Goal: Information Seeking & Learning: Learn about a topic

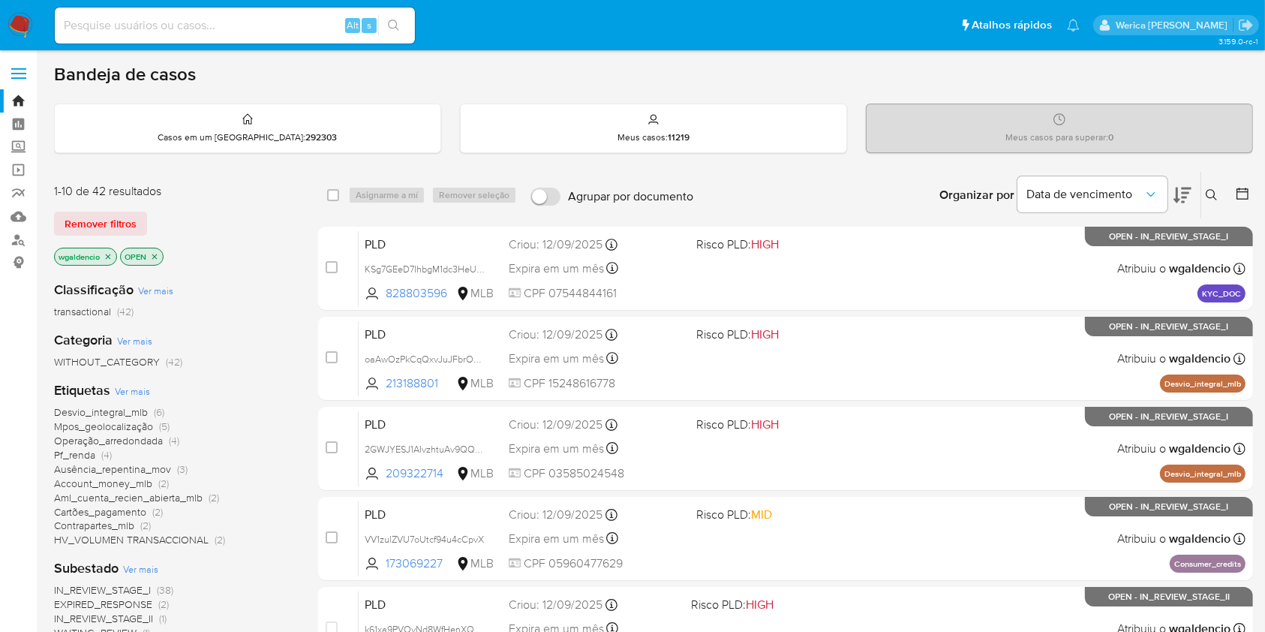
click at [125, 523] on span "Contrapartes_mlb" at bounding box center [94, 525] width 80 height 15
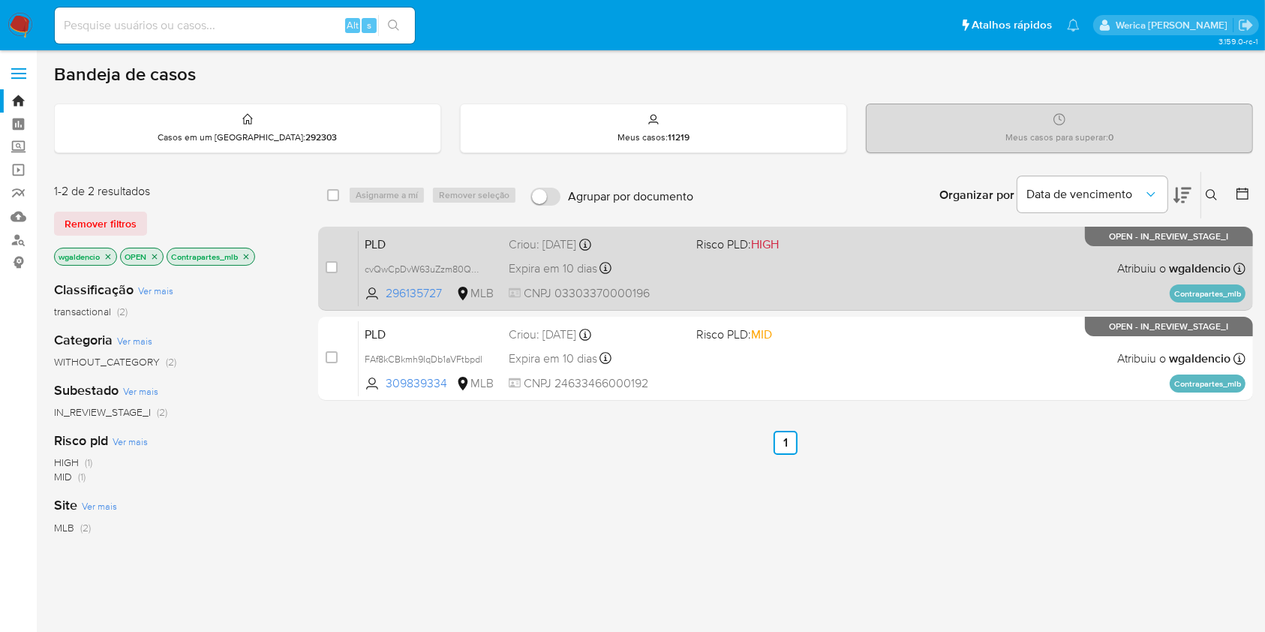
click at [856, 290] on div "PLD cvQwCpDvW63uZzm80QWYxZGu 296135727 MLB Risco PLD: HIGH Criou: [DATE] Criou:…" at bounding box center [802, 268] width 887 height 76
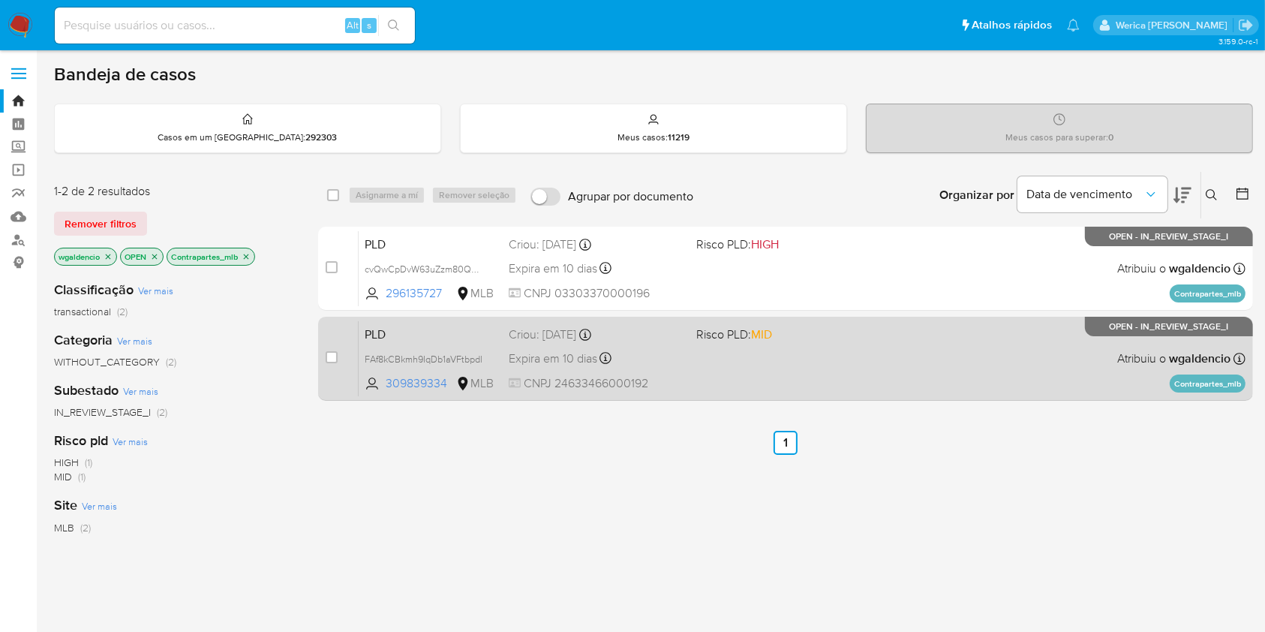
click at [973, 323] on div "PLD FAf8kCBkmh9IqDb1aVFtbpdl 309839334 MLB Risco PLD: MID Criou: [DATE] Criou: …" at bounding box center [802, 358] width 887 height 76
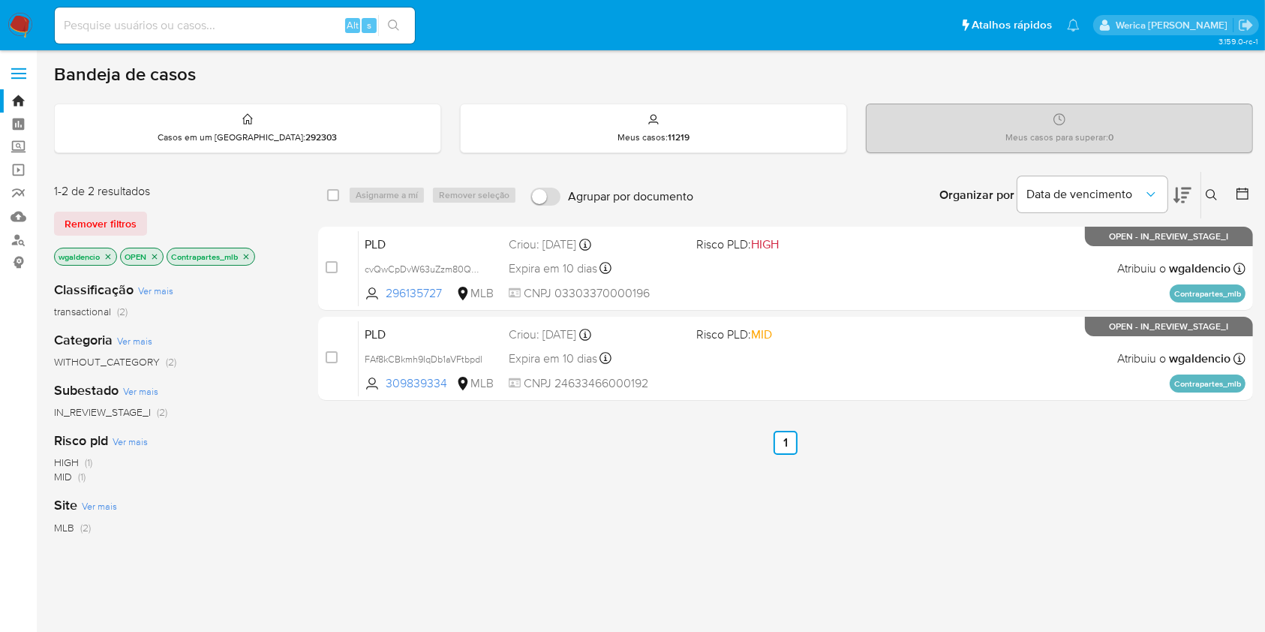
click at [248, 258] on icon "close-filter" at bounding box center [246, 256] width 9 height 9
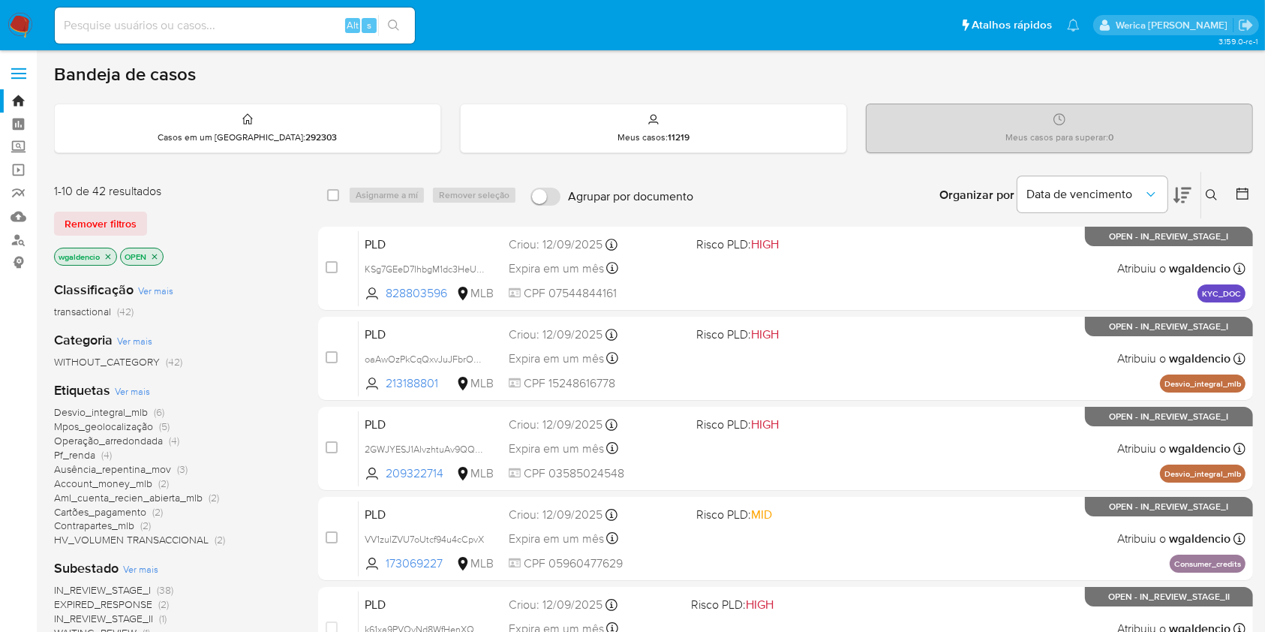
scroll to position [100, 0]
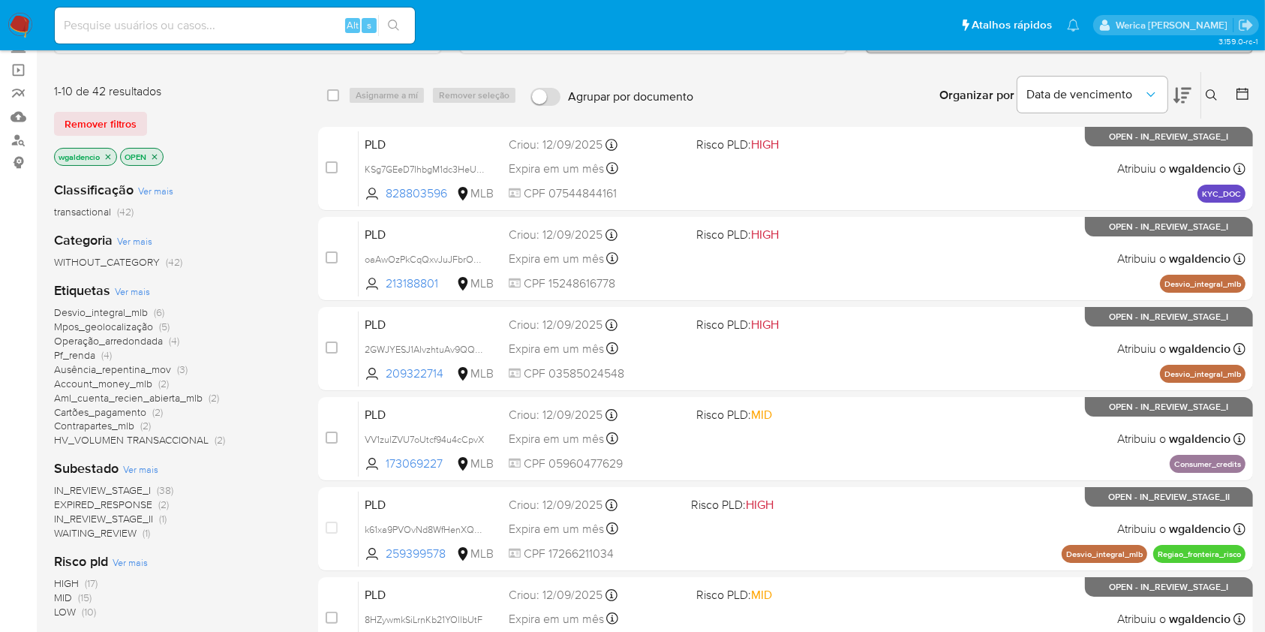
click at [116, 327] on span "Mpos_geolocalização" at bounding box center [103, 326] width 99 height 15
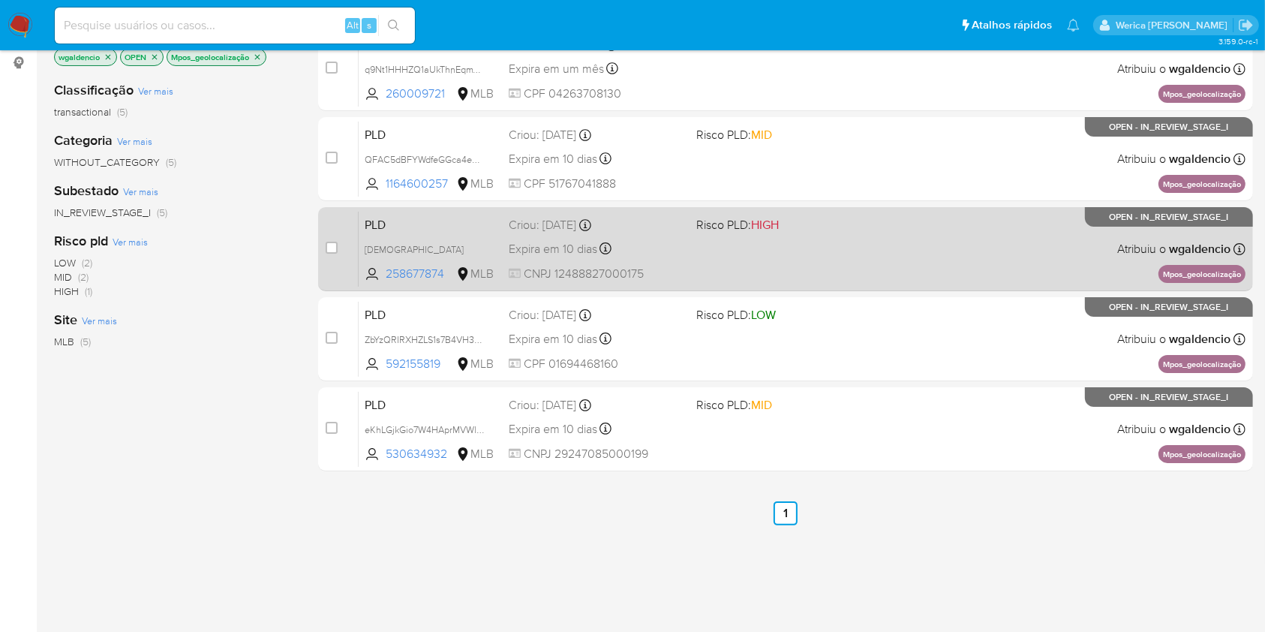
scroll to position [100, 0]
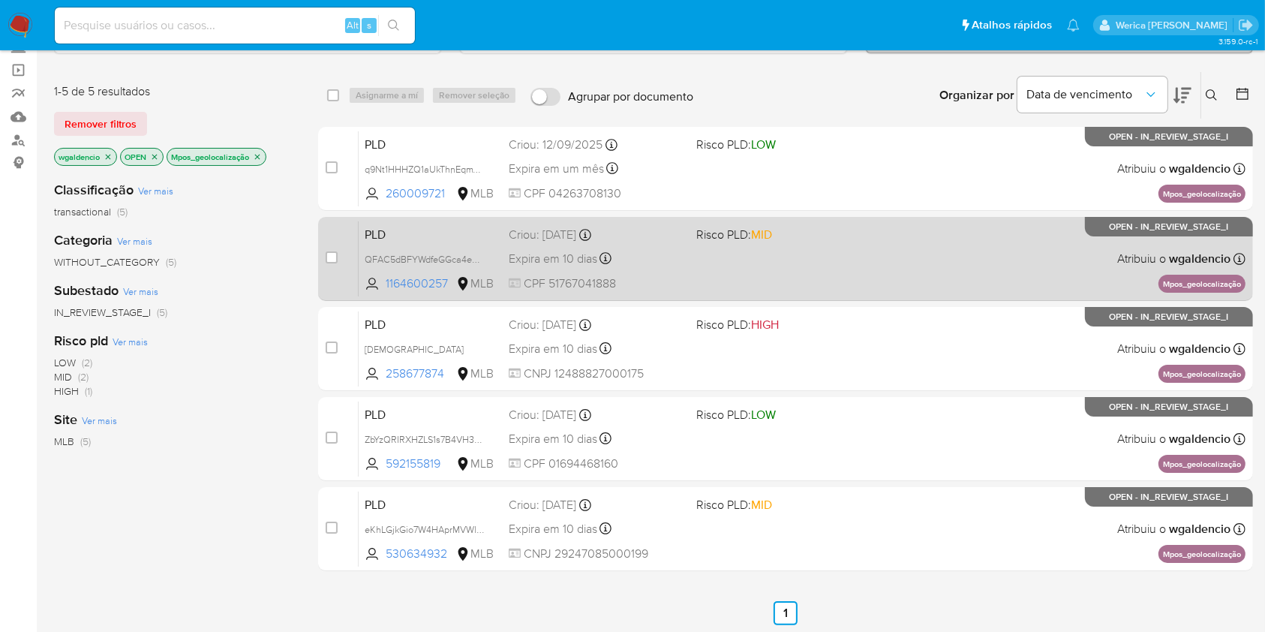
click at [937, 259] on div "PLD QFAC5dBFYWdfeGGca4eo5coc 1164600257 MLB Risco PLD: MID Criou: 12/08/2025 Cr…" at bounding box center [802, 259] width 887 height 76
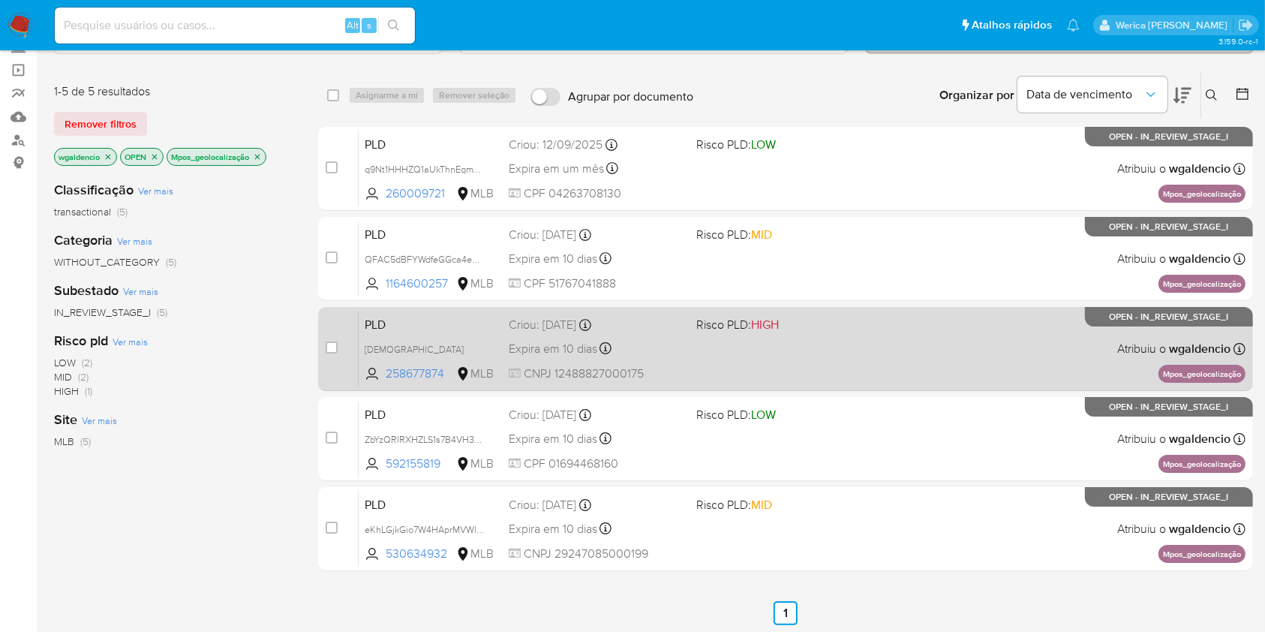
click at [918, 335] on div "PLD bIBYJxRci8OpaMEoqyzblsp6 258677874 MLB Risco PLD: HIGH Criou: 12/08/2025 Cr…" at bounding box center [802, 349] width 887 height 76
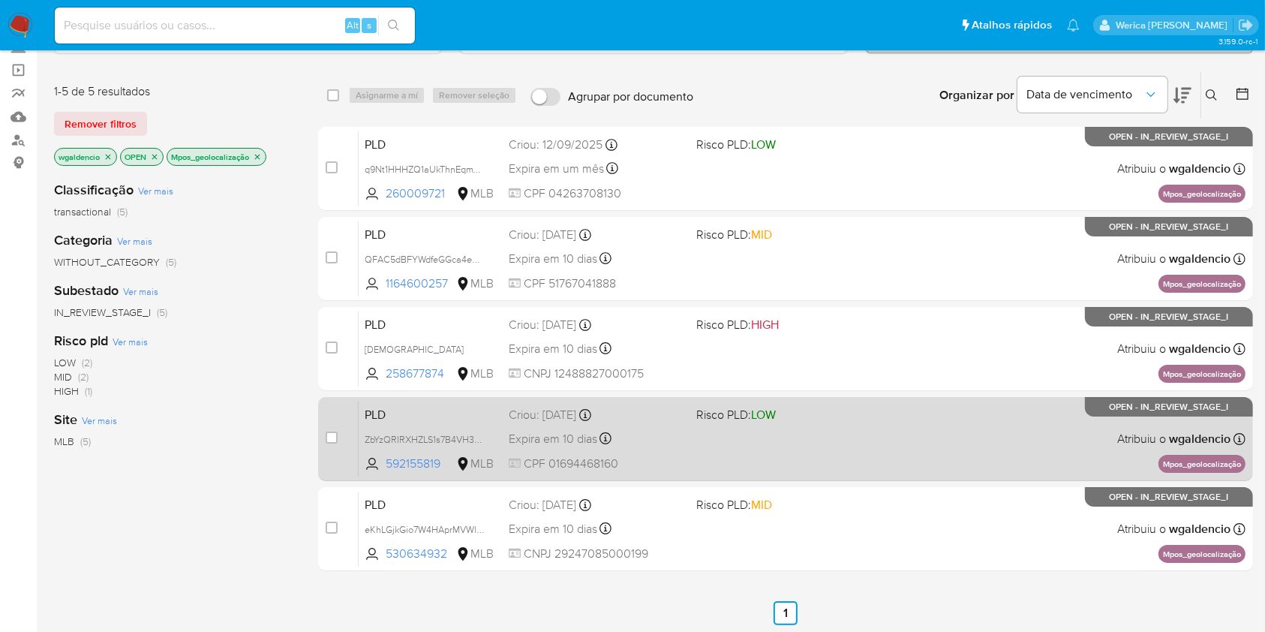
click at [885, 433] on div "PLD ZbYzQRIRXHZLS1s7B4VH38lM 592155819 MLB Risco PLD: LOW Criou: 12/08/2025 Cri…" at bounding box center [802, 439] width 887 height 76
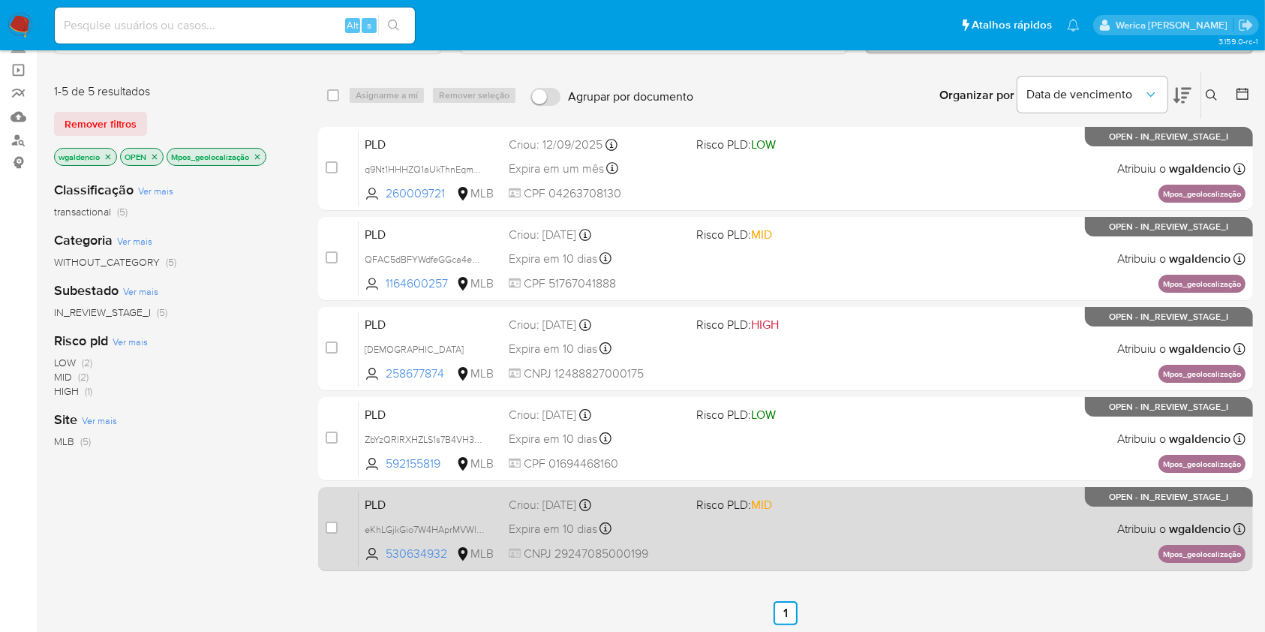
click at [892, 498] on div "PLD eKhLGjkGio7W4HAprMVWl5mt 530634932 MLB Risco PLD: MID Criou: 12/08/2025 Cri…" at bounding box center [802, 529] width 887 height 76
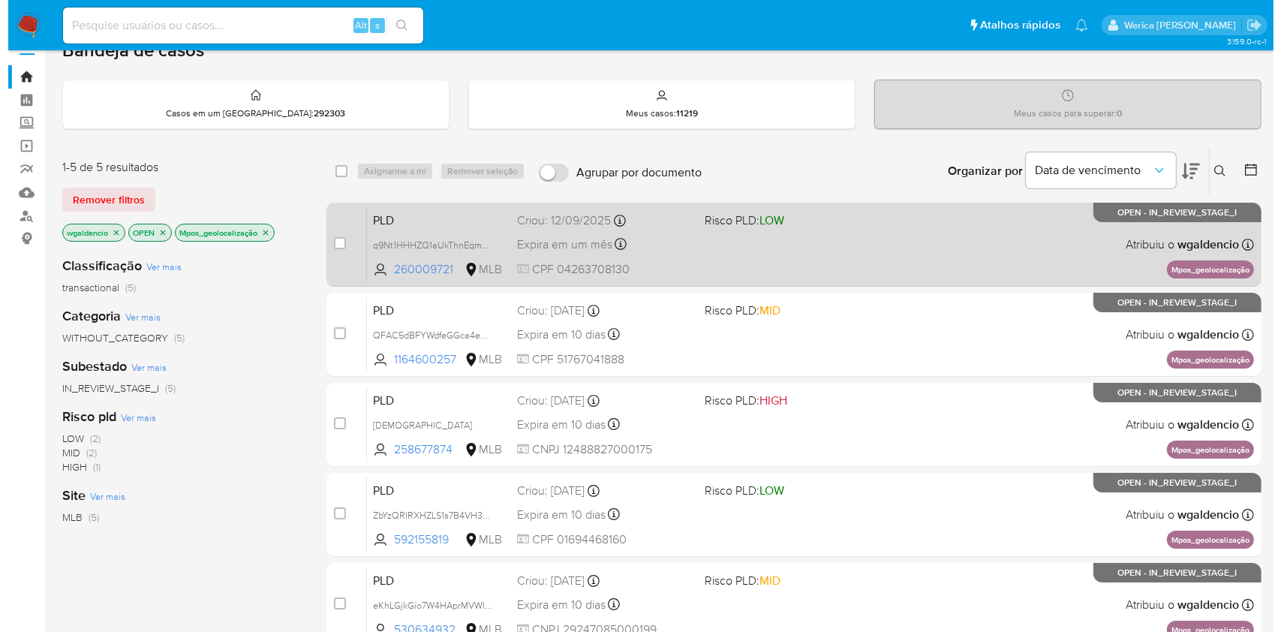
scroll to position [0, 0]
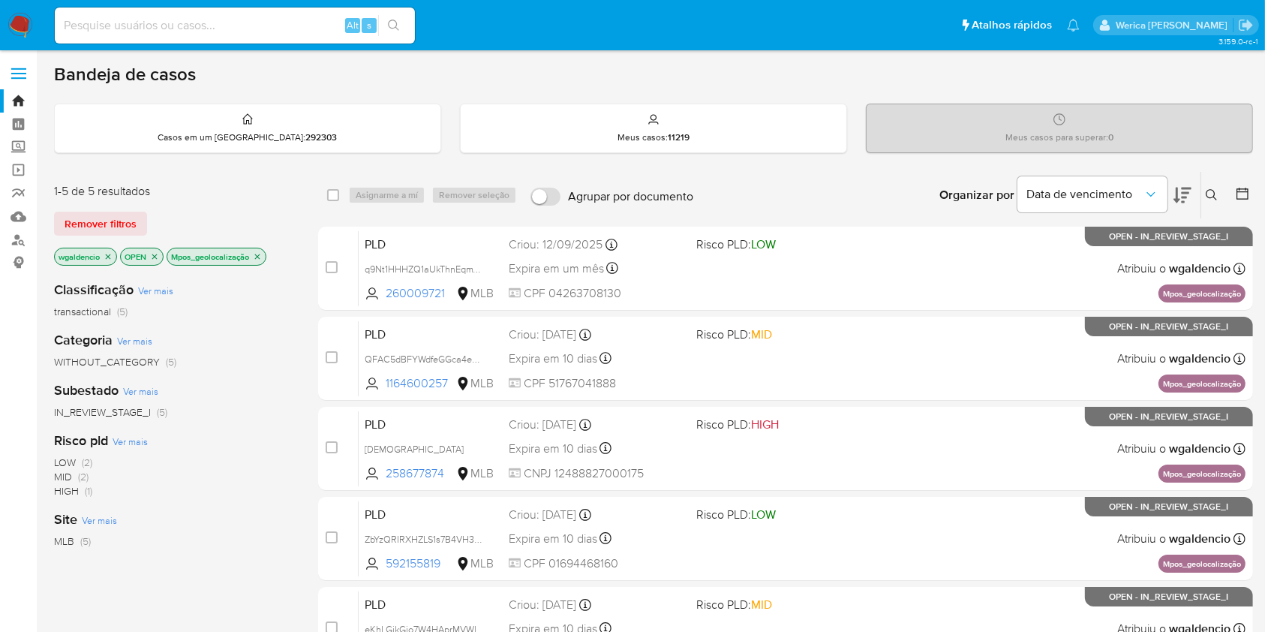
click at [258, 257] on icon "close-filter" at bounding box center [257, 256] width 5 height 5
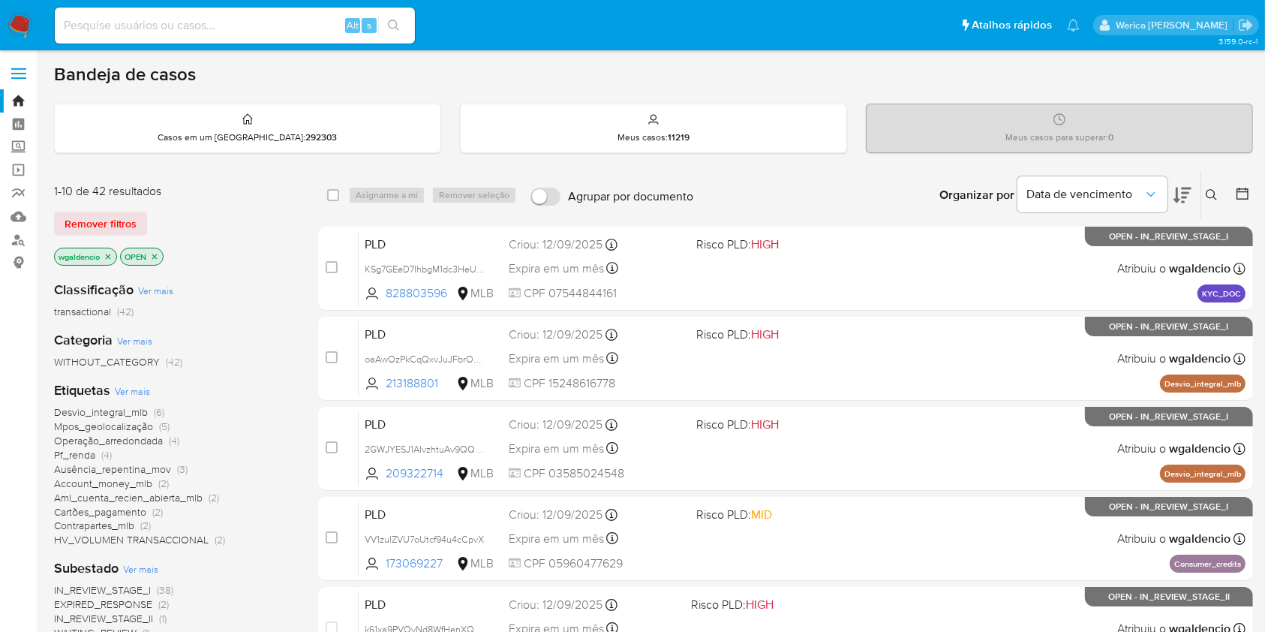
click at [143, 392] on span "Ver mais" at bounding box center [132, 391] width 35 height 14
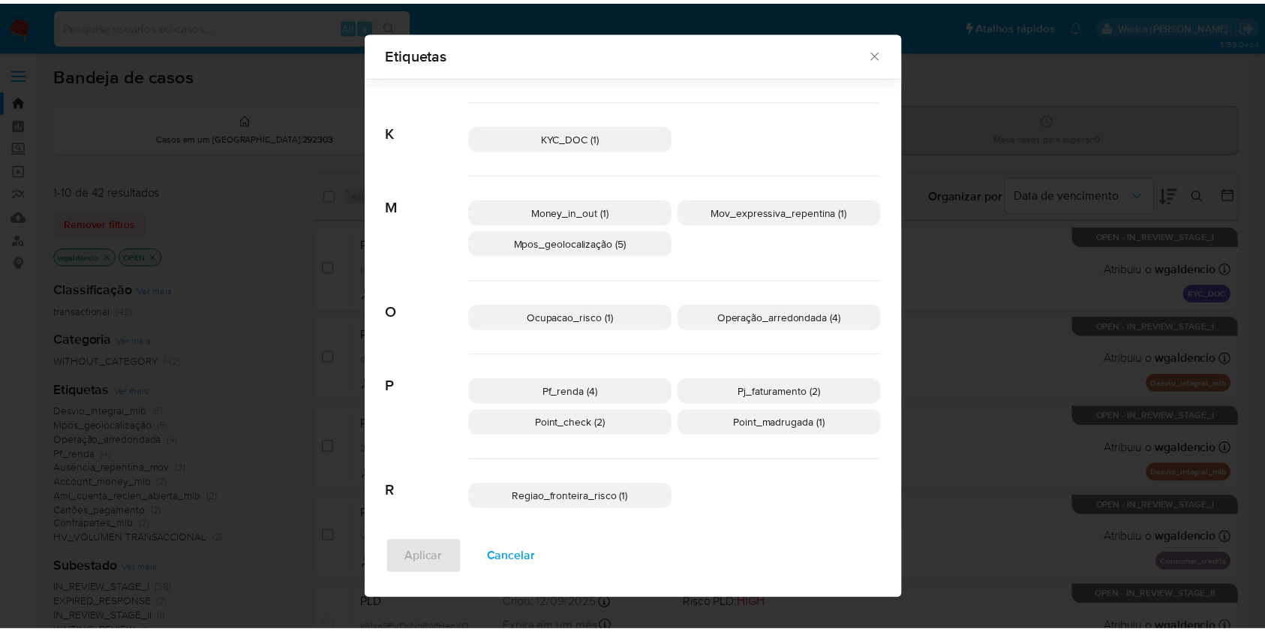
scroll to position [585, 0]
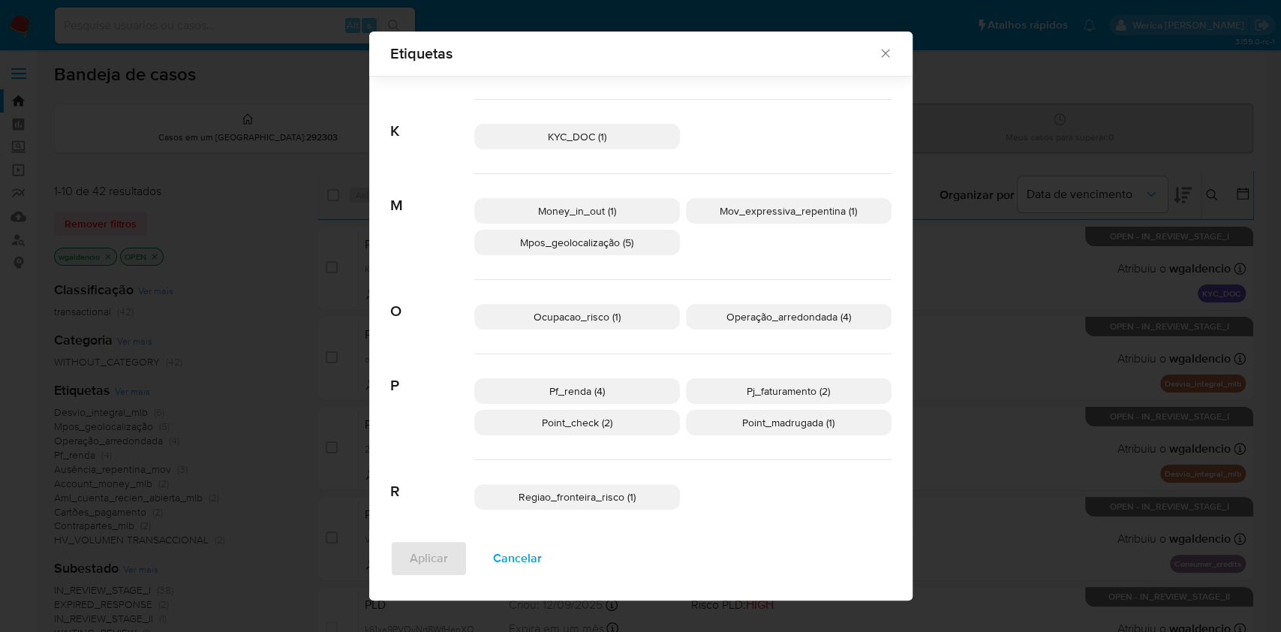
click at [878, 53] on icon "Fechar" at bounding box center [885, 53] width 15 height 15
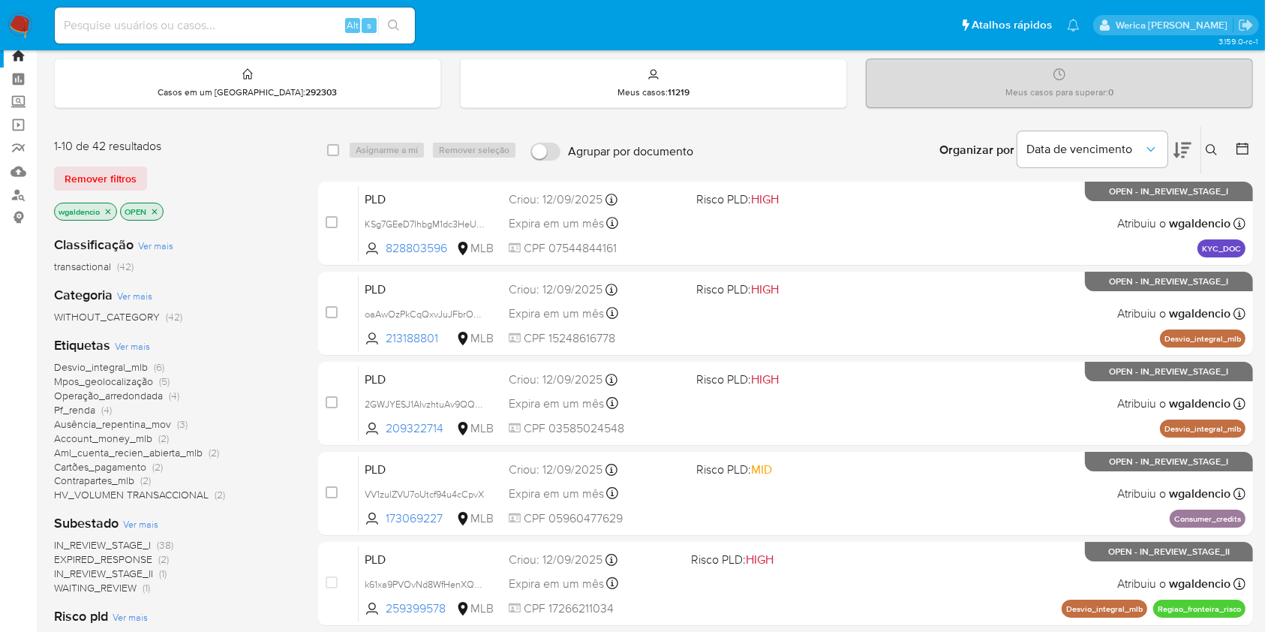
scroll to position [0, 0]
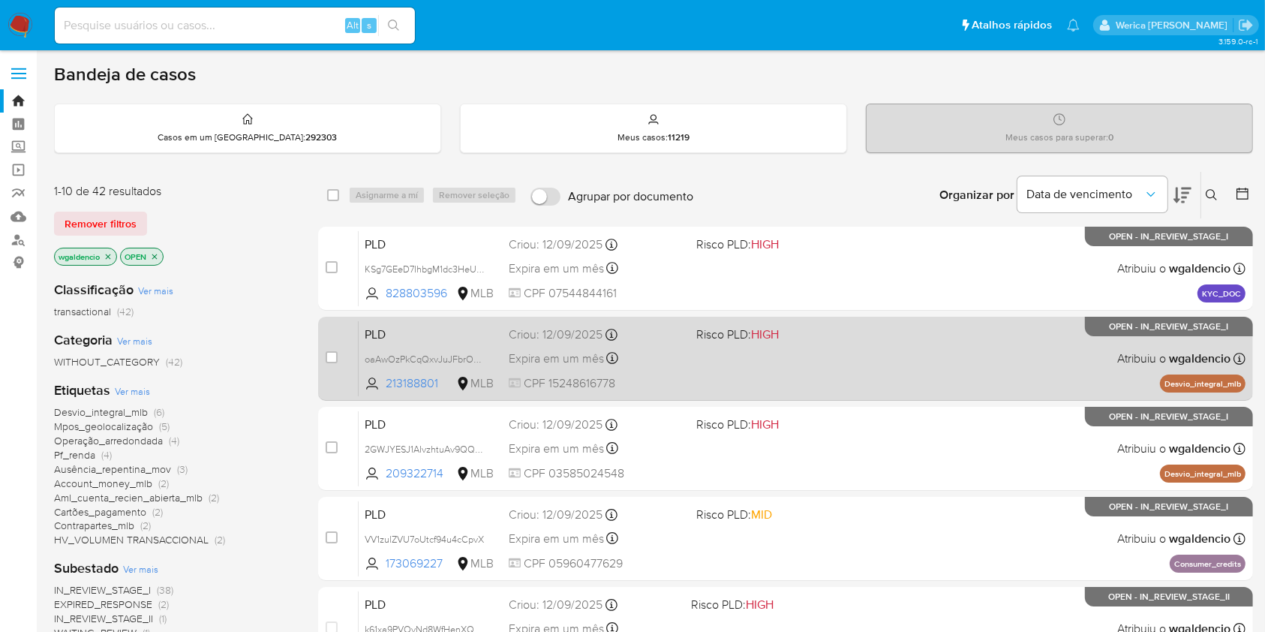
click at [811, 377] on div "PLD oaAwOzPkCqQxvJuJFbrOyYB8 213188801 MLB Risco PLD: HIGH Criou: 12/09/2025 Cr…" at bounding box center [802, 358] width 887 height 76
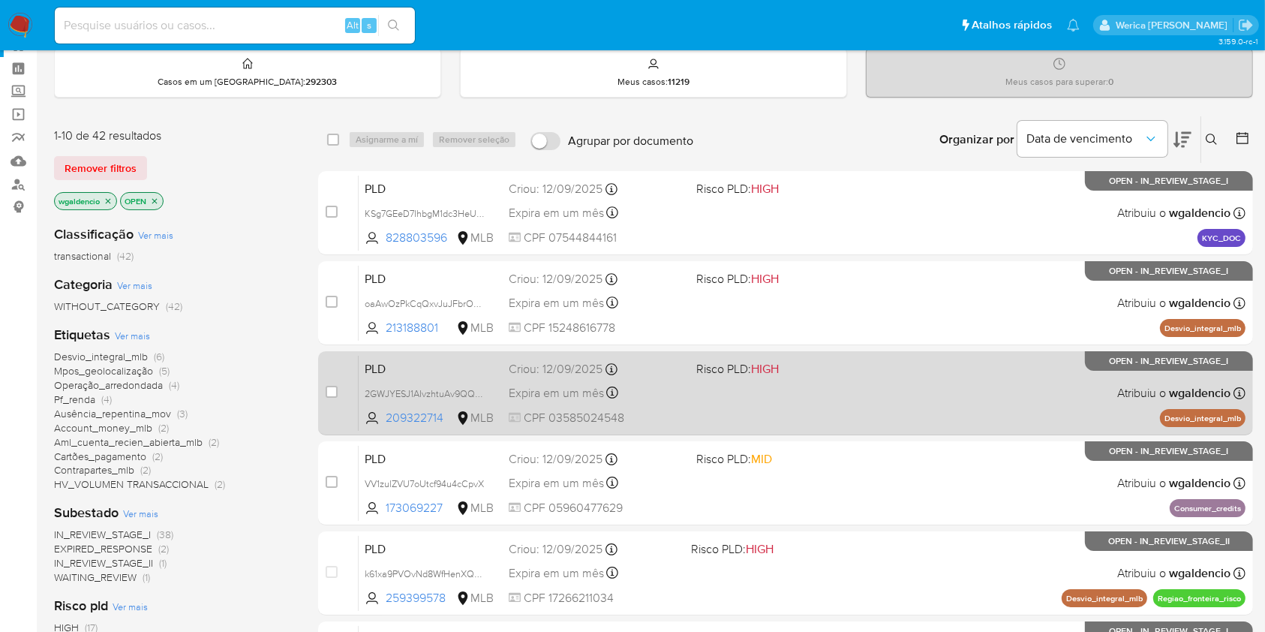
scroll to position [100, 0]
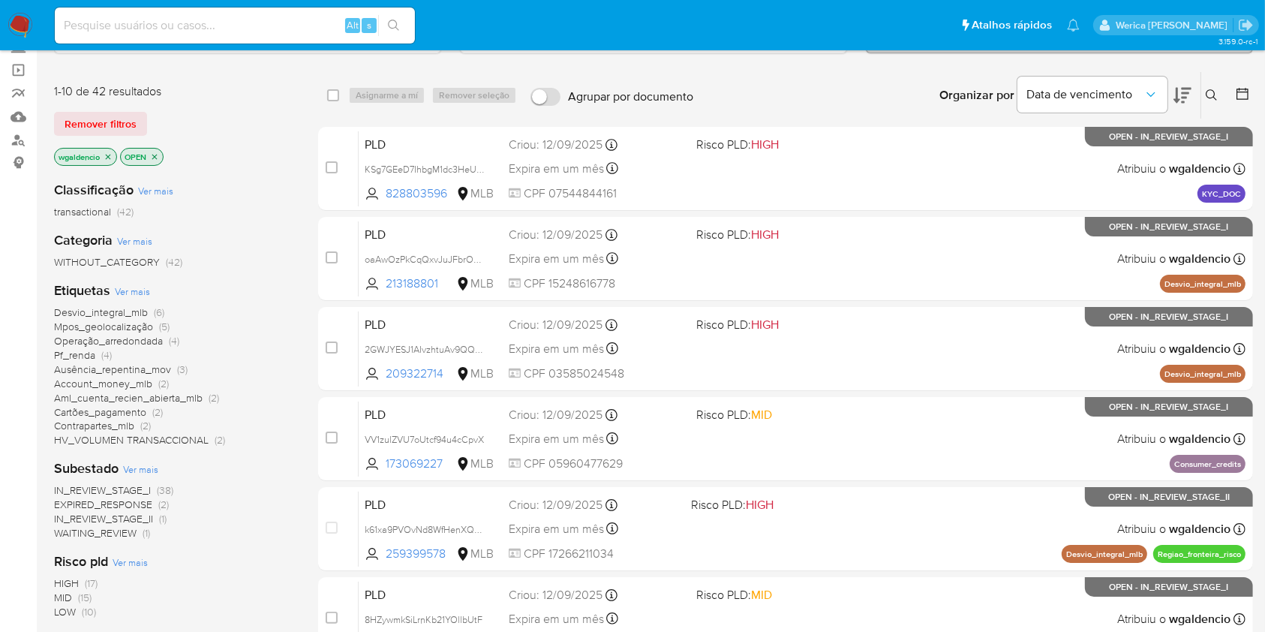
click at [122, 308] on span "Desvio_integral_mlb" at bounding box center [101, 312] width 94 height 15
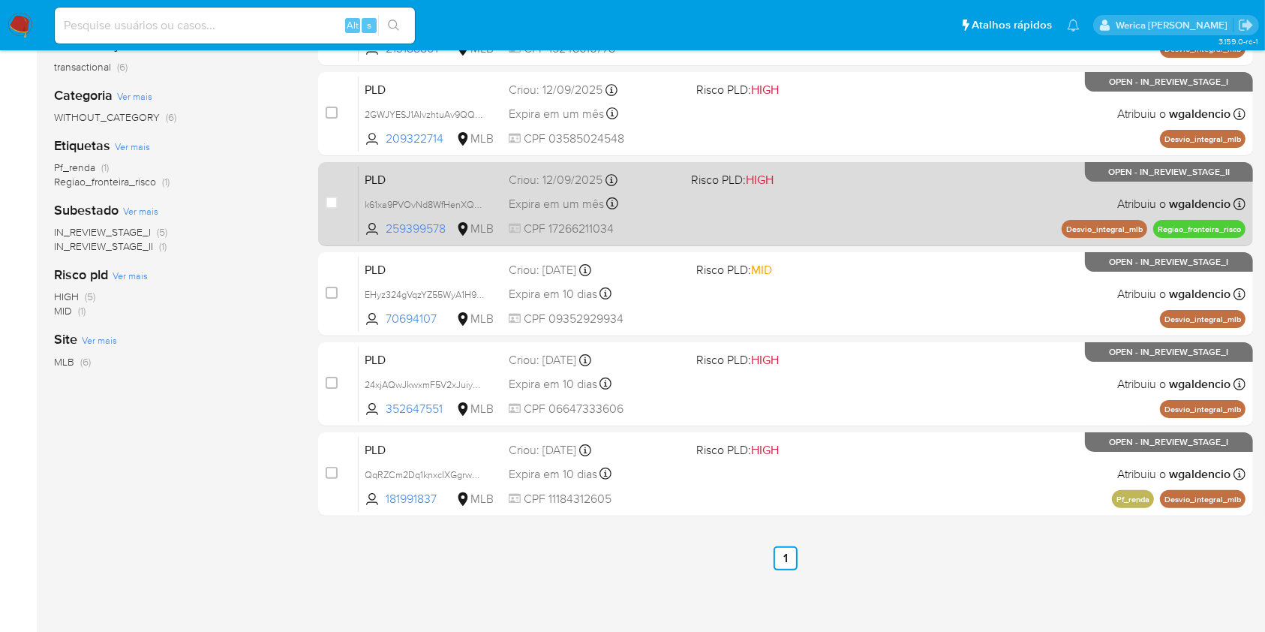
scroll to position [281, 0]
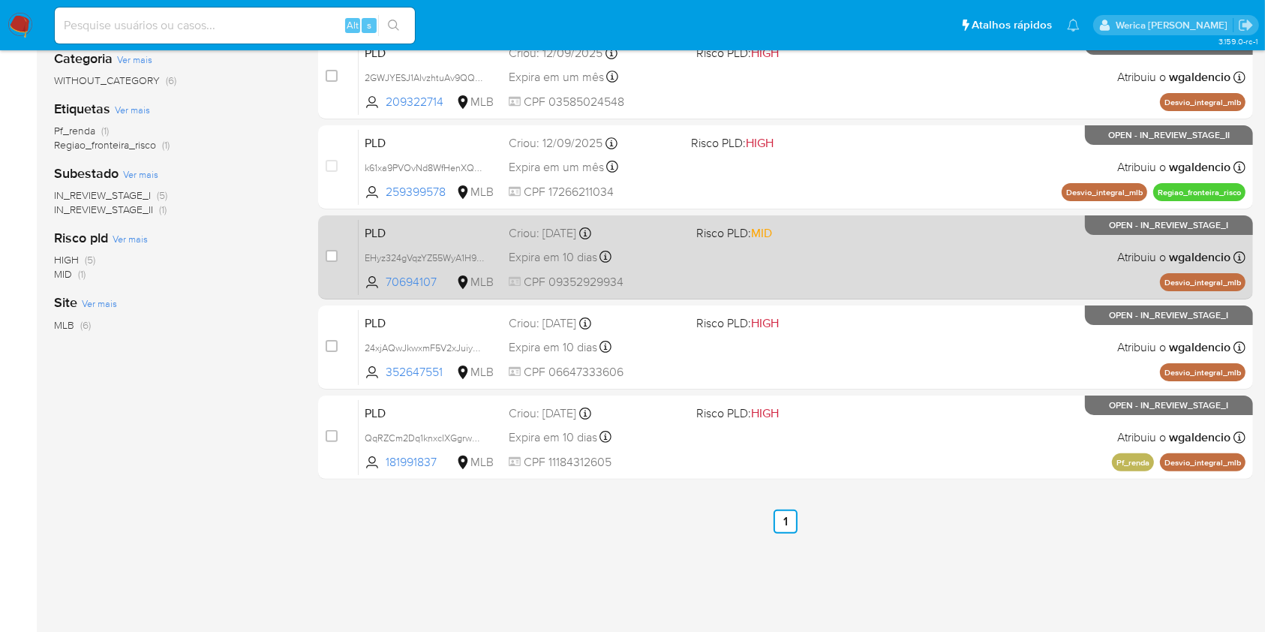
click at [847, 258] on div "PLD EHyz324gVqzYZ55WyA1H9ESv 70694107 MLB Risco PLD: MID Criou: 12/08/2025 Crio…" at bounding box center [802, 257] width 887 height 76
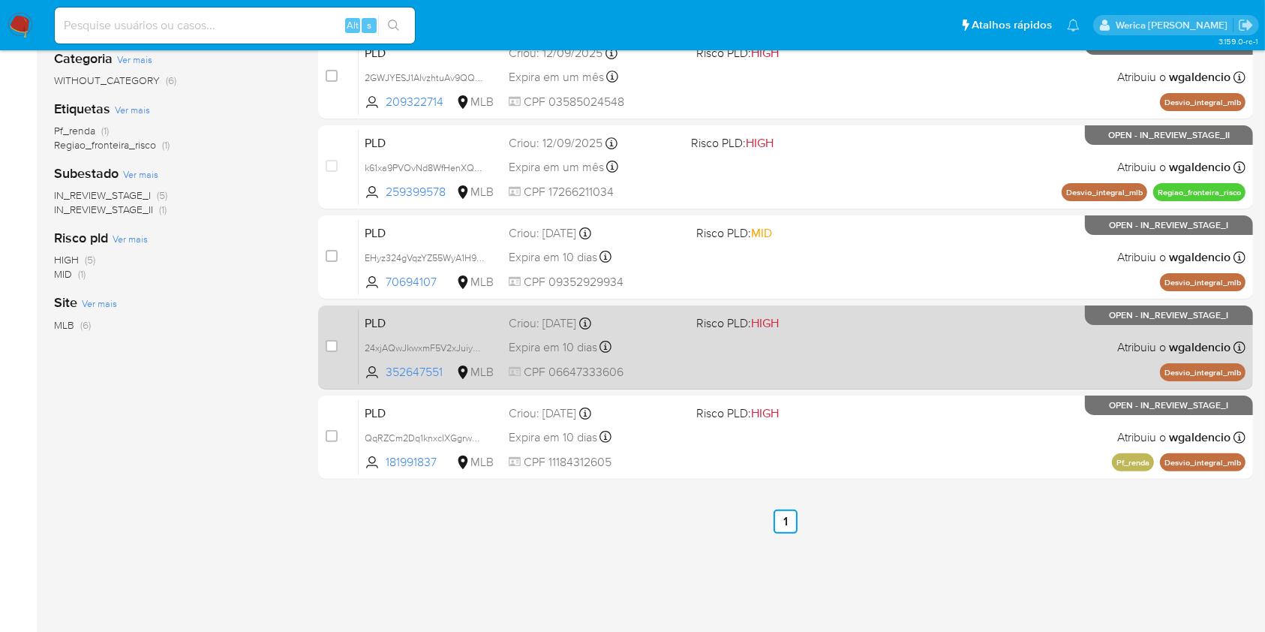
click at [827, 332] on div "PLD 24xjAQwJkwxmF5V2xJuiyE6q 352647551 MLB Risco PLD: HIGH Criou: 12/08/2025 Cr…" at bounding box center [802, 347] width 887 height 76
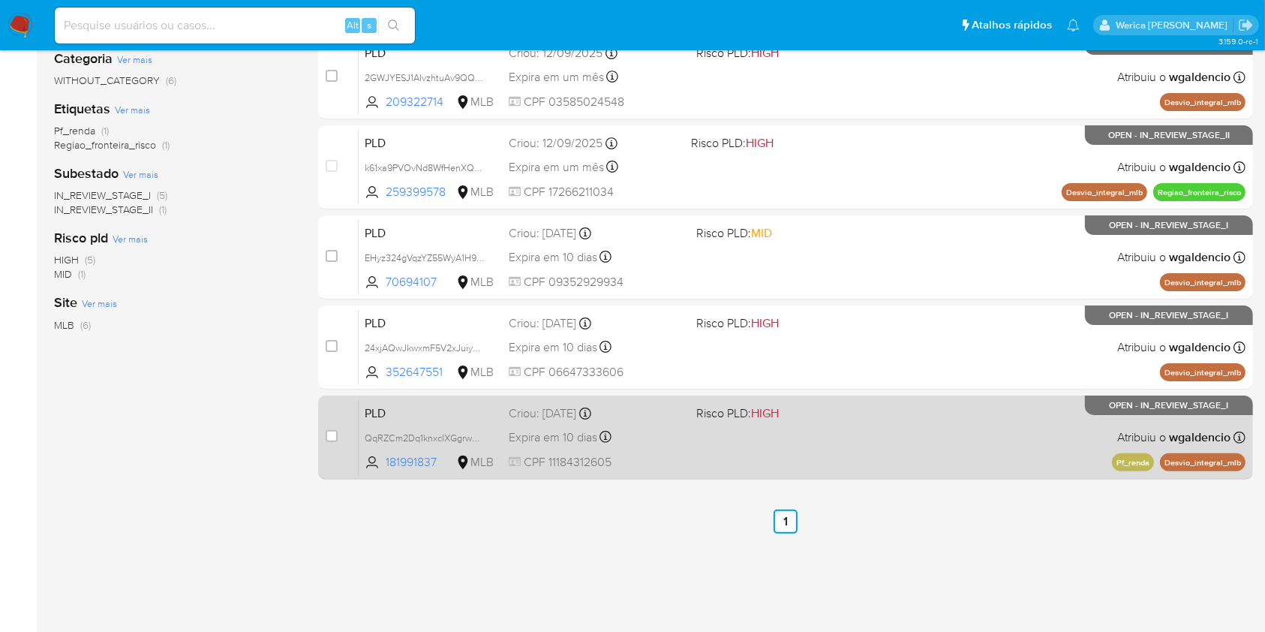
click at [914, 438] on div "PLD QqRZCm2Dq1knxcIXGgrw0BLA 181991837 MLB Risco PLD: HIGH Criou: 12/08/2025 Cr…" at bounding box center [802, 437] width 887 height 76
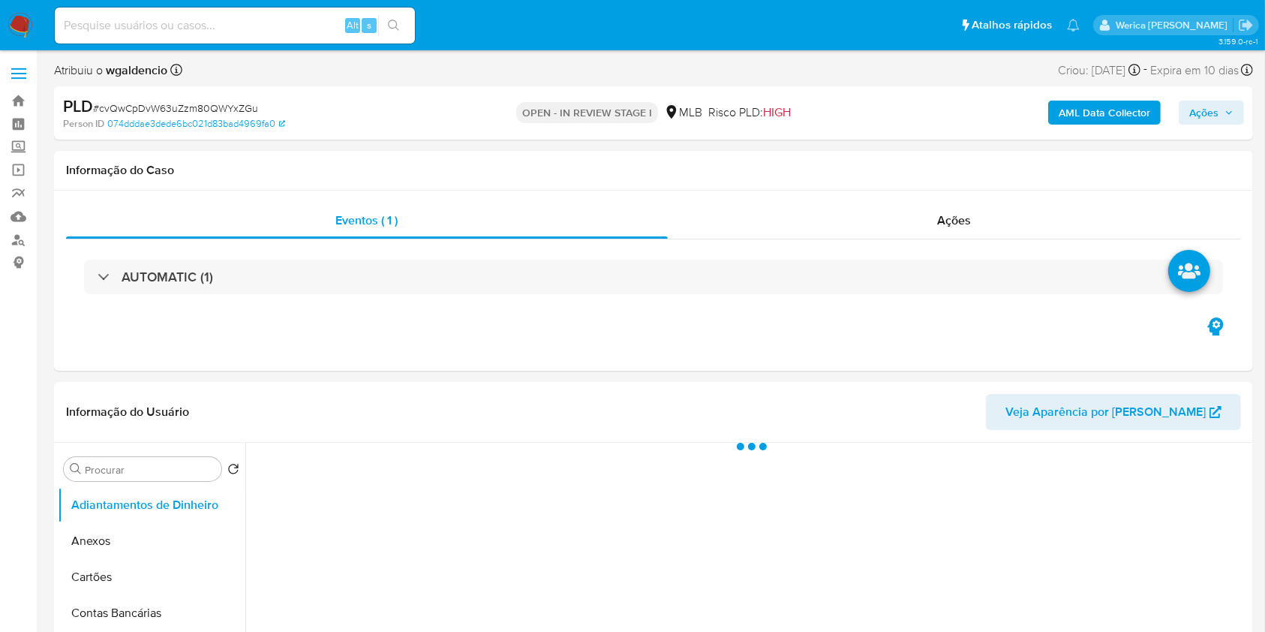
select select "10"
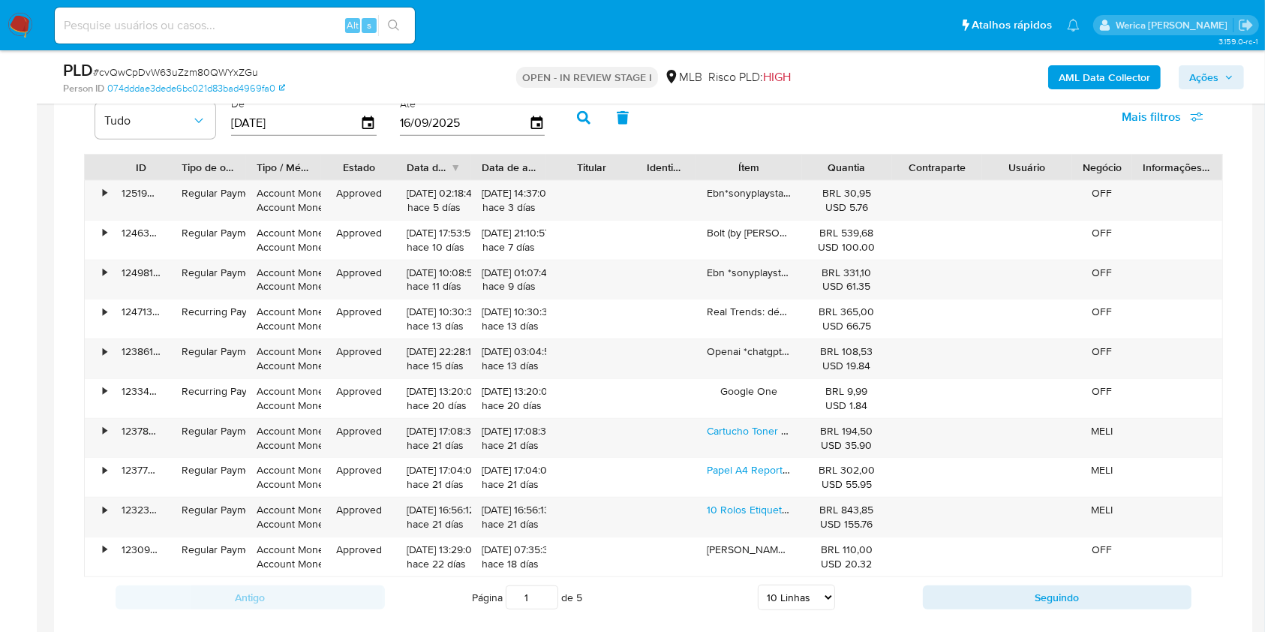
scroll to position [1100, 0]
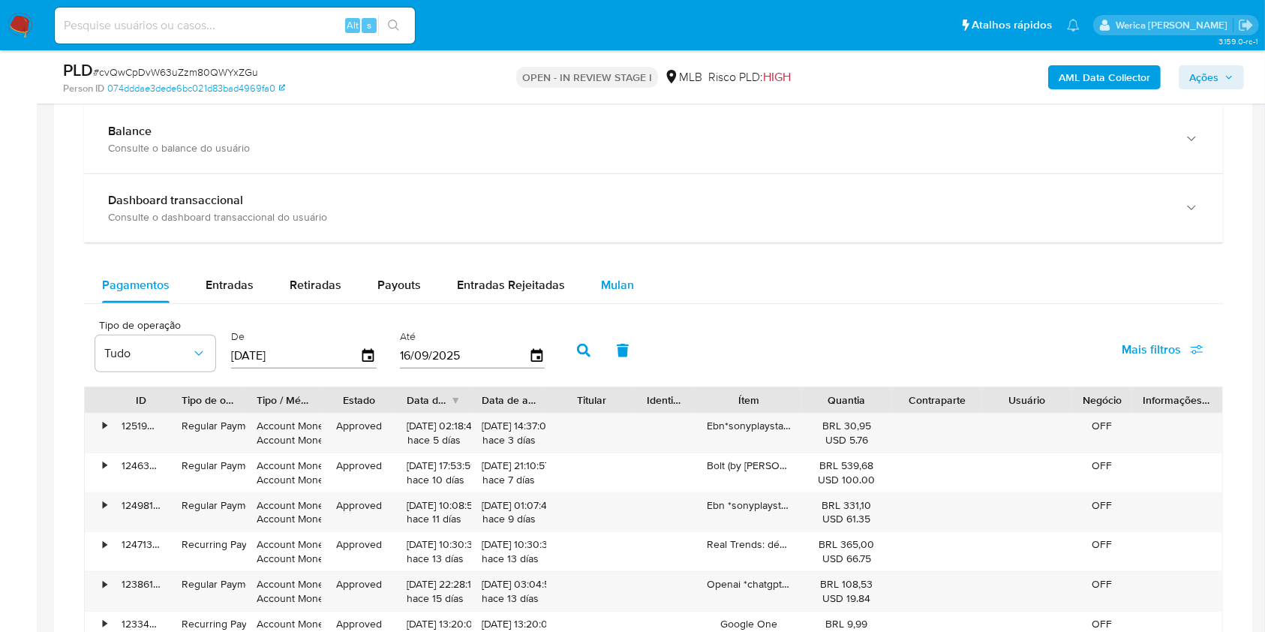
click at [593, 300] on button "Mulan" at bounding box center [617, 285] width 69 height 36
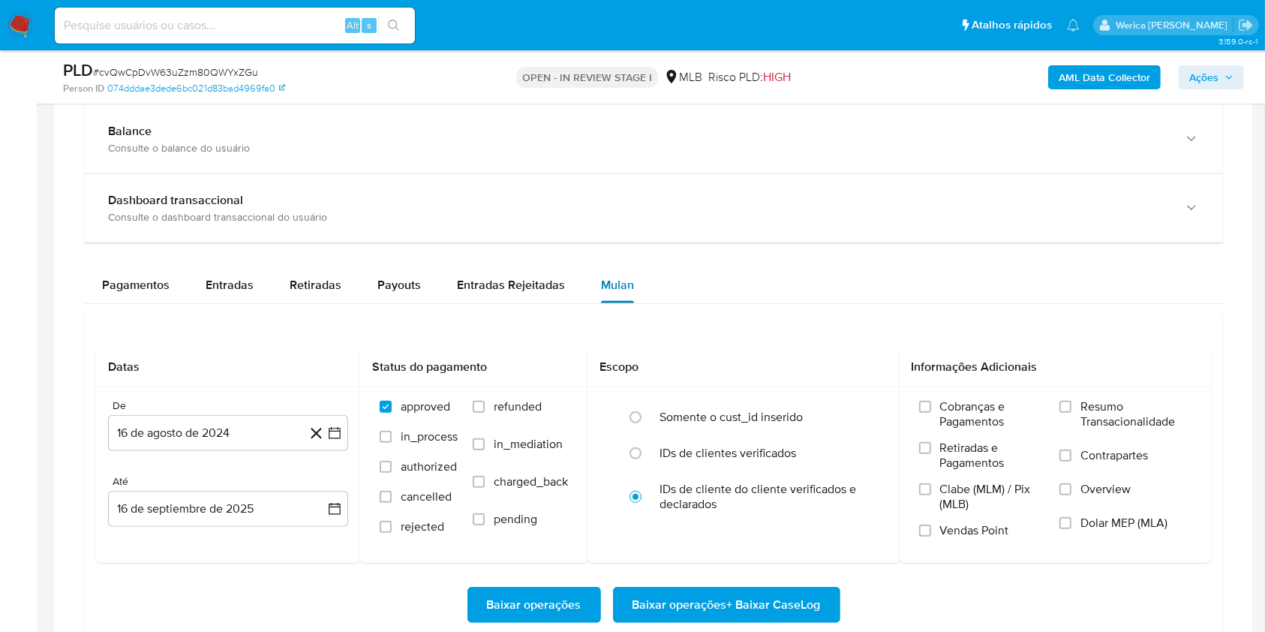
click at [593, 299] on button "Mulan" at bounding box center [617, 285] width 69 height 36
click at [269, 423] on button "16 de agosto de 2024" at bounding box center [228, 433] width 240 height 36
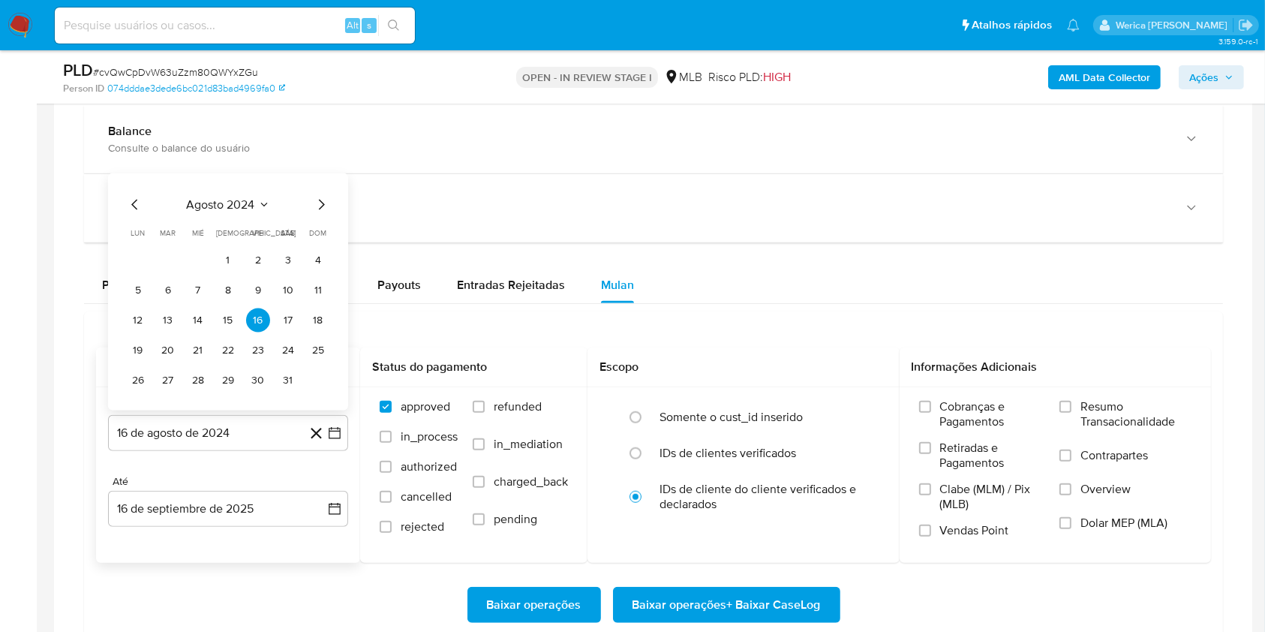
click at [258, 206] on icon "Seleccionar mes y año" at bounding box center [264, 205] width 12 height 12
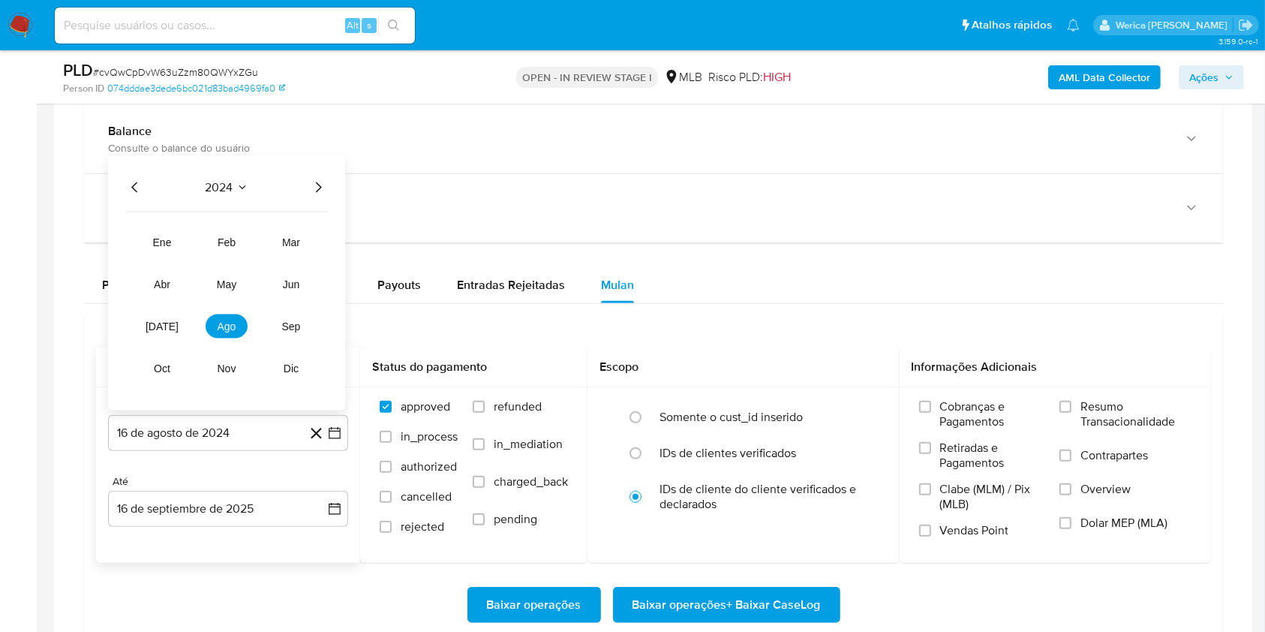
click at [311, 184] on div "2024" at bounding box center [226, 188] width 201 height 18
click at [318, 184] on icon "Año siguiente" at bounding box center [318, 188] width 18 height 18
click at [157, 321] on button "jul" at bounding box center [162, 326] width 42 height 24
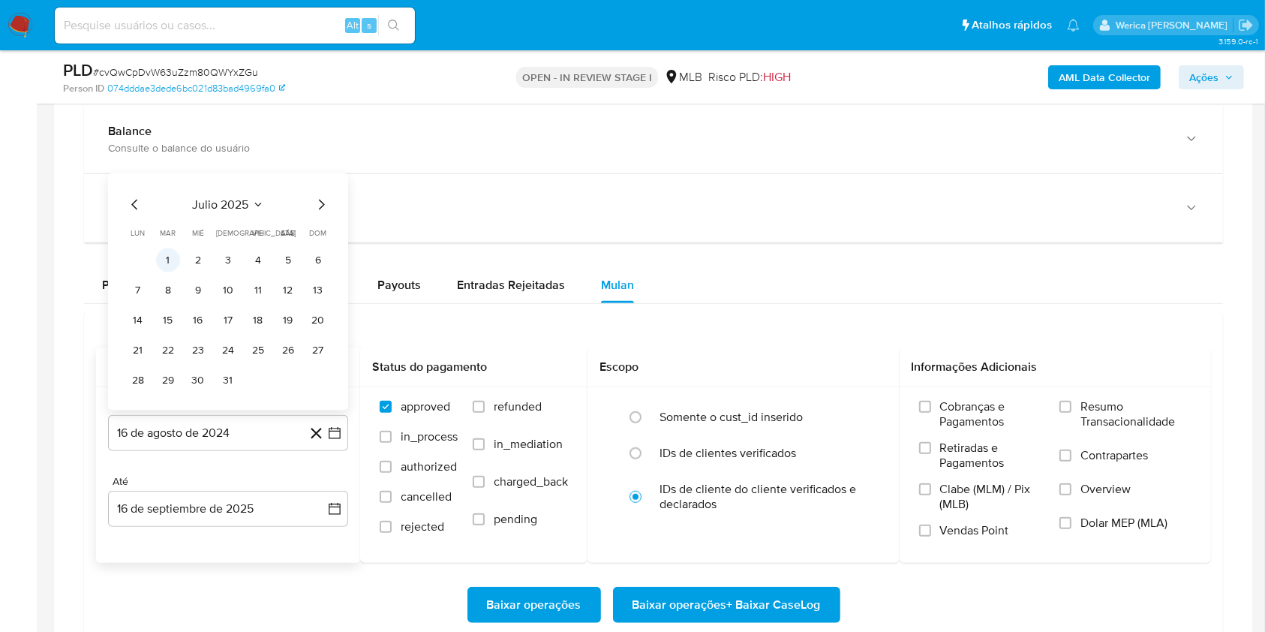
click at [167, 269] on button "1" at bounding box center [168, 260] width 24 height 24
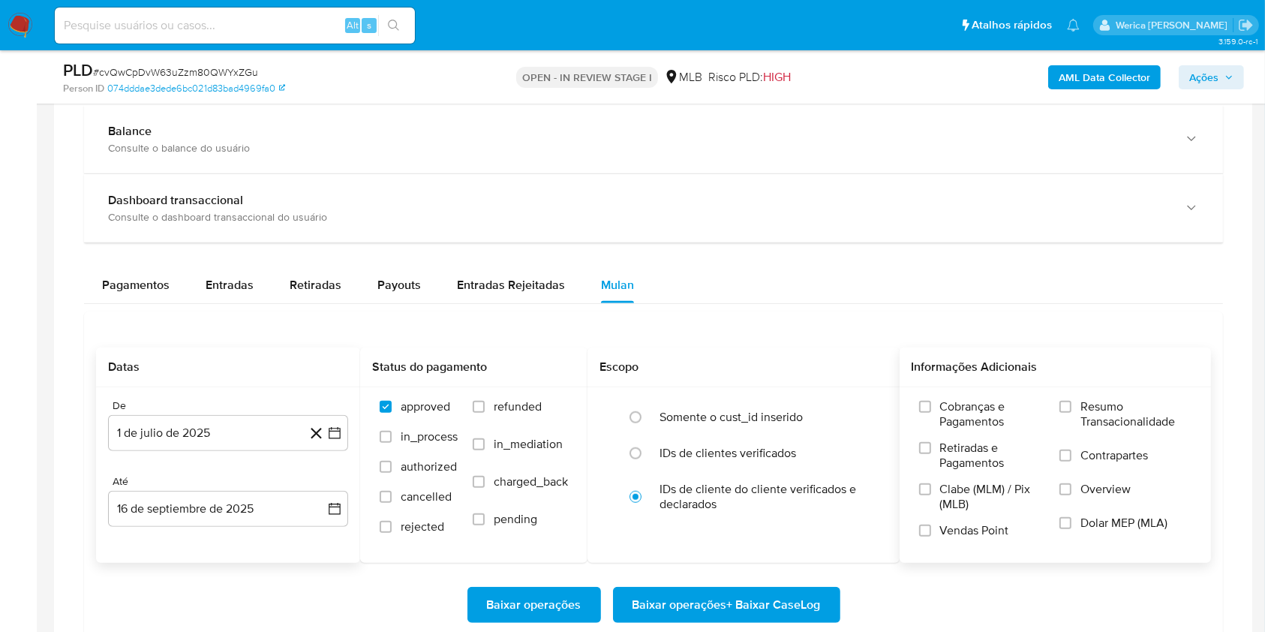
click at [961, 401] on span "Cobranças e Pagamentos" at bounding box center [992, 414] width 105 height 30
click at [931, 401] on input "Cobranças e Pagamentos" at bounding box center [925, 407] width 12 height 12
click at [960, 444] on span "Retiradas e Pagamentos" at bounding box center [992, 456] width 105 height 30
click at [931, 444] on input "Retiradas e Pagamentos" at bounding box center [925, 448] width 12 height 12
drag, startPoint x: 960, startPoint y: 444, endPoint x: 962, endPoint y: 490, distance: 45.8
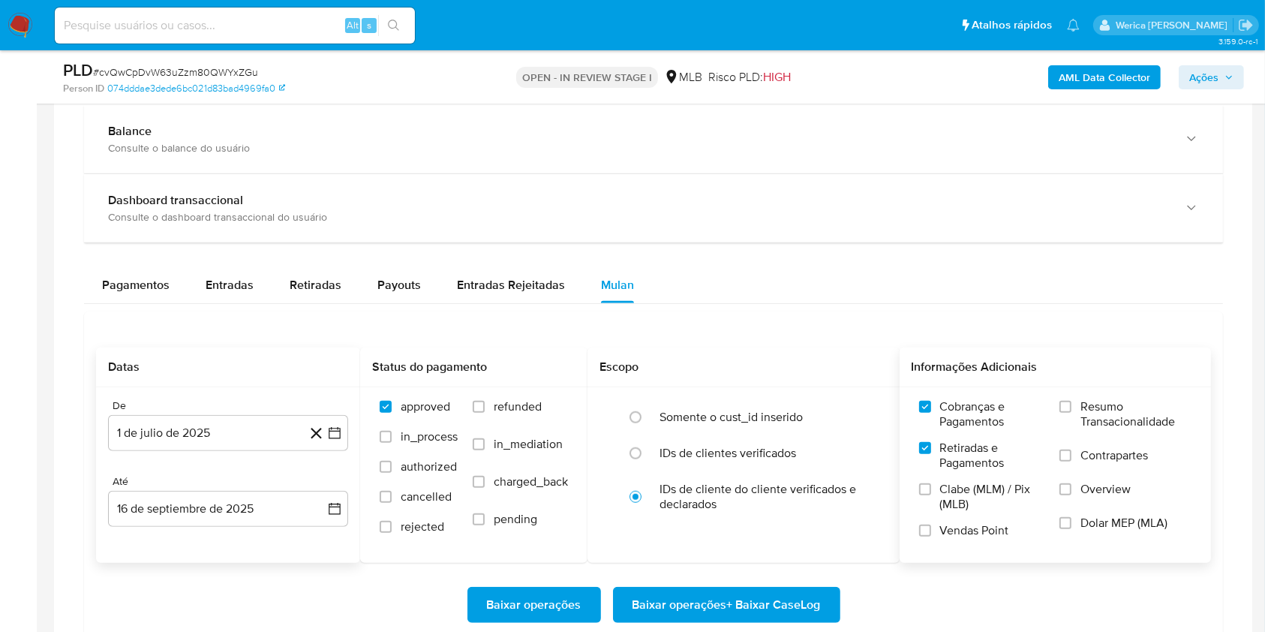
click at [962, 490] on span "Clabe (MLM) / Pix (MLB)" at bounding box center [992, 497] width 105 height 30
click at [931, 490] on input "Clabe (MLM) / Pix (MLB)" at bounding box center [925, 489] width 12 height 12
click at [974, 526] on span "Vendas Point" at bounding box center [974, 530] width 69 height 15
click at [1070, 525] on input "Dolar MEP (MLA)" at bounding box center [1066, 523] width 12 height 12
click at [1074, 484] on label "Overview" at bounding box center [1126, 499] width 132 height 34
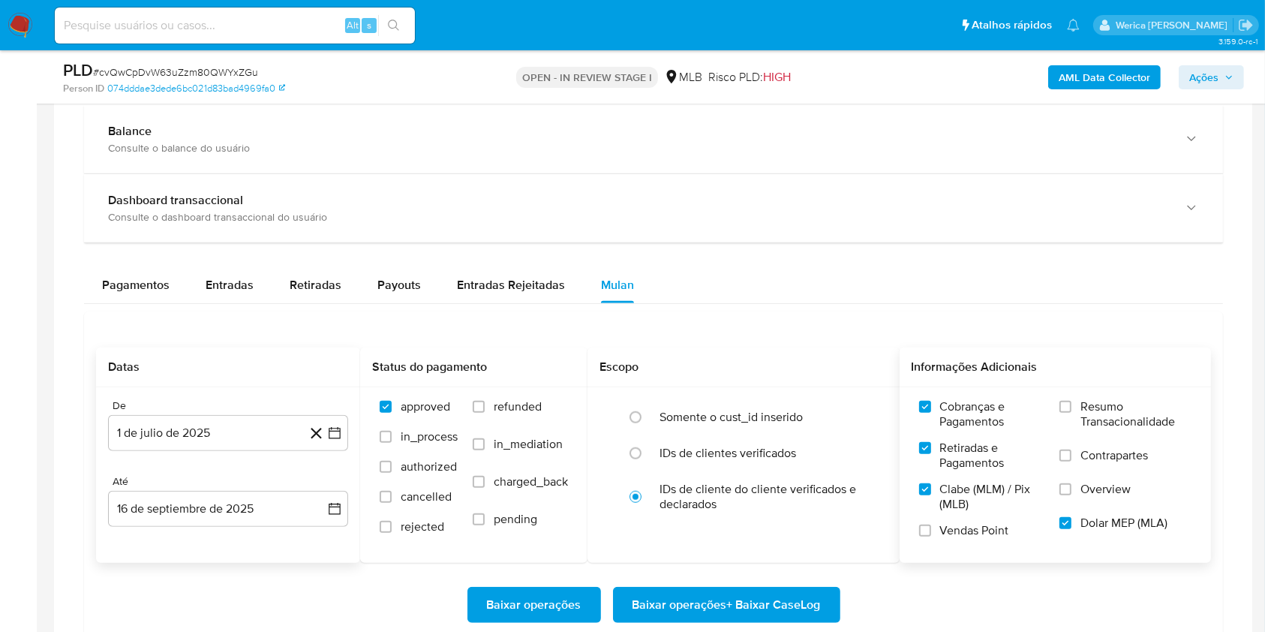
click at [1072, 484] on input "Overview" at bounding box center [1066, 489] width 12 height 12
click at [1075, 459] on label "Contrapartes" at bounding box center [1126, 465] width 132 height 34
click at [1072, 459] on input "Contrapartes" at bounding box center [1066, 456] width 12 height 12
click at [1073, 435] on label "Resumo Transacionalidade" at bounding box center [1126, 423] width 132 height 49
click at [1072, 413] on input "Resumo Transacionalidade" at bounding box center [1066, 407] width 12 height 12
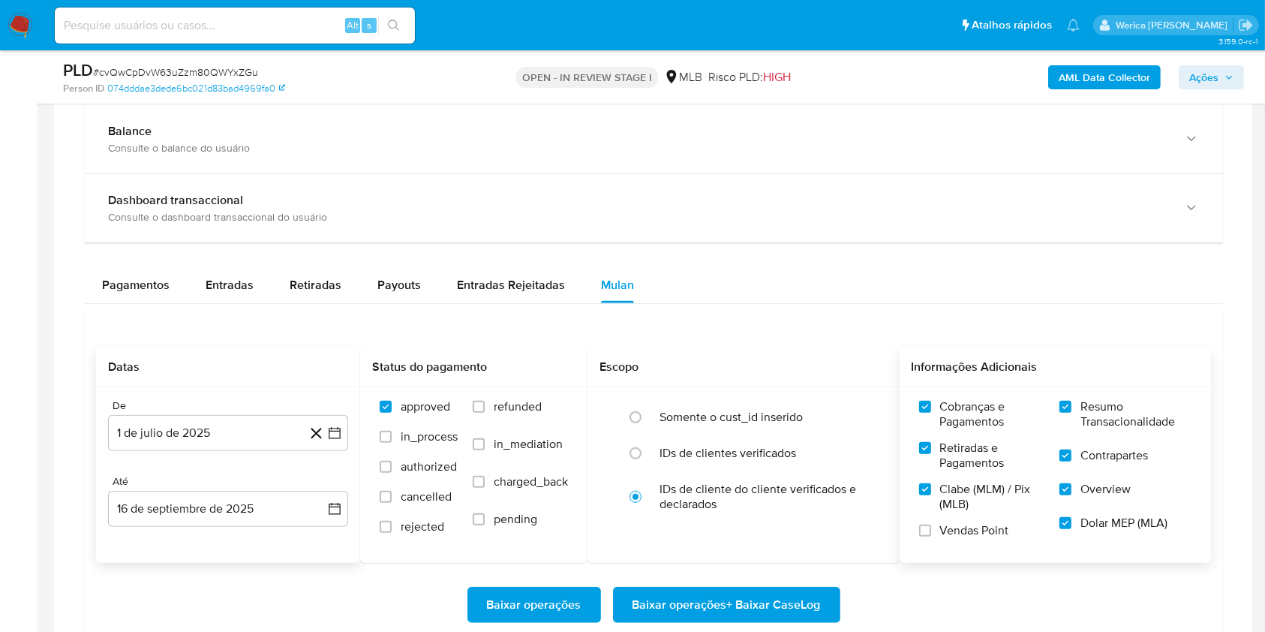
click at [972, 523] on span "Vendas Point" at bounding box center [974, 530] width 69 height 15
click at [931, 525] on input "Vendas Point" at bounding box center [925, 531] width 12 height 12
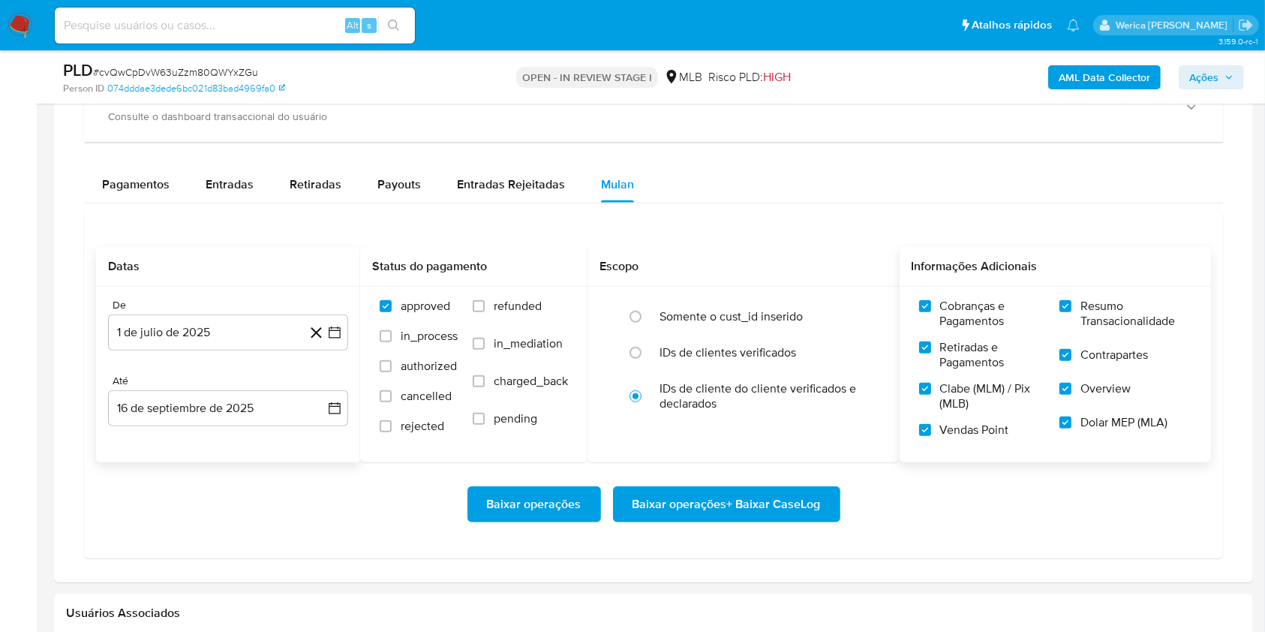
click at [835, 495] on button "Baixar operações + Baixar CaseLog" at bounding box center [726, 504] width 227 height 36
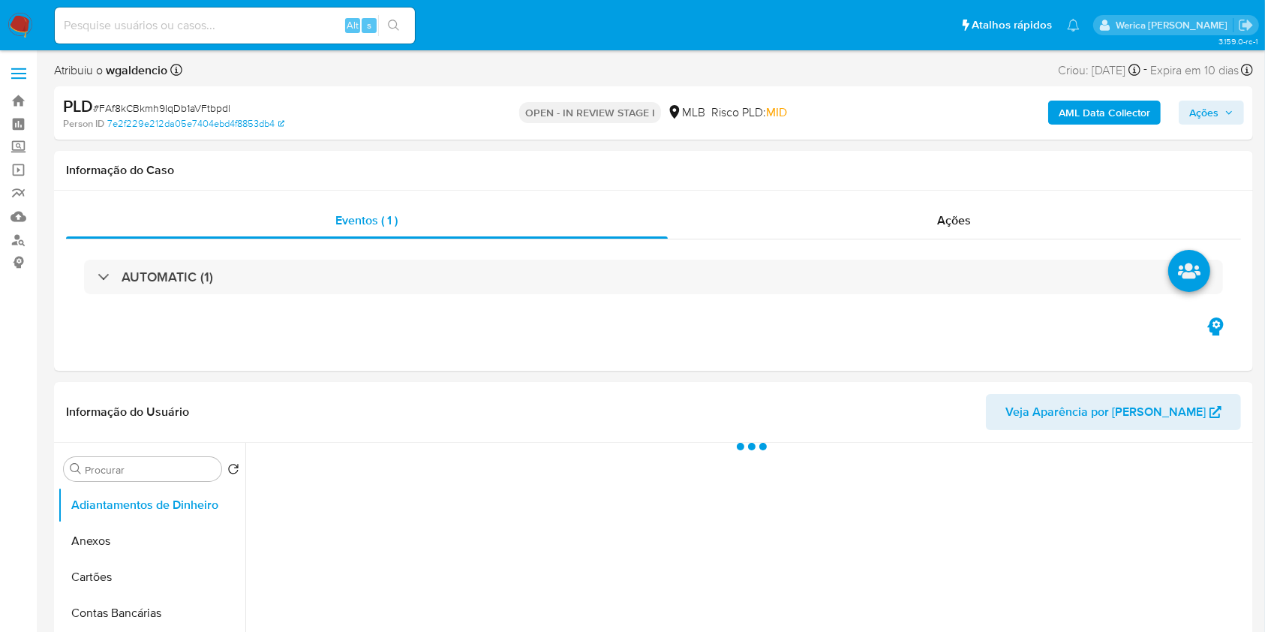
select select "10"
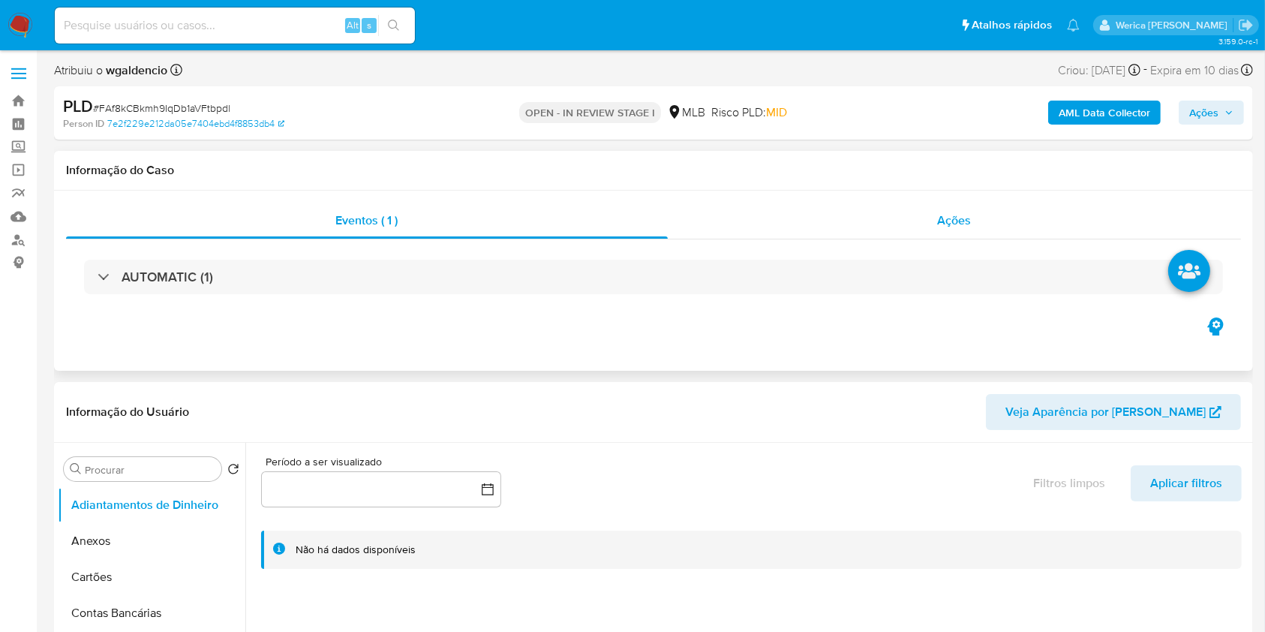
click at [1069, 219] on div "Ações" at bounding box center [954, 221] width 573 height 36
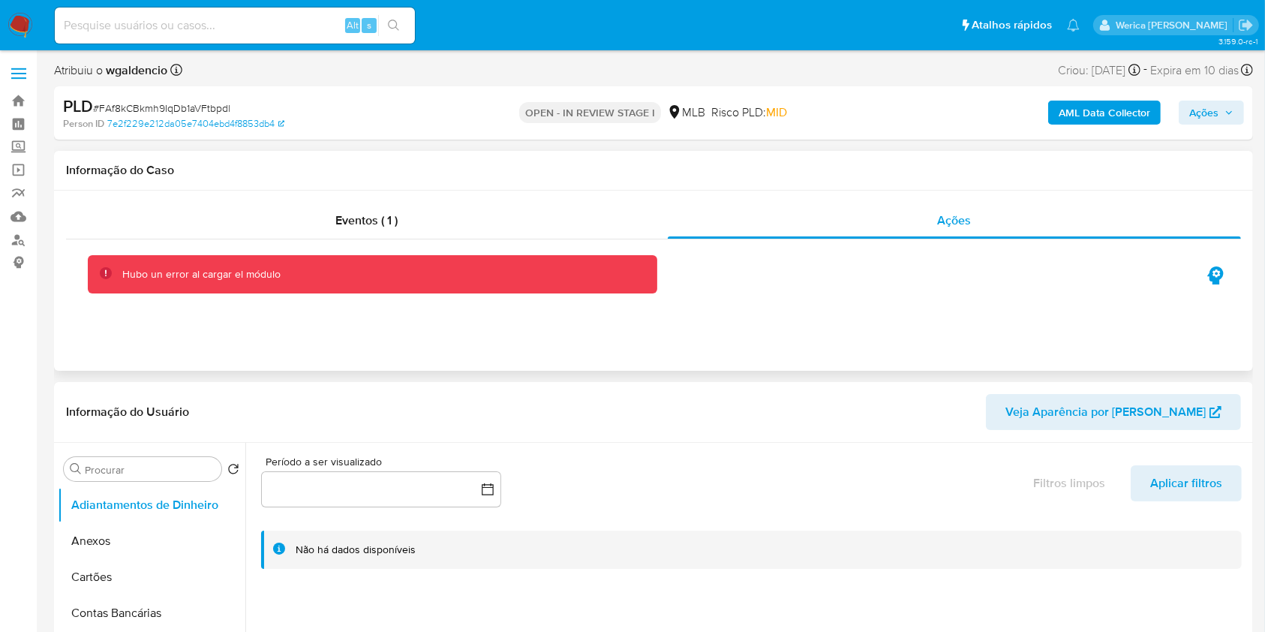
click at [1215, 344] on div "Eventos ( 1 ) Ações Hubo un error al cargar el módulo" at bounding box center [653, 281] width 1199 height 180
click at [1120, 294] on div "Eventos ( 1 ) Ações Hubo un error al cargar el módulo" at bounding box center [653, 281] width 1199 height 180
click at [355, 236] on div "Eventos ( 1 )" at bounding box center [367, 221] width 602 height 36
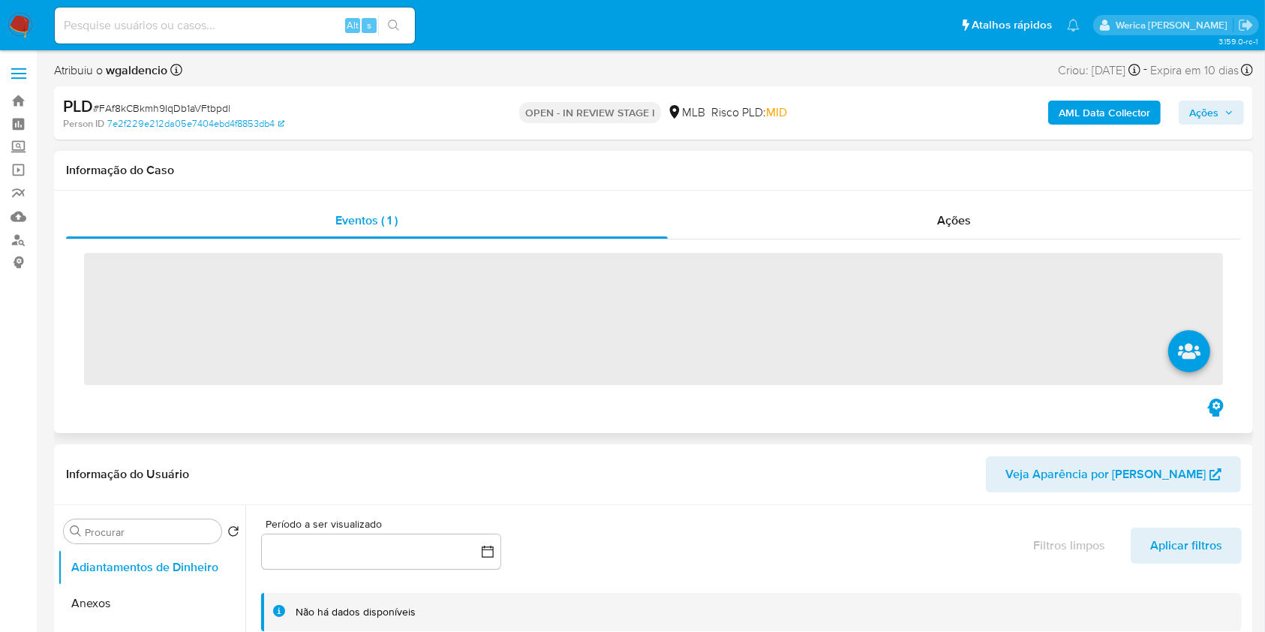
click at [326, 296] on span "‌" at bounding box center [653, 319] width 1139 height 132
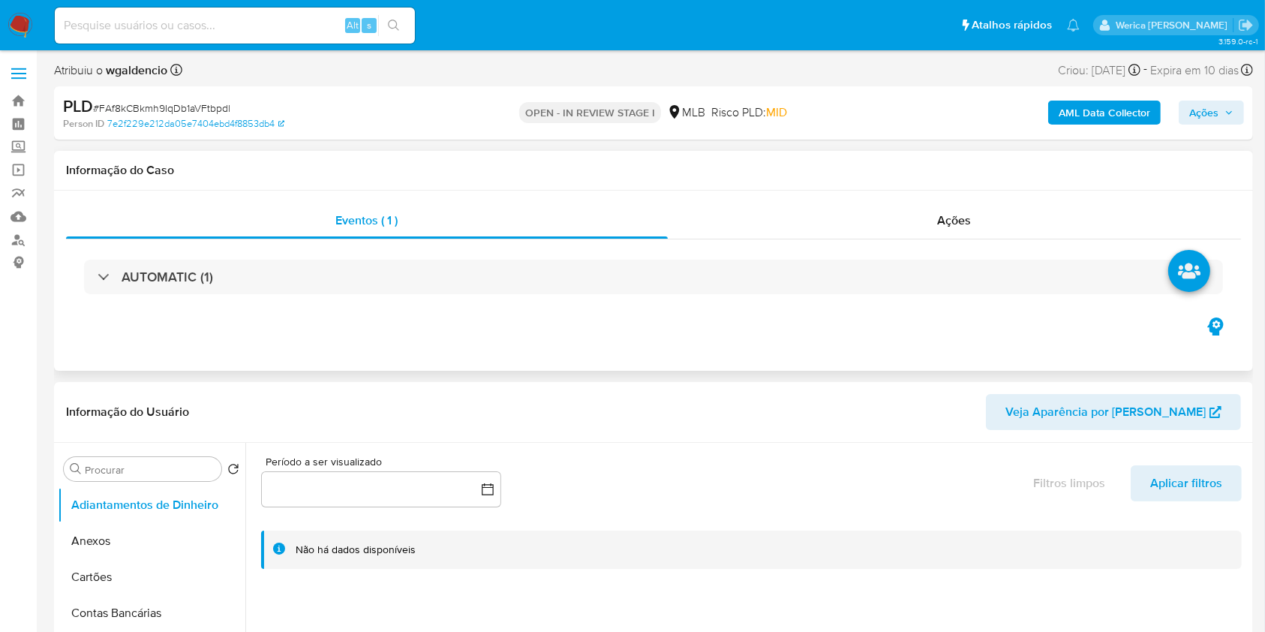
click at [325, 272] on div "AUTOMATIC (1)" at bounding box center [653, 277] width 1139 height 35
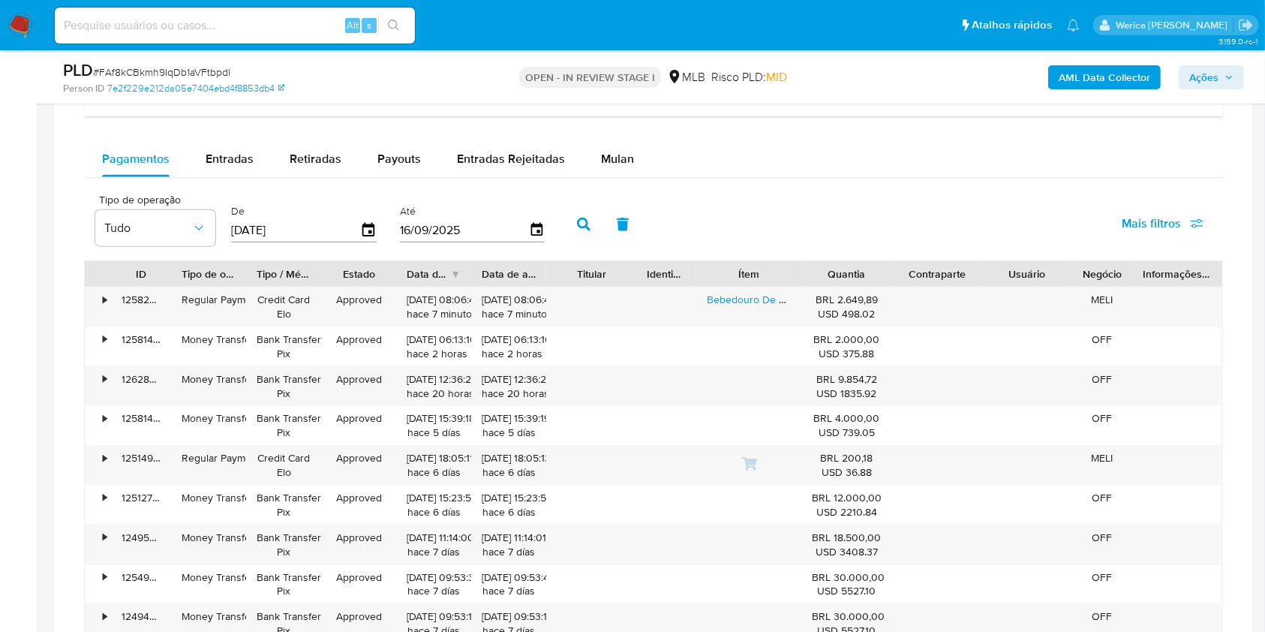
scroll to position [1601, 0]
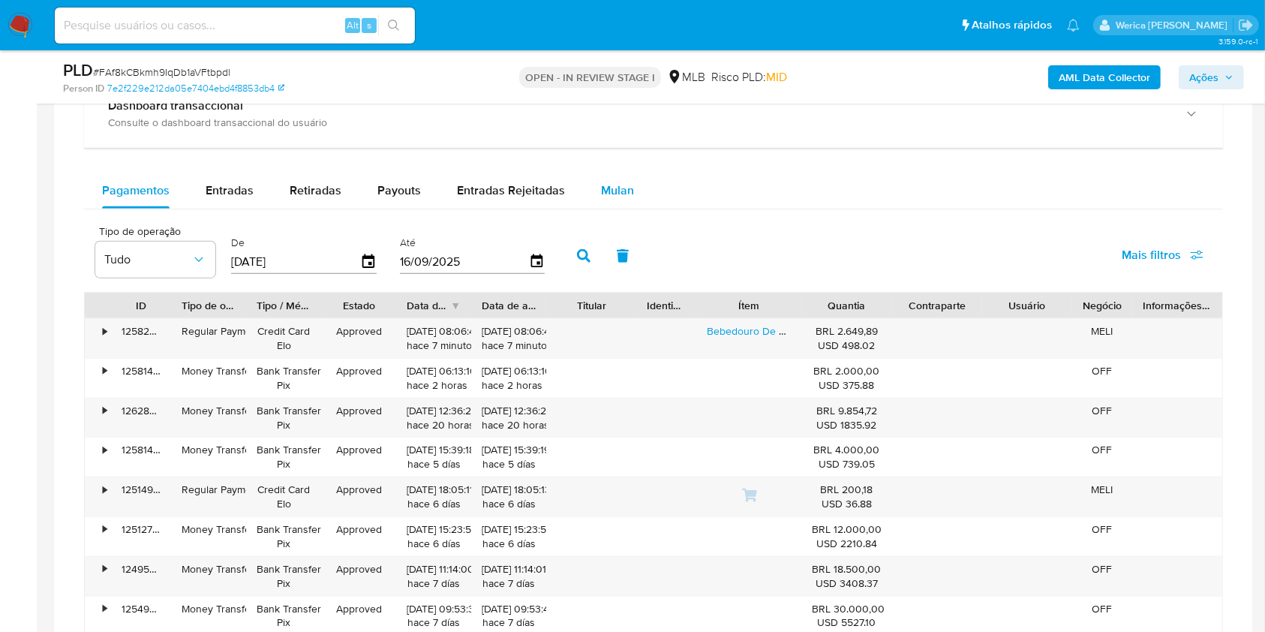
click at [621, 185] on span "Mulan" at bounding box center [617, 190] width 33 height 17
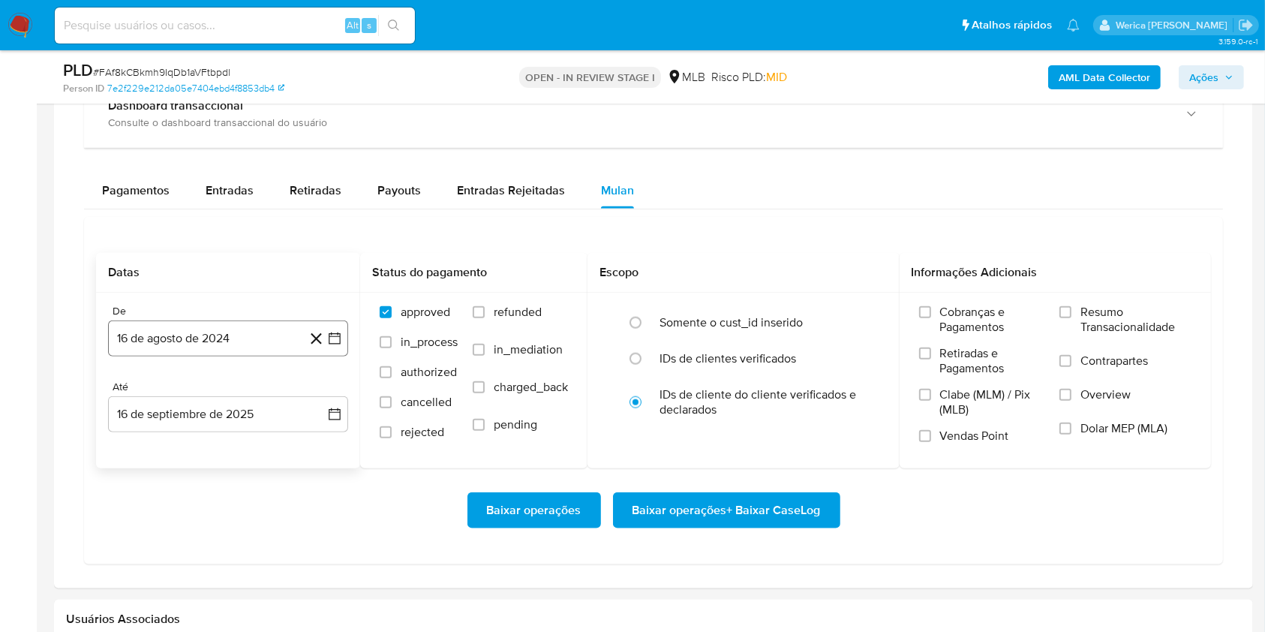
click at [238, 330] on button "16 de agosto de 2024" at bounding box center [228, 338] width 240 height 36
click at [243, 388] on span "agosto 2024" at bounding box center [221, 392] width 68 height 15
click at [330, 388] on div "2024 2024 ene feb mar abr may jun jul ago sep oct nov dic" at bounding box center [226, 488] width 237 height 254
click at [318, 380] on div "2024 2024 ene feb mar abr may jun jul ago sep oct nov dic" at bounding box center [226, 488] width 237 height 254
click at [319, 395] on icon "Año siguiente" at bounding box center [318, 392] width 18 height 18
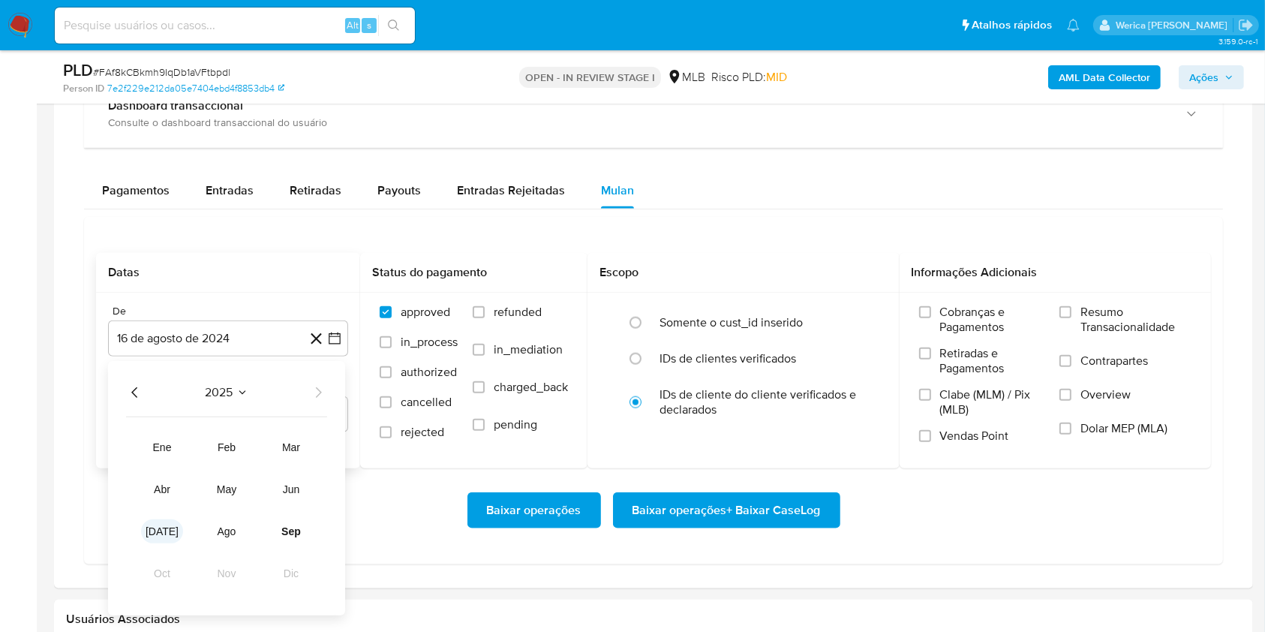
click at [167, 534] on span "jul" at bounding box center [162, 531] width 33 height 12
click at [169, 448] on button "1" at bounding box center [168, 448] width 24 height 24
click at [938, 320] on label "Cobranças e Pagamentos" at bounding box center [982, 325] width 126 height 41
click at [931, 318] on input "Cobranças e Pagamentos" at bounding box center [925, 312] width 12 height 12
click at [940, 375] on label "Retiradas e Pagamentos" at bounding box center [982, 366] width 126 height 41
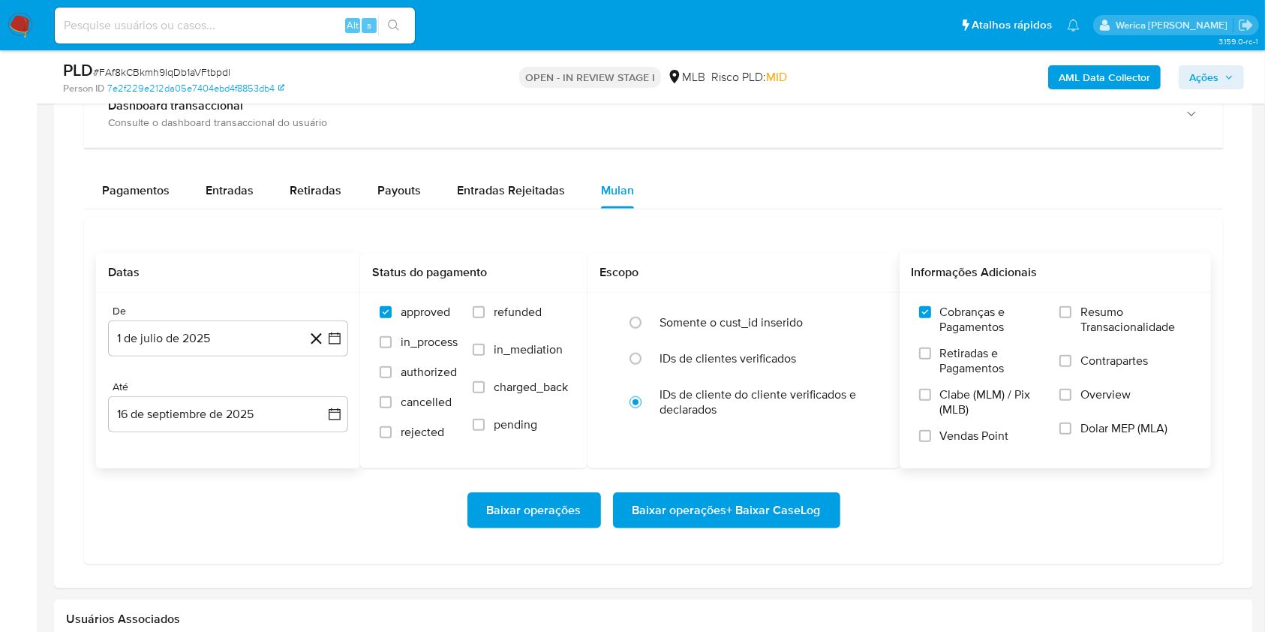
click at [931, 359] on input "Retiradas e Pagamentos" at bounding box center [925, 353] width 12 height 12
click at [940, 418] on label "Clabe (MLM) / Pix (MLB)" at bounding box center [982, 407] width 126 height 41
click at [931, 401] on input "Clabe (MLM) / Pix (MLB)" at bounding box center [925, 395] width 12 height 12
click at [949, 441] on span "Vendas Point" at bounding box center [974, 436] width 69 height 15
click at [931, 441] on input "Vendas Point" at bounding box center [925, 436] width 12 height 12
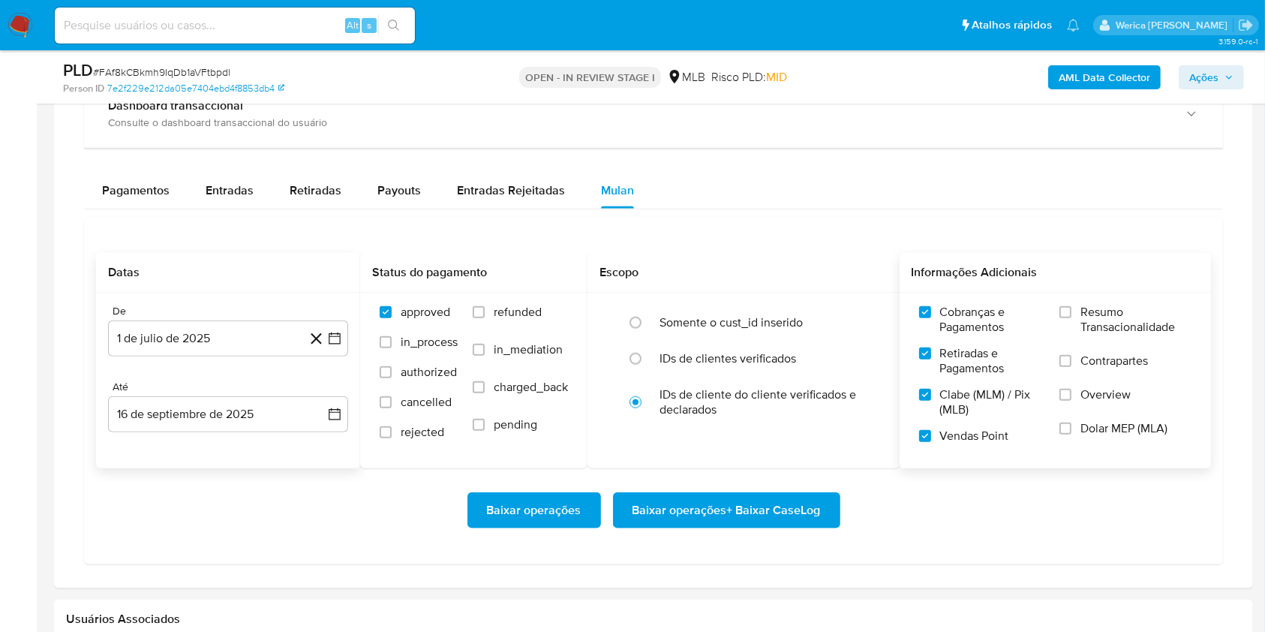
click at [1102, 429] on span "Dolar MEP (MLA)" at bounding box center [1124, 428] width 87 height 15
click at [1072, 429] on input "Dolar MEP (MLA)" at bounding box center [1066, 429] width 12 height 12
click at [1096, 387] on span "Overview" at bounding box center [1106, 394] width 50 height 15
click at [1072, 389] on input "Overview" at bounding box center [1066, 395] width 12 height 12
drag, startPoint x: 1096, startPoint y: 386, endPoint x: 1093, endPoint y: 362, distance: 24.2
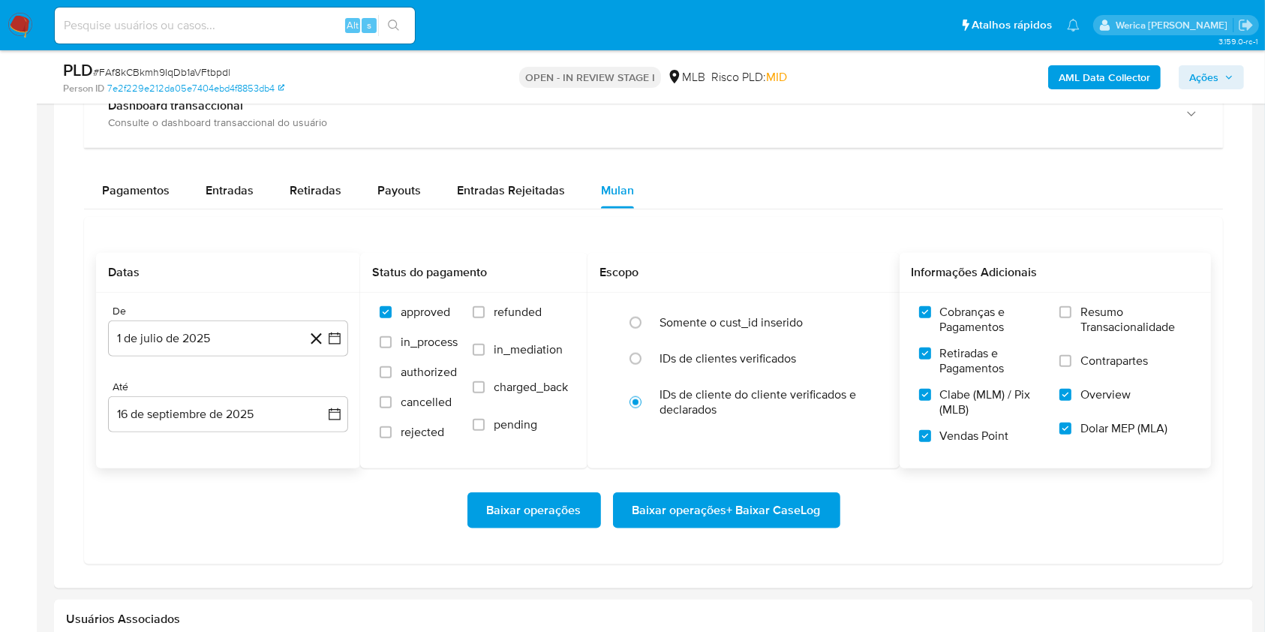
click at [1093, 362] on span "Contrapartes" at bounding box center [1115, 360] width 68 height 15
click at [1072, 362] on input "Contrapartes" at bounding box center [1066, 361] width 12 height 12
click at [1091, 320] on span "Resumo Transacionalidade" at bounding box center [1136, 320] width 111 height 30
click at [1072, 318] on input "Resumo Transacionalidade" at bounding box center [1066, 312] width 12 height 12
click at [769, 513] on span "Baixar operações + Baixar CaseLog" at bounding box center [727, 510] width 188 height 33
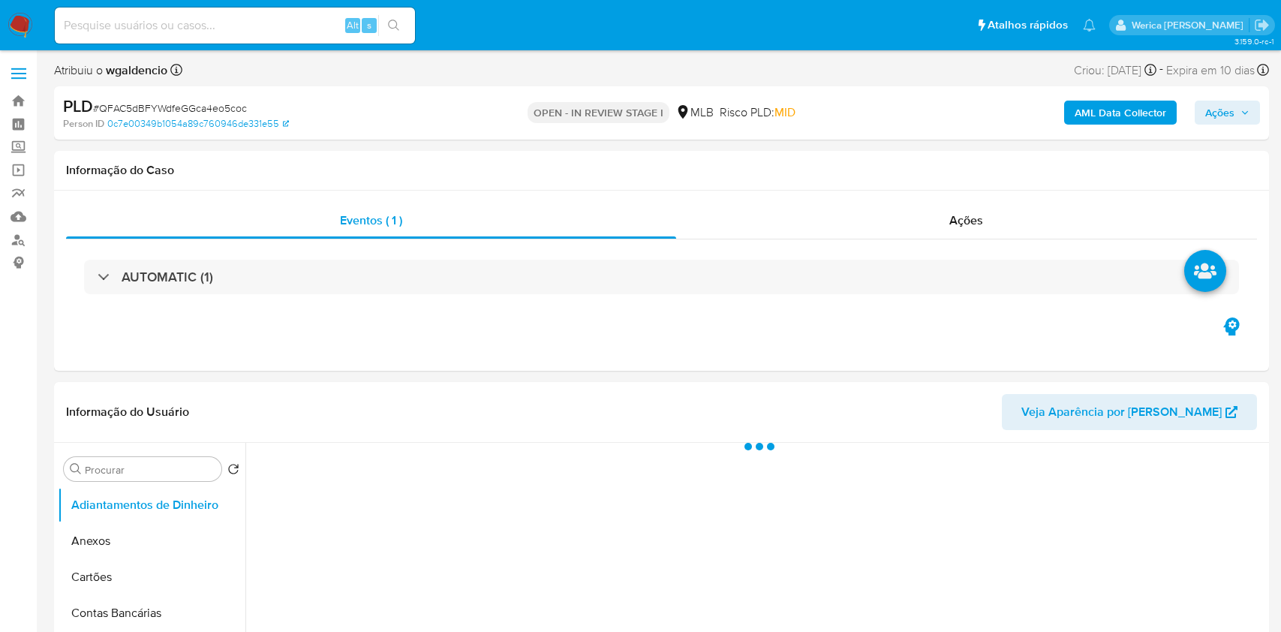
select select "10"
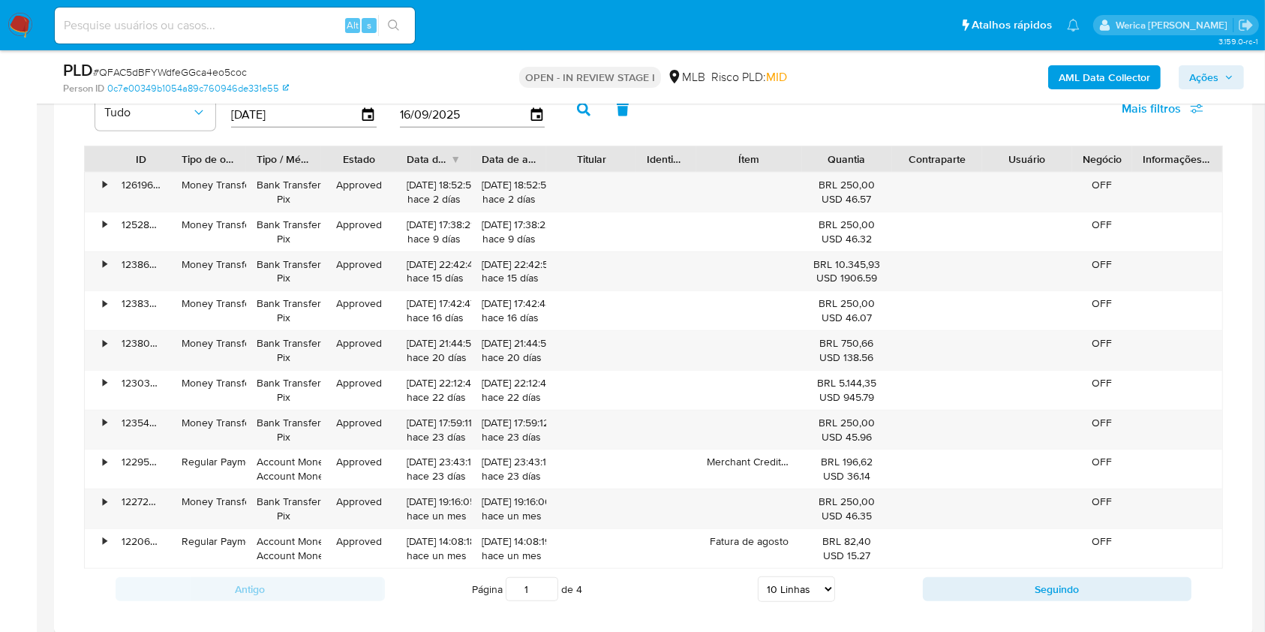
scroll to position [1201, 0]
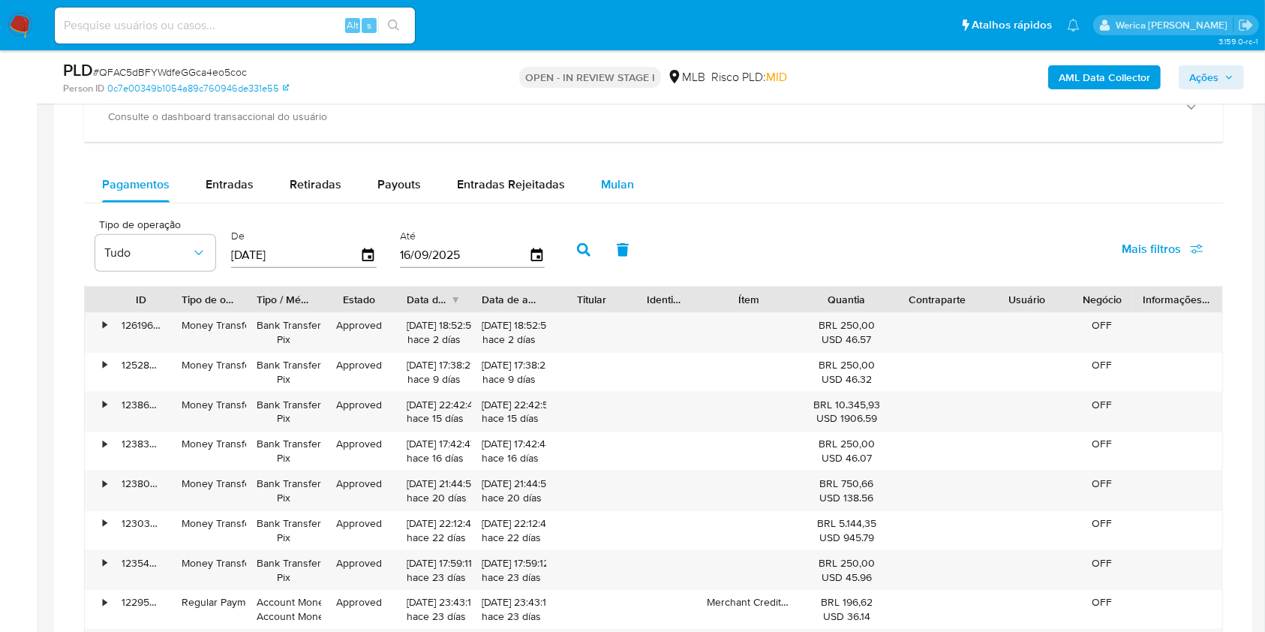
click at [613, 197] on div "Mulan" at bounding box center [617, 185] width 33 height 36
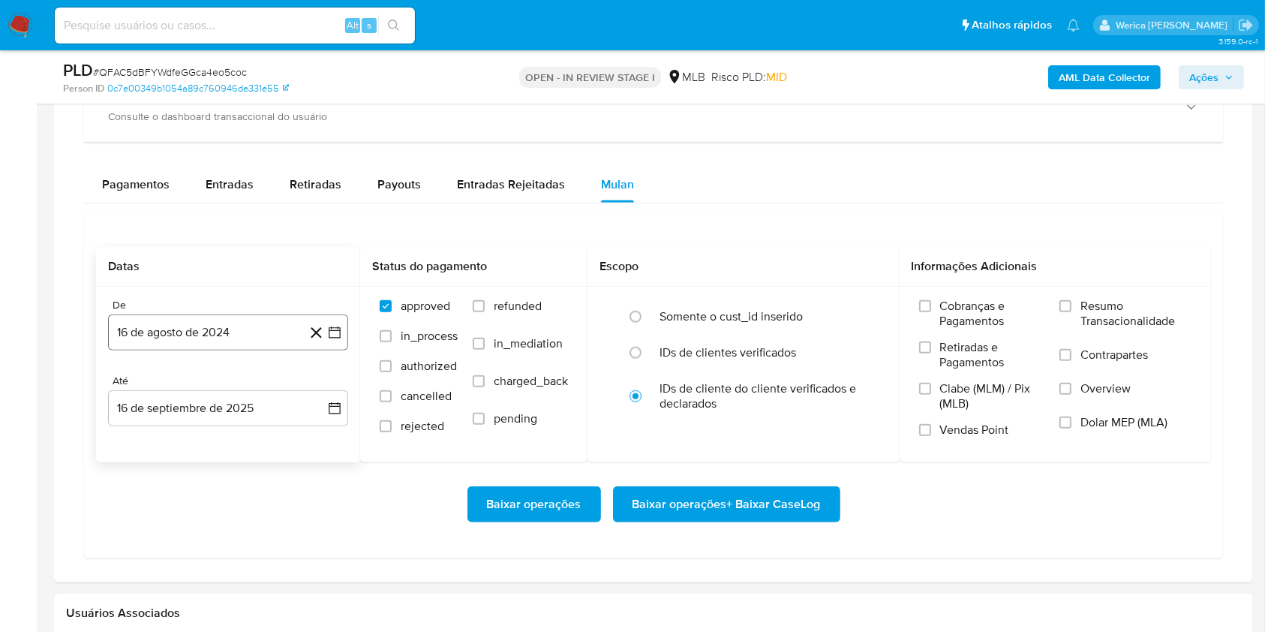
click at [254, 345] on button "16 de agosto de 2024" at bounding box center [228, 332] width 240 height 36
click at [237, 387] on span "agosto 2024" at bounding box center [221, 386] width 68 height 15
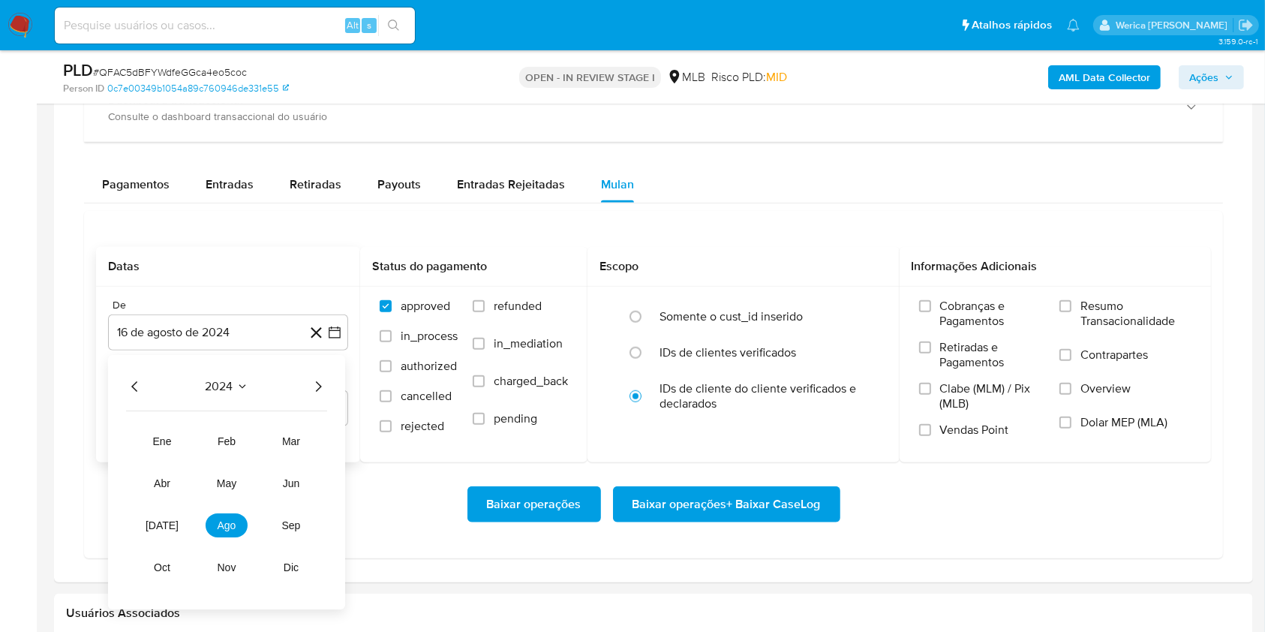
click at [237, 387] on icon "Seleccionar mes y año" at bounding box center [242, 386] width 12 height 12
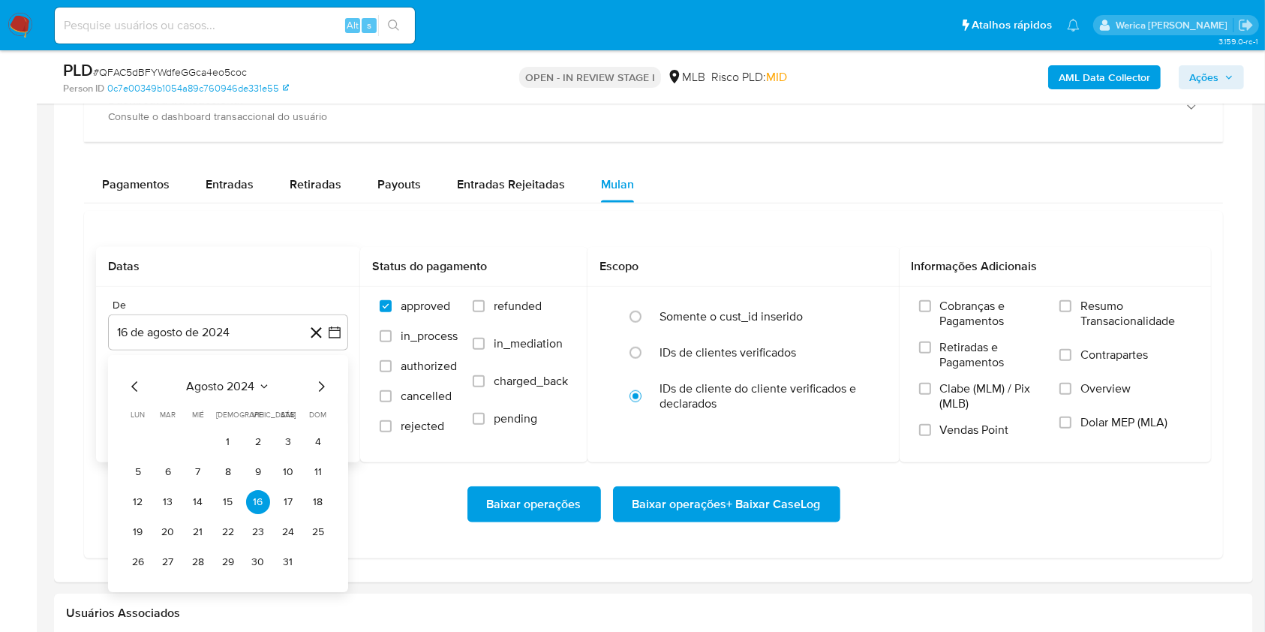
click at [323, 387] on icon "Mes siguiente" at bounding box center [321, 386] width 18 height 18
click at [239, 380] on span "septiembre 2024" at bounding box center [221, 386] width 92 height 15
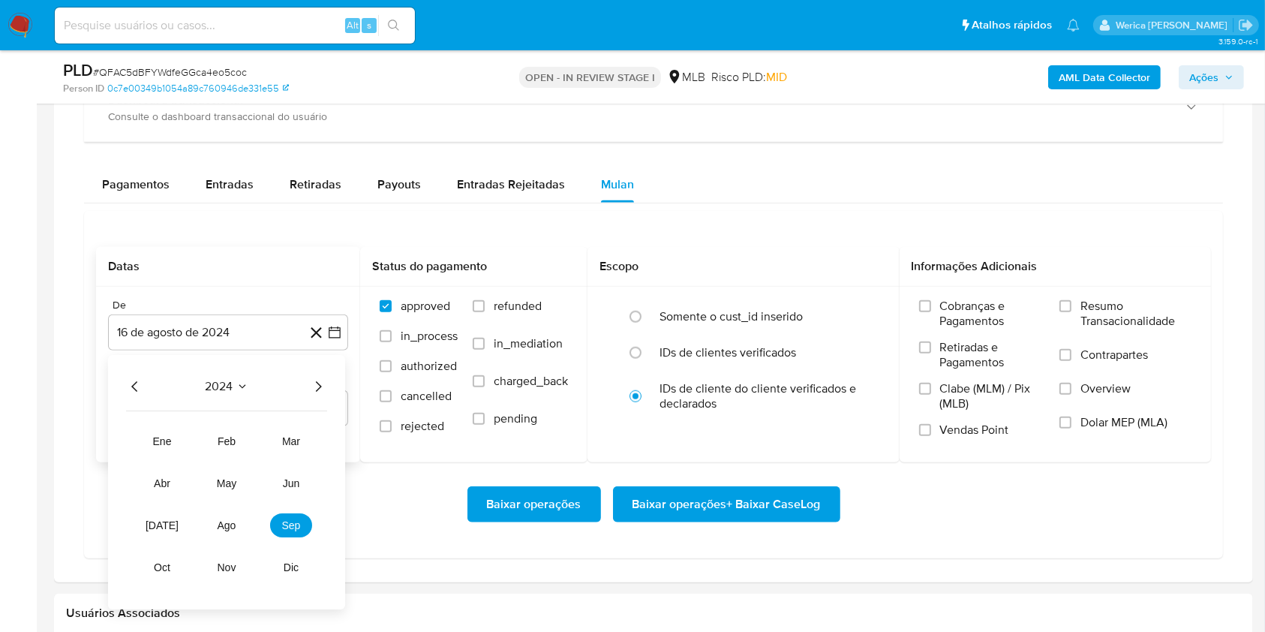
click at [317, 384] on icon "Año siguiente" at bounding box center [318, 386] width 18 height 18
click at [173, 525] on button "jul" at bounding box center [162, 525] width 42 height 24
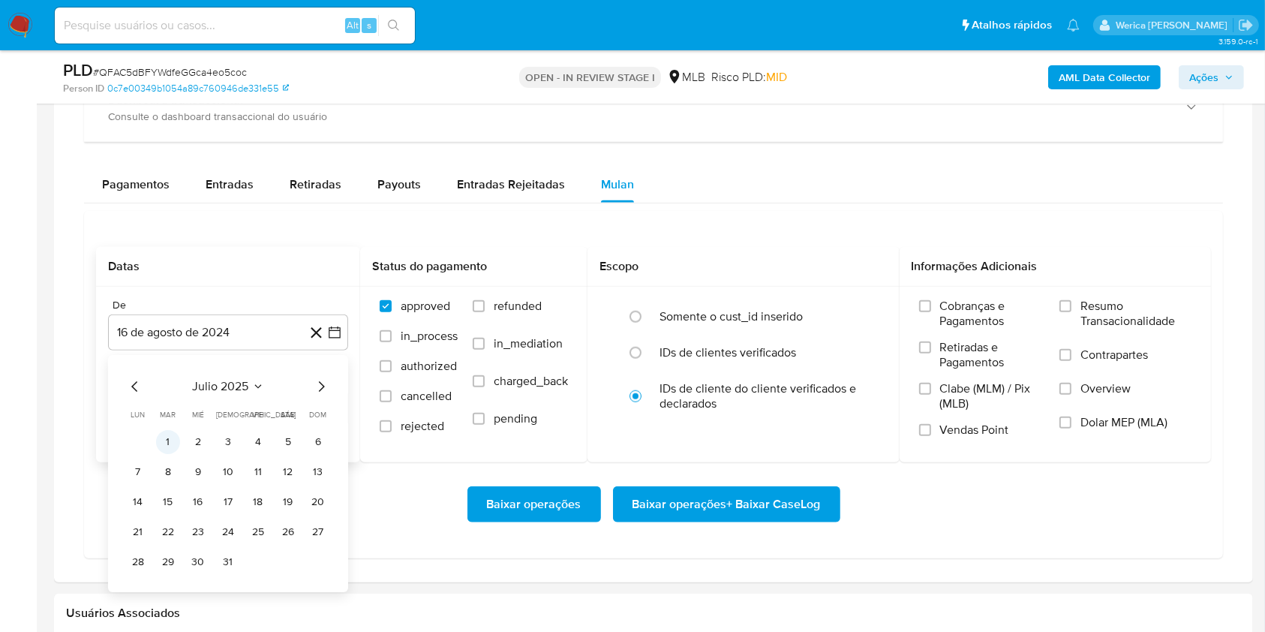
click at [167, 444] on button "1" at bounding box center [168, 442] width 24 height 24
click at [943, 323] on span "Cobranças e Pagamentos" at bounding box center [992, 314] width 105 height 30
click at [982, 365] on span "Retiradas e Pagamentos" at bounding box center [992, 355] width 105 height 30
click at [931, 353] on input "Retiradas e Pagamentos" at bounding box center [925, 347] width 12 height 12
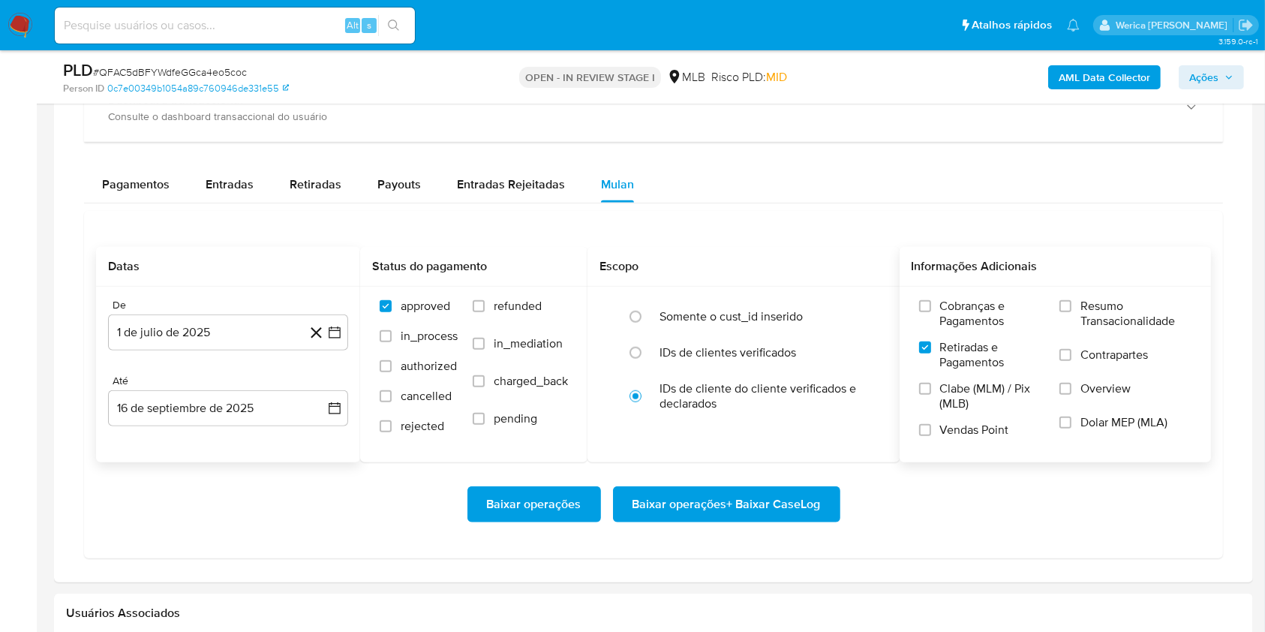
click at [977, 404] on span "Clabe (MLM) / Pix (MLB)" at bounding box center [992, 396] width 105 height 30
click at [931, 395] on input "Clabe (MLM) / Pix (MLB)" at bounding box center [925, 389] width 12 height 12
click at [987, 432] on span "Vendas Point" at bounding box center [974, 430] width 69 height 15
click at [931, 432] on input "Vendas Point" at bounding box center [925, 430] width 12 height 12
click at [948, 335] on label "Cobranças e Pagamentos" at bounding box center [982, 319] width 126 height 41
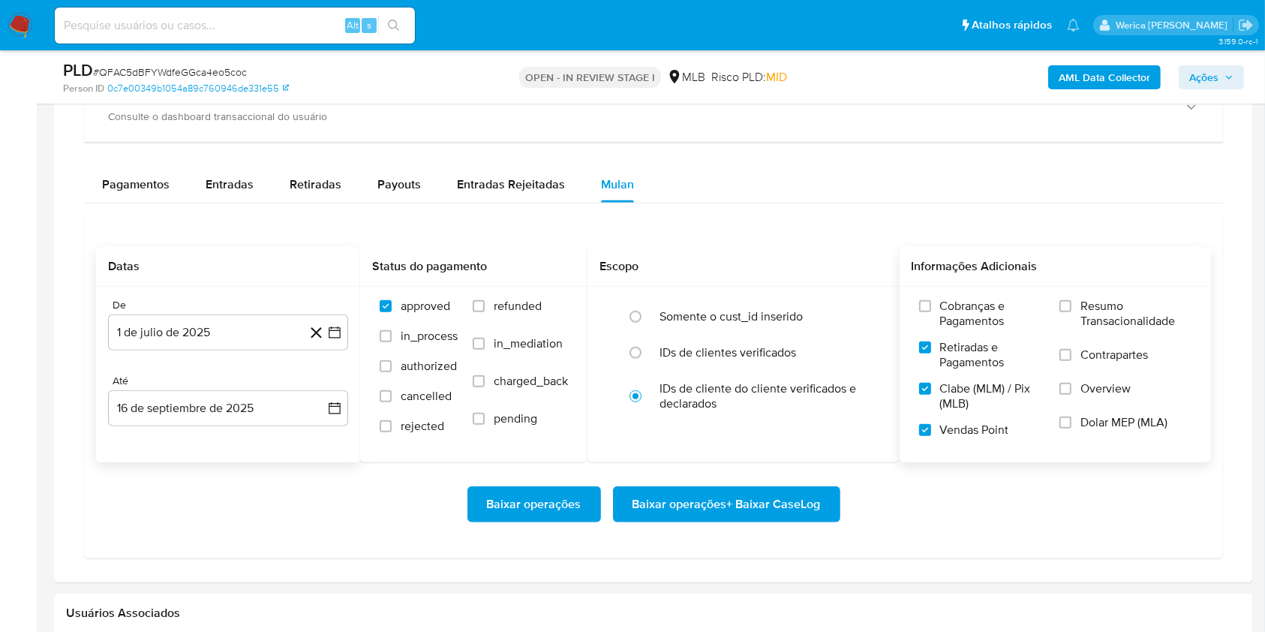
click at [931, 312] on input "Cobranças e Pagamentos" at bounding box center [925, 306] width 12 height 12
click at [1099, 320] on span "Resumo Transacionalidade" at bounding box center [1136, 314] width 111 height 30
click at [1072, 312] on input "Resumo Transacionalidade" at bounding box center [1066, 306] width 12 height 12
click at [1092, 362] on span "Contrapartes" at bounding box center [1115, 354] width 68 height 15
click at [1072, 361] on input "Contrapartes" at bounding box center [1066, 355] width 12 height 12
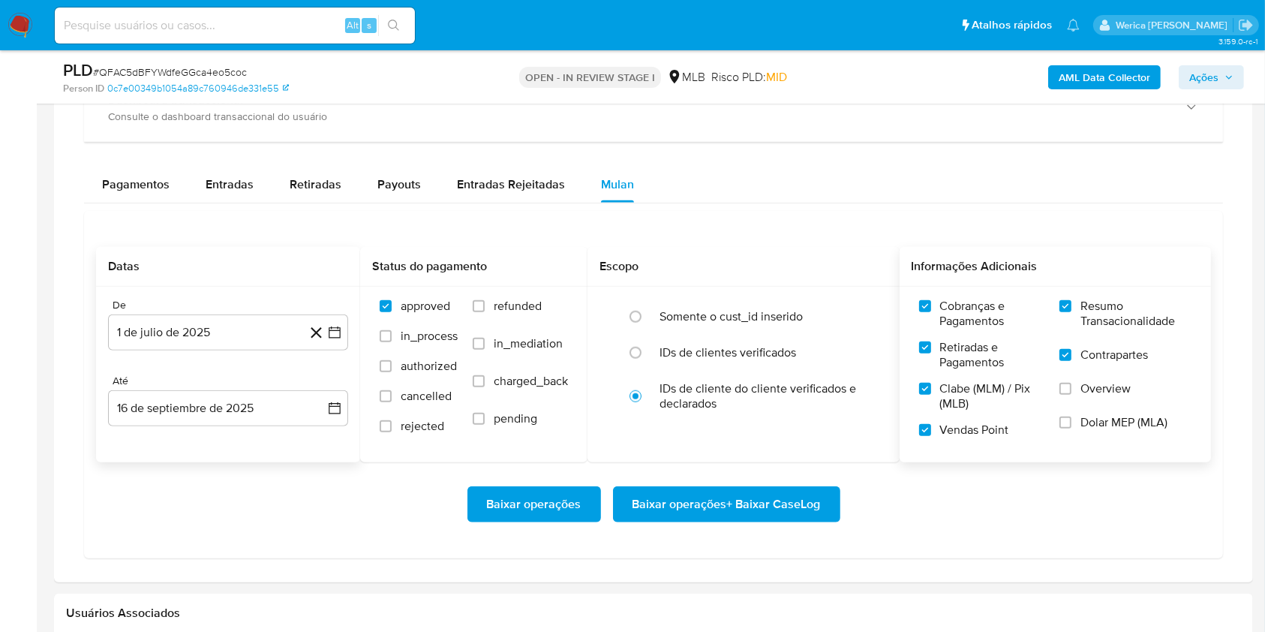
click at [1093, 399] on label "Overview" at bounding box center [1126, 398] width 132 height 34
click at [1072, 395] on input "Overview" at bounding box center [1066, 389] width 12 height 12
click at [1099, 429] on span "Dolar MEP (MLA)" at bounding box center [1124, 422] width 87 height 15
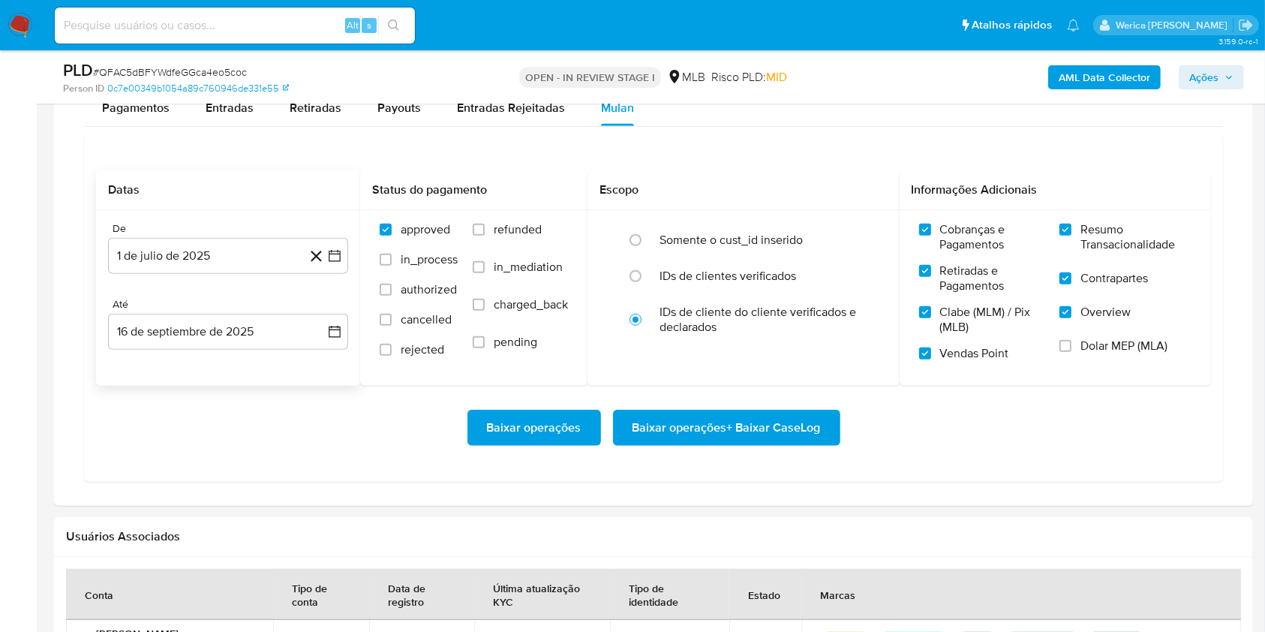
scroll to position [1301, 0]
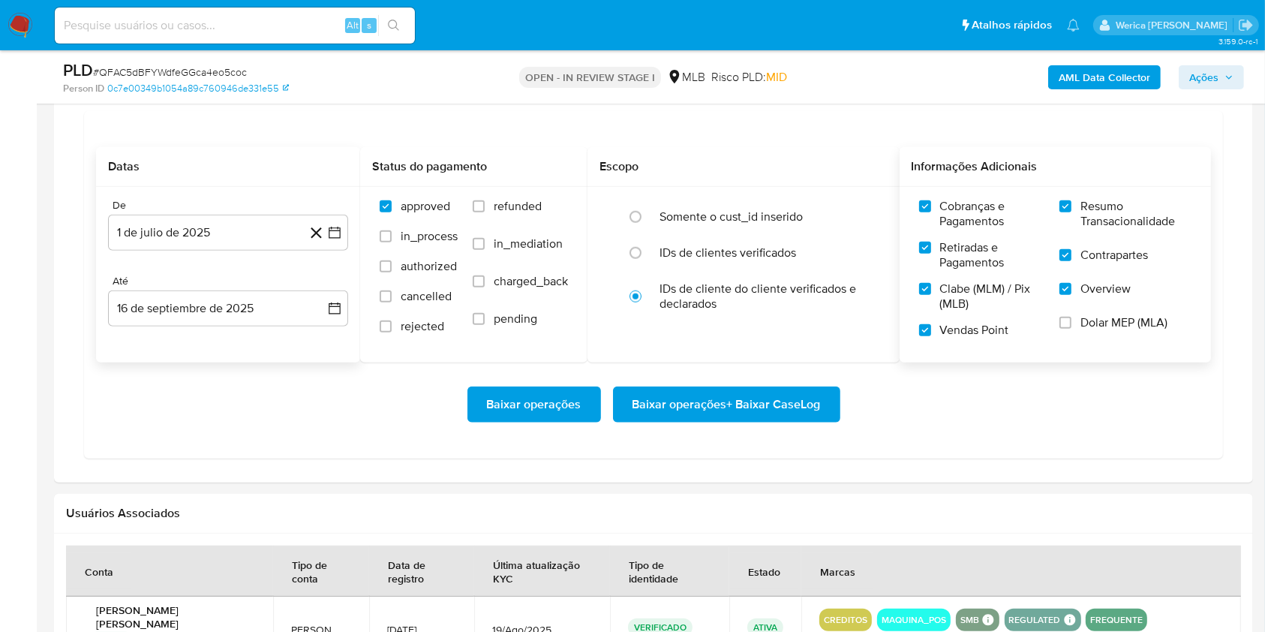
click at [1066, 337] on label "Dolar MEP (MLA)" at bounding box center [1126, 332] width 132 height 34
click at [1066, 329] on input "Dolar MEP (MLA)" at bounding box center [1066, 323] width 12 height 12
click at [809, 405] on span "Baixar operações + Baixar CaseLog" at bounding box center [727, 404] width 188 height 33
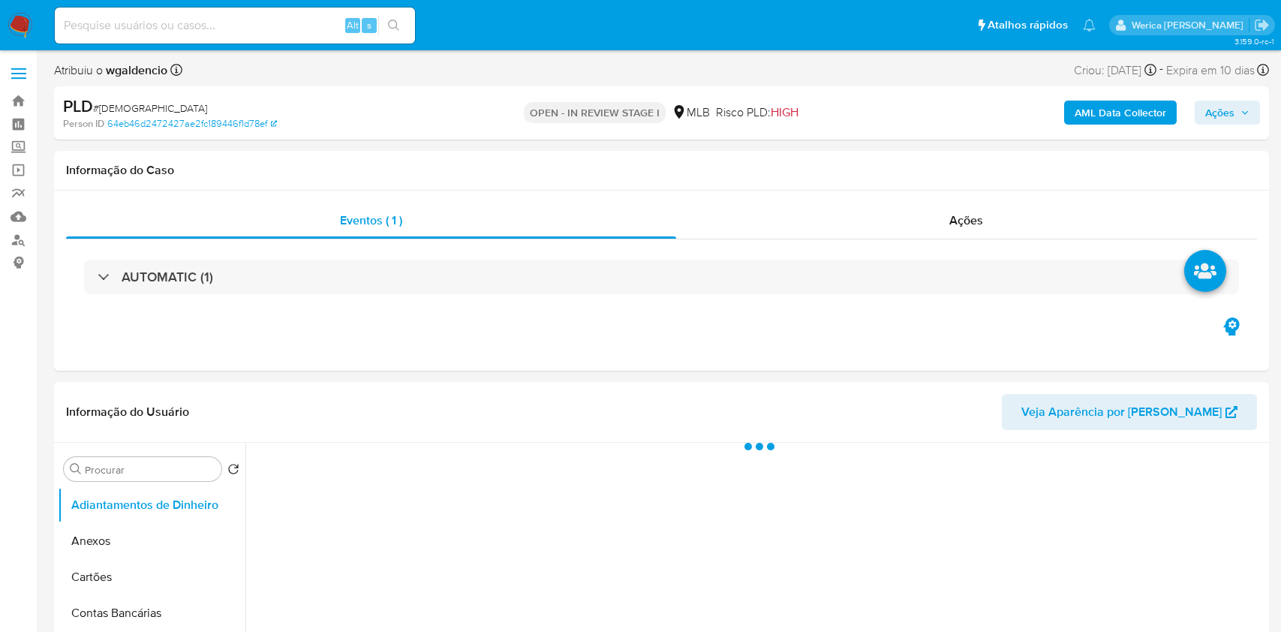
select select "10"
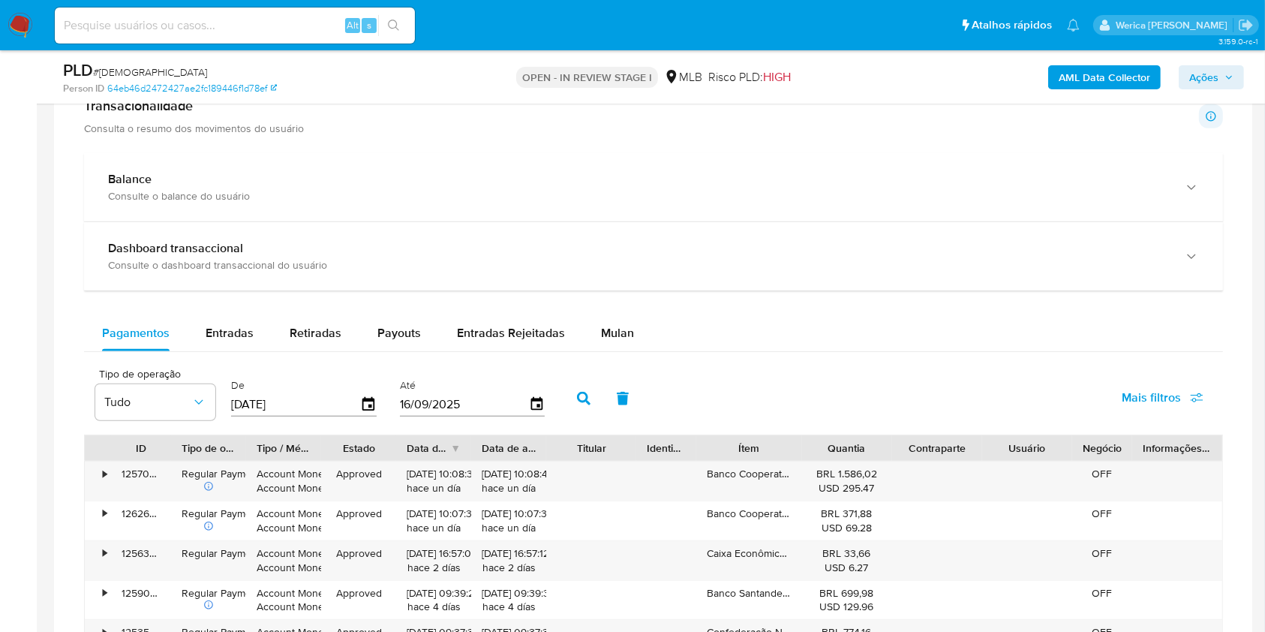
scroll to position [1100, 0]
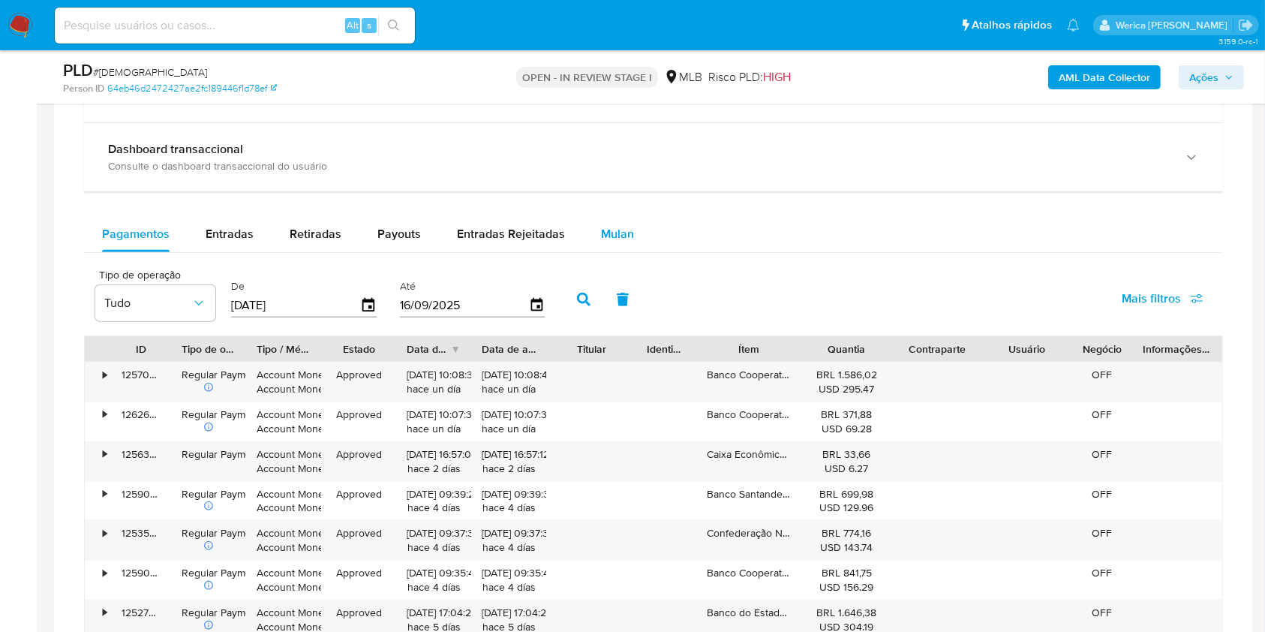
click at [618, 228] on span "Mulan" at bounding box center [617, 233] width 33 height 17
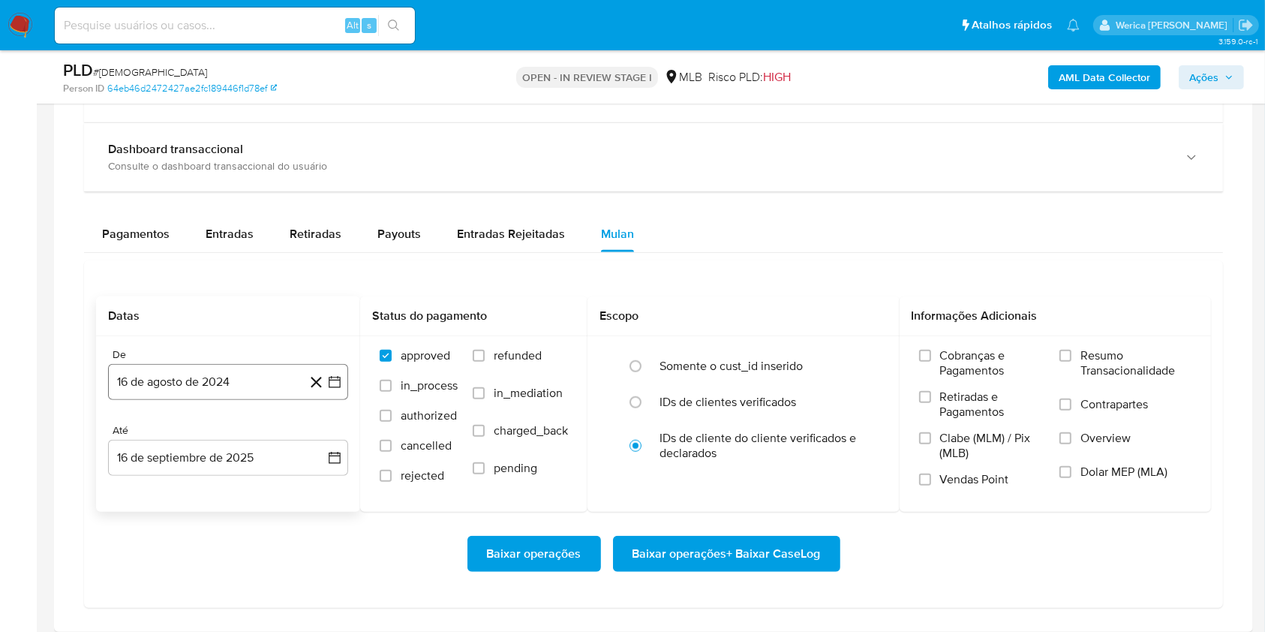
click at [273, 379] on button "16 de agosto de 2024" at bounding box center [228, 382] width 240 height 36
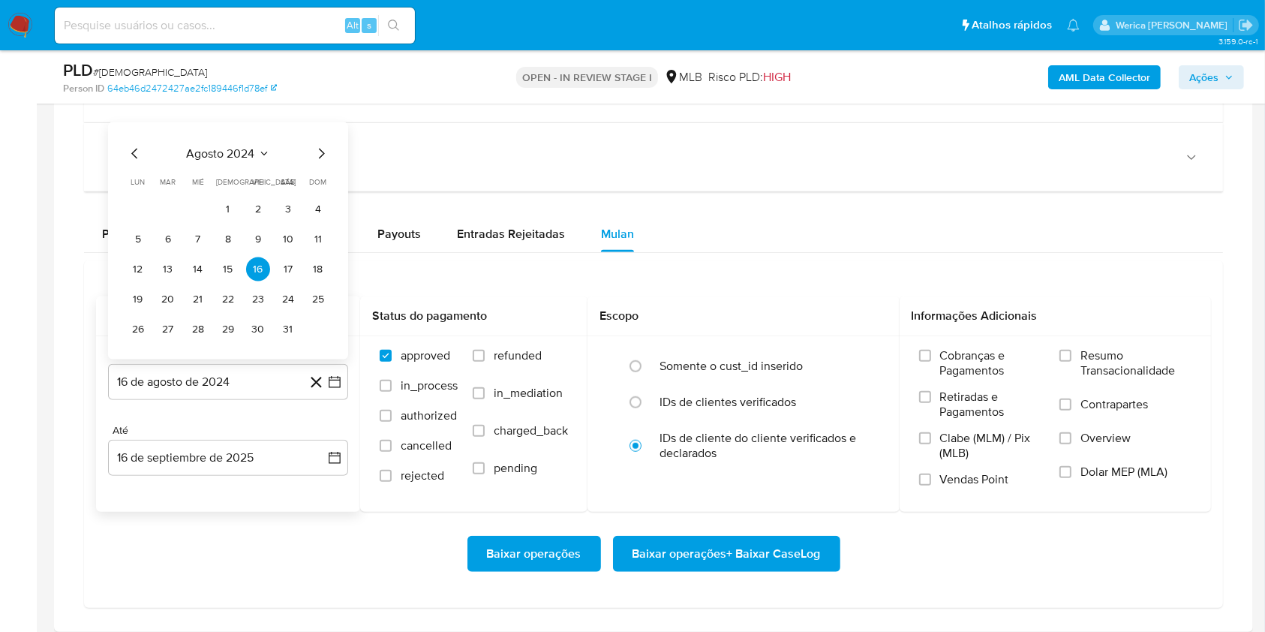
click at [245, 149] on span "agosto 2024" at bounding box center [221, 153] width 68 height 15
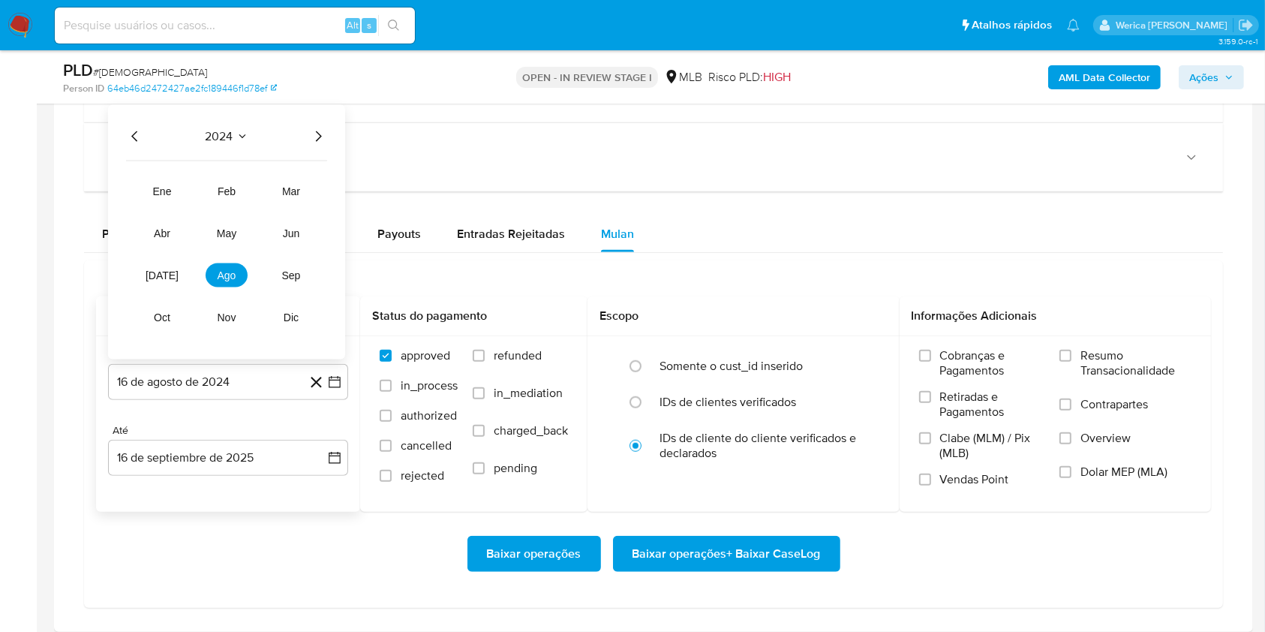
click at [318, 133] on icon "Año siguiente" at bounding box center [319, 136] width 6 height 11
drag, startPoint x: 221, startPoint y: 269, endPoint x: 161, endPoint y: 275, distance: 61.1
click at [165, 273] on tr "ene feb mar abr may jun jul ago sep oct nov dic" at bounding box center [226, 254] width 171 height 150
click at [161, 275] on span "[DATE]" at bounding box center [162, 275] width 33 height 12
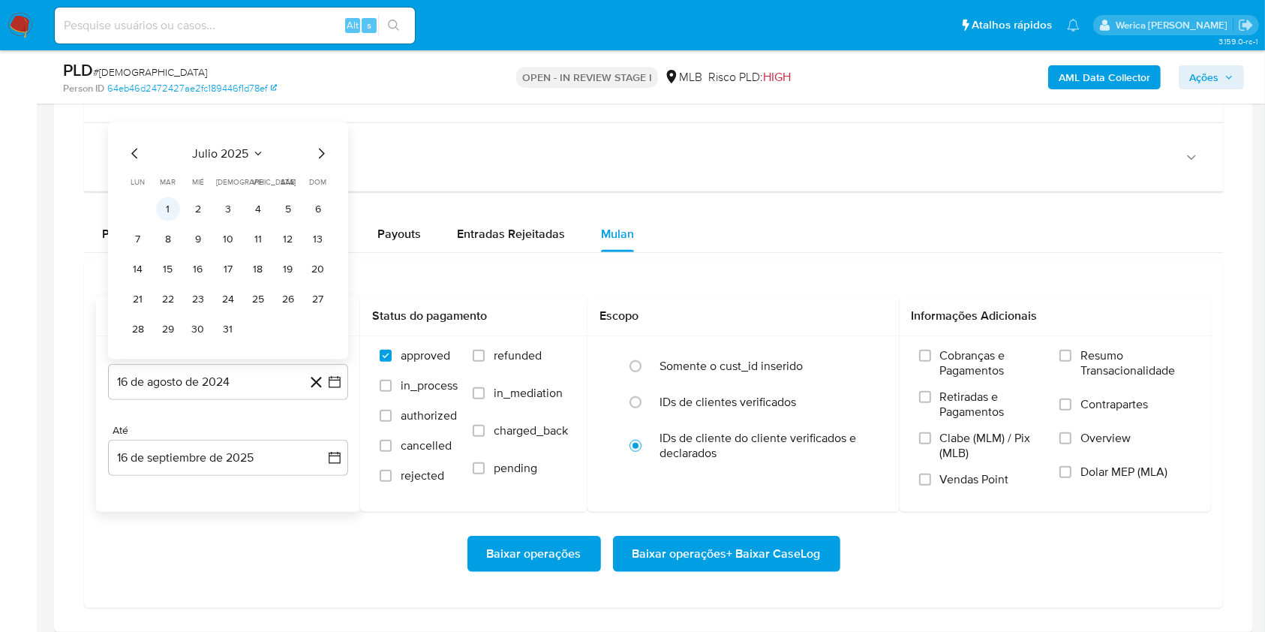
click at [167, 201] on button "1" at bounding box center [168, 209] width 24 height 24
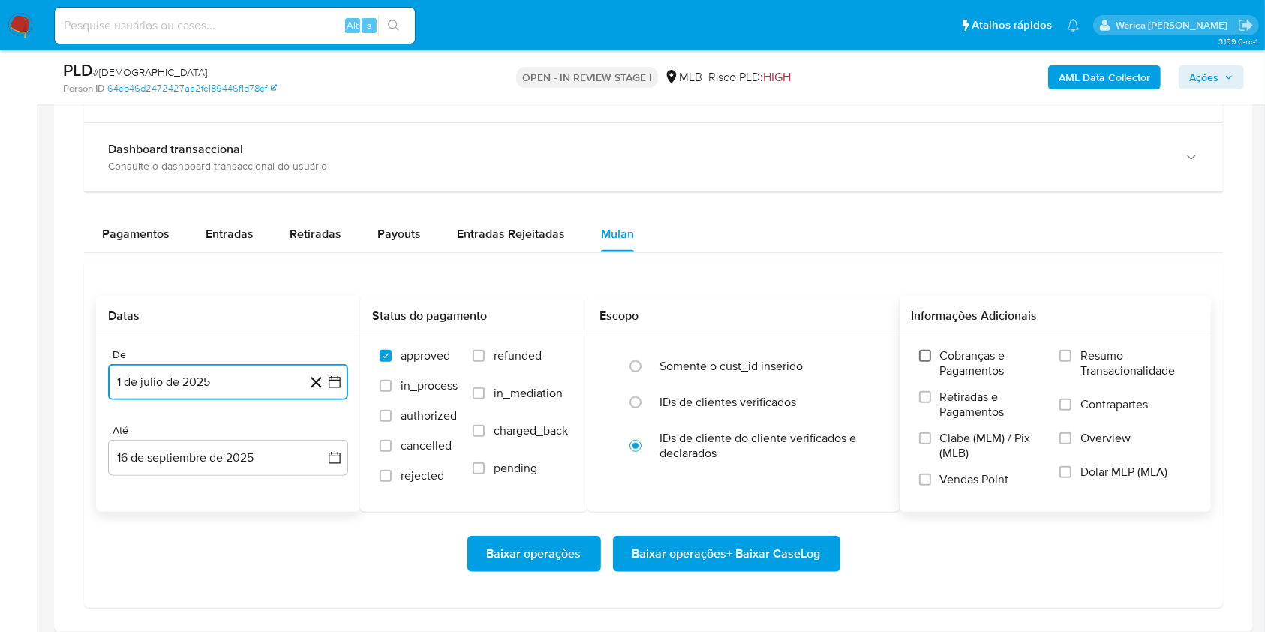
click at [922, 356] on input "Cobranças e Pagamentos" at bounding box center [925, 356] width 12 height 12
click at [943, 419] on label "Retiradas e Pagamentos" at bounding box center [982, 409] width 126 height 41
click at [931, 403] on input "Retiradas e Pagamentos" at bounding box center [925, 397] width 12 height 12
click at [955, 455] on span "Clabe (MLM) / Pix (MLB)" at bounding box center [992, 446] width 105 height 30
click at [931, 444] on input "Clabe (MLM) / Pix (MLB)" at bounding box center [925, 438] width 12 height 12
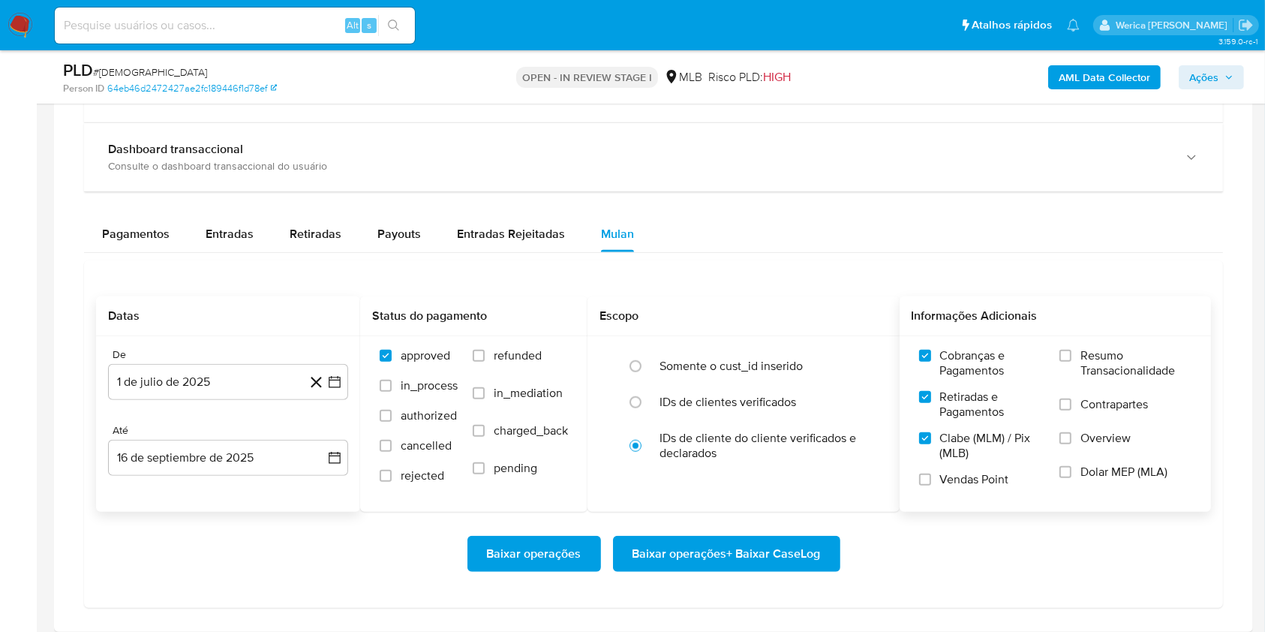
click at [958, 483] on span "Vendas Point" at bounding box center [974, 479] width 69 height 15
click at [931, 483] on input "Vendas Point" at bounding box center [925, 480] width 12 height 12
click at [1085, 373] on span "Resumo Transacionalidade" at bounding box center [1136, 363] width 111 height 30
click at [1072, 362] on input "Resumo Transacionalidade" at bounding box center [1066, 356] width 12 height 12
click at [1086, 413] on label "Contrapartes" at bounding box center [1126, 414] width 132 height 34
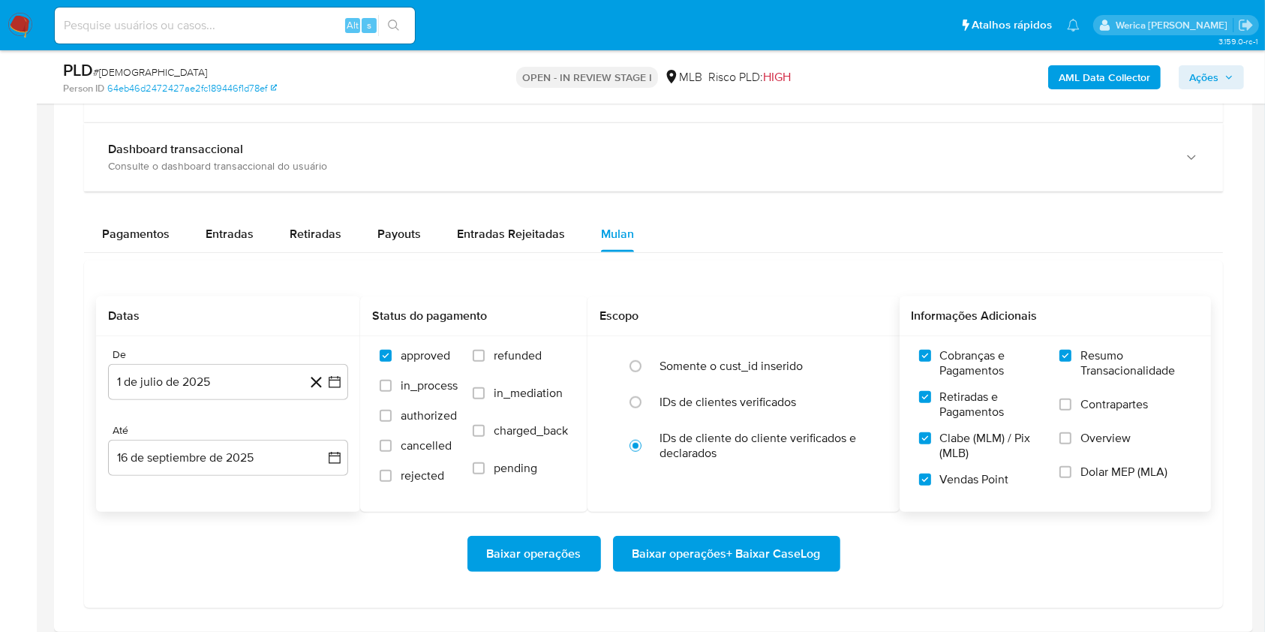
click at [1072, 410] on input "Contrapartes" at bounding box center [1066, 404] width 12 height 12
click at [1086, 441] on span "Overview" at bounding box center [1106, 438] width 50 height 15
click at [1072, 441] on input "Overview" at bounding box center [1066, 438] width 12 height 12
click at [1088, 477] on span "Dolar MEP (MLA)" at bounding box center [1124, 472] width 87 height 15
click at [1072, 477] on input "Dolar MEP (MLA)" at bounding box center [1066, 472] width 12 height 12
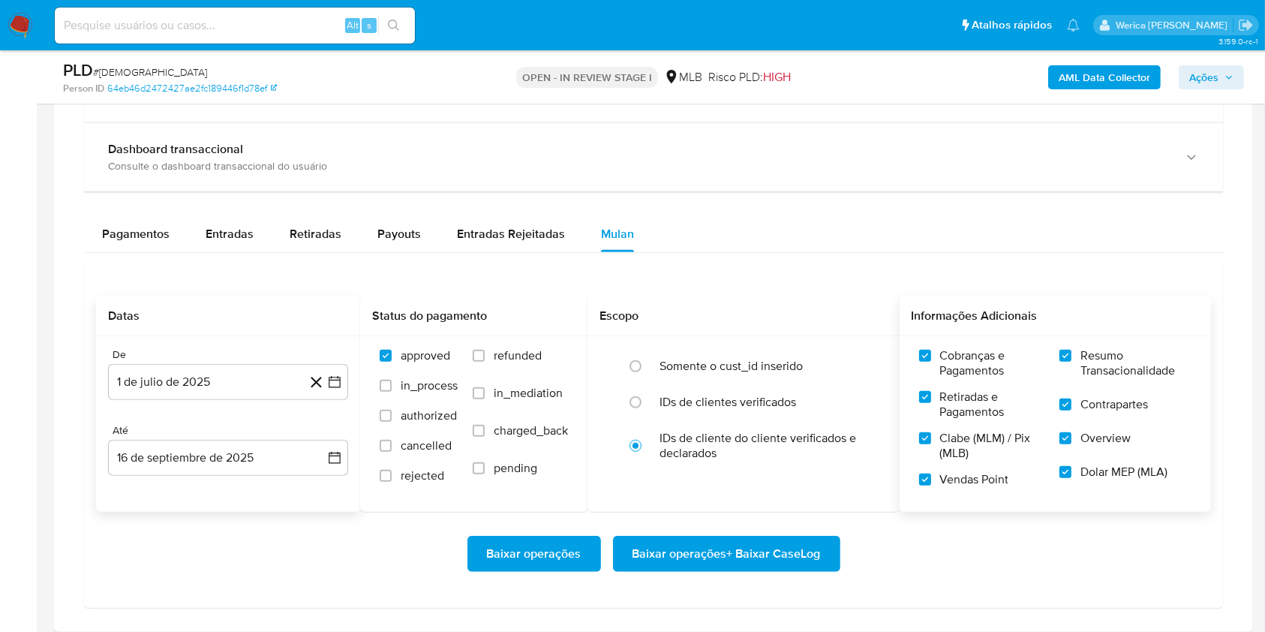
click at [832, 531] on div "Baixar operações Baixar operações + Baixar CaseLog" at bounding box center [653, 554] width 1115 height 84
click at [821, 549] on button "Baixar operações + Baixar CaseLog" at bounding box center [726, 554] width 227 height 36
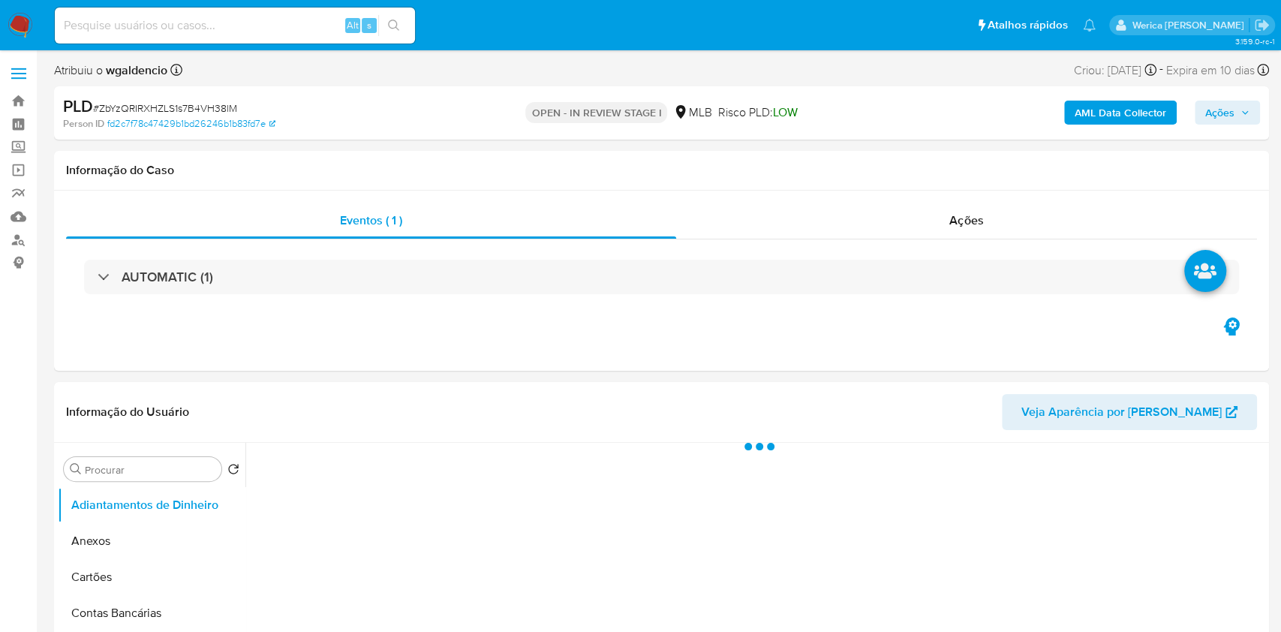
select select "10"
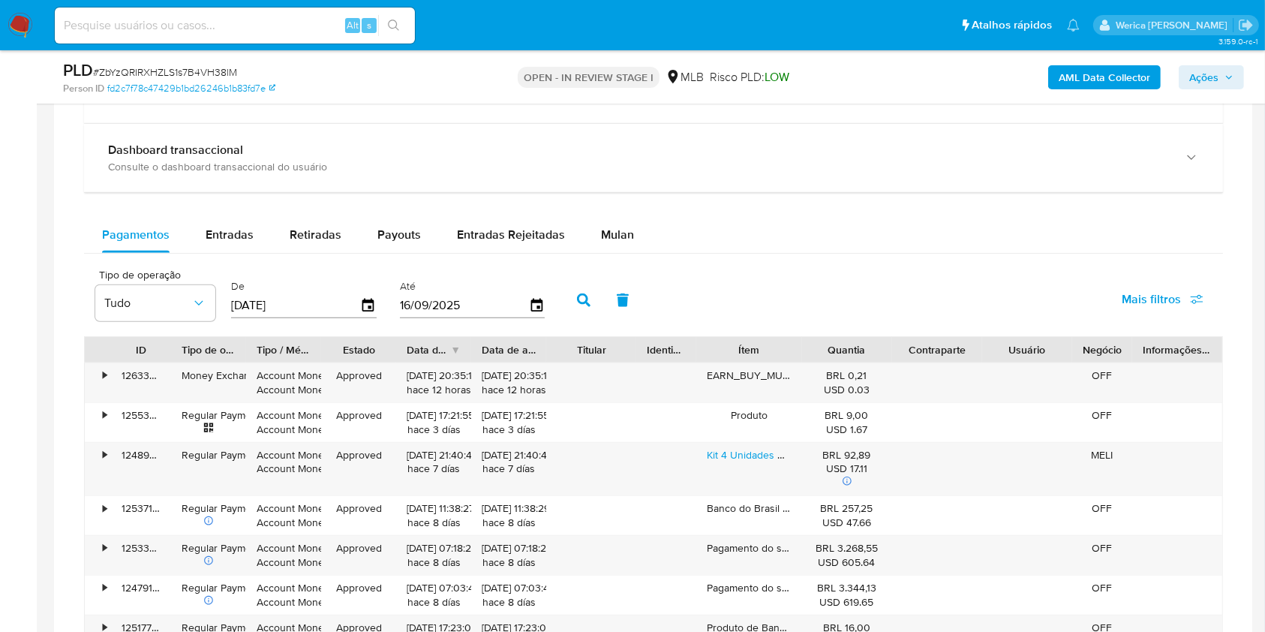
scroll to position [1000, 0]
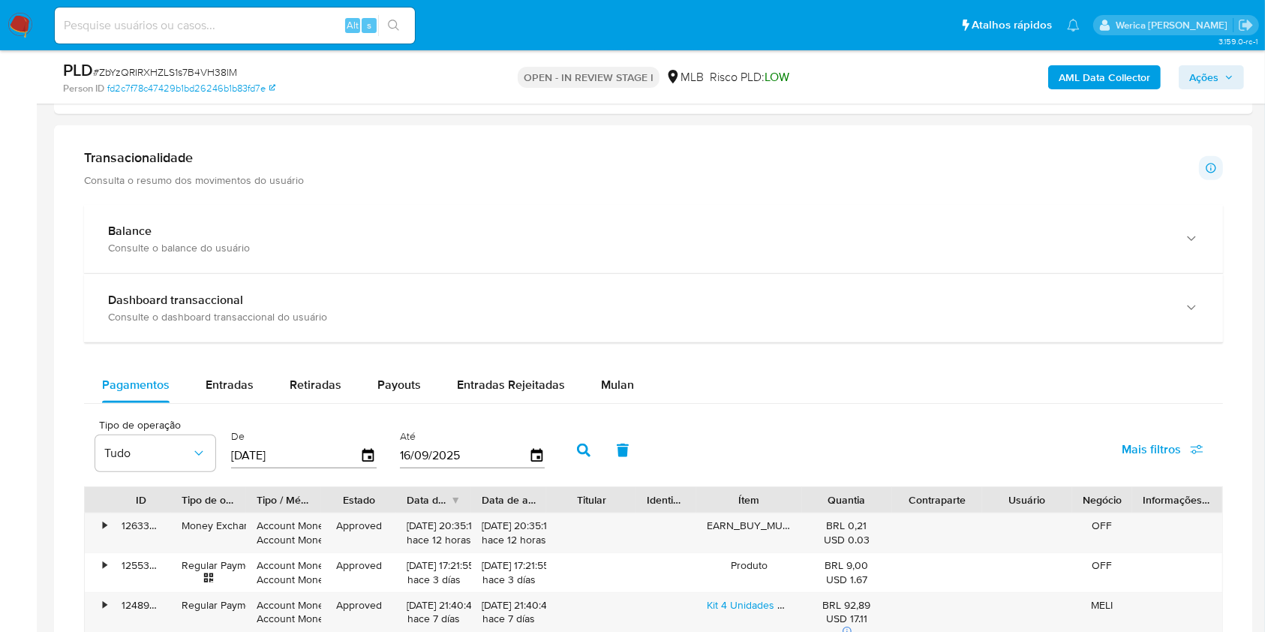
click at [615, 420] on div "Tipo de operação Tudo De [DATE] Até [DATE] Mais filtros" at bounding box center [653, 448] width 1139 height 75
drag, startPoint x: 615, startPoint y: 395, endPoint x: 595, endPoint y: 395, distance: 19.5
click at [612, 395] on div "Mulan" at bounding box center [617, 385] width 33 height 36
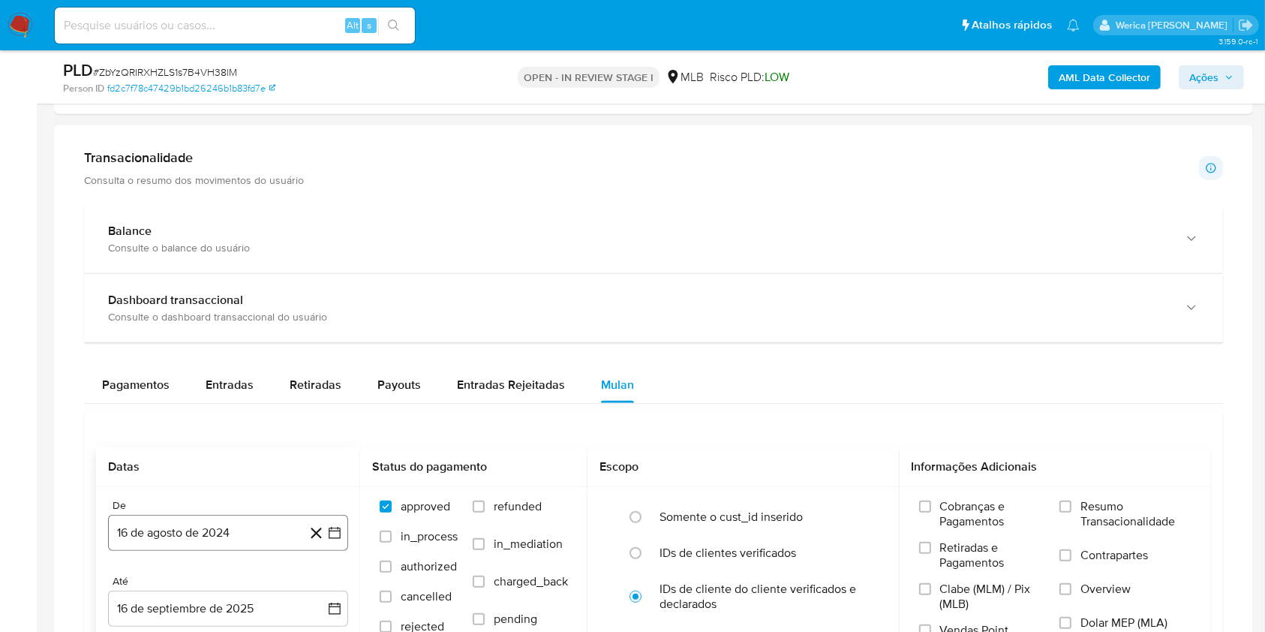
click at [245, 525] on button "16 de agosto de 2024" at bounding box center [228, 533] width 240 height 36
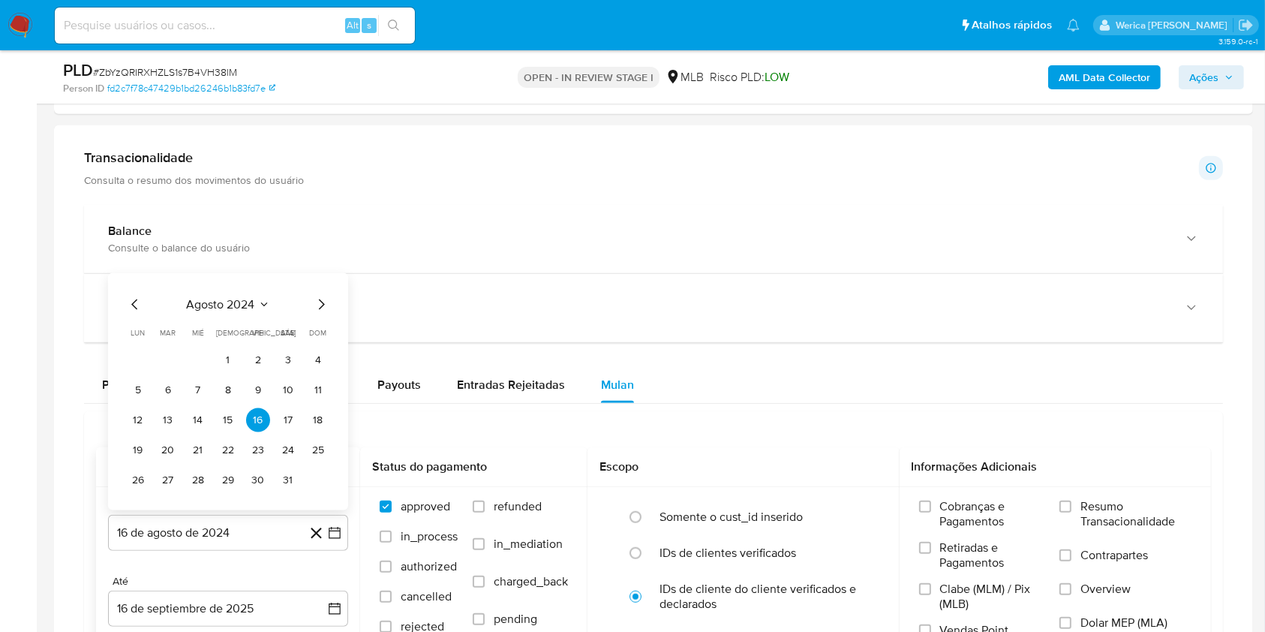
click at [217, 304] on span "agosto 2024" at bounding box center [221, 304] width 68 height 15
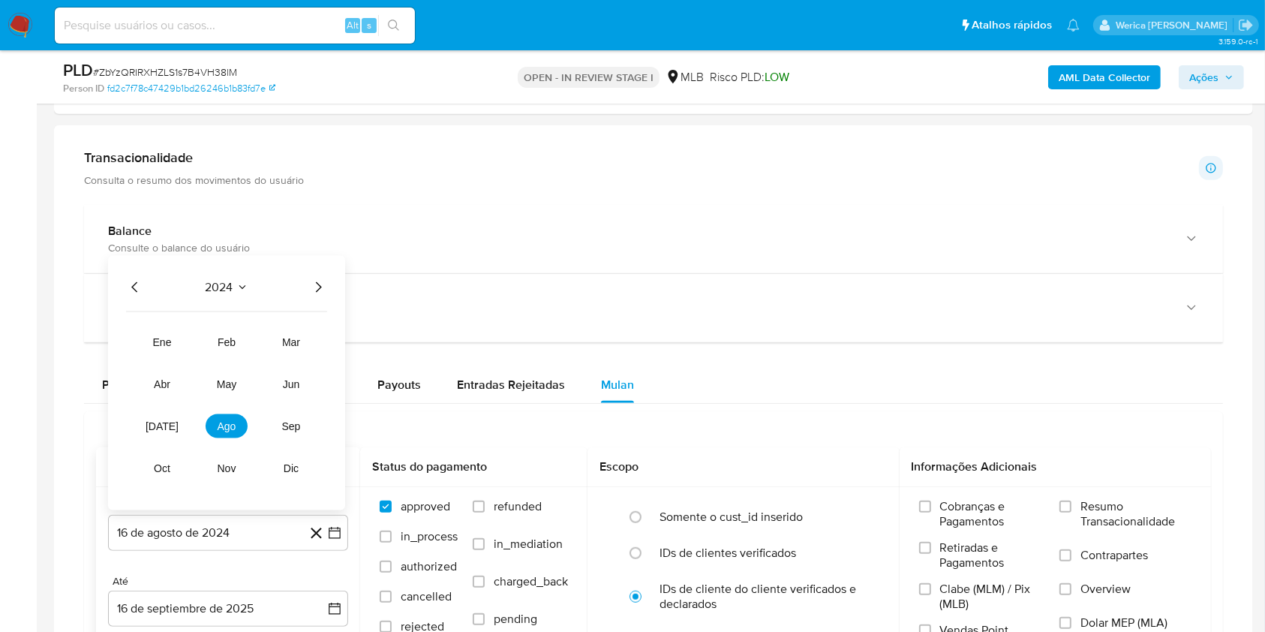
click at [319, 289] on icon "Año siguiente" at bounding box center [318, 287] width 18 height 18
click at [165, 425] on span "jul" at bounding box center [162, 426] width 33 height 12
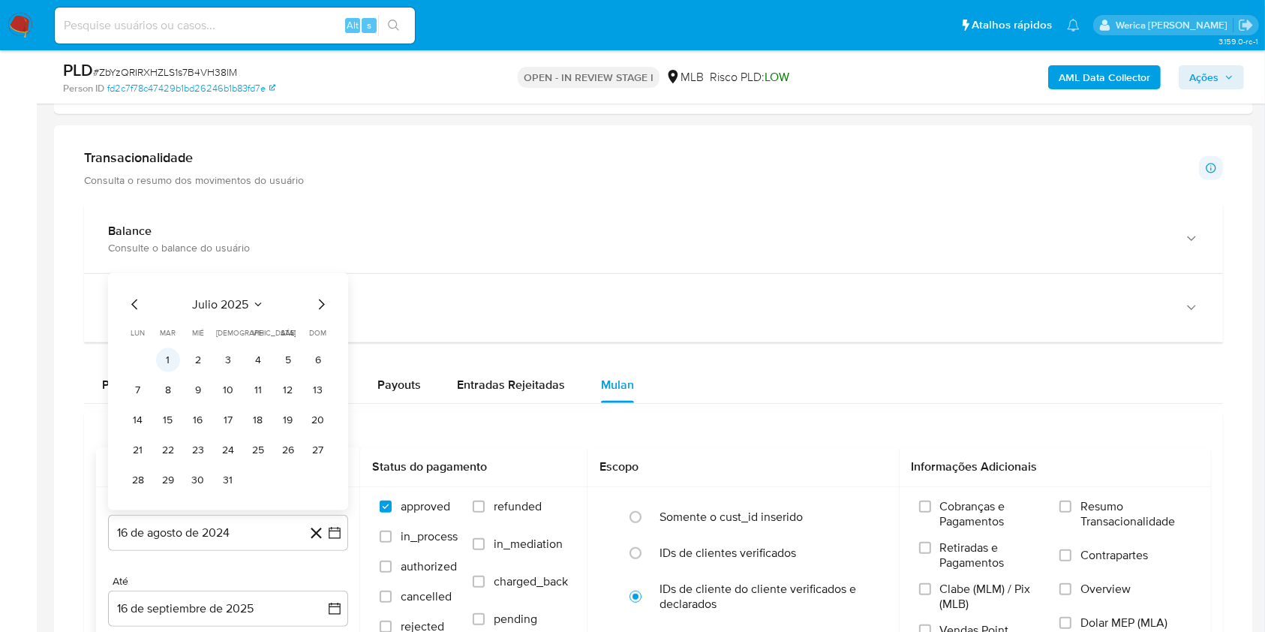
click at [171, 359] on button "1" at bounding box center [168, 360] width 24 height 24
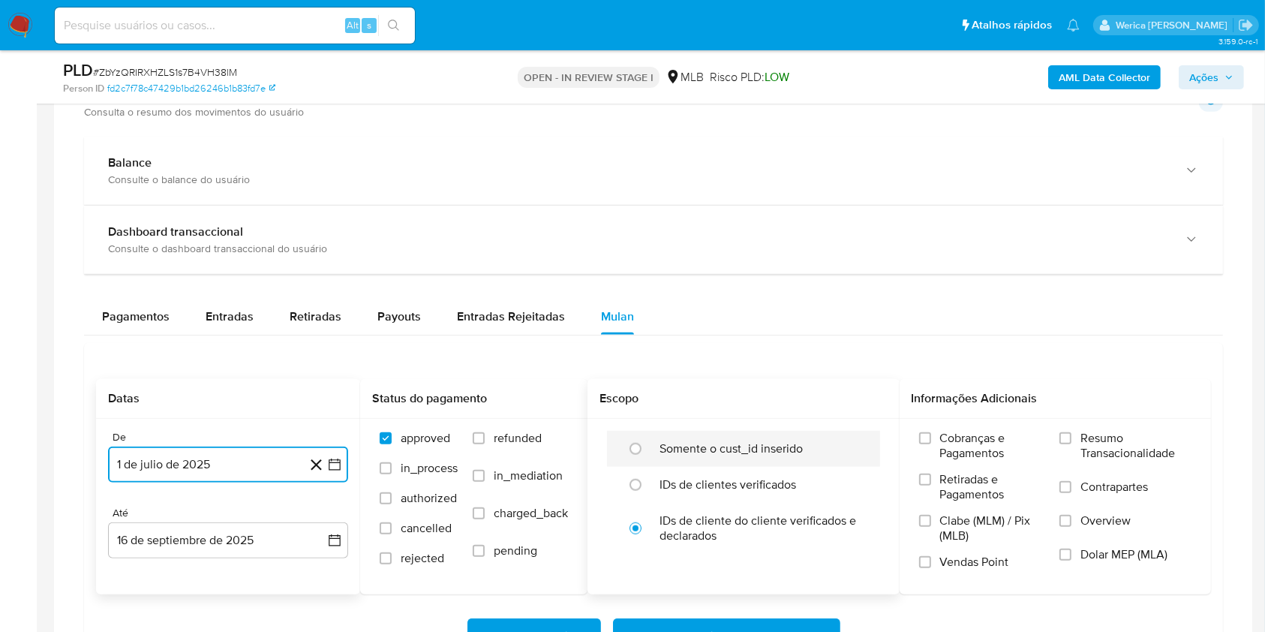
scroll to position [1100, 0]
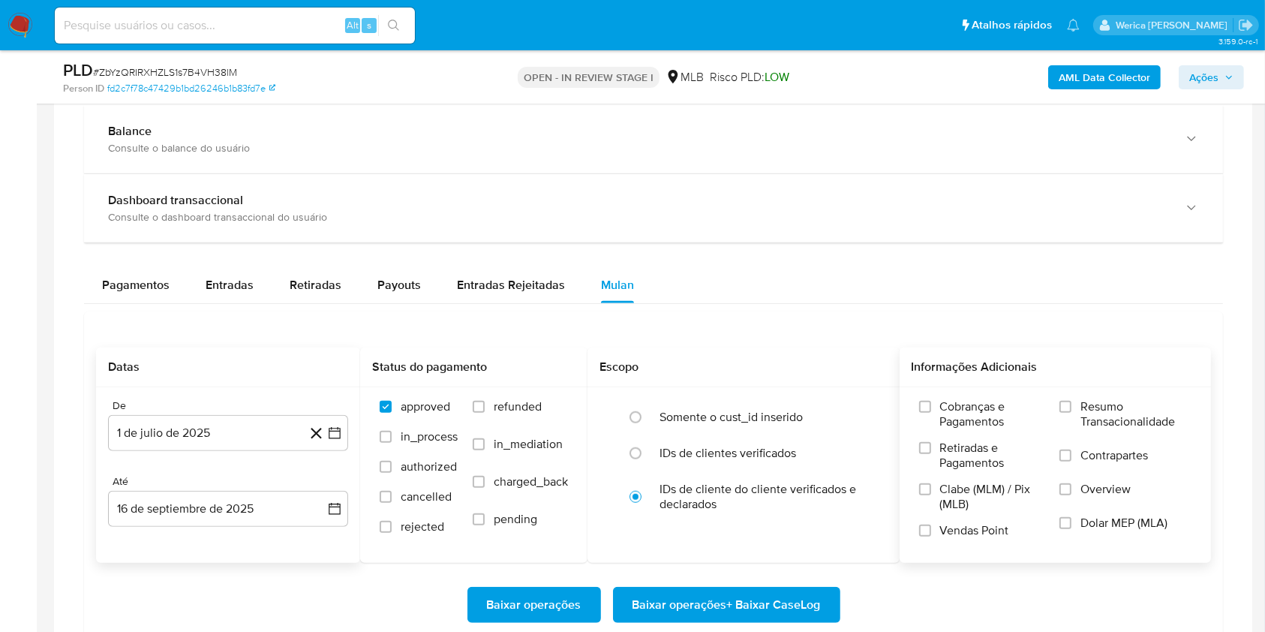
click at [982, 420] on span "Cobranças e Pagamentos" at bounding box center [992, 414] width 105 height 30
click at [931, 413] on input "Cobranças e Pagamentos" at bounding box center [925, 407] width 12 height 12
click at [967, 474] on label "Retiradas e Pagamentos" at bounding box center [982, 461] width 126 height 41
click at [931, 454] on input "Retiradas e Pagamentos" at bounding box center [925, 448] width 12 height 12
click at [957, 501] on span "Clabe (MLM) / Pix (MLB)" at bounding box center [992, 497] width 105 height 30
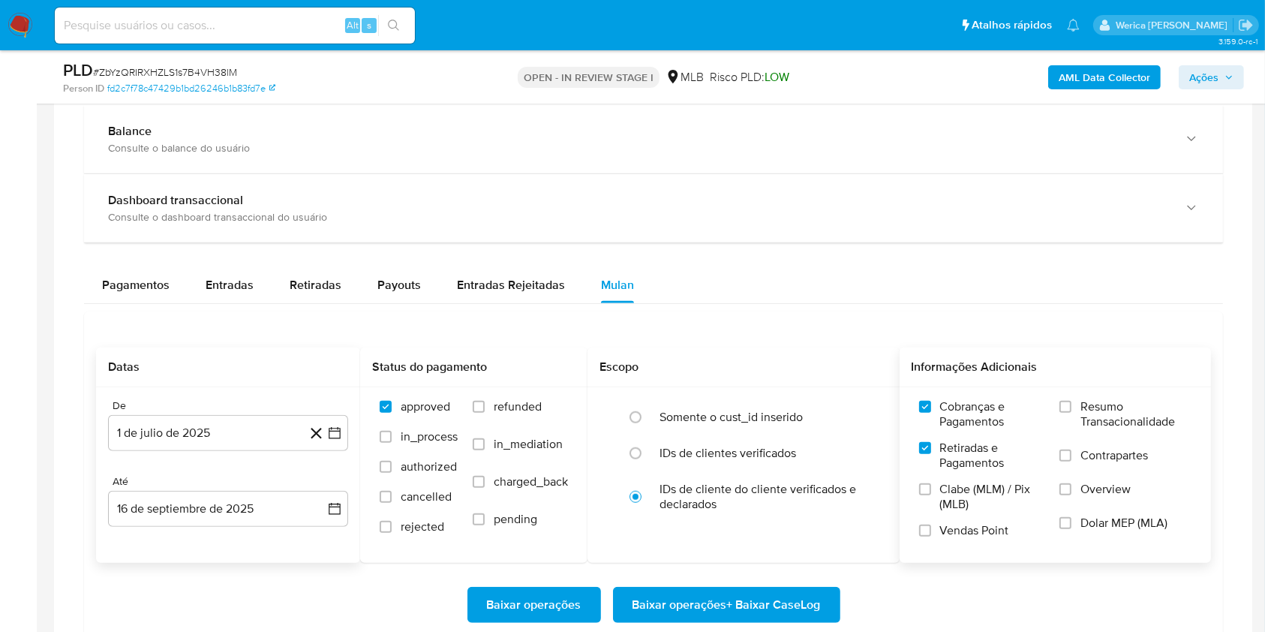
click at [931, 495] on input "Clabe (MLM) / Pix (MLB)" at bounding box center [925, 489] width 12 height 12
click at [957, 531] on span "Vendas Point" at bounding box center [974, 530] width 69 height 15
click at [931, 531] on input "Vendas Point" at bounding box center [925, 531] width 12 height 12
click at [1081, 505] on label "Overview" at bounding box center [1126, 499] width 132 height 34
click at [1072, 495] on input "Overview" at bounding box center [1066, 489] width 12 height 12
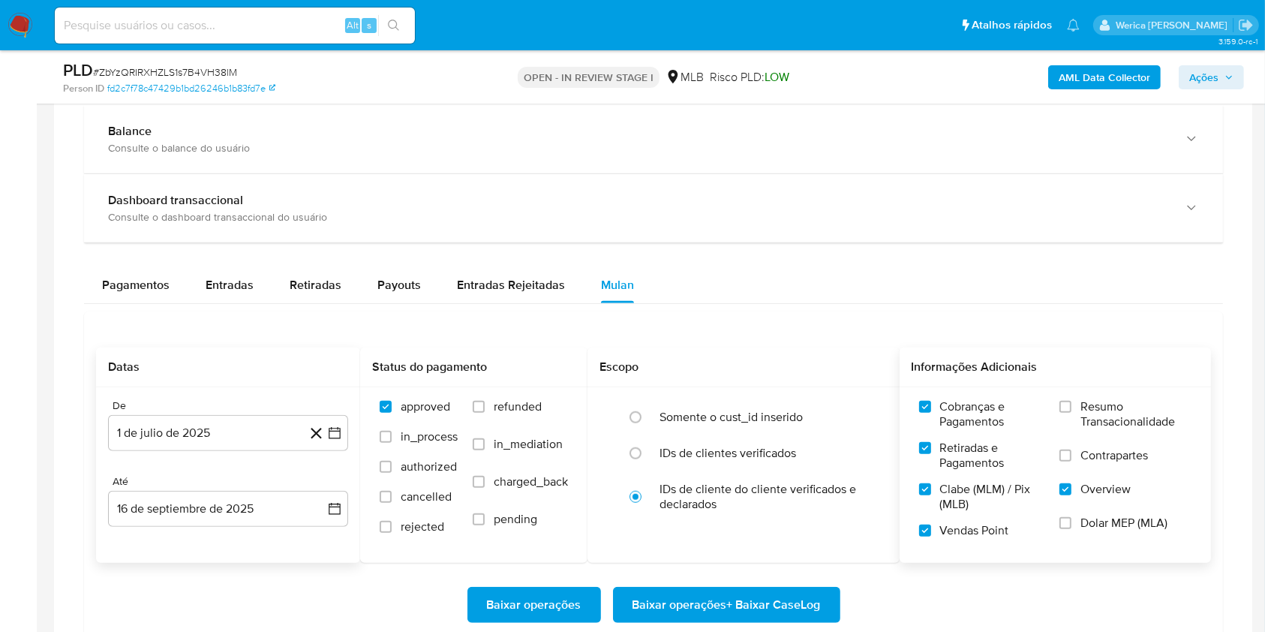
click at [1084, 520] on span "Dolar MEP (MLA)" at bounding box center [1124, 523] width 87 height 15
click at [1072, 520] on input "Dolar MEP (MLA)" at bounding box center [1066, 523] width 12 height 12
click at [1096, 457] on span "Contrapartes" at bounding box center [1115, 455] width 68 height 15
click at [1072, 457] on input "Contrapartes" at bounding box center [1066, 456] width 12 height 12
click at [1081, 401] on span "Resumo Transacionalidade" at bounding box center [1136, 414] width 111 height 30
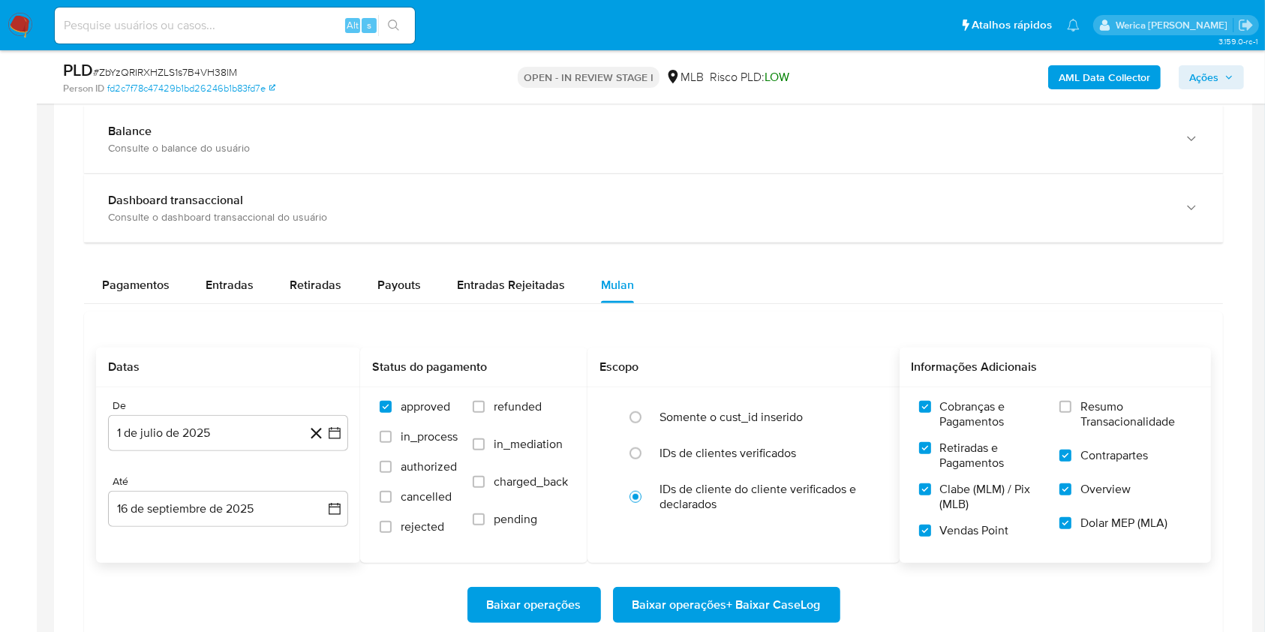
click at [1072, 401] on input "Resumo Transacionalidade" at bounding box center [1066, 407] width 12 height 12
click at [797, 606] on span "Baixar operações + Baixar CaseLog" at bounding box center [727, 604] width 188 height 33
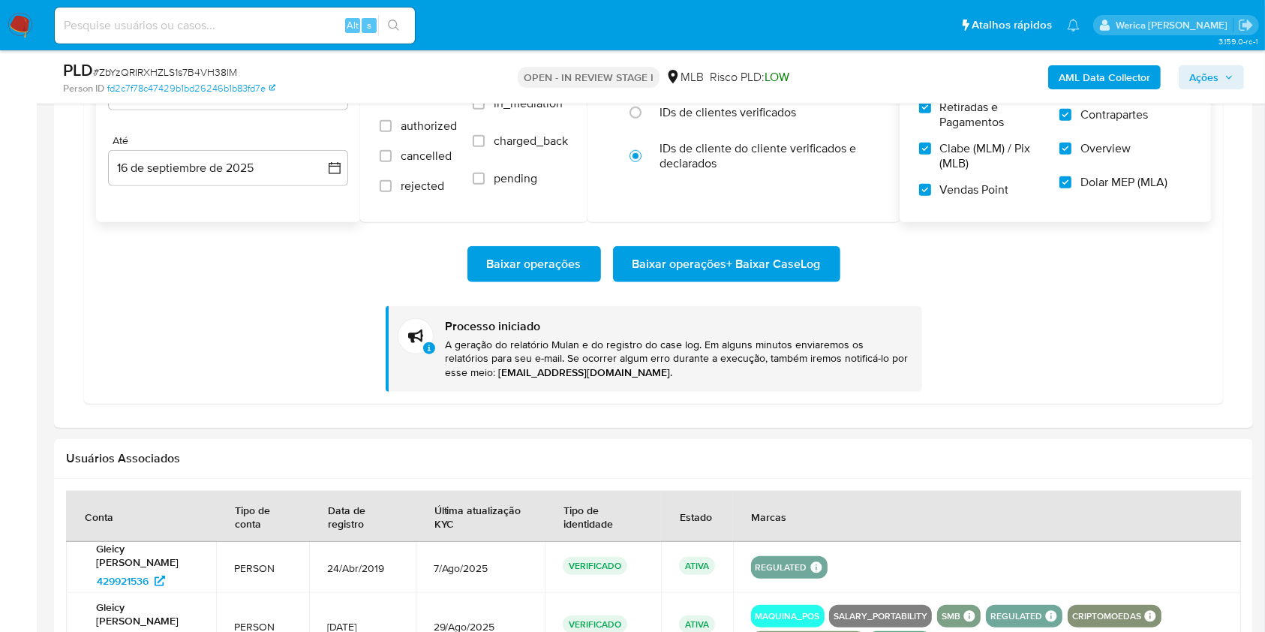
scroll to position [1301, 0]
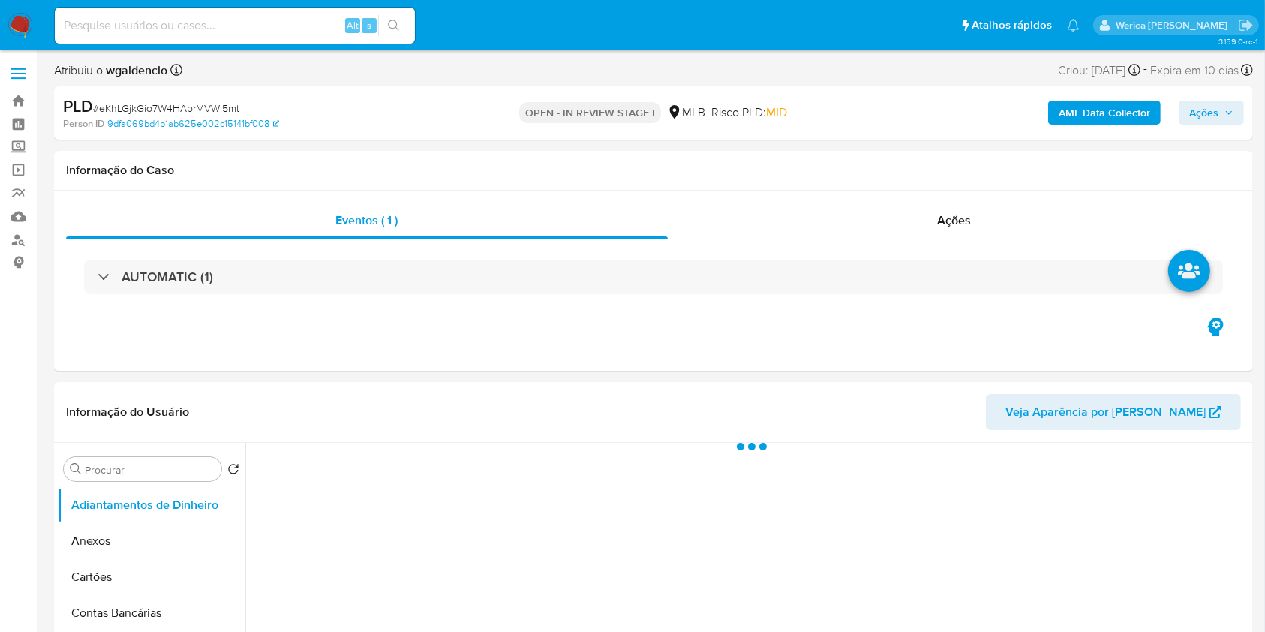
select select "10"
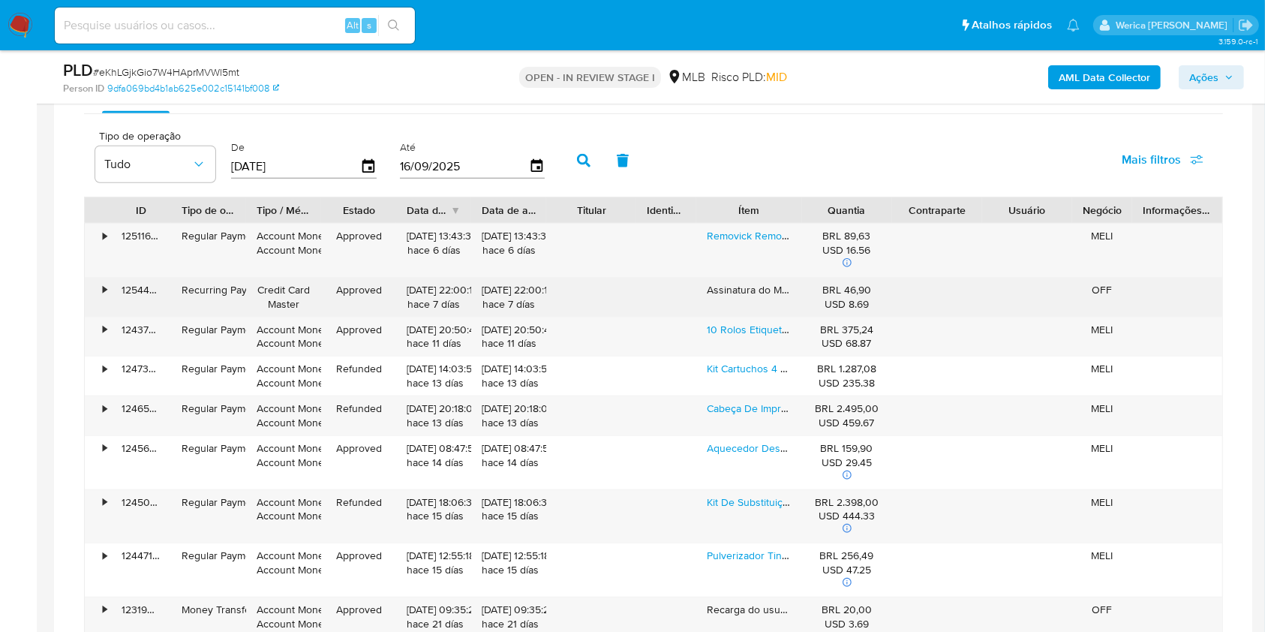
scroll to position [1201, 0]
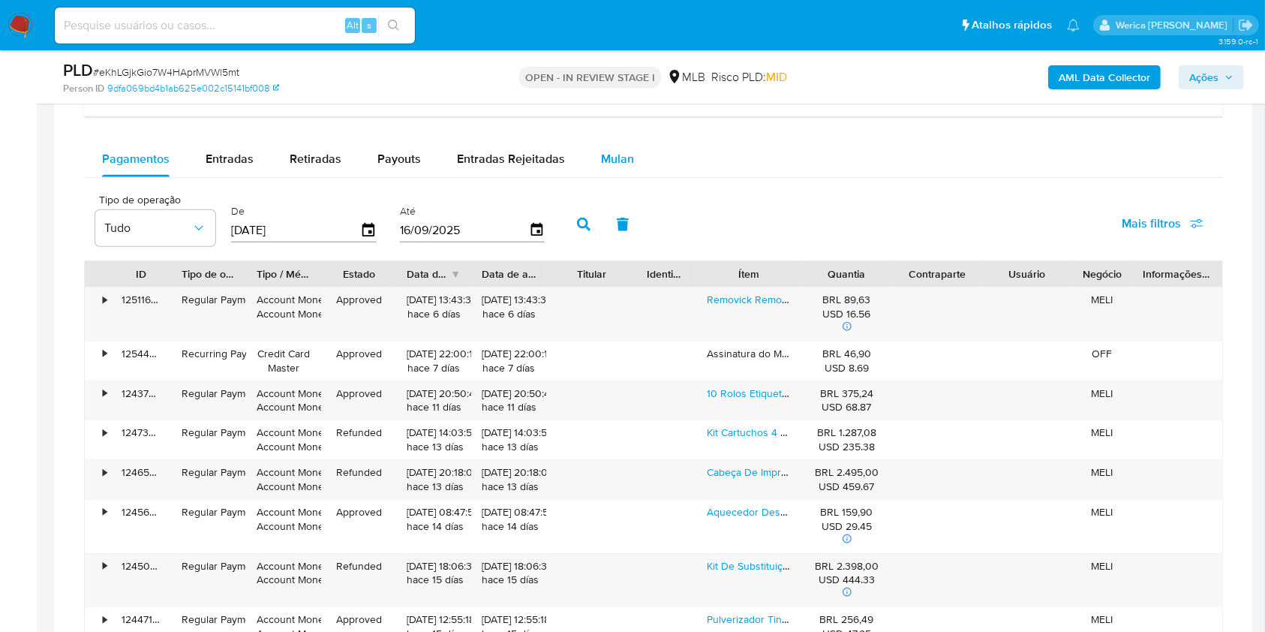
click at [613, 176] on div "Mulan" at bounding box center [617, 159] width 33 height 36
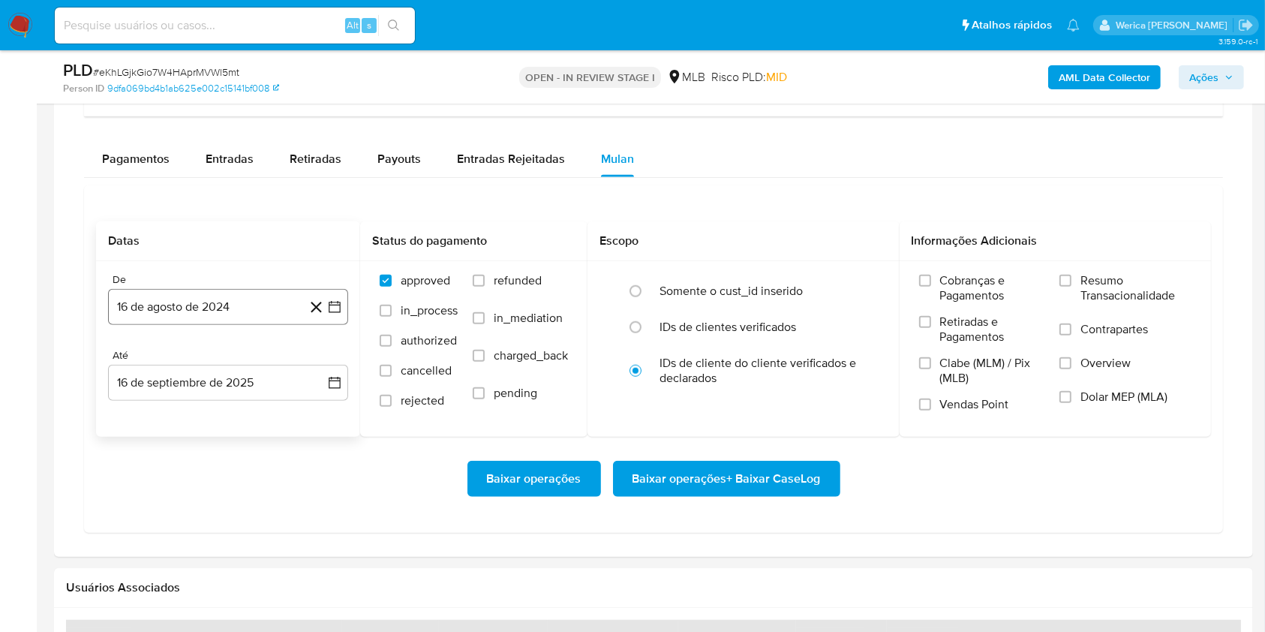
click at [257, 319] on button "16 de agosto de 2024" at bounding box center [228, 307] width 240 height 36
click at [249, 361] on span "agosto 2024" at bounding box center [221, 360] width 68 height 15
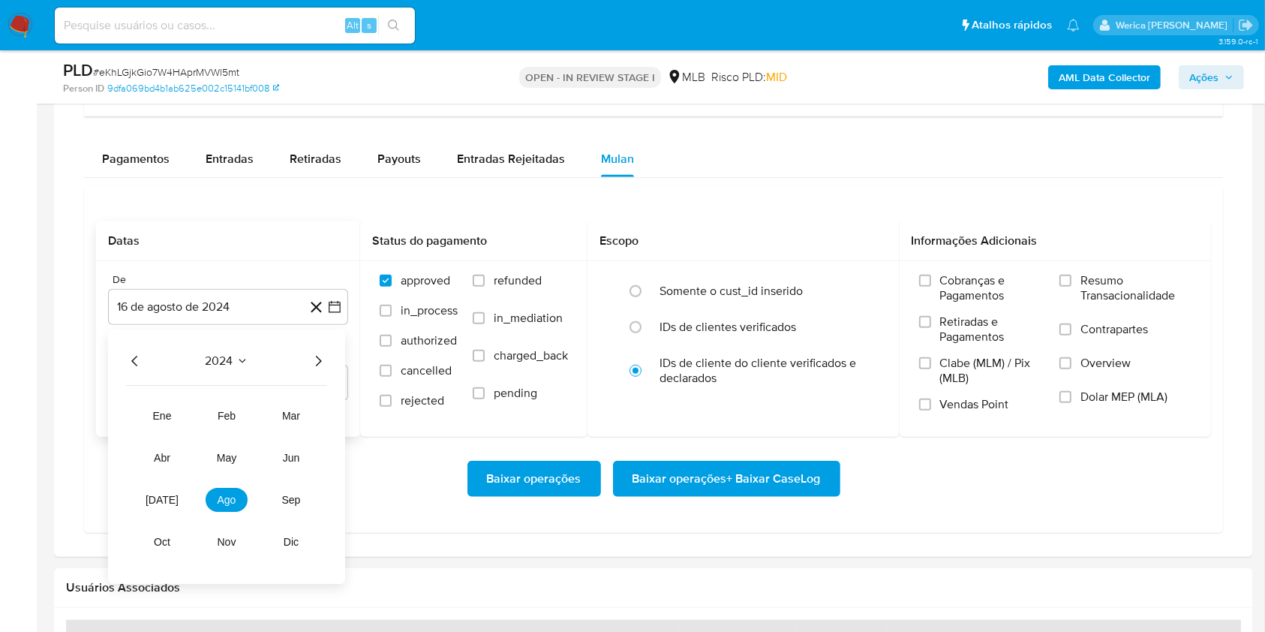
click at [326, 359] on icon "Año siguiente" at bounding box center [318, 361] width 18 height 18
click at [168, 502] on span "[DATE]" at bounding box center [162, 500] width 33 height 12
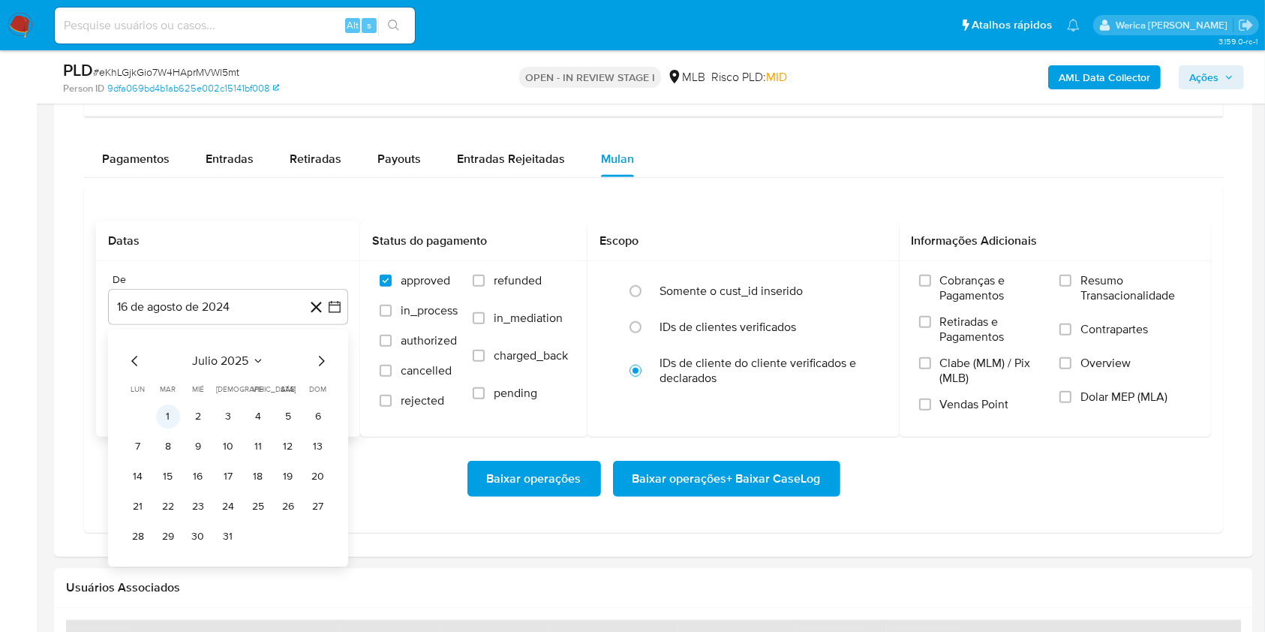
click at [175, 415] on button "1" at bounding box center [168, 416] width 24 height 24
click at [984, 278] on span "Cobranças e Pagamentos" at bounding box center [992, 288] width 105 height 30
click at [931, 278] on input "Cobranças e Pagamentos" at bounding box center [925, 281] width 12 height 12
click at [915, 360] on div "Cobranças e Pagamentos Retiradas e Pagamentos Clabe (MLM) / Pix (MLB) Vendas Po…" at bounding box center [1056, 348] width 288 height 150
click at [952, 377] on span "Clabe (MLM) / Pix (MLB)" at bounding box center [992, 371] width 105 height 30
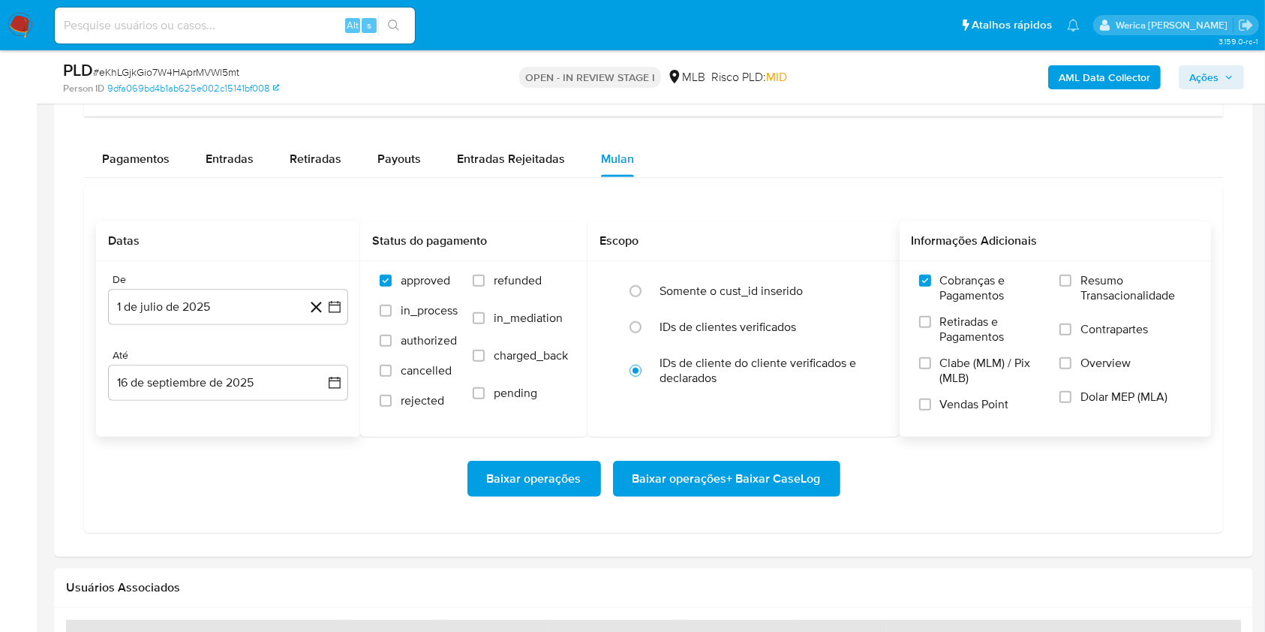
click at [931, 369] on input "Clabe (MLM) / Pix (MLB)" at bounding box center [925, 363] width 12 height 12
click at [931, 420] on label "Vendas Point" at bounding box center [982, 410] width 126 height 26
click at [931, 410] on input "Vendas Point" at bounding box center [925, 404] width 12 height 12
click at [944, 344] on span "Retiradas e Pagamentos" at bounding box center [992, 329] width 105 height 30
click at [931, 328] on input "Retiradas e Pagamentos" at bounding box center [925, 322] width 12 height 12
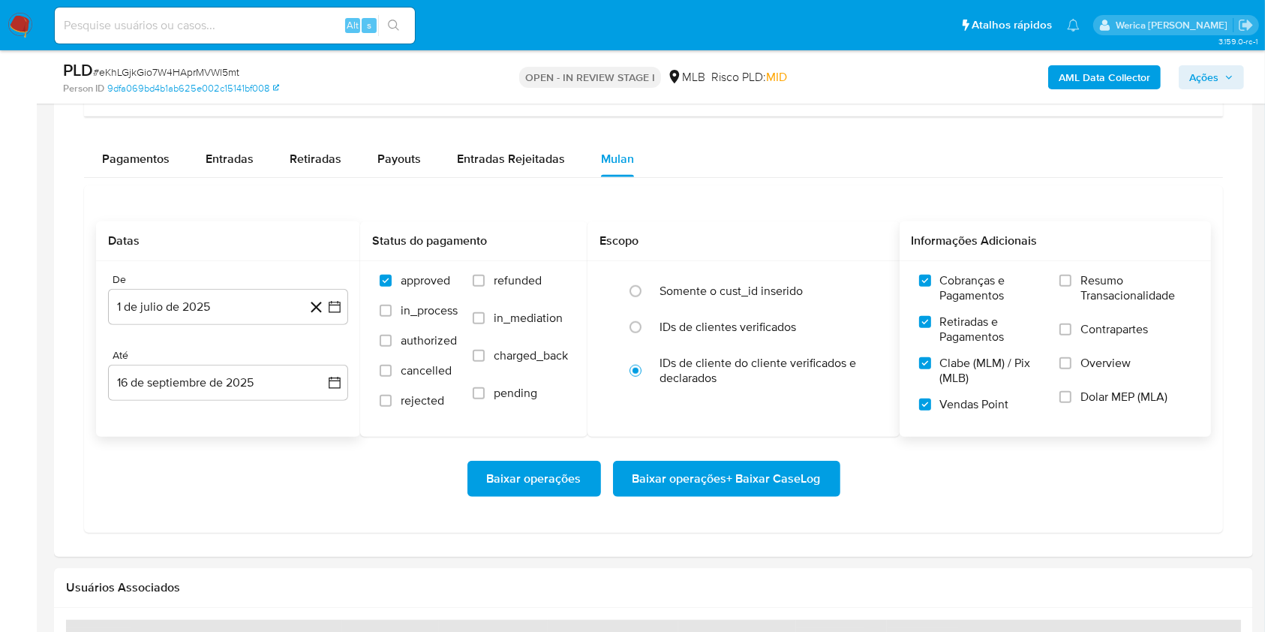
click at [1081, 309] on label "Resumo Transacionalidade" at bounding box center [1126, 297] width 132 height 49
click at [1072, 287] on input "Resumo Transacionalidade" at bounding box center [1066, 281] width 12 height 12
drag, startPoint x: 1081, startPoint y: 309, endPoint x: 1090, endPoint y: 333, distance: 25.6
click at [1090, 333] on span "Contrapartes" at bounding box center [1115, 329] width 68 height 15
click at [1072, 333] on input "Contrapartes" at bounding box center [1066, 329] width 12 height 12
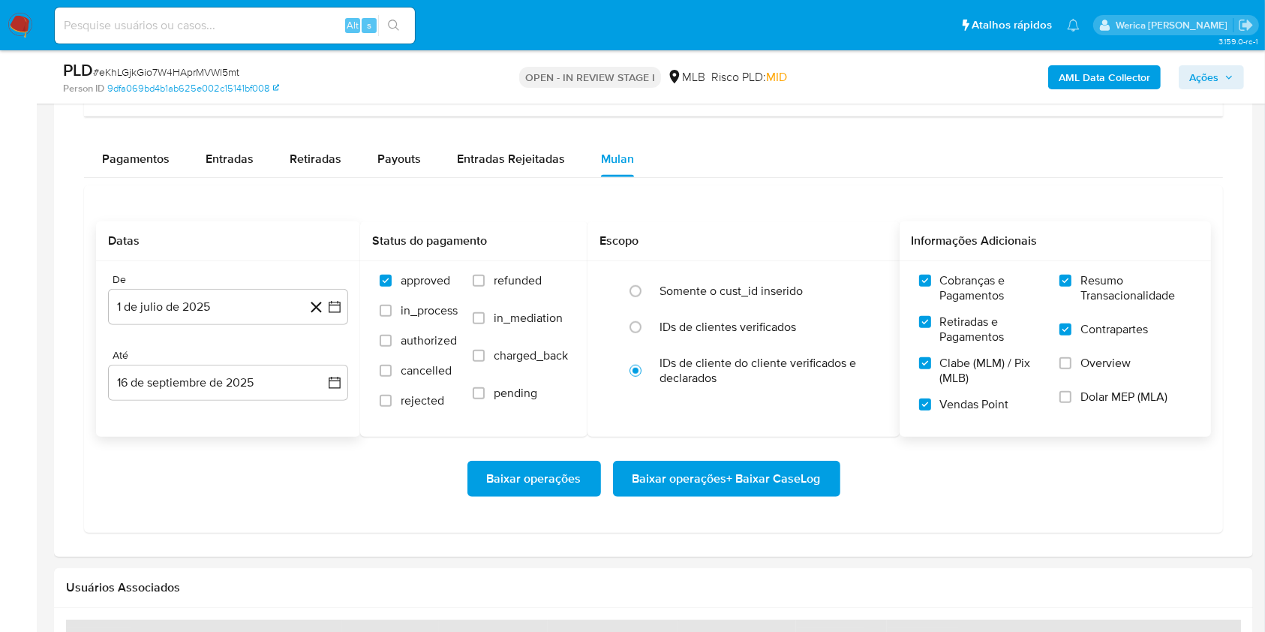
click at [1093, 368] on span "Overview" at bounding box center [1106, 363] width 50 height 15
click at [1072, 368] on input "Overview" at bounding box center [1066, 363] width 12 height 12
click at [1078, 404] on label "Dolar MEP (MLA)" at bounding box center [1126, 406] width 132 height 34
click at [1072, 403] on input "Dolar MEP (MLA)" at bounding box center [1066, 397] width 12 height 12
click at [792, 477] on span "Baixar operações + Baixar CaseLog" at bounding box center [727, 478] width 188 height 33
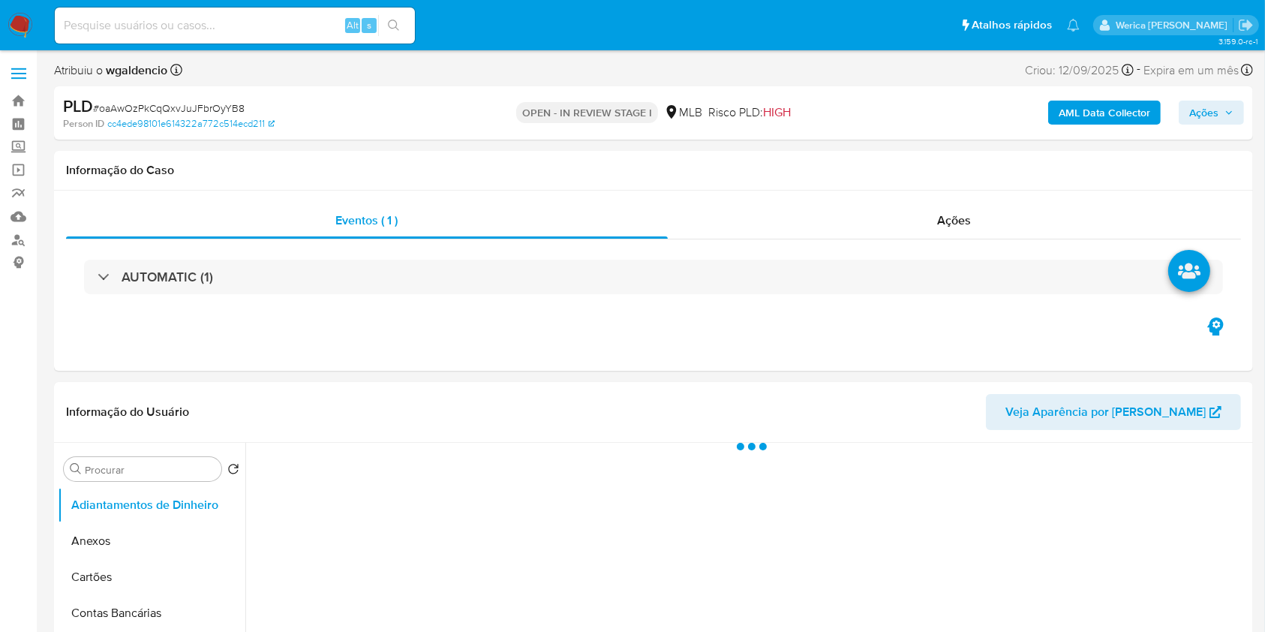
select select "10"
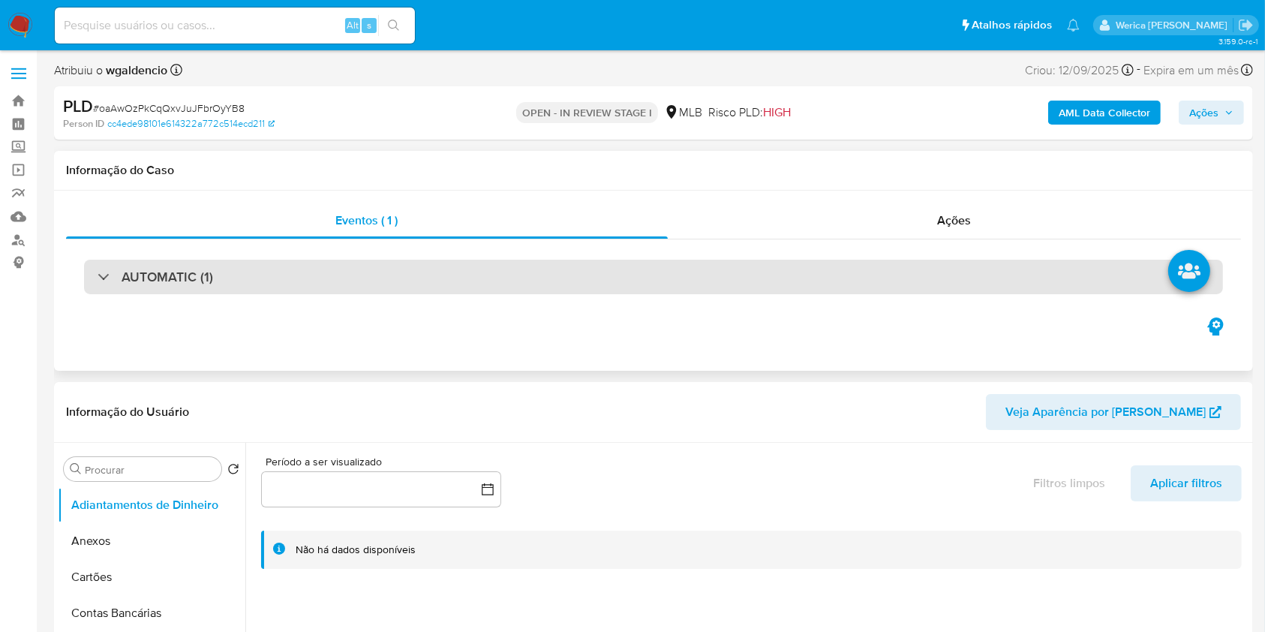
click at [754, 277] on div "AUTOMATIC (1)" at bounding box center [653, 277] width 1139 height 35
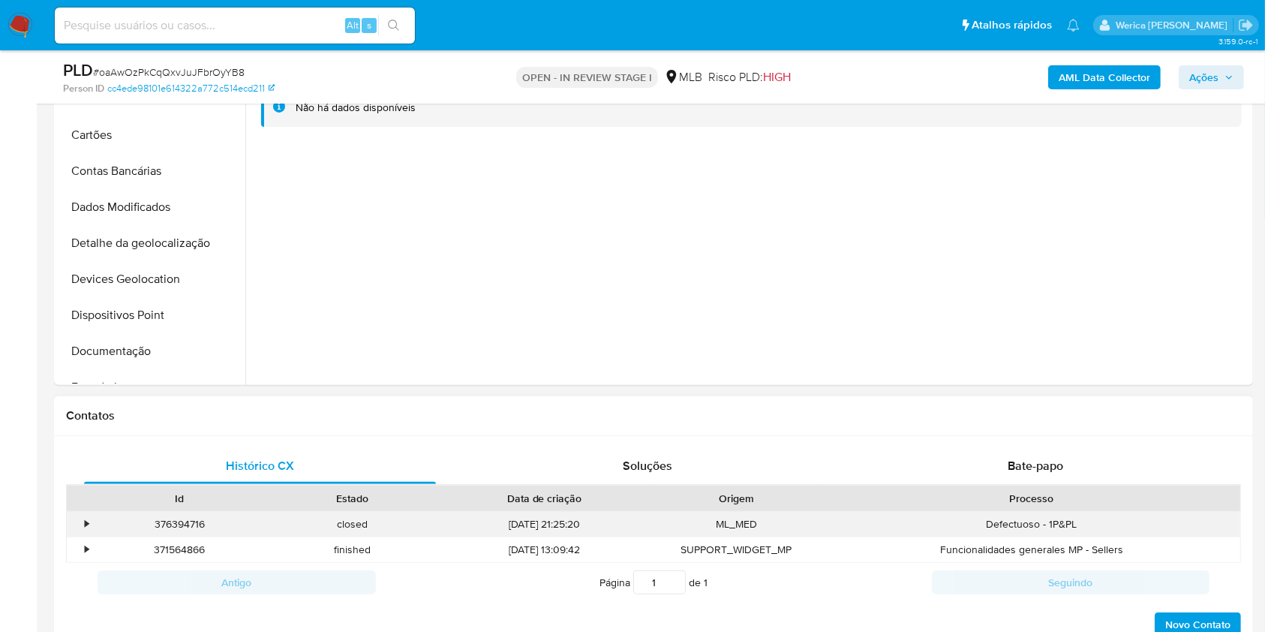
scroll to position [700, 0]
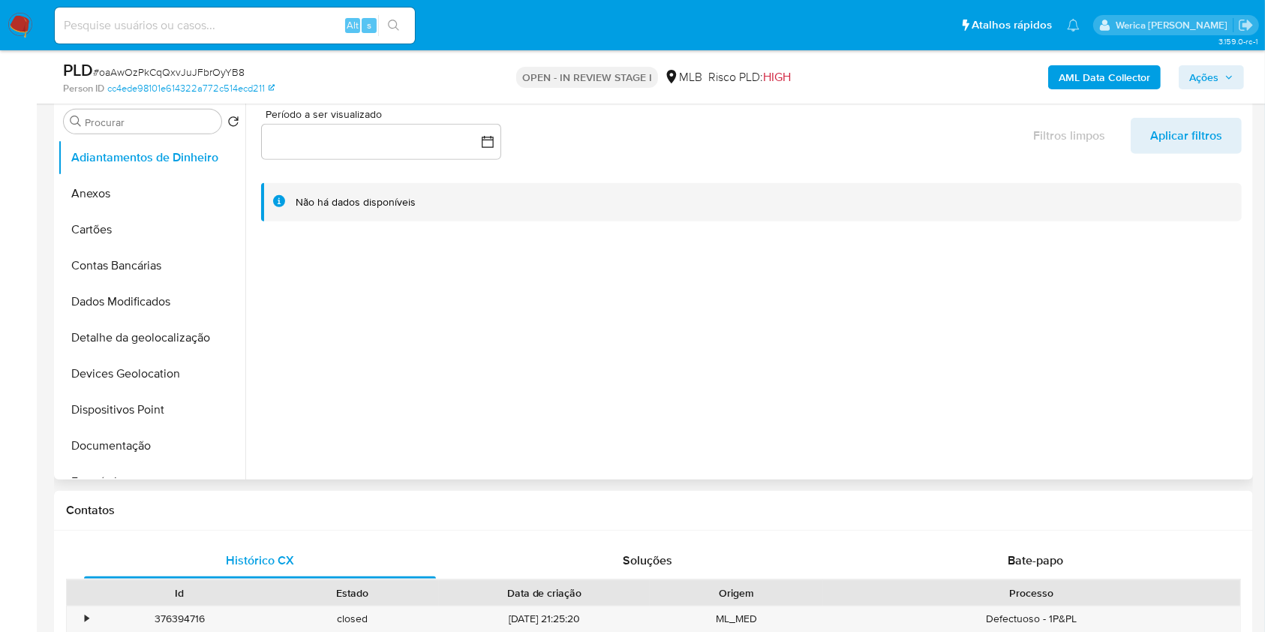
click at [974, 372] on div at bounding box center [747, 287] width 1004 height 384
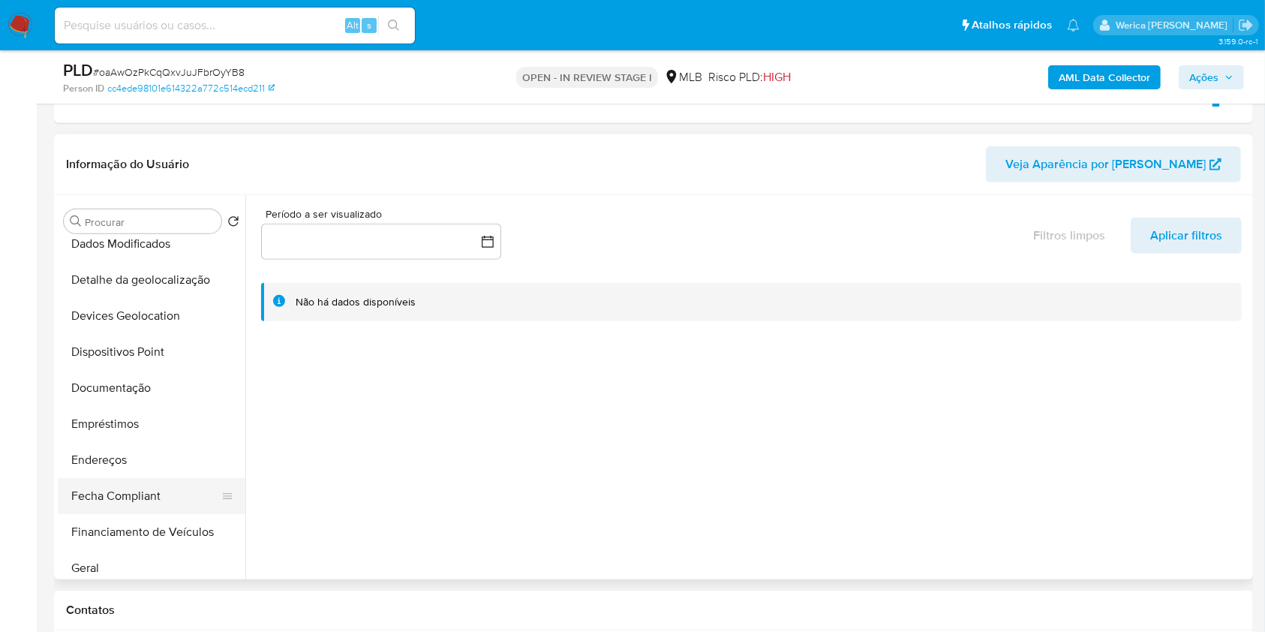
scroll to position [200, 0]
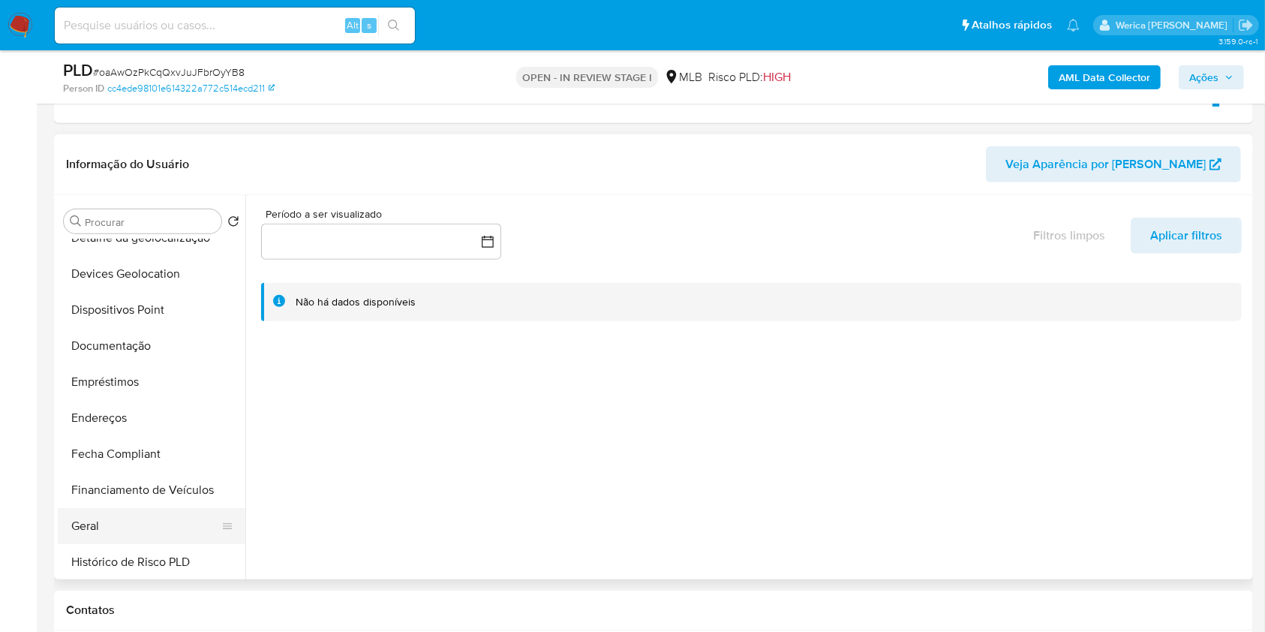
click at [119, 522] on button "Geral" at bounding box center [146, 526] width 176 height 36
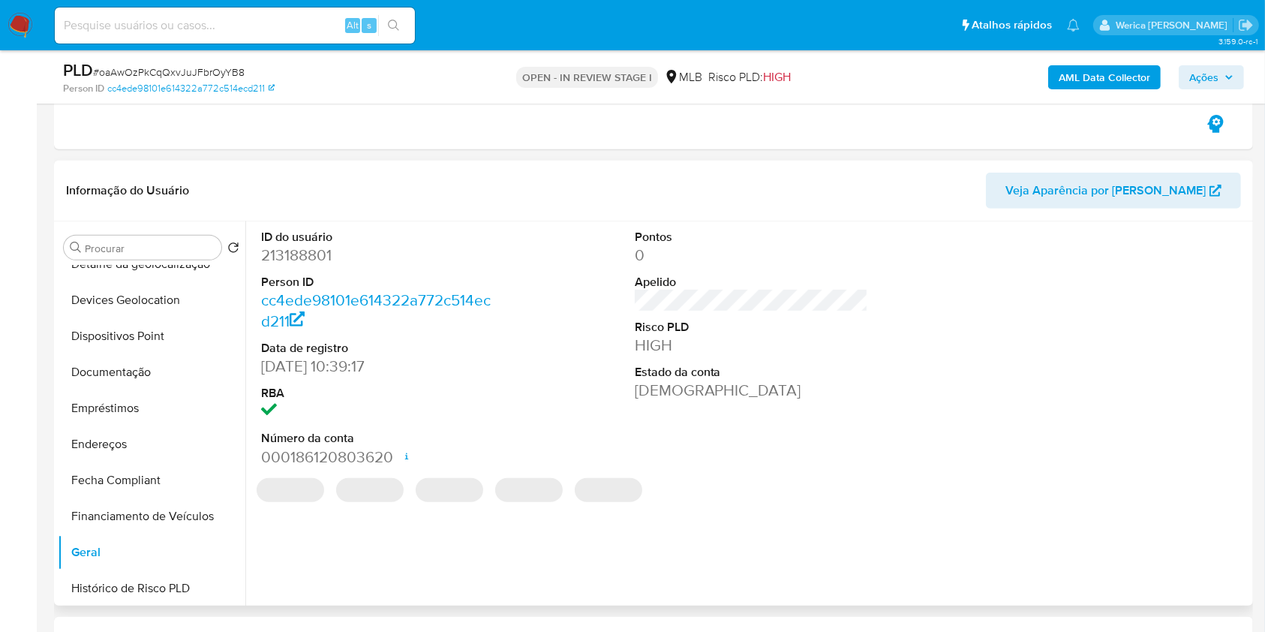
scroll to position [600, 0]
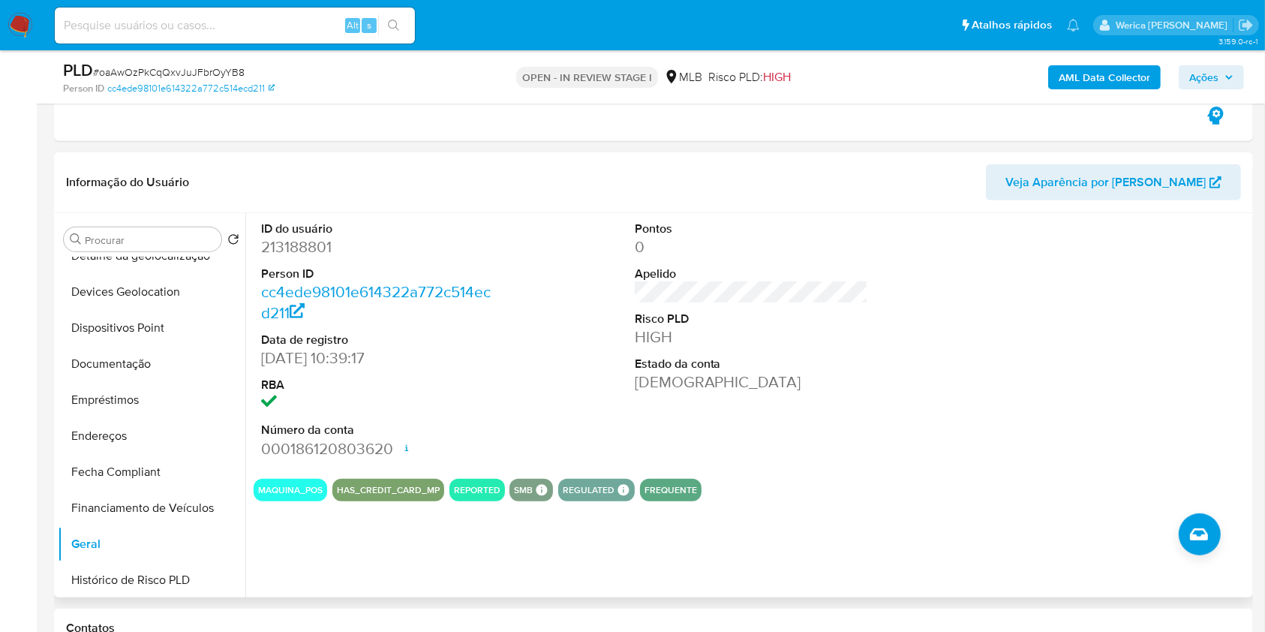
click at [297, 250] on dd "213188801" at bounding box center [378, 246] width 234 height 21
copy dd "213188801"
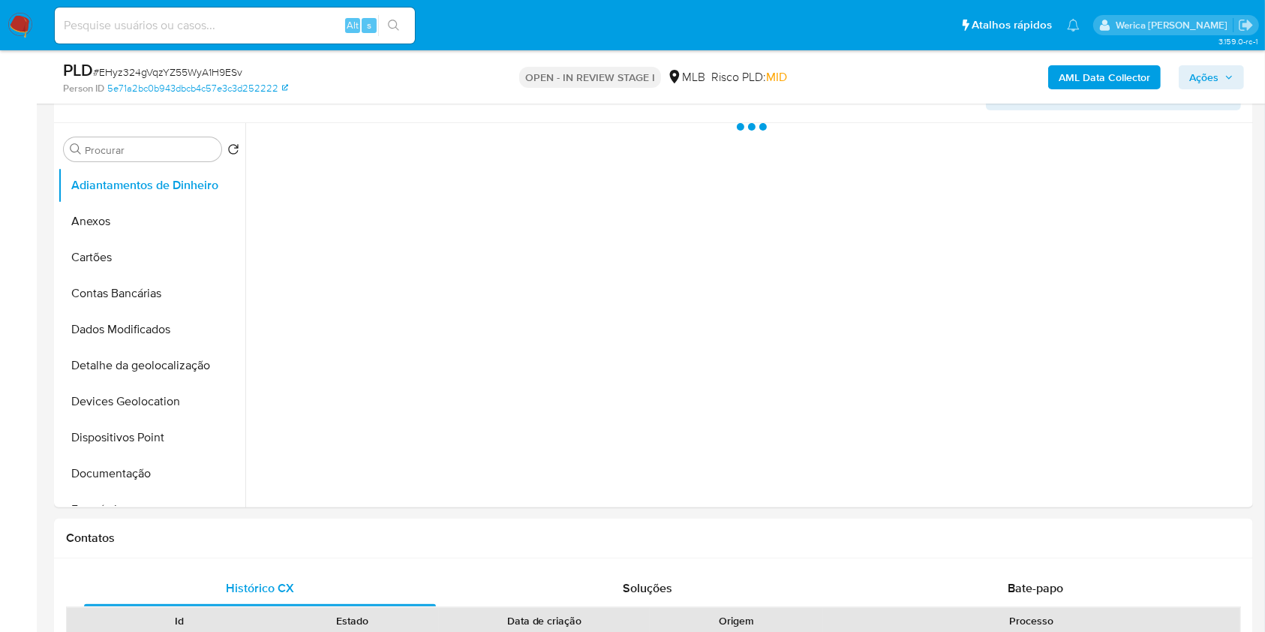
scroll to position [400, 0]
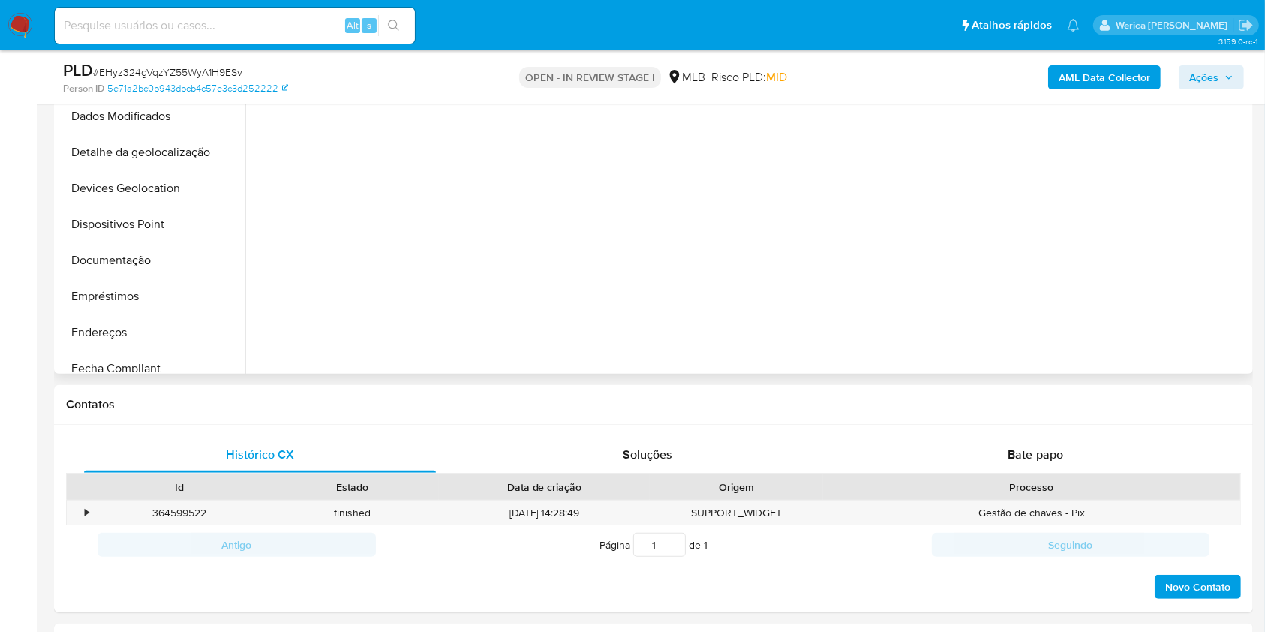
select select "10"
click at [119, 134] on button "Geral" at bounding box center [146, 120] width 176 height 36
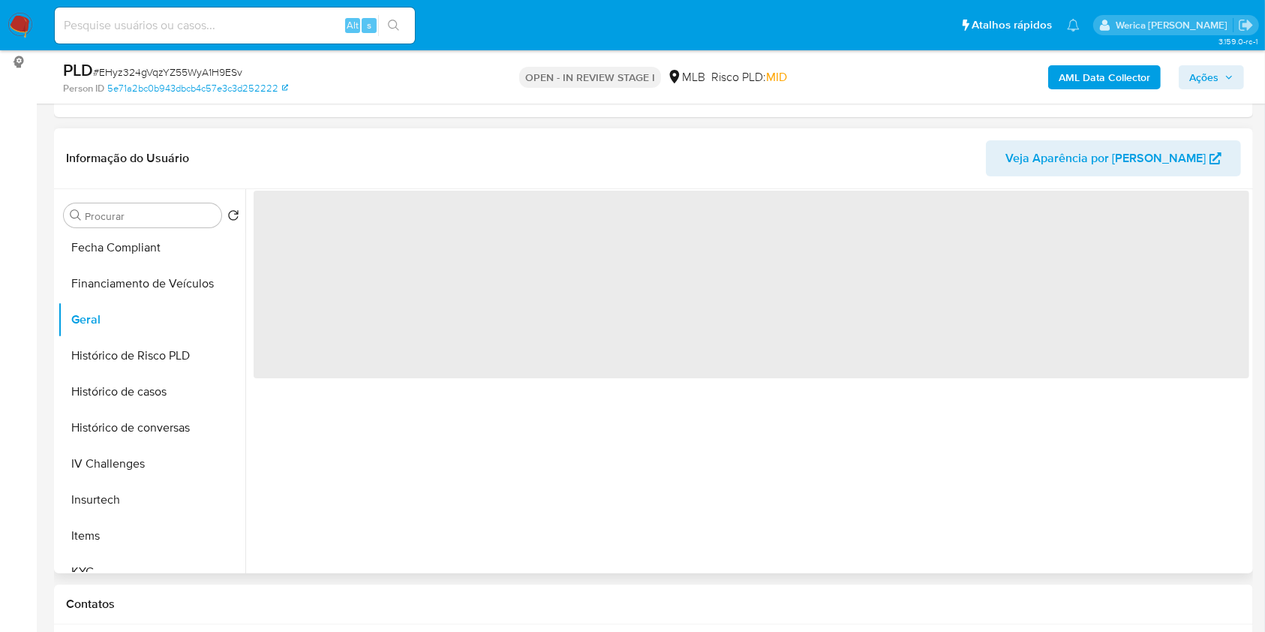
scroll to position [200, 0]
click at [353, 285] on span "‌" at bounding box center [752, 285] width 996 height 188
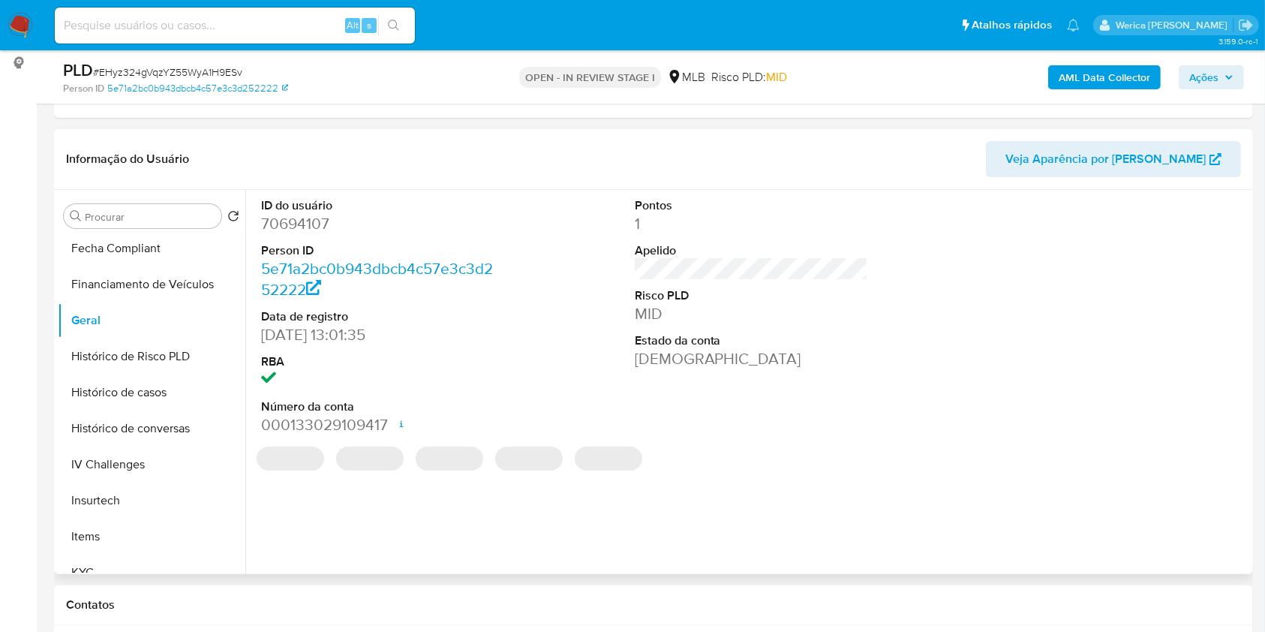
click at [355, 251] on dt "Person ID" at bounding box center [378, 250] width 234 height 17
click at [282, 228] on dd "70694107" at bounding box center [378, 223] width 234 height 21
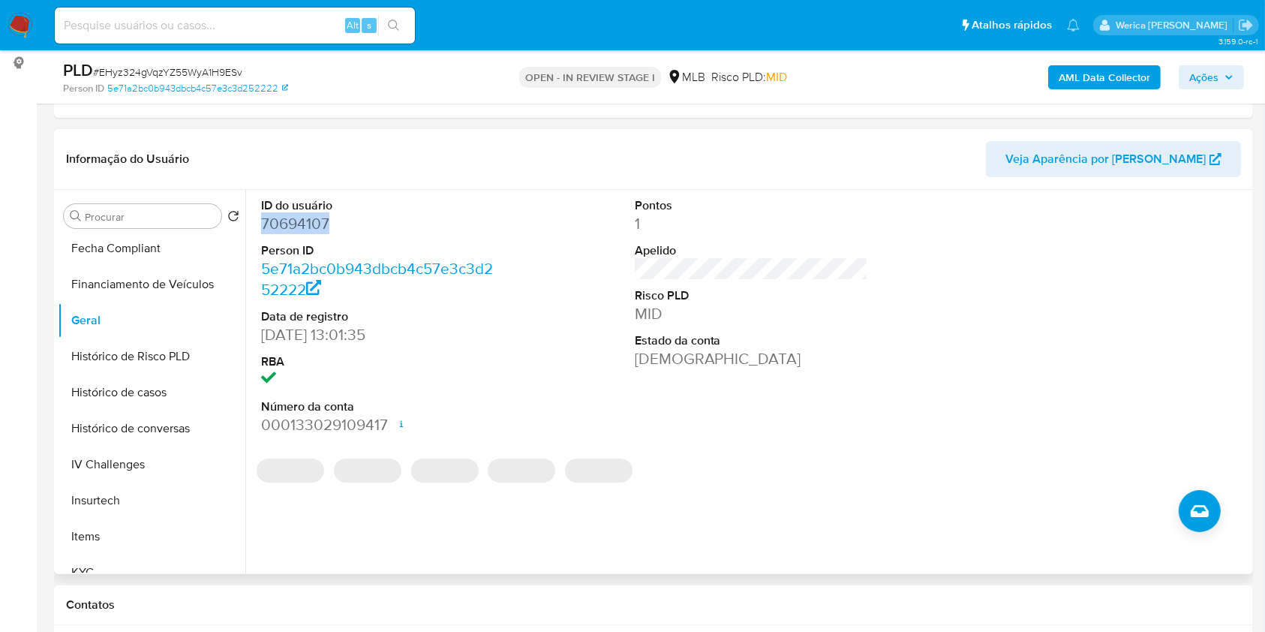
copy dd "70694107"
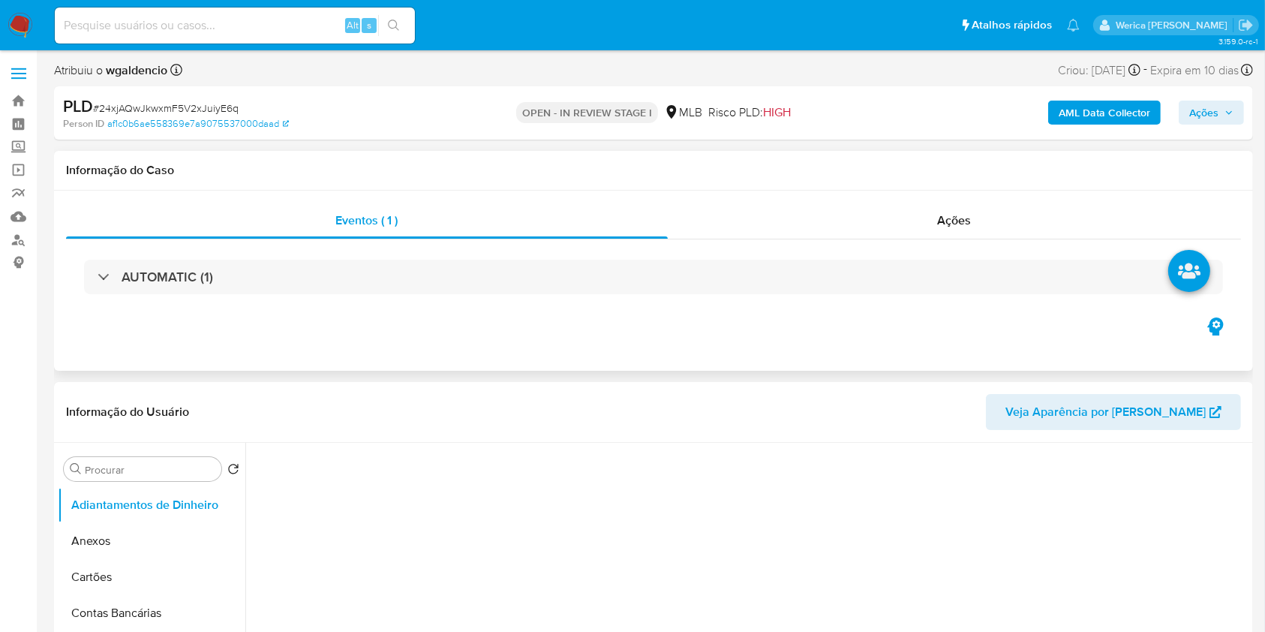
select select "10"
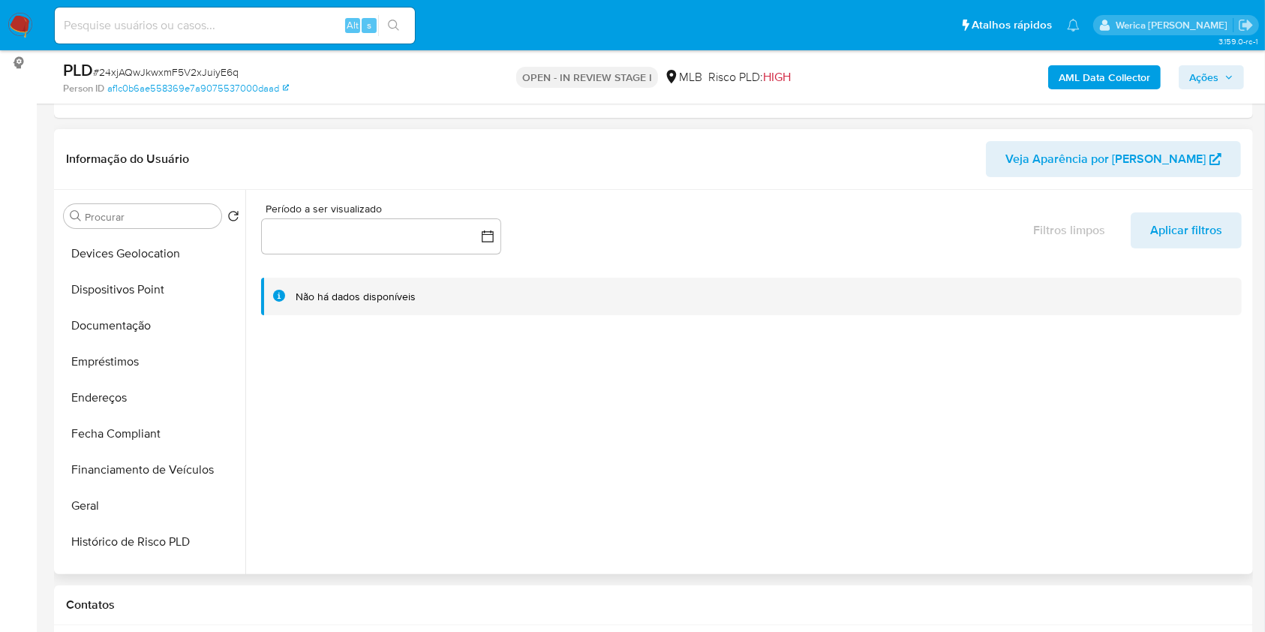
scroll to position [400, 0]
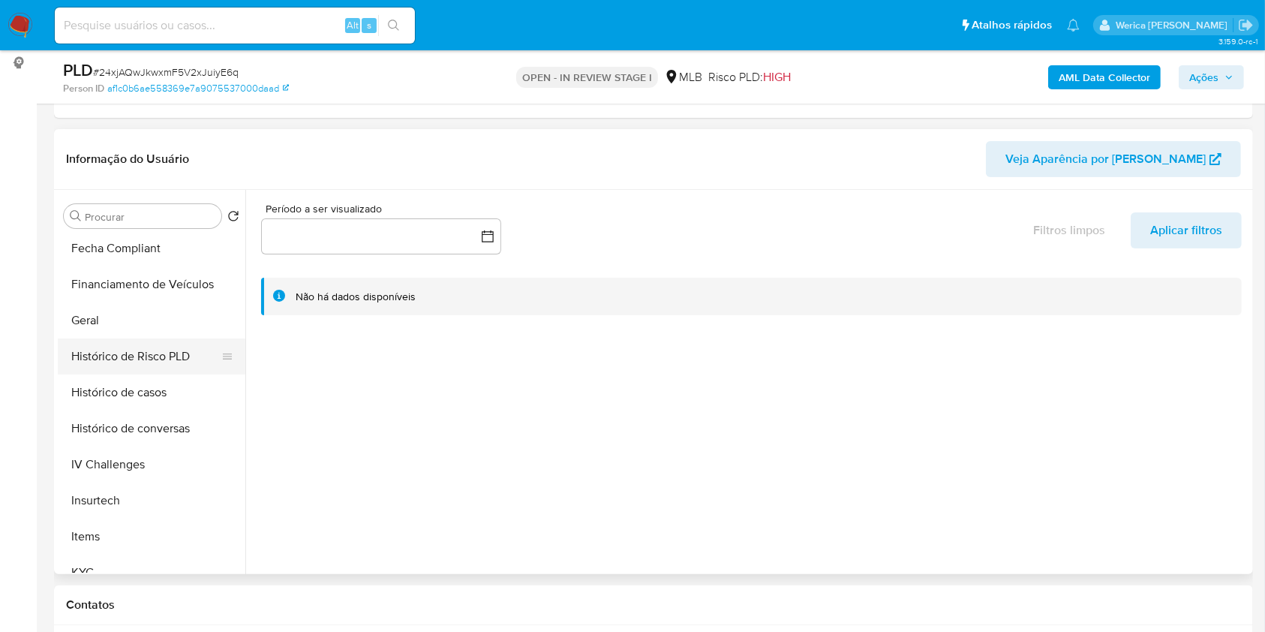
click at [155, 339] on button "Histórico de Risco PLD" at bounding box center [146, 356] width 176 height 36
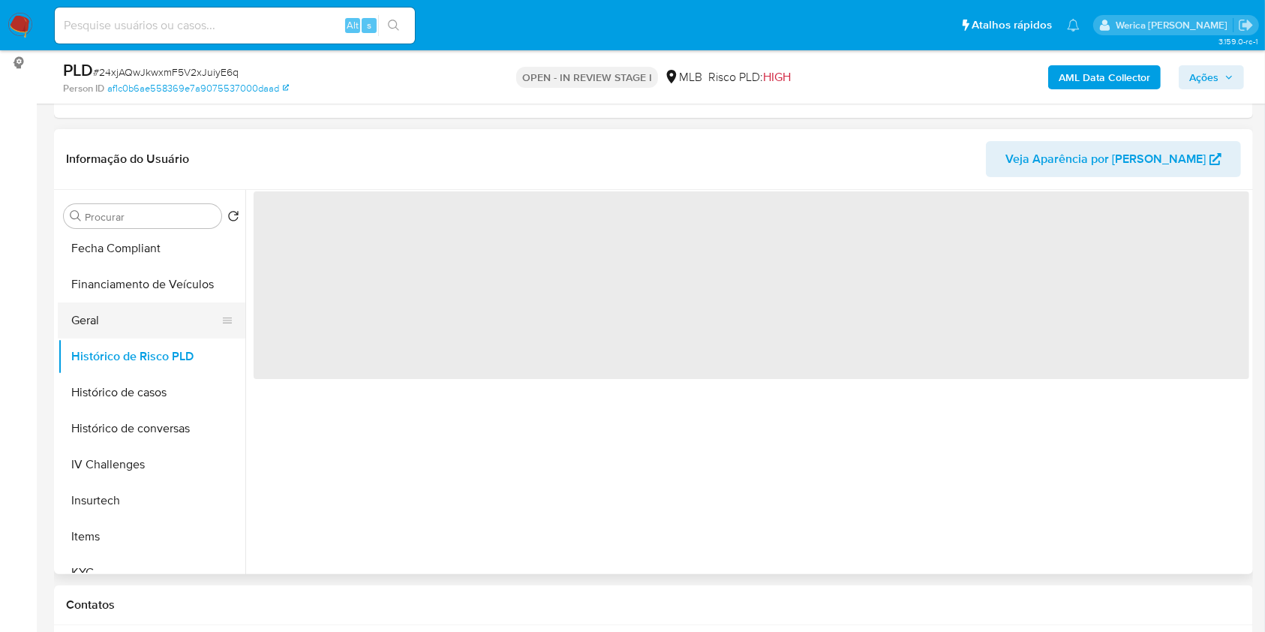
click at [177, 321] on button "Geral" at bounding box center [146, 320] width 176 height 36
click at [312, 308] on span "‌" at bounding box center [752, 285] width 996 height 188
click at [324, 279] on span "‌" at bounding box center [752, 285] width 996 height 188
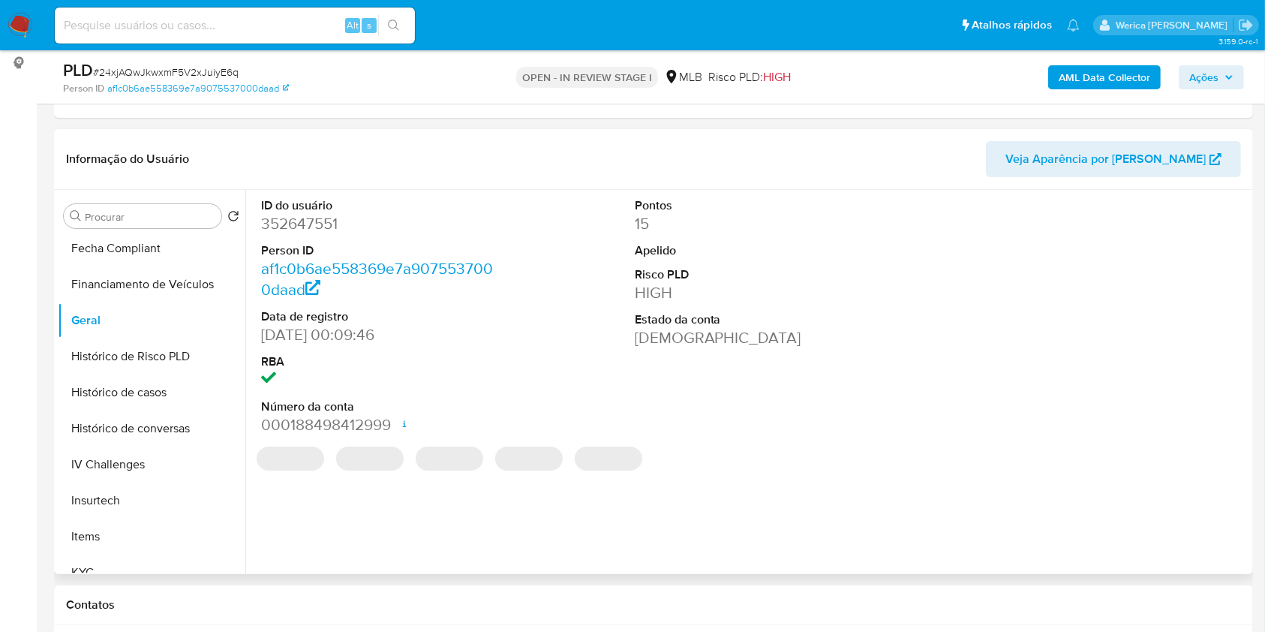
click at [338, 223] on dd "352647551" at bounding box center [378, 223] width 234 height 21
click at [332, 218] on dd "352647551" at bounding box center [378, 223] width 234 height 21
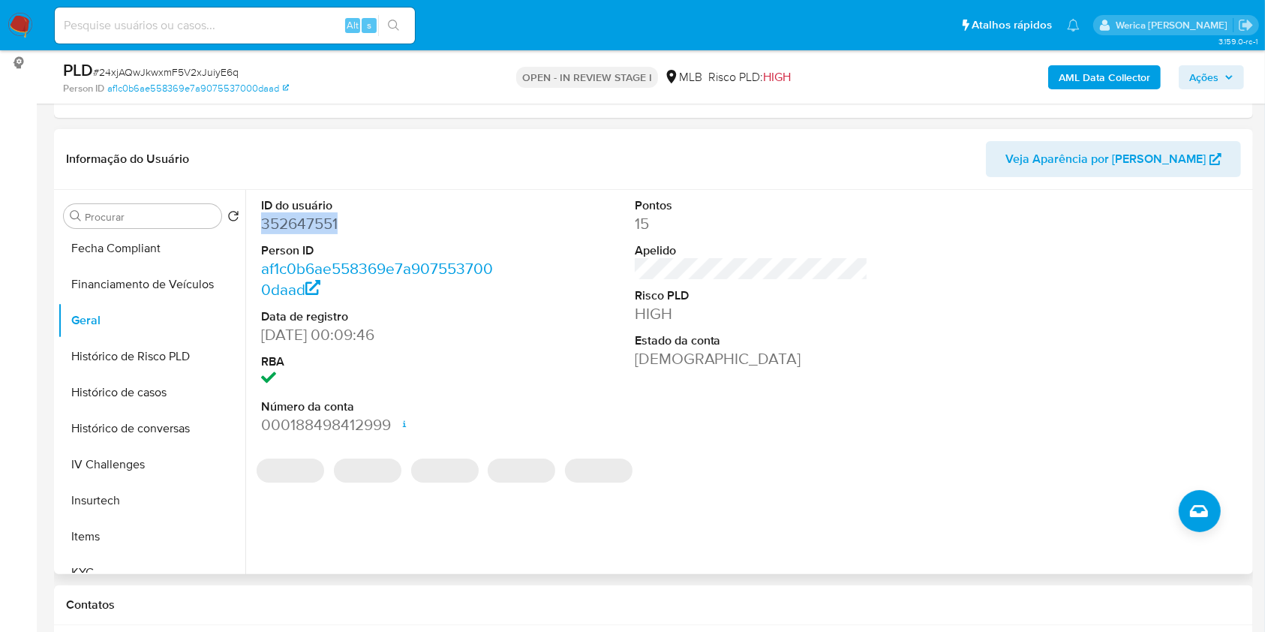
copy dd "352647551"
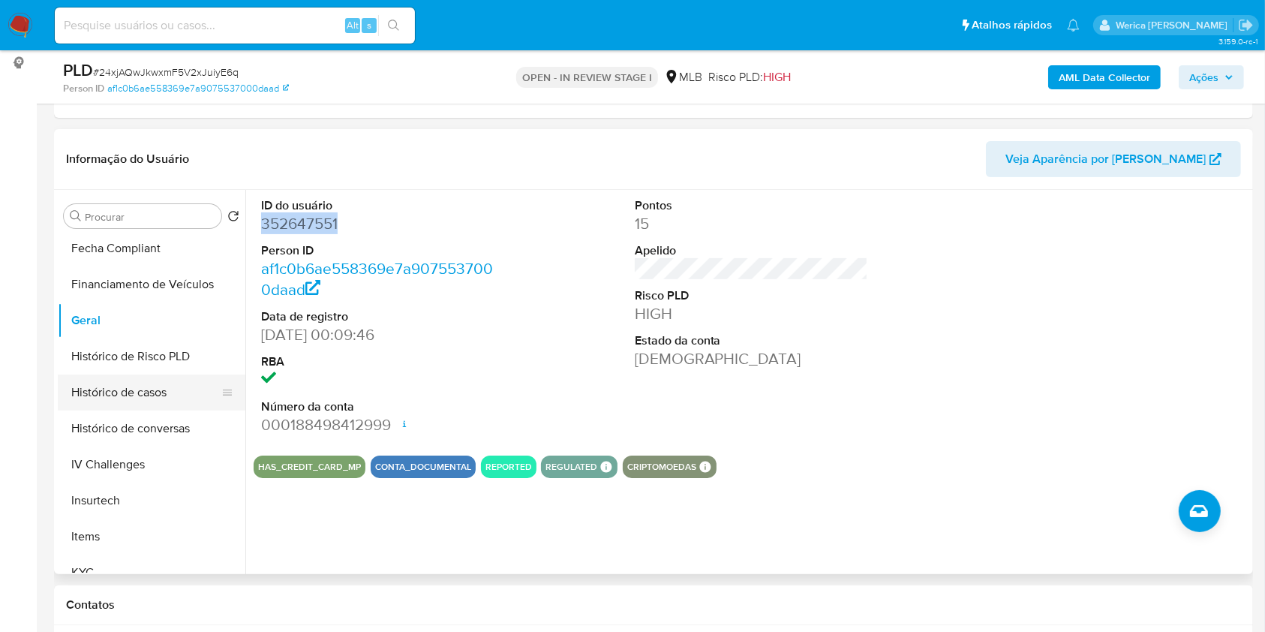
click at [157, 392] on button "Histórico de casos" at bounding box center [146, 392] width 176 height 36
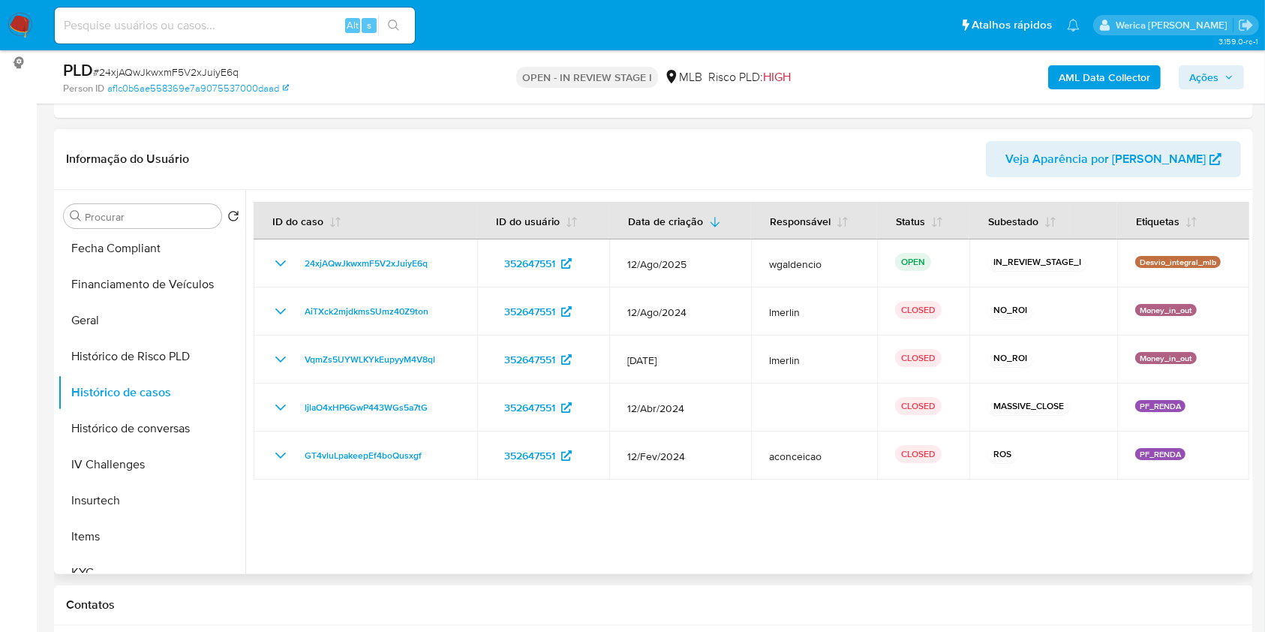
scroll to position [600, 0]
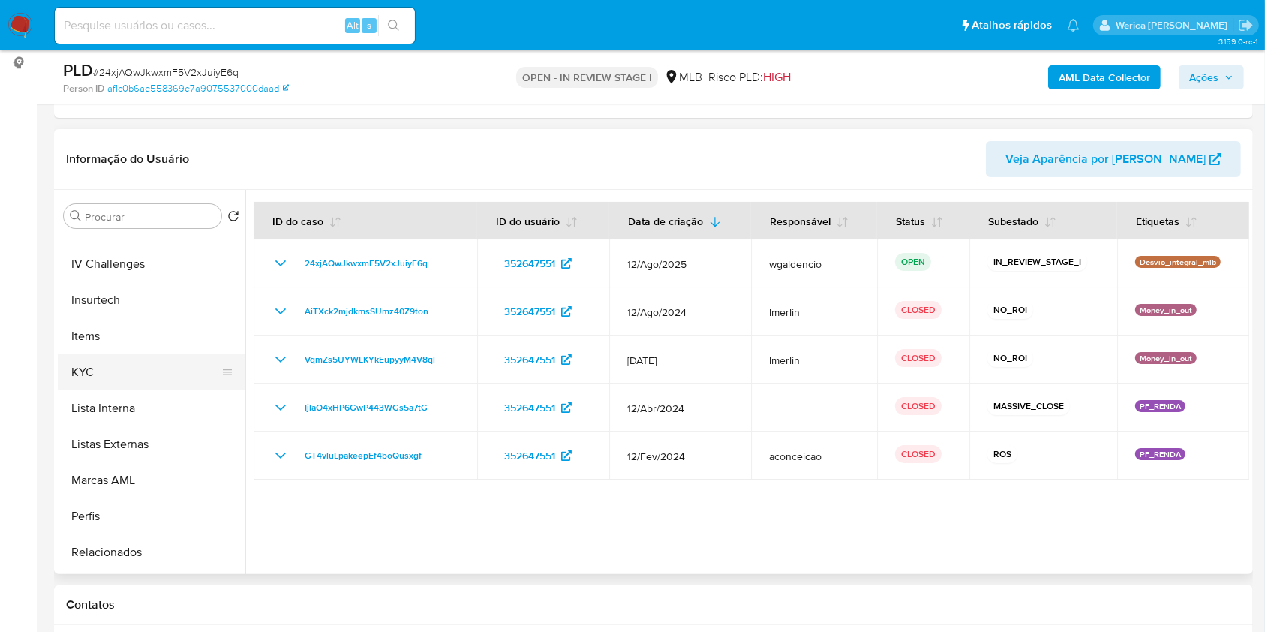
click at [138, 362] on button "KYC" at bounding box center [146, 372] width 176 height 36
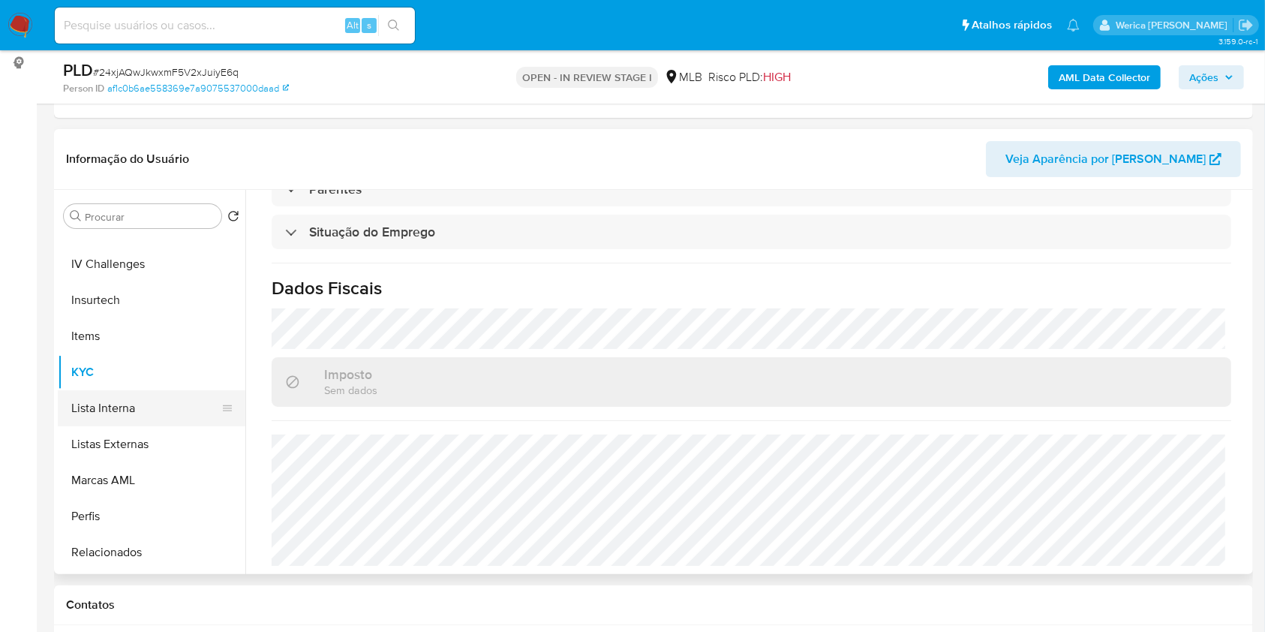
scroll to position [200, 0]
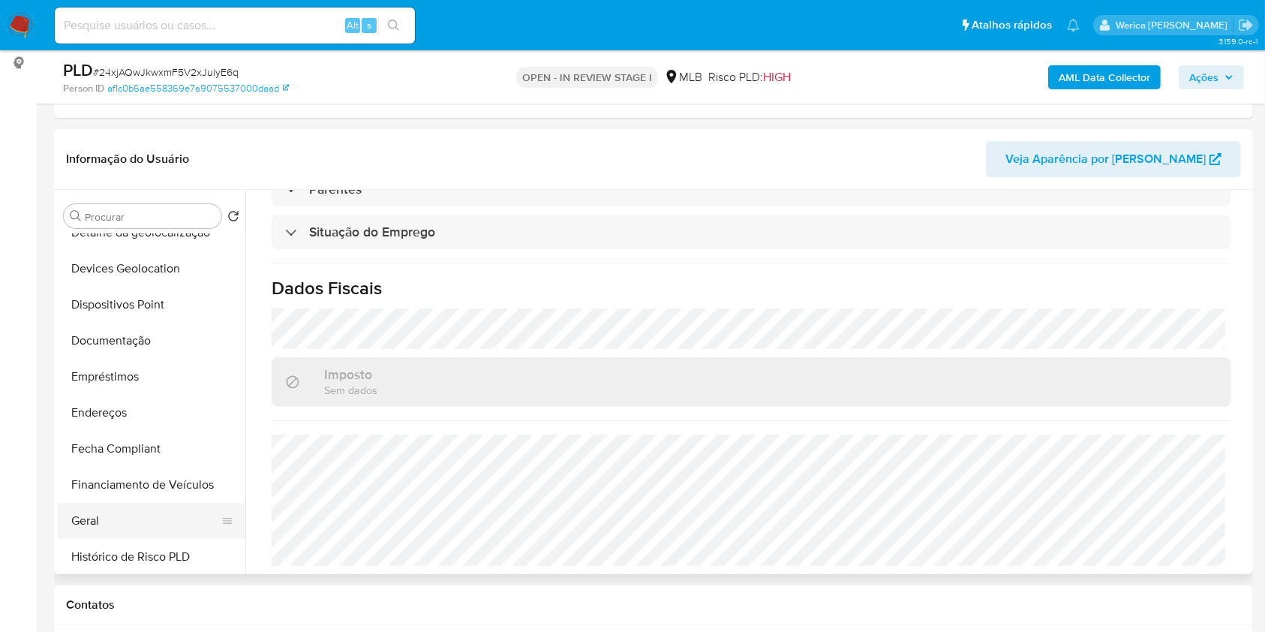
click at [158, 524] on button "Geral" at bounding box center [146, 521] width 176 height 36
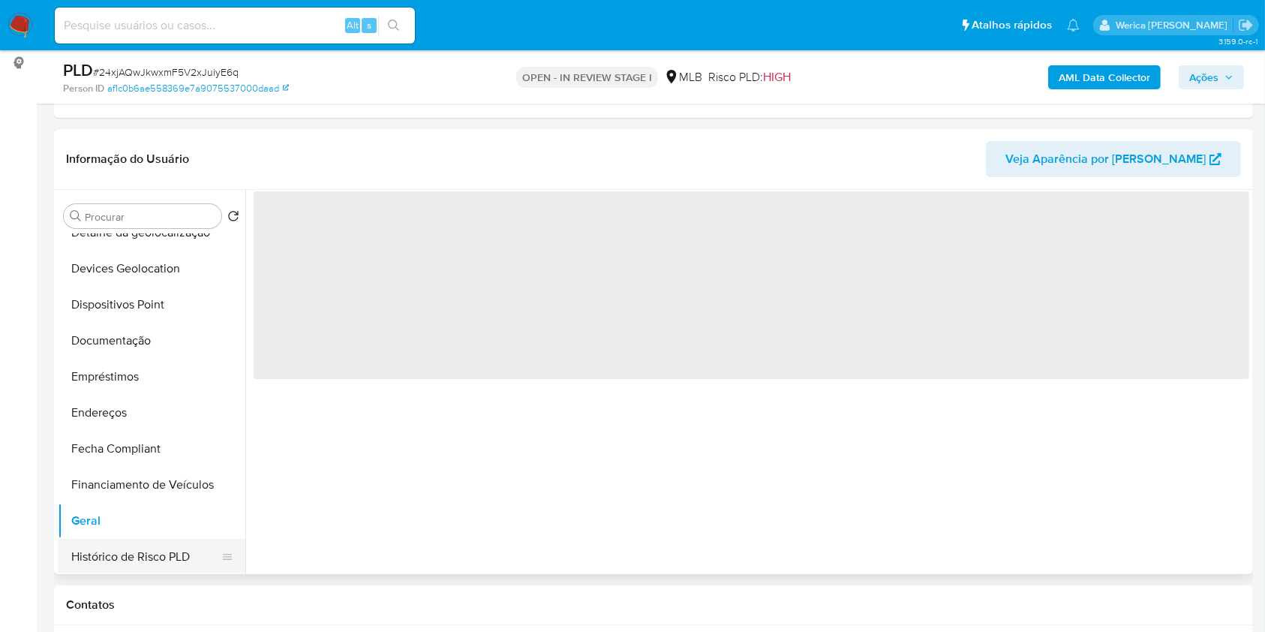
scroll to position [0, 0]
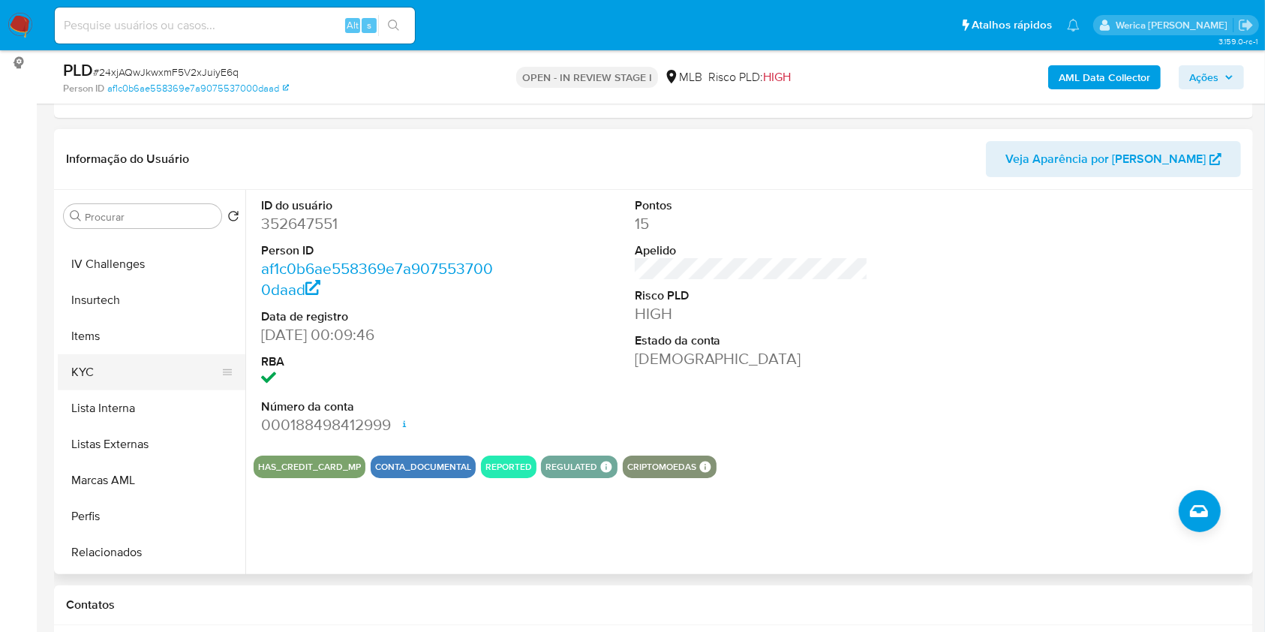
click at [104, 371] on button "KYC" at bounding box center [146, 372] width 176 height 36
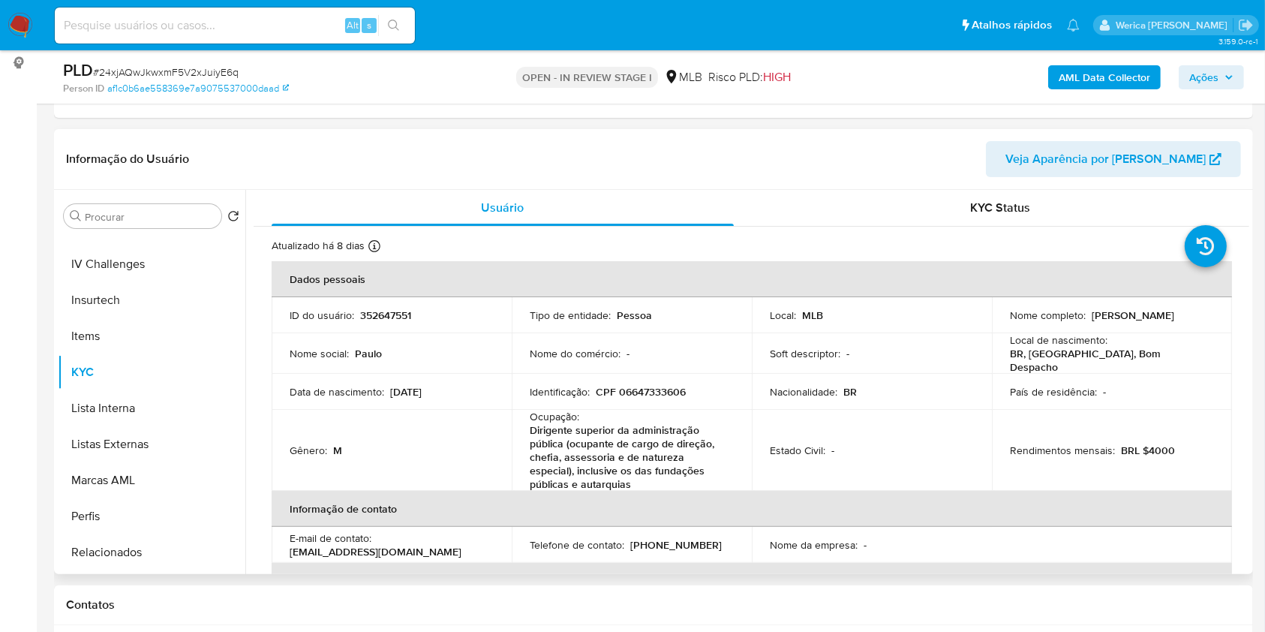
click at [1133, 432] on td "Rendimentos mensais : BRL $4000" at bounding box center [1112, 450] width 240 height 81
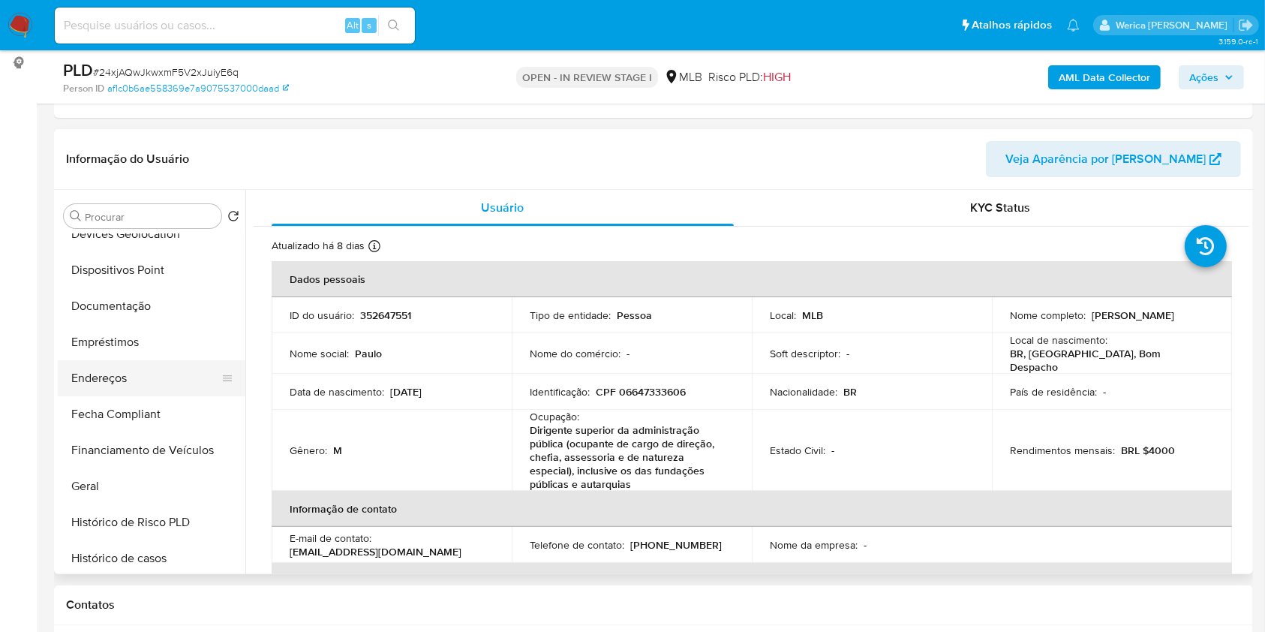
scroll to position [200, 0]
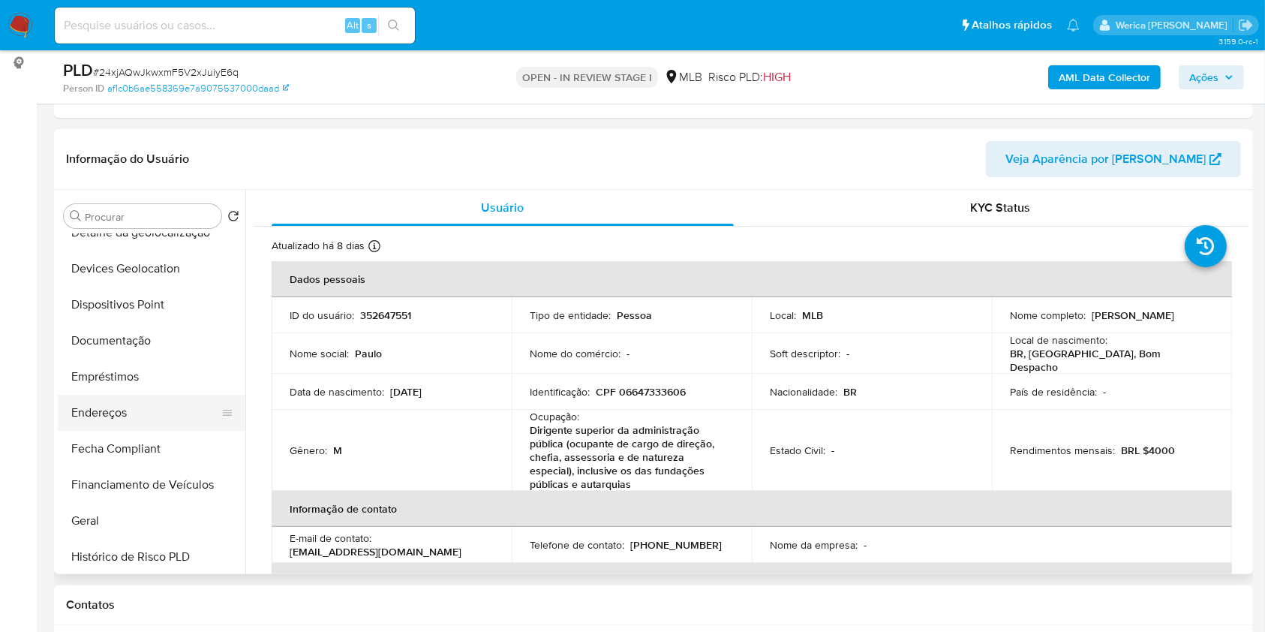
click at [125, 406] on button "Endereços" at bounding box center [146, 413] width 176 height 36
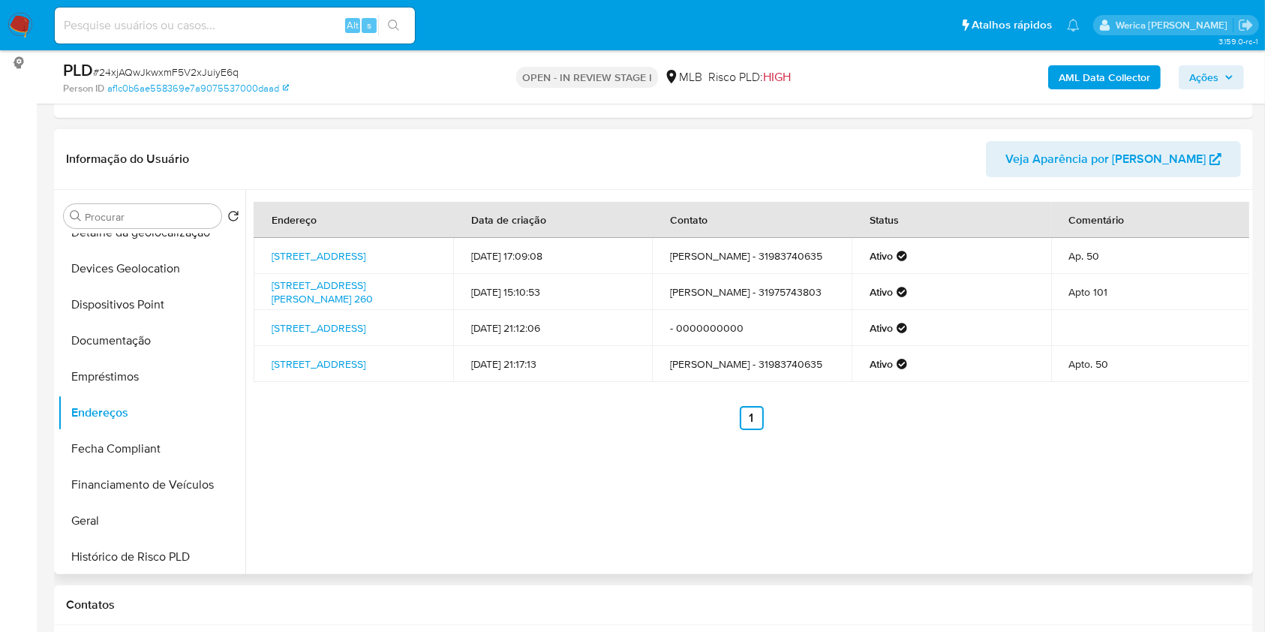
click at [1105, 532] on div "Endereço Data de criação Contato Status Comentário Rua Doutor Sette Câmara 427,…" at bounding box center [747, 382] width 1004 height 384
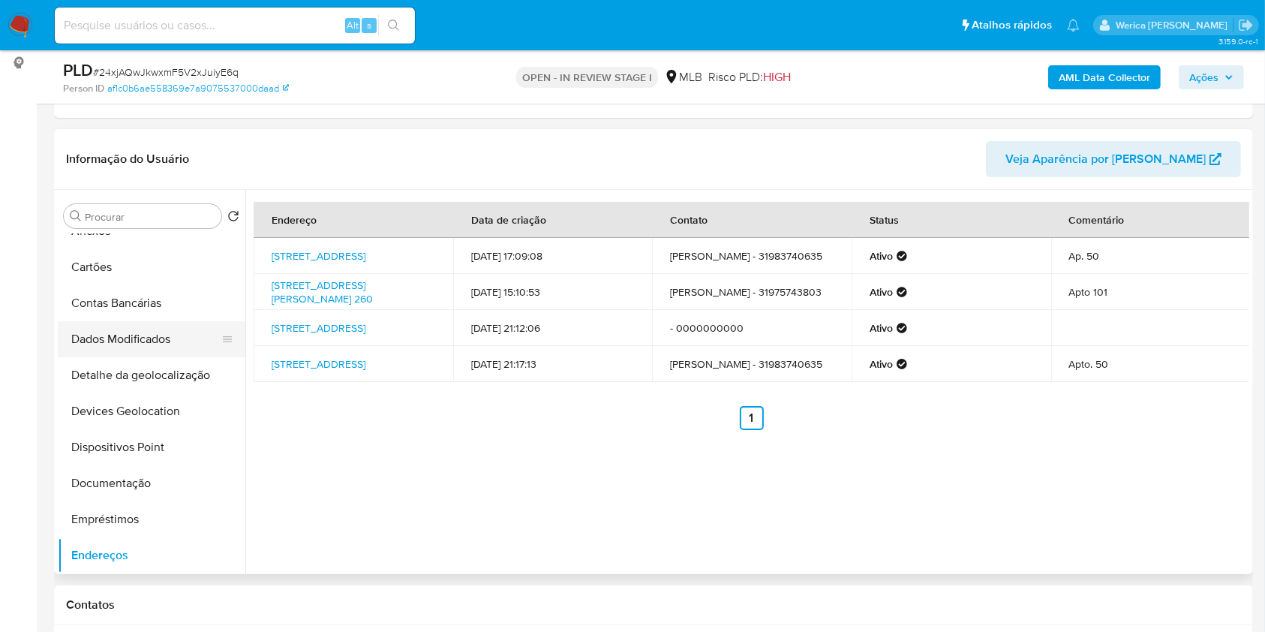
scroll to position [0, 0]
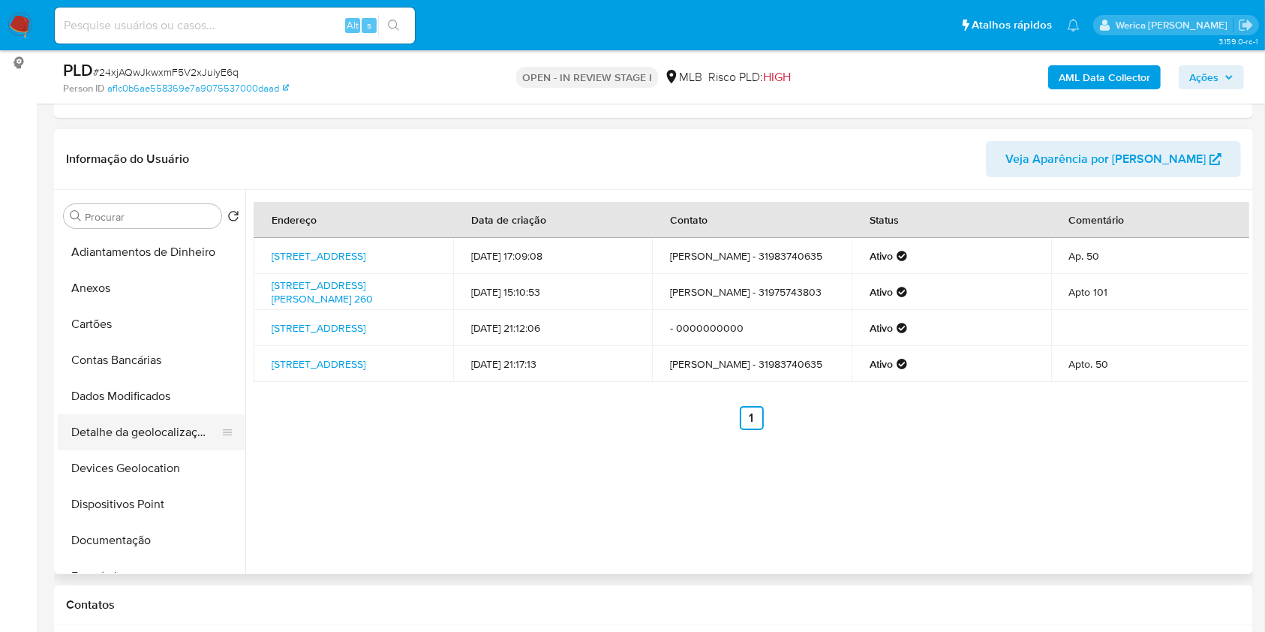
click at [144, 427] on button "Detalhe da geolocalização" at bounding box center [146, 432] width 176 height 36
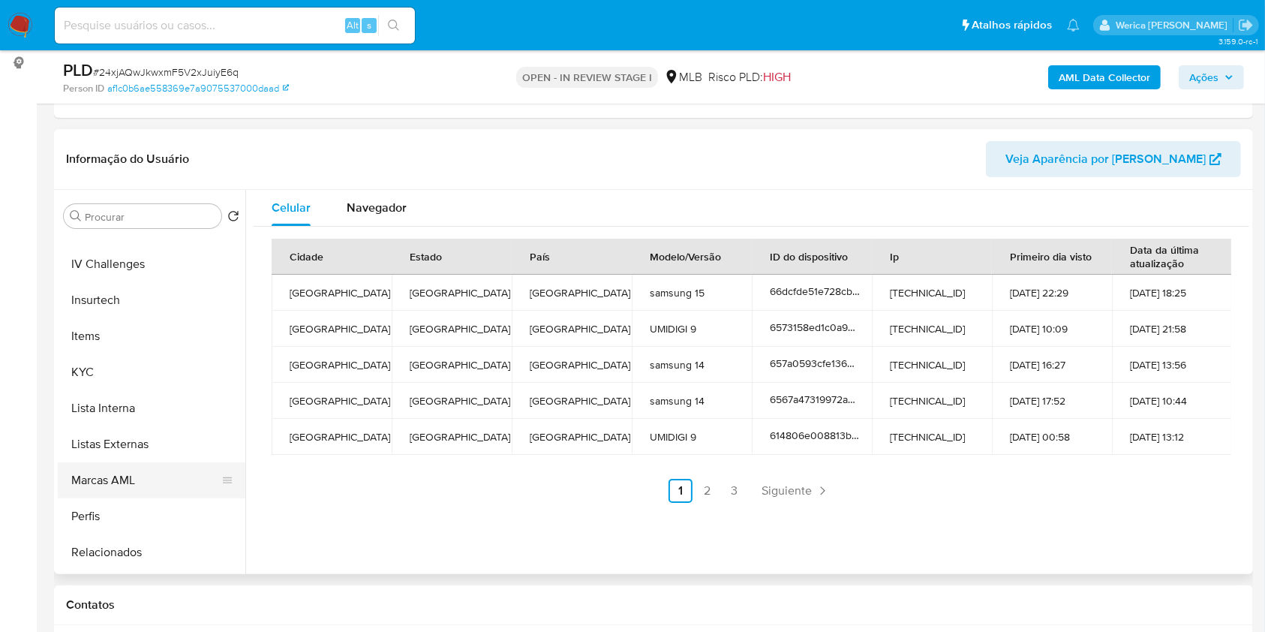
scroll to position [706, 0]
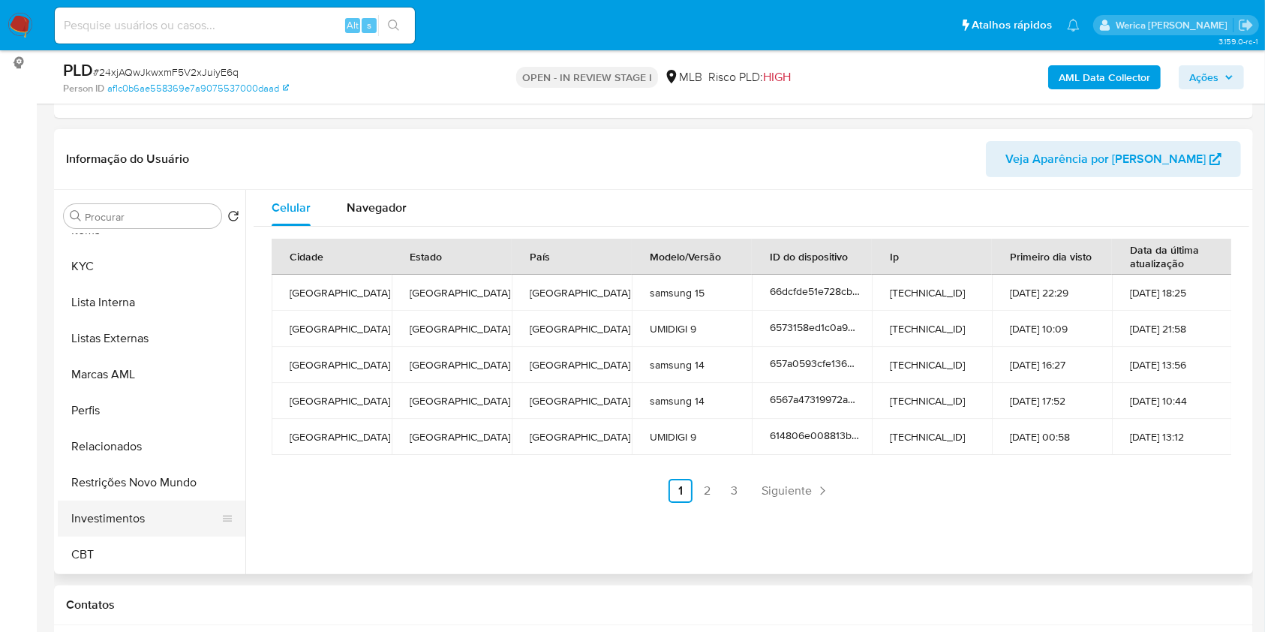
click at [141, 525] on button "Investimentos" at bounding box center [146, 519] width 176 height 36
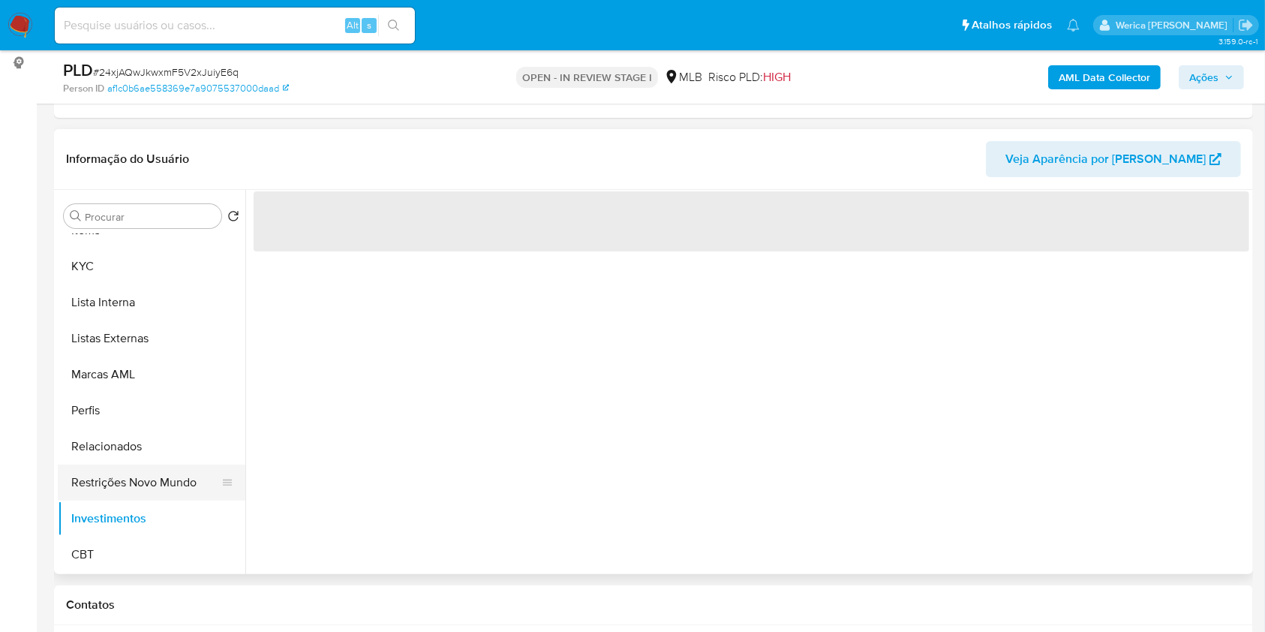
click at [123, 468] on button "Restrições Novo Mundo" at bounding box center [146, 483] width 176 height 36
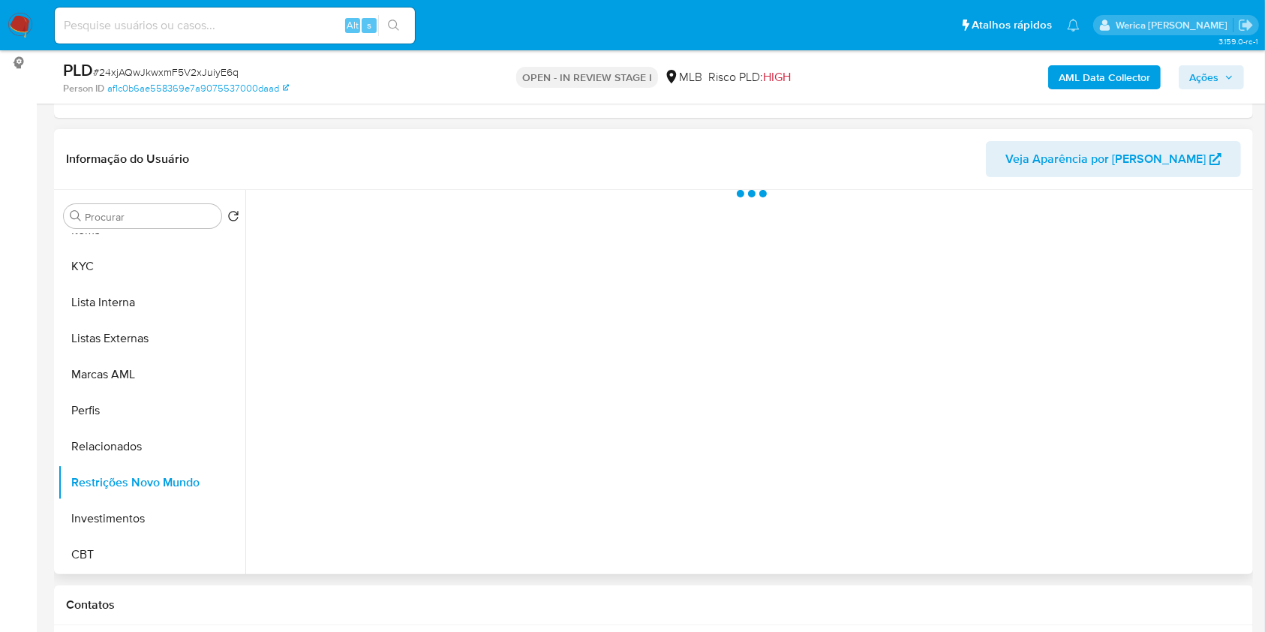
click at [409, 418] on div at bounding box center [747, 382] width 1004 height 384
click at [446, 254] on div at bounding box center [747, 382] width 1004 height 384
click at [441, 202] on div "Estado actual Historial Alterar status do usuário" at bounding box center [752, 210] width 996 height 40
click at [405, 217] on span "Historial" at bounding box center [403, 213] width 46 height 17
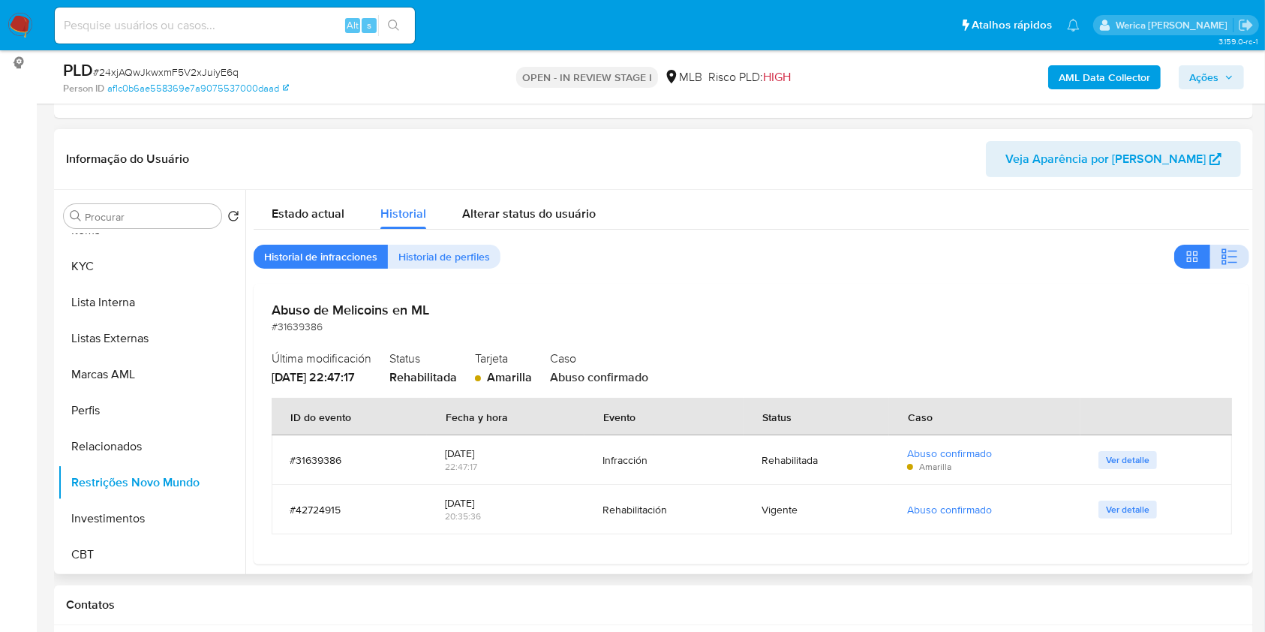
click at [1215, 245] on button "button" at bounding box center [1229, 257] width 39 height 24
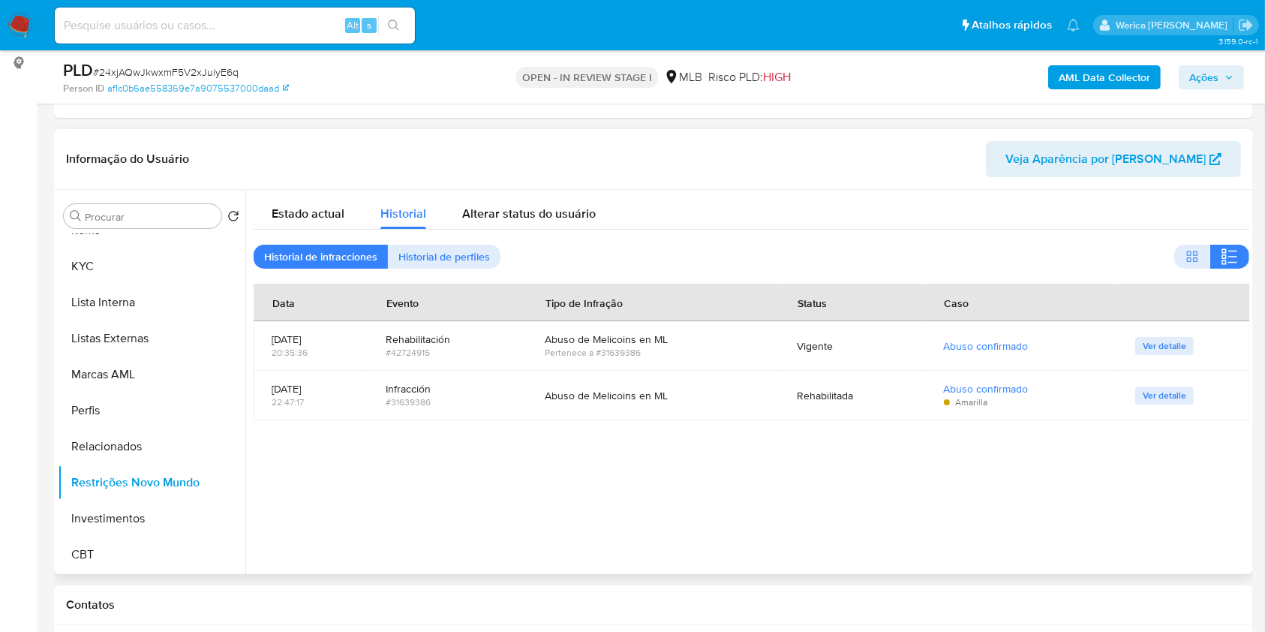
click at [1129, 522] on div at bounding box center [747, 382] width 1004 height 384
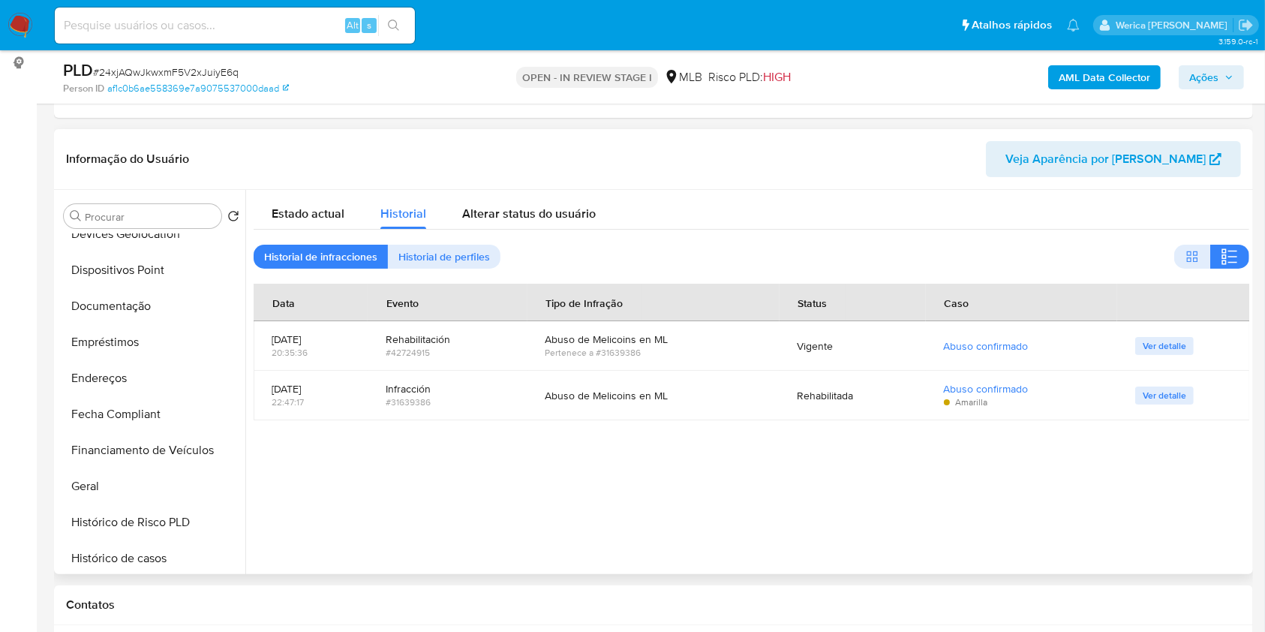
scroll to position [106, 0]
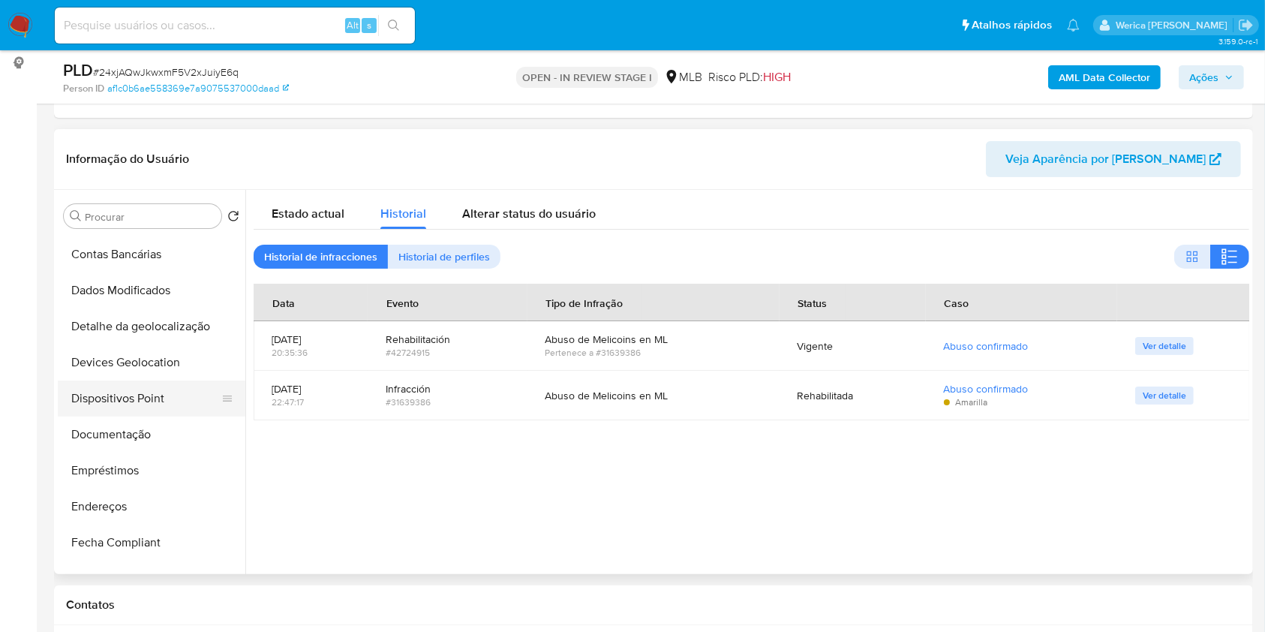
click at [126, 387] on button "Dispositivos Point" at bounding box center [146, 398] width 176 height 36
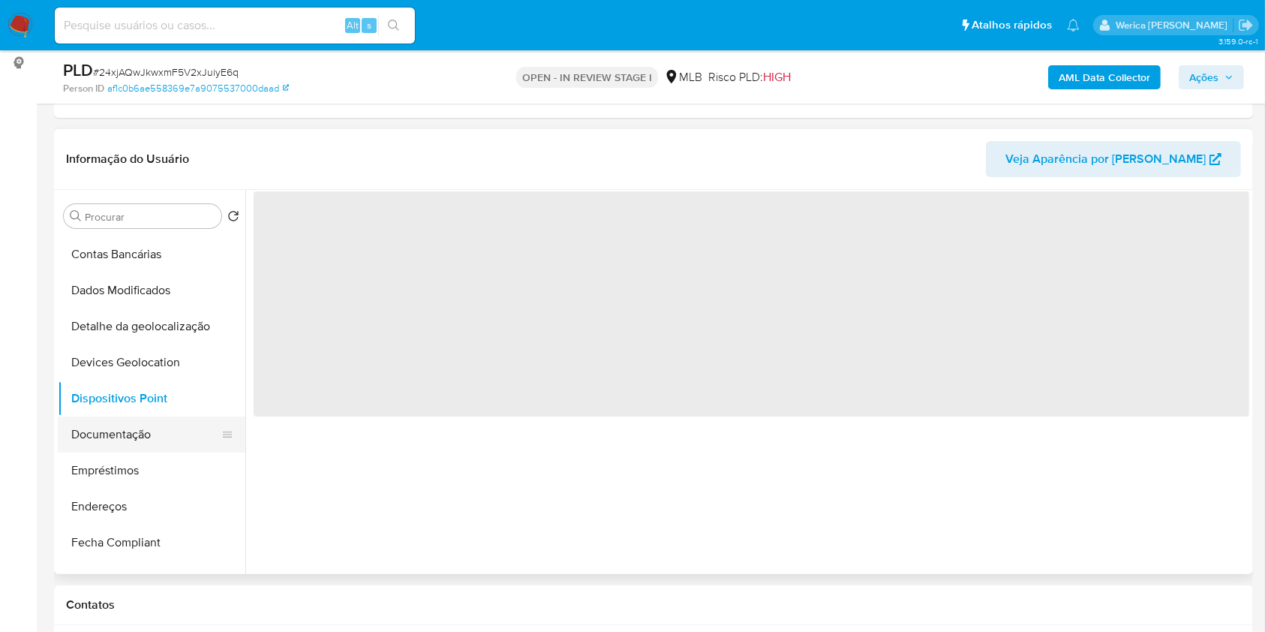
click at [156, 422] on button "Documentação" at bounding box center [146, 435] width 176 height 36
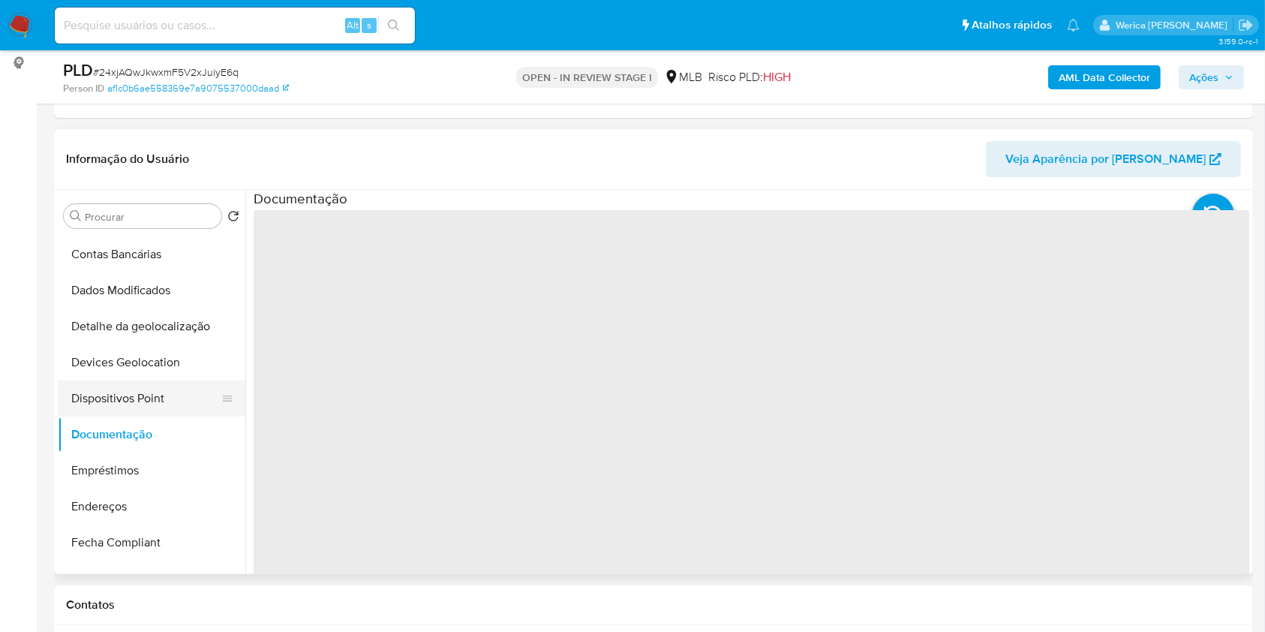
click at [156, 389] on button "Dispositivos Point" at bounding box center [146, 398] width 176 height 36
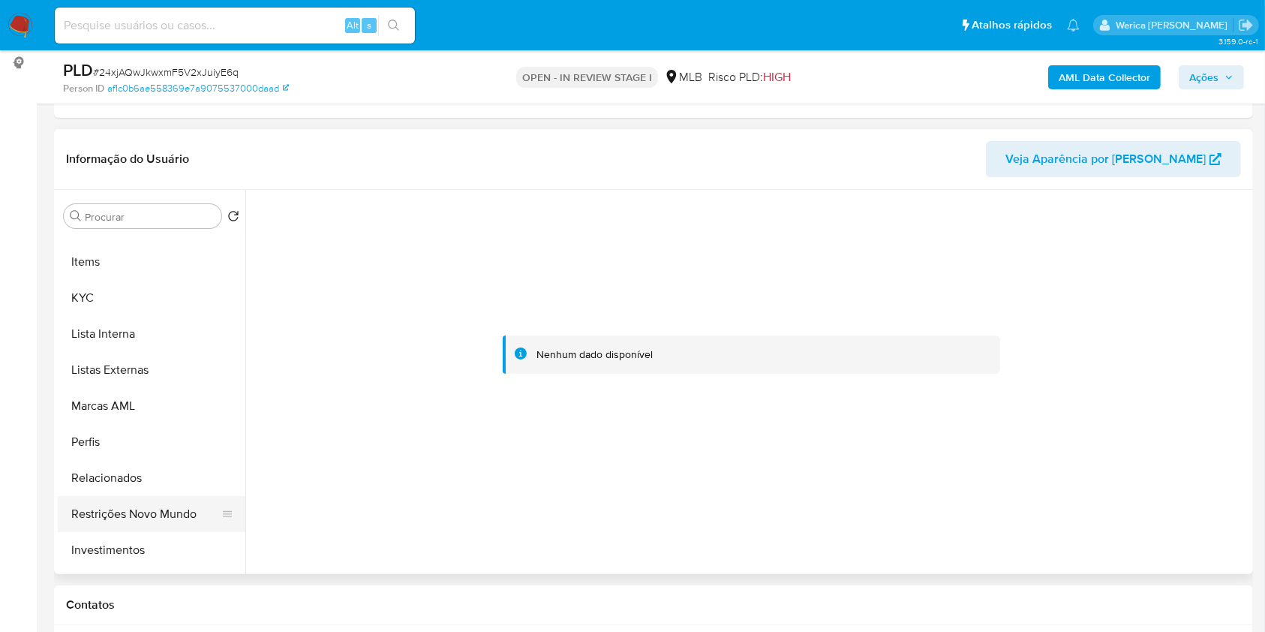
scroll to position [706, 0]
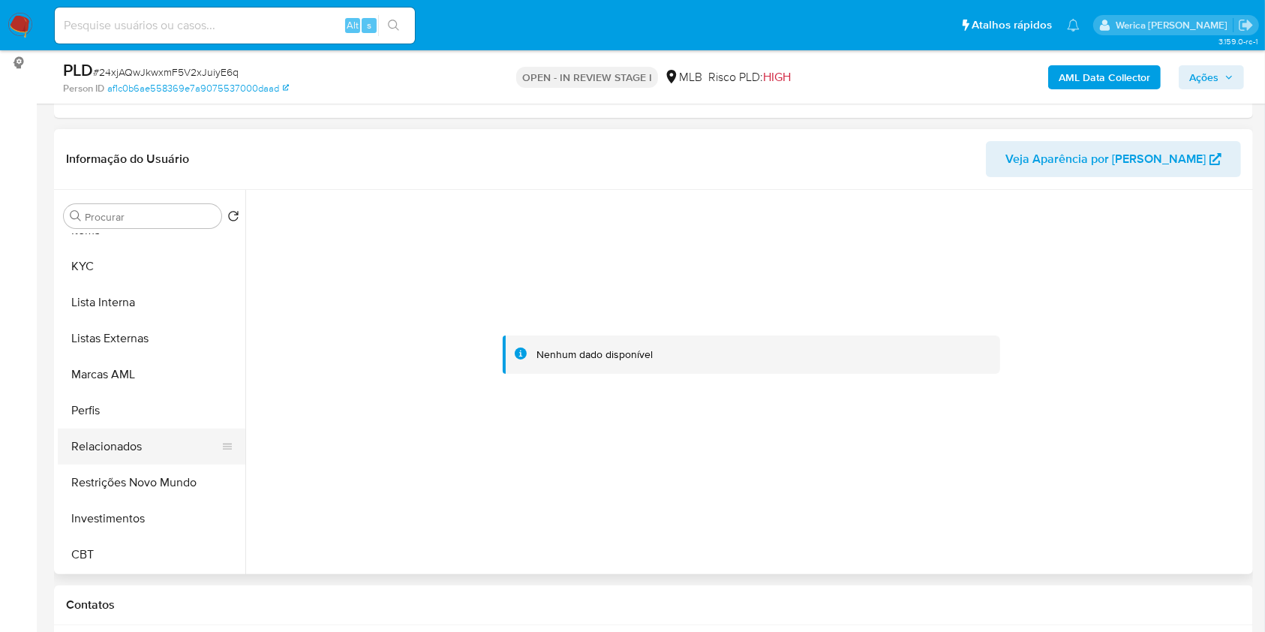
click at [152, 460] on button "Relacionados" at bounding box center [146, 447] width 176 height 36
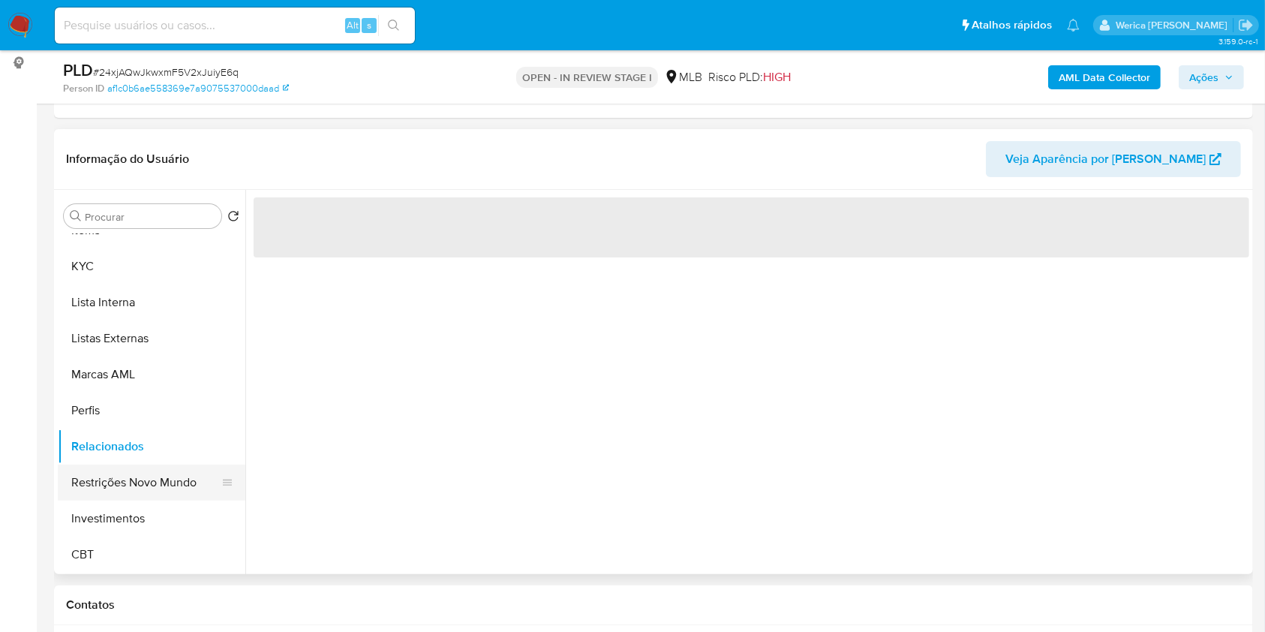
click at [151, 471] on button "Restrições Novo Mundo" at bounding box center [146, 483] width 176 height 36
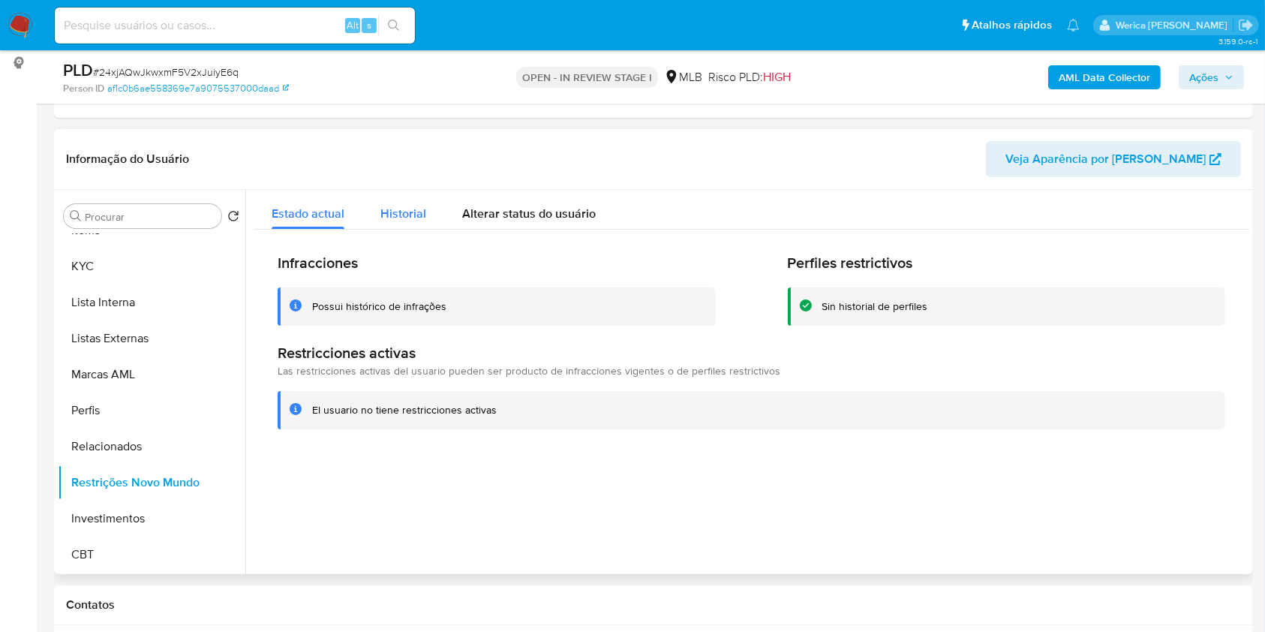
click at [413, 205] on span "Historial" at bounding box center [403, 213] width 46 height 17
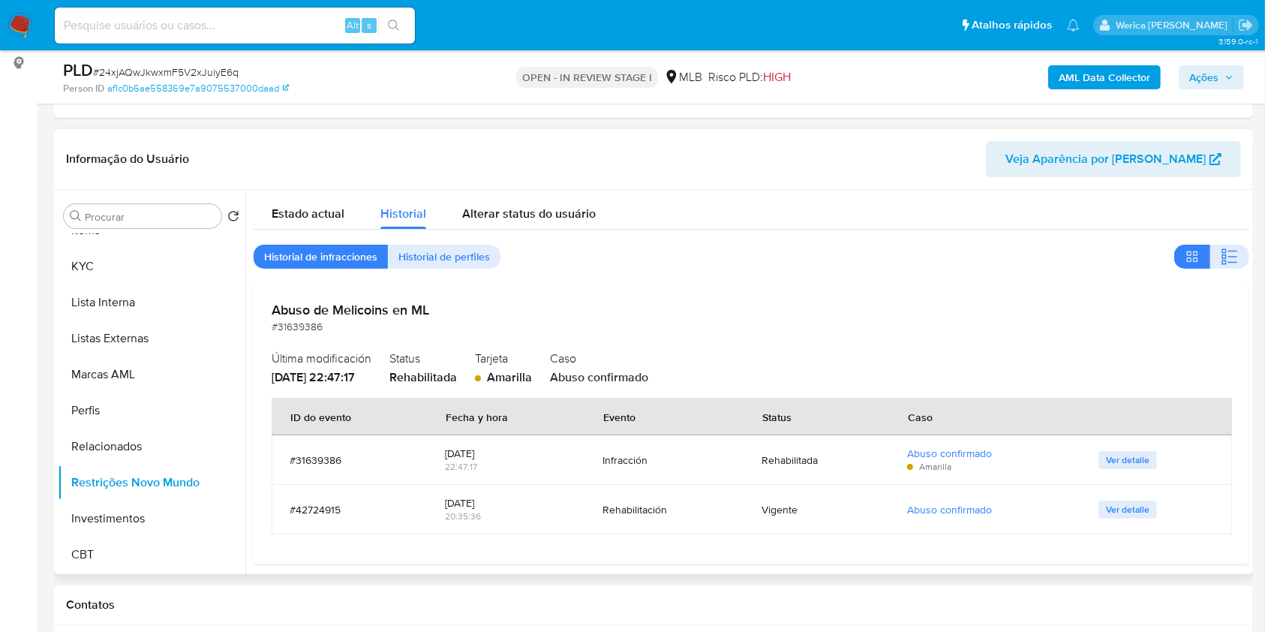
click at [1229, 241] on div "Estado actual Historial Alterar status do usuário Historial de infracciones His…" at bounding box center [752, 377] width 996 height 374
click at [1228, 251] on icon "button" at bounding box center [1230, 257] width 18 height 18
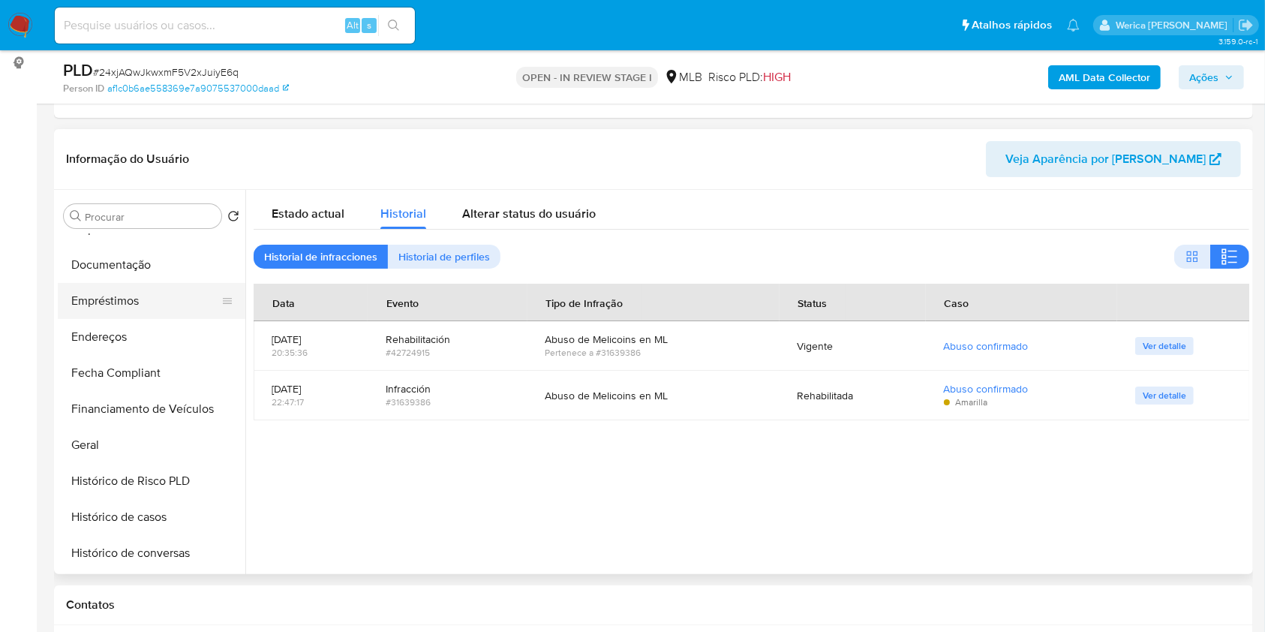
scroll to position [206, 0]
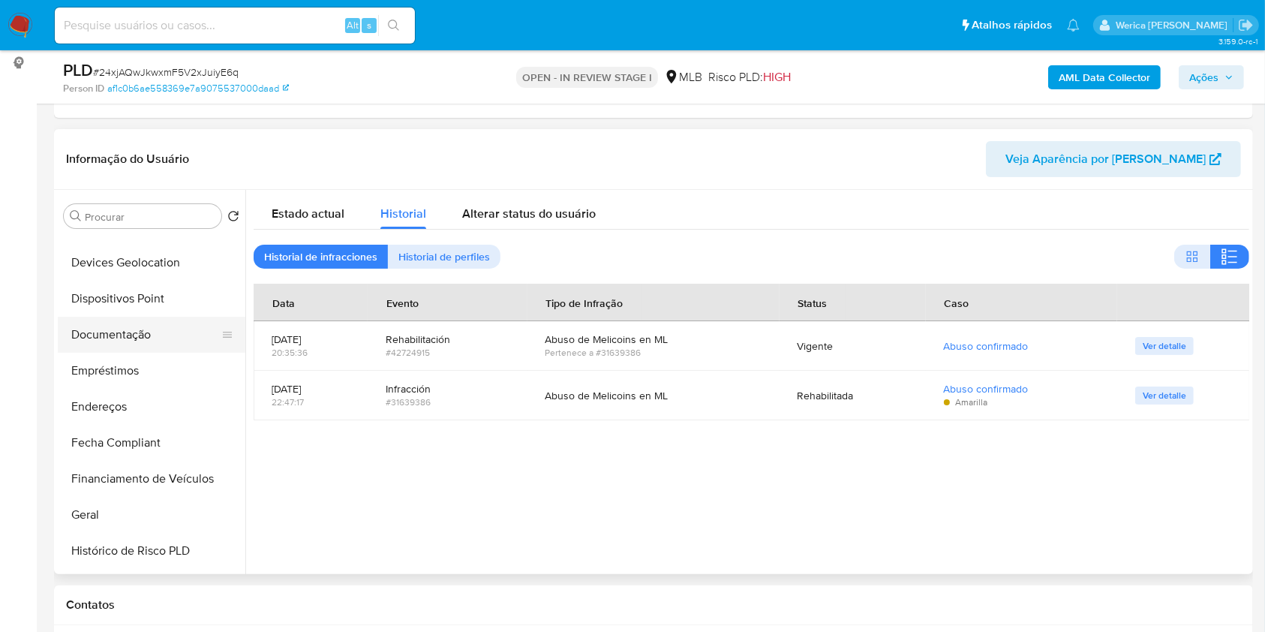
click at [146, 324] on button "Documentação" at bounding box center [146, 335] width 176 height 36
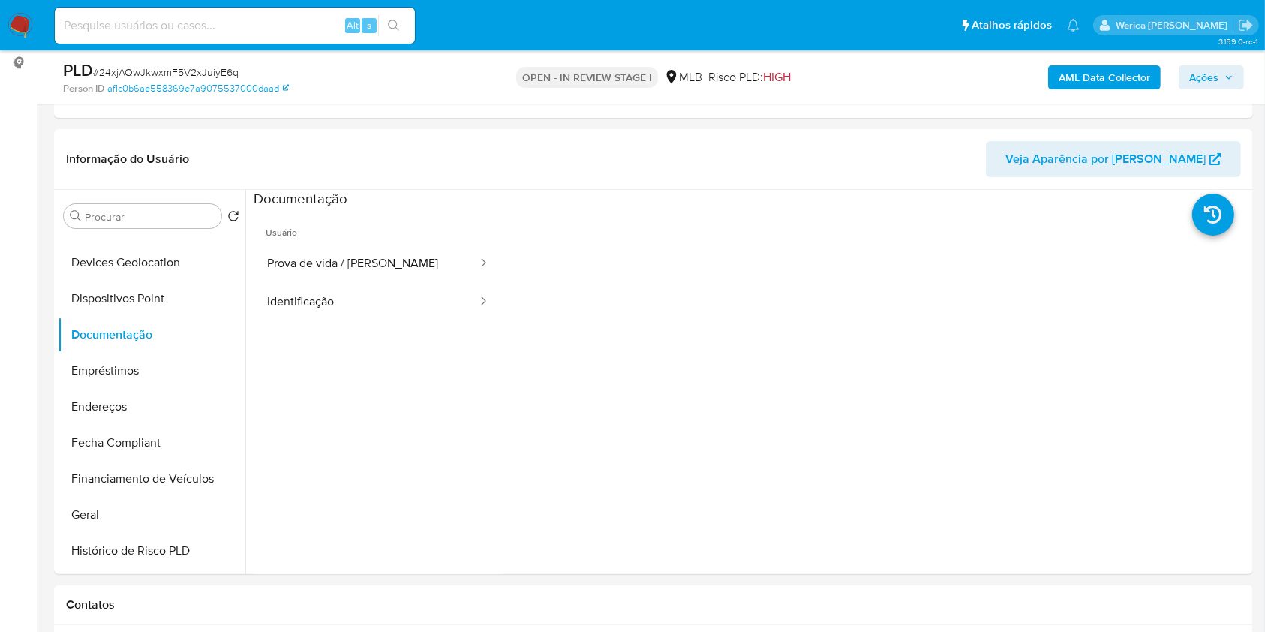
click at [339, 290] on button "Identificação" at bounding box center [366, 302] width 225 height 38
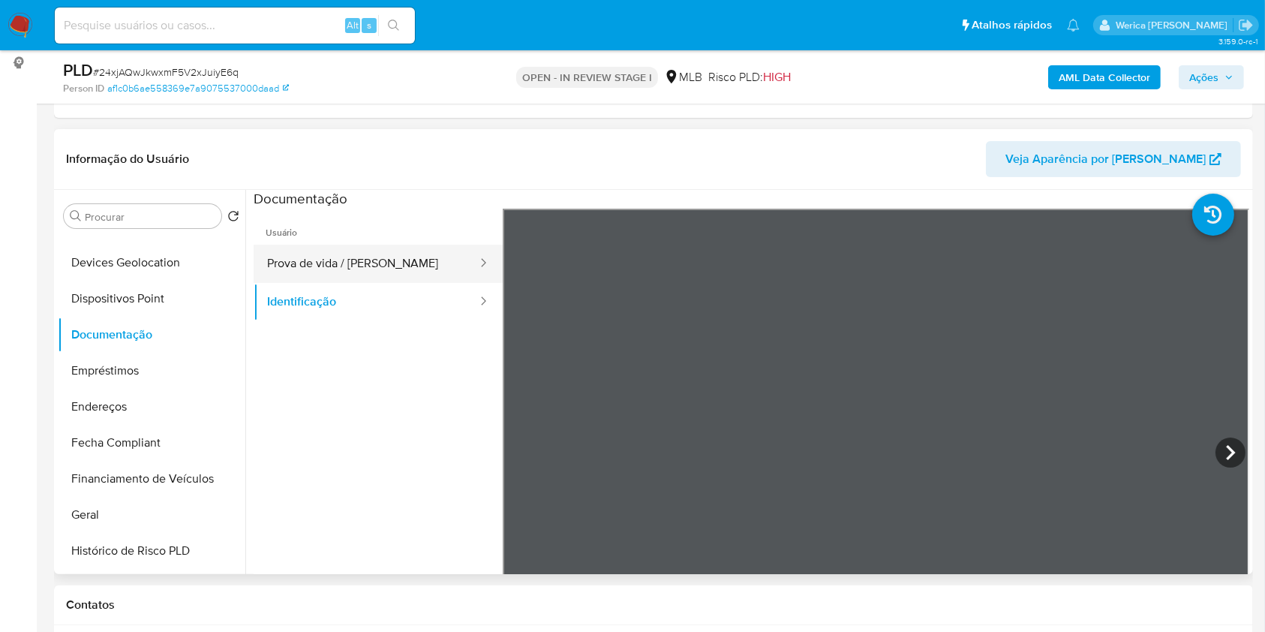
click at [424, 272] on button "Prova de vida / [PERSON_NAME]" at bounding box center [366, 264] width 225 height 38
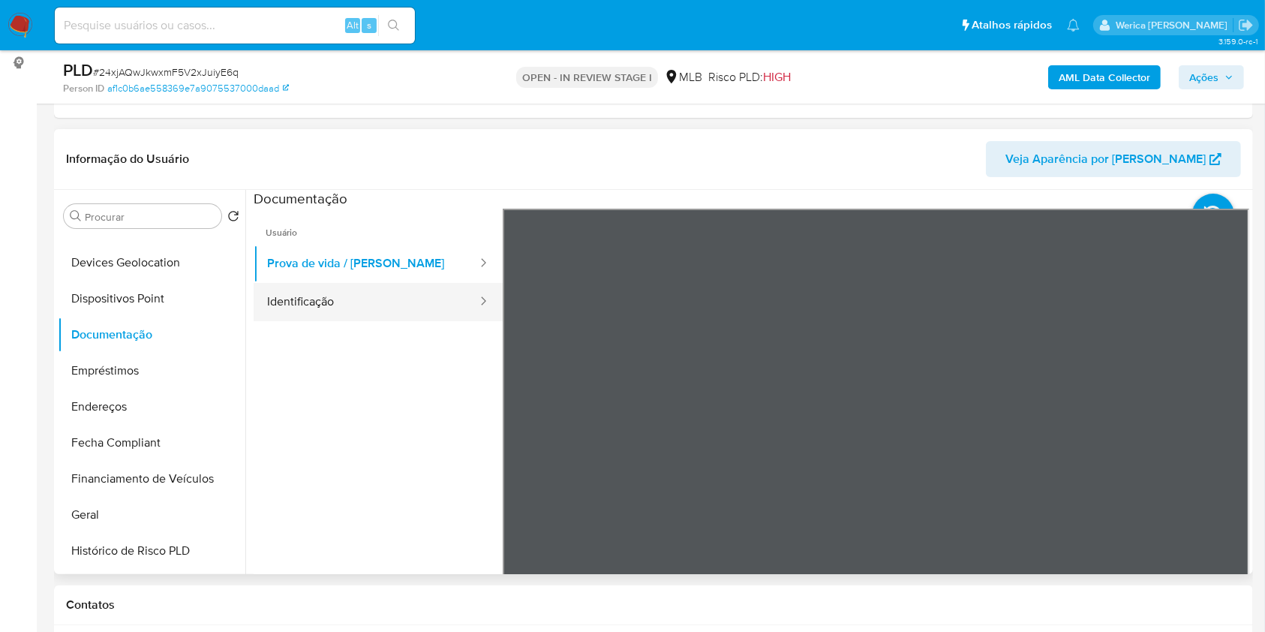
click at [400, 293] on button "Identificação" at bounding box center [366, 302] width 225 height 38
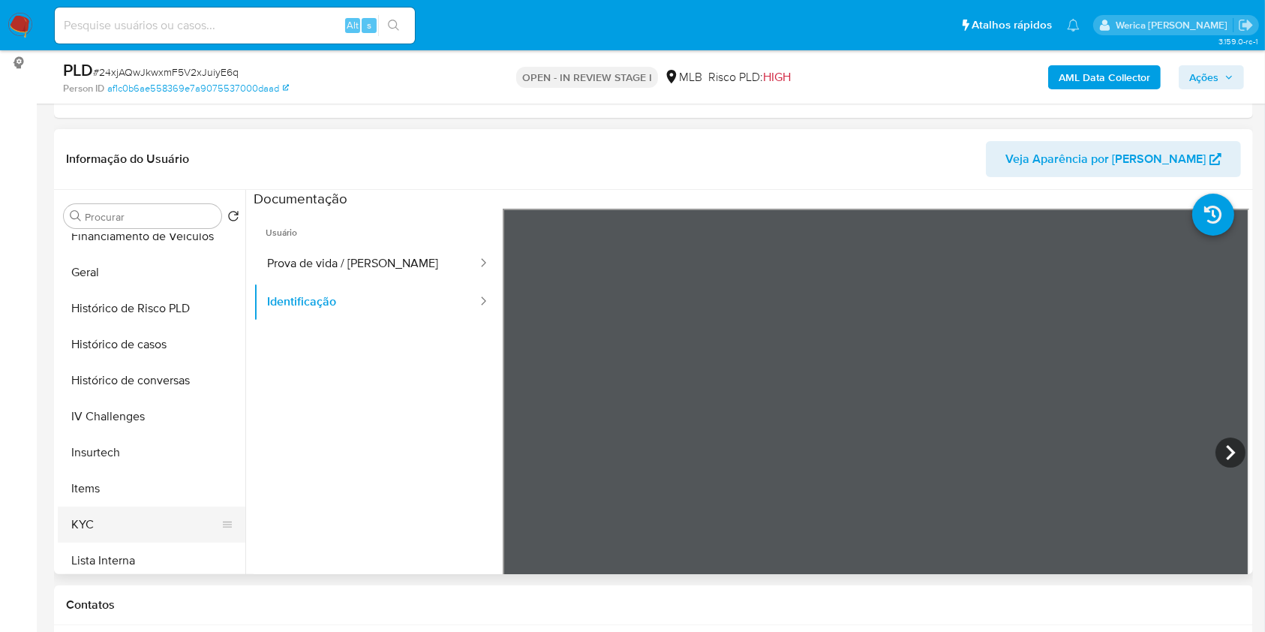
scroll to position [506, 0]
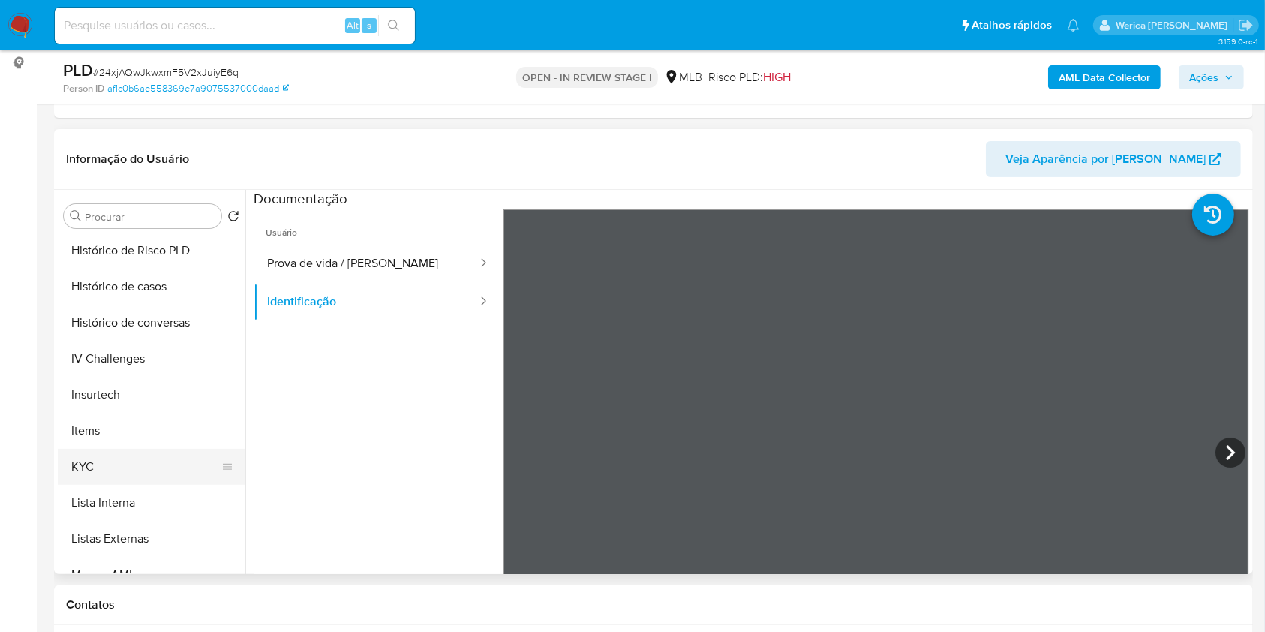
click at [136, 458] on button "KYC" at bounding box center [146, 467] width 176 height 36
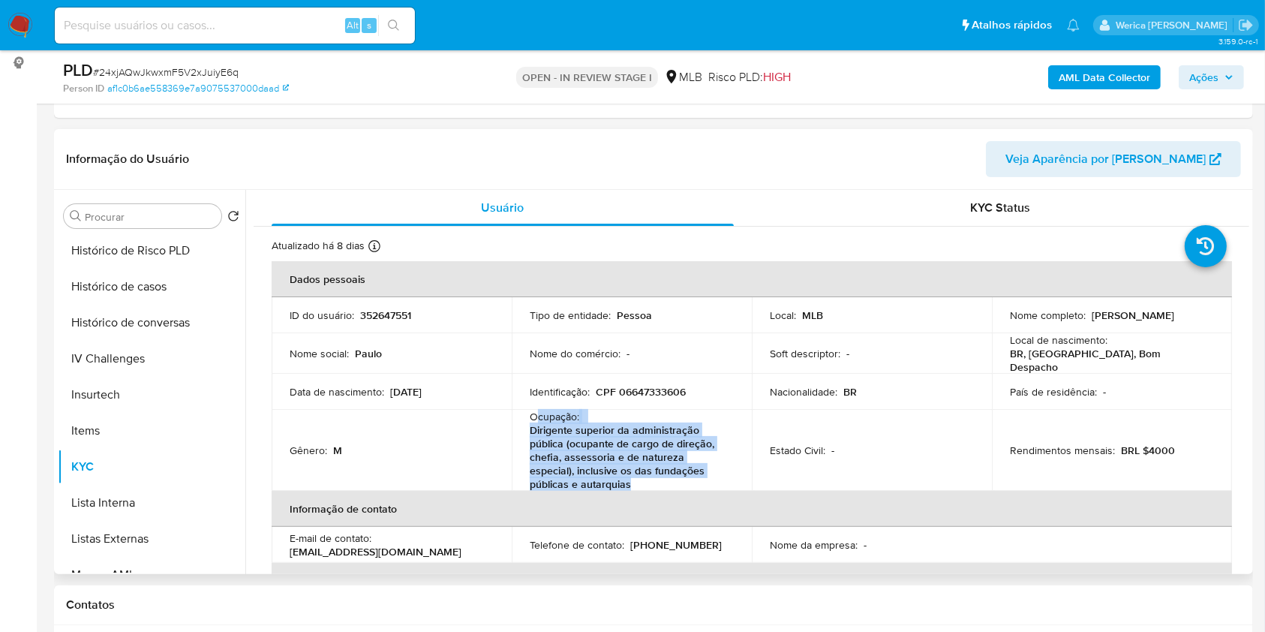
drag, startPoint x: 537, startPoint y: 412, endPoint x: 601, endPoint y: 479, distance: 92.9
click at [601, 479] on div "Ocupação : Dirigente superior da administração pública (ocupante de cargo de di…" at bounding box center [632, 450] width 204 height 81
copy div "cupação : Dirigente superior da administração pública (ocupante de cargo de dir…"
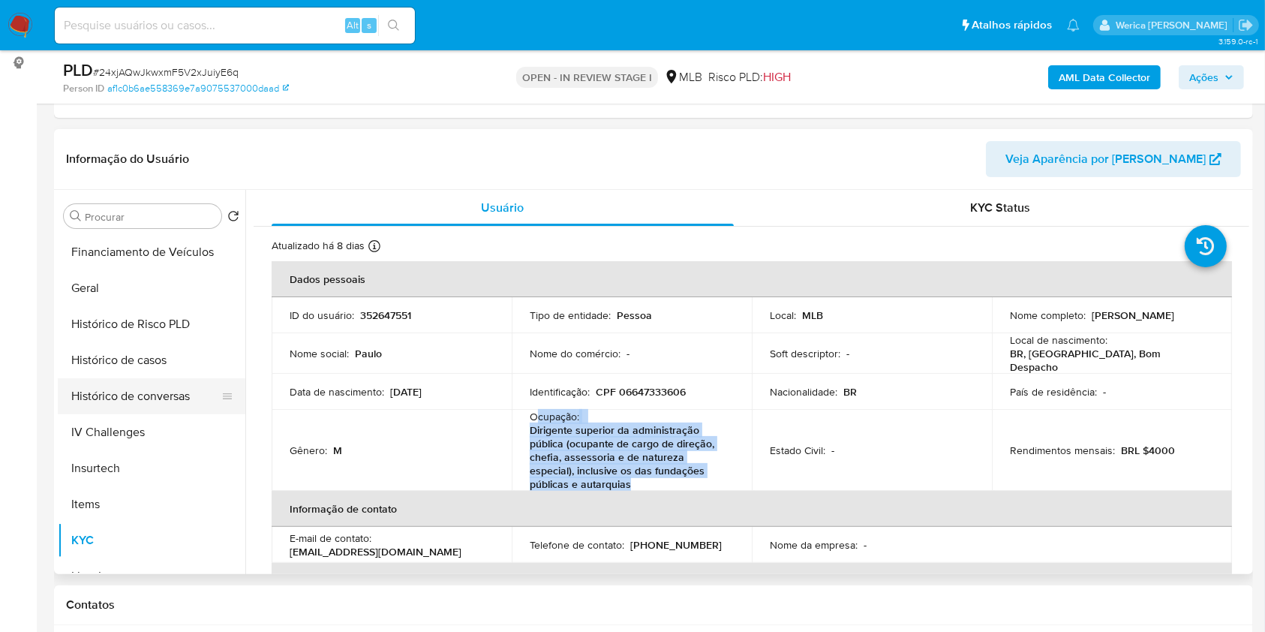
scroll to position [406, 0]
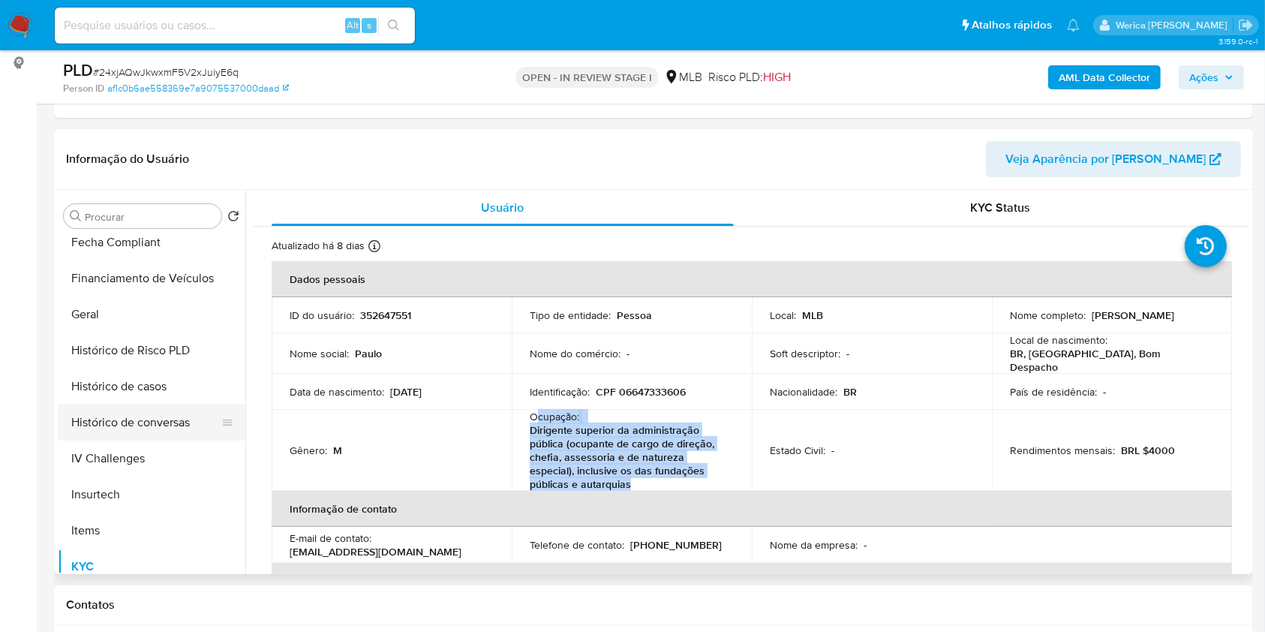
click at [150, 407] on button "Histórico de conversas" at bounding box center [146, 422] width 176 height 36
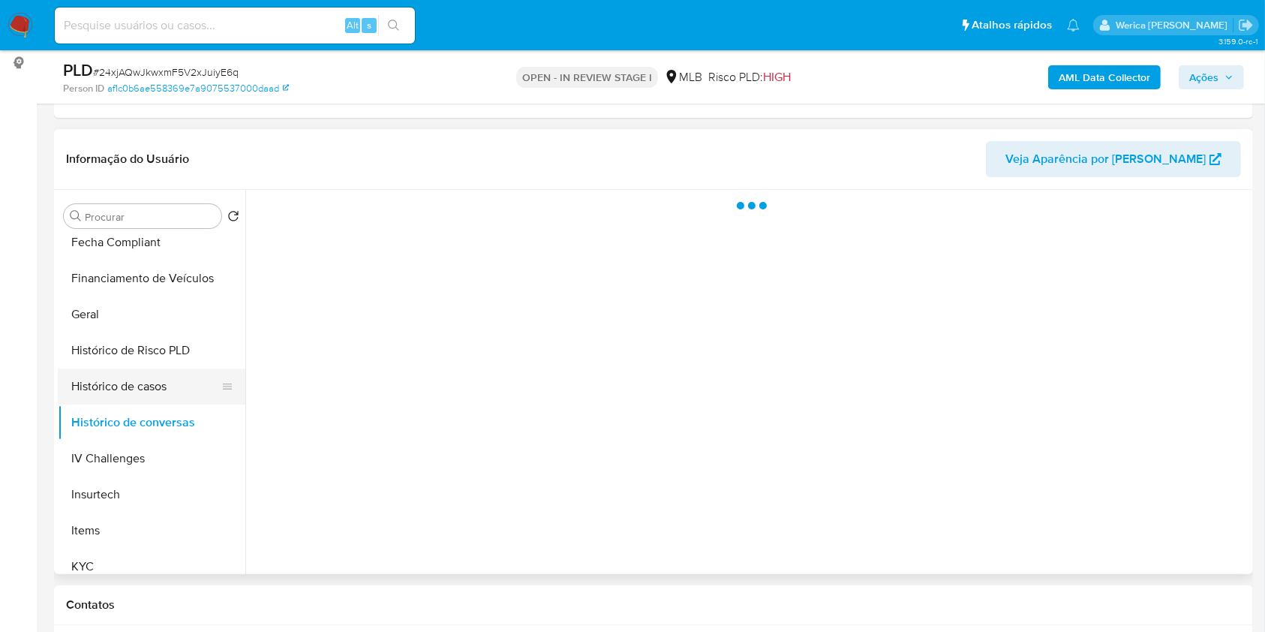
click at [150, 385] on button "Histórico de casos" at bounding box center [146, 386] width 176 height 36
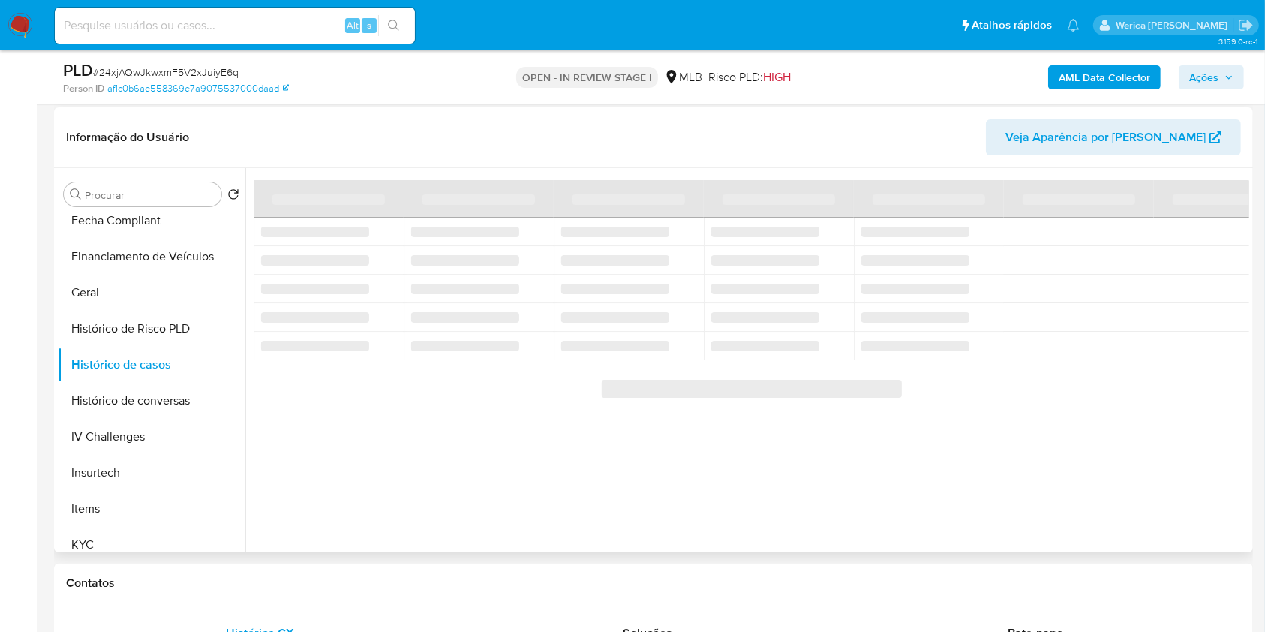
scroll to position [100, 0]
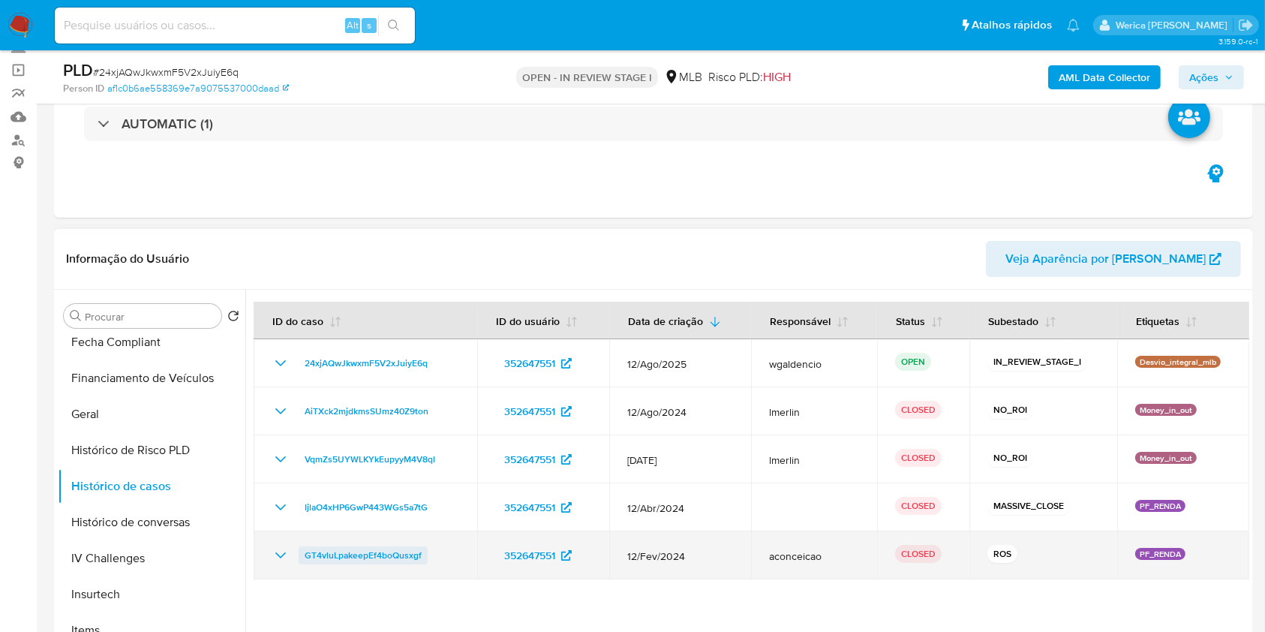
click at [404, 552] on span "GT4vluLpakeepEf4boQusxgf" at bounding box center [363, 555] width 117 height 18
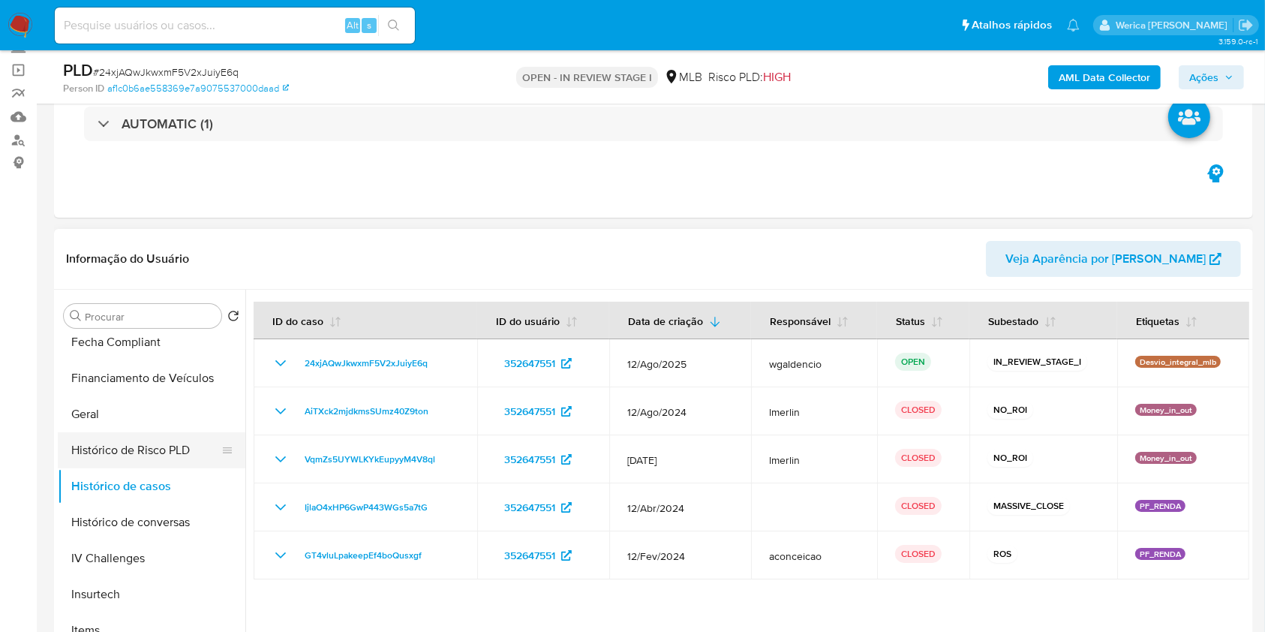
scroll to position [0, 0]
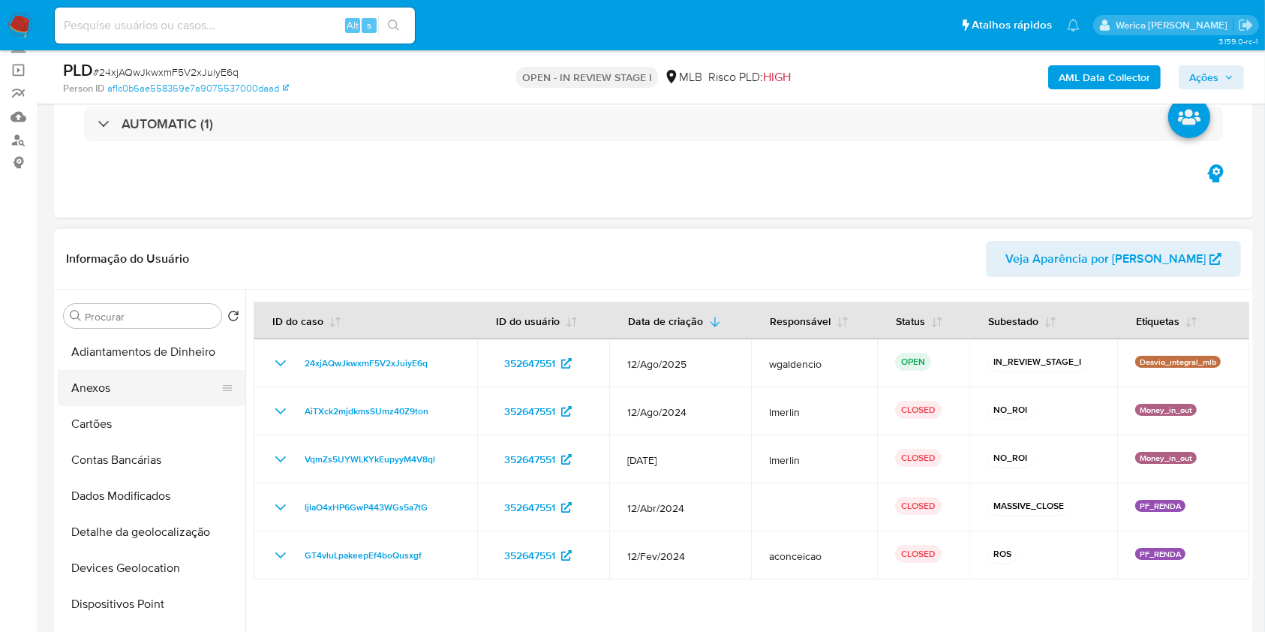
click at [119, 395] on button "Anexos" at bounding box center [146, 388] width 176 height 36
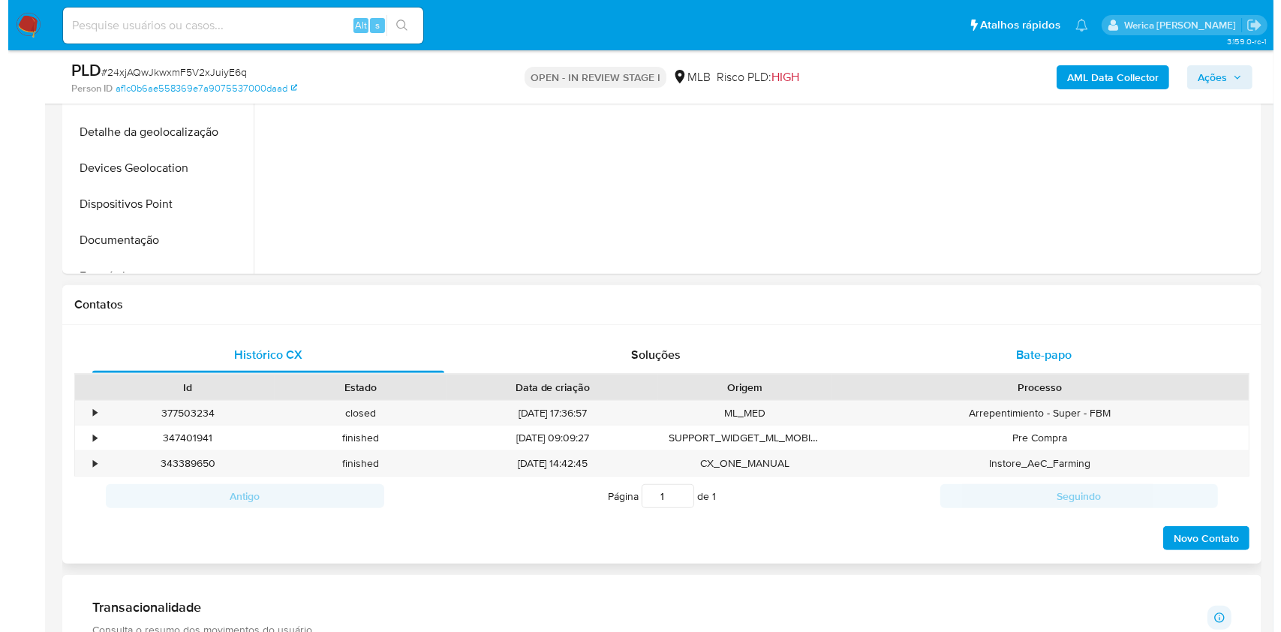
scroll to position [300, 0]
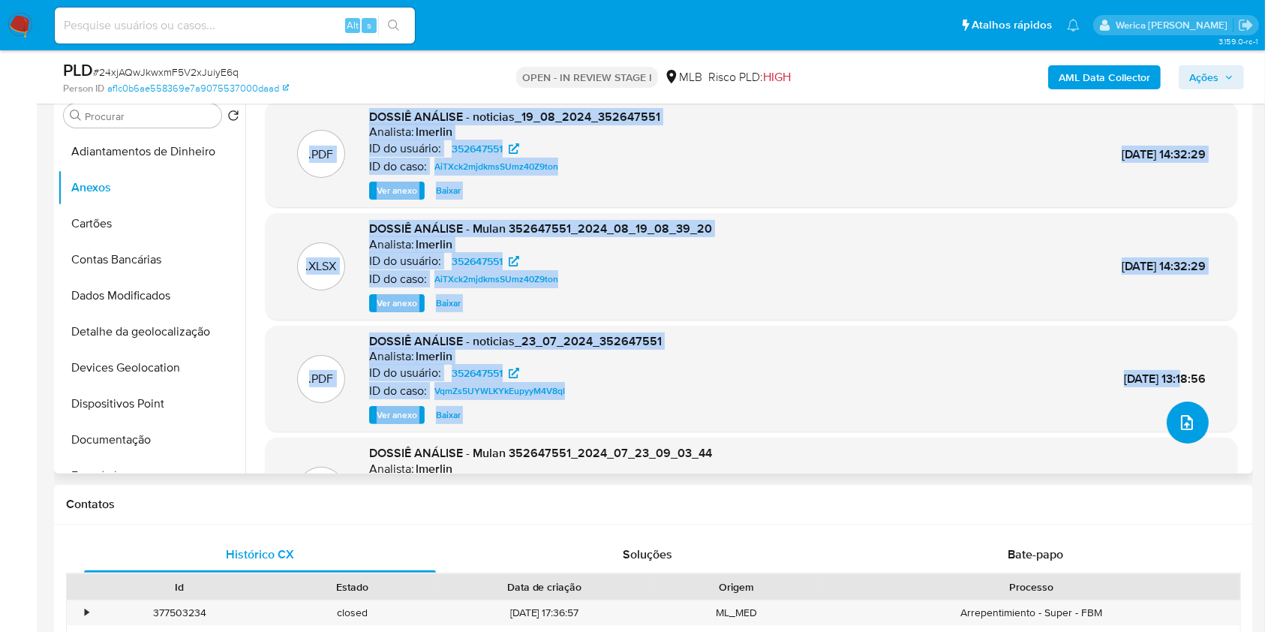
click at [1178, 428] on span "upload-file" at bounding box center [1187, 422] width 18 height 18
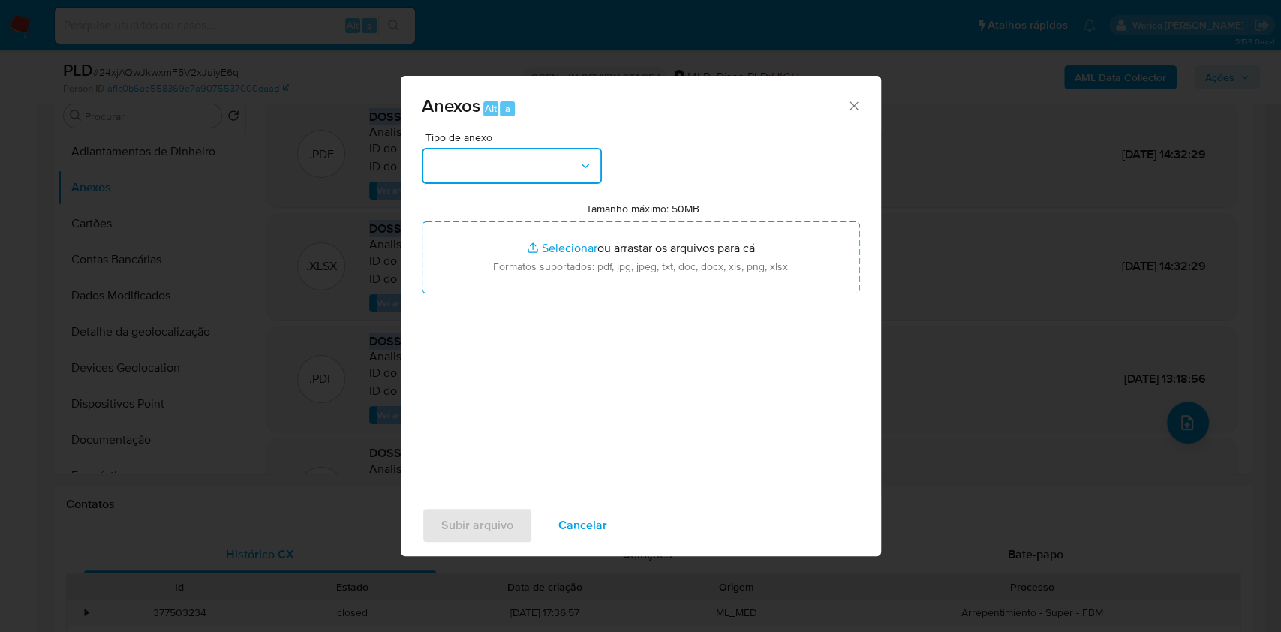
click at [592, 171] on button "button" at bounding box center [512, 166] width 180 height 36
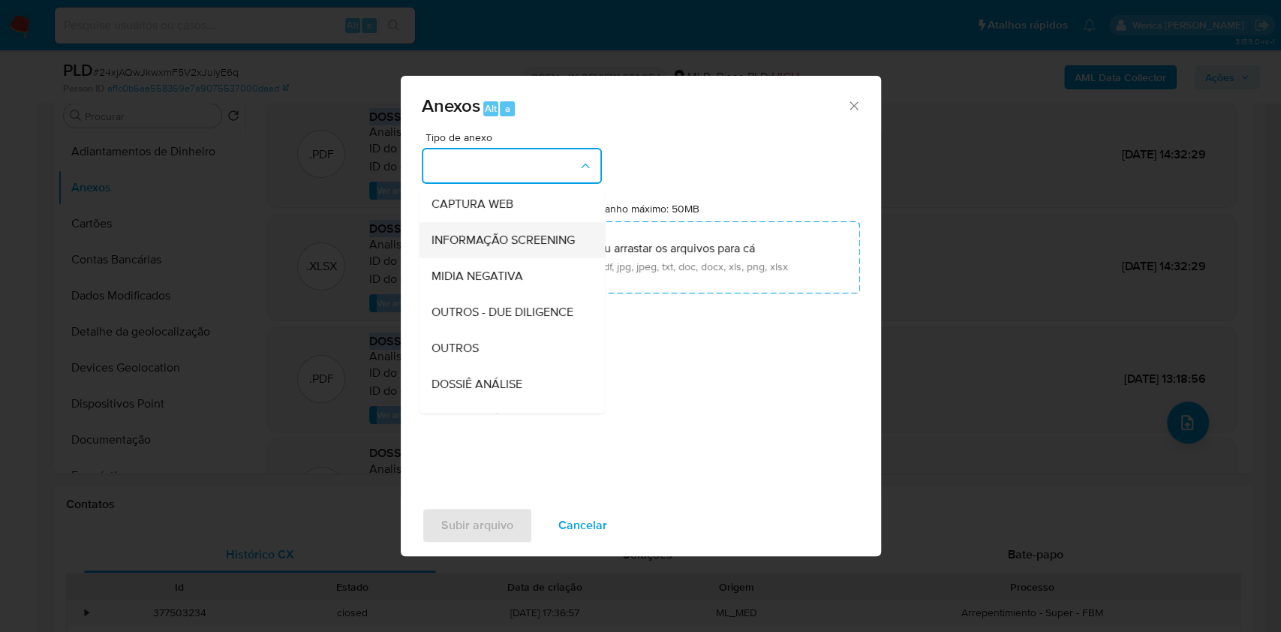
scroll to position [230, 0]
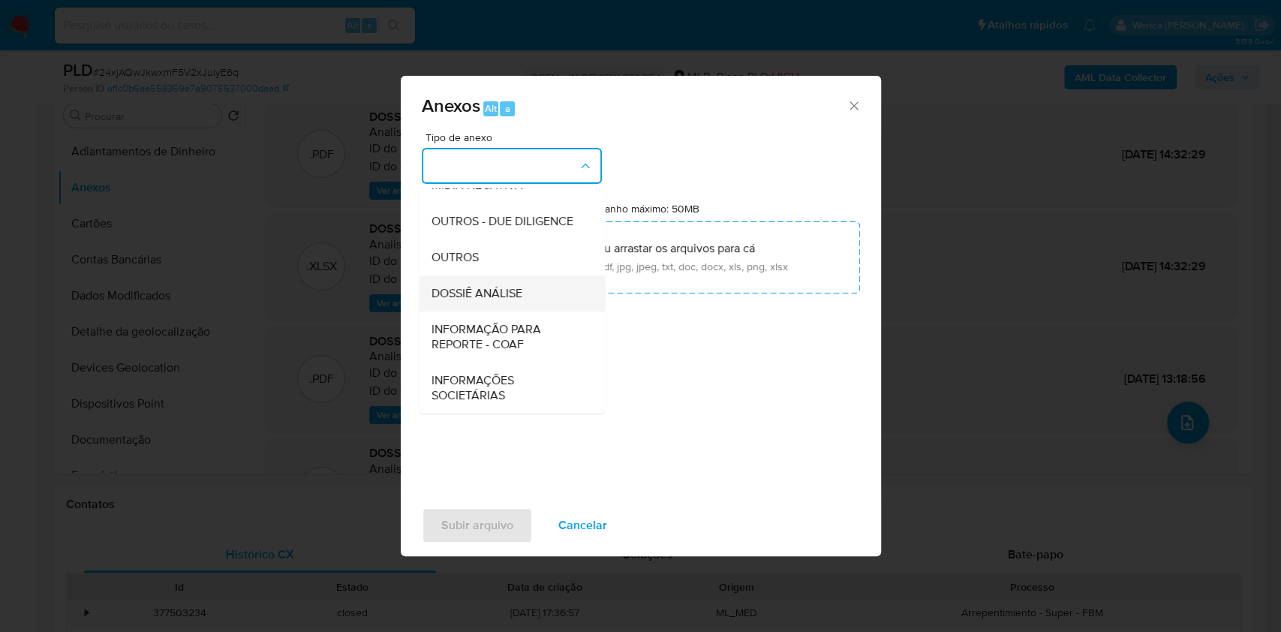
click at [522, 292] on span "DOSSIÊ ANÁLISE" at bounding box center [476, 293] width 91 height 15
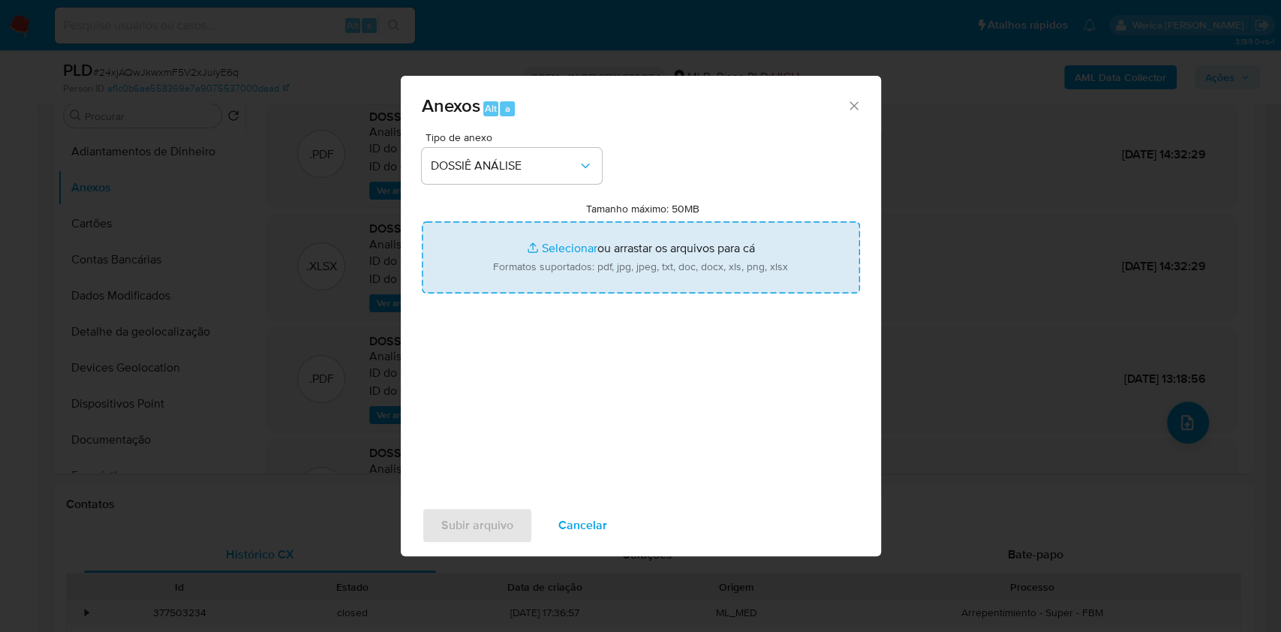
click at [721, 249] on input "Tamanho máximo: 50MB Selecionar arquivos" at bounding box center [641, 257] width 438 height 72
type input "C:\fakepath\Mulan 352647551_2025_09_11_09_39_58.xlsx"
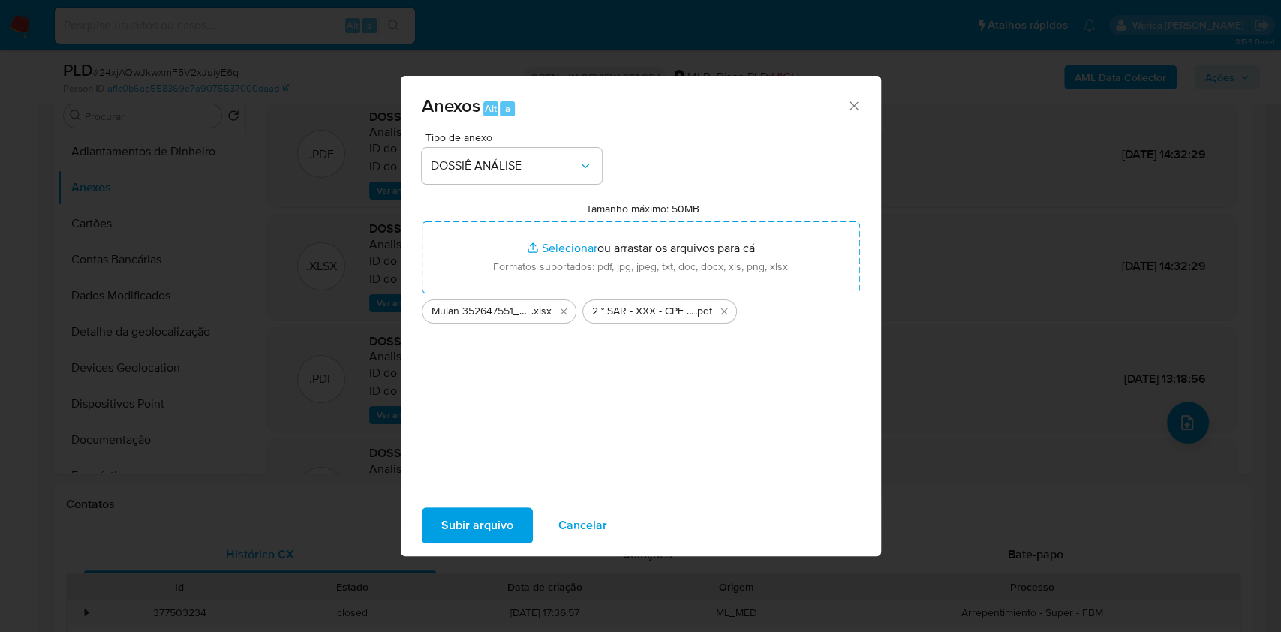
click at [499, 519] on span "Subir arquivo" at bounding box center [477, 525] width 72 height 33
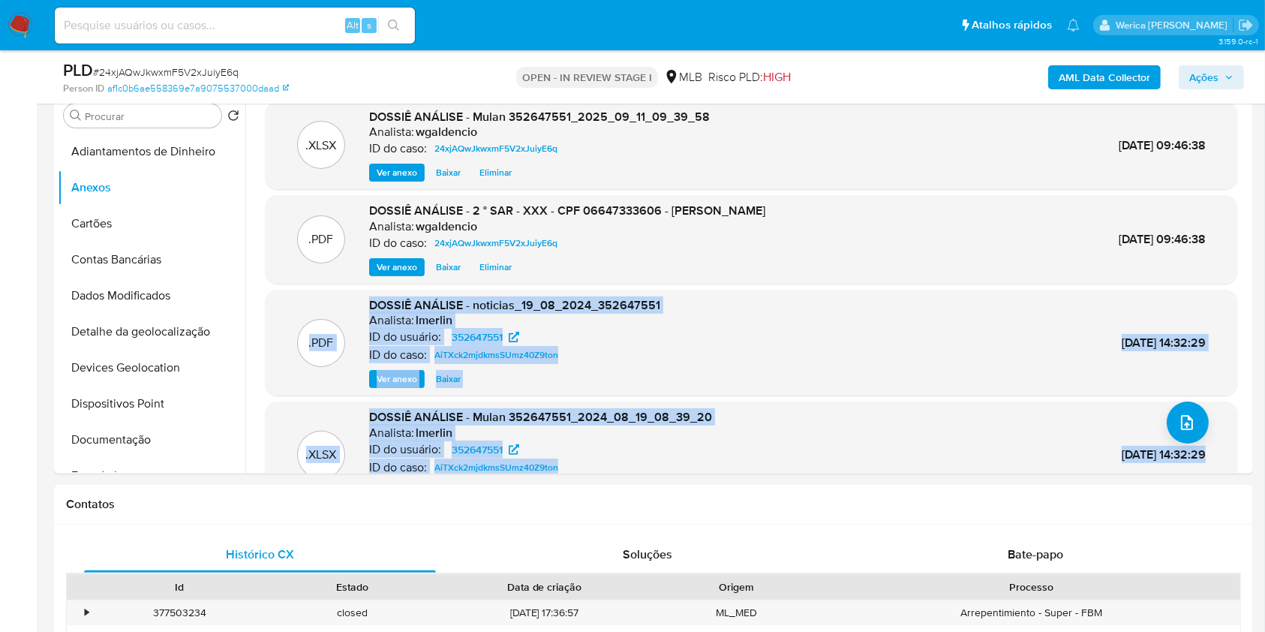
click at [1062, 87] on button "AML Data Collector" at bounding box center [1104, 77] width 113 height 24
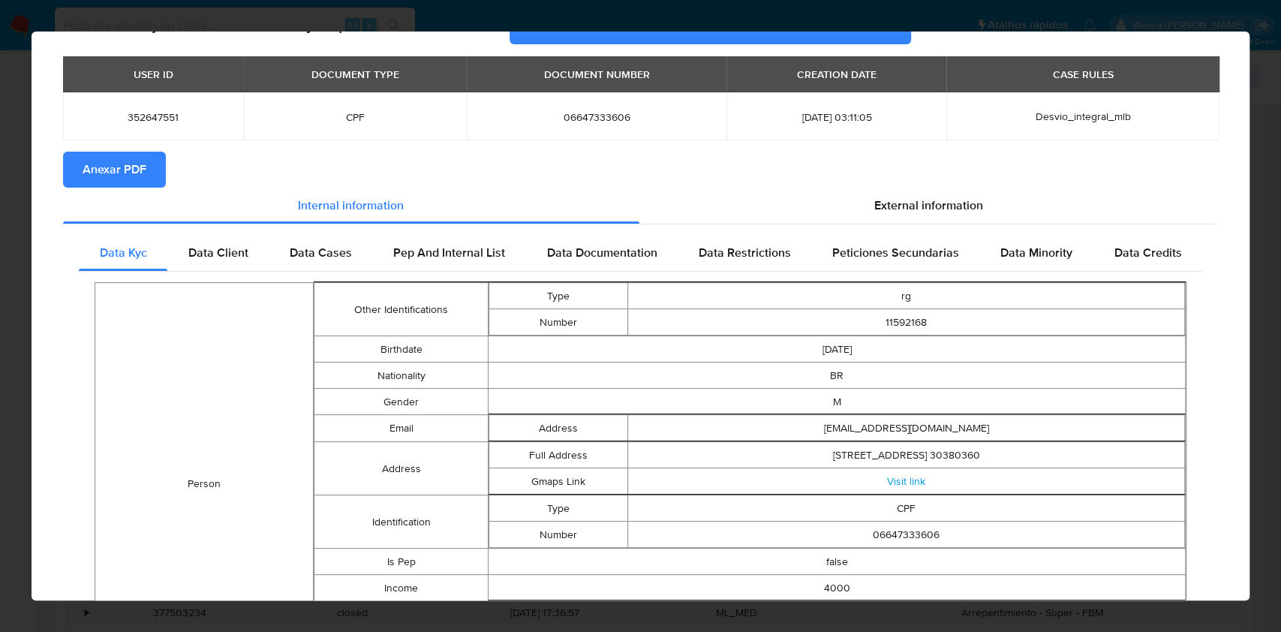
scroll to position [0, 0]
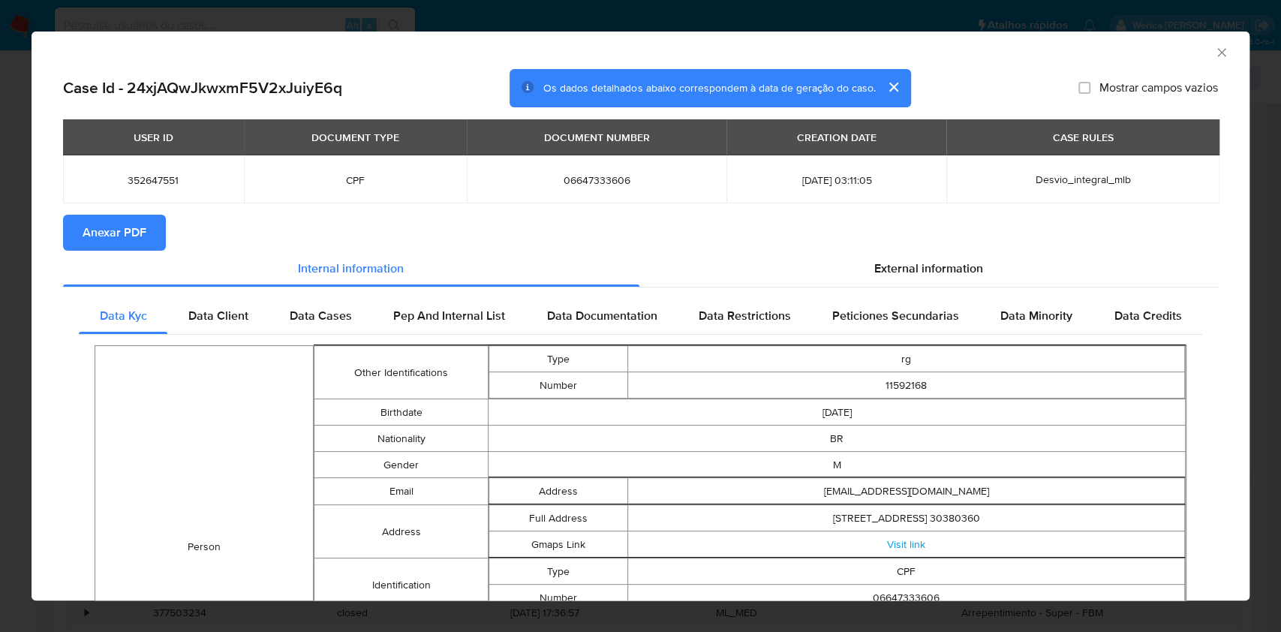
click at [93, 235] on span "Anexar PDF" at bounding box center [115, 232] width 64 height 33
click at [1196, 51] on div "AML Data Collector" at bounding box center [628, 50] width 1172 height 17
click at [1214, 51] on icon "Fechar a janela" at bounding box center [1221, 52] width 15 height 15
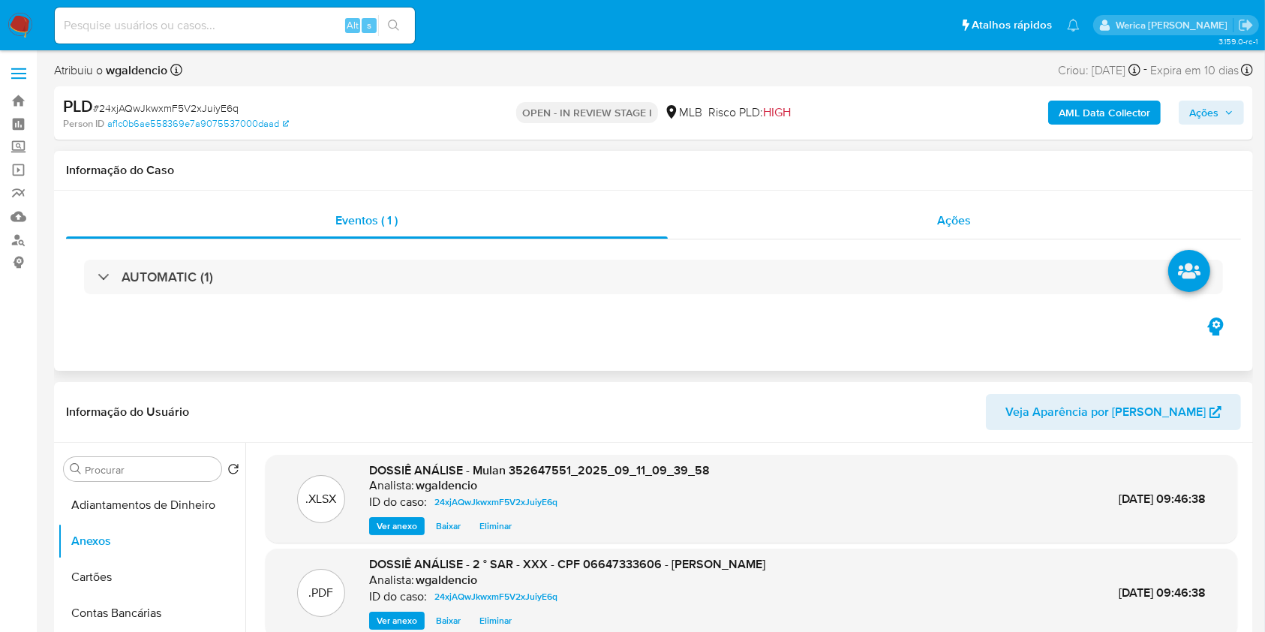
drag, startPoint x: 954, startPoint y: 233, endPoint x: 965, endPoint y: 235, distance: 11.5
click at [957, 233] on div "Ações" at bounding box center [954, 221] width 573 height 36
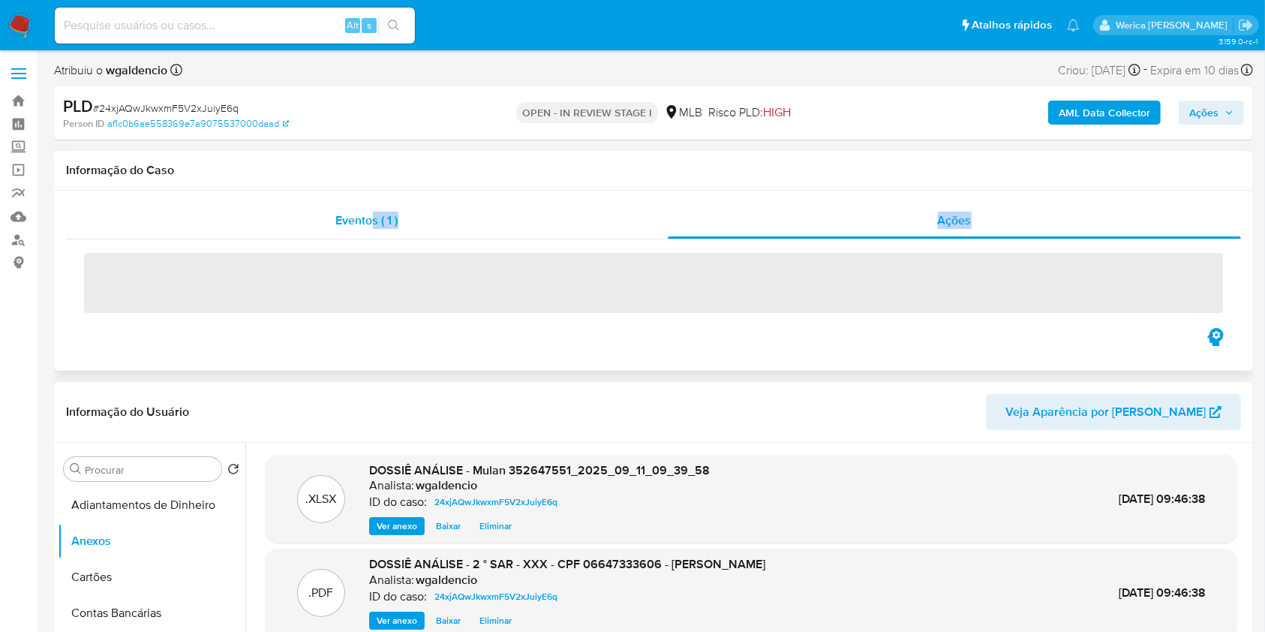
drag, startPoint x: 364, startPoint y: 239, endPoint x: 399, endPoint y: 226, distance: 37.5
click at [383, 235] on div "Eventos ( 1 ) Ações ‌" at bounding box center [653, 264] width 1175 height 122
click at [471, 221] on div "Eventos ( 1 )" at bounding box center [367, 221] width 602 height 36
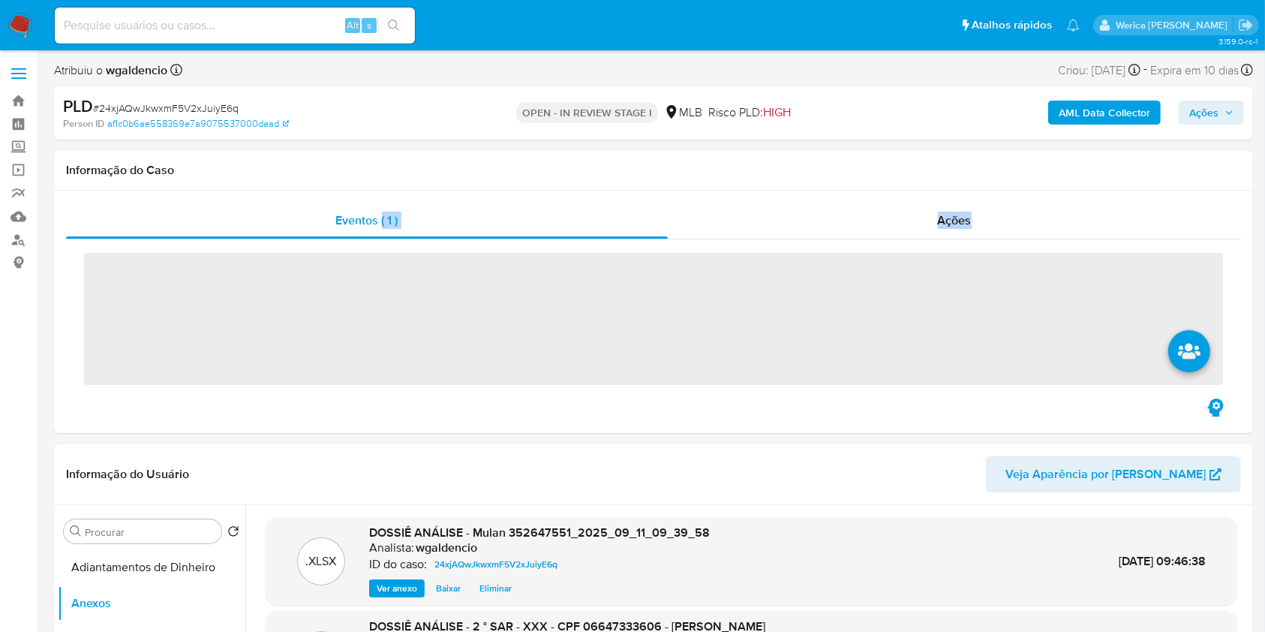
click at [1202, 115] on span "Ações" at bounding box center [1203, 113] width 29 height 24
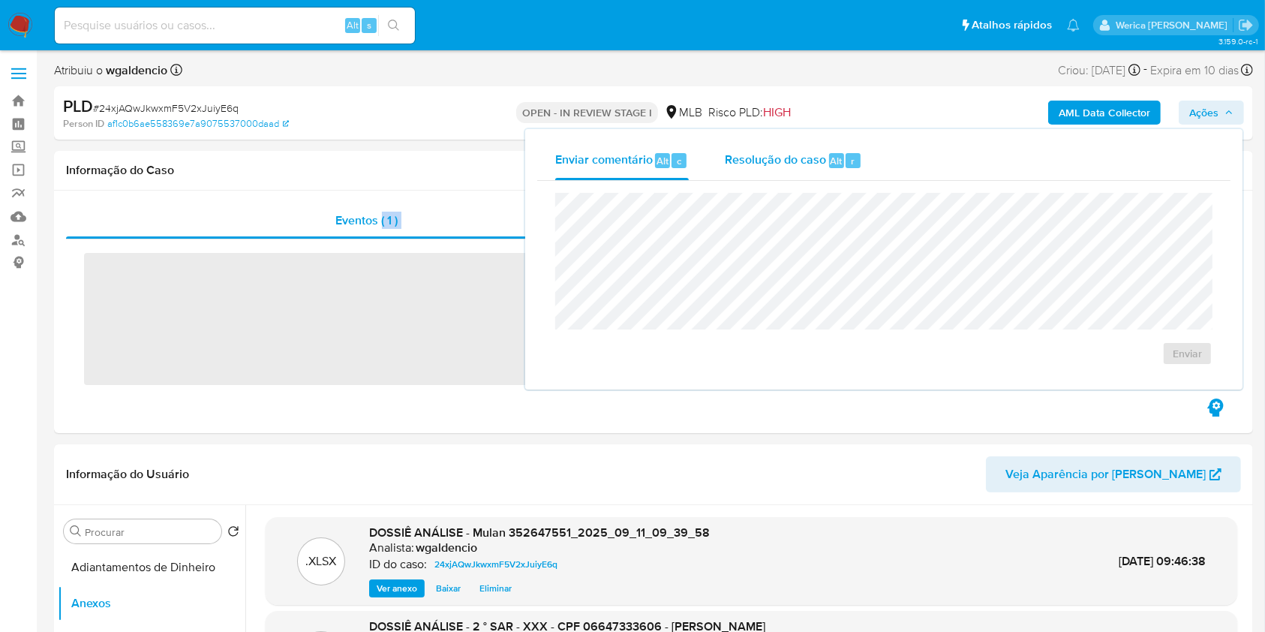
click at [814, 170] on div "Resolução do caso Alt r" at bounding box center [793, 160] width 137 height 39
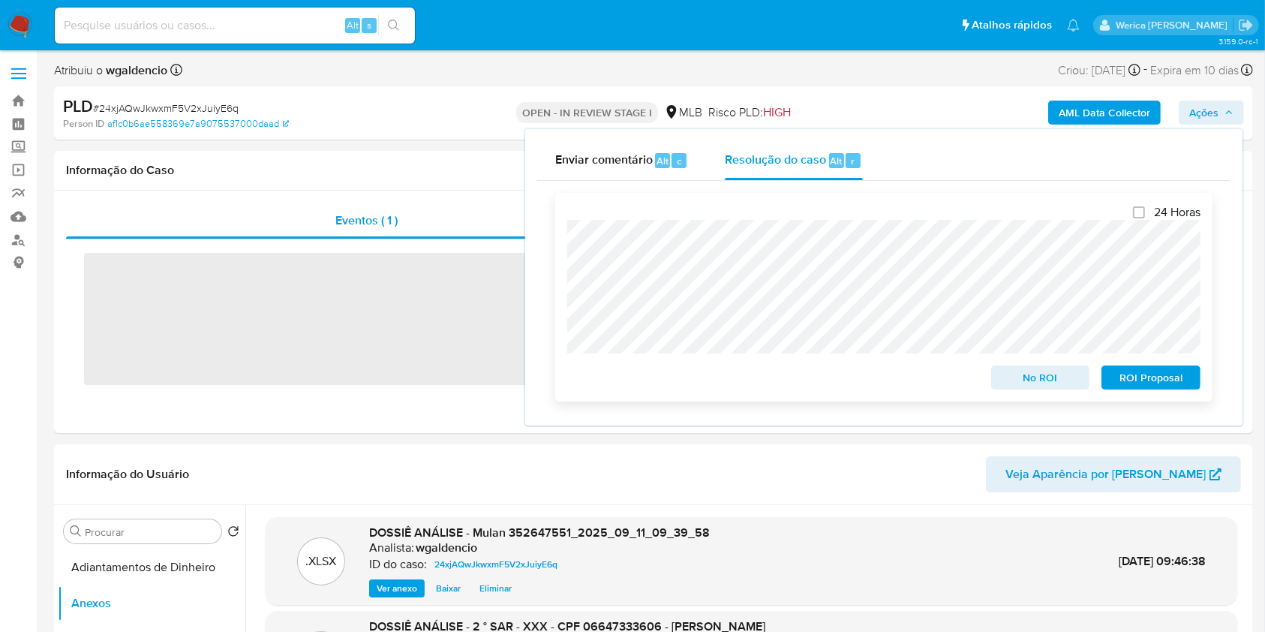
click at [1165, 370] on span "ROI Proposal" at bounding box center [1151, 377] width 78 height 21
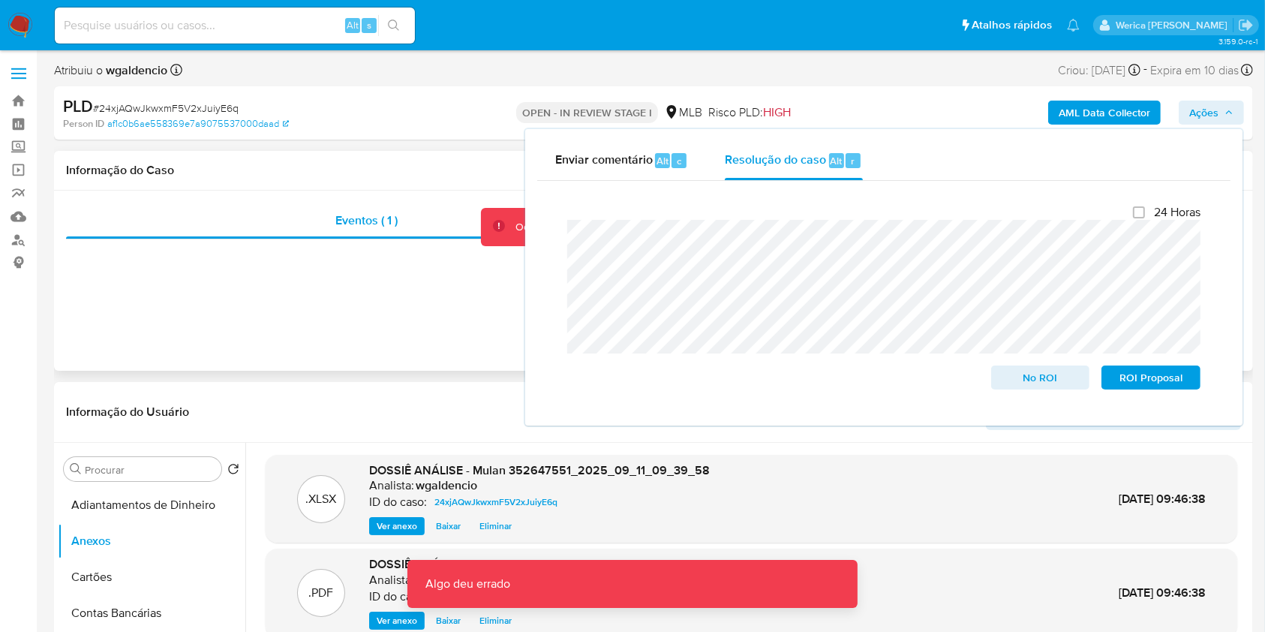
click at [367, 353] on div "Eventos ( 1 ) Ações Ocorreu um erro ao carregar o módulo Repetir" at bounding box center [653, 281] width 1199 height 180
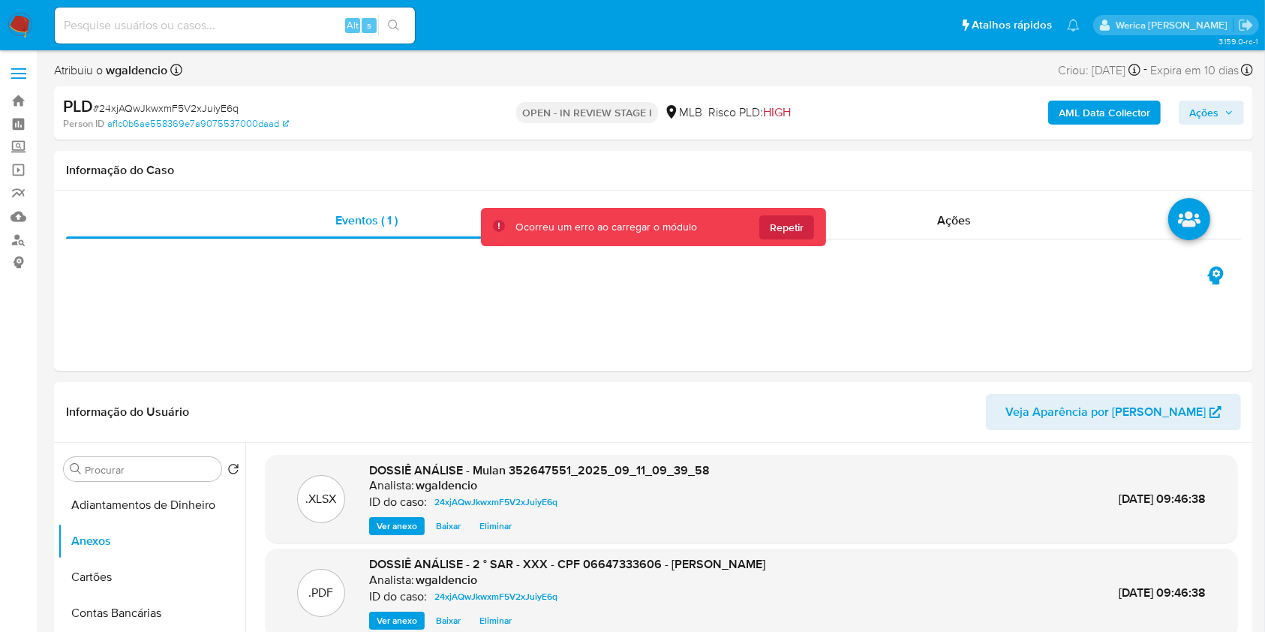
click at [1216, 105] on span "Ações" at bounding box center [1203, 113] width 29 height 24
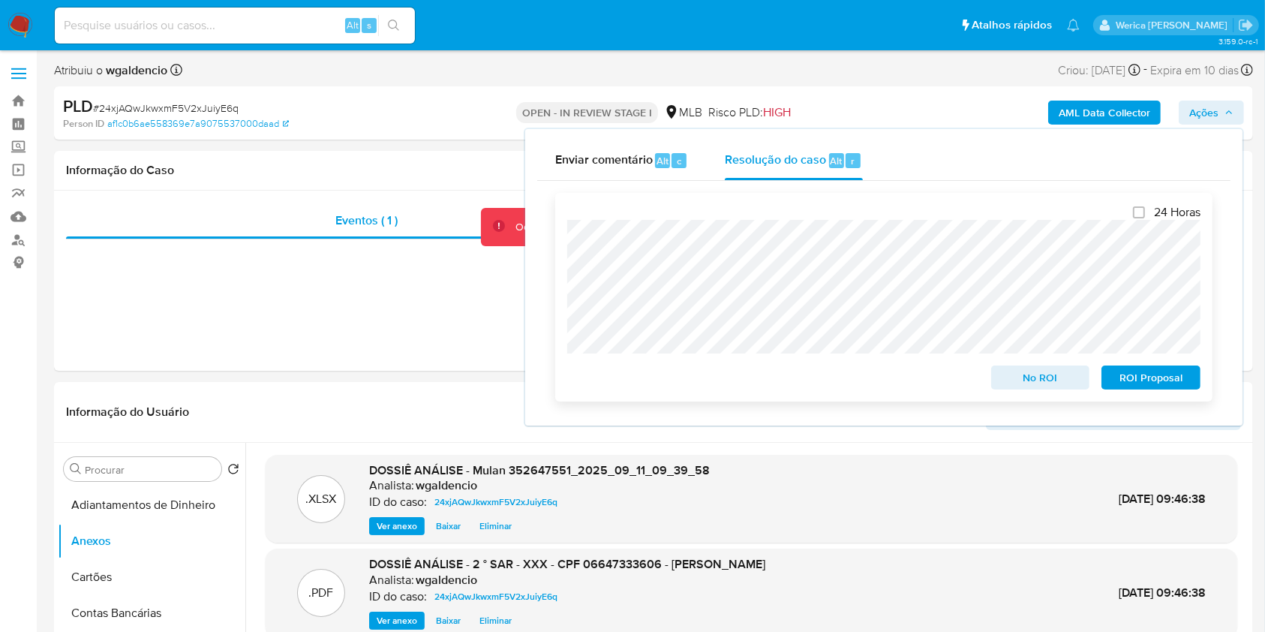
click at [1132, 378] on span "ROI Proposal" at bounding box center [1151, 377] width 78 height 21
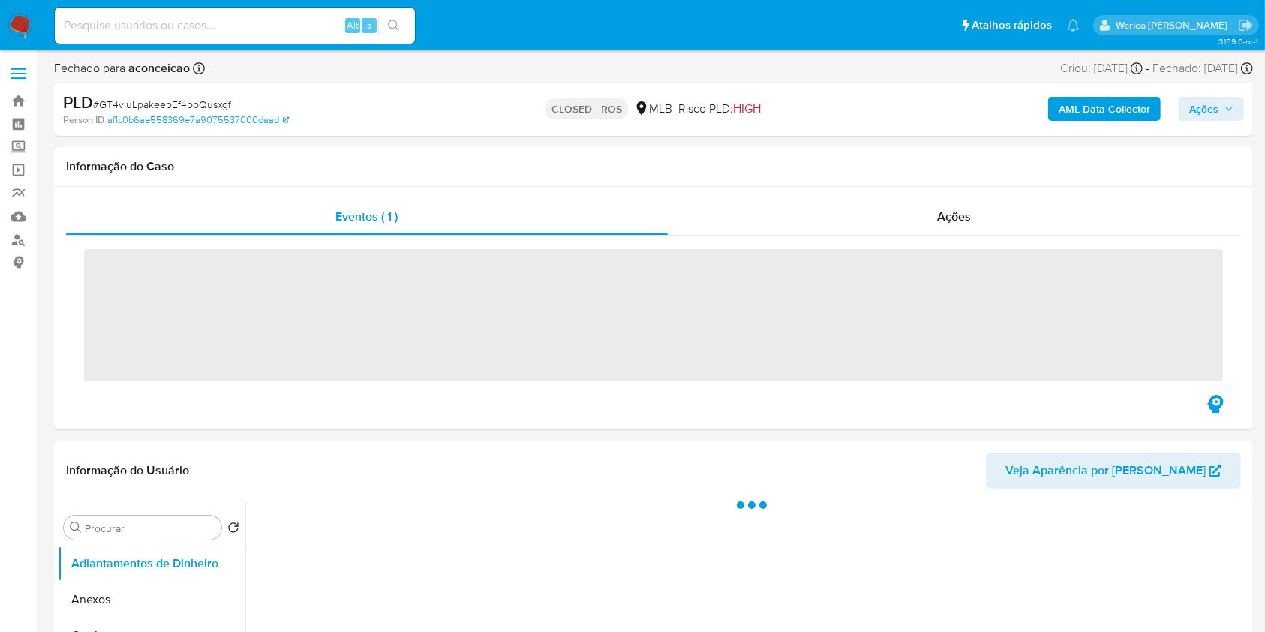
click at [916, 217] on div "Ações" at bounding box center [954, 217] width 573 height 36
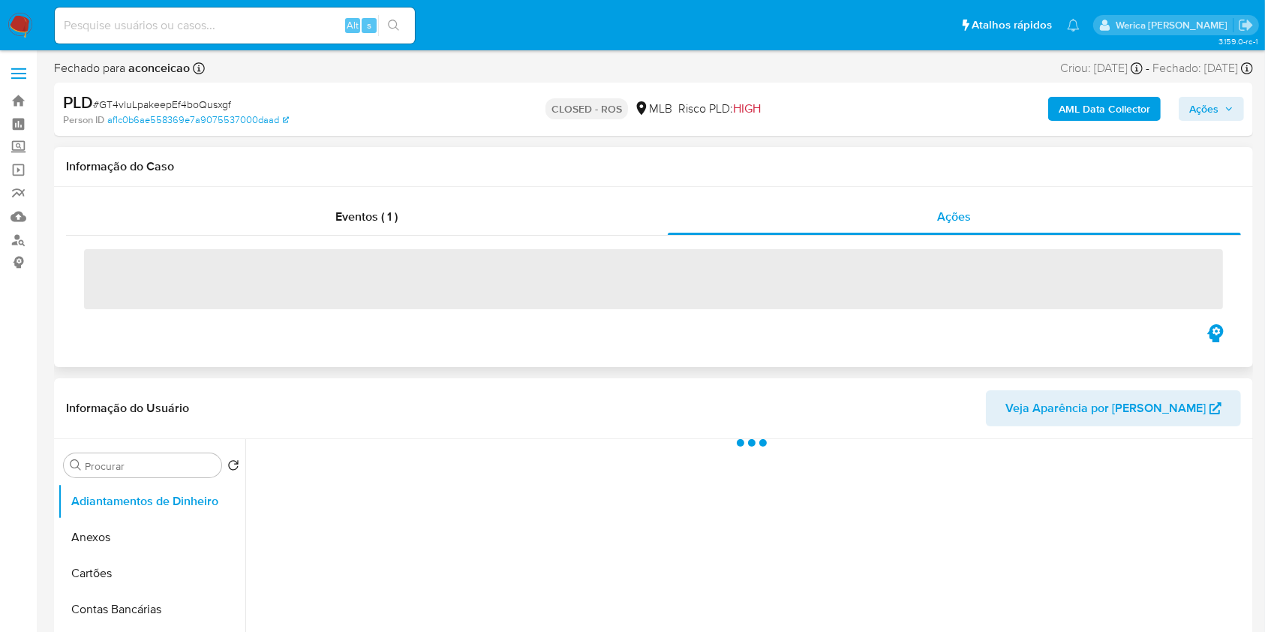
select select "10"
click at [119, 260] on span "‌" at bounding box center [653, 279] width 1139 height 60
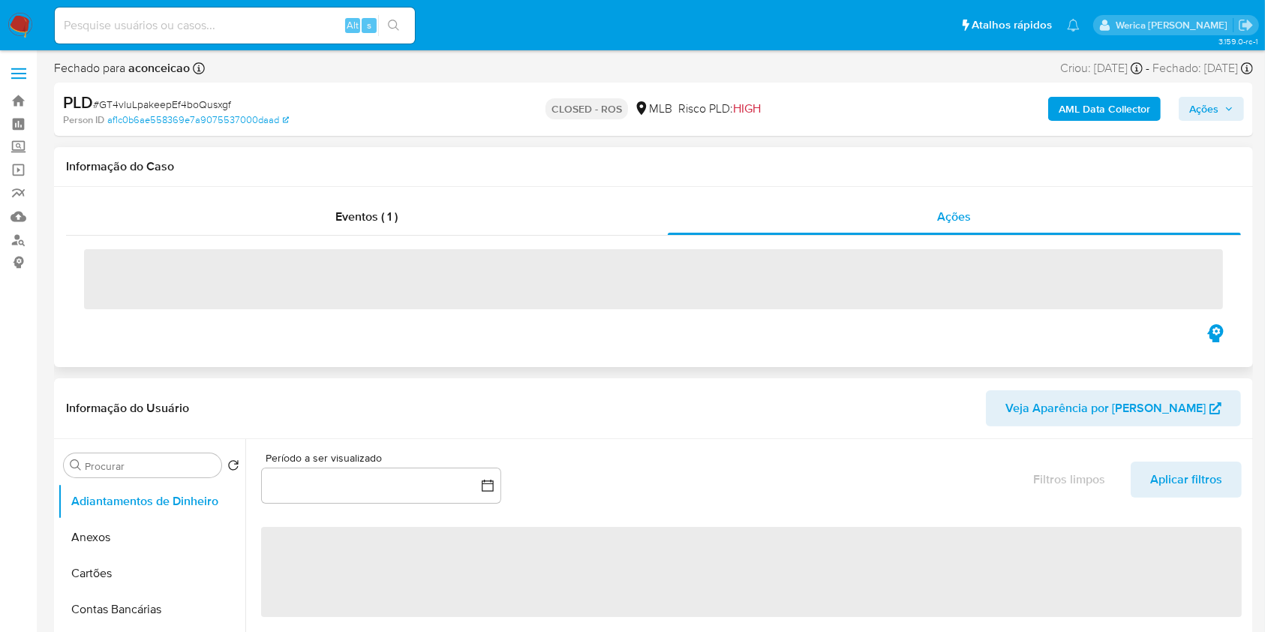
click at [128, 267] on span "‌" at bounding box center [653, 279] width 1139 height 60
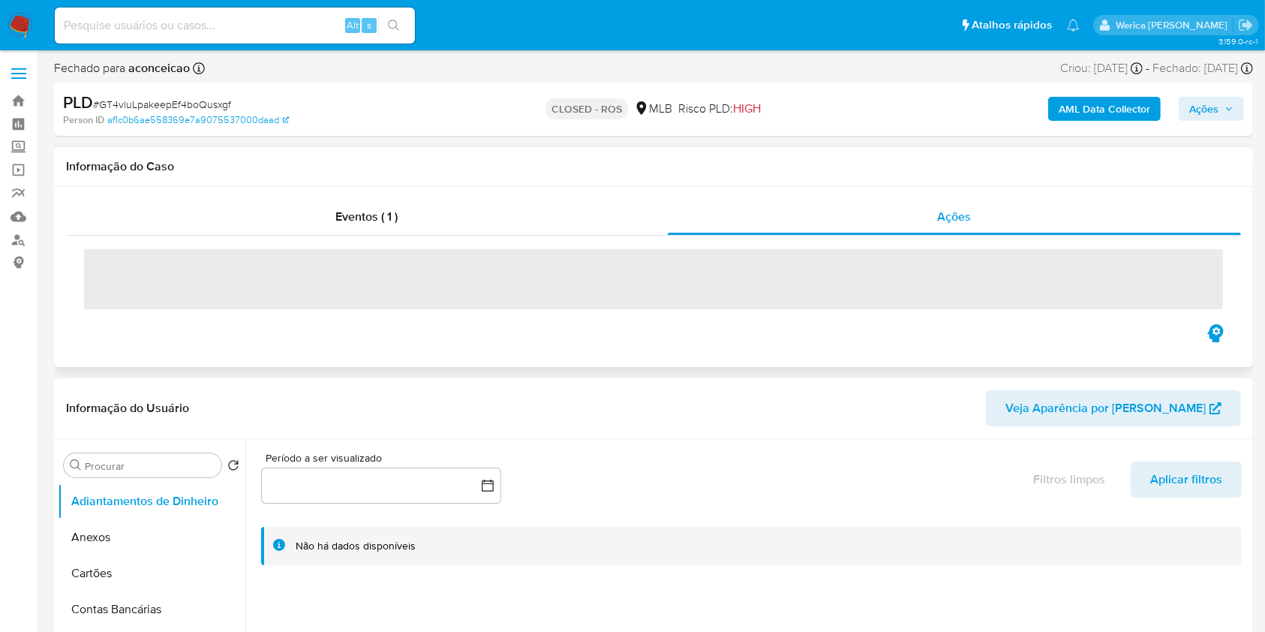
click at [164, 281] on span "‌" at bounding box center [653, 279] width 1139 height 60
click at [182, 293] on span "‌" at bounding box center [653, 279] width 1139 height 60
click at [216, 278] on span "‌" at bounding box center [653, 279] width 1139 height 60
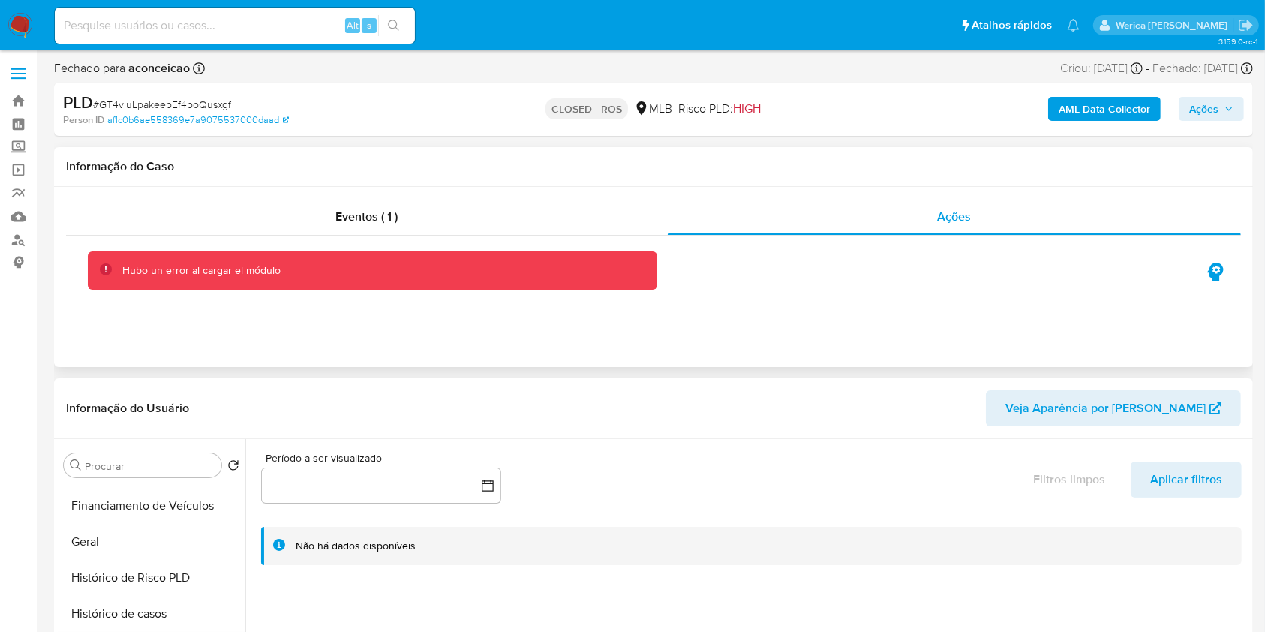
scroll to position [500, 0]
click at [126, 549] on button "Histórico de casos" at bounding box center [146, 542] width 176 height 36
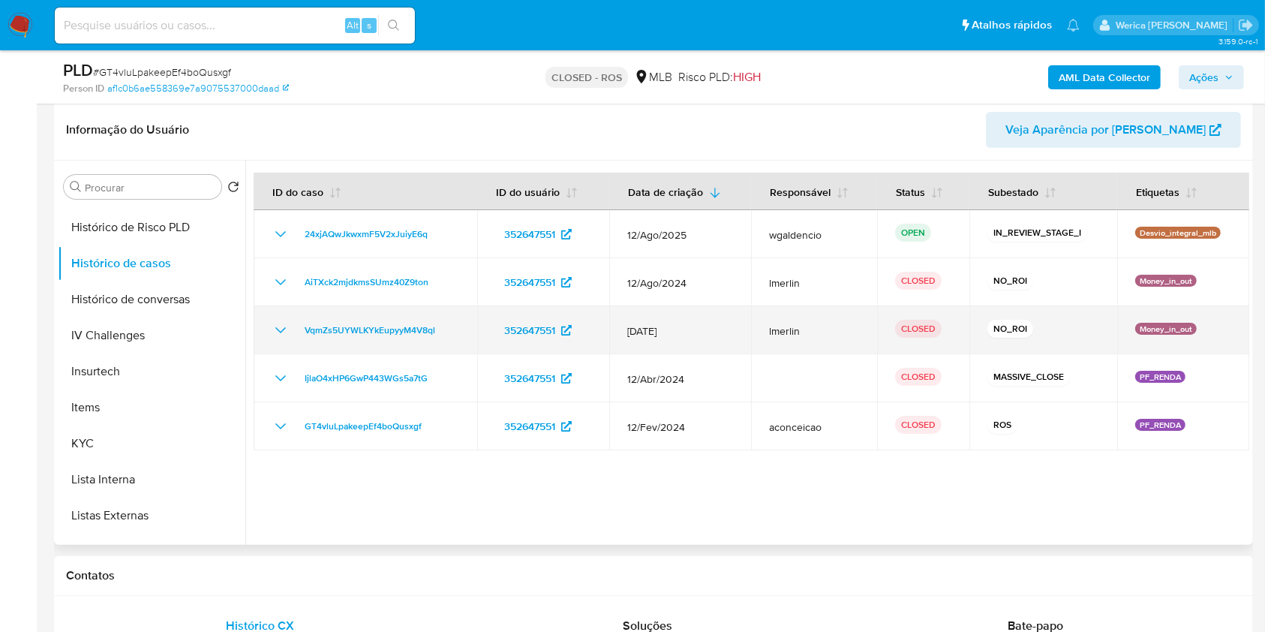
scroll to position [200, 0]
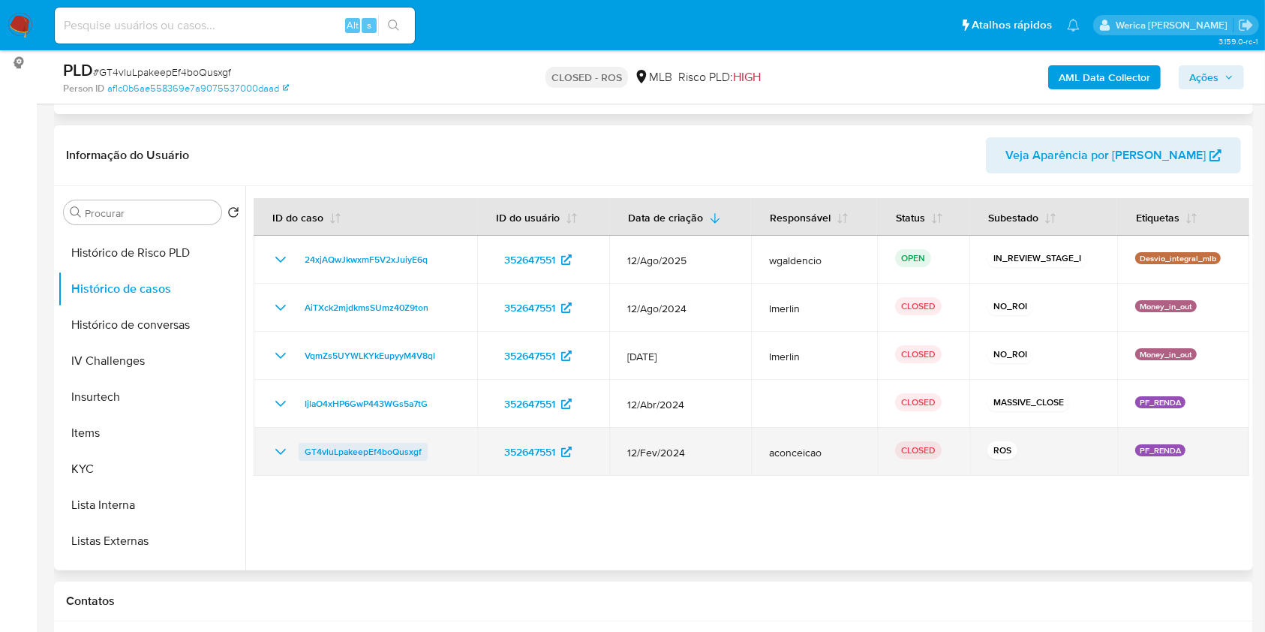
click at [397, 452] on span "GT4vluLpakeepEf4boQusxgf" at bounding box center [363, 452] width 117 height 18
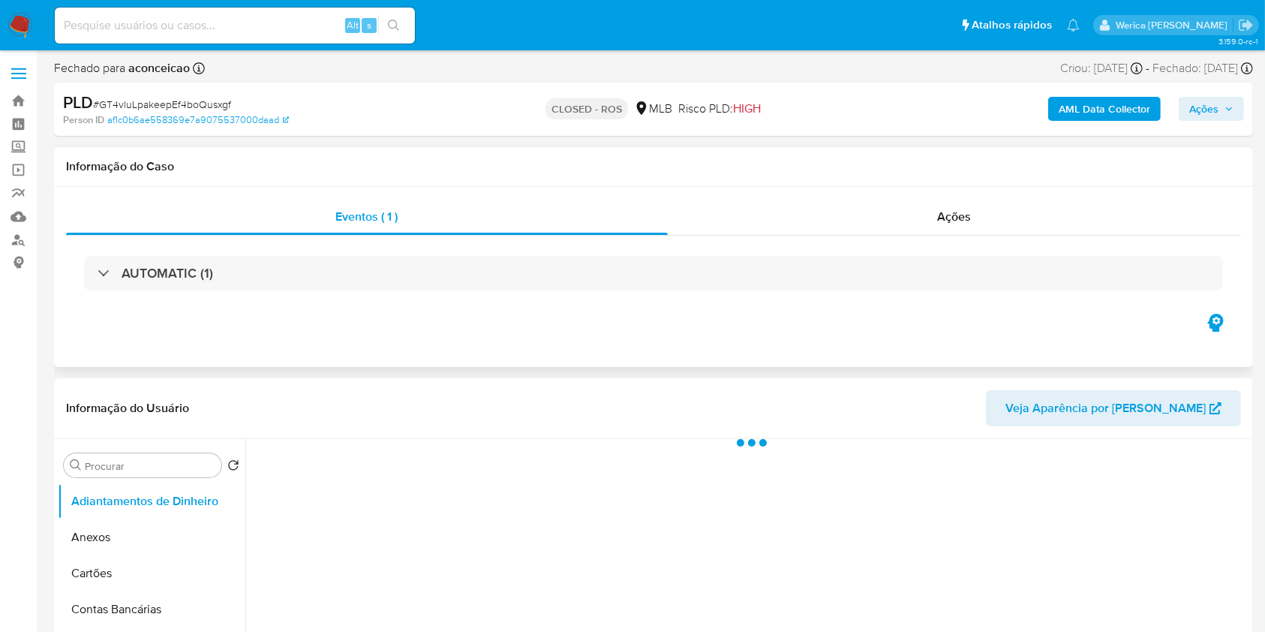
select select "10"
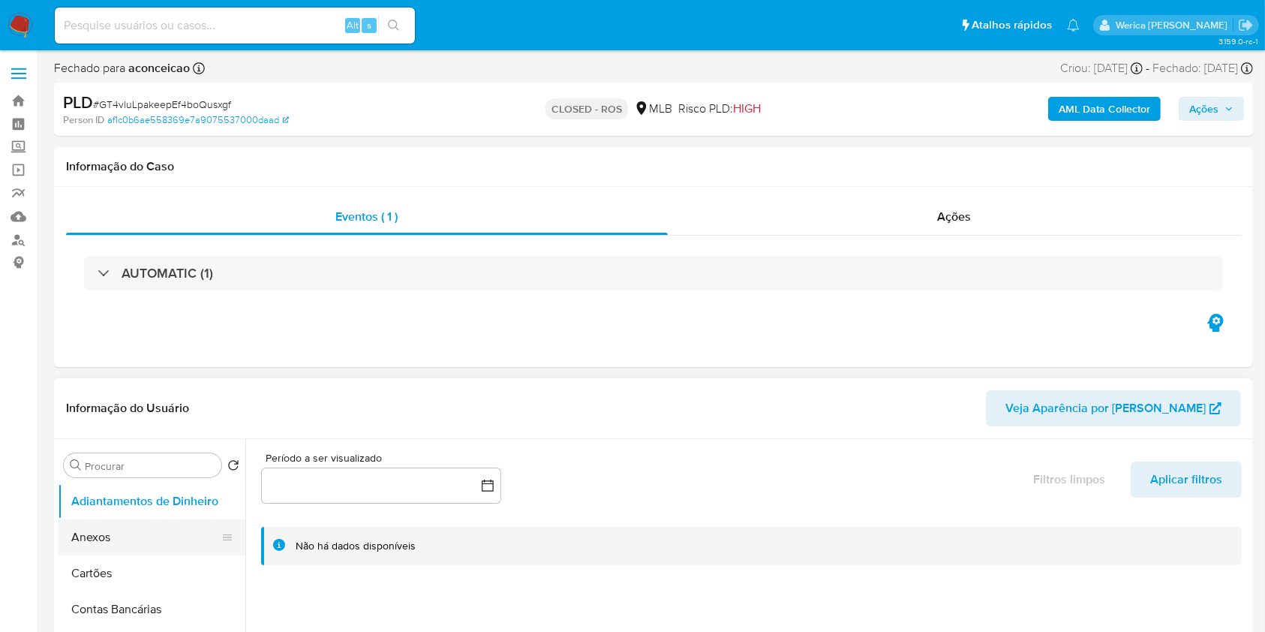
click at [120, 540] on button "Anexos" at bounding box center [146, 537] width 176 height 36
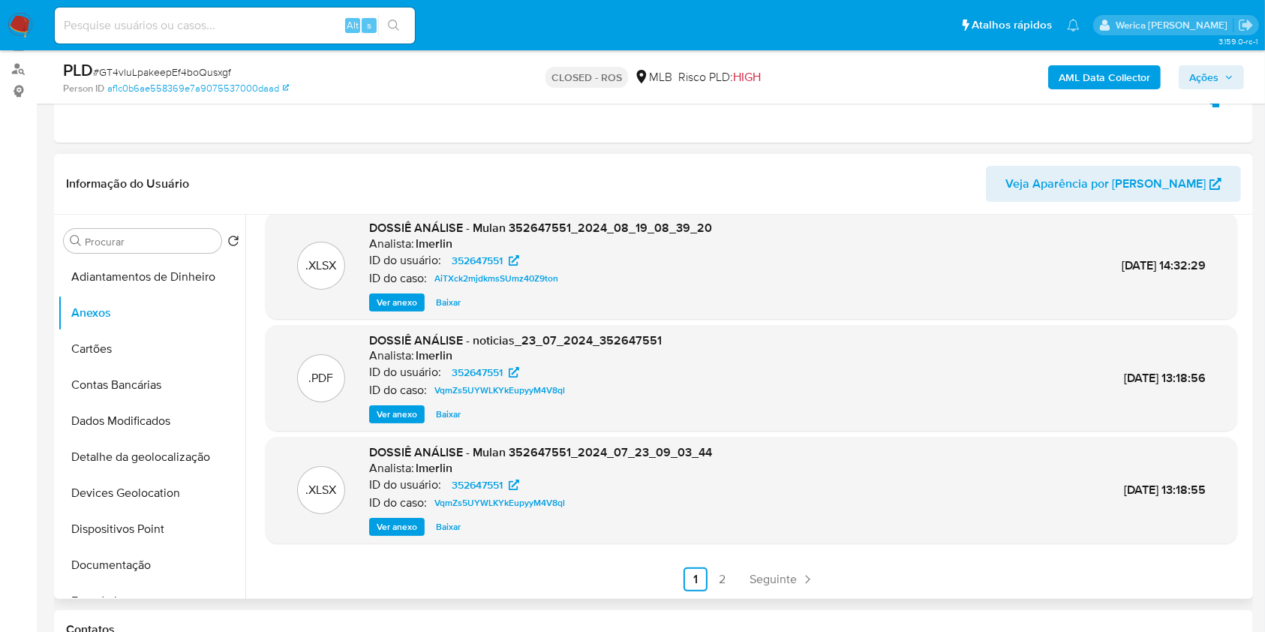
scroll to position [200, 0]
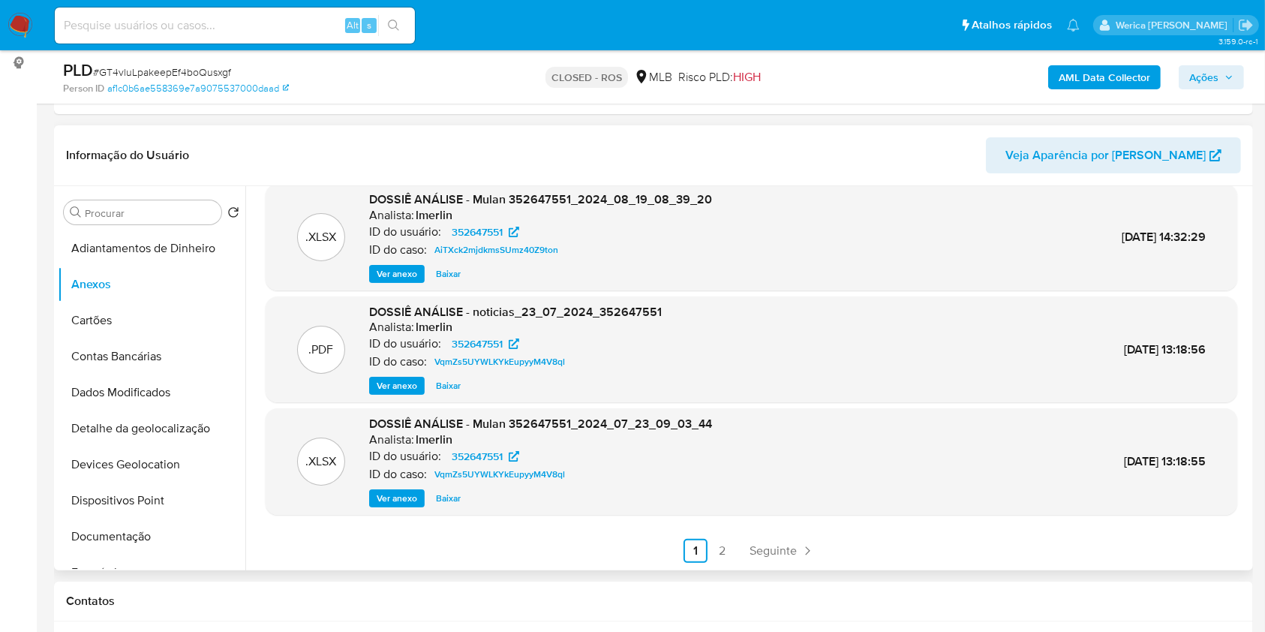
click at [725, 548] on link "2" at bounding box center [723, 551] width 24 height 24
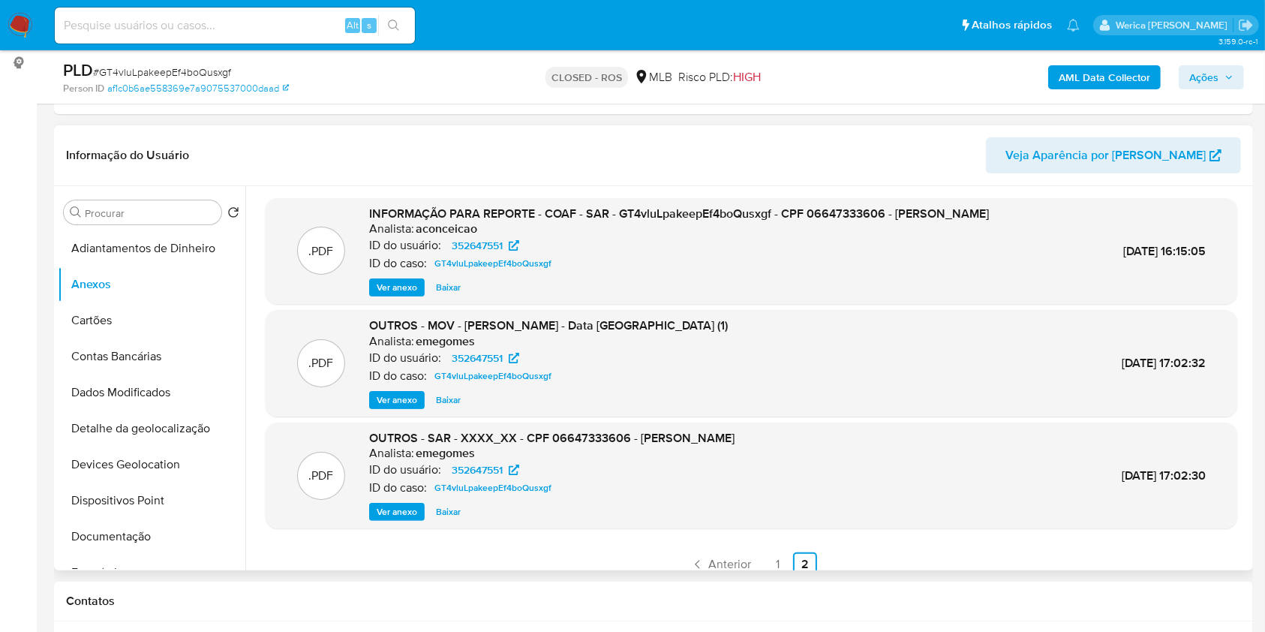
scroll to position [14, 0]
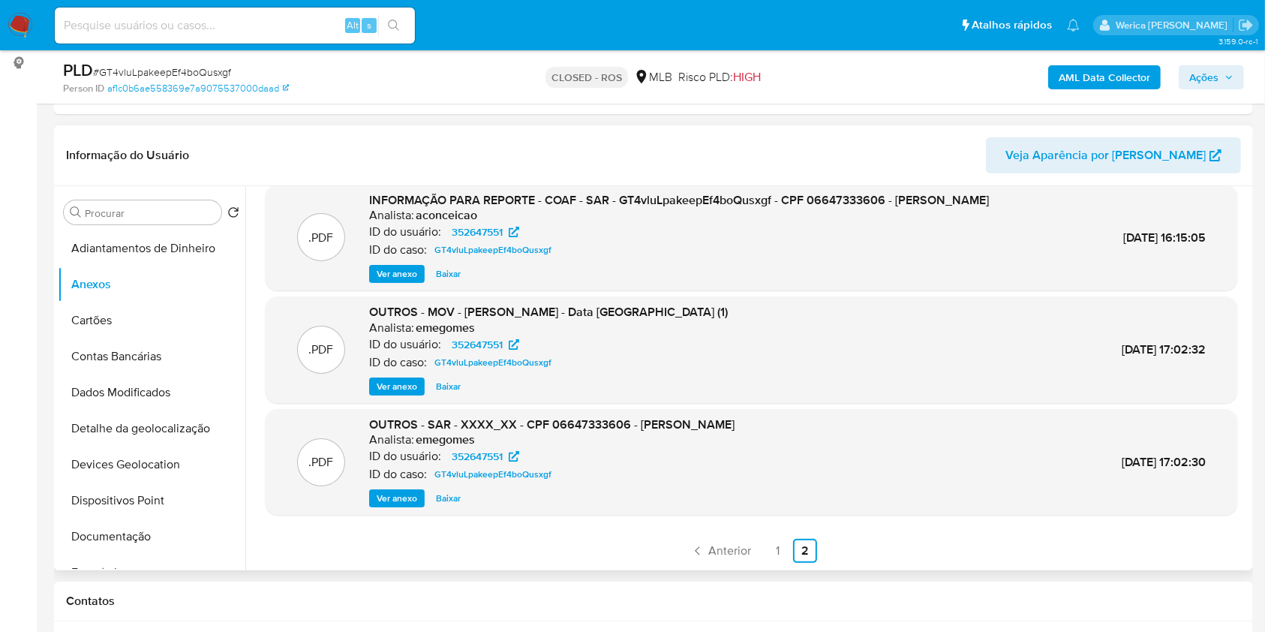
click at [782, 550] on link "1" at bounding box center [778, 551] width 24 height 24
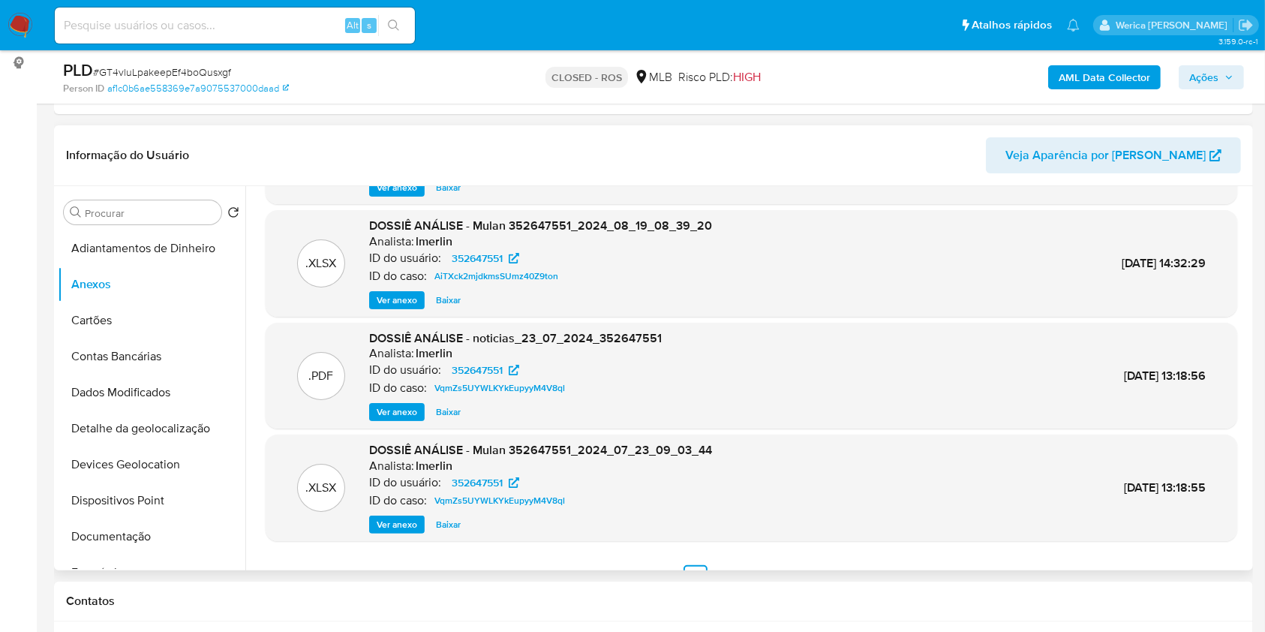
scroll to position [0, 0]
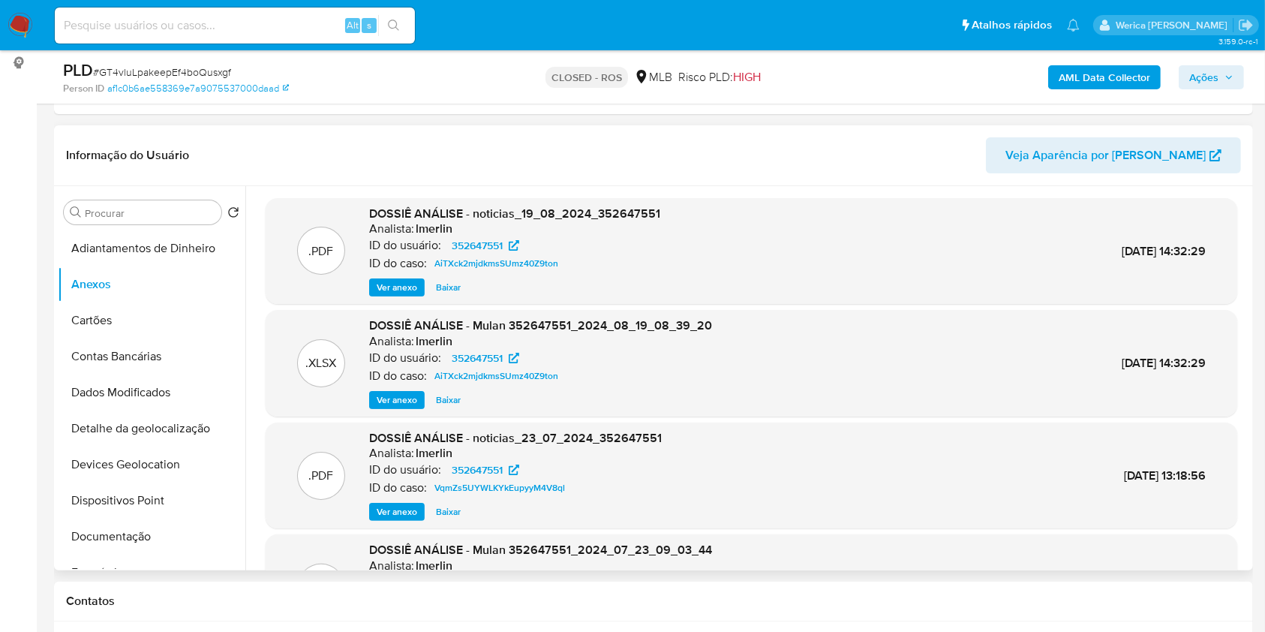
click at [401, 291] on span "Ver anexo" at bounding box center [397, 287] width 41 height 15
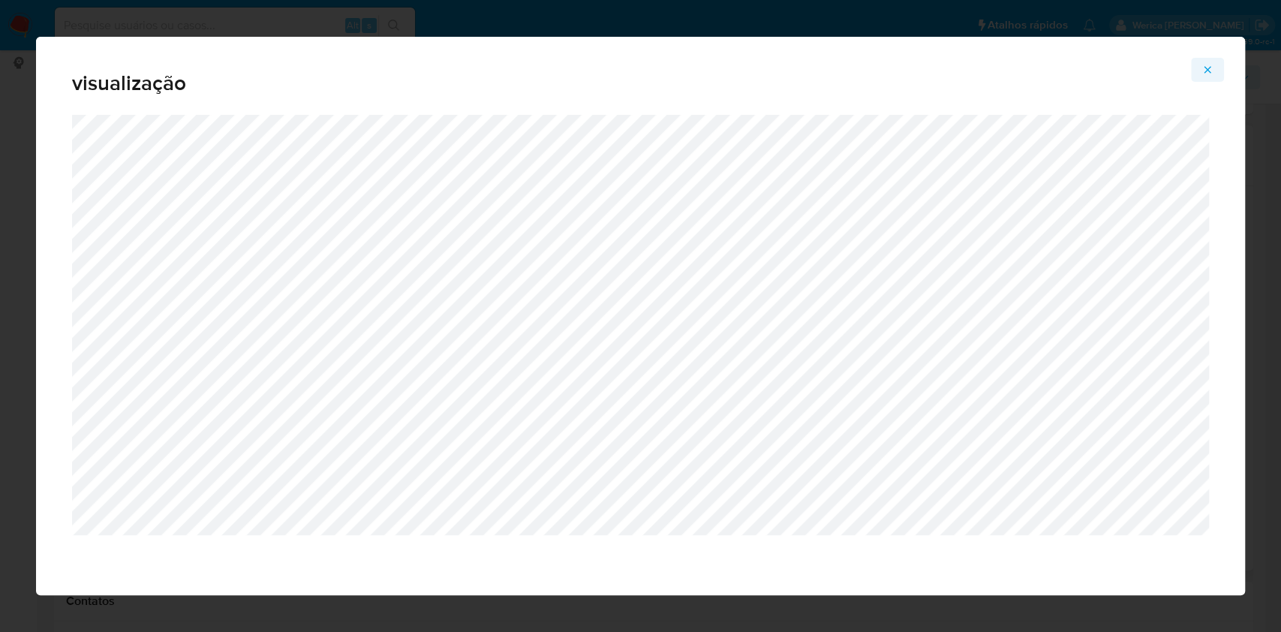
click at [1204, 63] on span "Attachment preview" at bounding box center [1207, 69] width 12 height 21
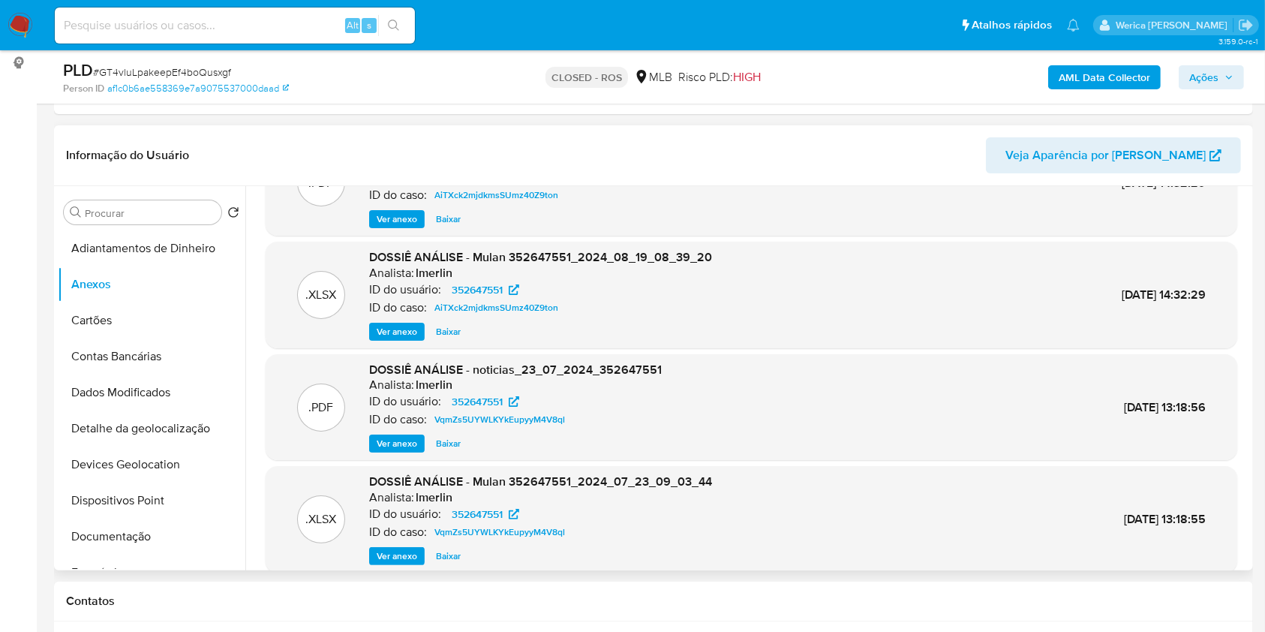
scroll to position [100, 0]
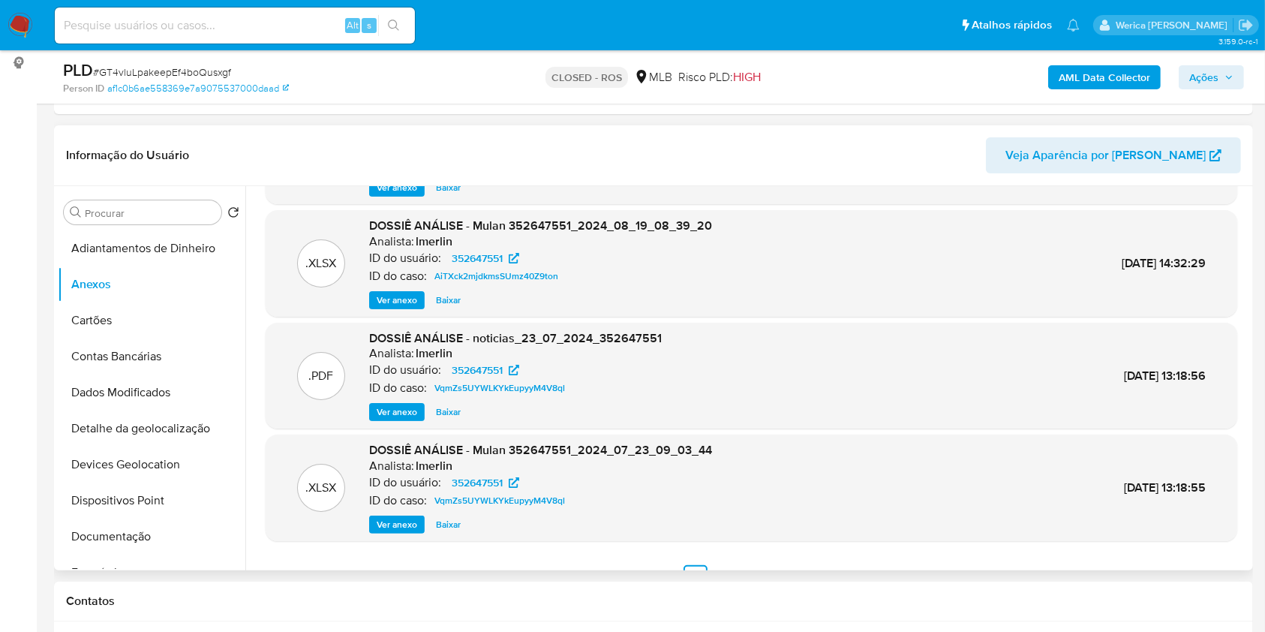
click at [396, 415] on span "Ver anexo" at bounding box center [397, 411] width 41 height 15
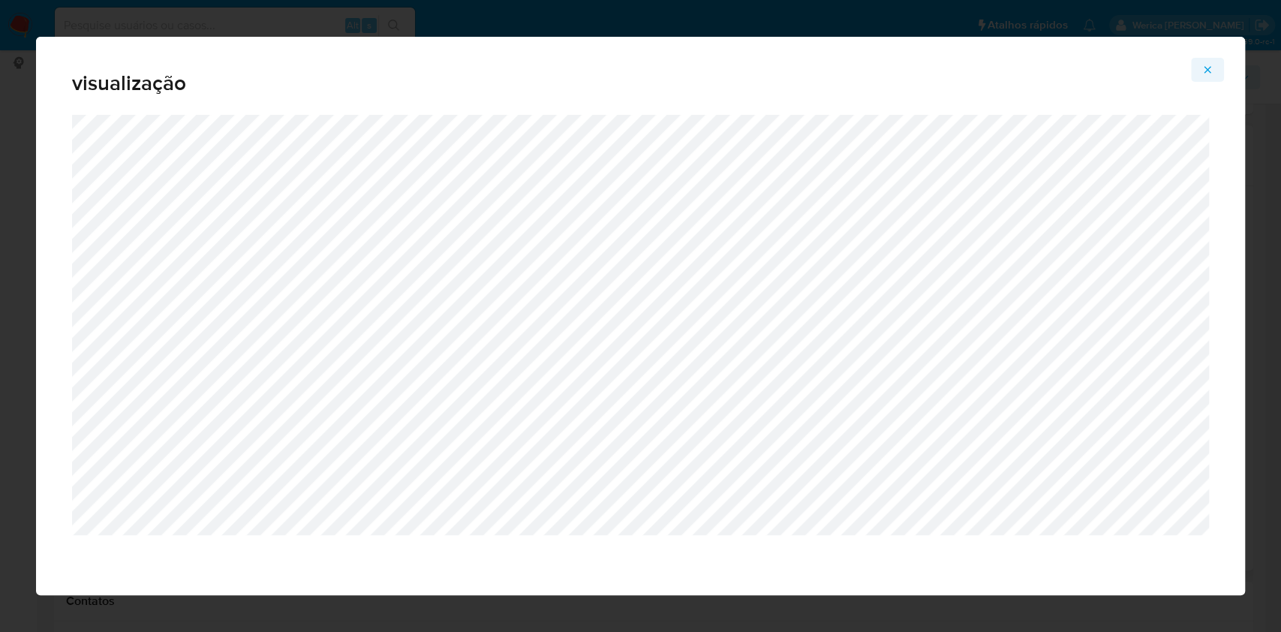
click at [1213, 75] on button "Attachment preview" at bounding box center [1207, 70] width 33 height 24
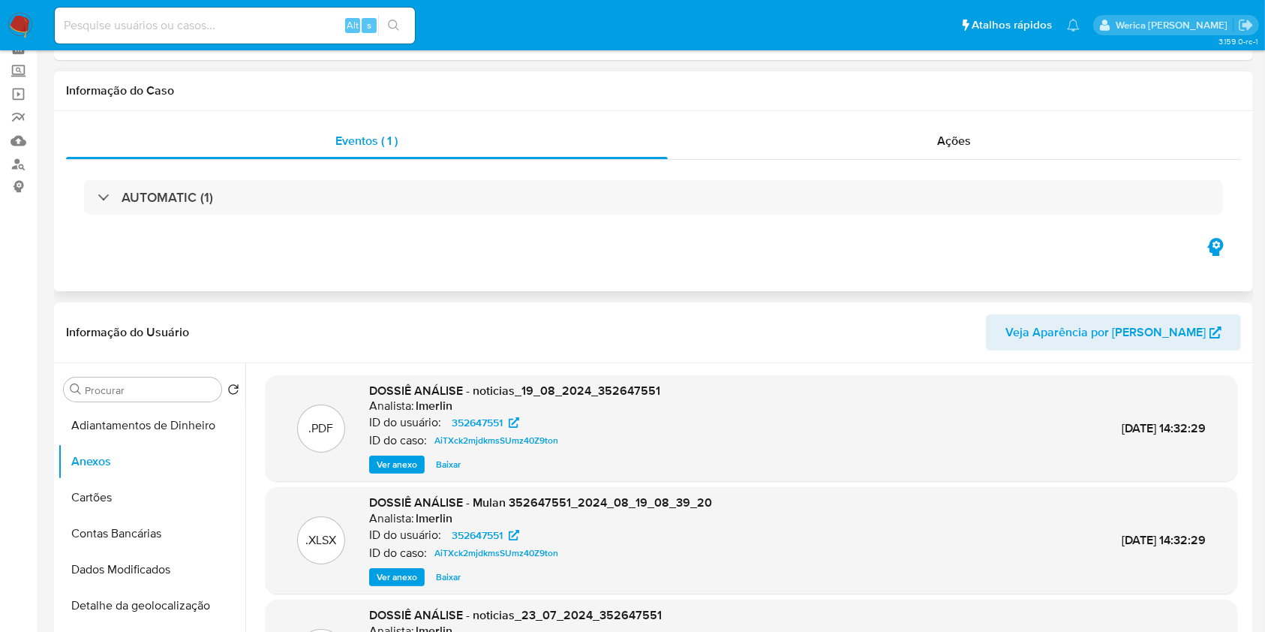
scroll to position [0, 0]
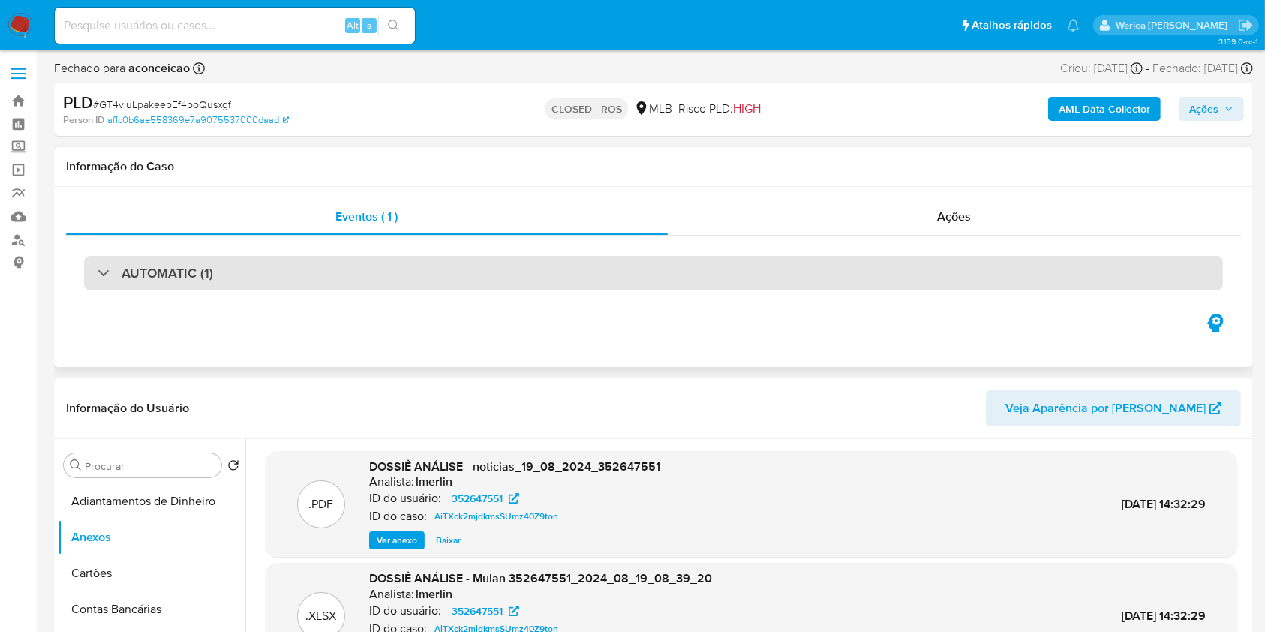
click at [937, 269] on div "AUTOMATIC (1)" at bounding box center [653, 273] width 1139 height 35
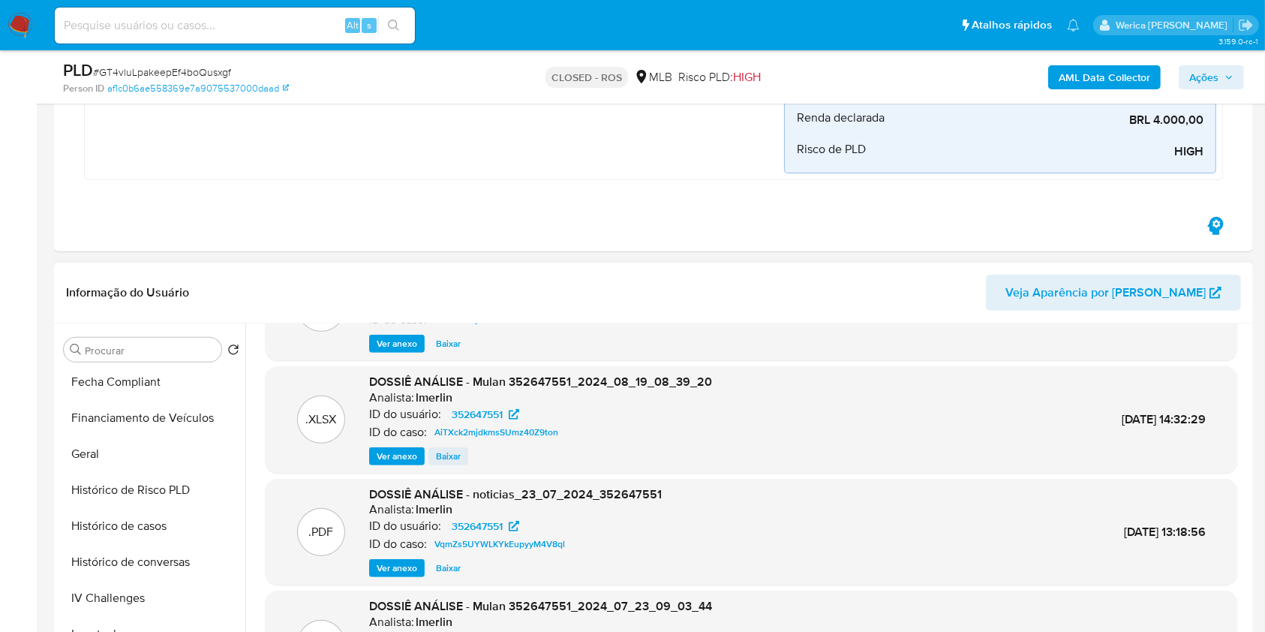
scroll to position [126, 0]
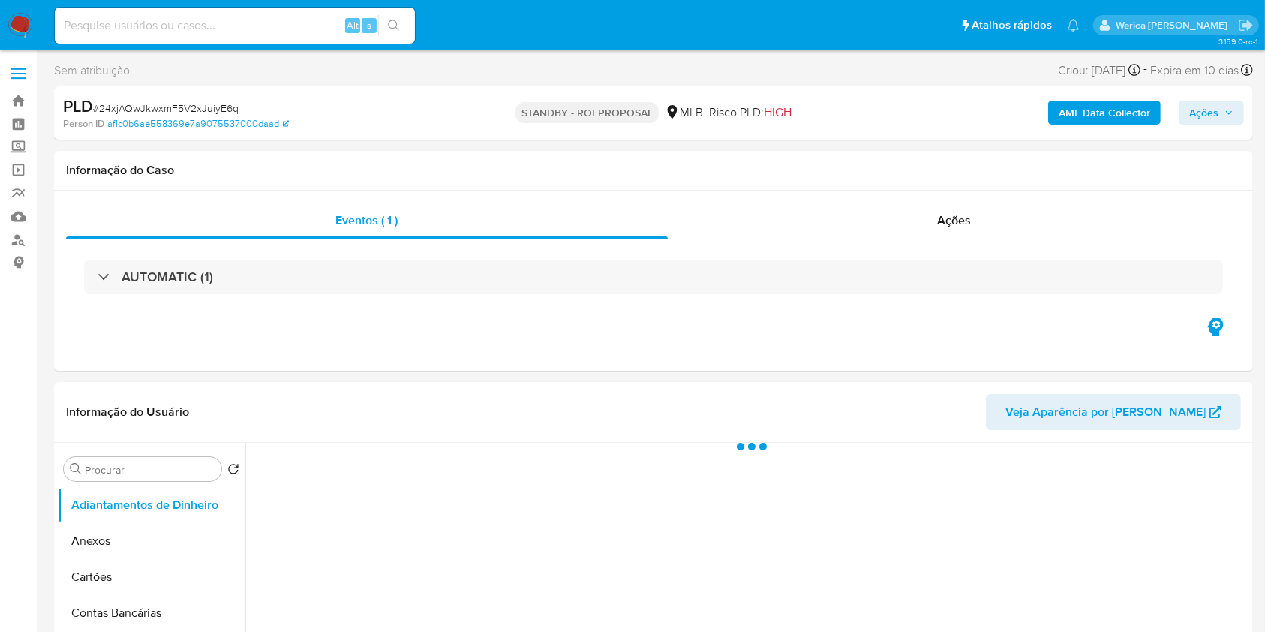
select select "10"
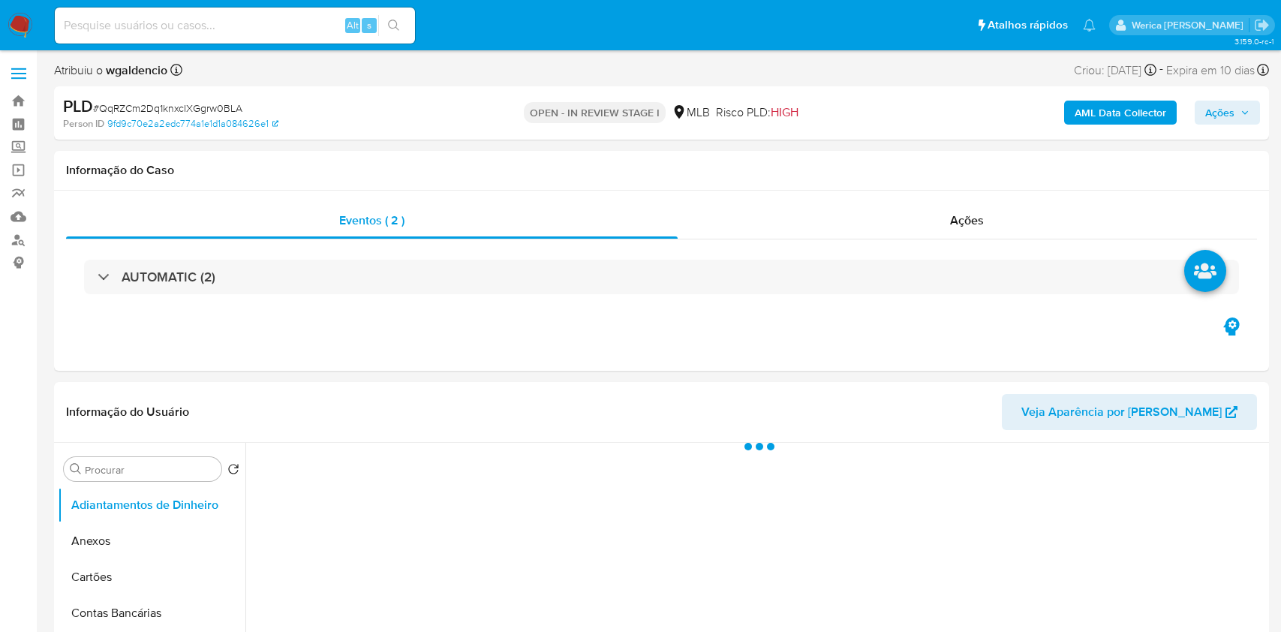
select select "10"
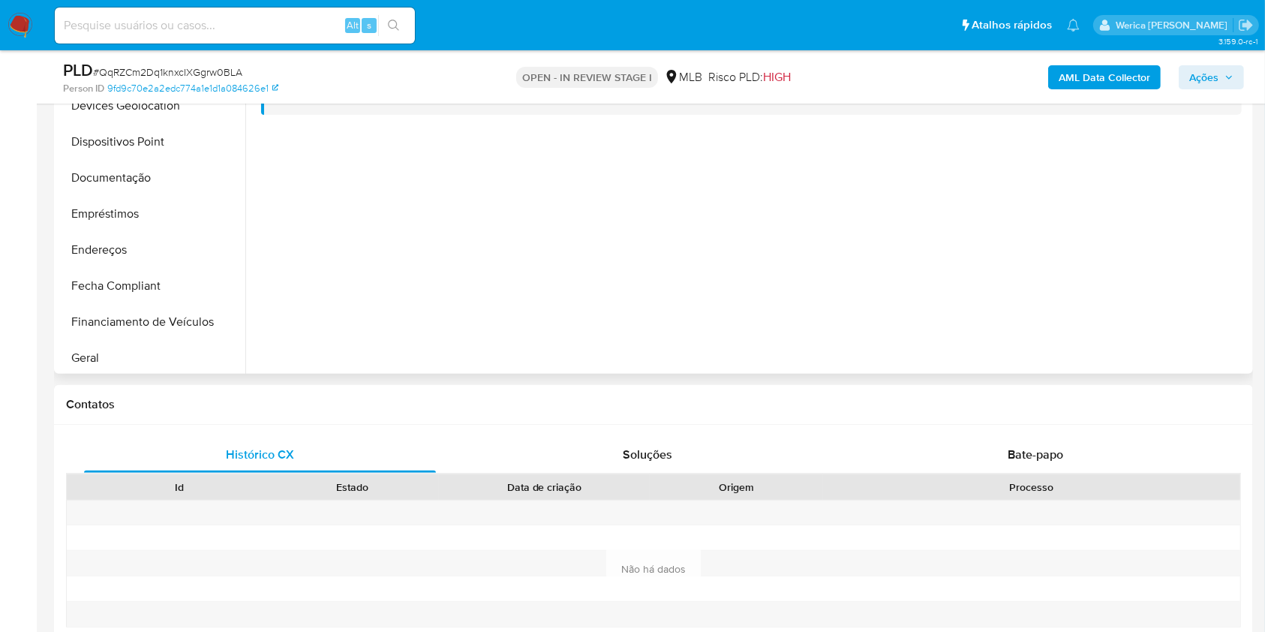
scroll to position [300, 0]
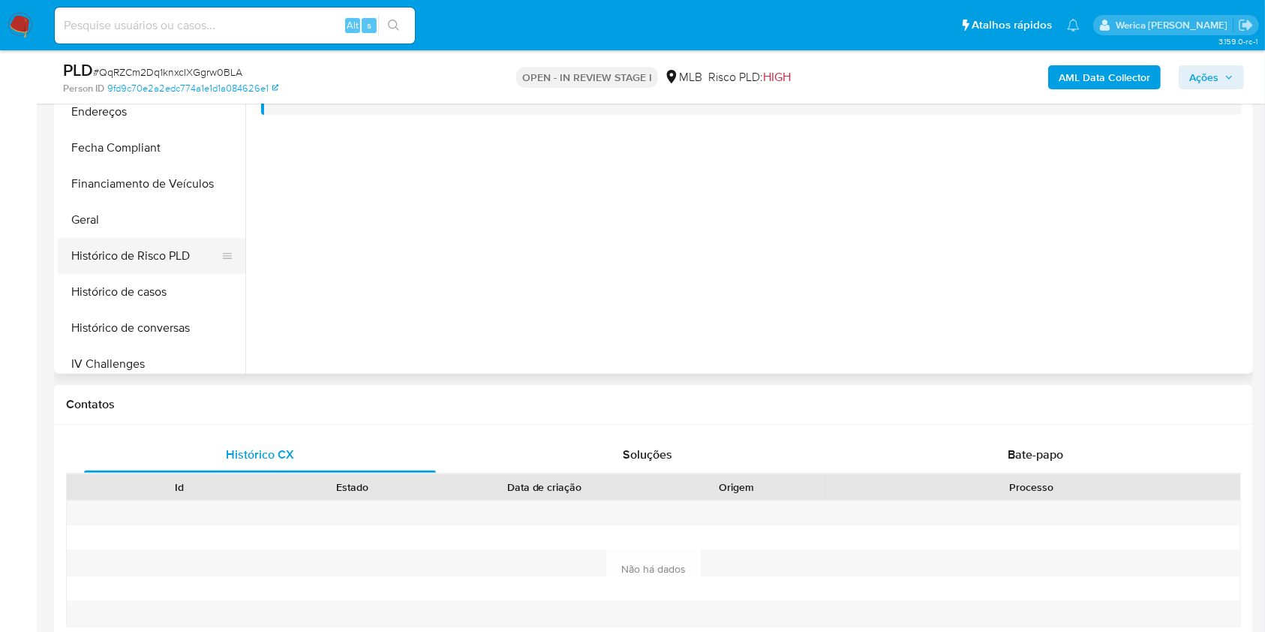
drag, startPoint x: 148, startPoint y: 238, endPoint x: 139, endPoint y: 238, distance: 9.0
click at [139, 238] on button "Histórico de Risco PLD" at bounding box center [146, 256] width 176 height 36
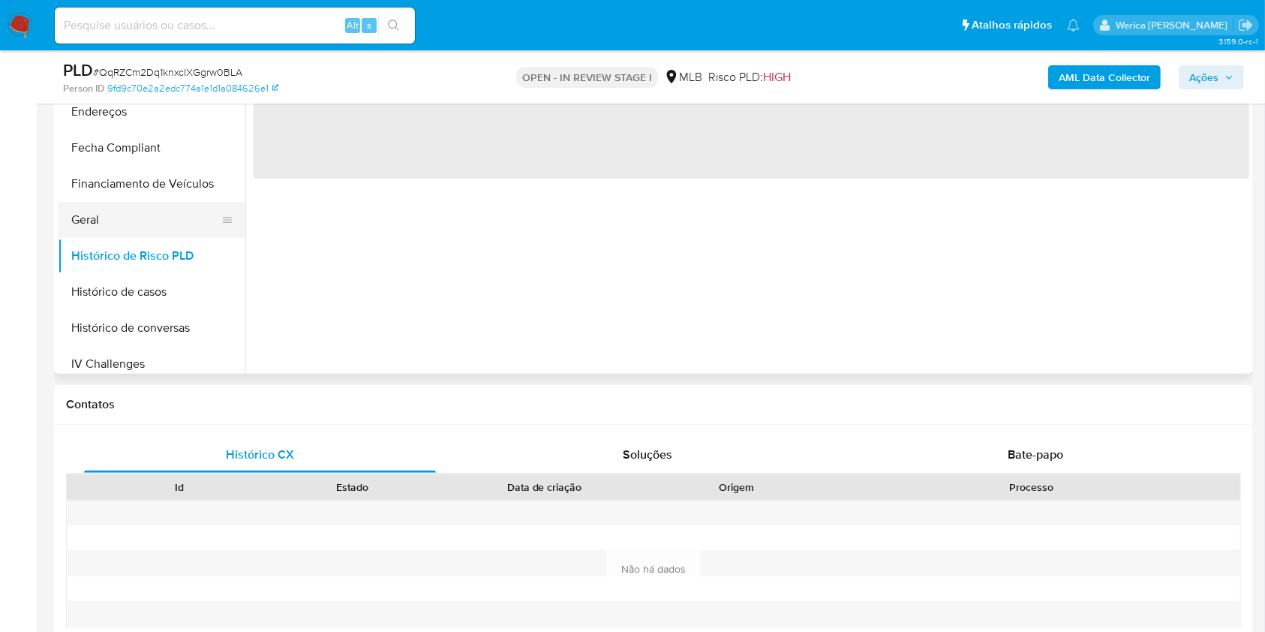
click at [143, 222] on button "Geral" at bounding box center [146, 220] width 176 height 36
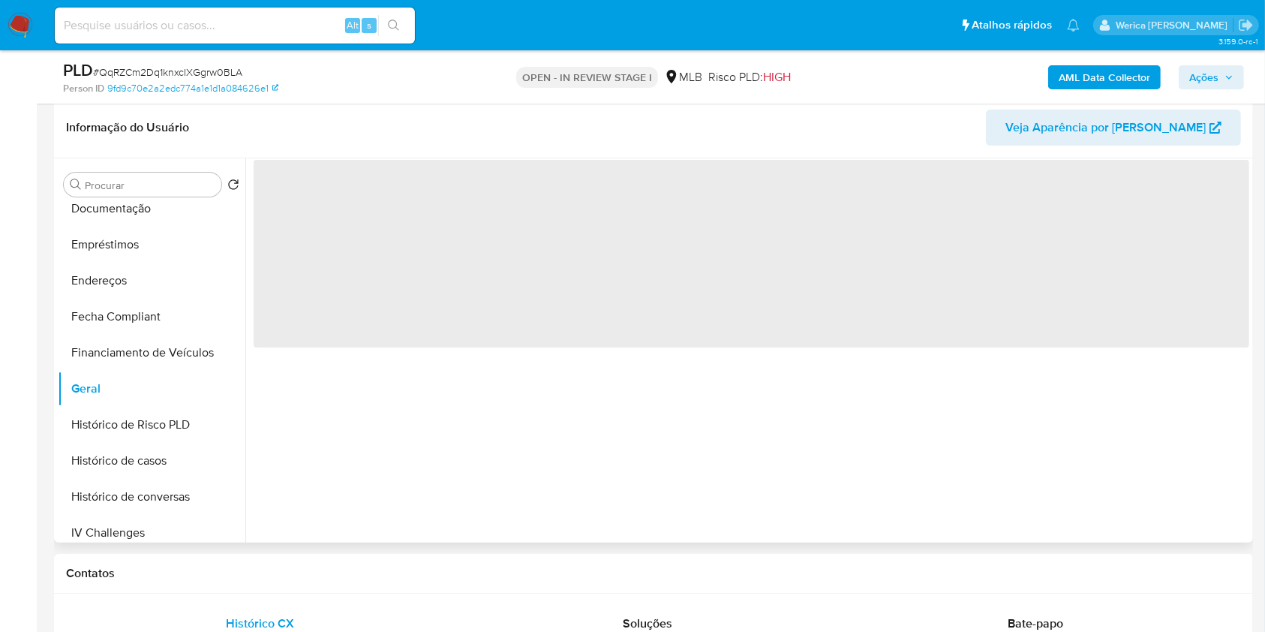
scroll to position [200, 0]
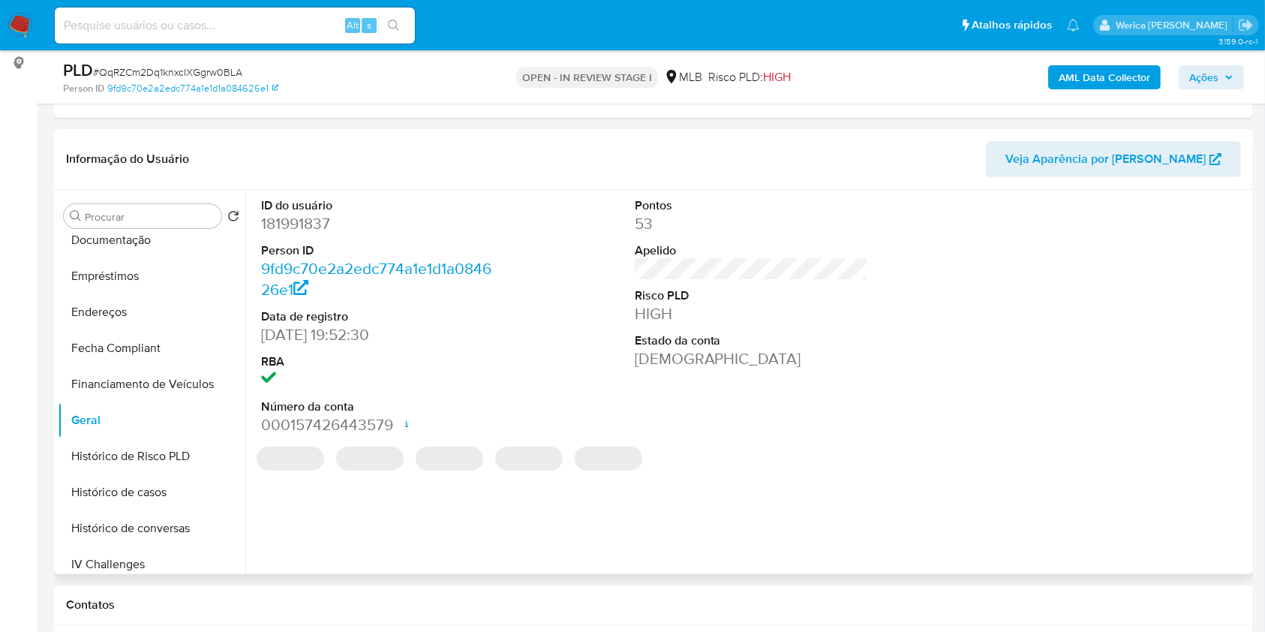
click at [321, 220] on dd "181991837" at bounding box center [378, 223] width 234 height 21
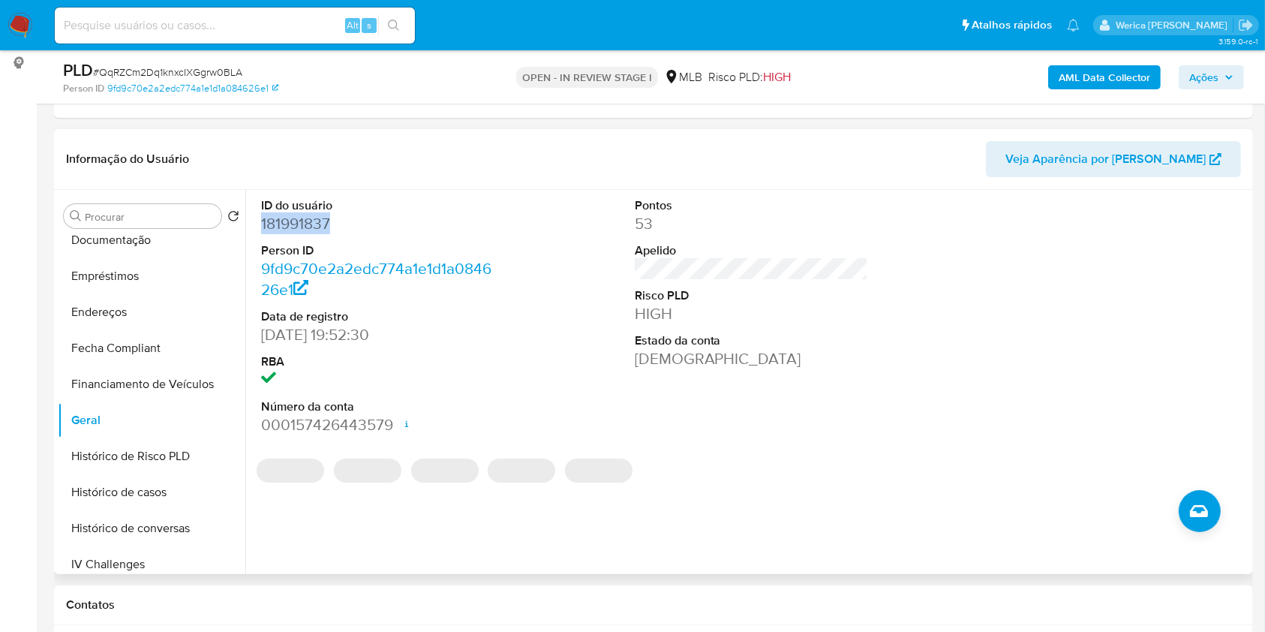
copy dd "181991837"
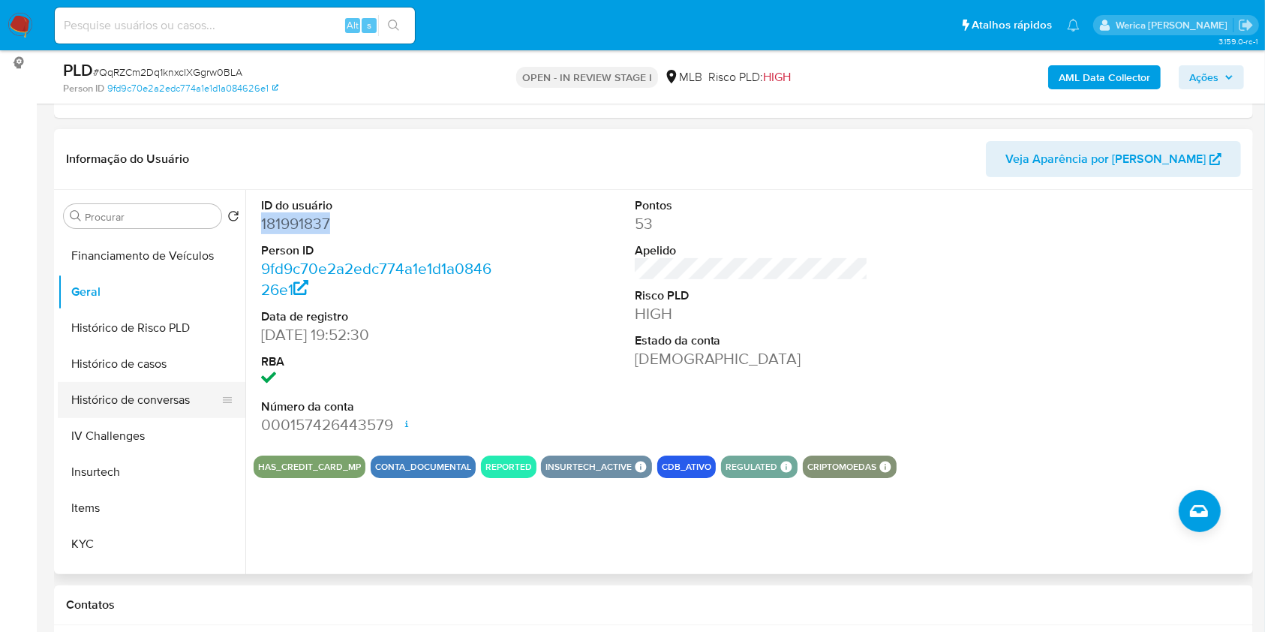
scroll to position [500, 0]
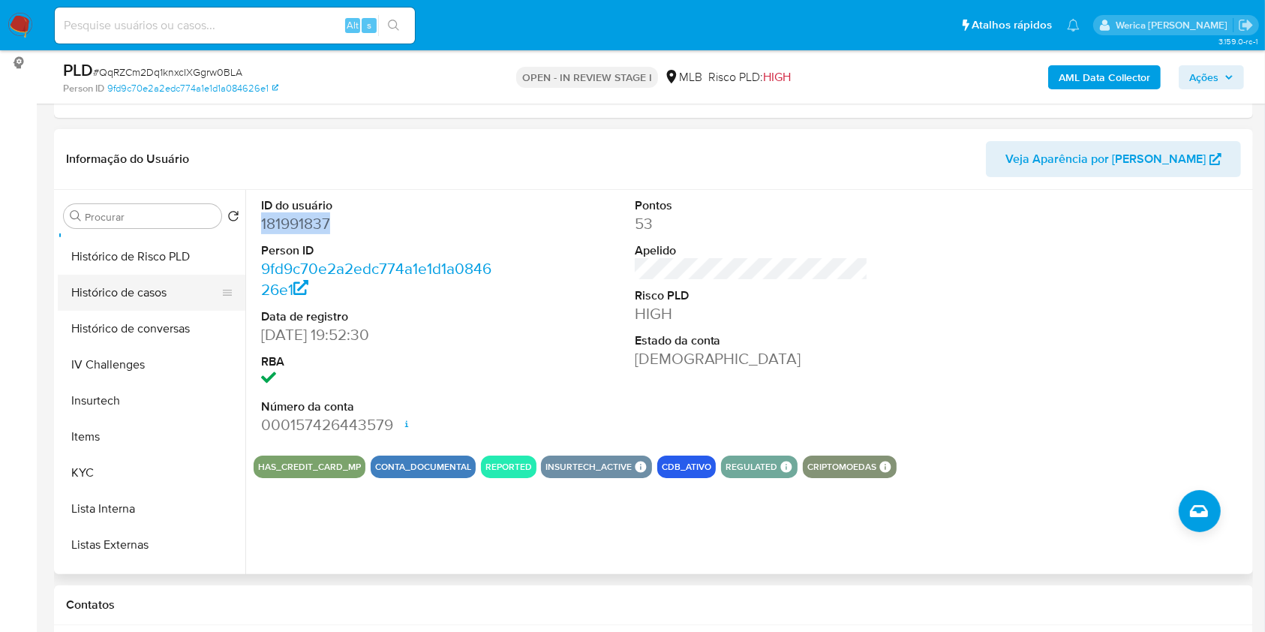
click at [137, 296] on button "Histórico de casos" at bounding box center [146, 293] width 176 height 36
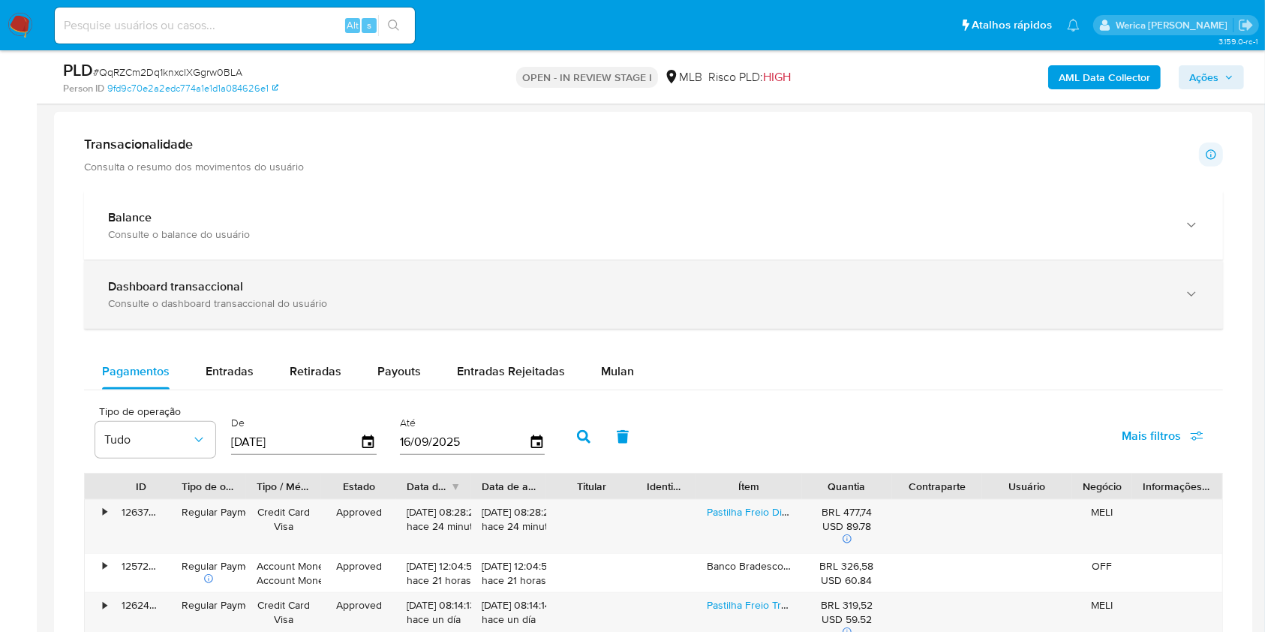
scroll to position [1000, 0]
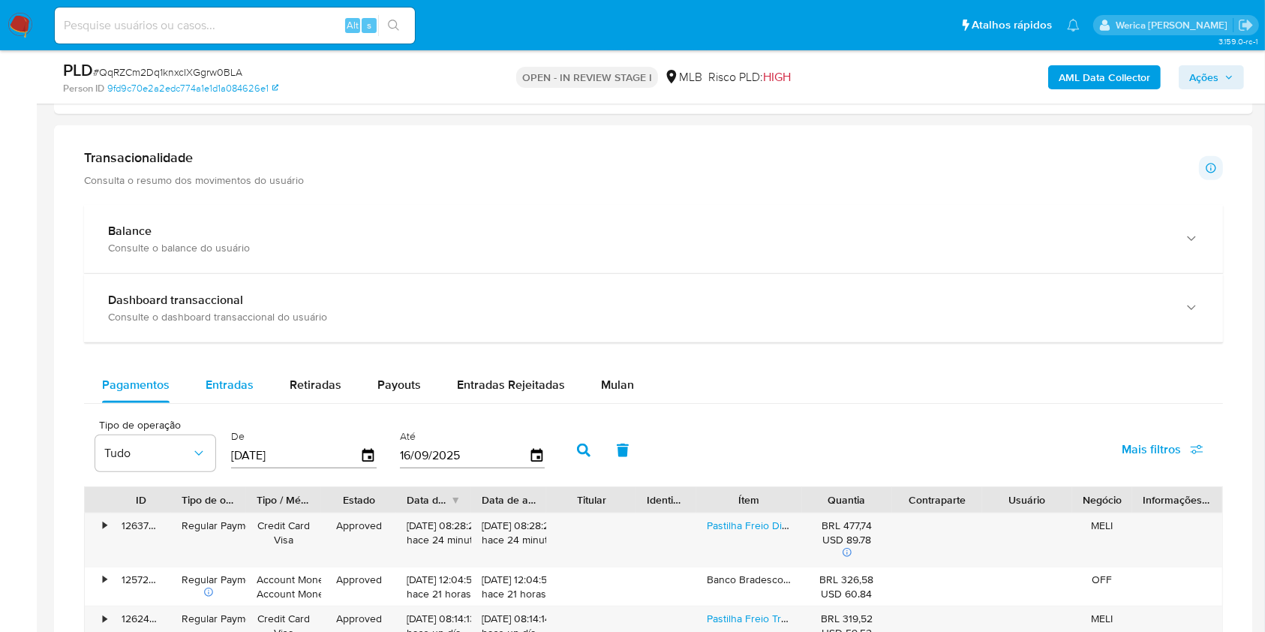
drag, startPoint x: 211, startPoint y: 400, endPoint x: 221, endPoint y: 393, distance: 12.5
click at [217, 400] on div "Entradas" at bounding box center [230, 385] width 48 height 36
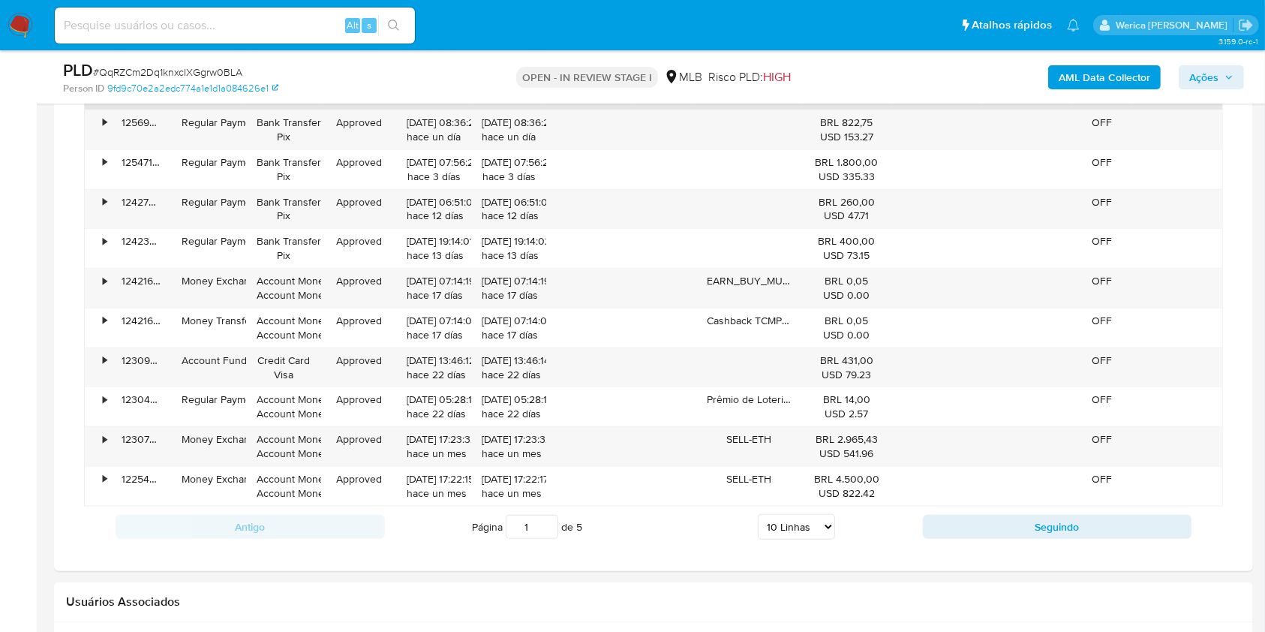
scroll to position [1501, 0]
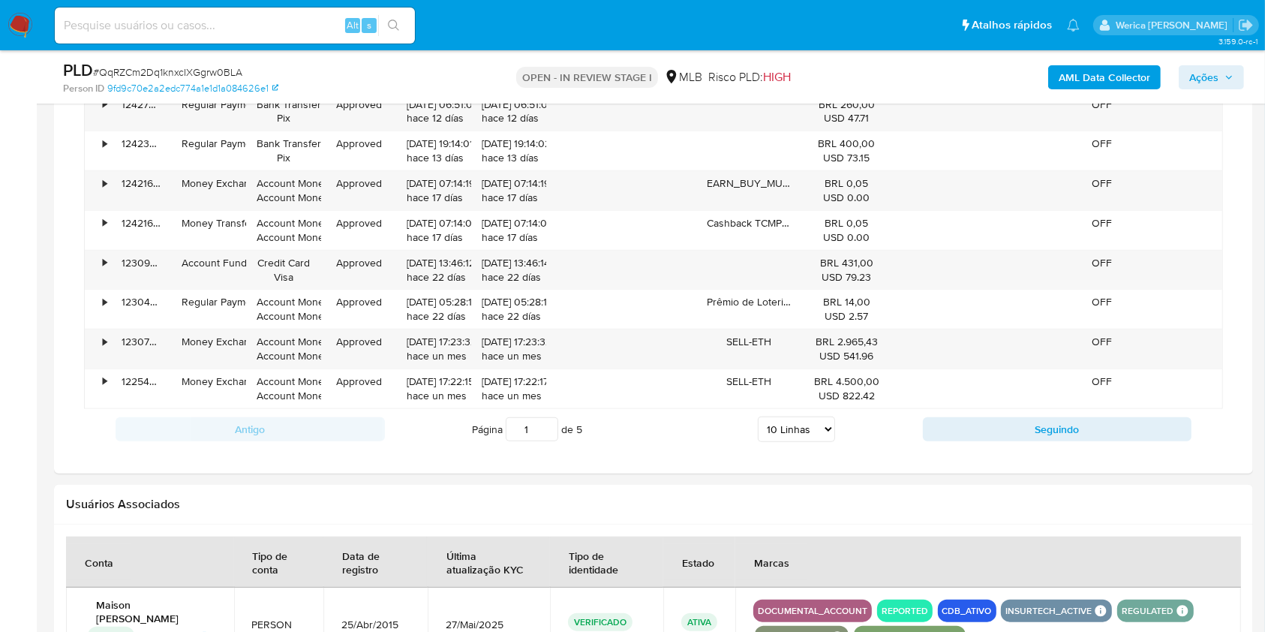
drag, startPoint x: 765, startPoint y: 423, endPoint x: 765, endPoint y: 438, distance: 15.0
click at [765, 423] on select "5 Linhas 10 Linhas 20 Linhas 25 Linhas 50 Linhas 100 Linhas" at bounding box center [796, 430] width 77 height 26
select select "100"
click at [758, 417] on select "5 Linhas 10 Linhas 20 Linhas 25 Linhas 50 Linhas 100 Linhas" at bounding box center [796, 430] width 77 height 26
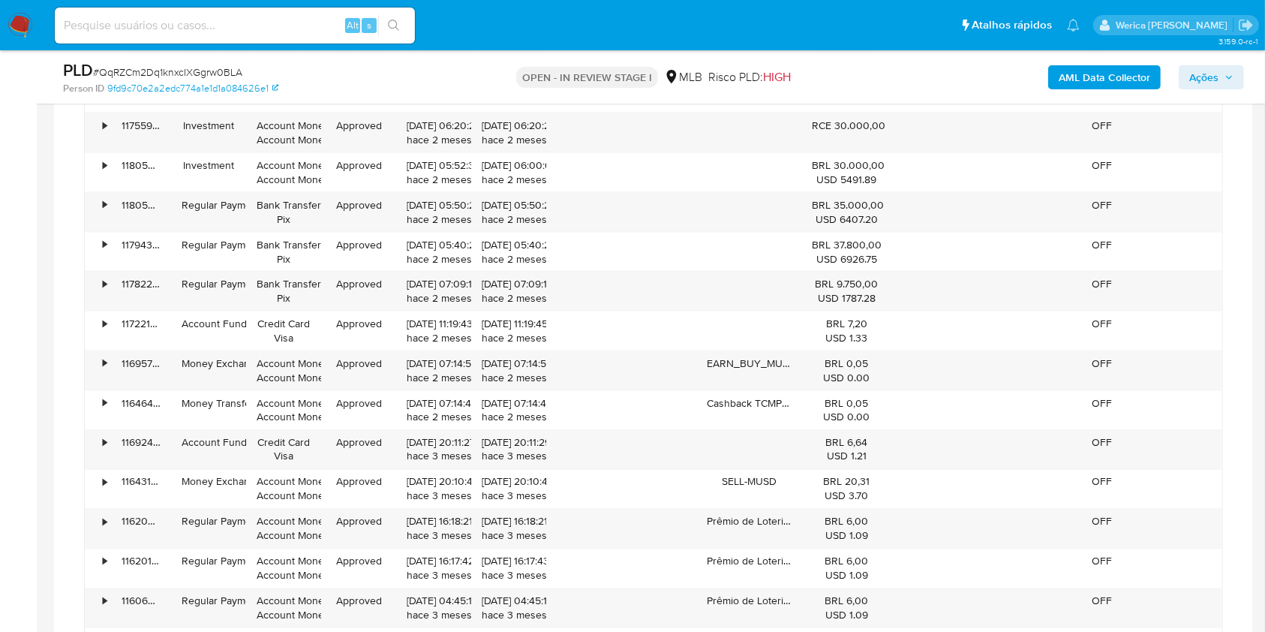
scroll to position [2209, 0]
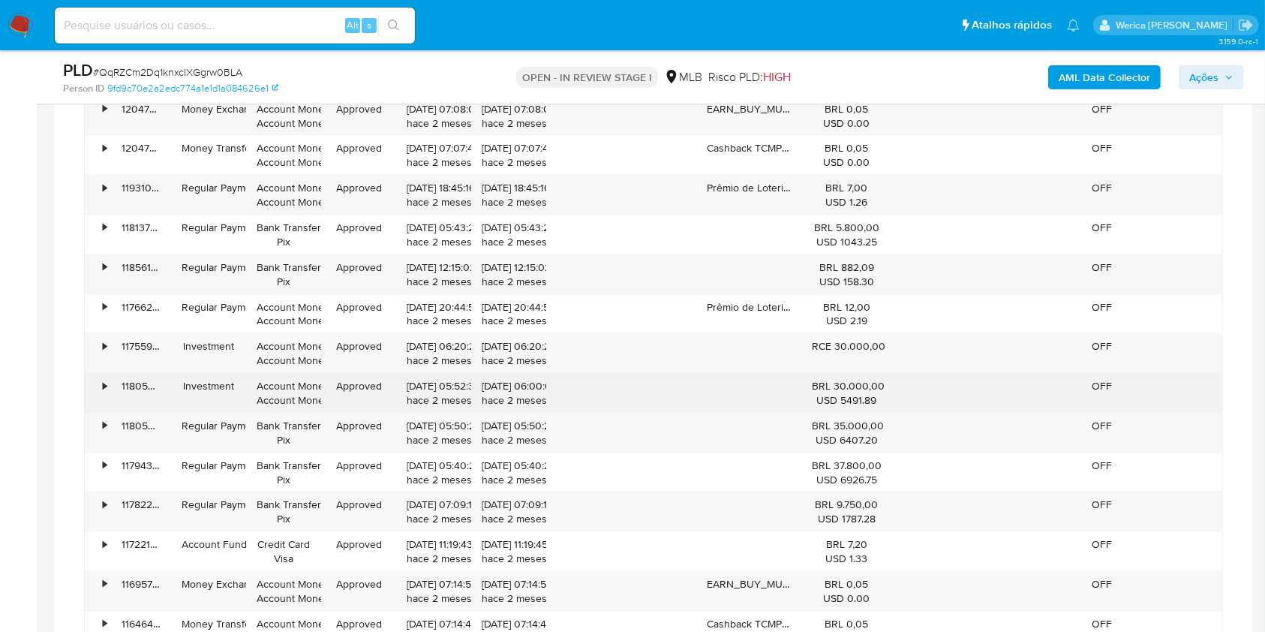
drag, startPoint x: 289, startPoint y: 374, endPoint x: 368, endPoint y: 375, distance: 78.8
click at [368, 375] on div "• 118056860202 Investment Account Money Account Money Approved 10/07/2025 05:52…" at bounding box center [654, 393] width 1138 height 39
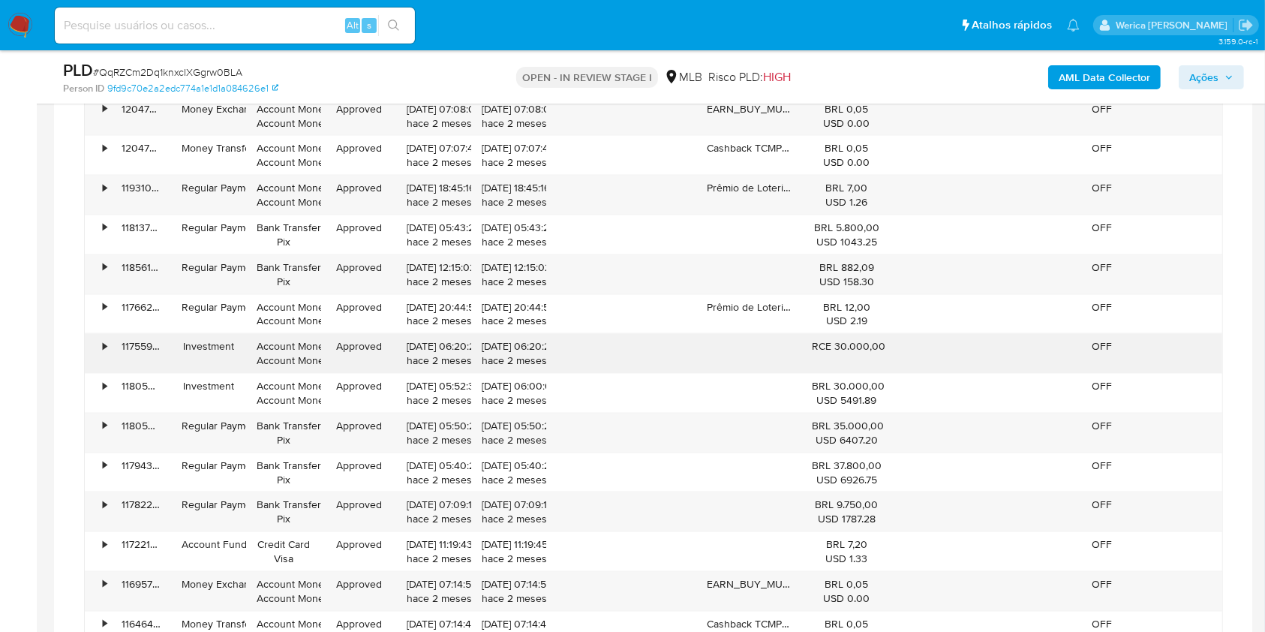
drag, startPoint x: 293, startPoint y: 356, endPoint x: 337, endPoint y: 351, distance: 43.8
click at [337, 351] on div "• 117559064703 Investment Account Money Account Money Approved 10/07/2025 06:20…" at bounding box center [654, 353] width 1138 height 39
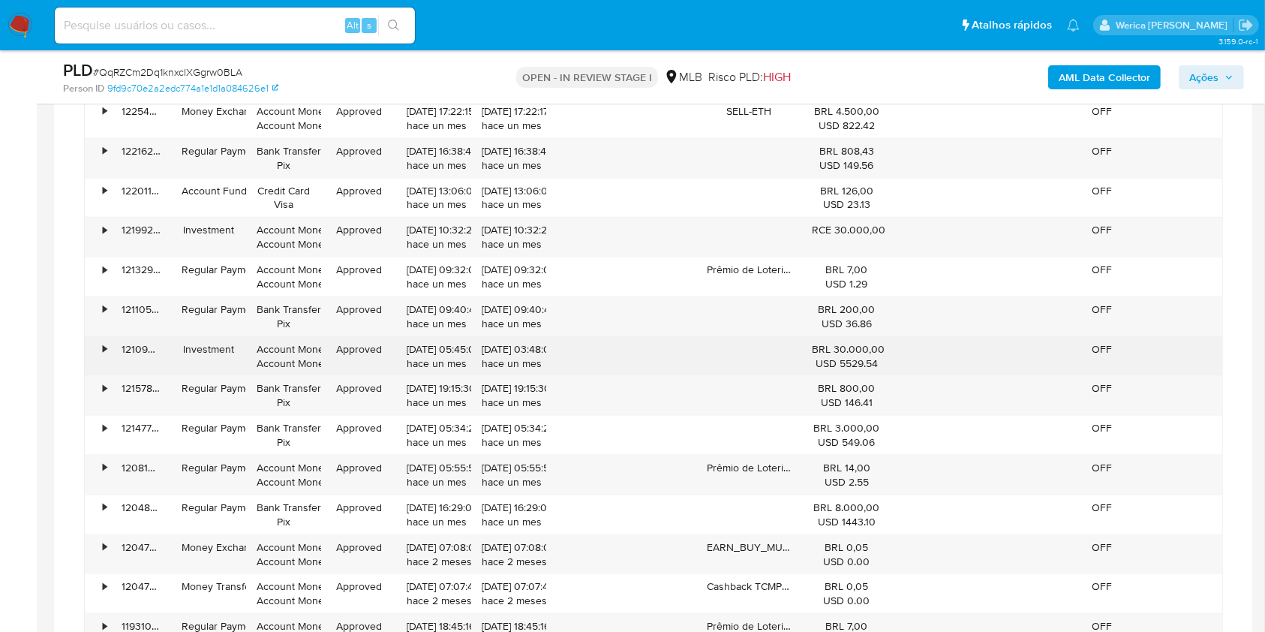
scroll to position [1710, 0]
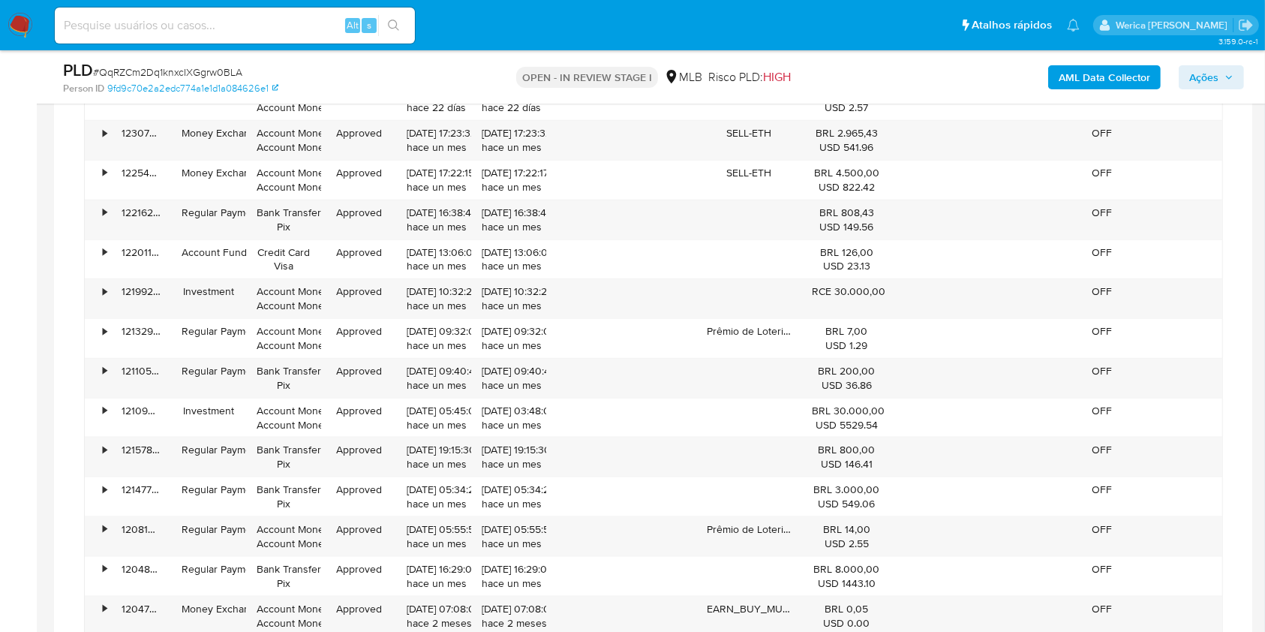
drag, startPoint x: 1265, startPoint y: 327, endPoint x: 1276, endPoint y: 239, distance: 89.3
click at [1265, 238] on html "Pausado Ver notificaciones Alt s Atalhos rápidos Presiona las siguientes teclas…" at bounding box center [632, 263] width 1265 height 3946
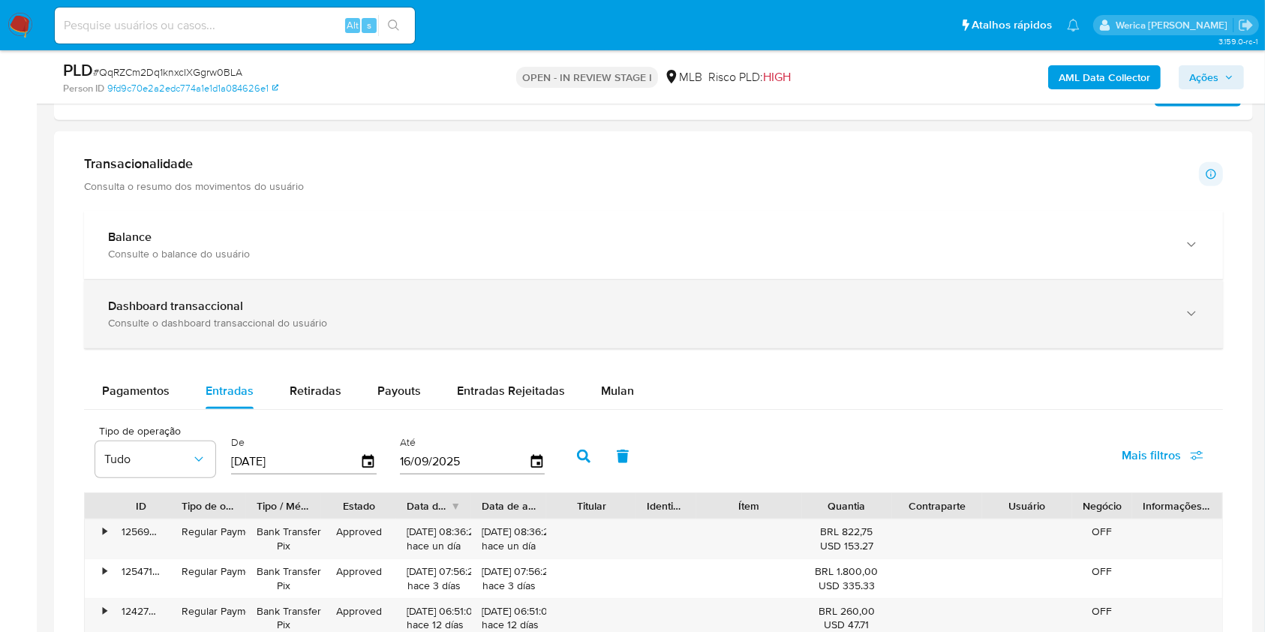
scroll to position [951, 0]
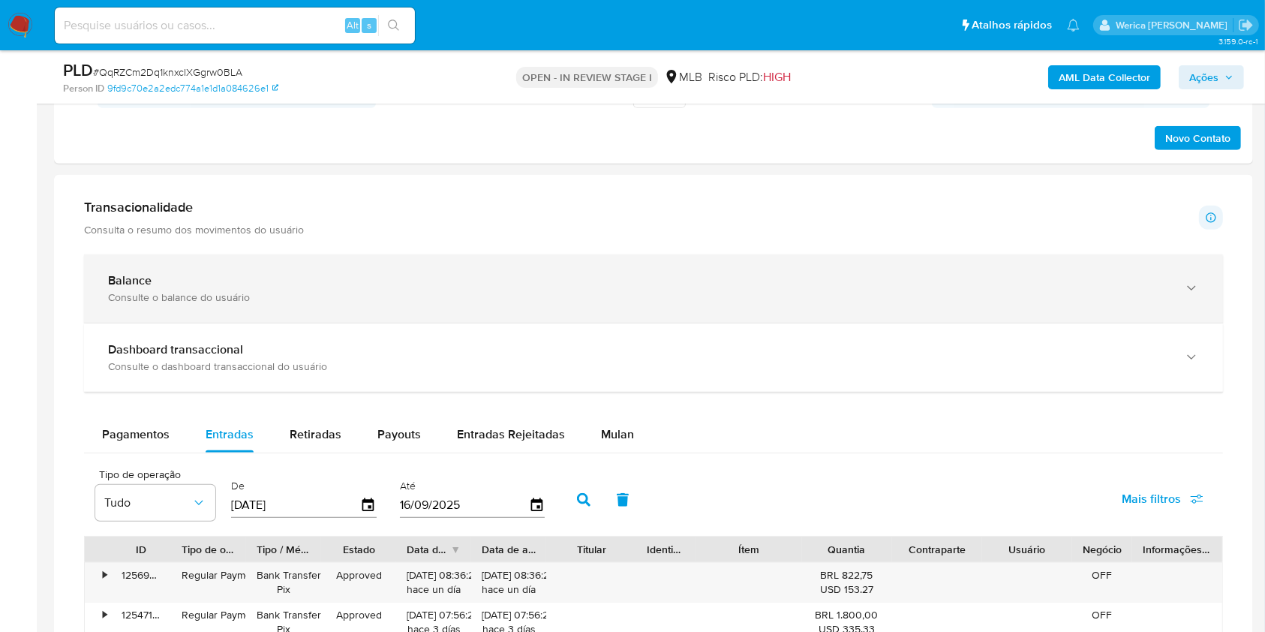
click at [343, 282] on div "Balance" at bounding box center [638, 280] width 1061 height 15
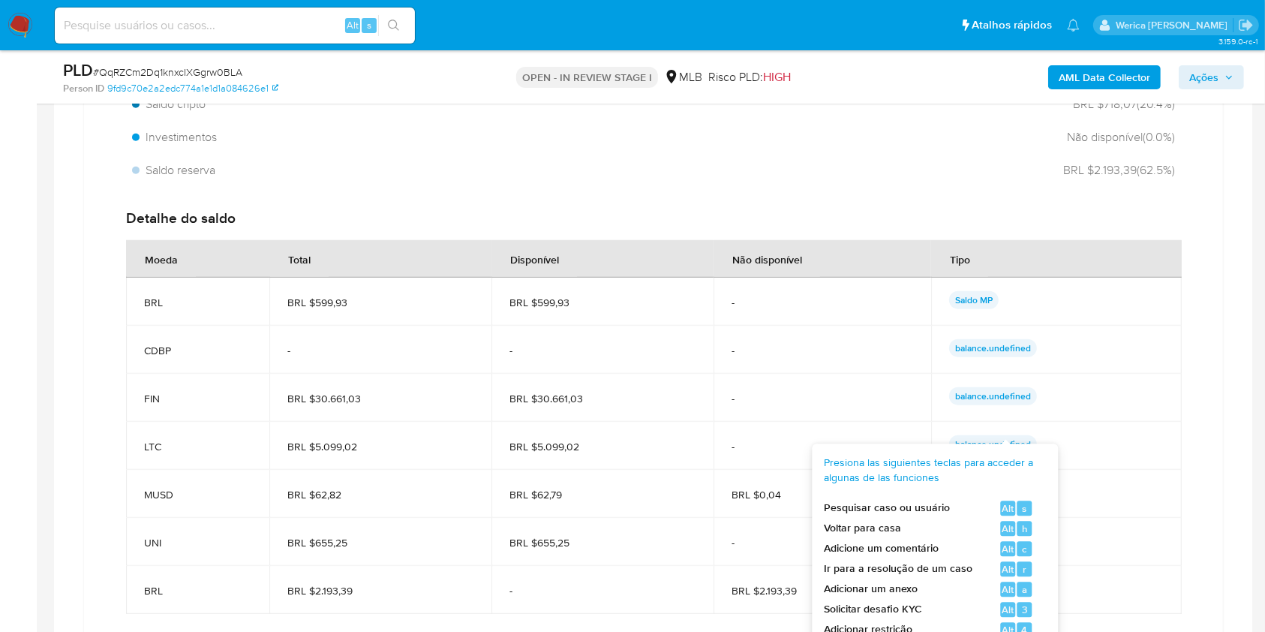
scroll to position [1251, 0]
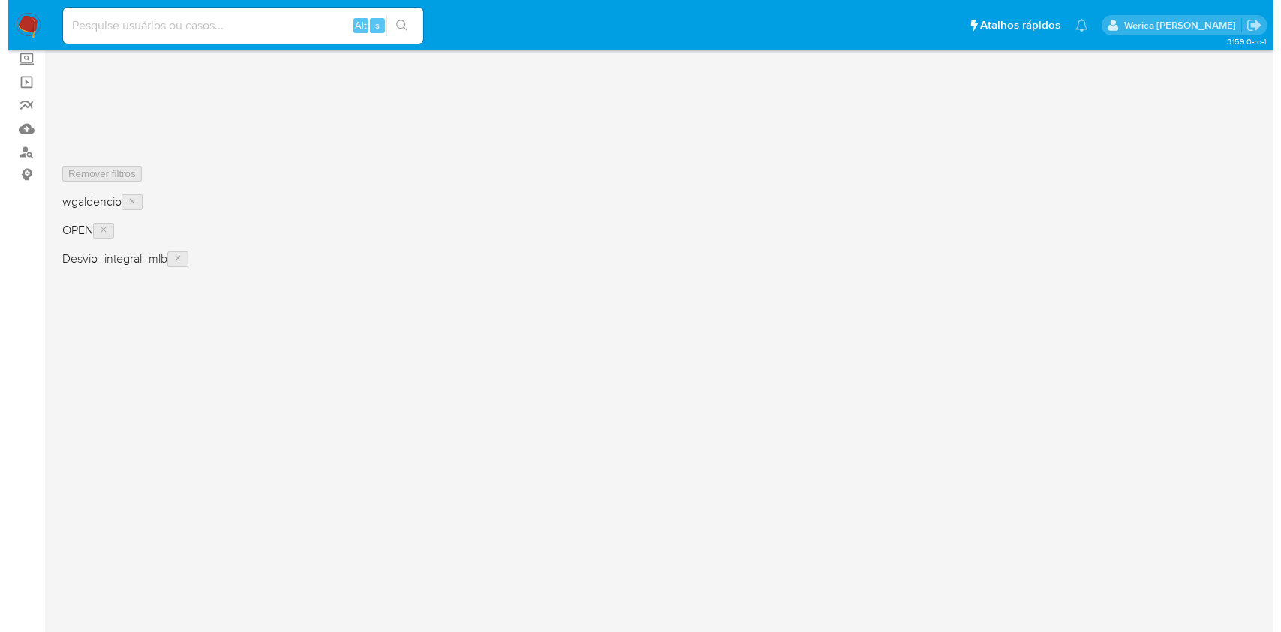
scroll to position [100, 0]
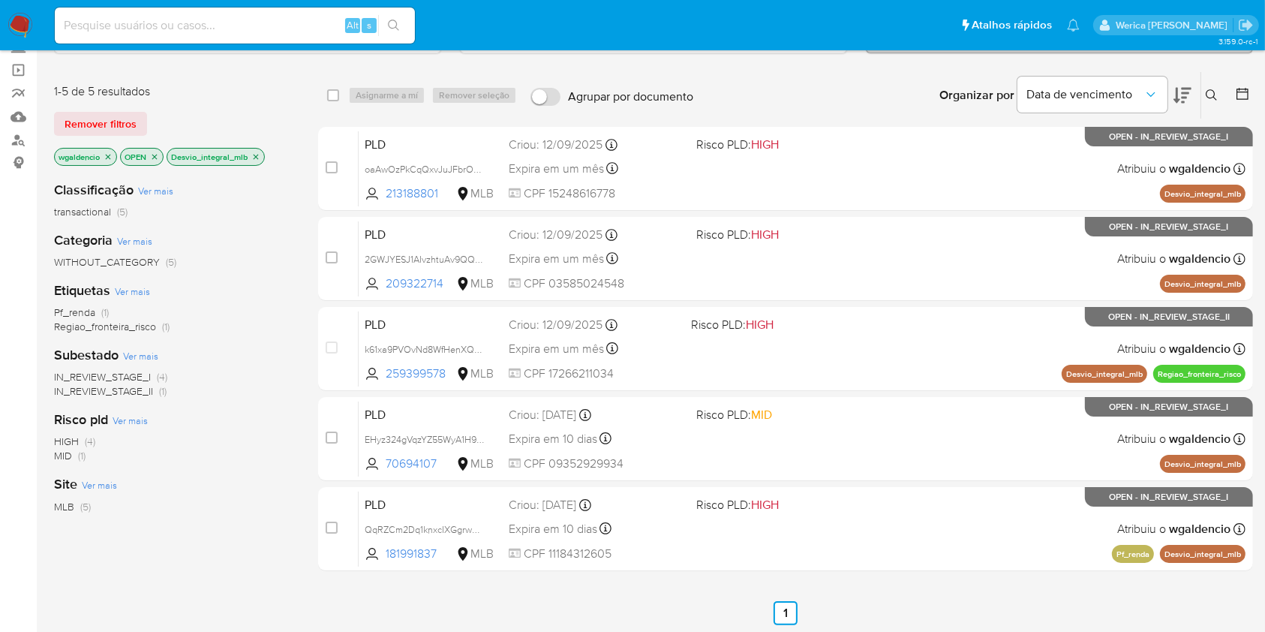
click at [252, 155] on icon "close-filter" at bounding box center [255, 156] width 9 height 9
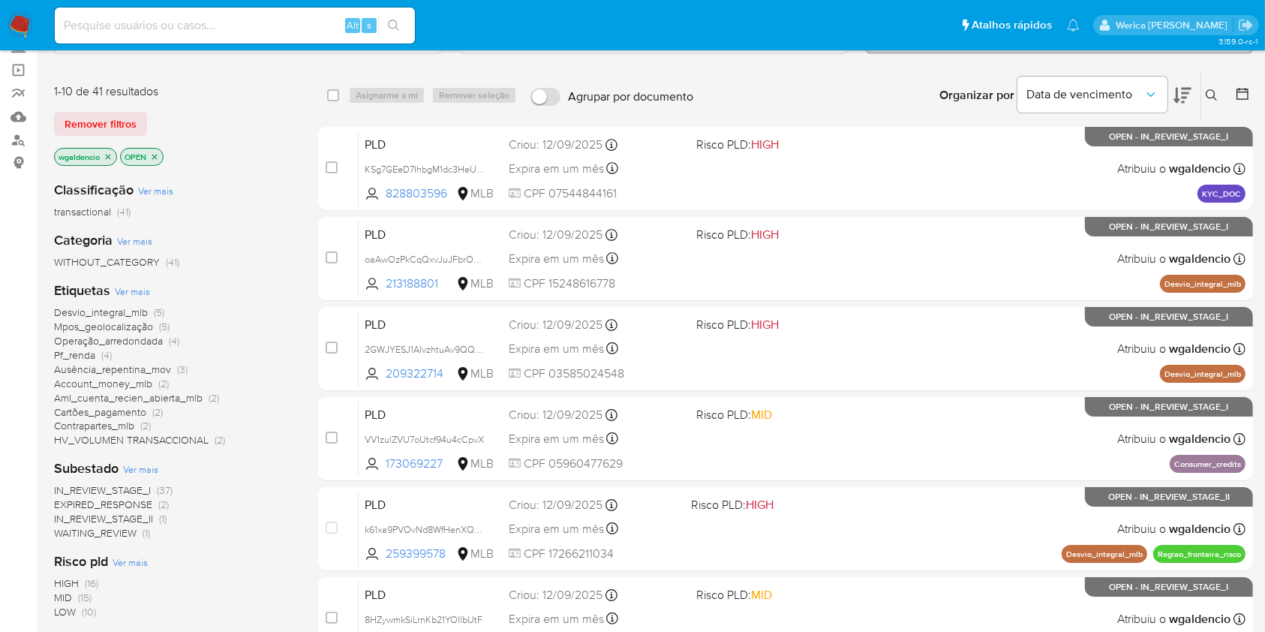
click at [137, 284] on span "Ver mais" at bounding box center [132, 291] width 35 height 14
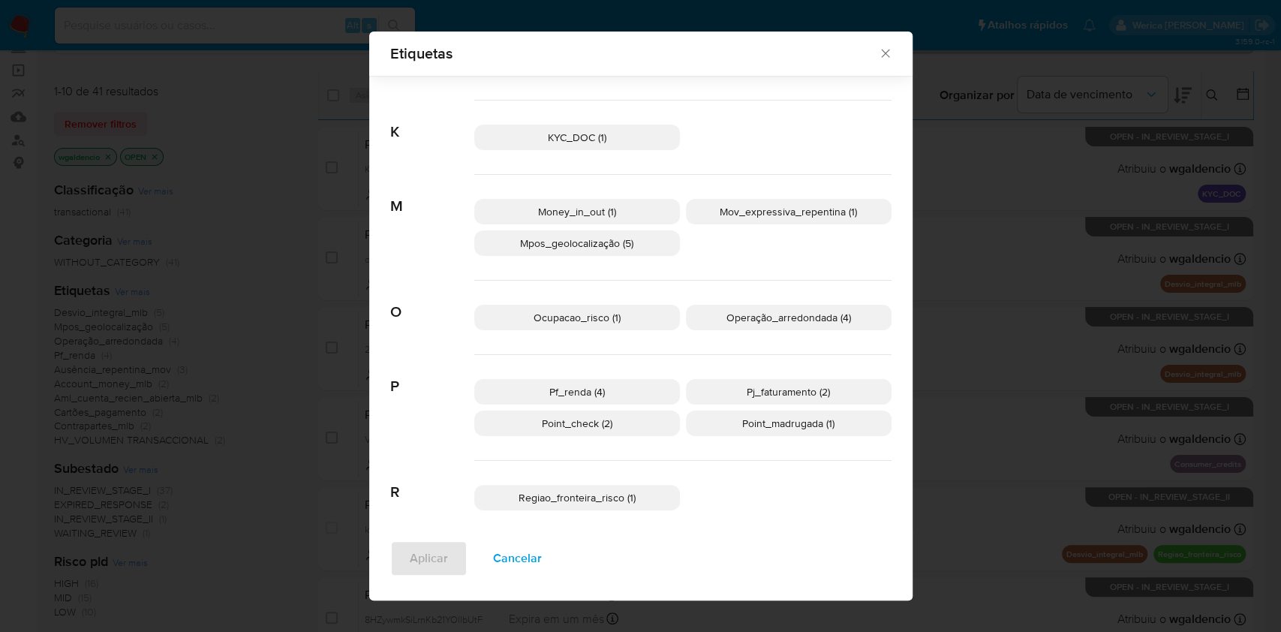
scroll to position [585, 0]
click at [519, 543] on span "Cancelar" at bounding box center [517, 558] width 49 height 33
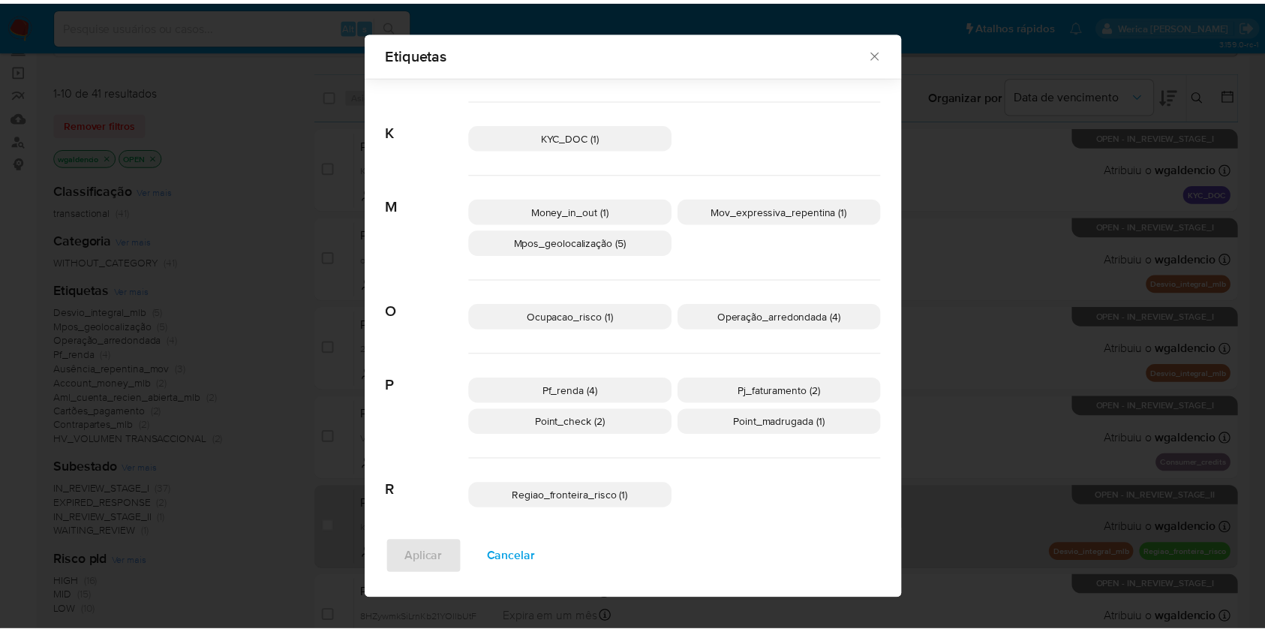
scroll to position [0, 0]
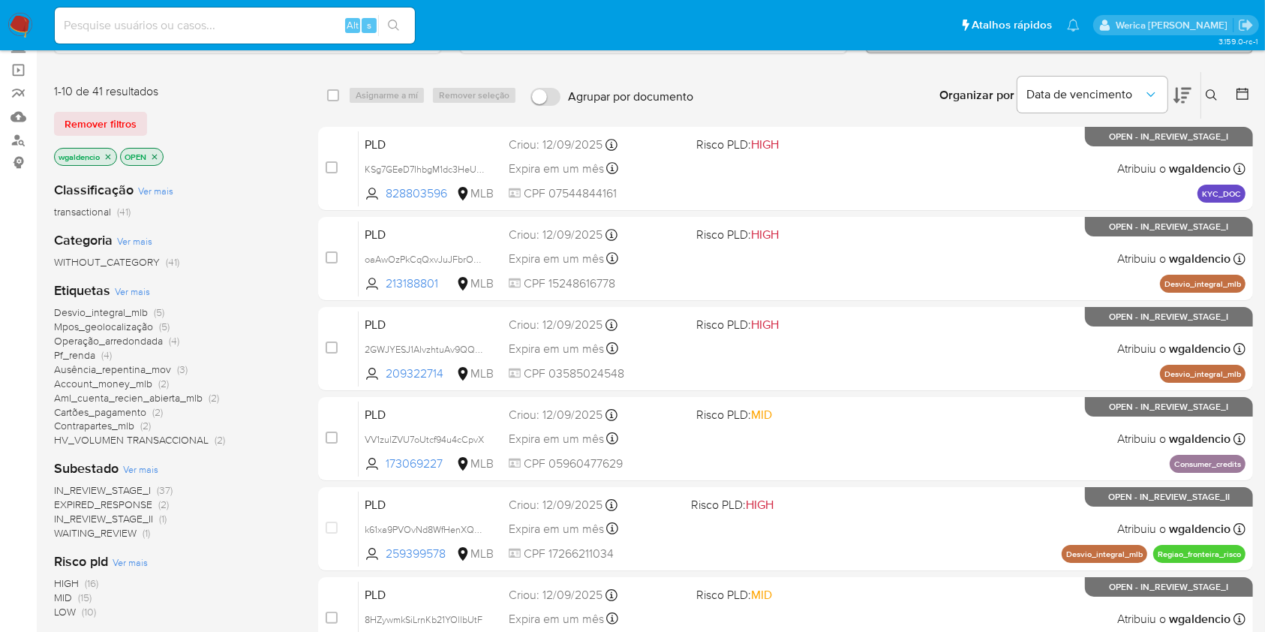
click at [133, 392] on span "Aml_cuenta_recien_abierta_mlb" at bounding box center [128, 397] width 149 height 15
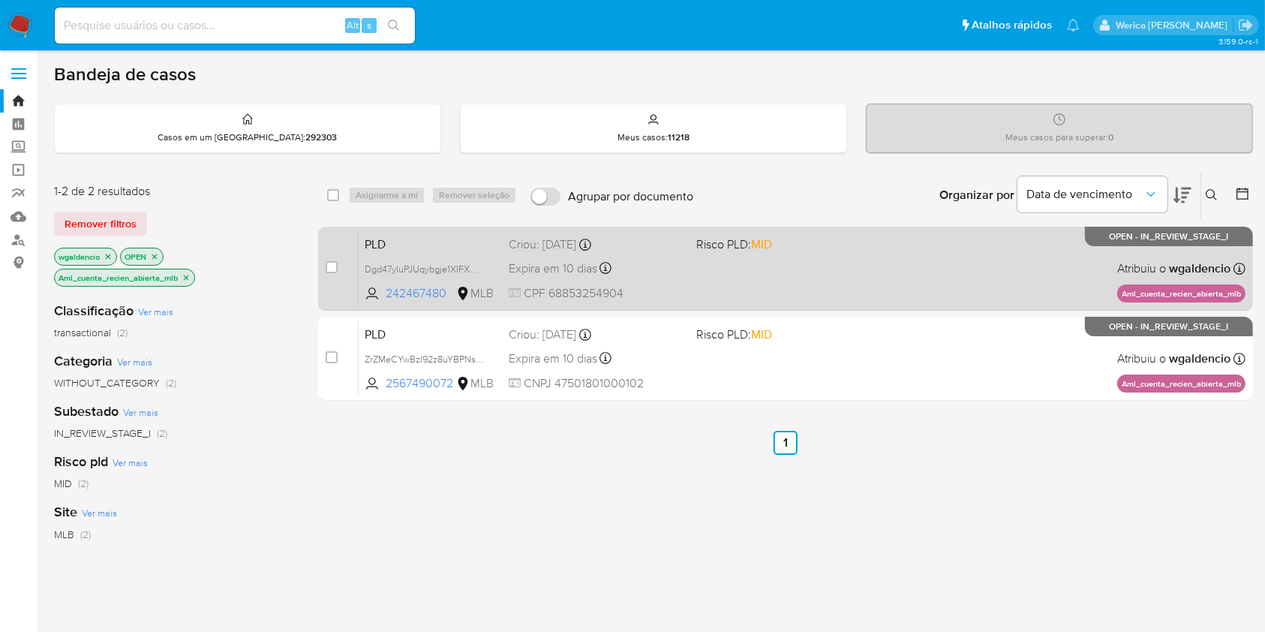
click at [871, 287] on div "PLD Dgd47yluPJUqybgje1XIFXOW 242467480 MLB Risco PLD: MID Criou: [DATE] Criou: …" at bounding box center [802, 268] width 887 height 76
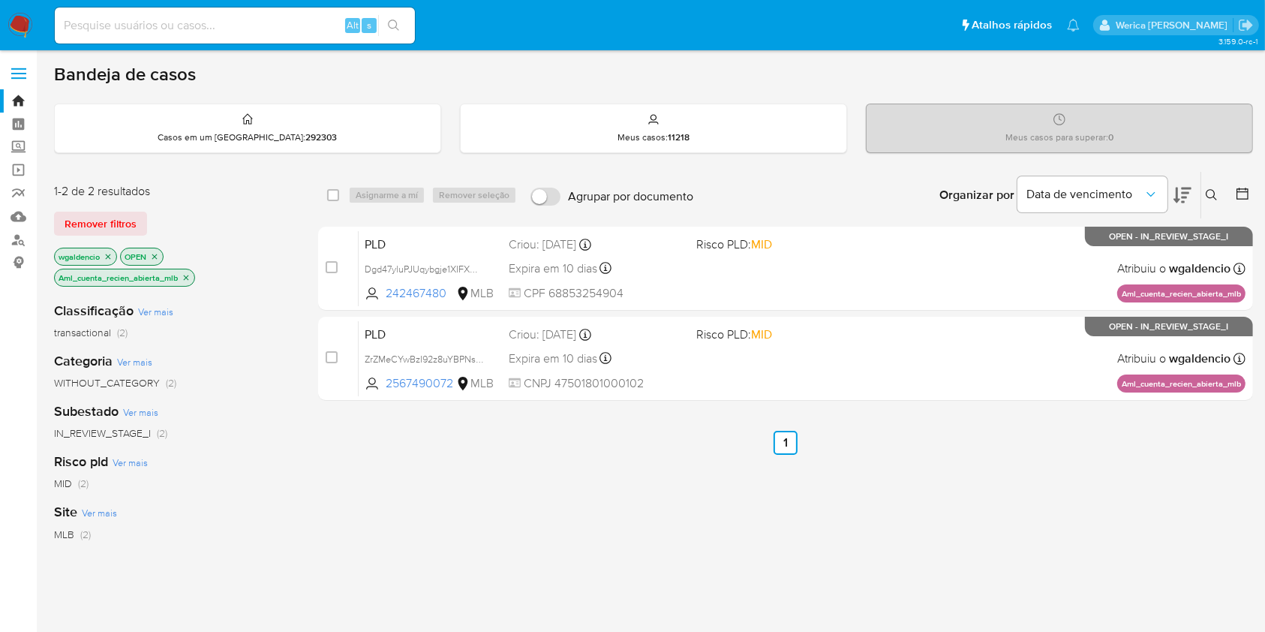
click at [186, 275] on icon "close-filter" at bounding box center [186, 277] width 5 height 5
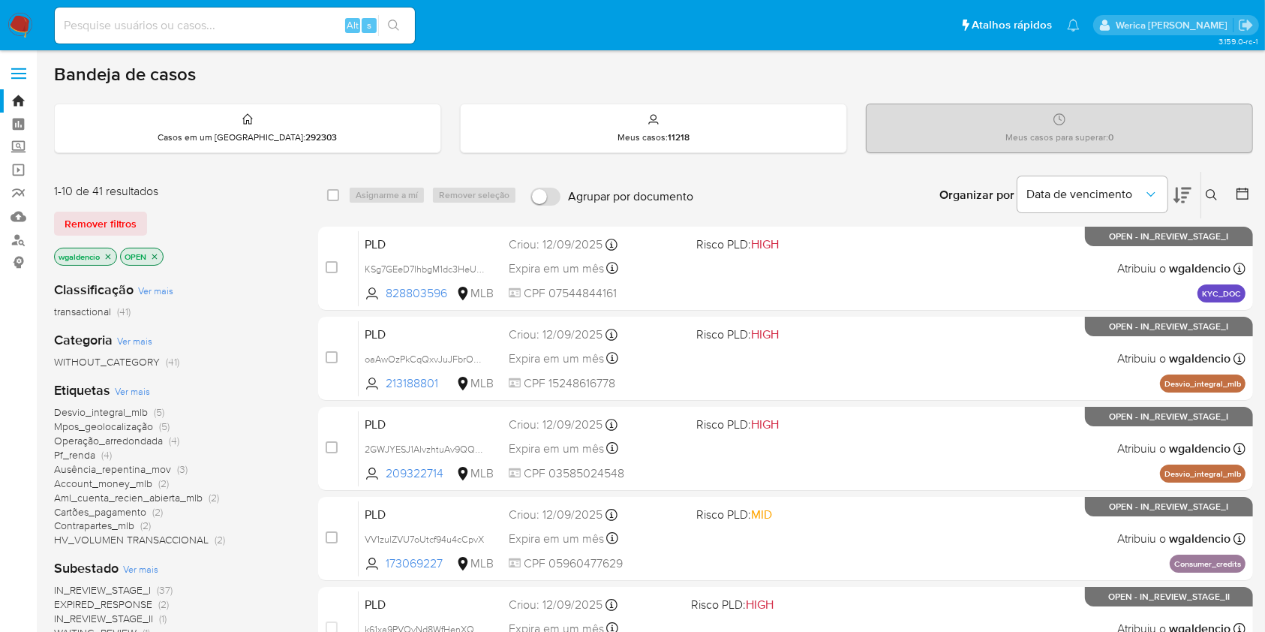
click at [1183, 196] on icon at bounding box center [1183, 196] width 18 height 16
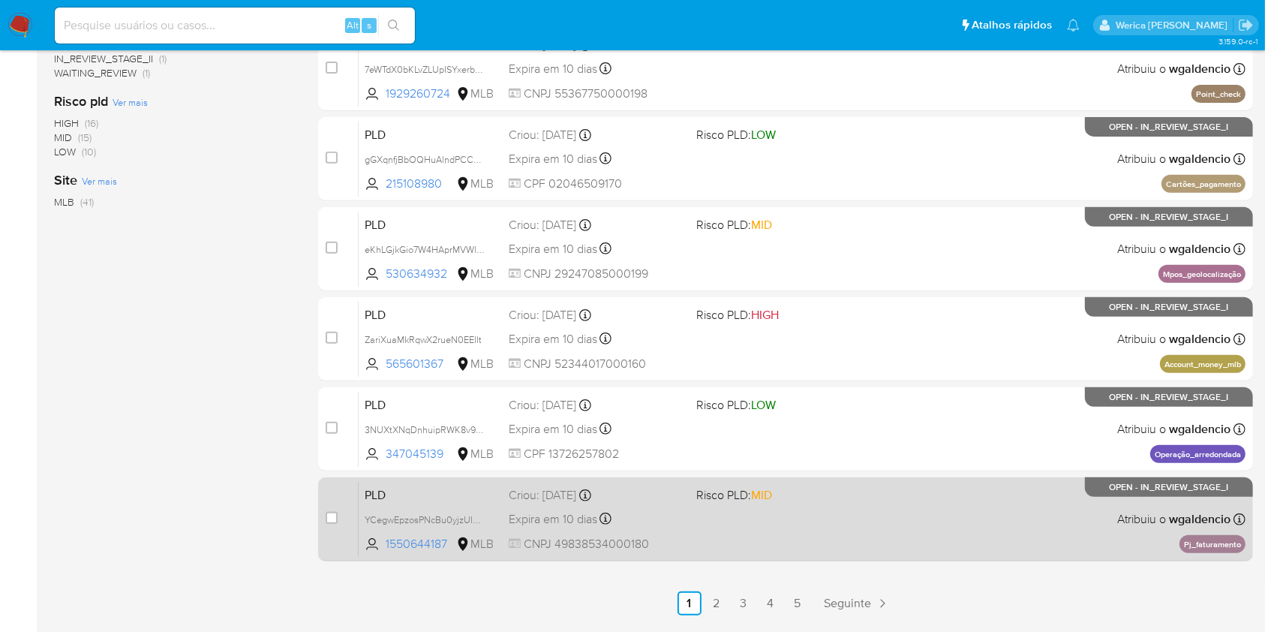
scroll to position [606, 0]
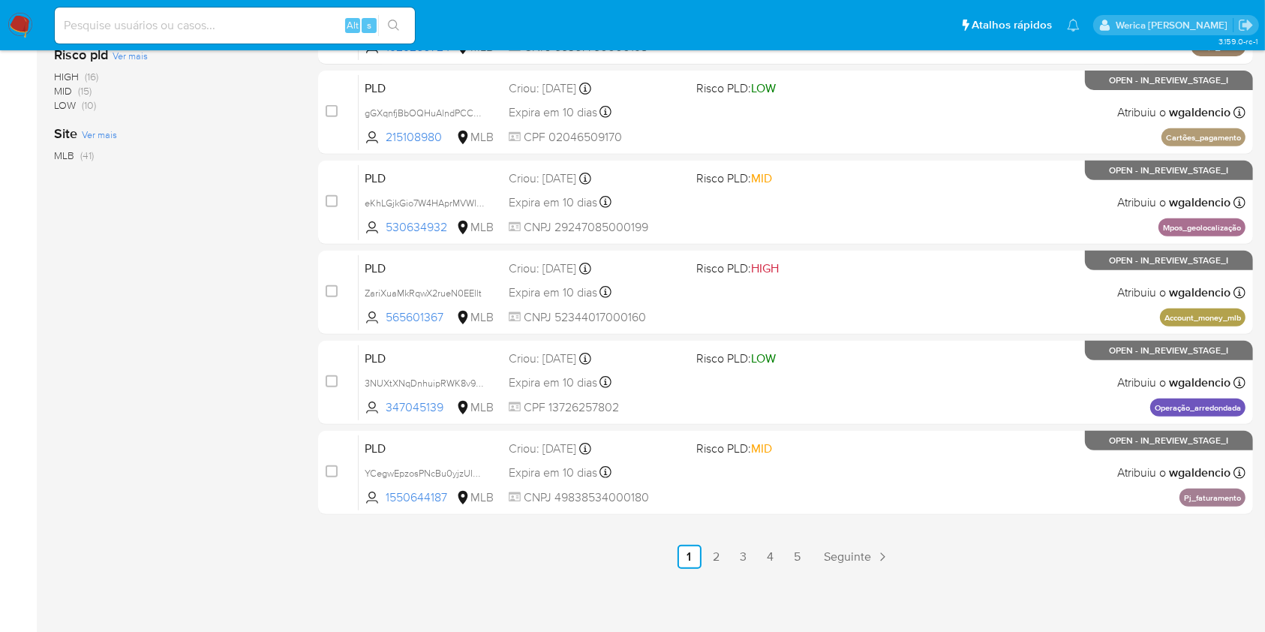
click at [720, 549] on link "2" at bounding box center [717, 557] width 24 height 24
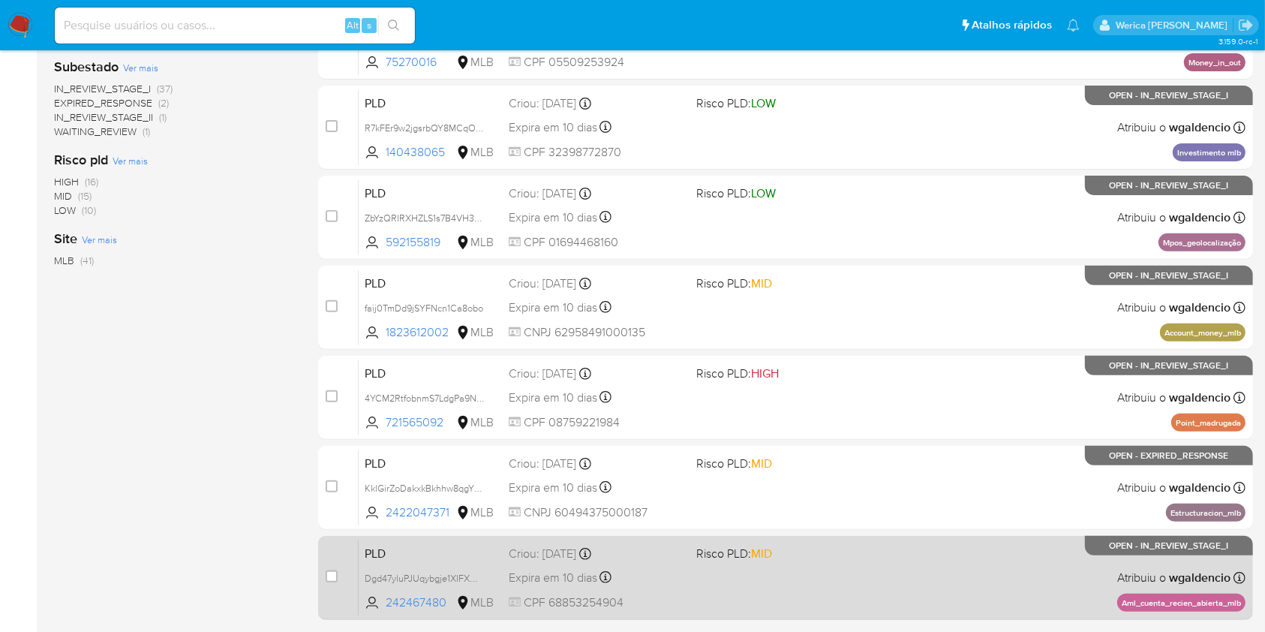
scroll to position [606, 0]
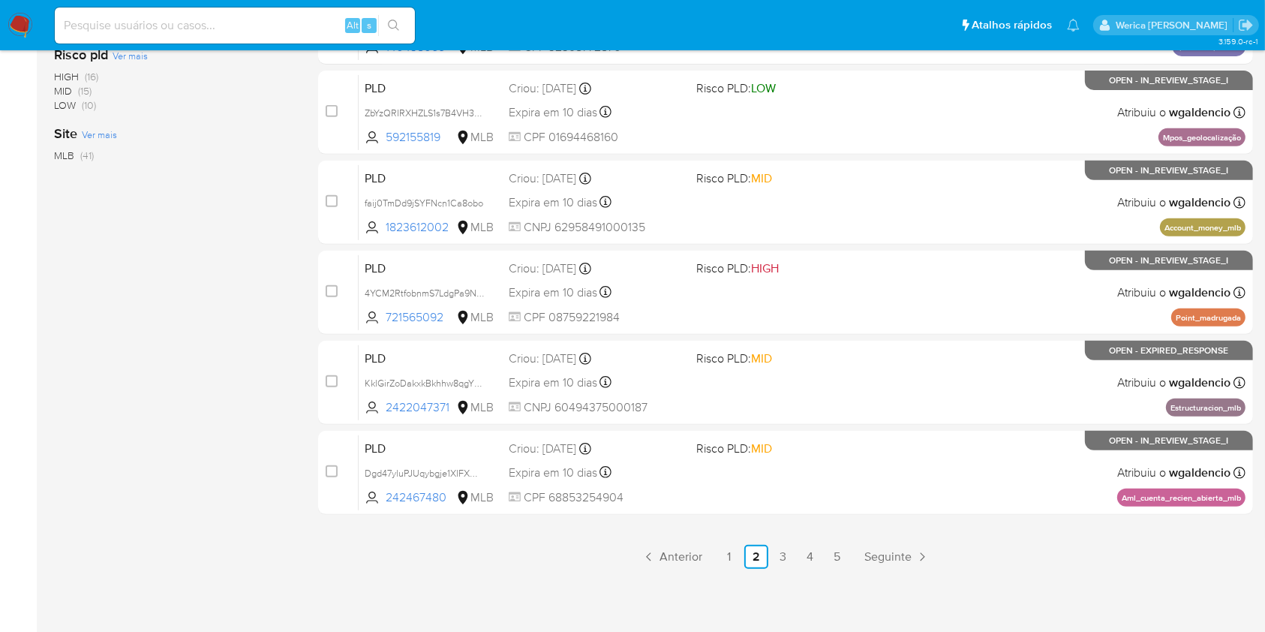
click at [786, 558] on link "3" at bounding box center [783, 557] width 24 height 24
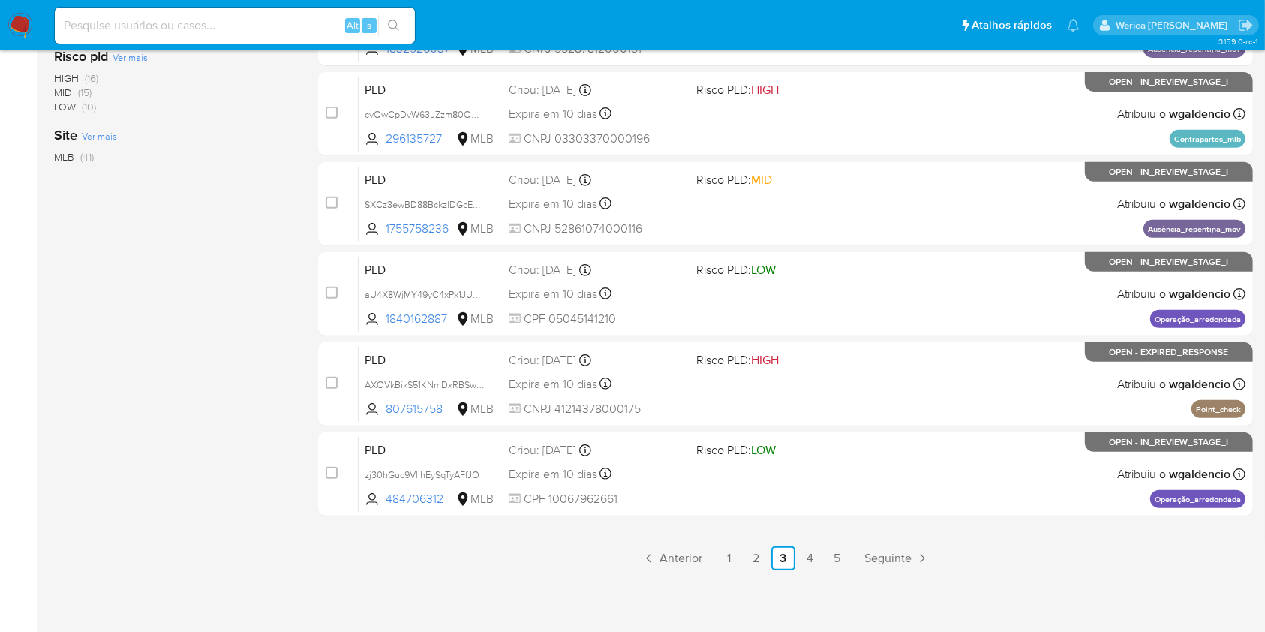
scroll to position [606, 0]
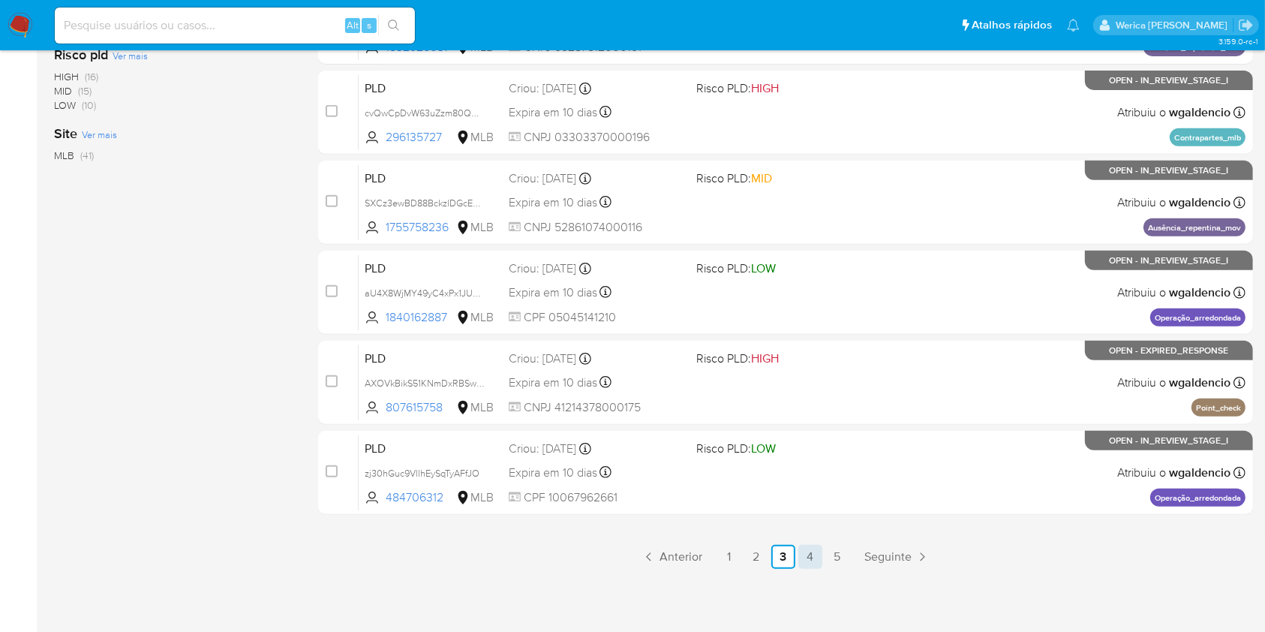
click at [810, 555] on link "4" at bounding box center [810, 557] width 24 height 24
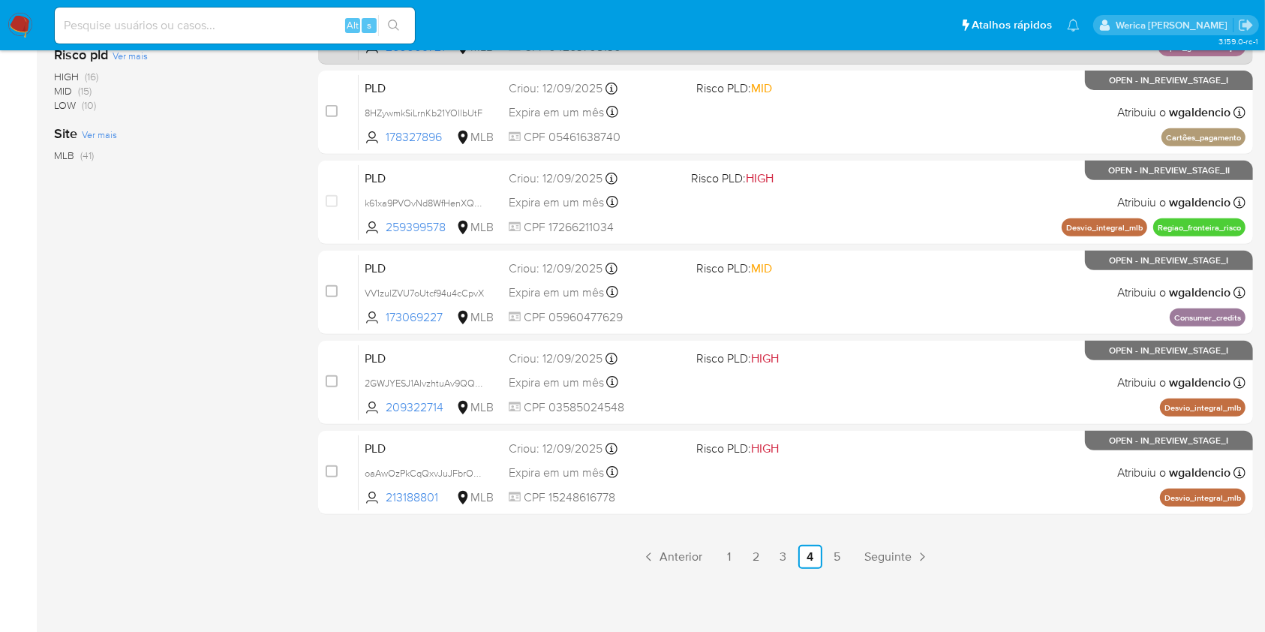
scroll to position [106, 0]
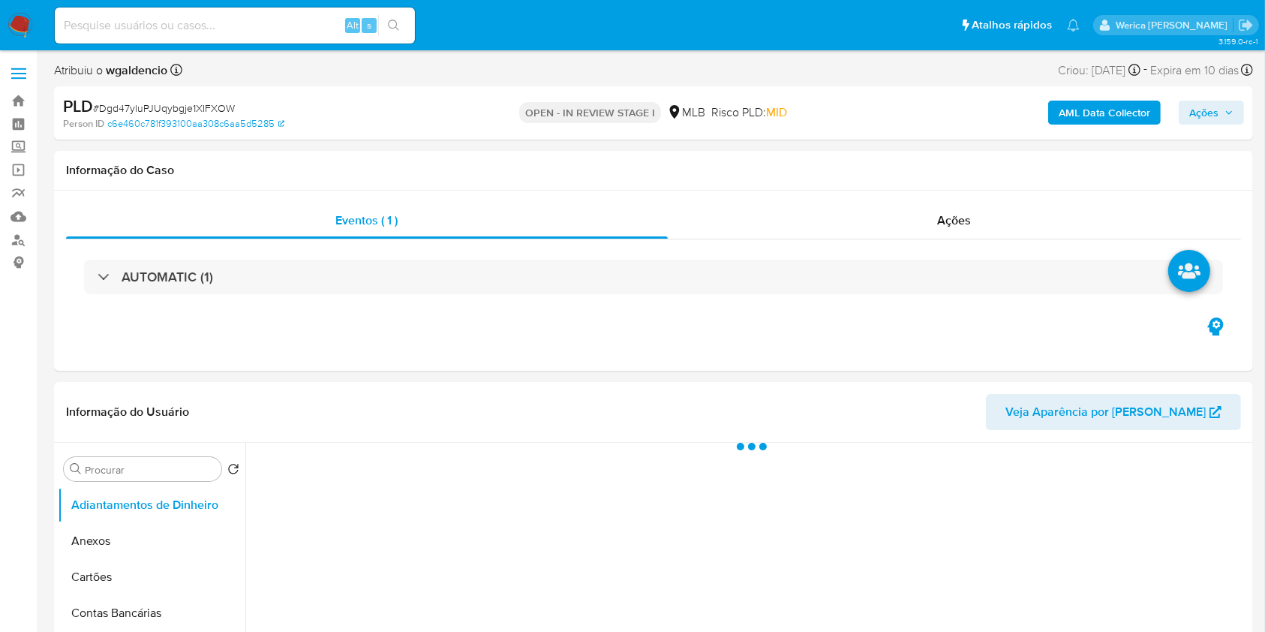
select select "10"
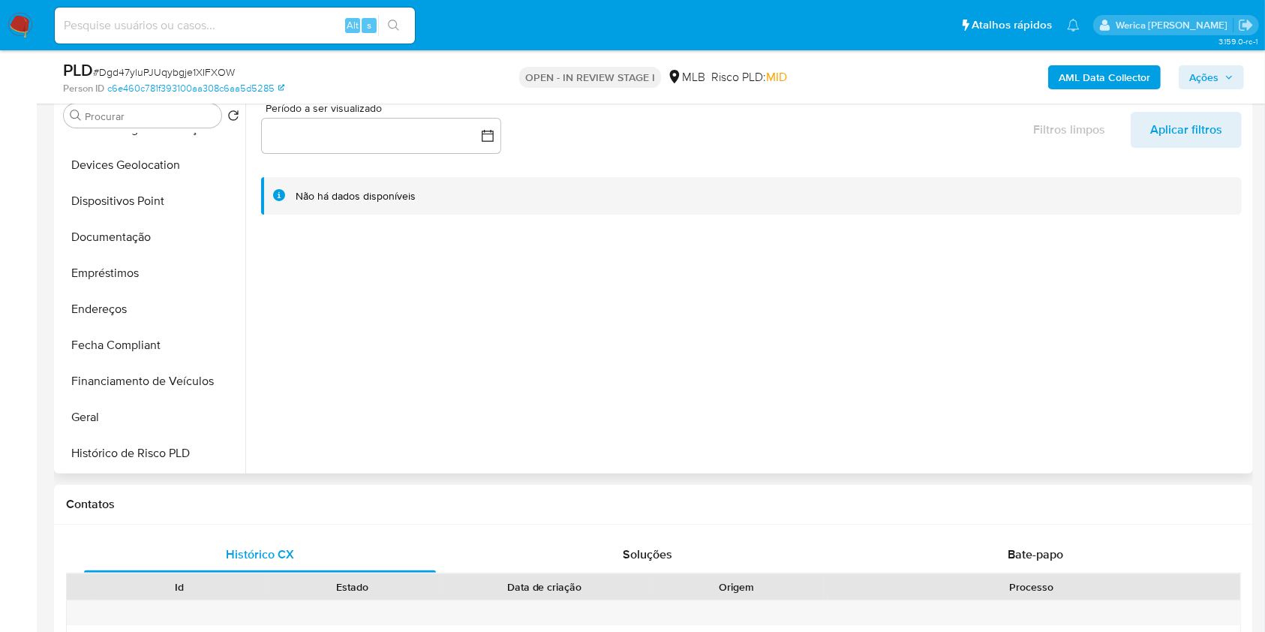
scroll to position [400, 0]
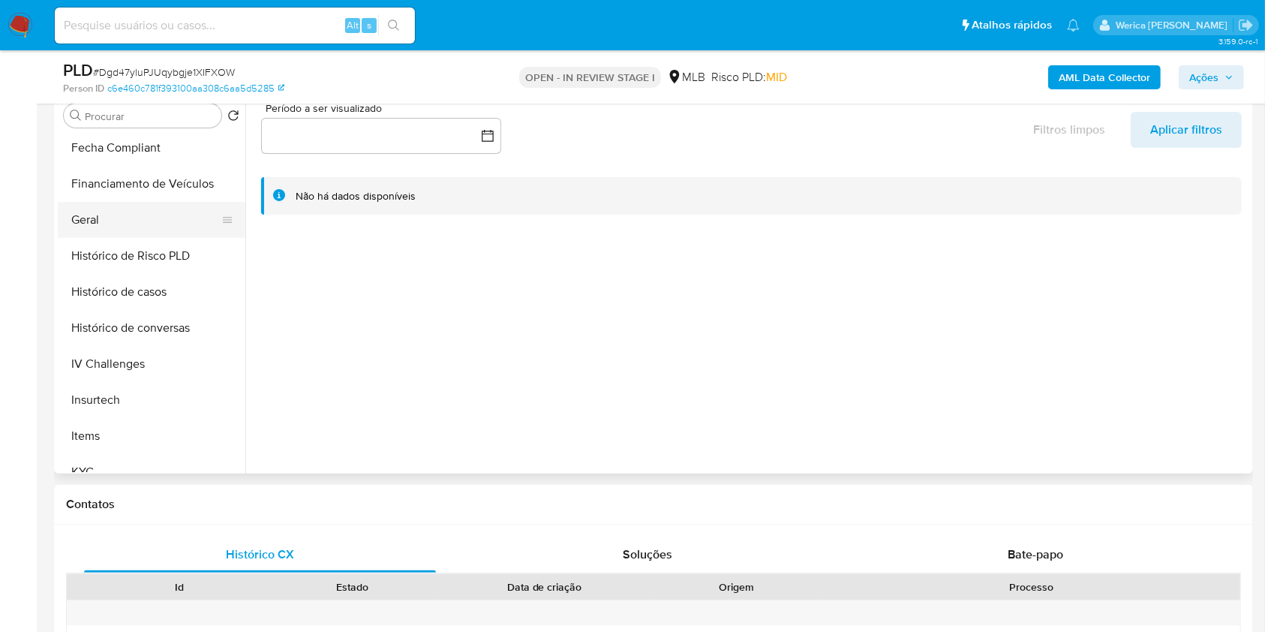
click at [131, 218] on button "Geral" at bounding box center [146, 220] width 176 height 36
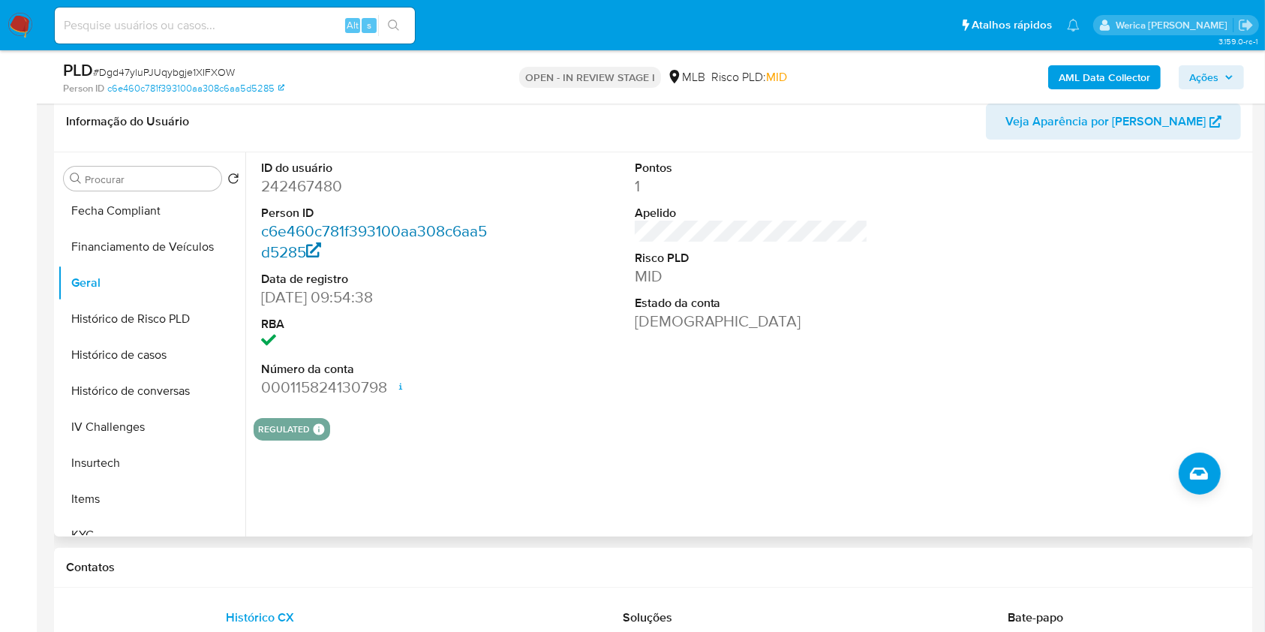
scroll to position [200, 0]
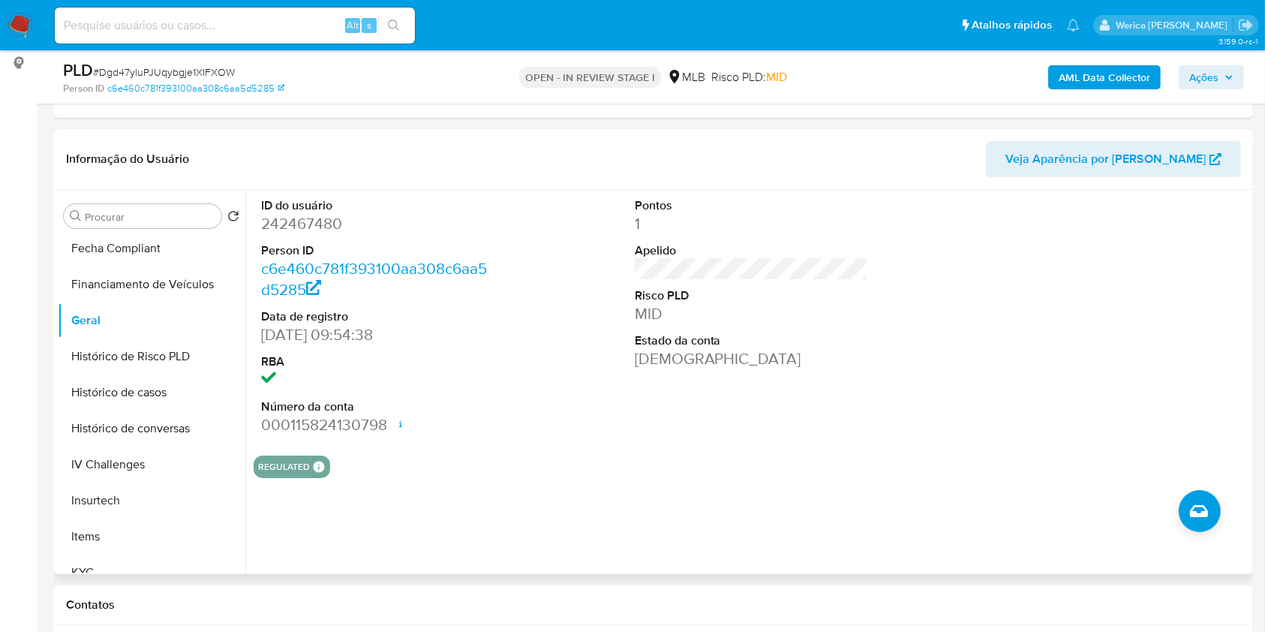
click at [326, 223] on dd "242467480" at bounding box center [378, 223] width 234 height 21
copy dd "242467480"
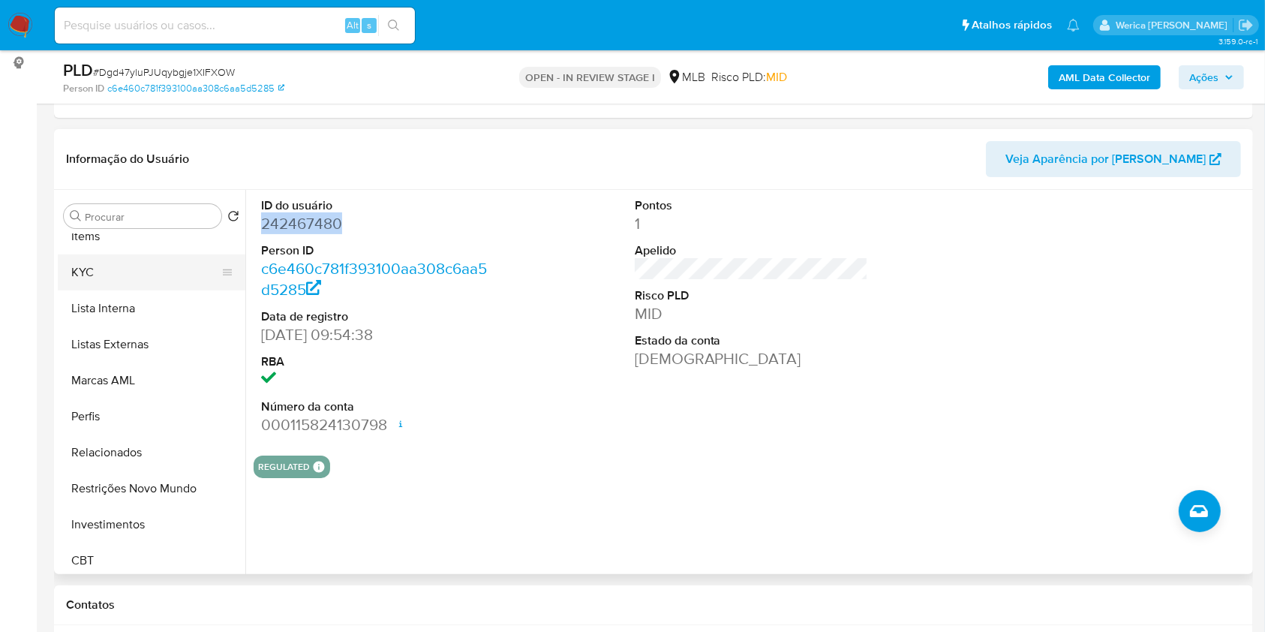
click at [136, 266] on button "KYC" at bounding box center [146, 272] width 176 height 36
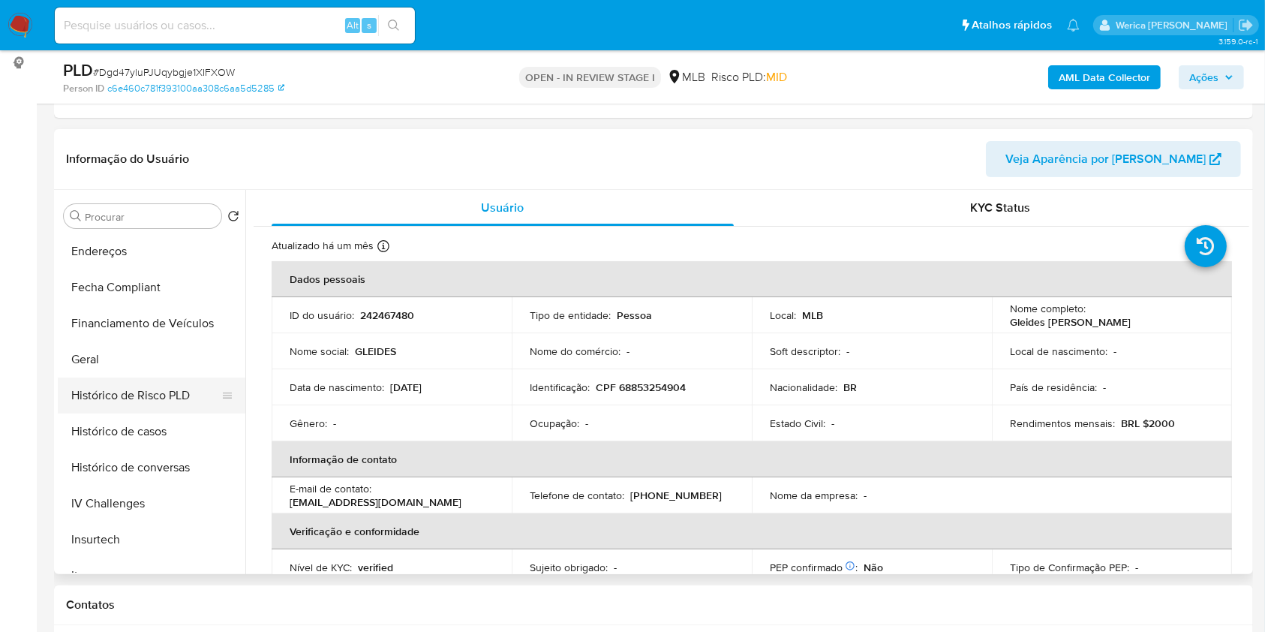
scroll to position [300, 0]
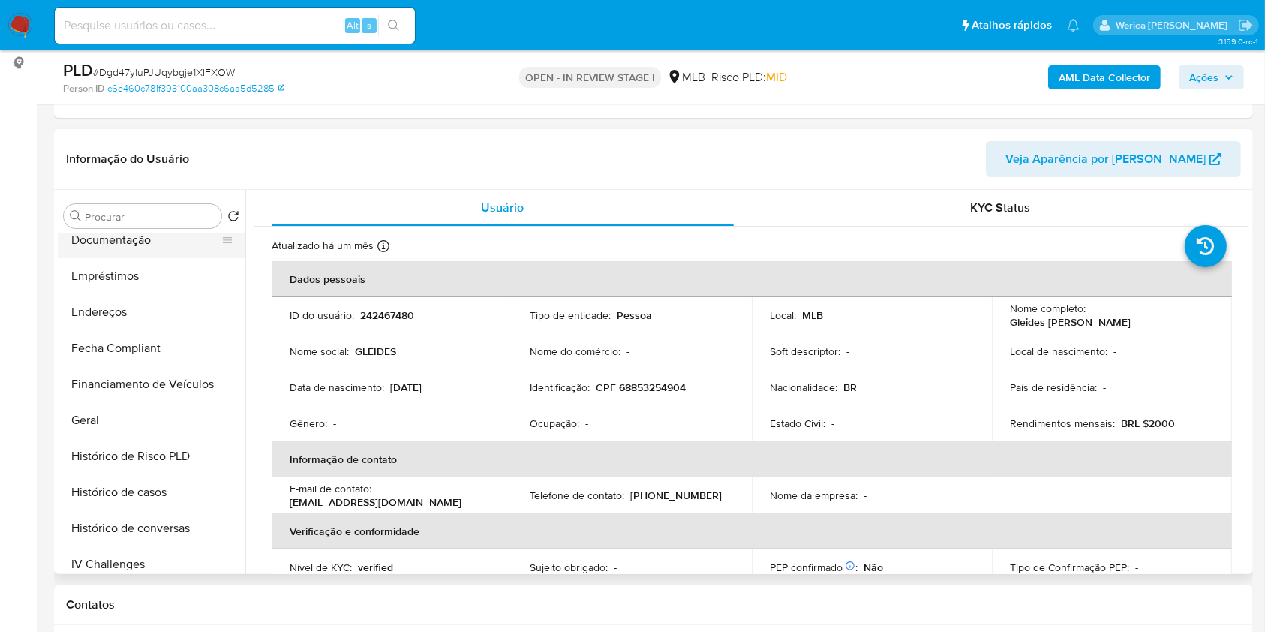
click at [114, 242] on button "Documentação" at bounding box center [146, 240] width 176 height 36
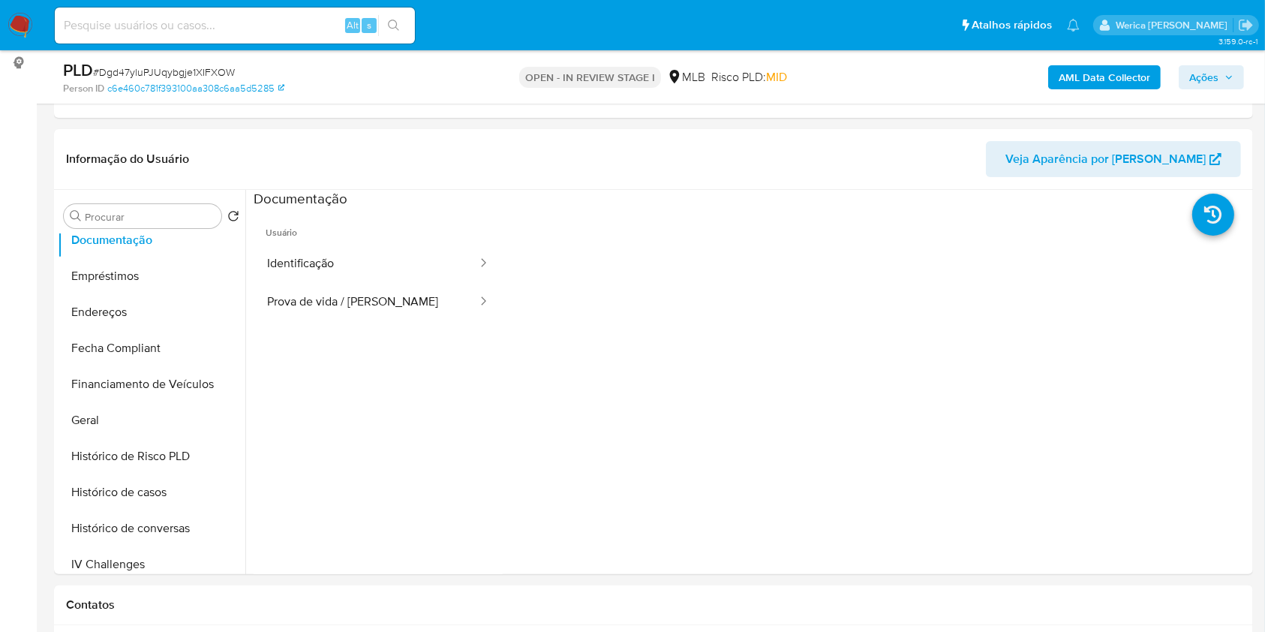
click at [329, 258] on button "Identificação" at bounding box center [366, 264] width 225 height 38
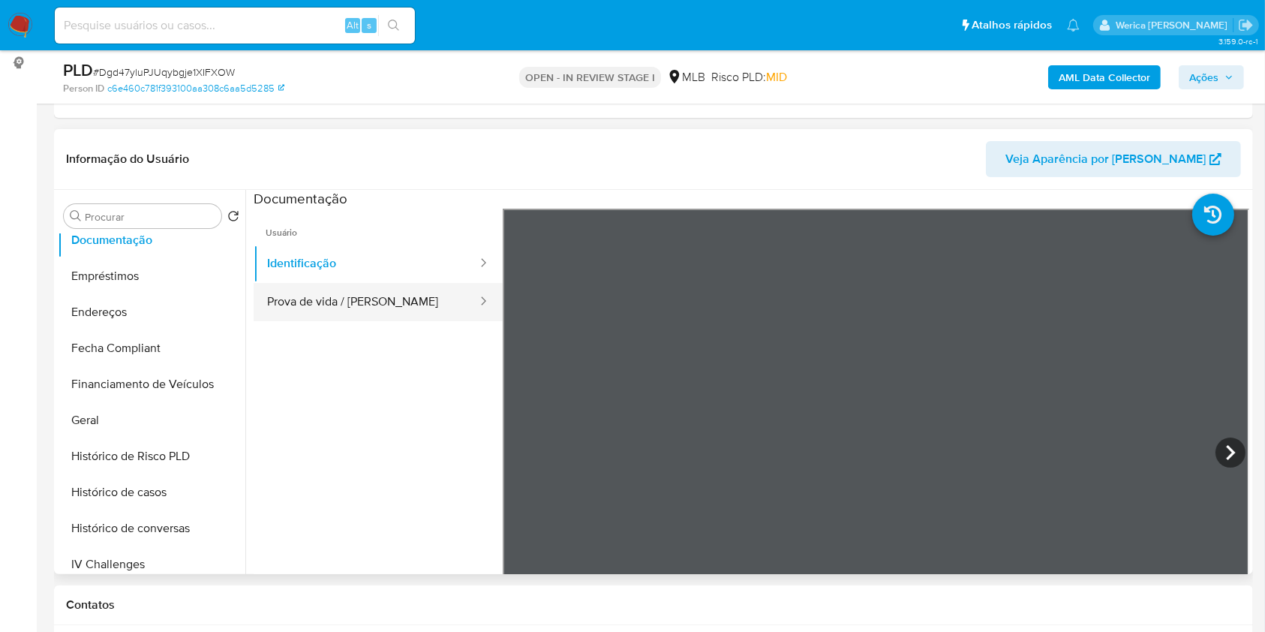
click at [426, 311] on button "Prova de vida / Selfie" at bounding box center [366, 302] width 225 height 38
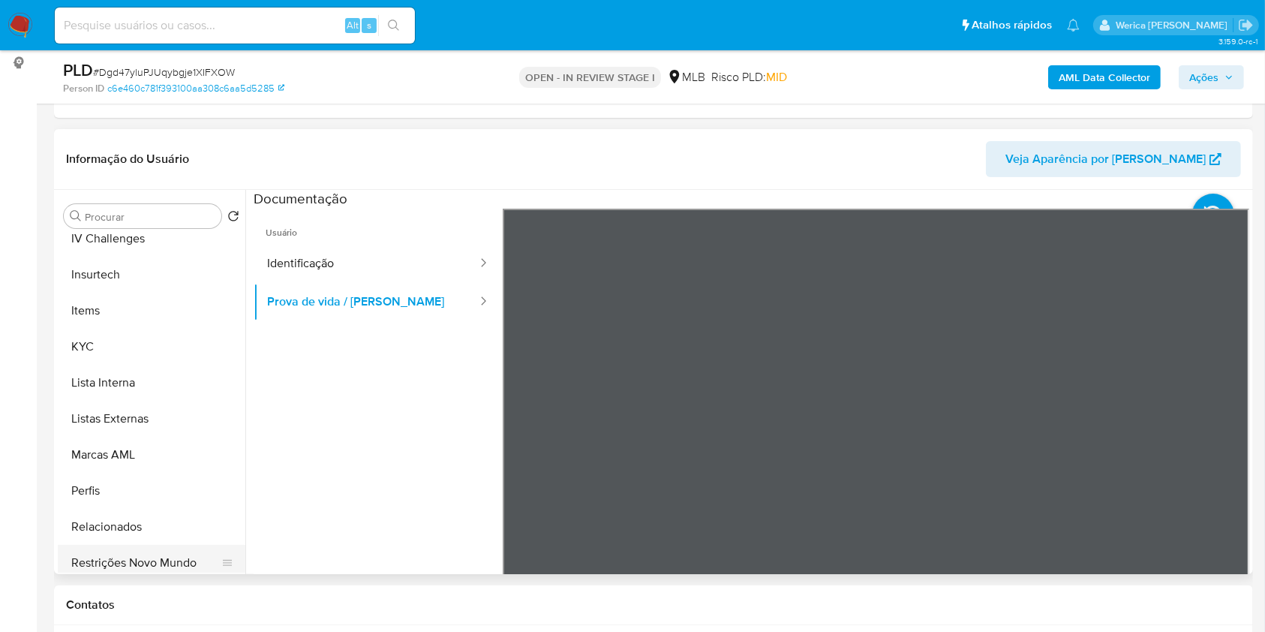
scroll to position [706, 0]
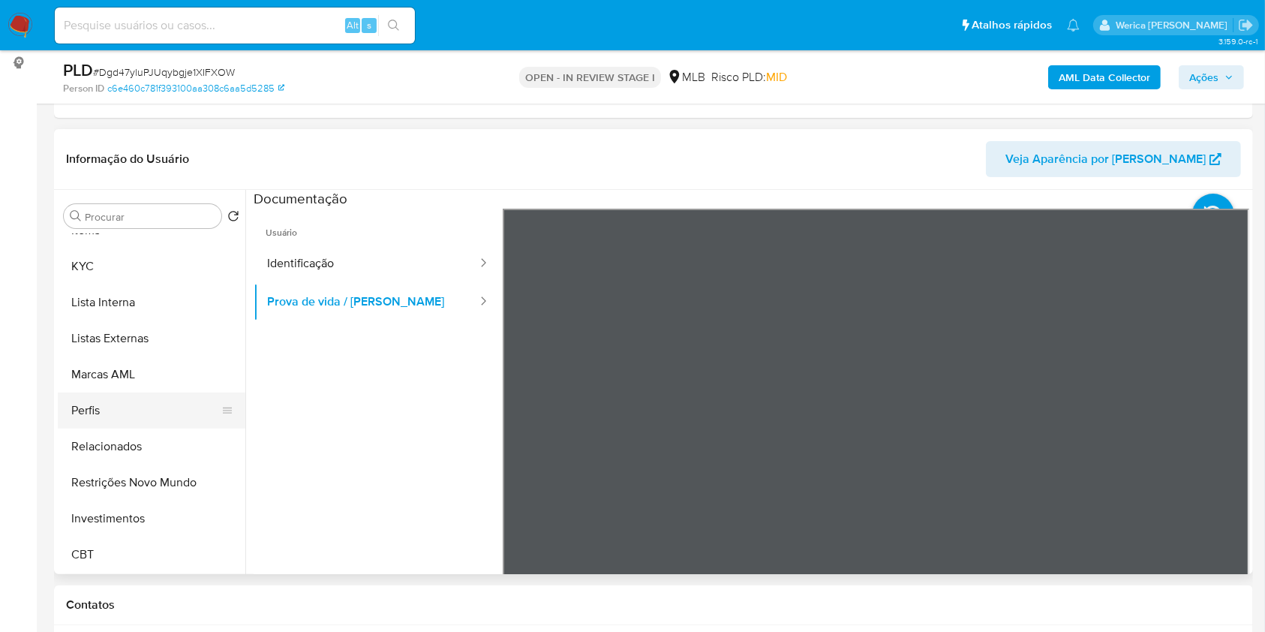
click at [146, 397] on button "Perfis" at bounding box center [146, 410] width 176 height 36
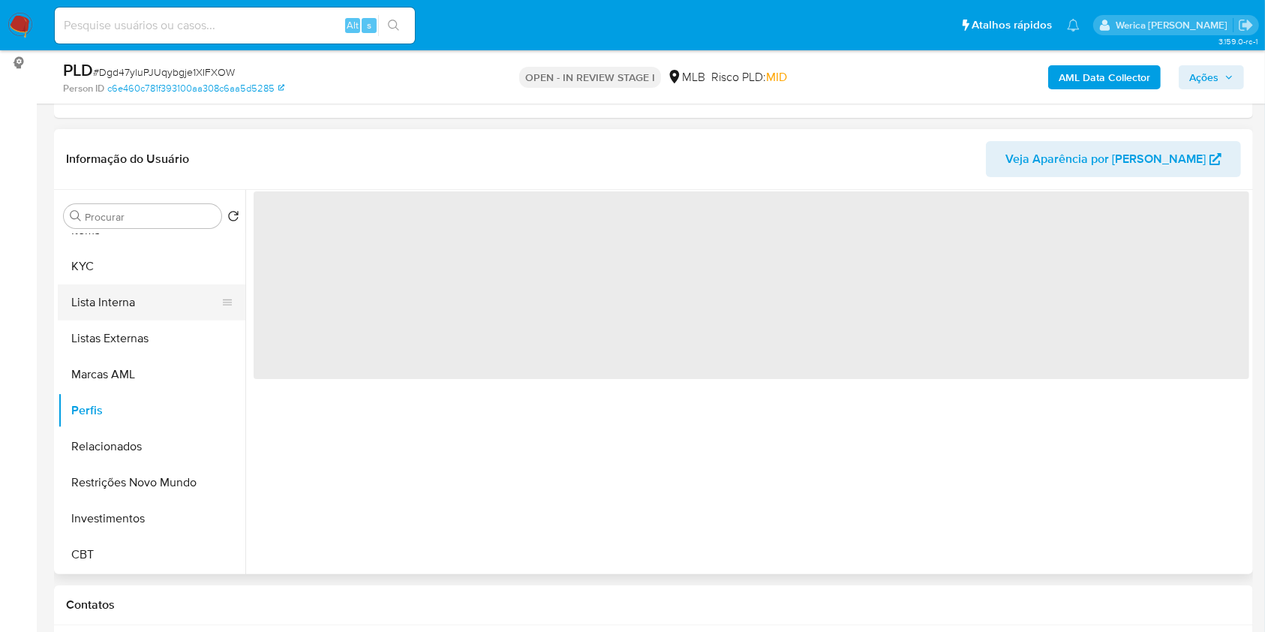
click at [106, 285] on button "Lista Interna" at bounding box center [146, 302] width 176 height 36
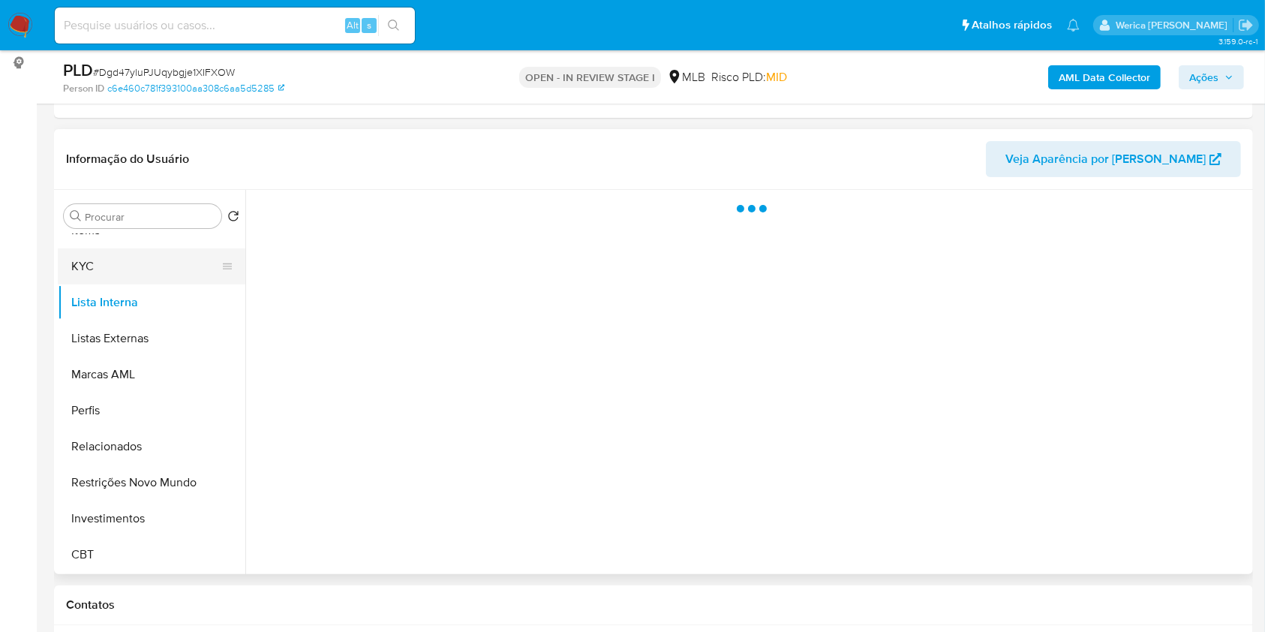
click at [107, 258] on button "KYC" at bounding box center [146, 266] width 176 height 36
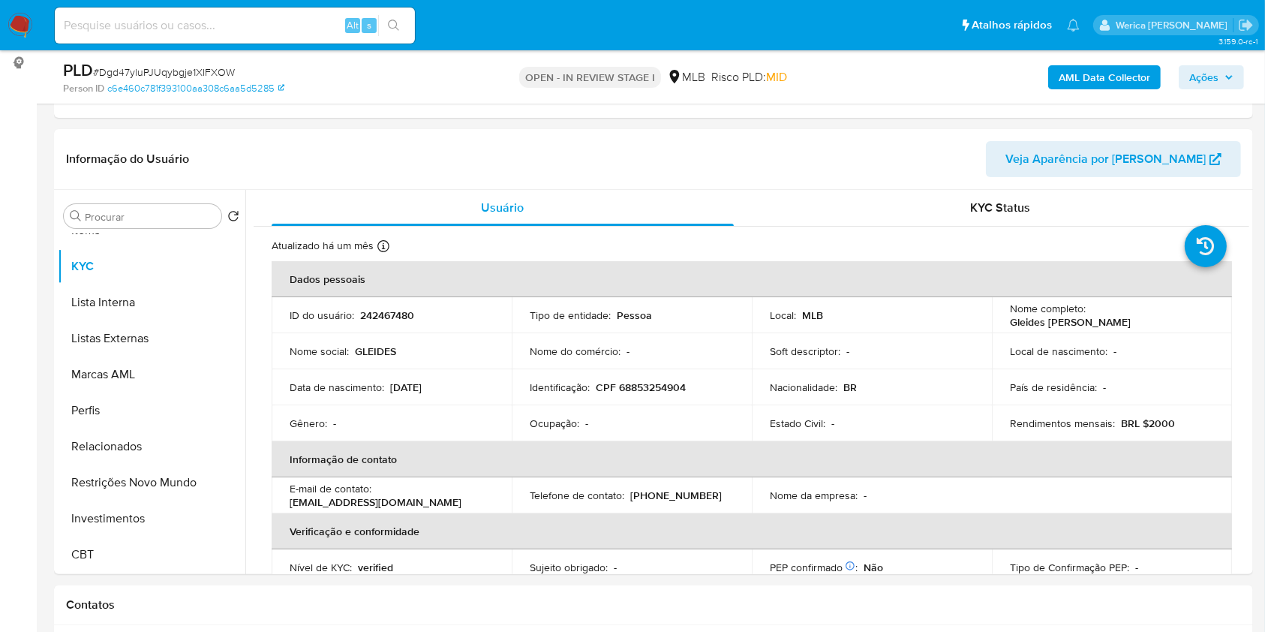
click at [1114, 77] on b "AML Data Collector" at bounding box center [1105, 77] width 92 height 24
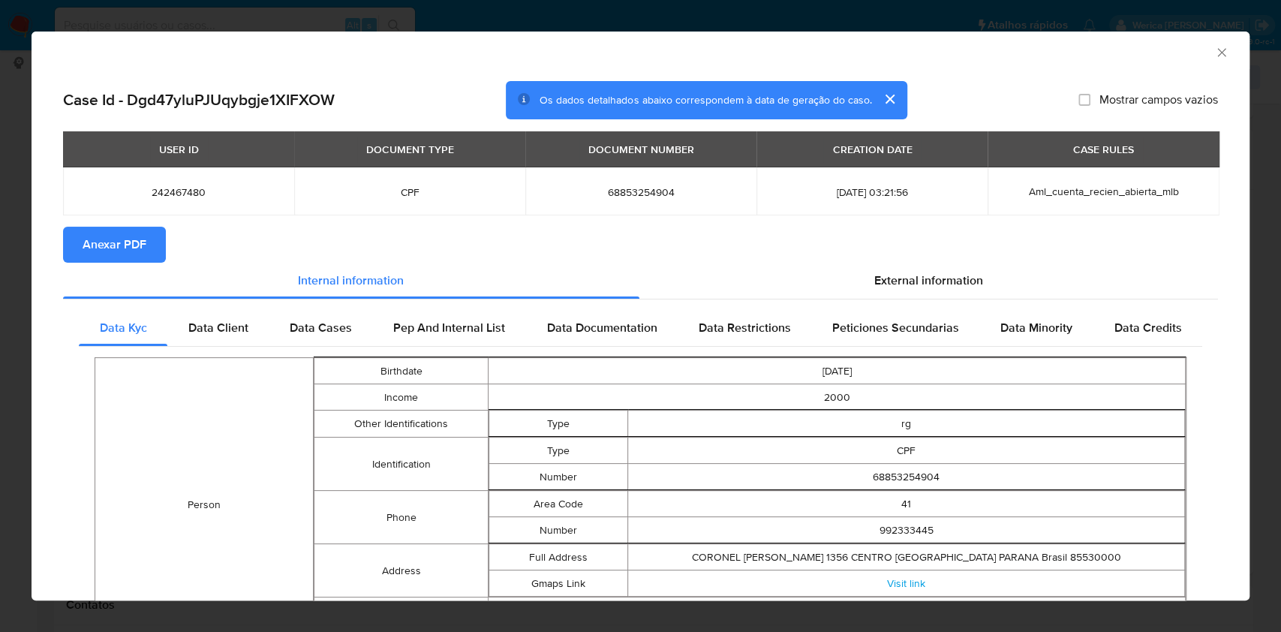
click at [126, 243] on span "Anexar PDF" at bounding box center [115, 244] width 64 height 33
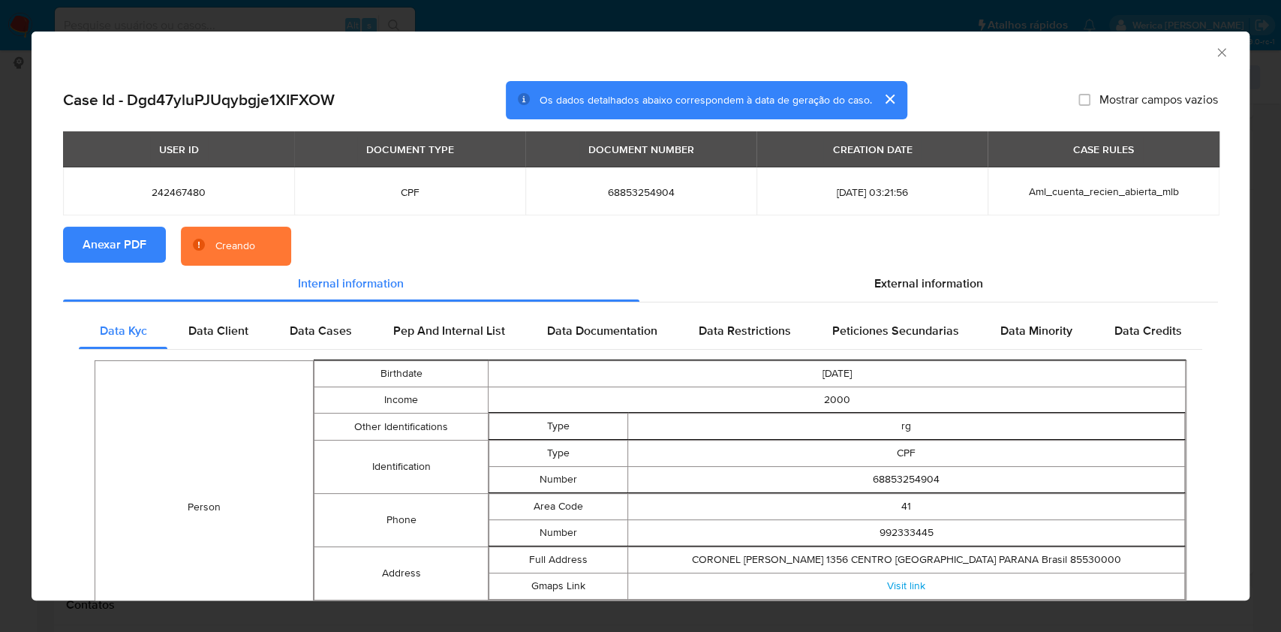
click at [0, 365] on div "AML Data Collector Case Id - Dgd47yluPJUqybgje1XIFXOW Os dados detalhados abaix…" at bounding box center [640, 316] width 1281 height 632
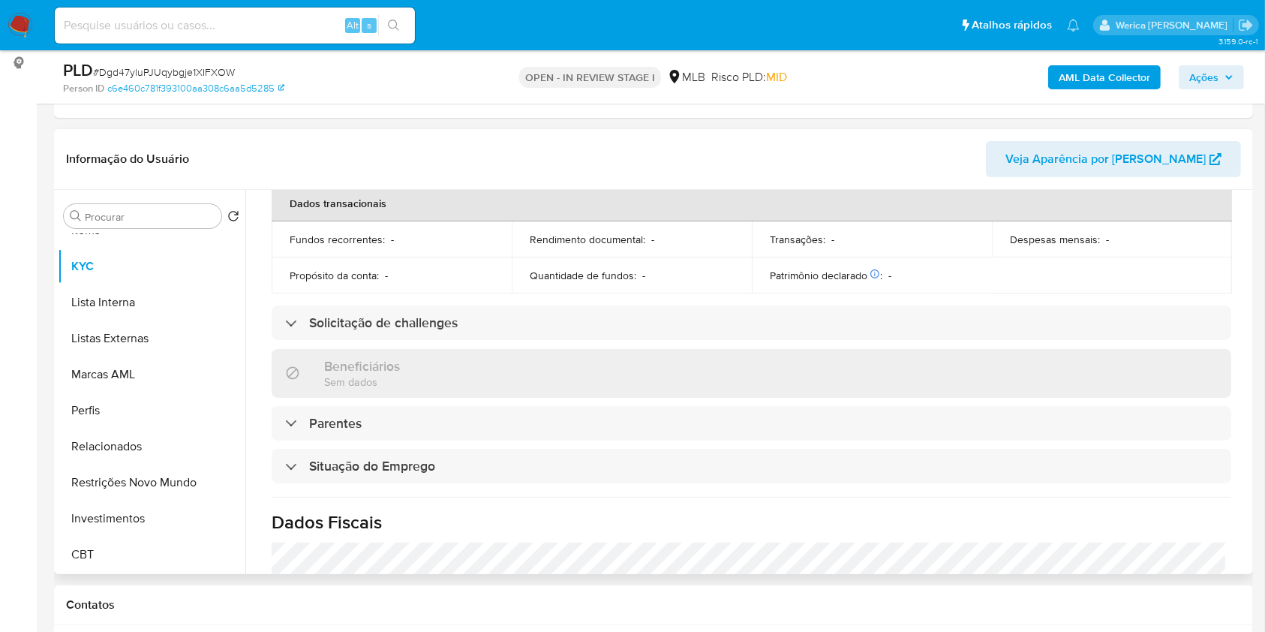
click at [492, 407] on div "Atualizado há um mês Criado: 17/06/2020 09:08:46 Atualizado: 19/08/2025 02:19:2…" at bounding box center [752, 320] width 996 height 986
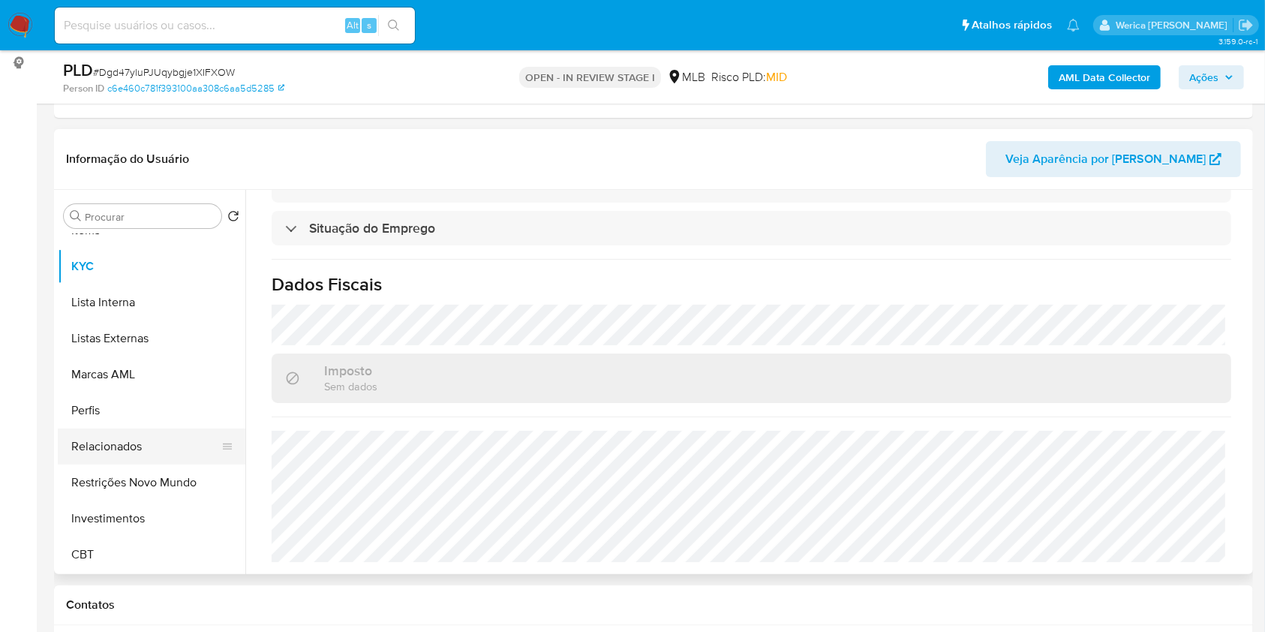
scroll to position [306, 0]
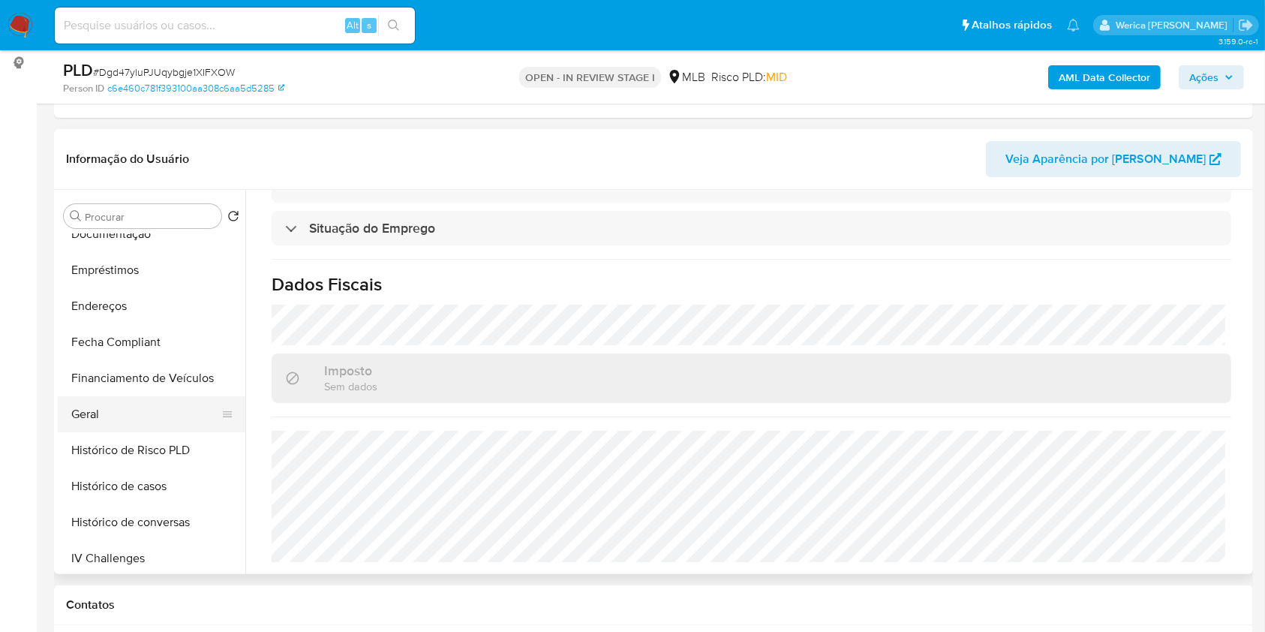
click at [108, 401] on button "Geral" at bounding box center [146, 414] width 176 height 36
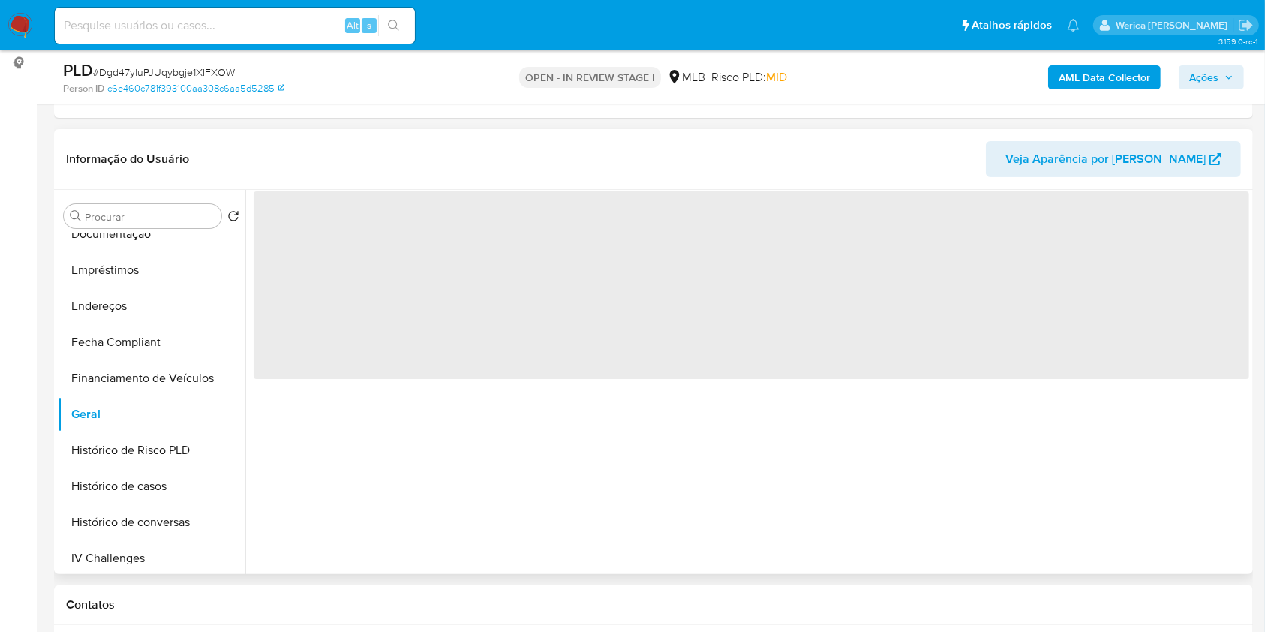
scroll to position [0, 0]
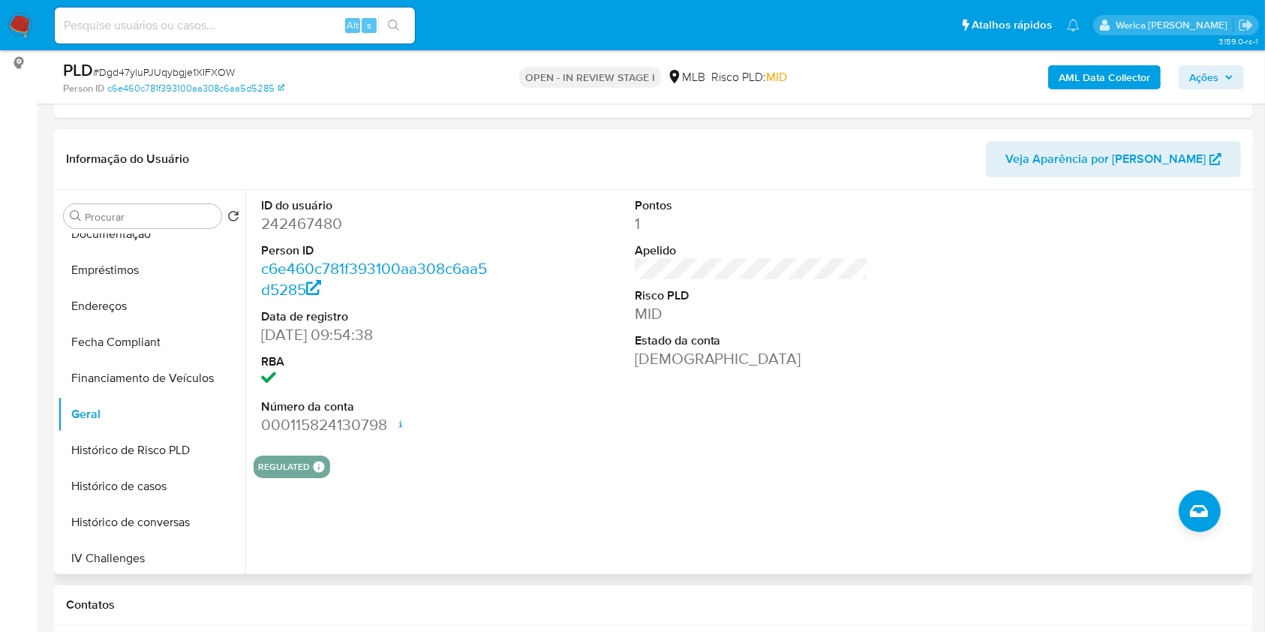
click at [1181, 405] on div at bounding box center [1124, 317] width 249 height 254
click at [1187, 291] on div at bounding box center [1124, 317] width 249 height 254
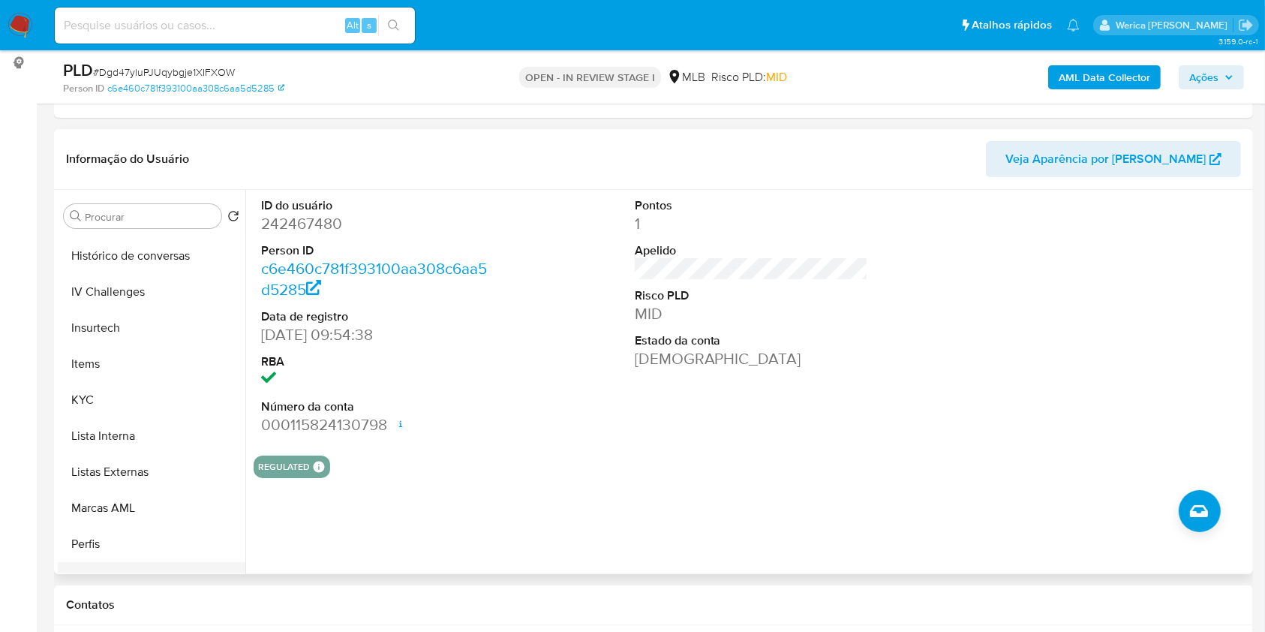
scroll to position [706, 0]
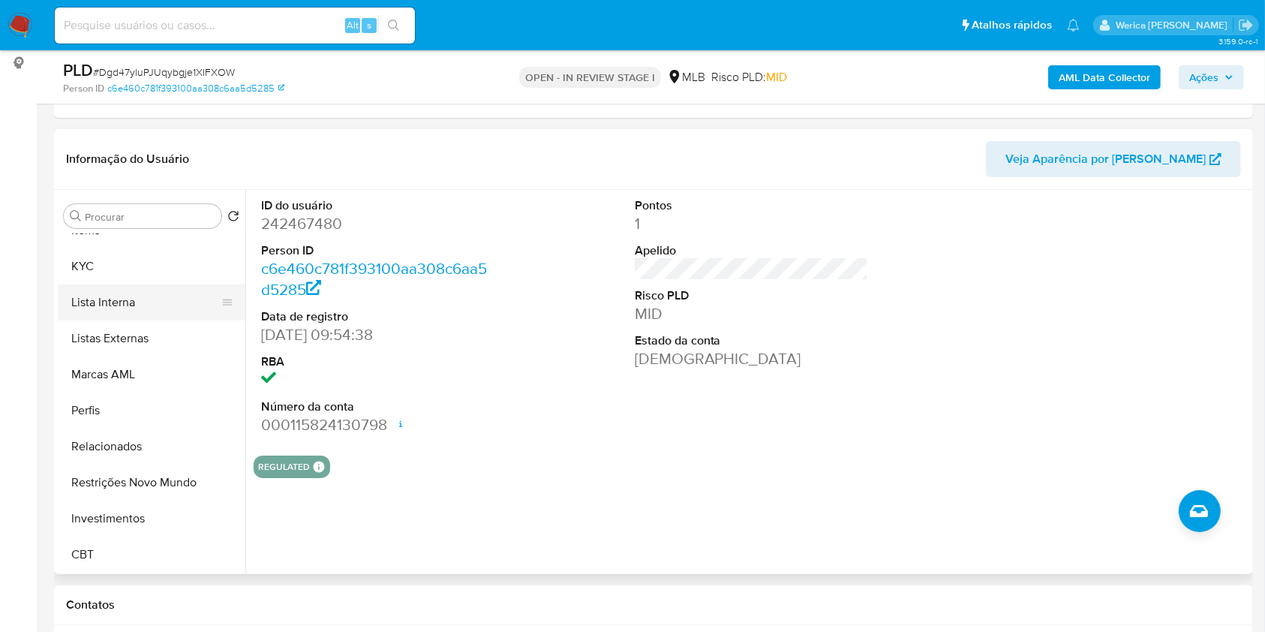
click at [96, 285] on button "Lista Interna" at bounding box center [146, 302] width 176 height 36
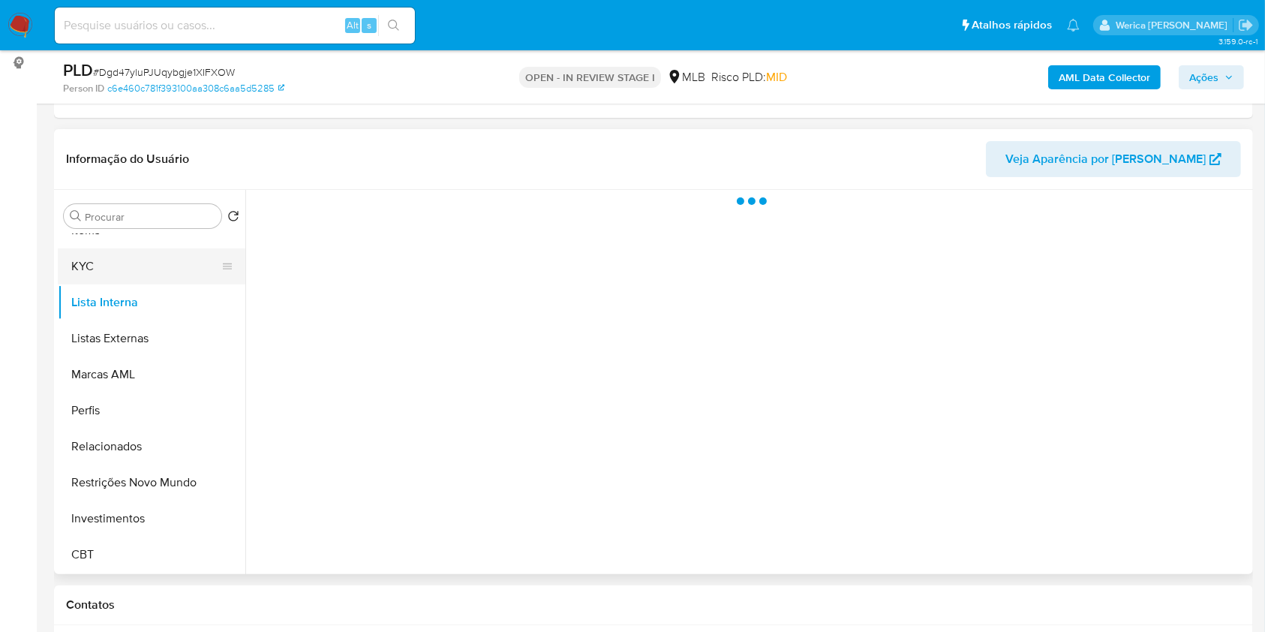
click at [101, 249] on button "KYC" at bounding box center [146, 266] width 176 height 36
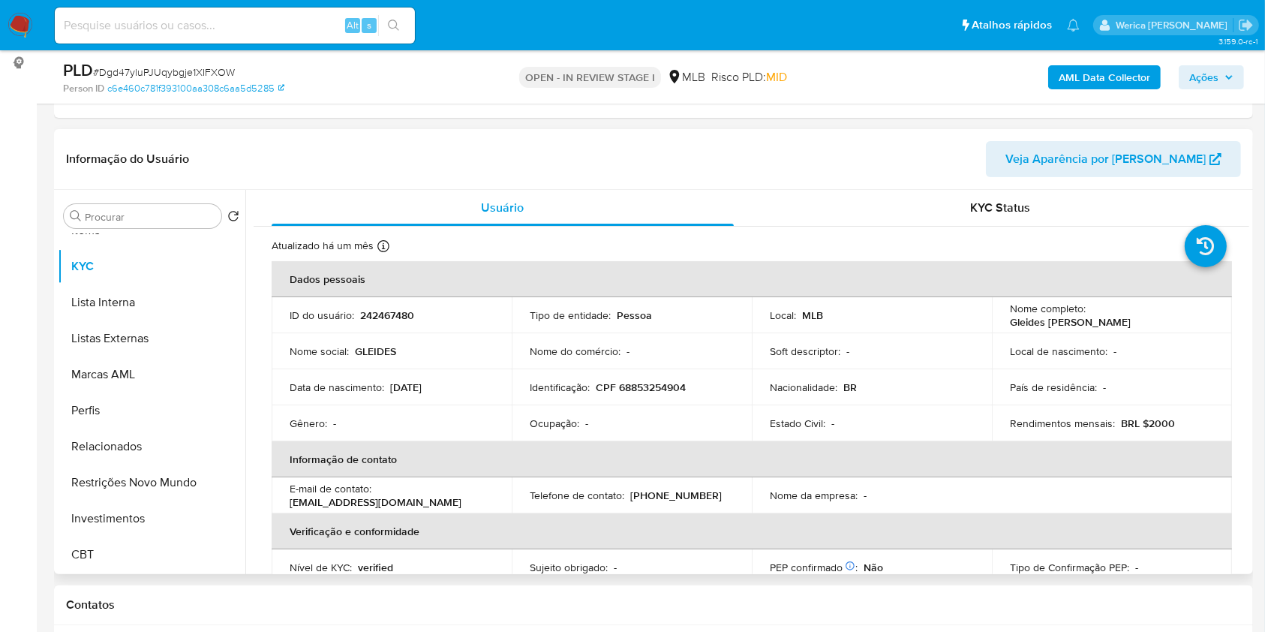
click at [1126, 489] on table "Dados pessoais ID do usuário : 242467480 Tipo de entidade : Pessoa Local : MLB …" at bounding box center [752, 477] width 961 height 432
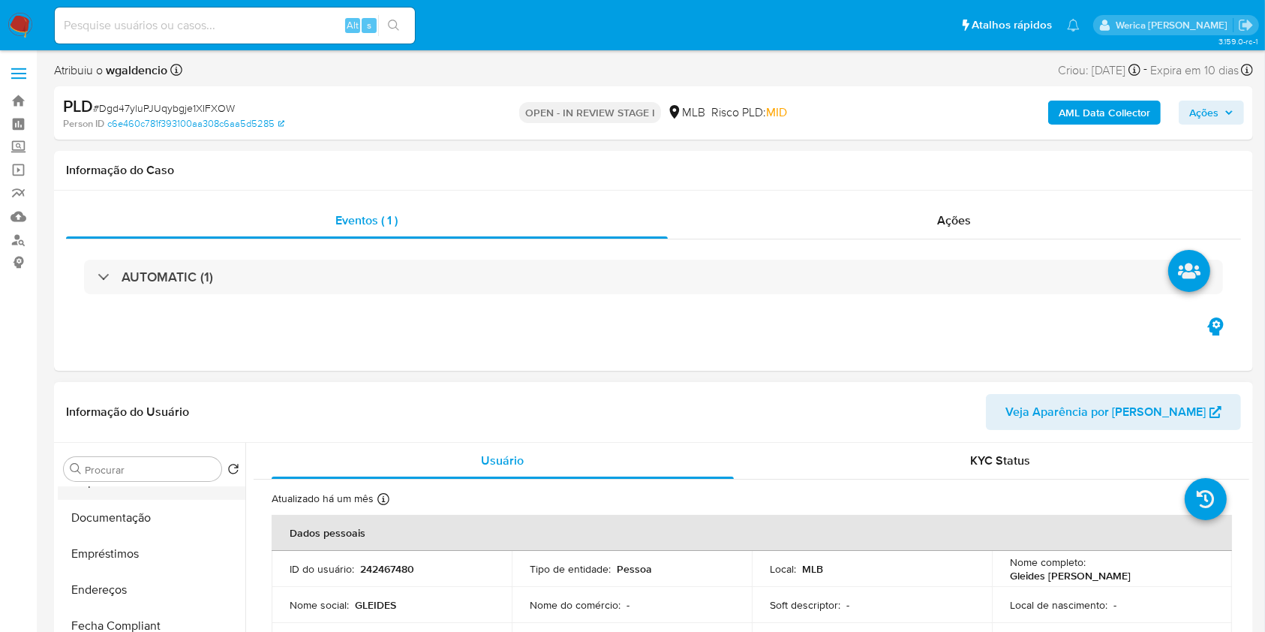
scroll to position [206, 0]
click at [139, 615] on button "Empréstimos" at bounding box center [146, 624] width 176 height 36
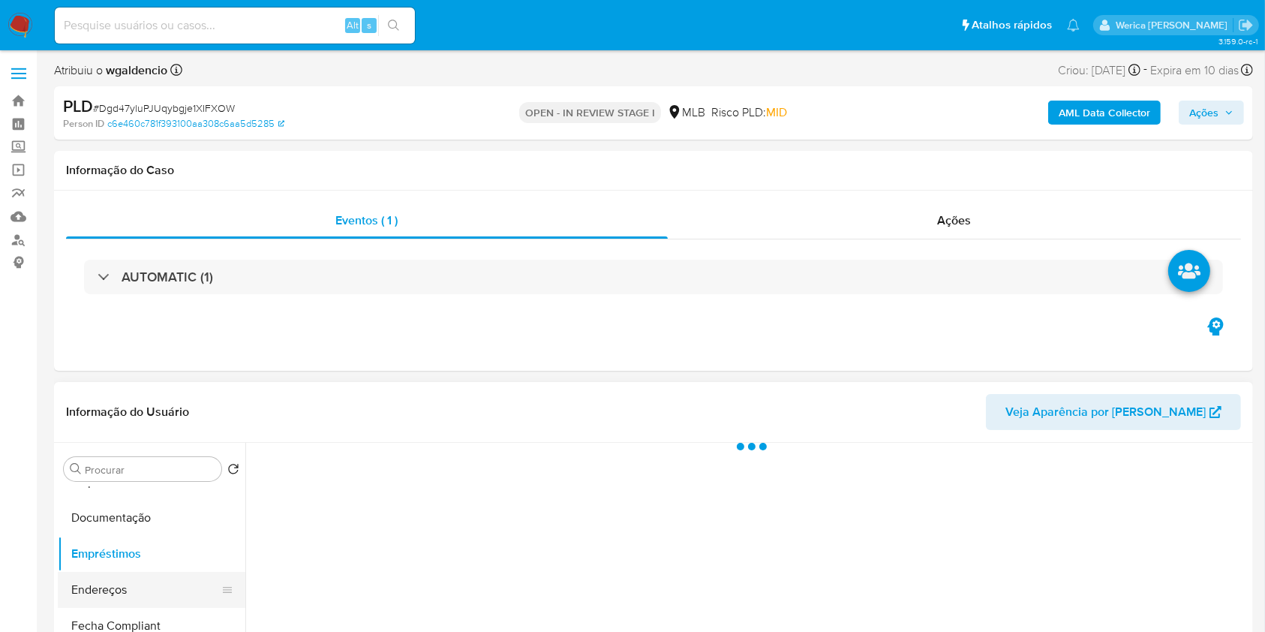
scroll to position [306, 0]
click at [140, 563] on button "Endereços" at bounding box center [146, 559] width 176 height 36
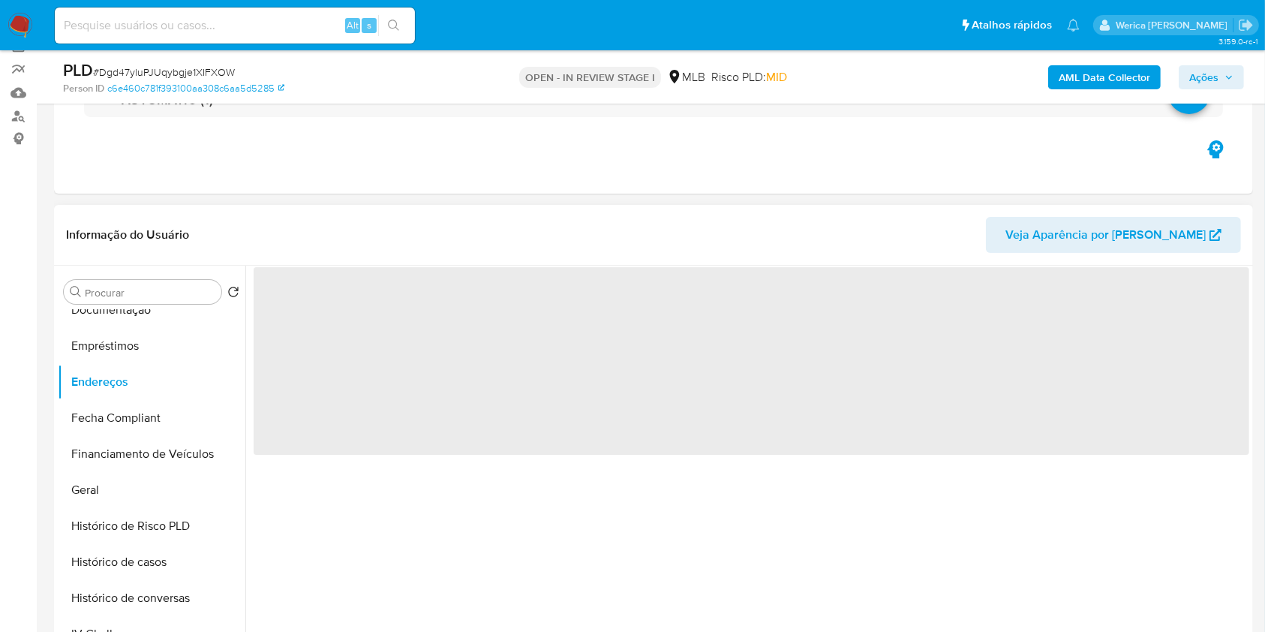
scroll to position [200, 0]
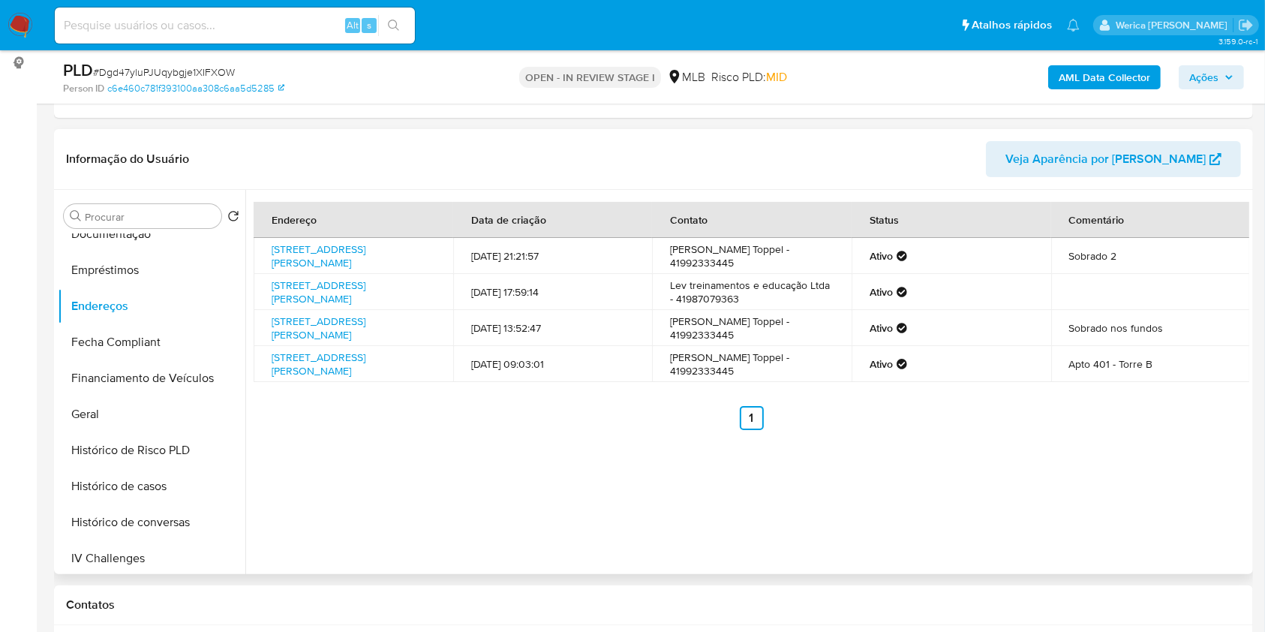
click at [1162, 464] on div "Endereço Data de criação Contato Status Comentário Rua Harry Delmonte Janz 119,…" at bounding box center [747, 382] width 1004 height 384
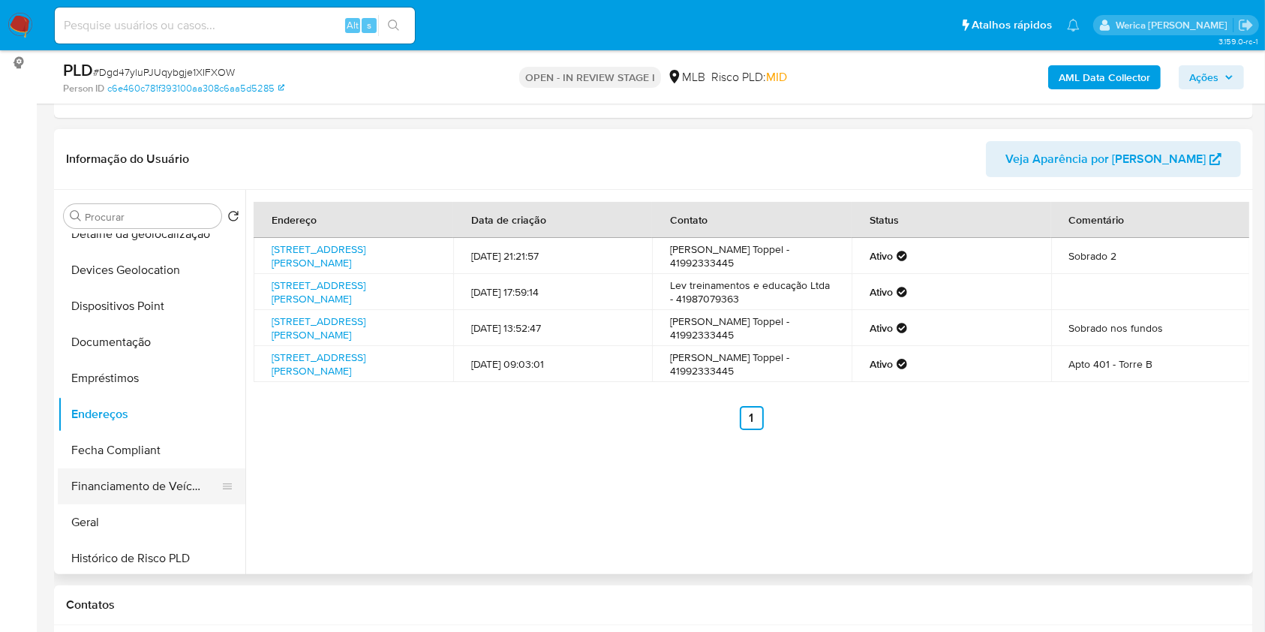
scroll to position [106, 0]
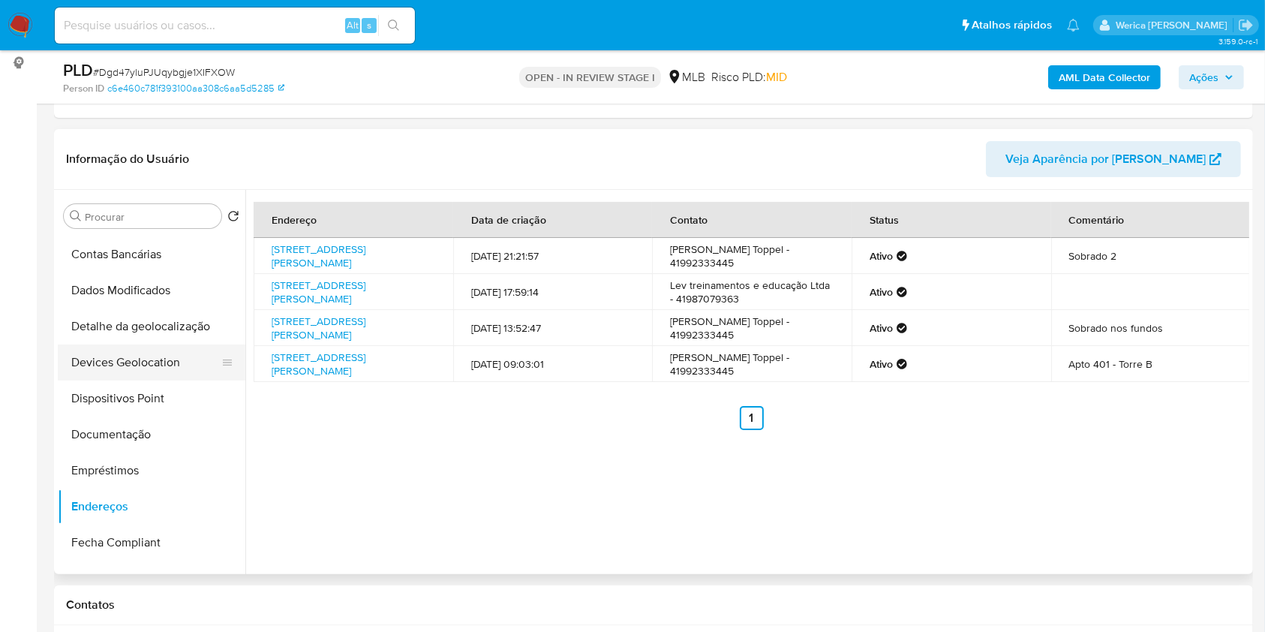
click at [150, 364] on button "Devices Geolocation" at bounding box center [146, 362] width 176 height 36
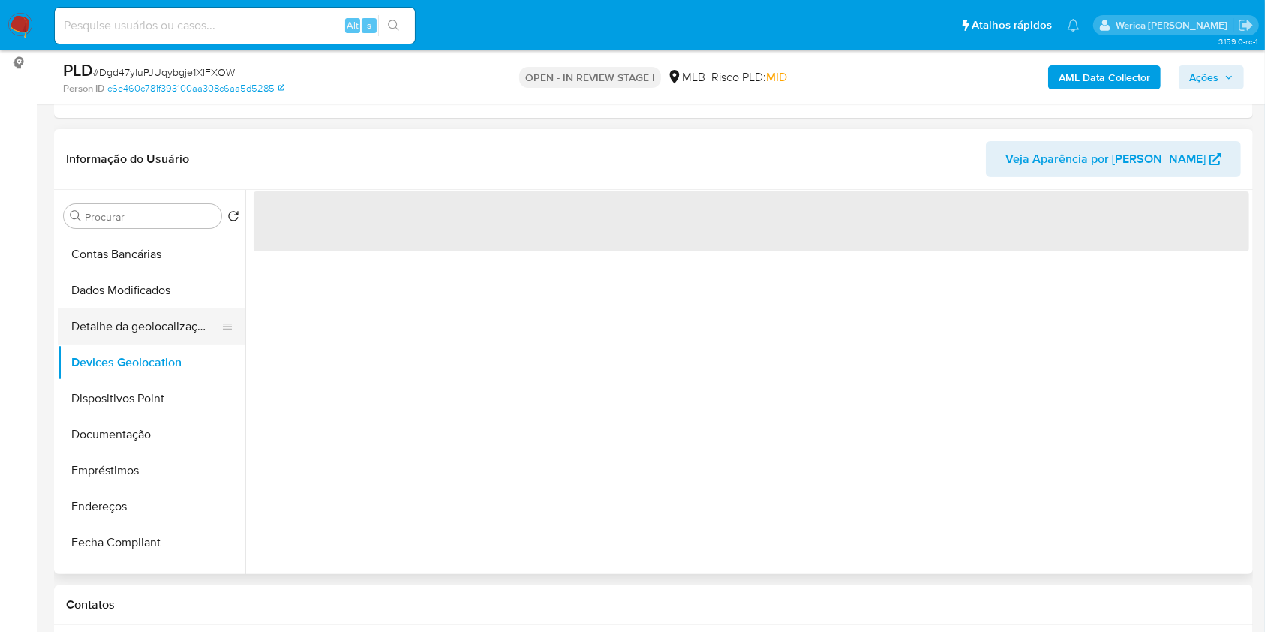
click at [175, 331] on button "Detalhe da geolocalização" at bounding box center [146, 326] width 176 height 36
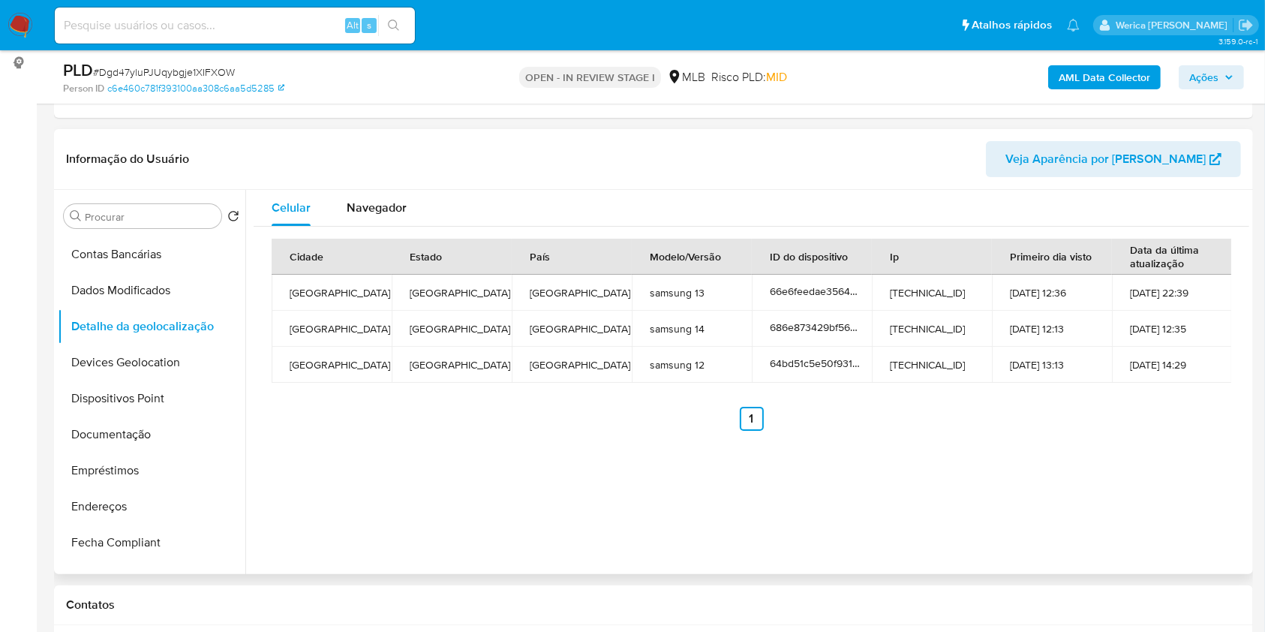
click at [770, 444] on div "Celular Navegador Cidade Estado País Modelo/Versão ID do dispositivo Ip Primeir…" at bounding box center [747, 382] width 1004 height 384
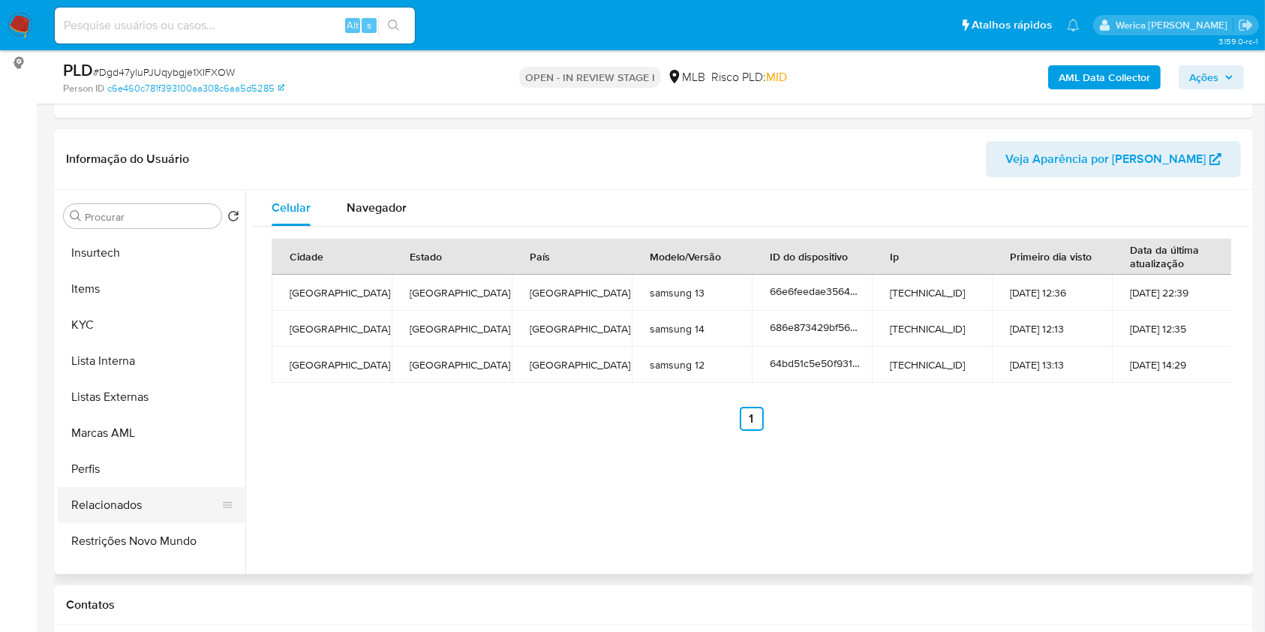
scroll to position [706, 0]
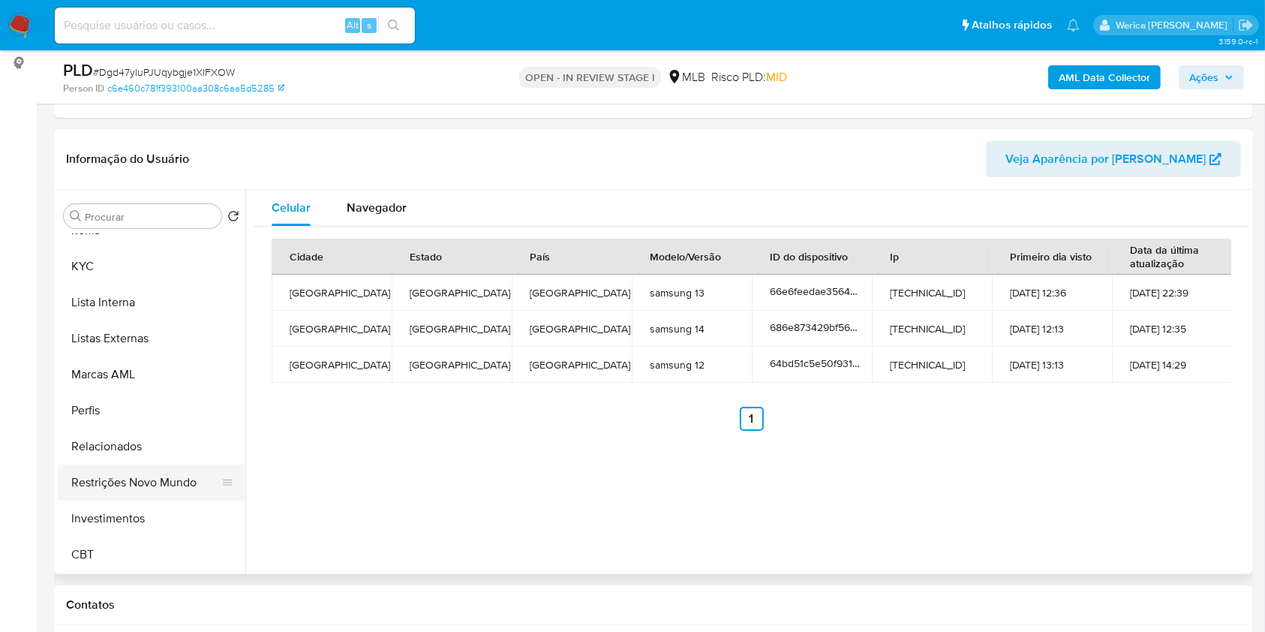
click at [171, 493] on button "Restrições Novo Mundo" at bounding box center [146, 483] width 176 height 36
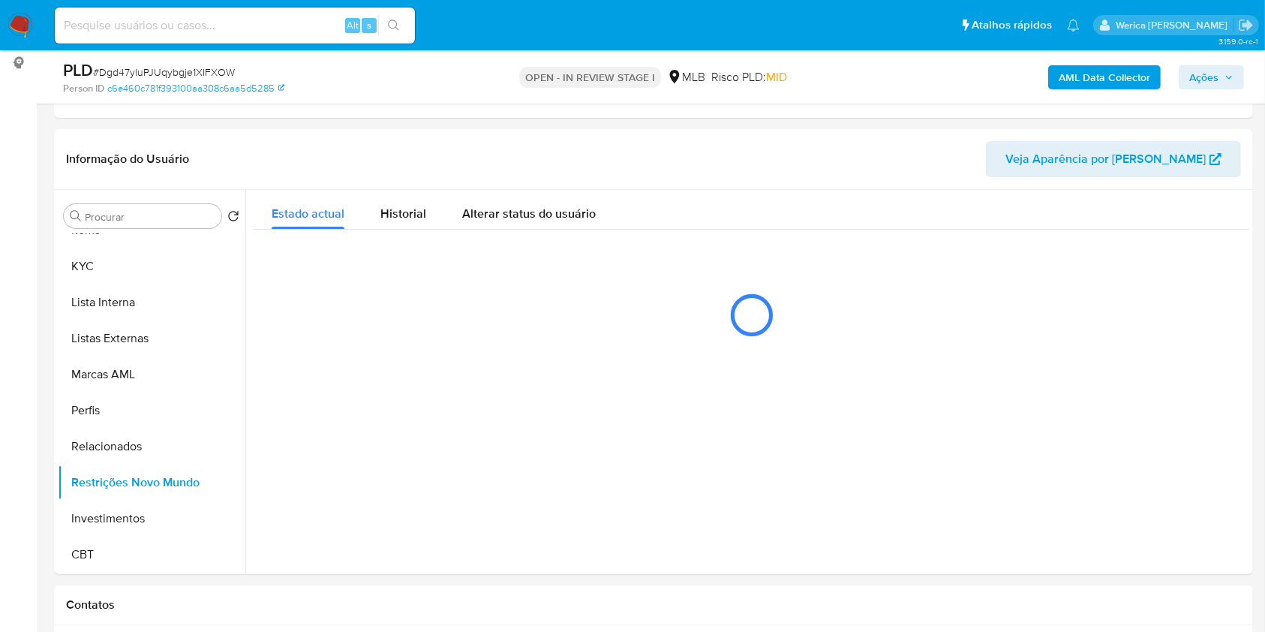
click at [319, 195] on div "Estado actual" at bounding box center [308, 210] width 73 height 40
click at [407, 200] on div "Historial" at bounding box center [403, 210] width 46 height 40
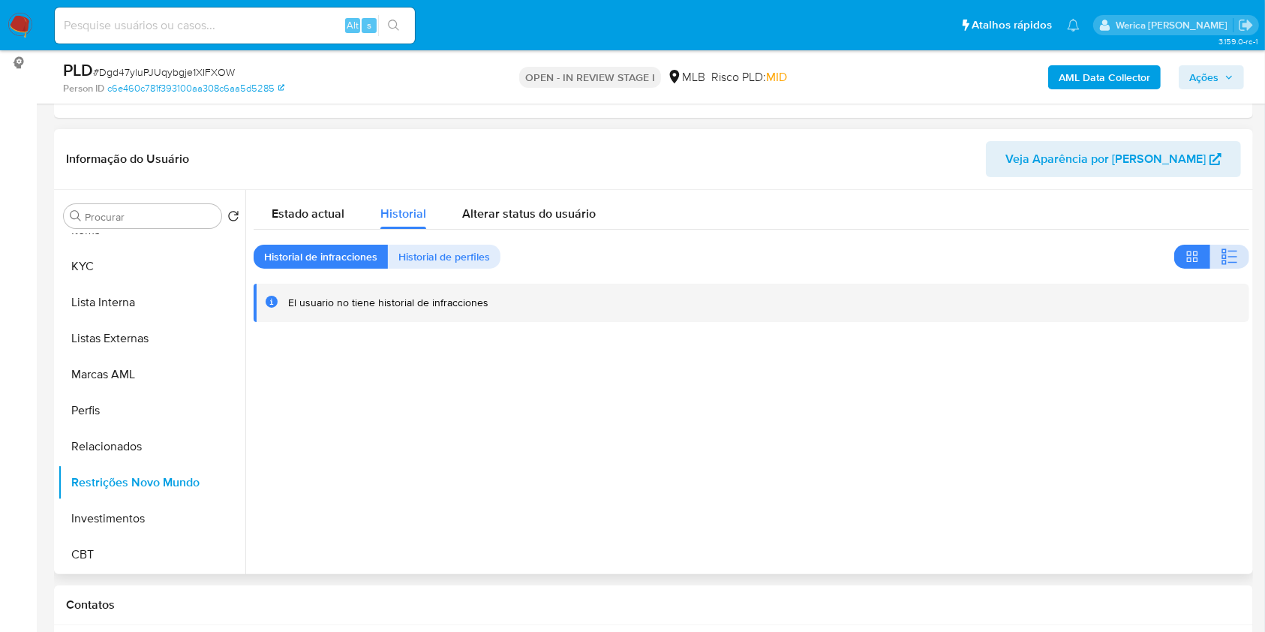
click at [1221, 255] on icon "button" at bounding box center [1230, 257] width 18 height 18
drag, startPoint x: 1237, startPoint y: 349, endPoint x: 1217, endPoint y: 335, distance: 23.7
click at [1237, 349] on div at bounding box center [747, 382] width 1004 height 384
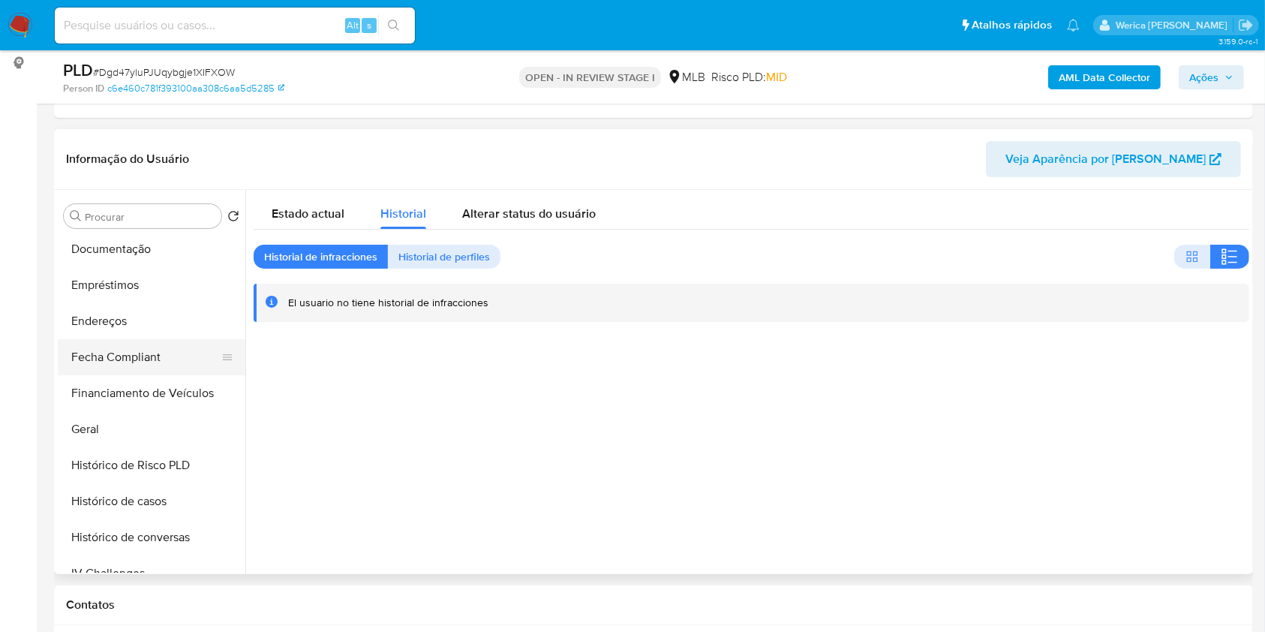
scroll to position [206, 0]
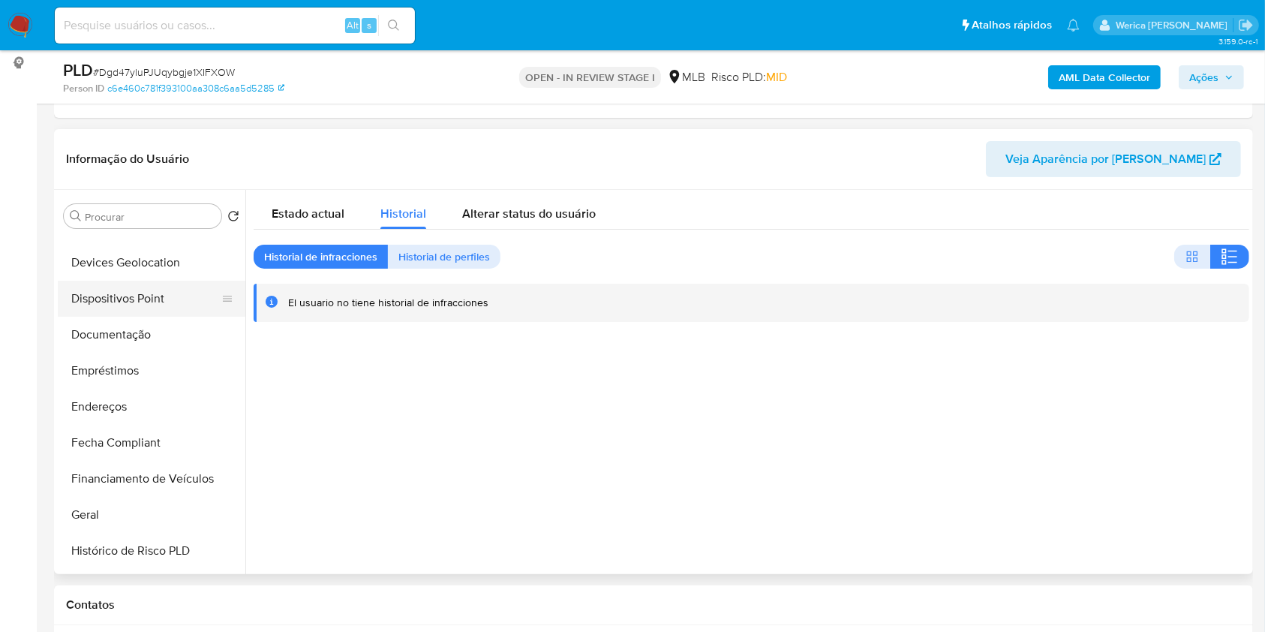
click at [180, 298] on button "Dispositivos Point" at bounding box center [146, 299] width 176 height 36
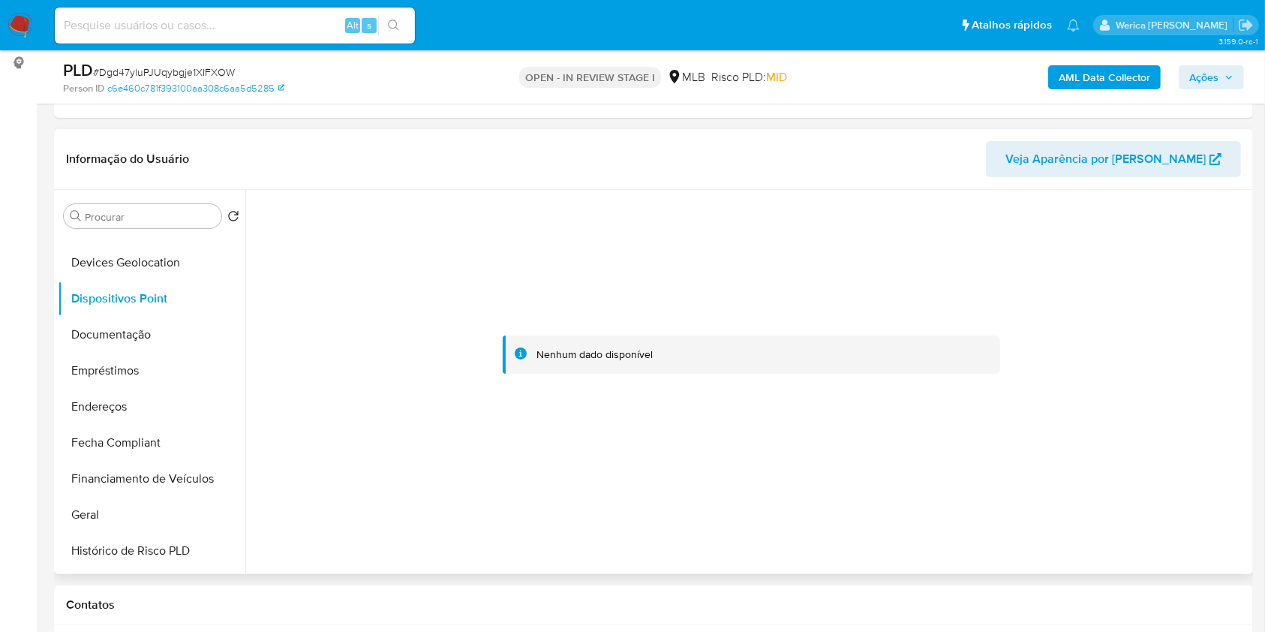
click at [1165, 544] on div at bounding box center [747, 382] width 1004 height 384
click at [1122, 472] on div at bounding box center [752, 355] width 996 height 330
click at [604, 444] on div at bounding box center [752, 355] width 996 height 330
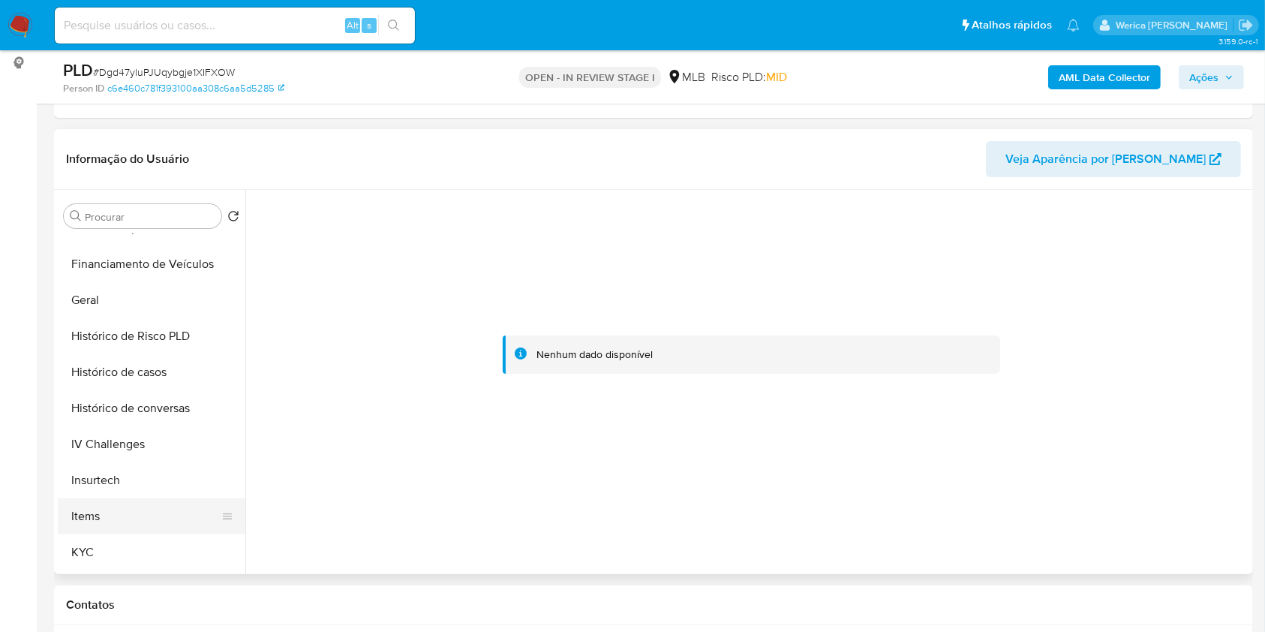
scroll to position [506, 0]
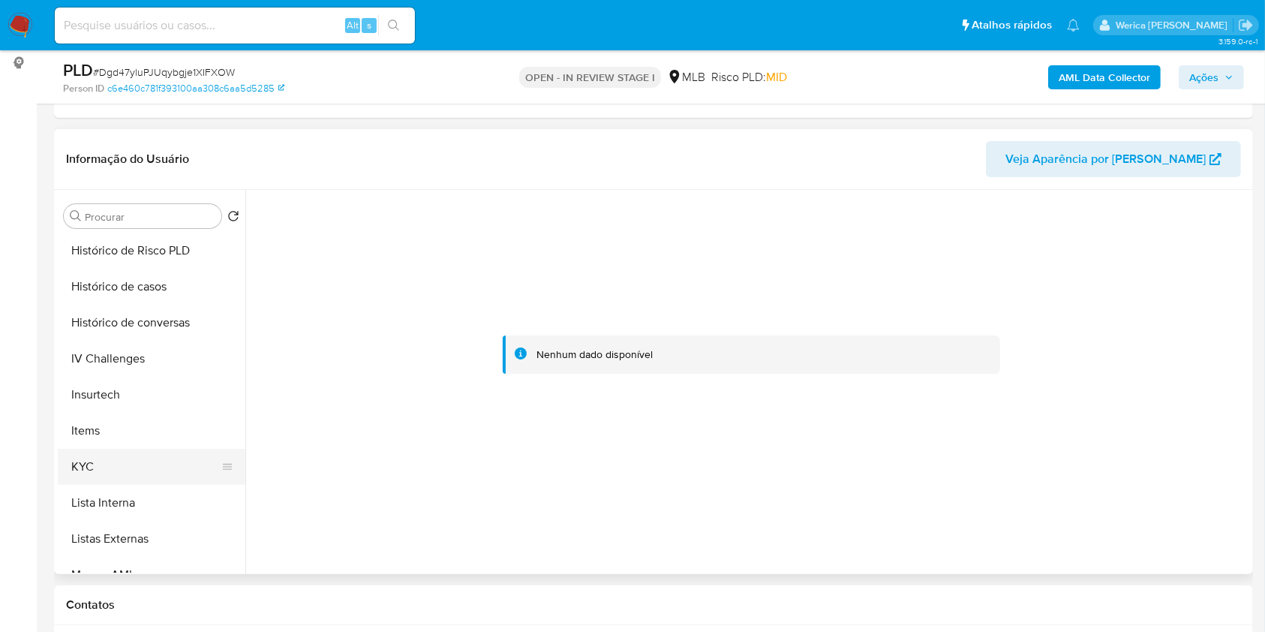
click at [131, 465] on button "KYC" at bounding box center [146, 467] width 176 height 36
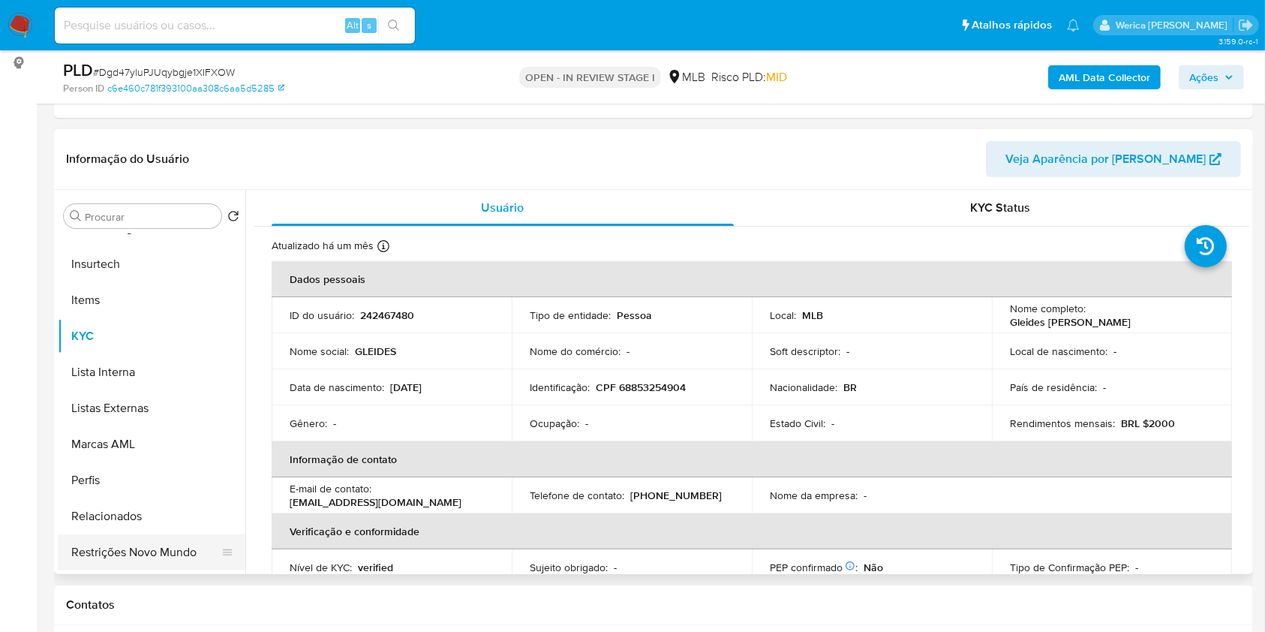
scroll to position [706, 0]
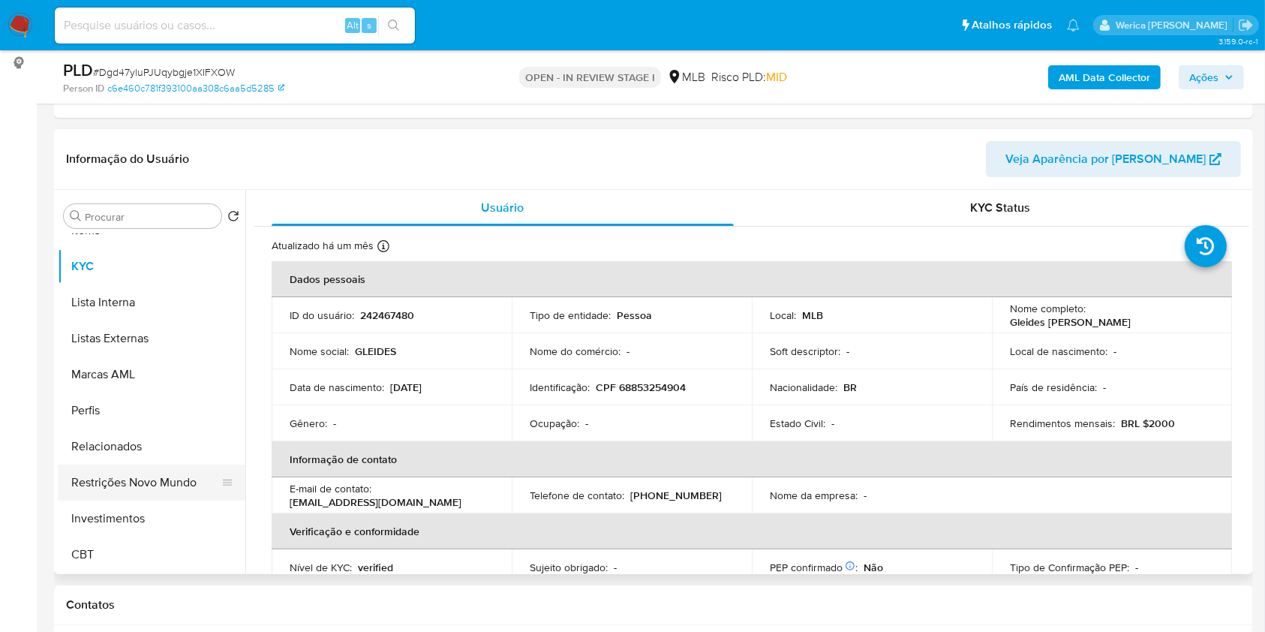
click at [182, 498] on button "Restrições Novo Mundo" at bounding box center [146, 483] width 176 height 36
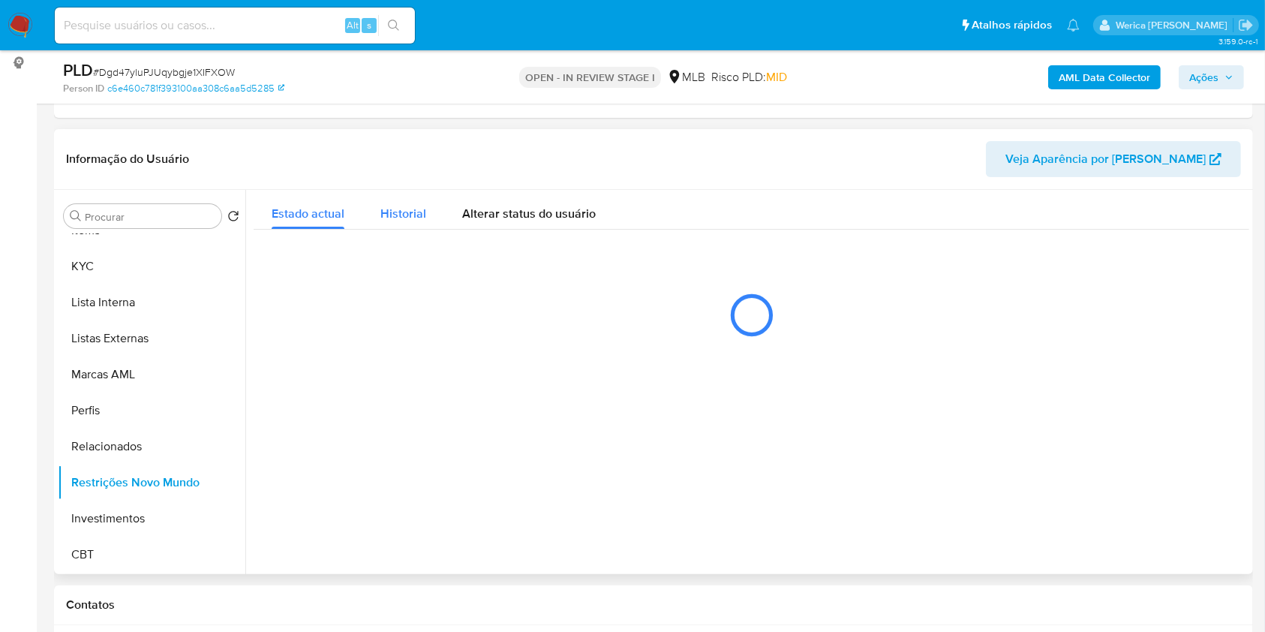
click at [383, 217] on span "Historial" at bounding box center [403, 213] width 46 height 17
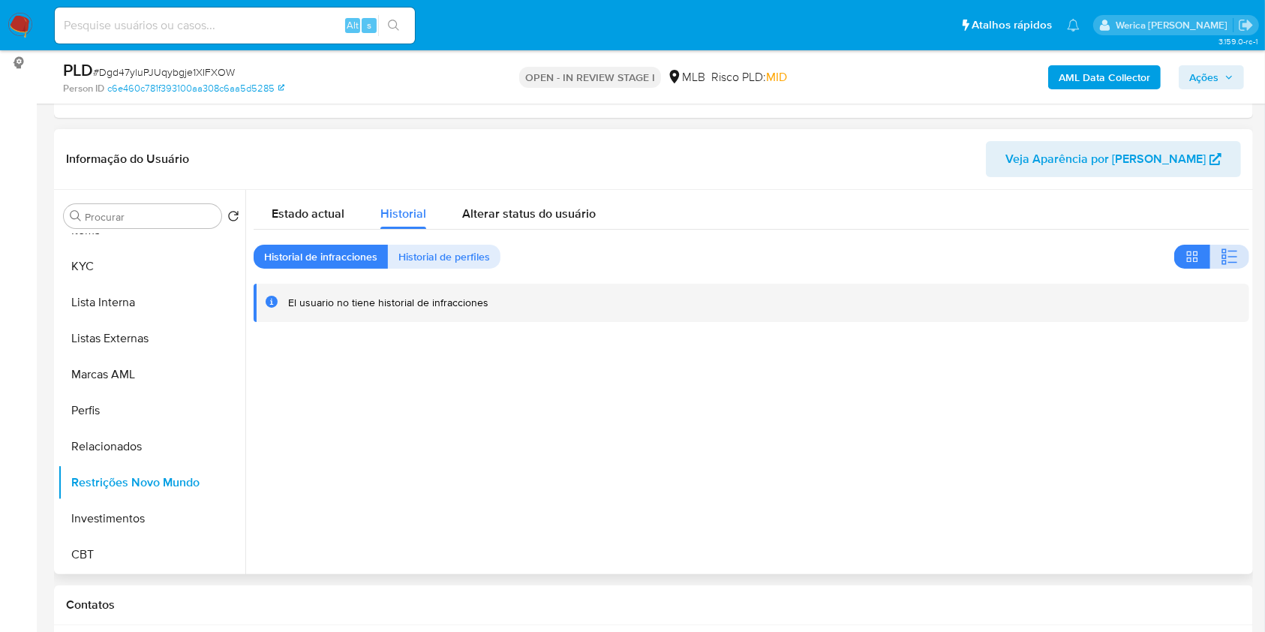
click at [1210, 257] on button "button" at bounding box center [1229, 257] width 39 height 24
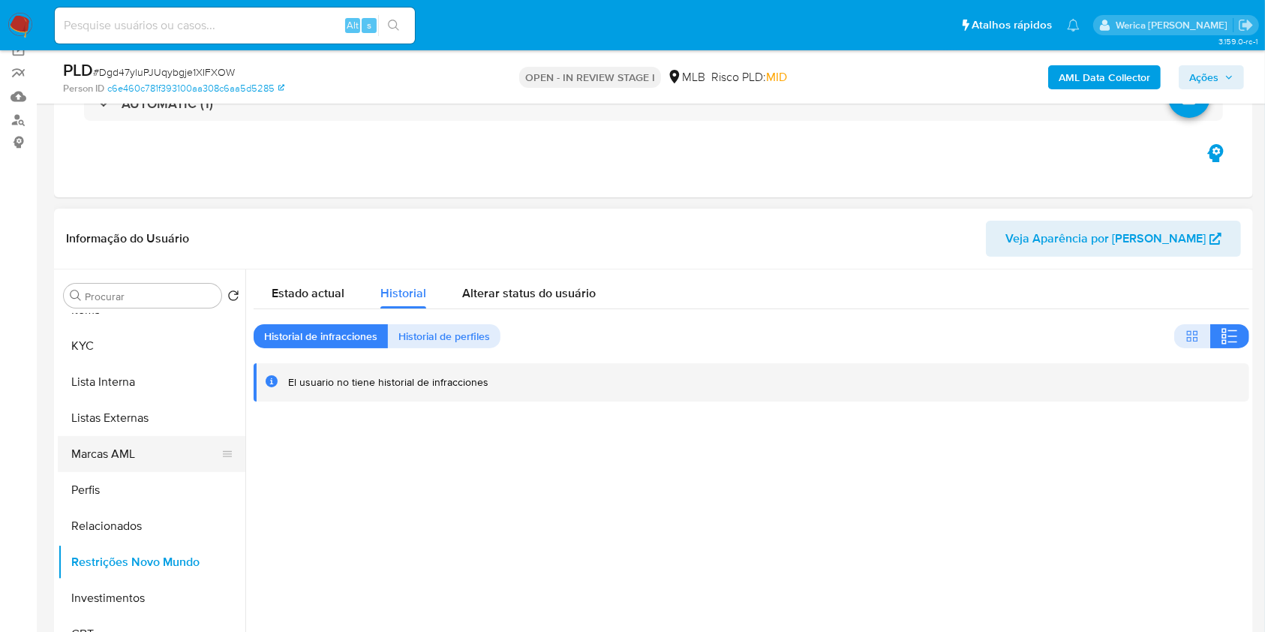
scroll to position [406, 0]
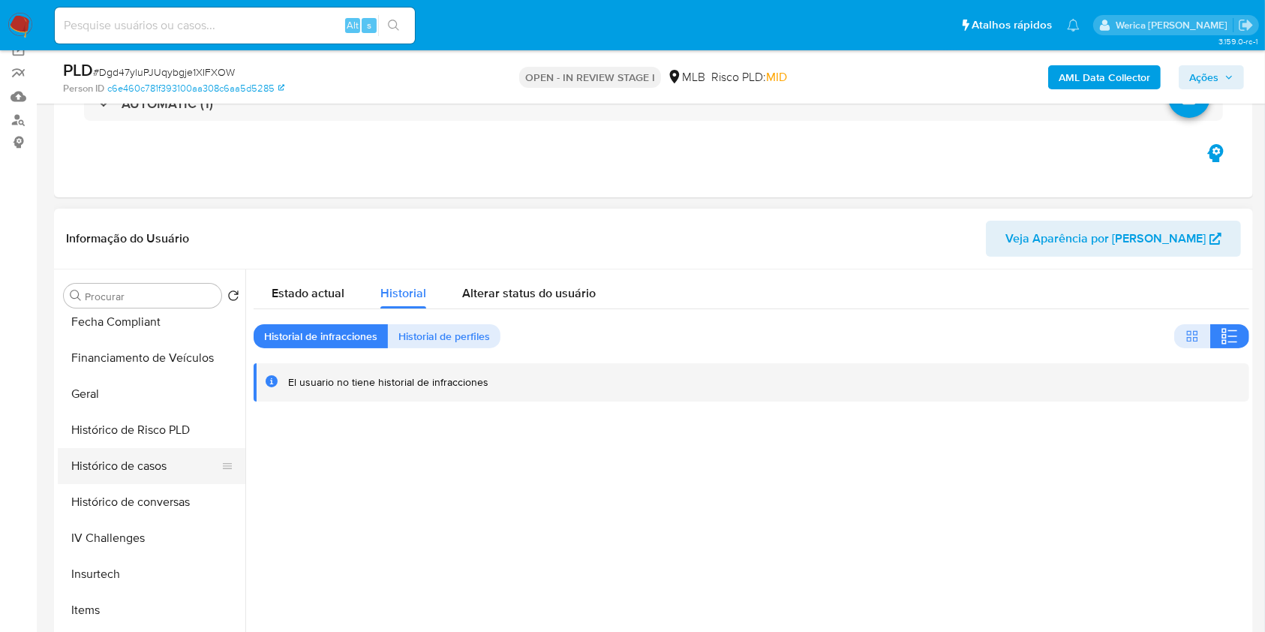
click at [158, 463] on button "Histórico de casos" at bounding box center [146, 466] width 176 height 36
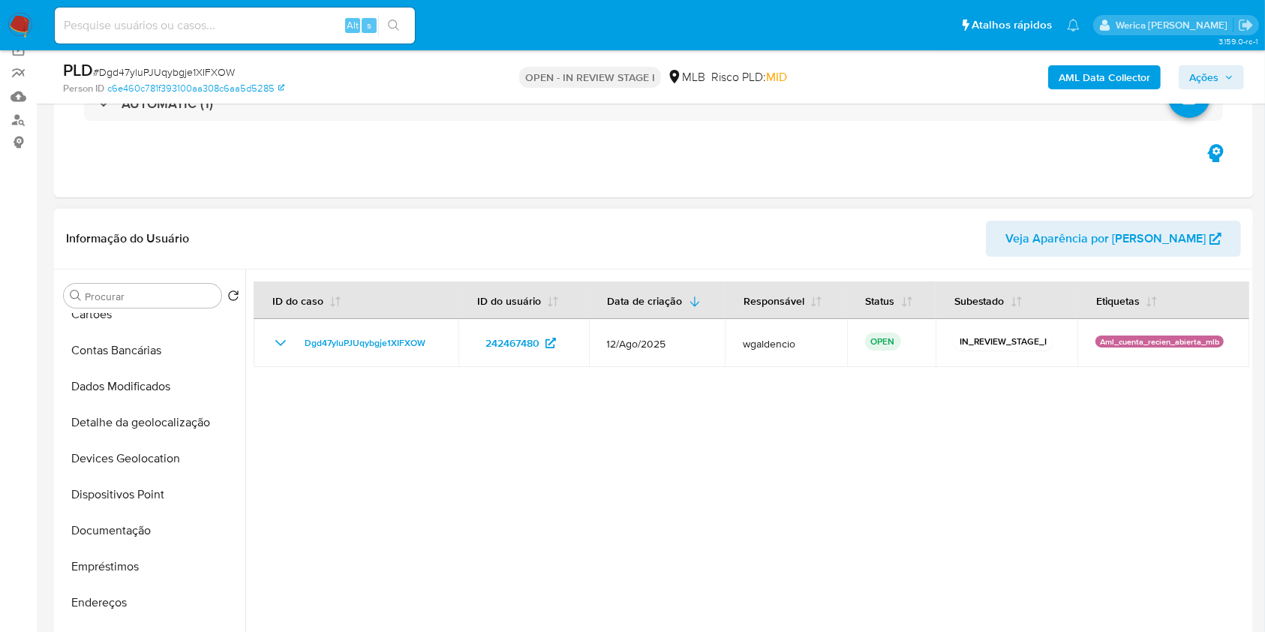
scroll to position [0, 0]
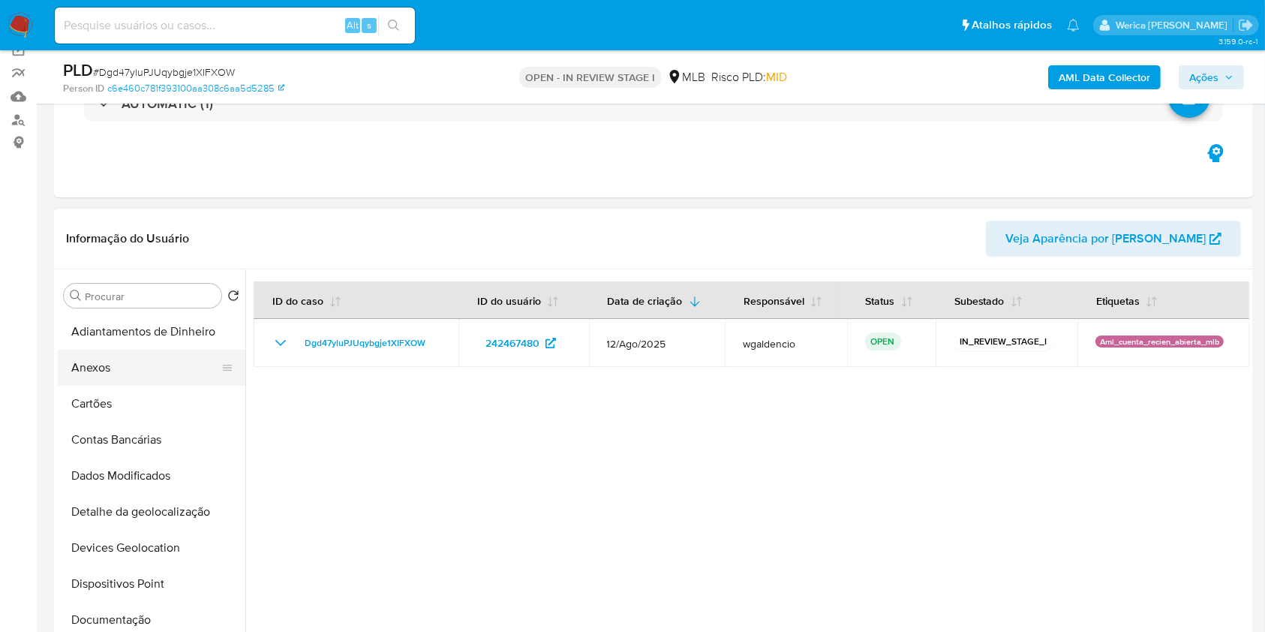
click at [138, 375] on button "Anexos" at bounding box center [146, 368] width 176 height 36
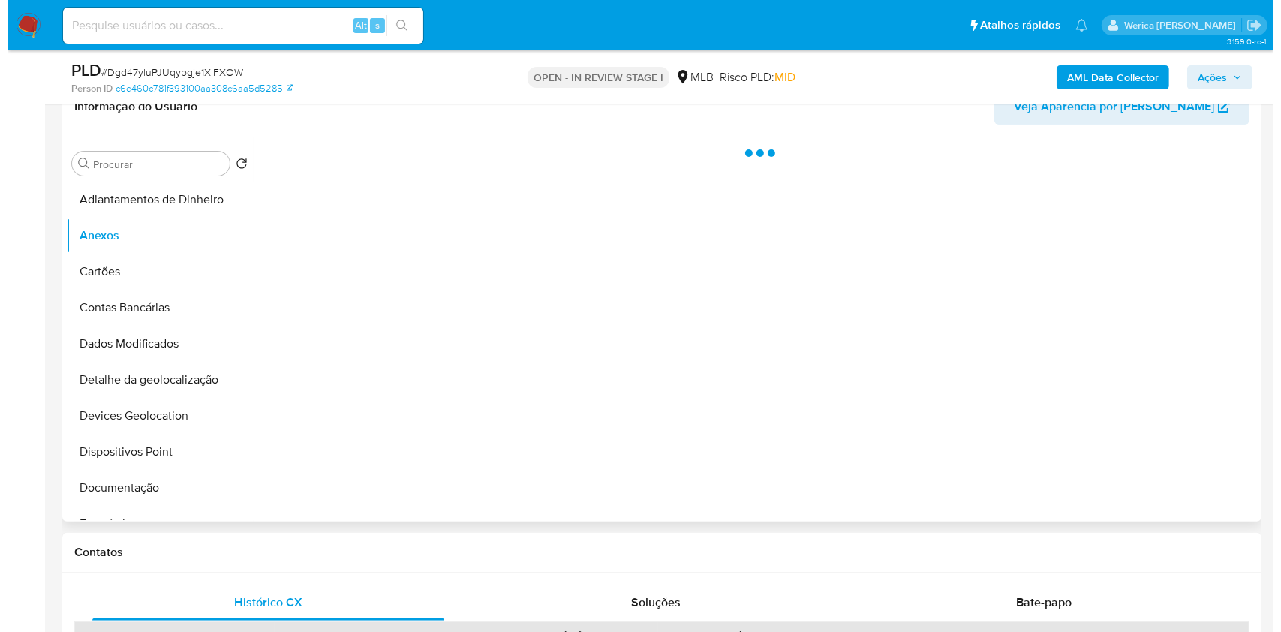
scroll to position [221, 0]
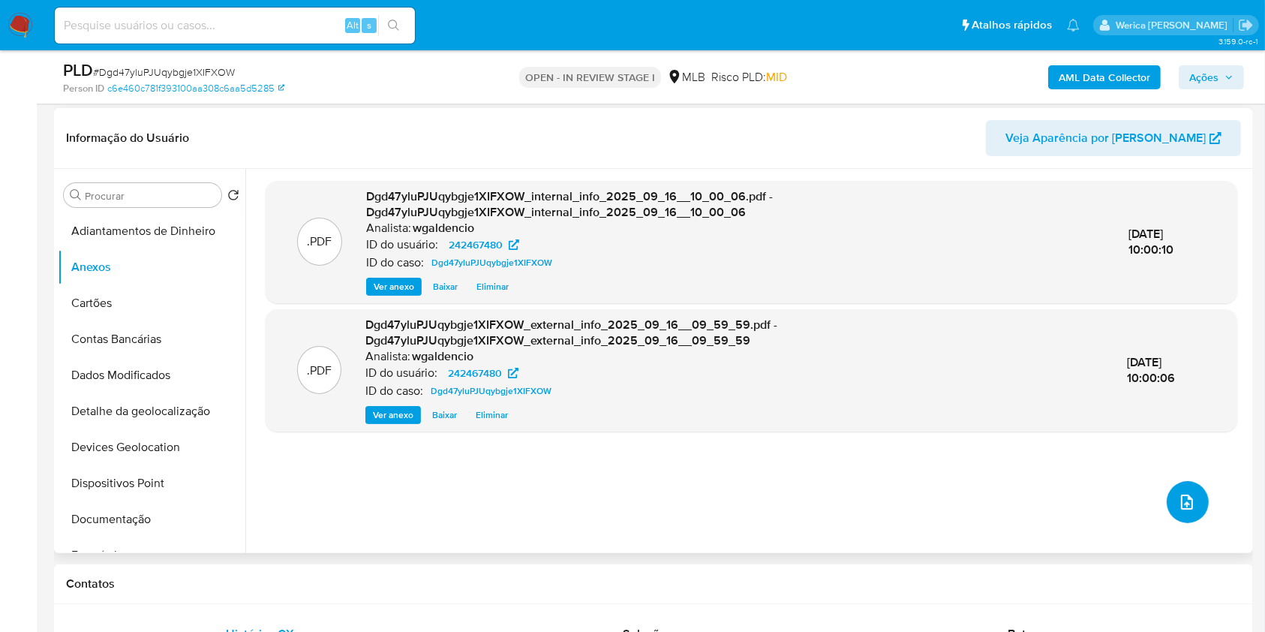
click at [1175, 506] on button "upload-file" at bounding box center [1188, 502] width 42 height 42
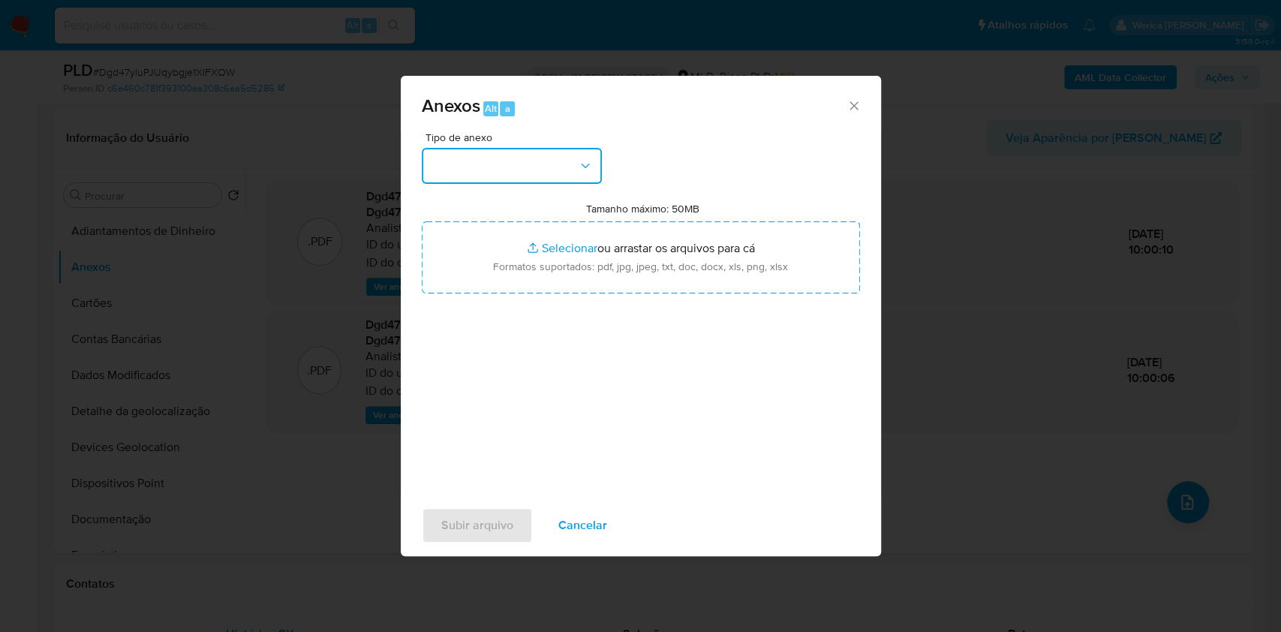
drag, startPoint x: 534, startPoint y: 146, endPoint x: 529, endPoint y: 173, distance: 28.1
click at [532, 145] on div "Tipo de anexo" at bounding box center [512, 158] width 180 height 52
click at [530, 152] on button "button" at bounding box center [512, 166] width 180 height 36
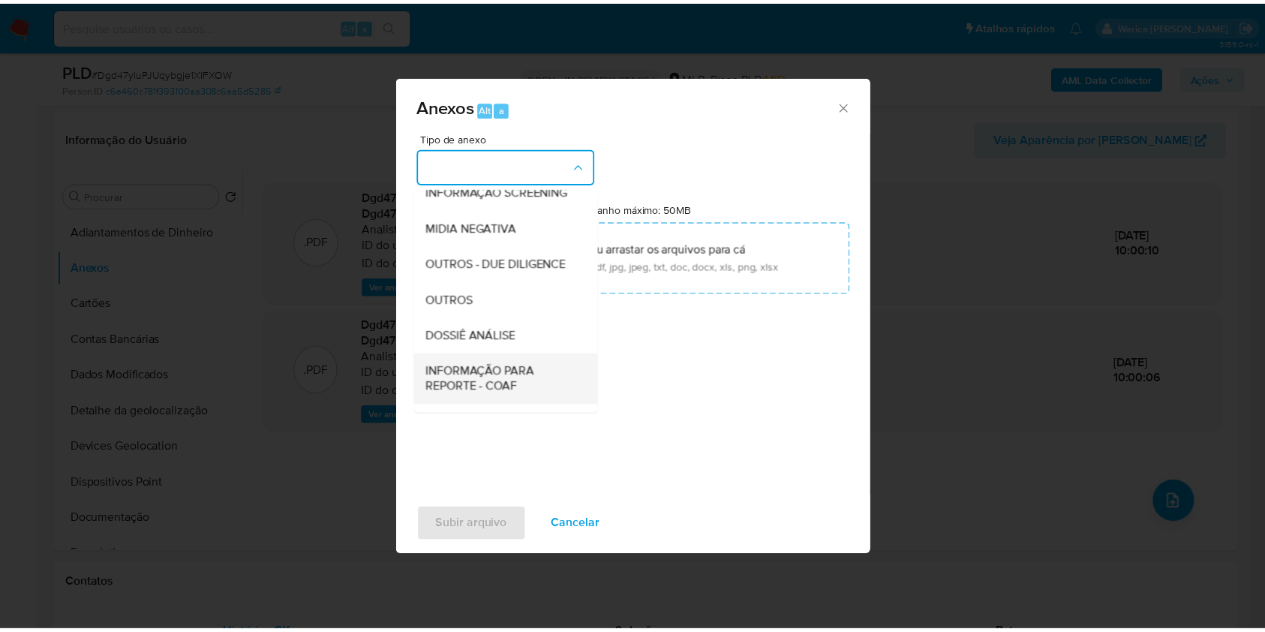
scroll to position [230, 0]
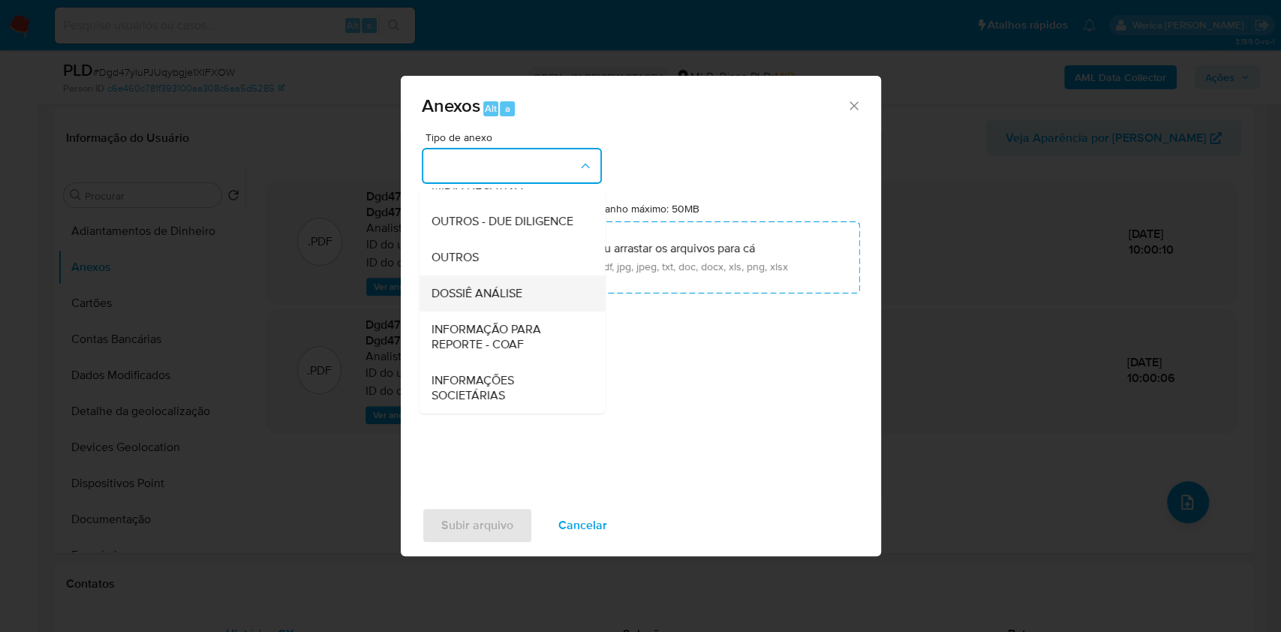
click at [531, 275] on div "DOSSIÊ ANÁLISE" at bounding box center [507, 293] width 153 height 36
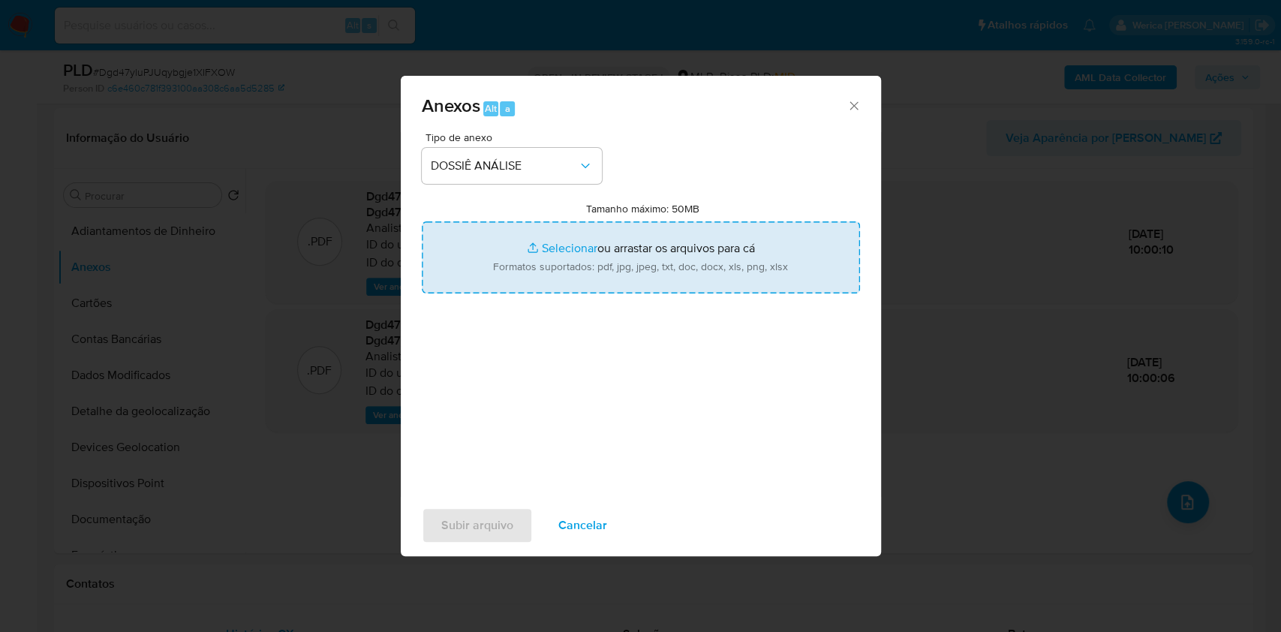
click at [606, 278] on input "Tamanho máximo: 50MB Selecionar arquivos" at bounding box center [641, 257] width 438 height 72
type input "C:\fakepath\Mulan 242467480_2025_09_15_15_36_07.xlsx"
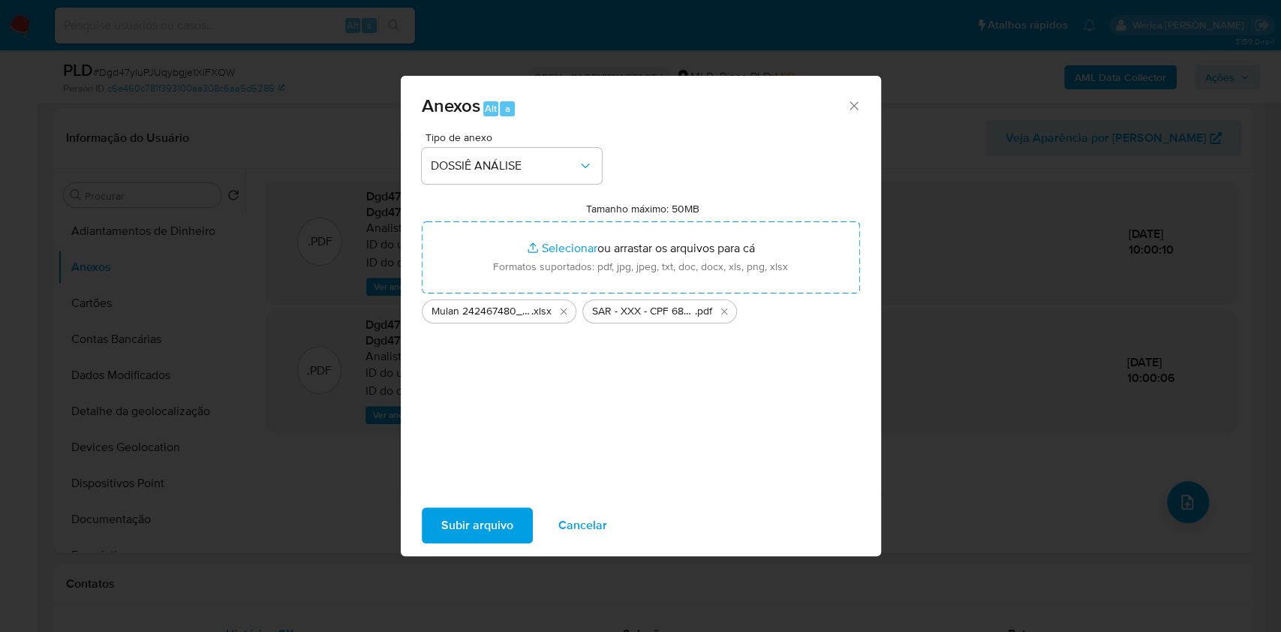
click at [479, 531] on span "Subir arquivo" at bounding box center [477, 525] width 72 height 33
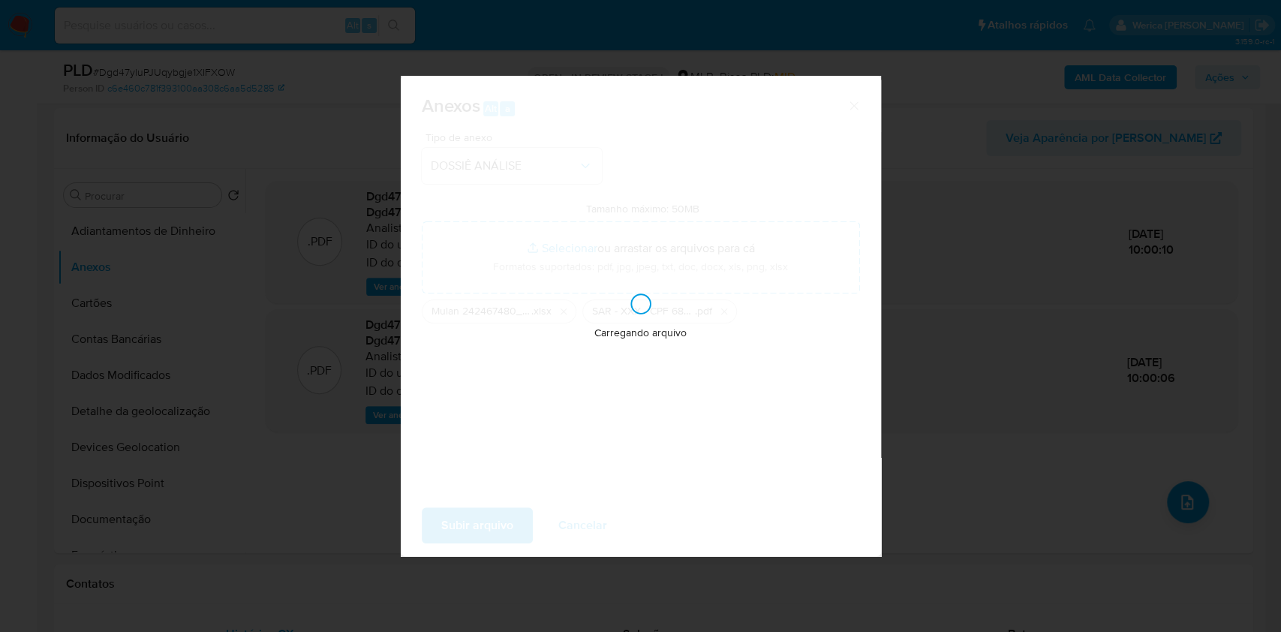
click at [1114, 81] on div "Anexos Alt a Tipo de anexo DOSSIÊ ANÁLISE Tamanho máximo: 50MB Selecionar arqui…" at bounding box center [640, 316] width 1281 height 632
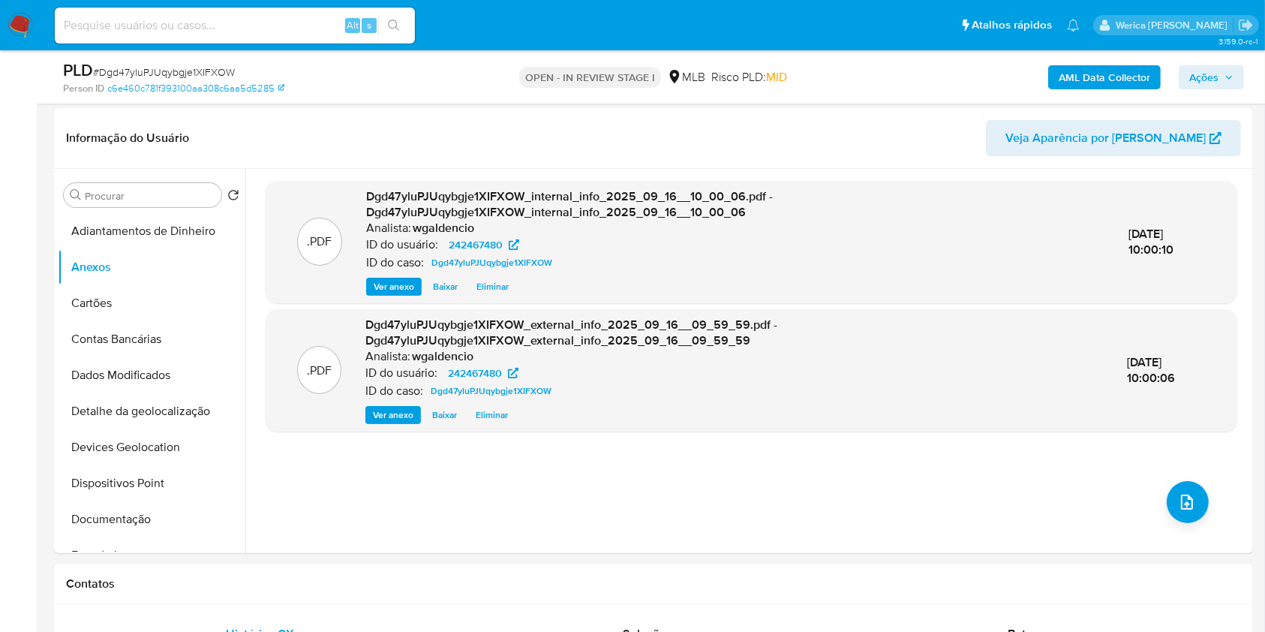
click at [1114, 81] on b "AML Data Collector" at bounding box center [1105, 77] width 92 height 24
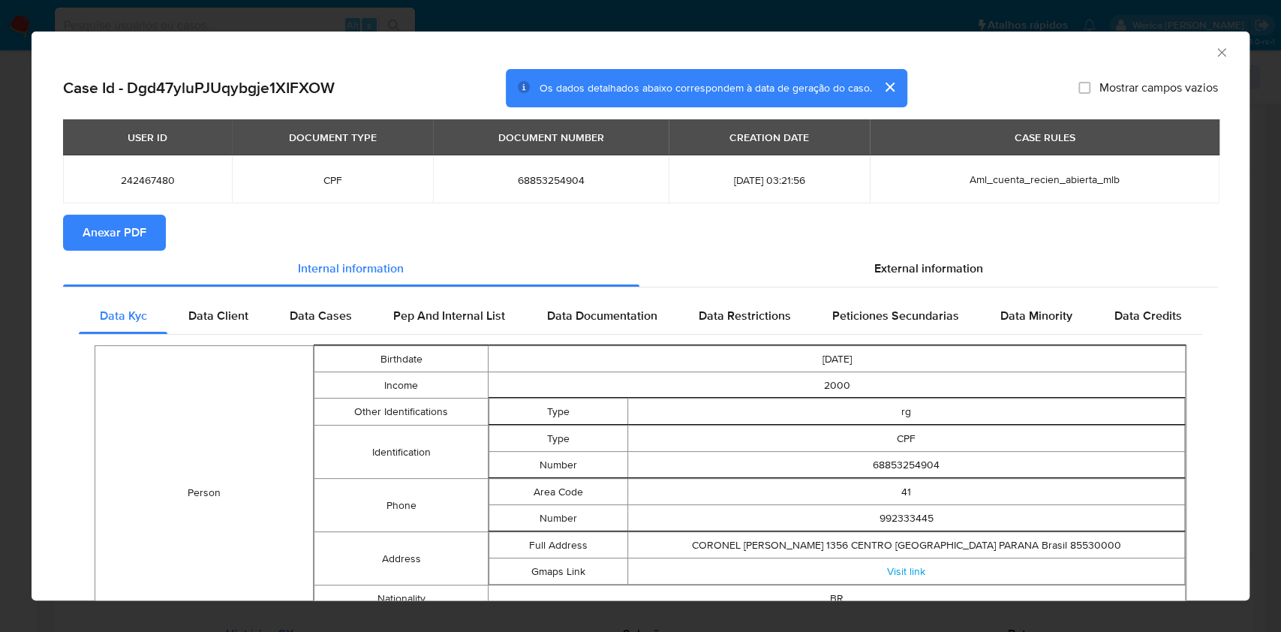
click at [123, 229] on span "Anexar PDF" at bounding box center [115, 232] width 64 height 33
click at [1214, 53] on icon "Fechar a janela" at bounding box center [1221, 52] width 15 height 15
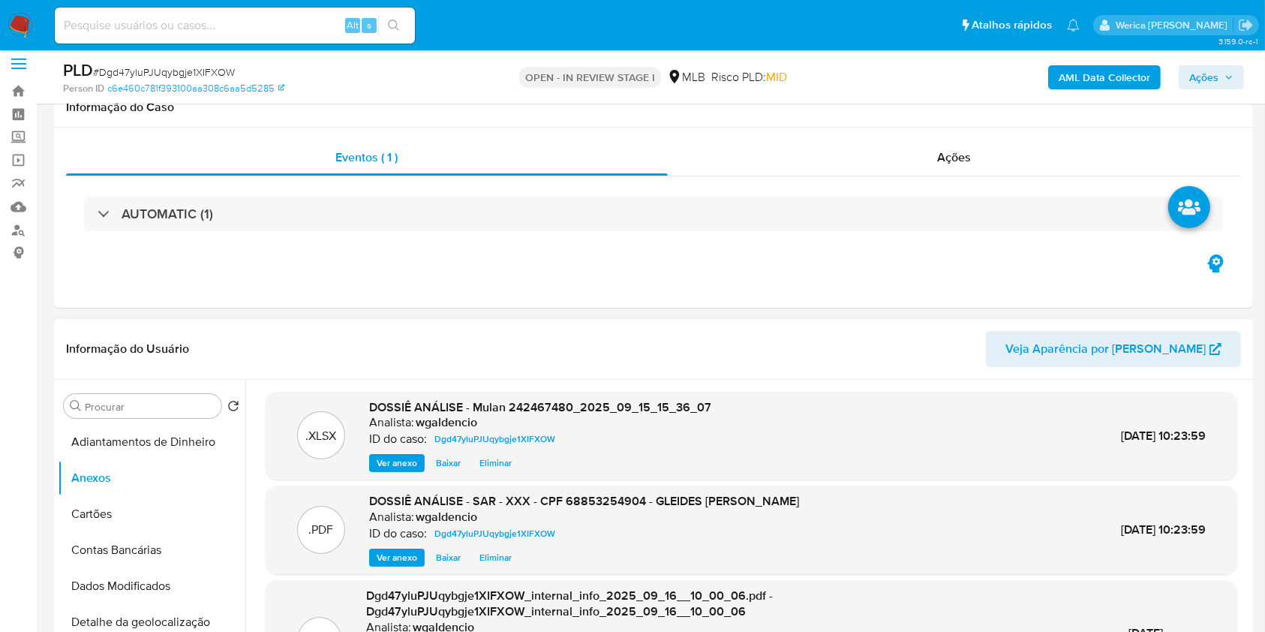
scroll to position [0, 0]
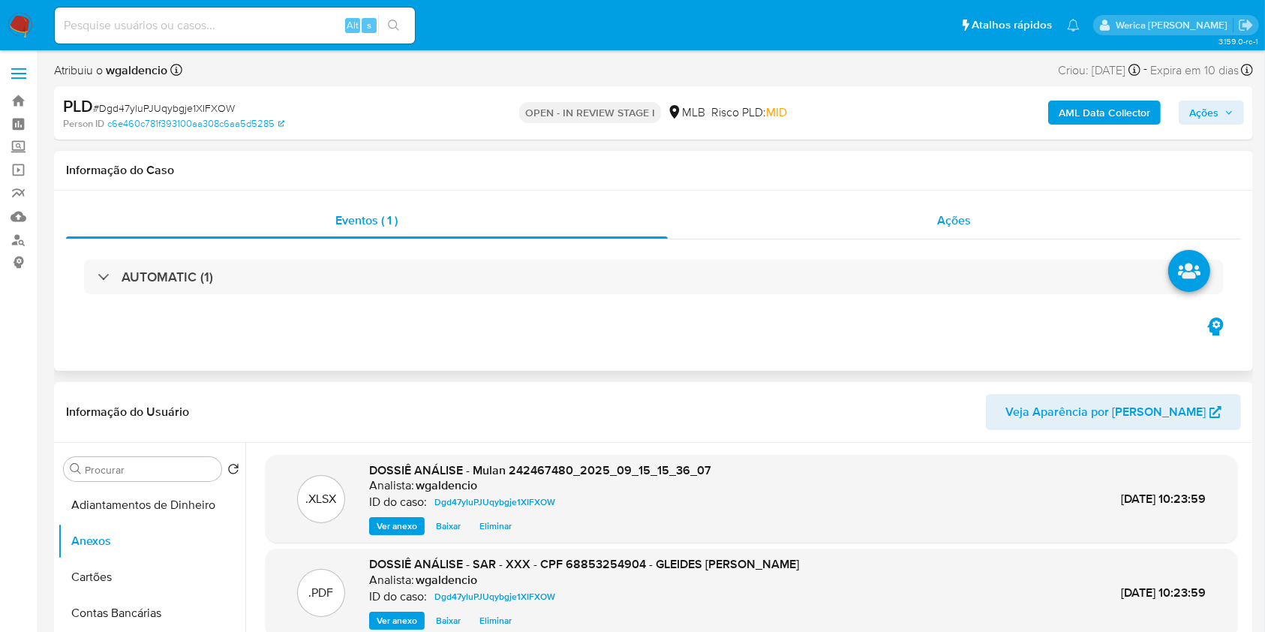
click at [954, 212] on span "Ações" at bounding box center [955, 220] width 34 height 17
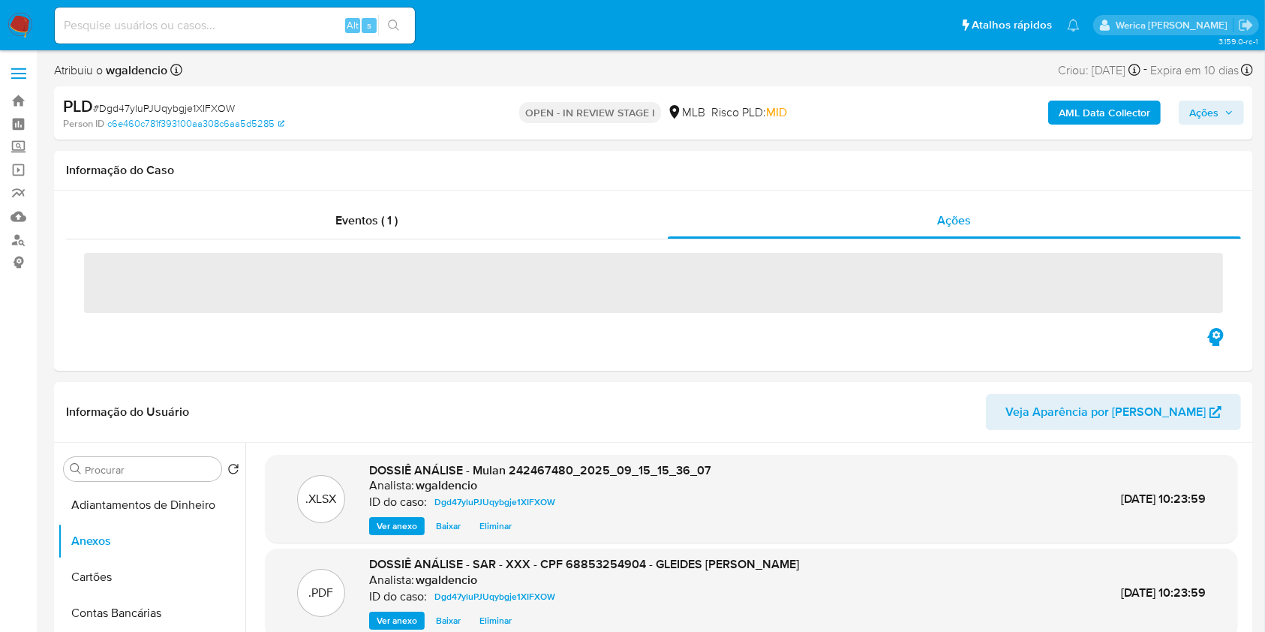
click at [1208, 107] on span "Ações" at bounding box center [1203, 113] width 29 height 24
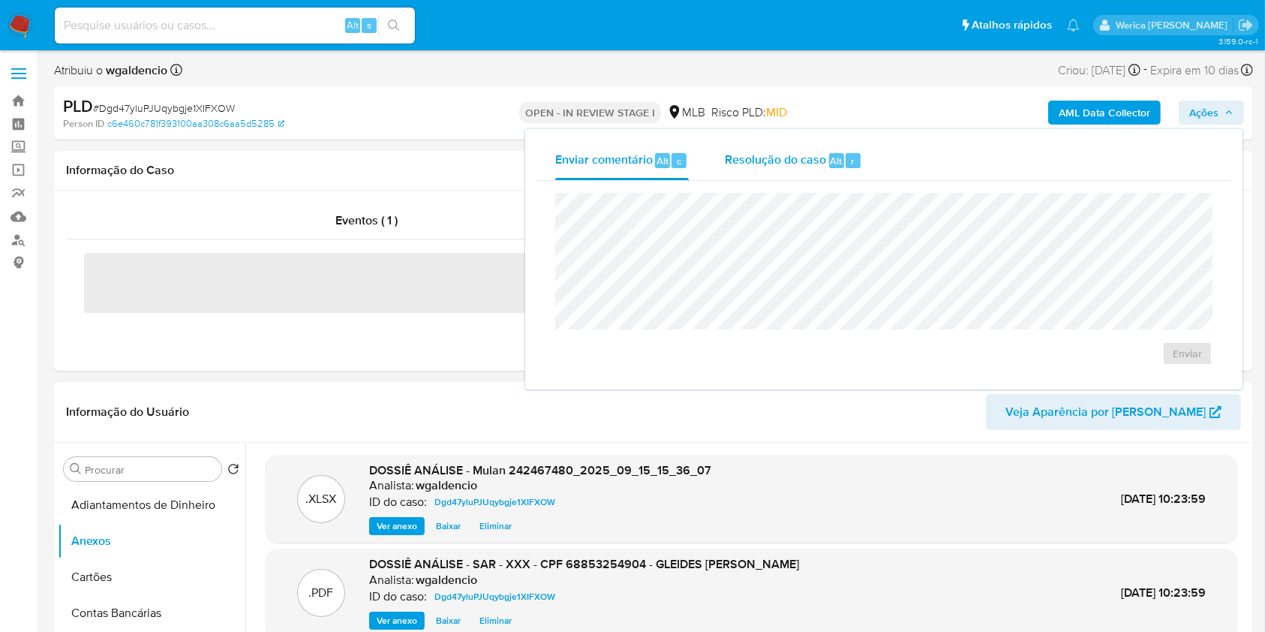
click at [801, 176] on div "Resolução do caso Alt r" at bounding box center [793, 160] width 137 height 39
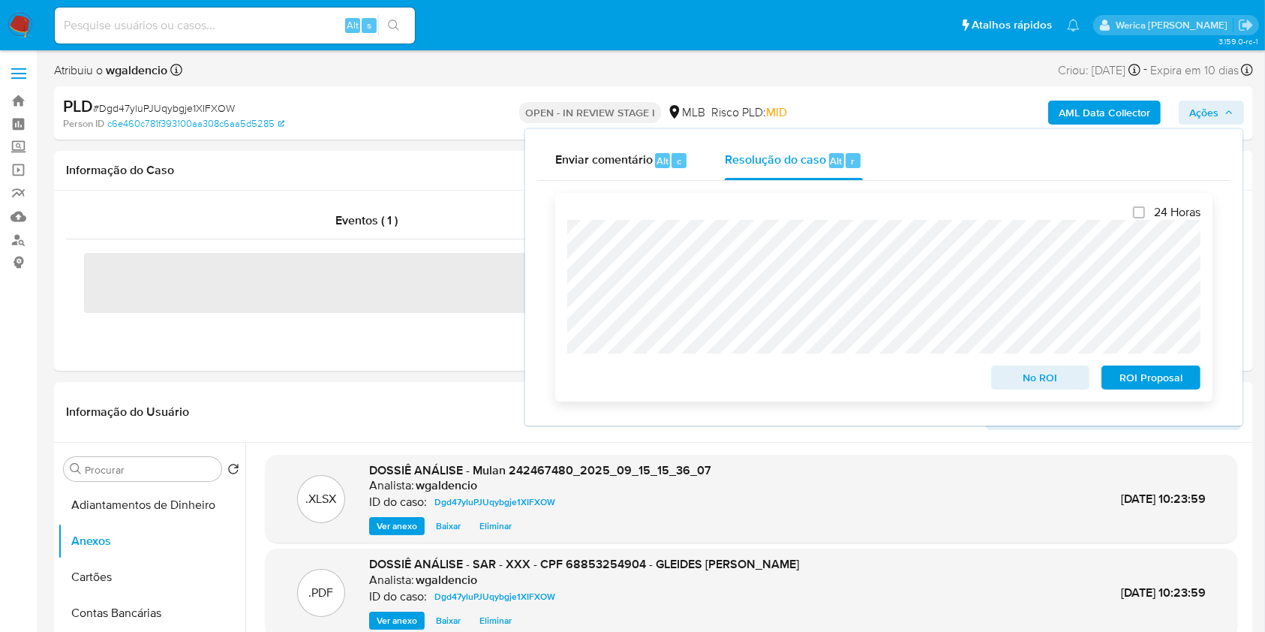
click at [1147, 380] on span "ROI Proposal" at bounding box center [1151, 377] width 78 height 21
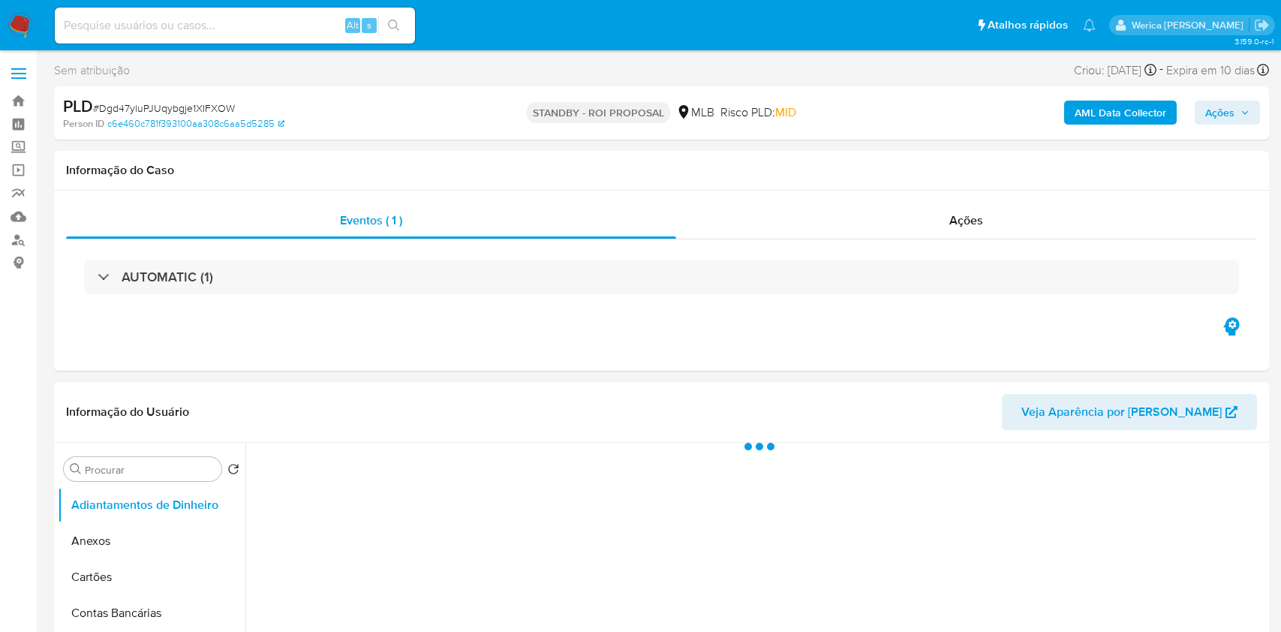
select select "10"
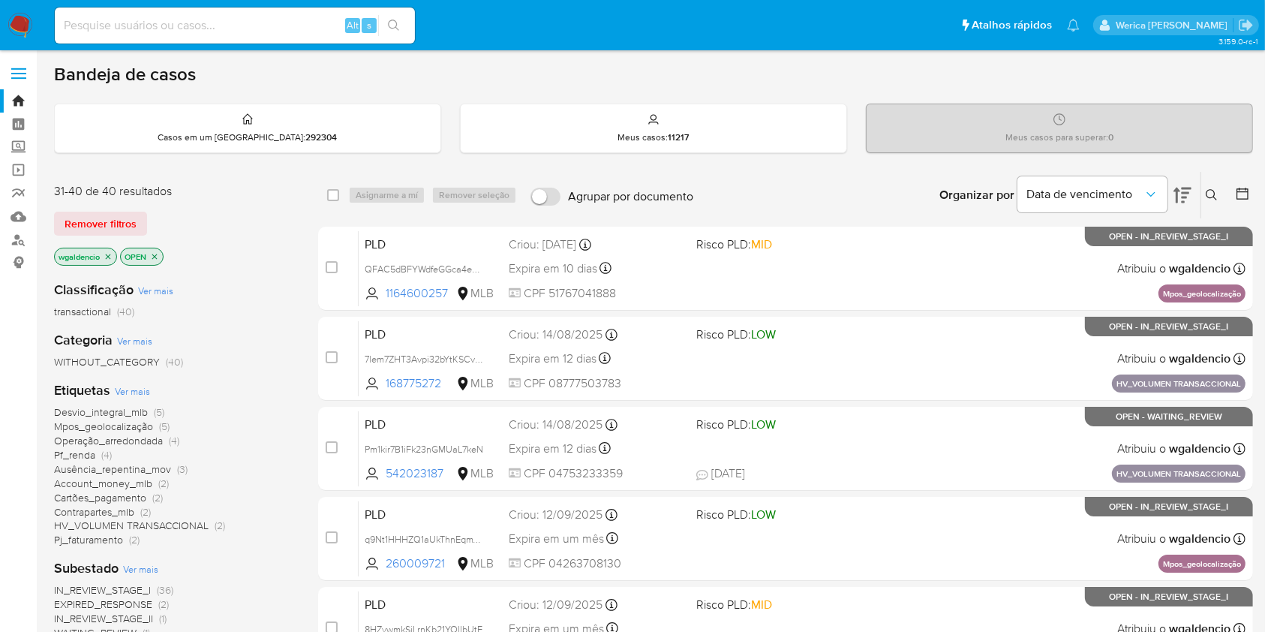
click at [1194, 197] on div "Organizar por Data de vencimento" at bounding box center [1064, 195] width 273 height 47
click at [1192, 197] on div "Organizar por Data de vencimento" at bounding box center [1064, 195] width 273 height 47
click at [1188, 194] on icon at bounding box center [1183, 195] width 18 height 18
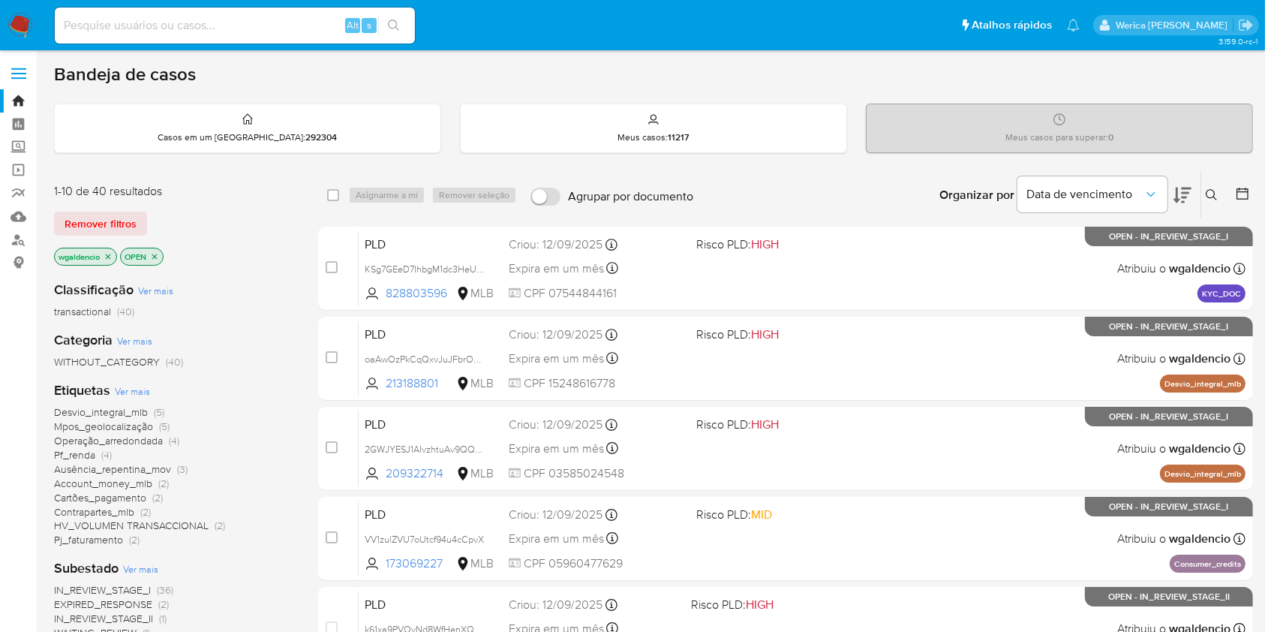
click at [1188, 194] on icon at bounding box center [1183, 195] width 18 height 18
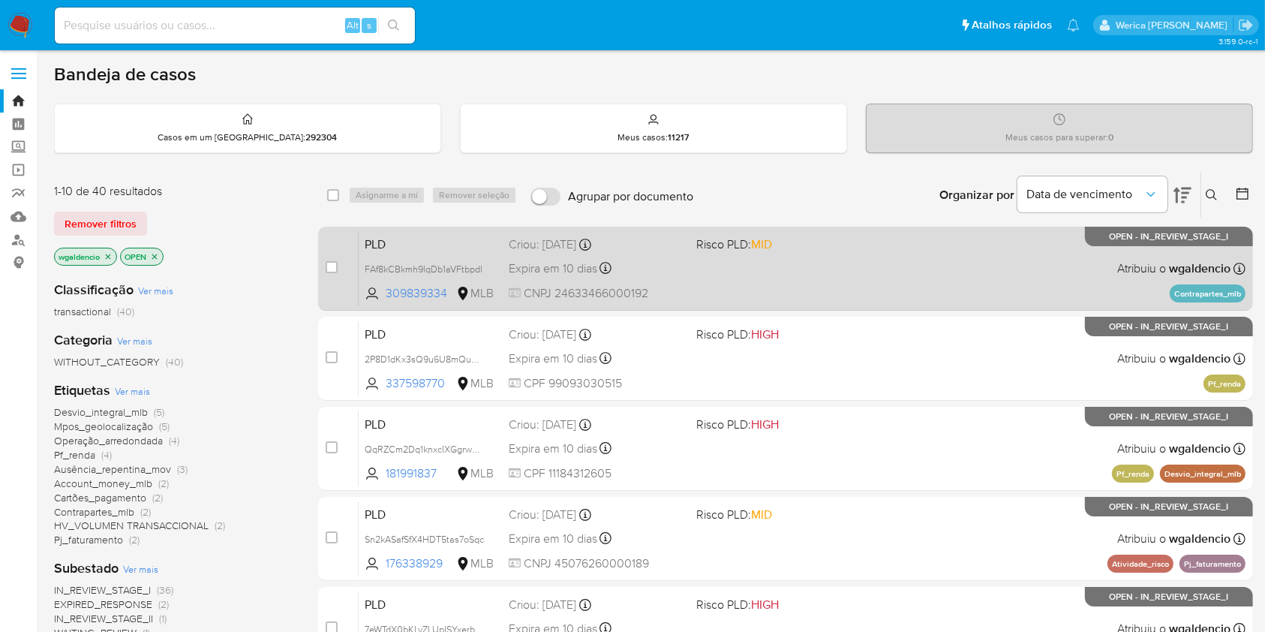
click at [850, 279] on div "PLD FAf8kCBkmh9IqDb1aVFtbpdl 309839334 MLB Risco PLD: MID Criou: [DATE] Criou: …" at bounding box center [802, 268] width 887 height 76
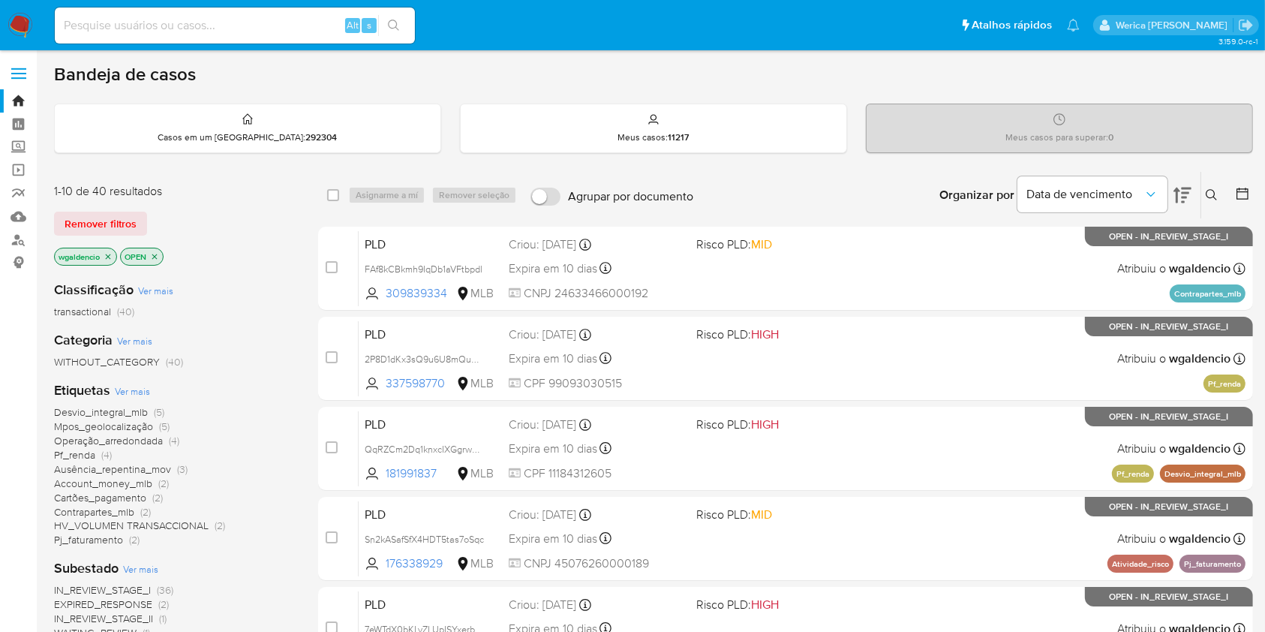
click at [148, 389] on span "Ver mais" at bounding box center [132, 391] width 35 height 14
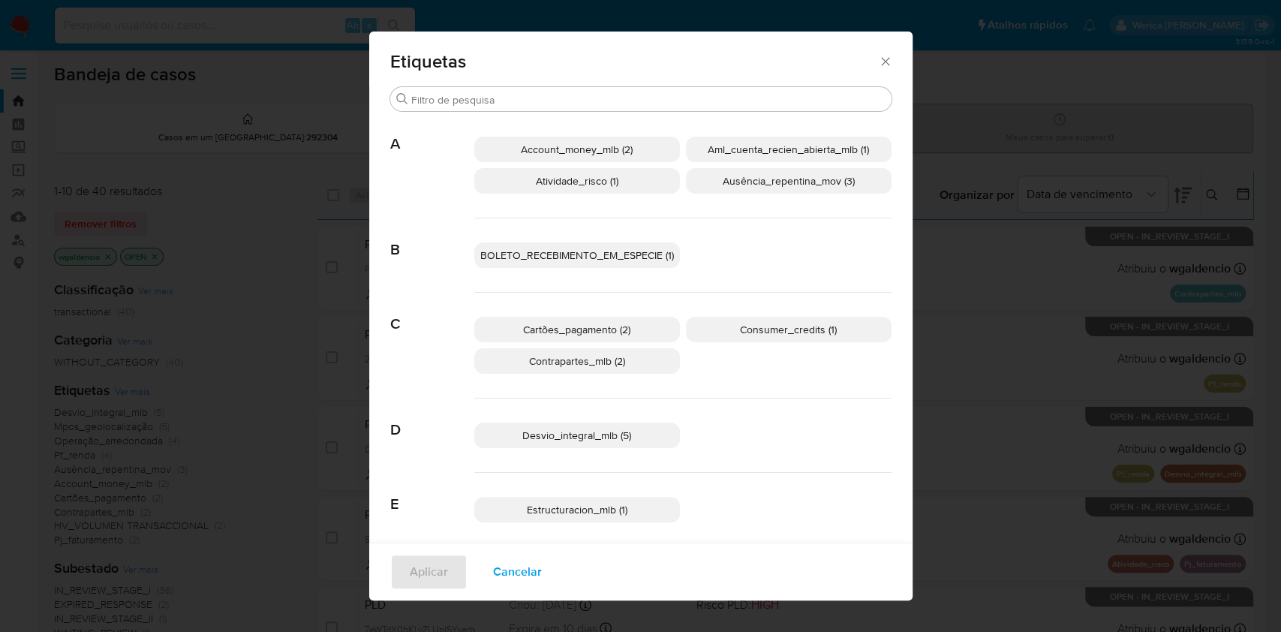
click at [767, 145] on span "Aml_cuenta_recien_abierta_mlb (1)" at bounding box center [788, 149] width 161 height 15
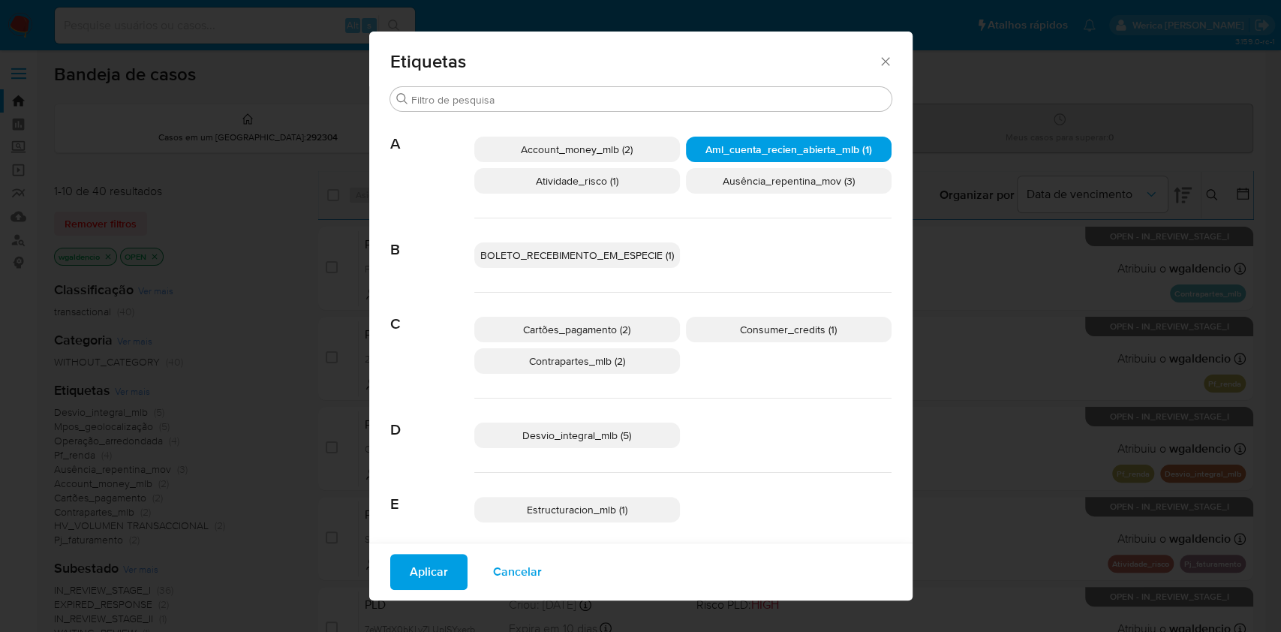
click at [420, 588] on span "Aplicar" at bounding box center [429, 571] width 38 height 33
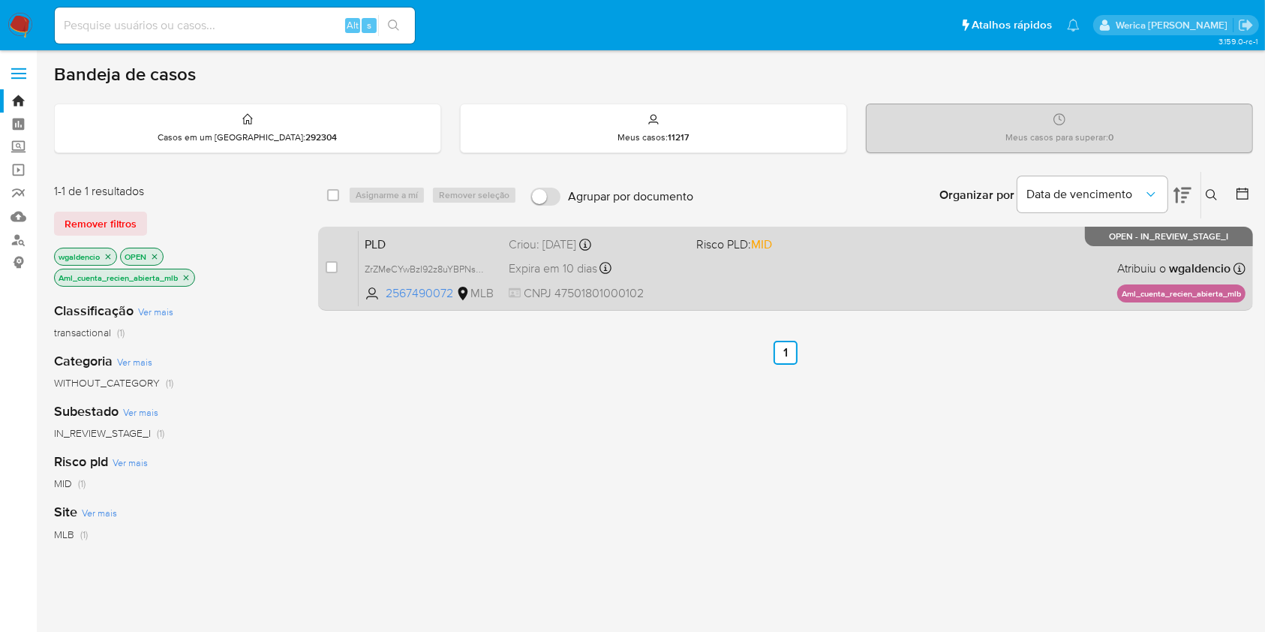
click at [917, 266] on div "PLD ZrZMeCYwBzI92z8uYBPNs2pw 2567490072 MLB Risco PLD: MID Criou: [DATE] Criou:…" at bounding box center [802, 268] width 887 height 76
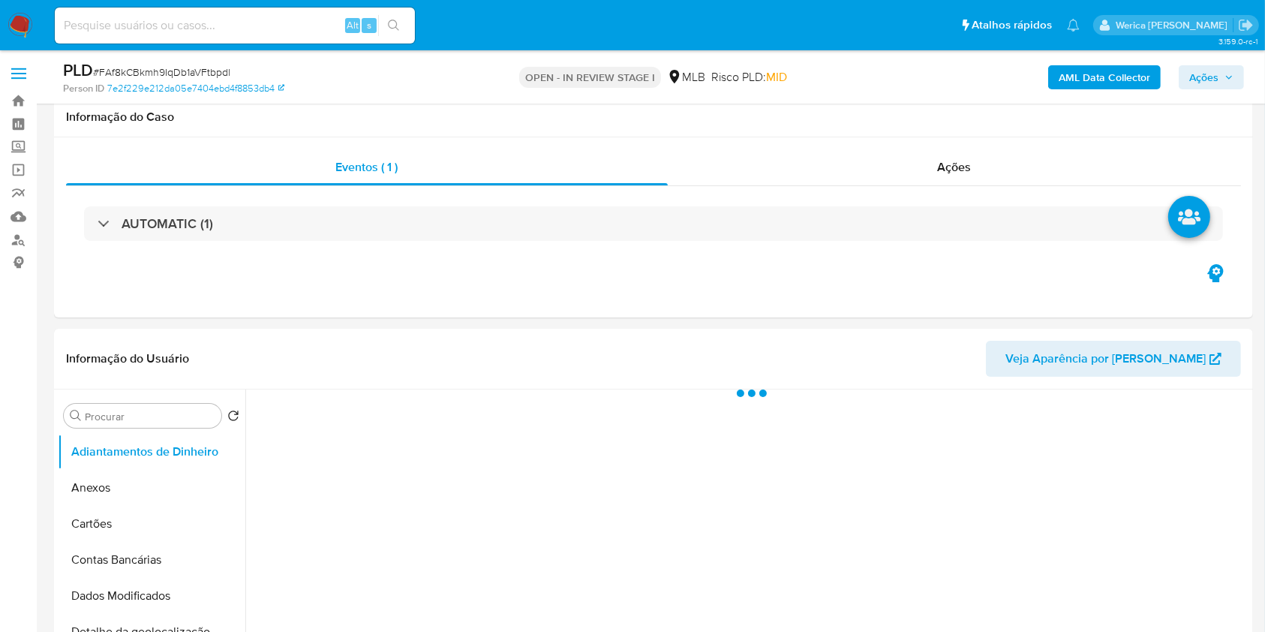
scroll to position [300, 0]
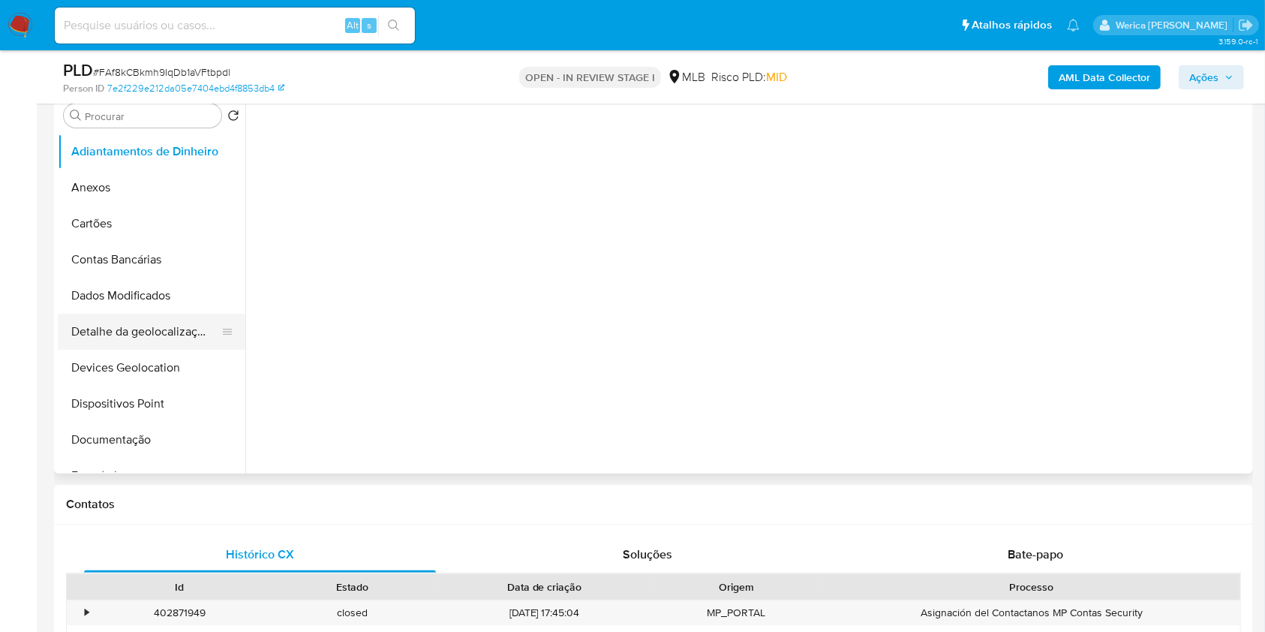
select select "10"
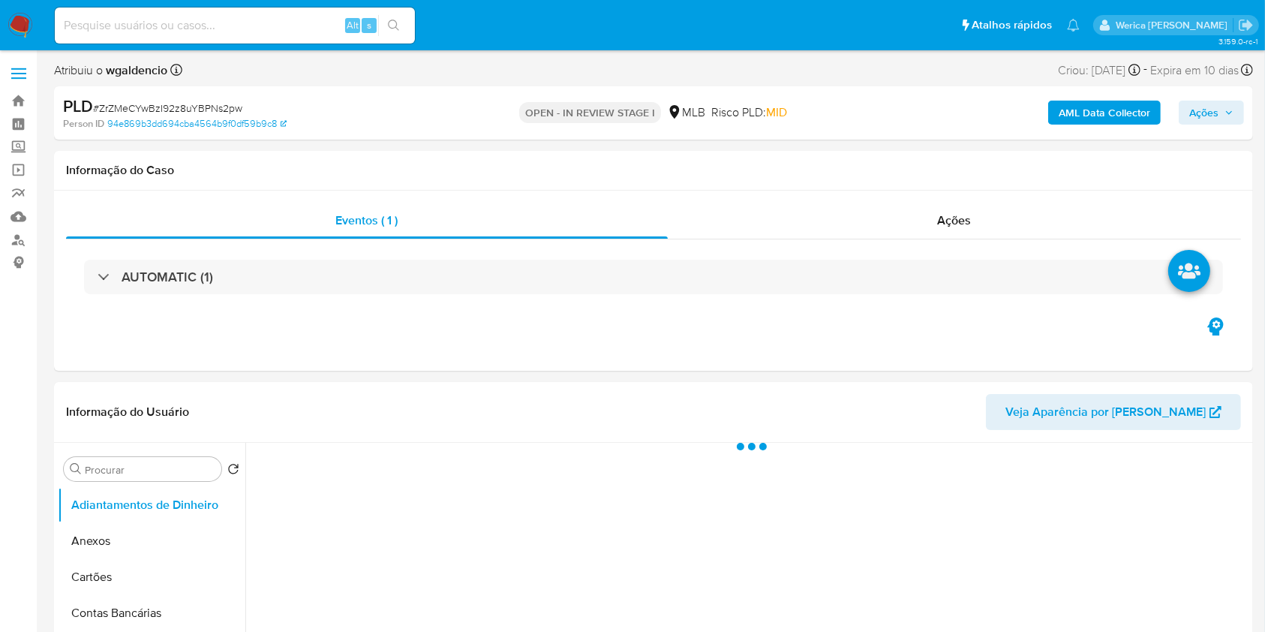
select select "10"
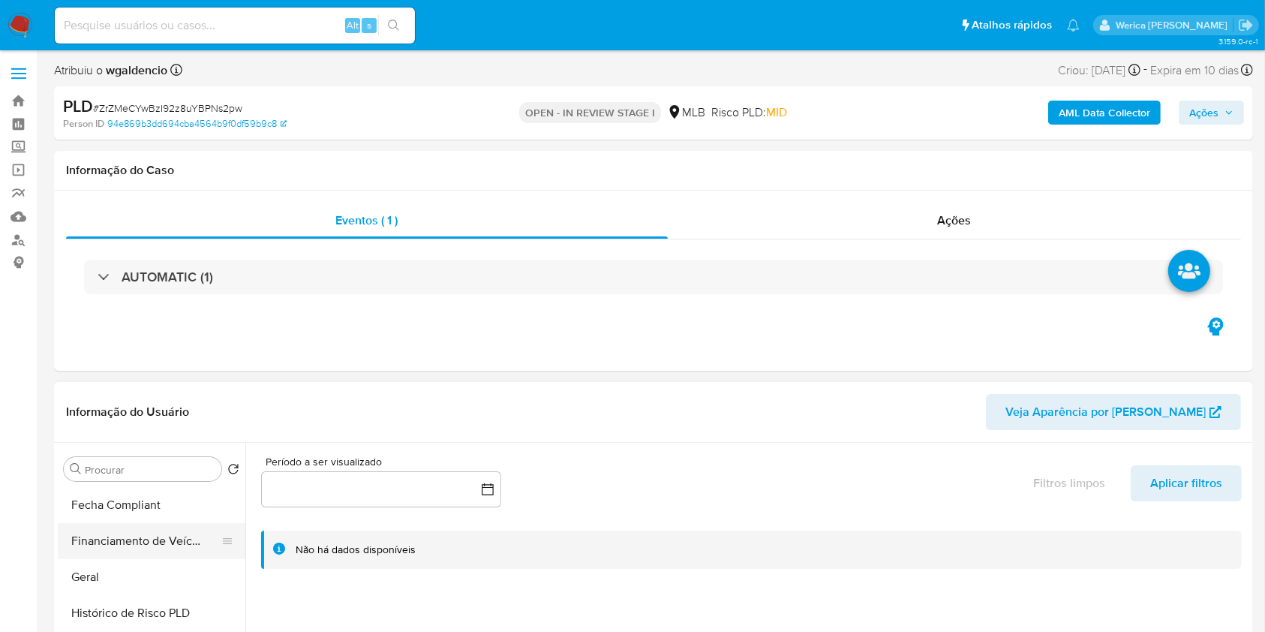
scroll to position [400, 0]
click at [150, 579] on button "Geral" at bounding box center [146, 573] width 176 height 36
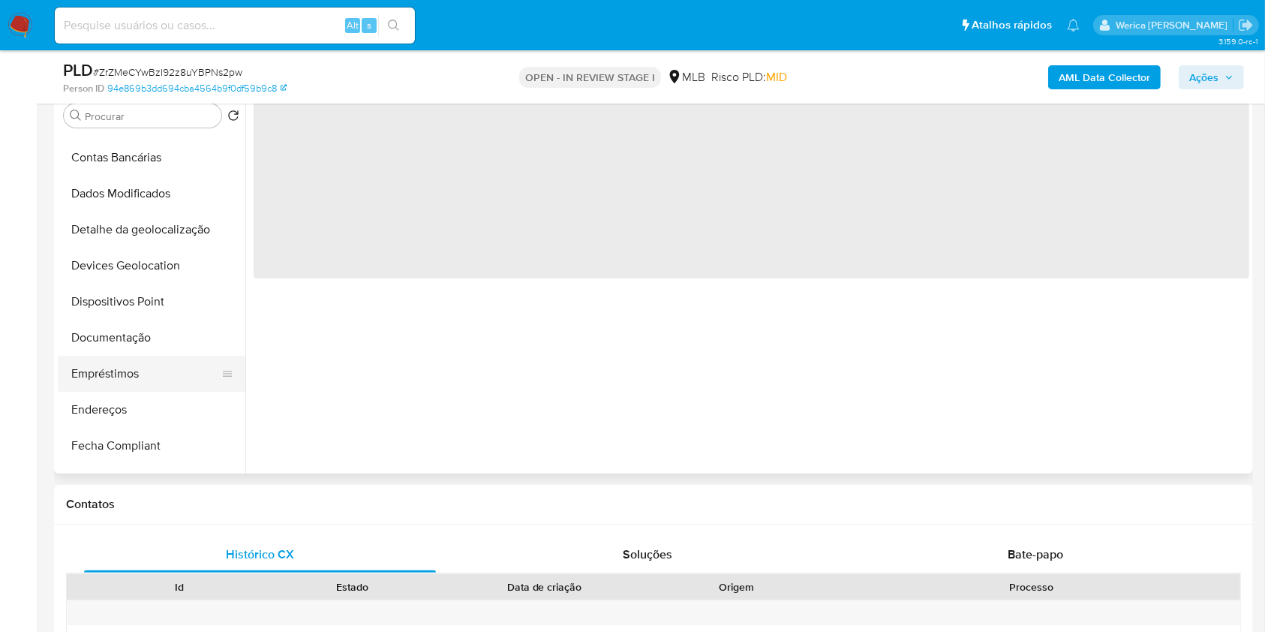
scroll to position [100, 0]
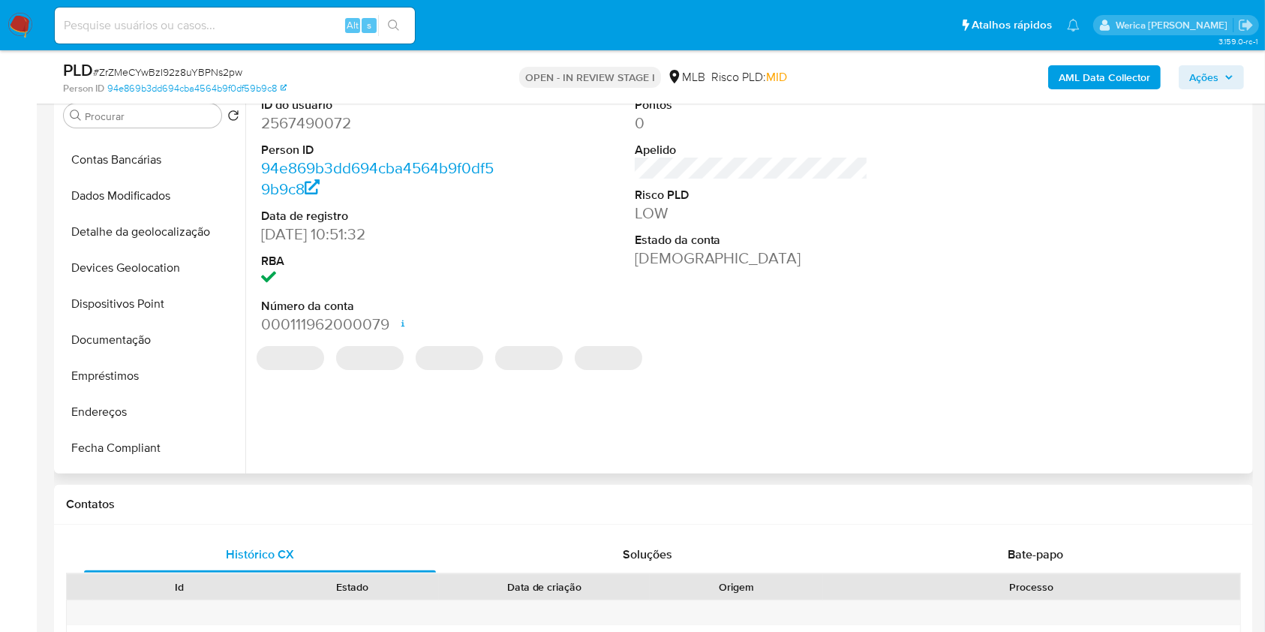
click at [305, 115] on dd "2567490072" at bounding box center [378, 123] width 234 height 21
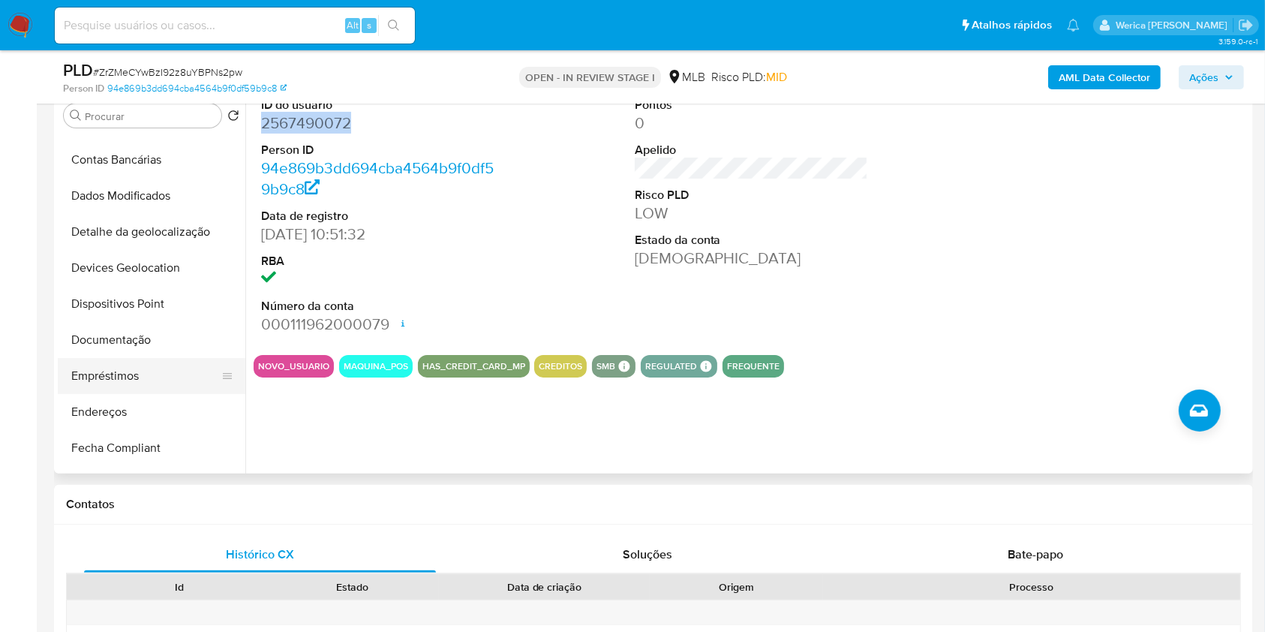
copy dd "2567490072"
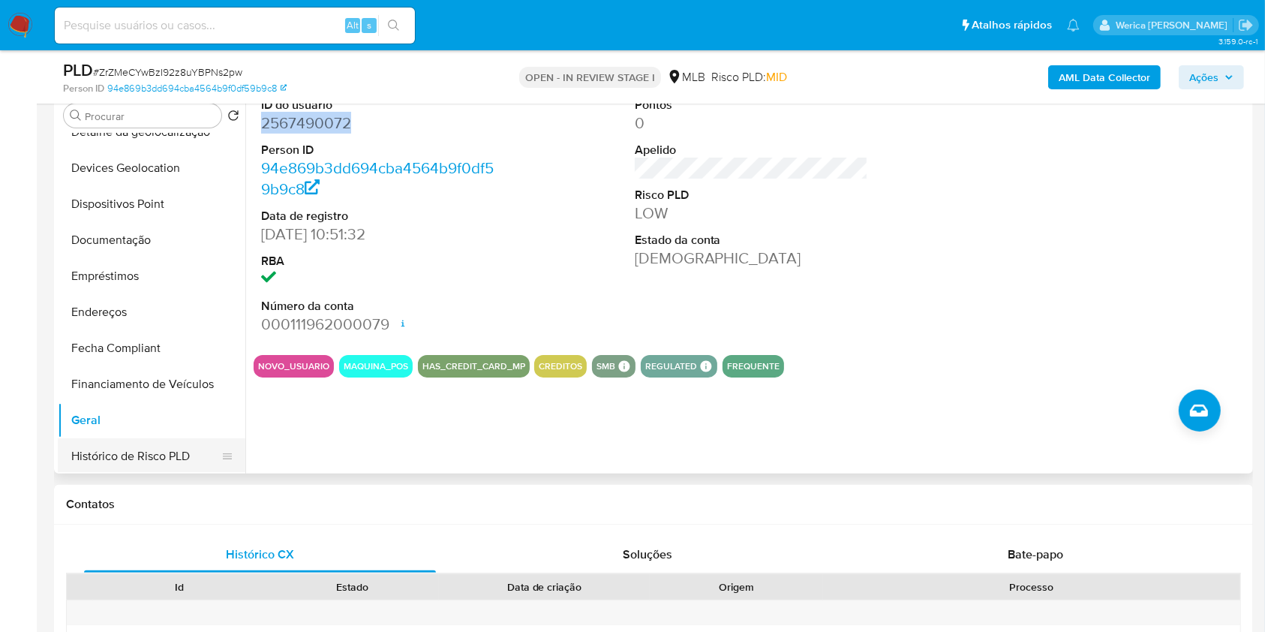
click at [167, 469] on button "Histórico de Risco PLD" at bounding box center [146, 456] width 176 height 36
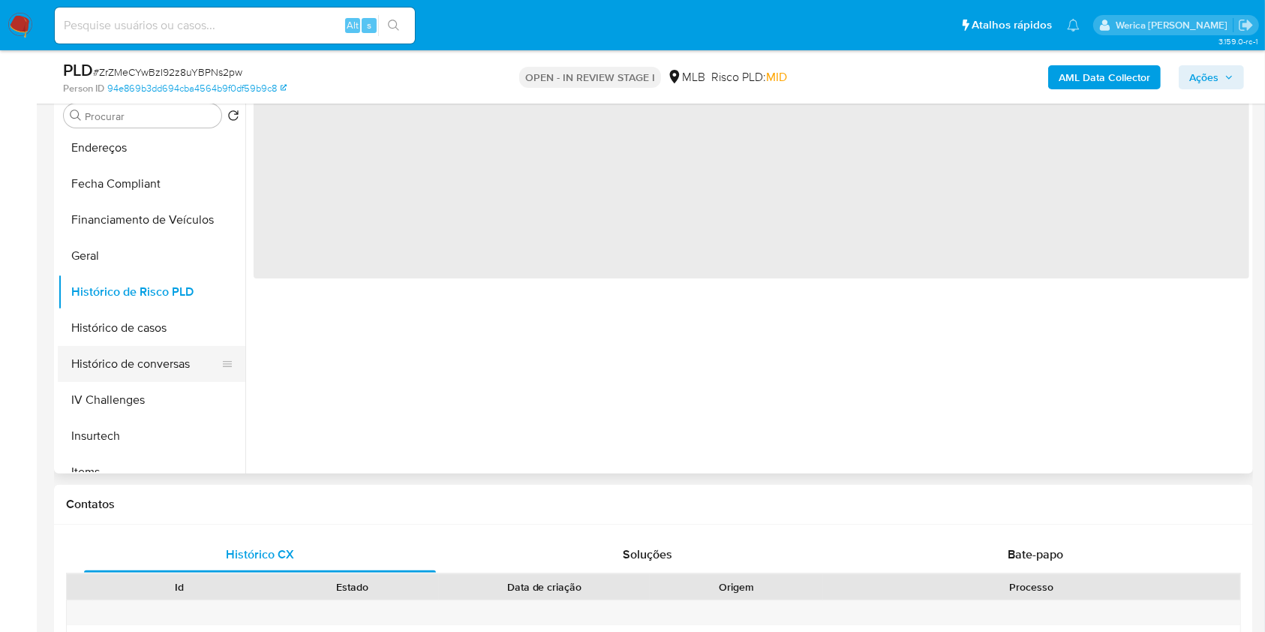
scroll to position [400, 0]
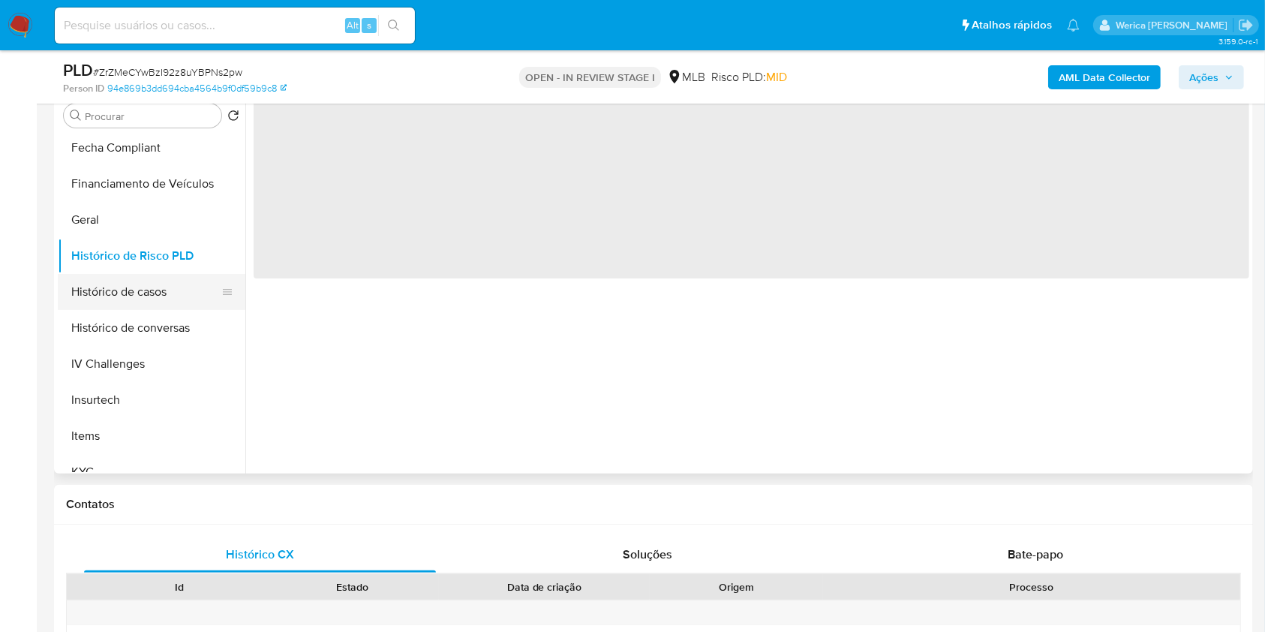
click at [151, 280] on button "Histórico de casos" at bounding box center [146, 292] width 176 height 36
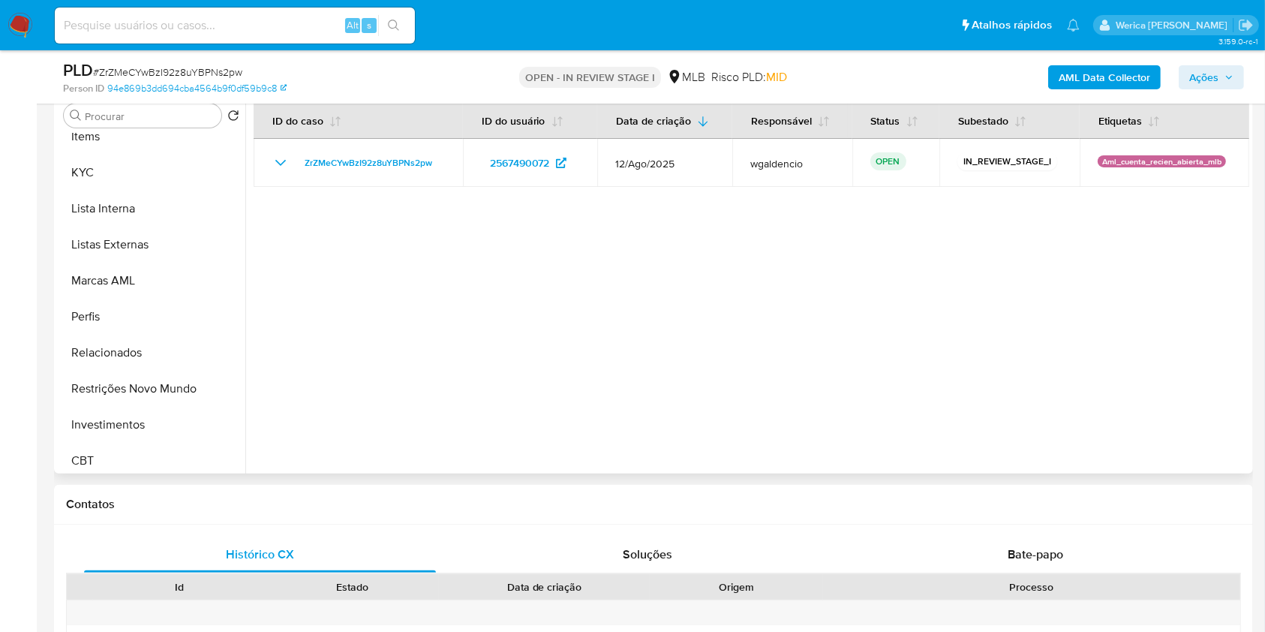
scroll to position [700, 0]
click at [116, 170] on button "KYC" at bounding box center [146, 172] width 176 height 36
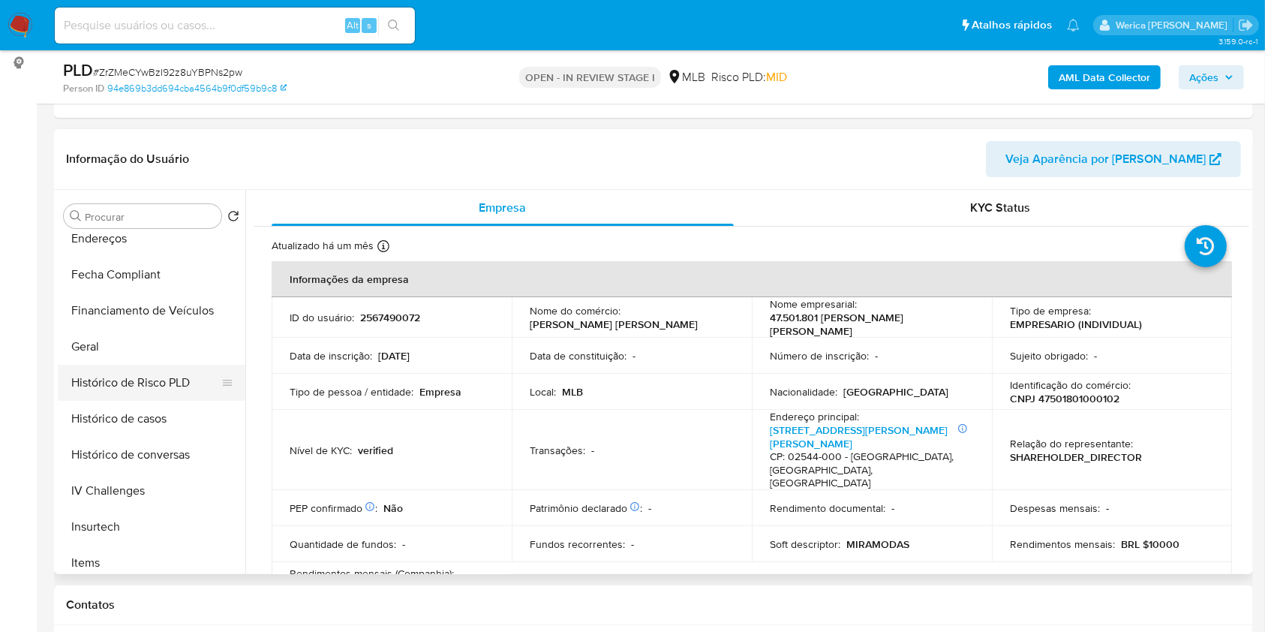
scroll to position [300, 0]
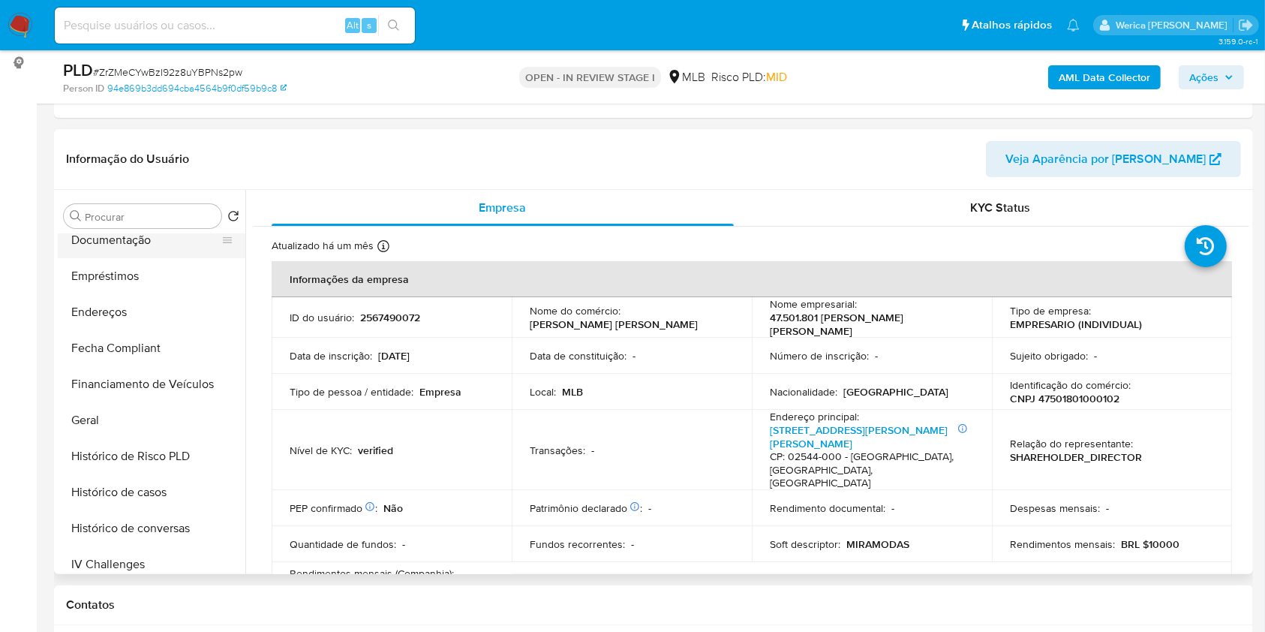
click at [133, 239] on button "Documentação" at bounding box center [146, 240] width 176 height 36
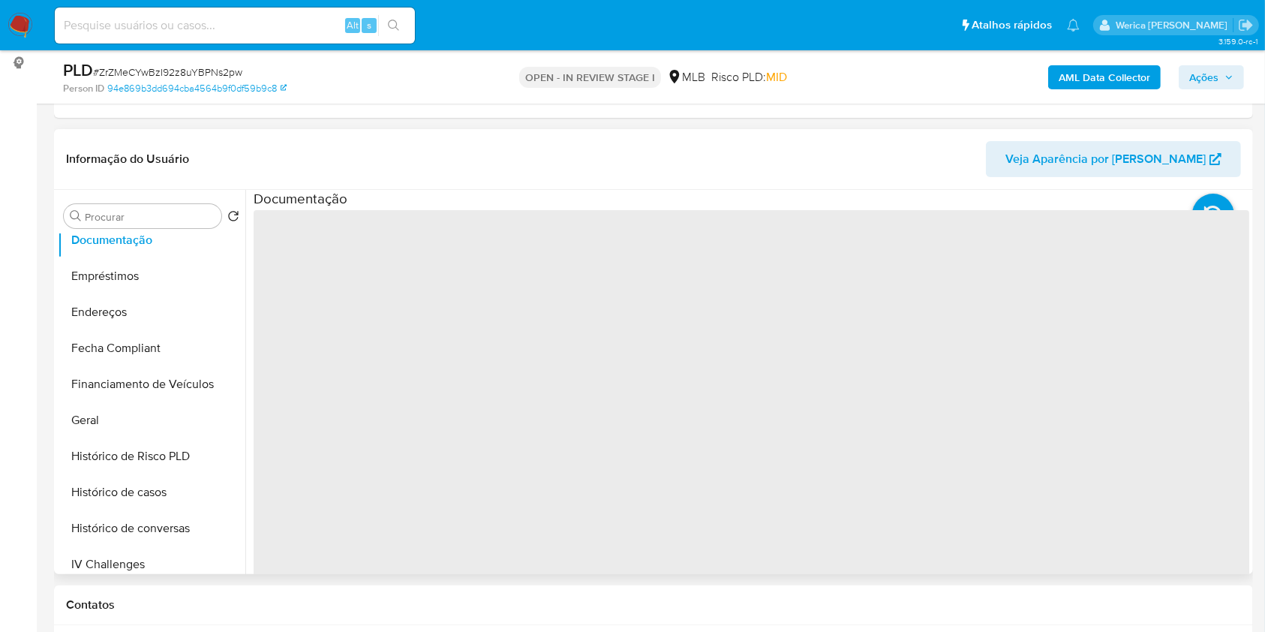
click at [317, 264] on span "‌" at bounding box center [752, 450] width 996 height 480
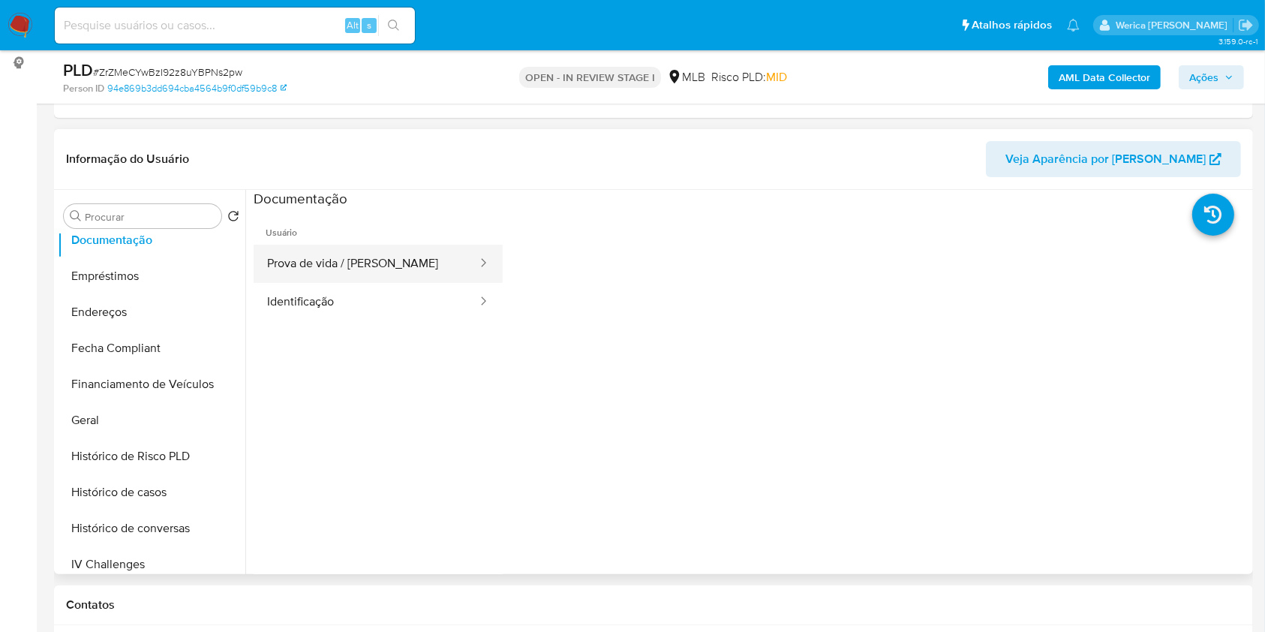
click at [339, 264] on button "Prova de vida / [PERSON_NAME]" at bounding box center [366, 264] width 225 height 38
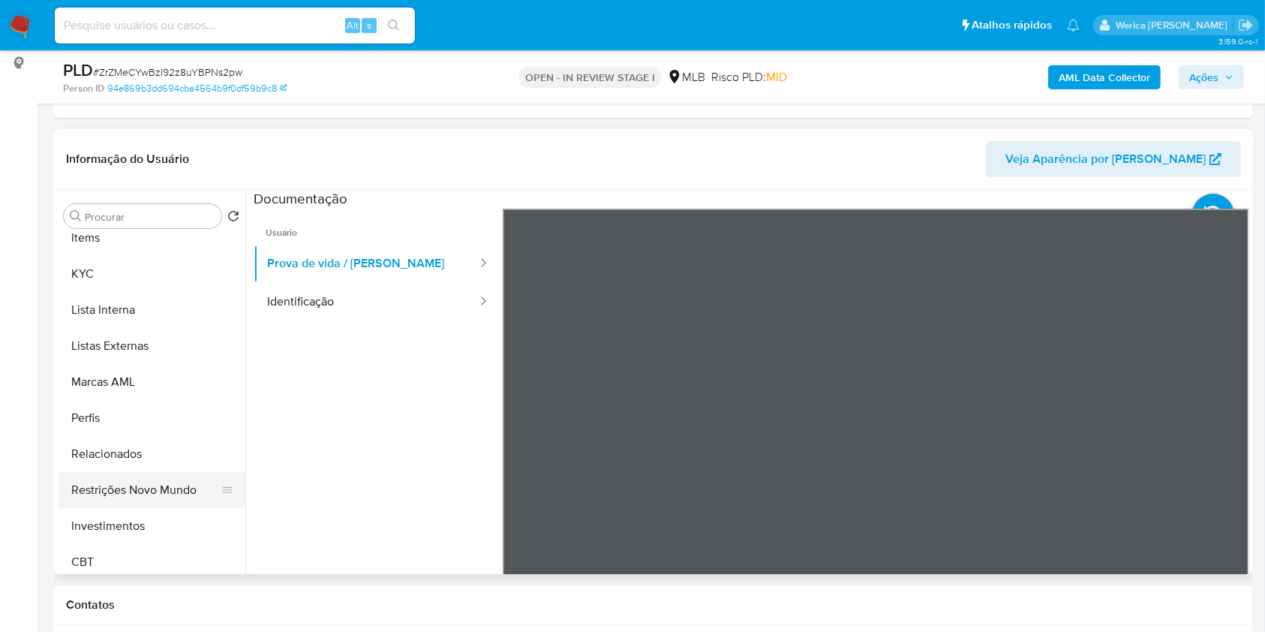
scroll to position [700, 0]
click at [120, 267] on button "KYC" at bounding box center [146, 272] width 176 height 36
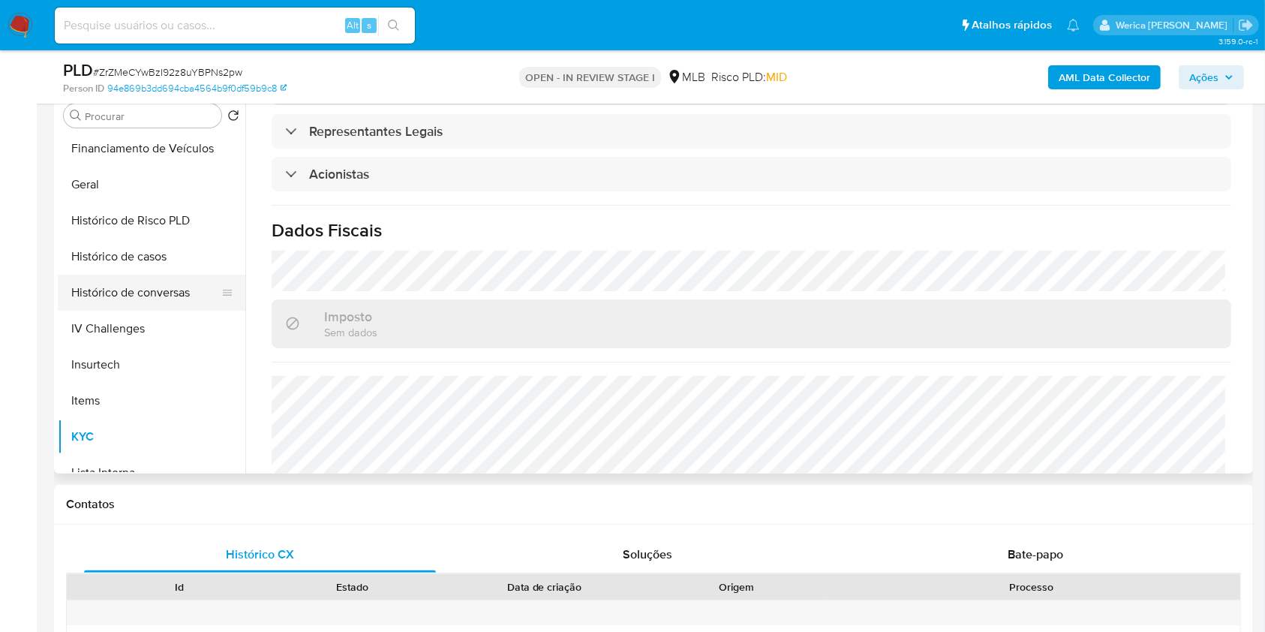
scroll to position [400, 0]
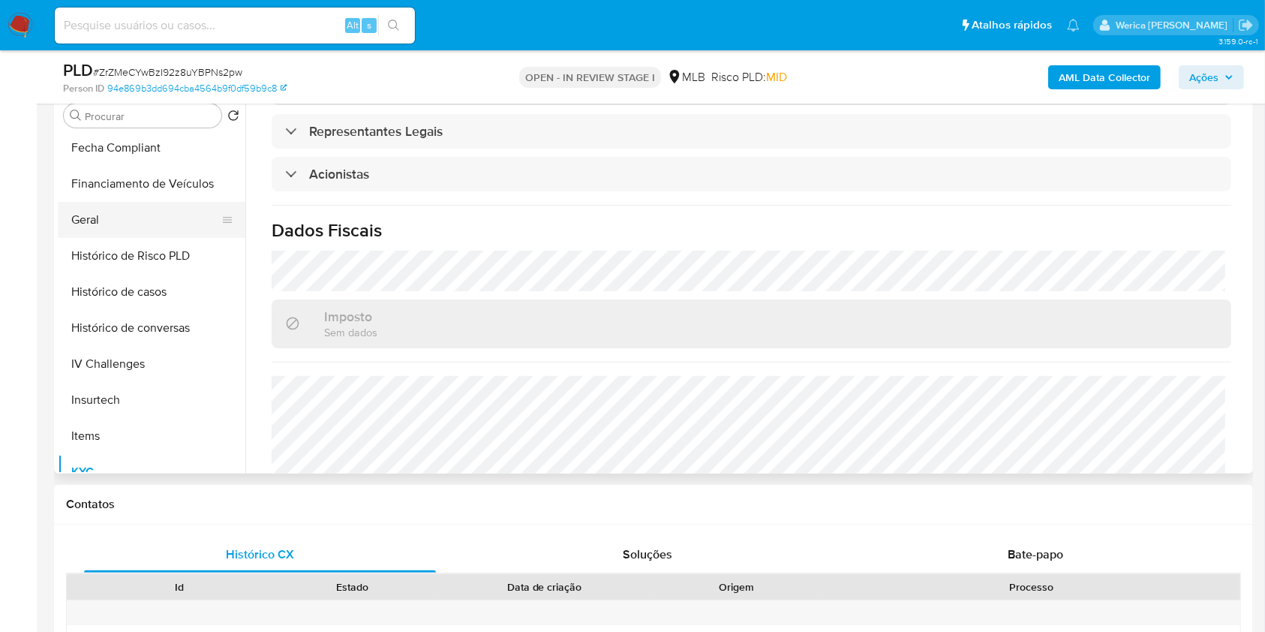
click at [157, 216] on button "Geral" at bounding box center [146, 220] width 176 height 36
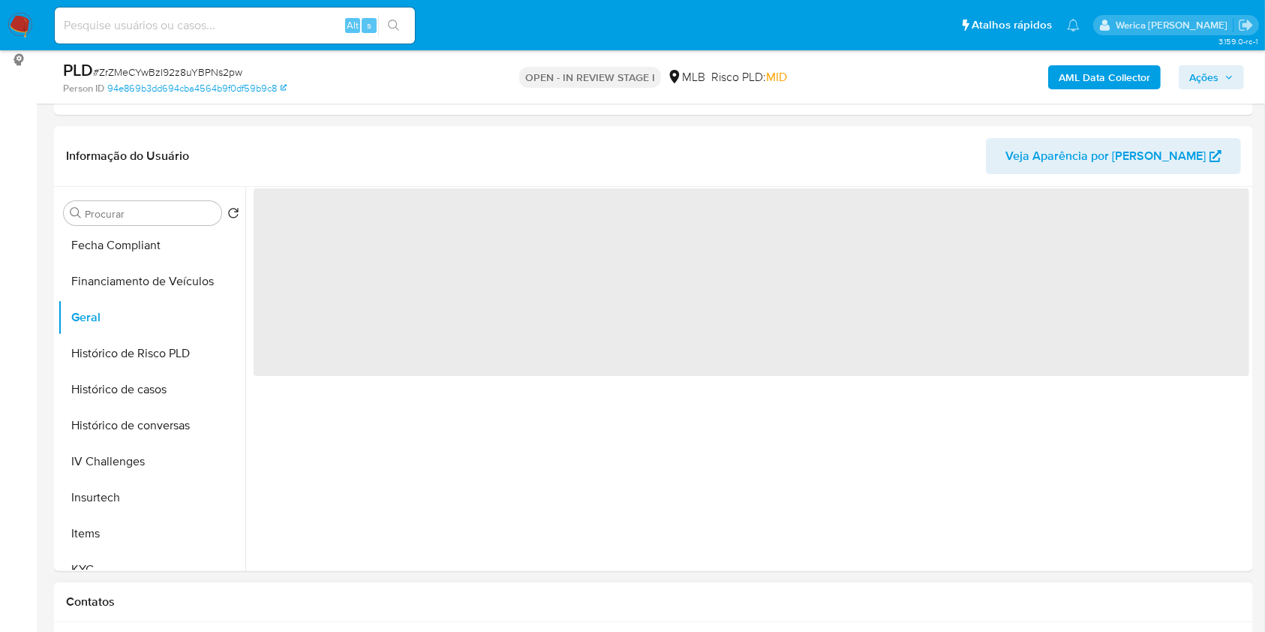
scroll to position [200, 0]
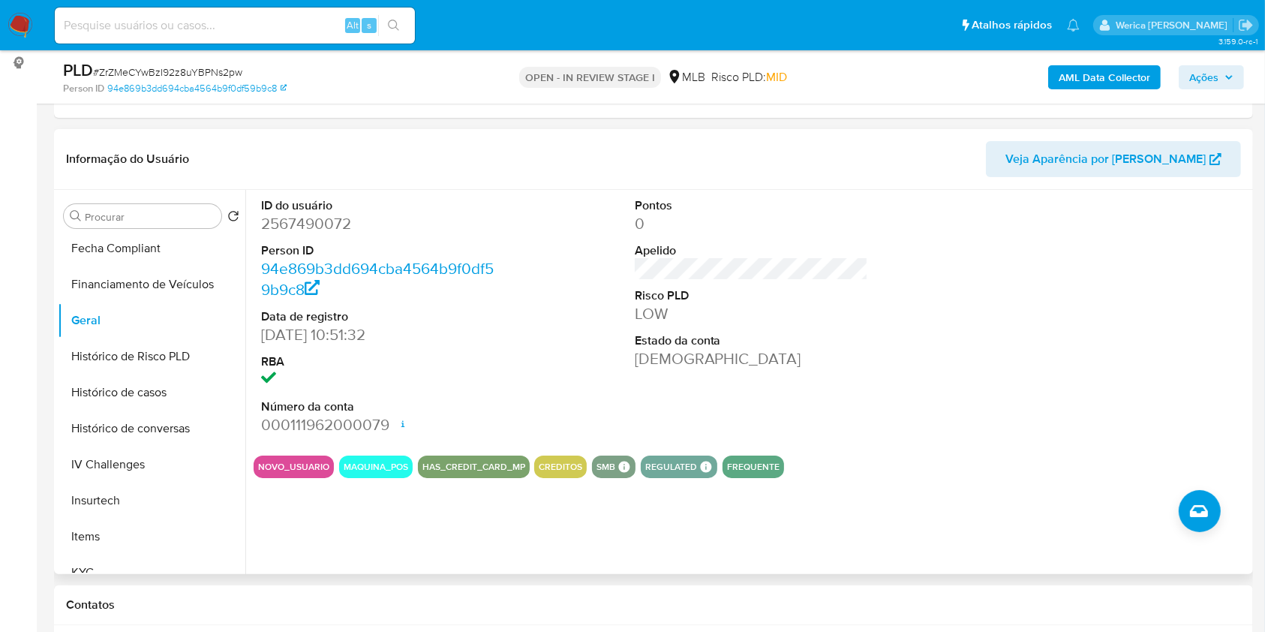
click at [979, 470] on div "NOVO_USUARIO MAQUINA_POS HAS_CREDIT_CARD_MP CREDITOS SMB SMB SMB Advisor Email …" at bounding box center [752, 467] width 996 height 23
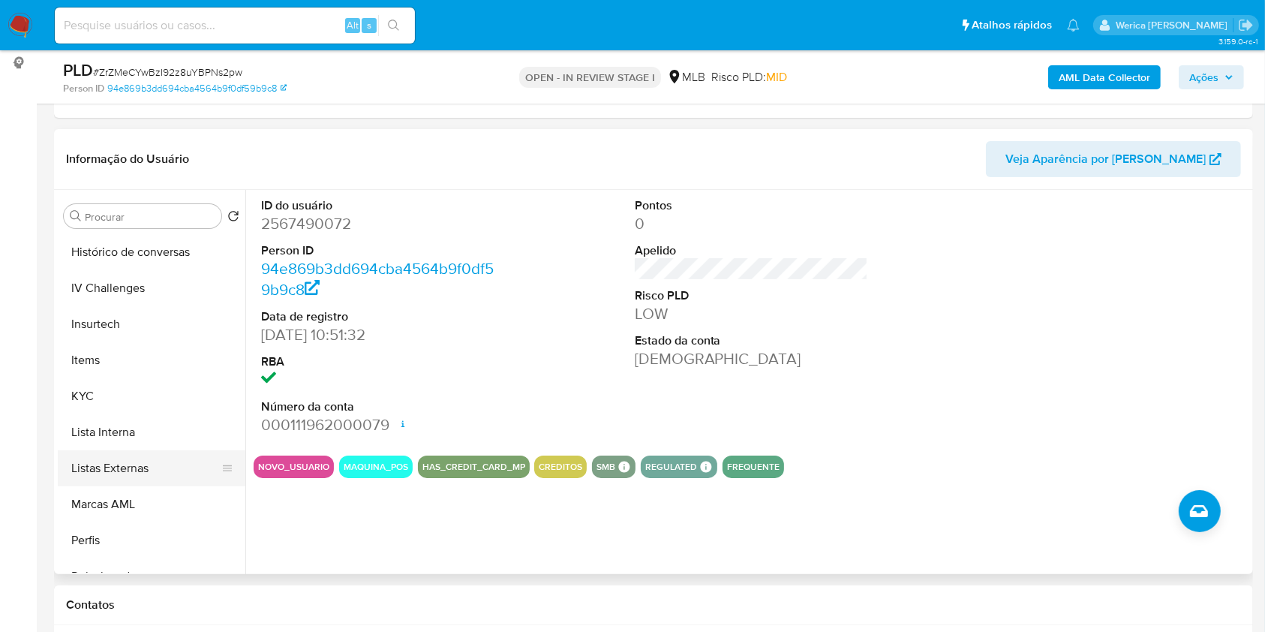
scroll to position [700, 0]
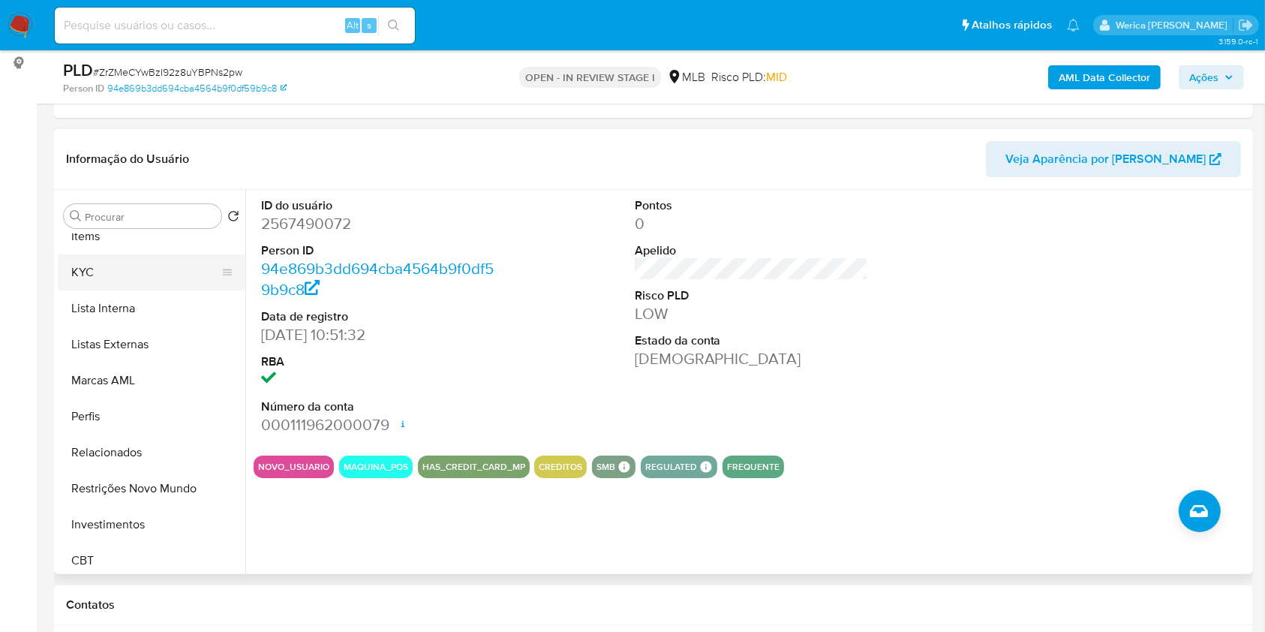
click at [122, 269] on button "KYC" at bounding box center [146, 272] width 176 height 36
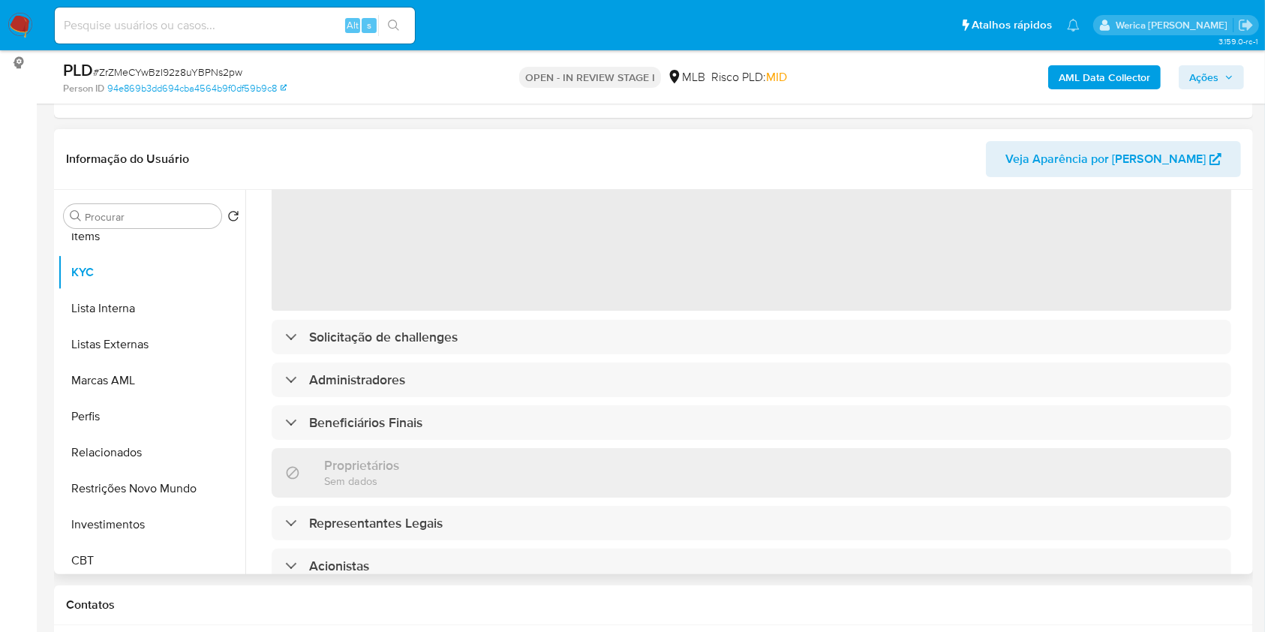
scroll to position [0, 0]
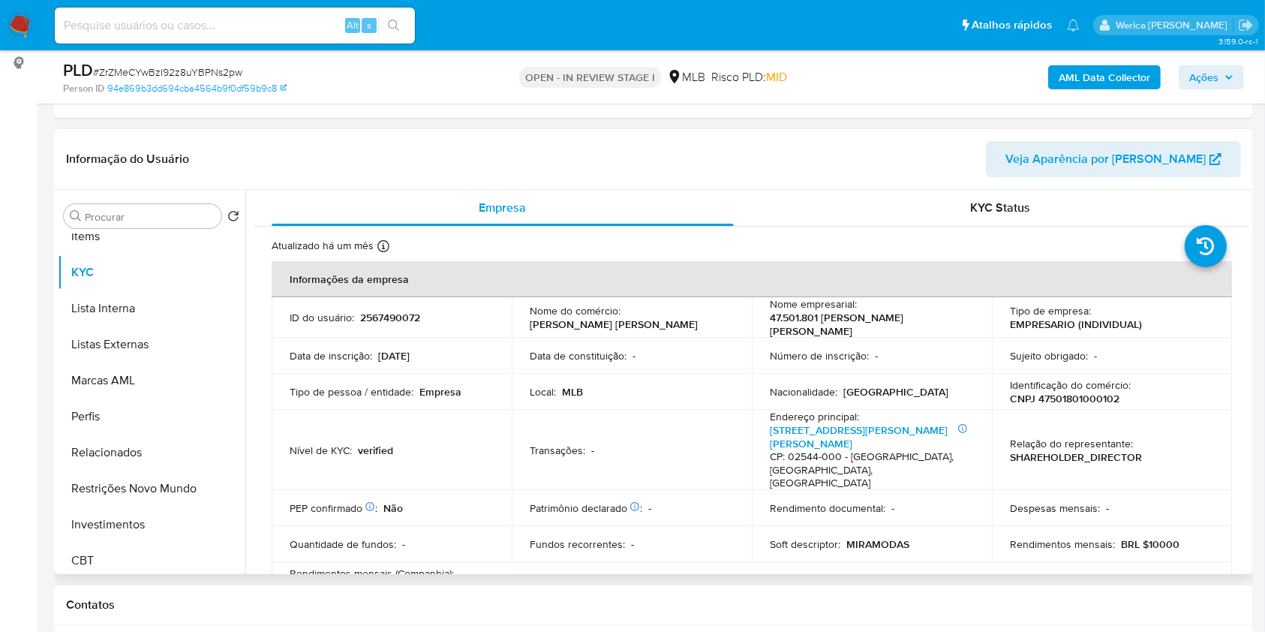
click at [977, 526] on td "Soft descriptor : MIRAMODAS" at bounding box center [872, 544] width 240 height 36
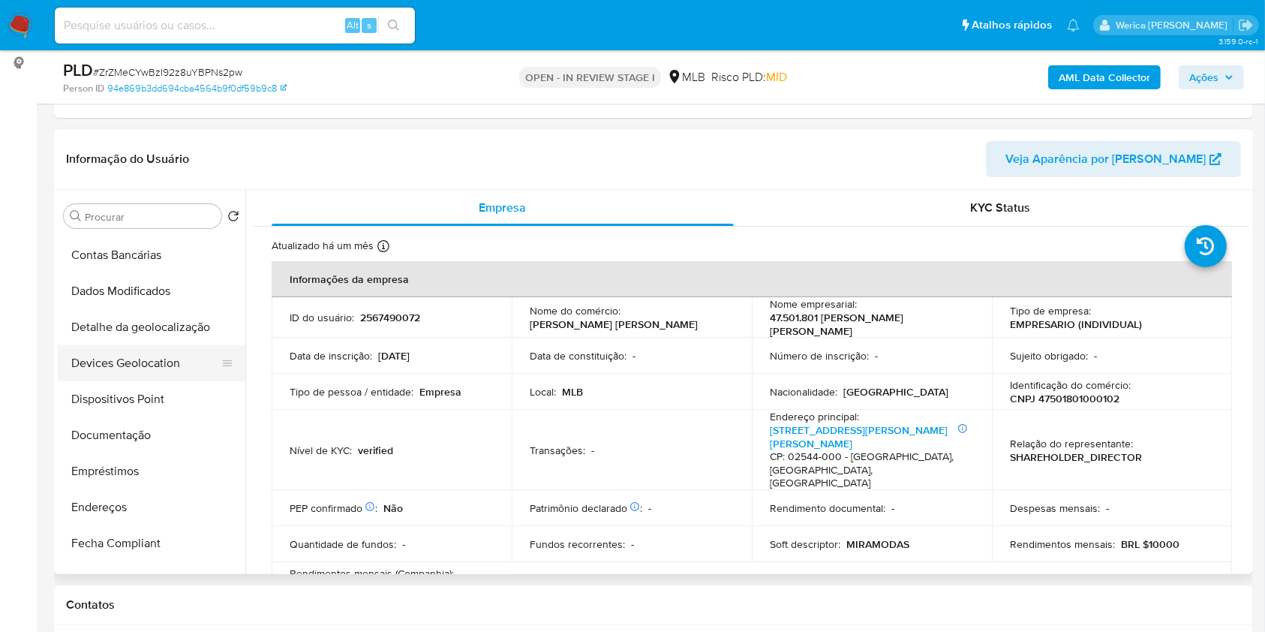
scroll to position [100, 0]
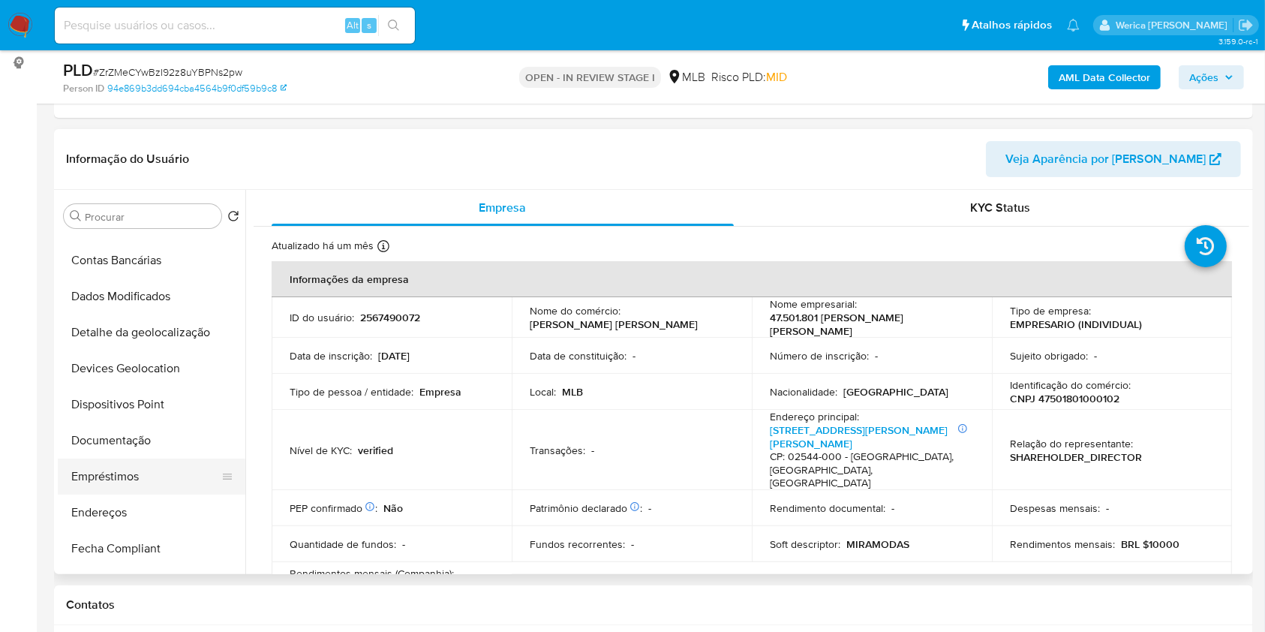
click at [141, 471] on button "Empréstimos" at bounding box center [146, 477] width 176 height 36
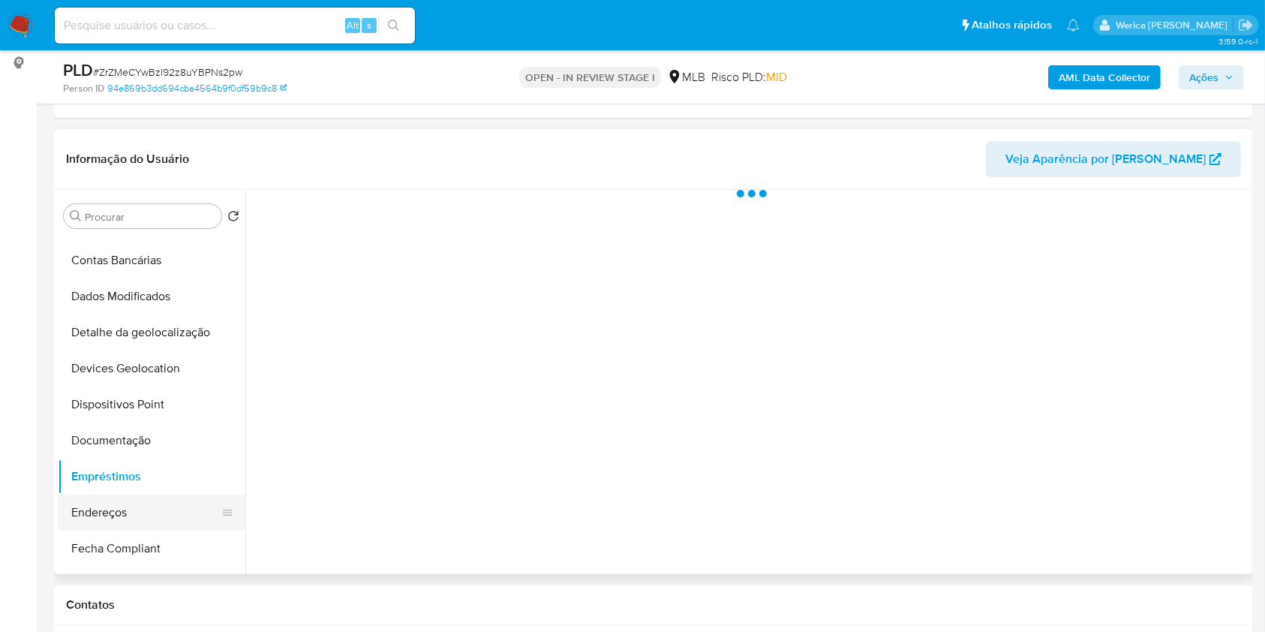
click at [137, 498] on button "Endereços" at bounding box center [146, 513] width 176 height 36
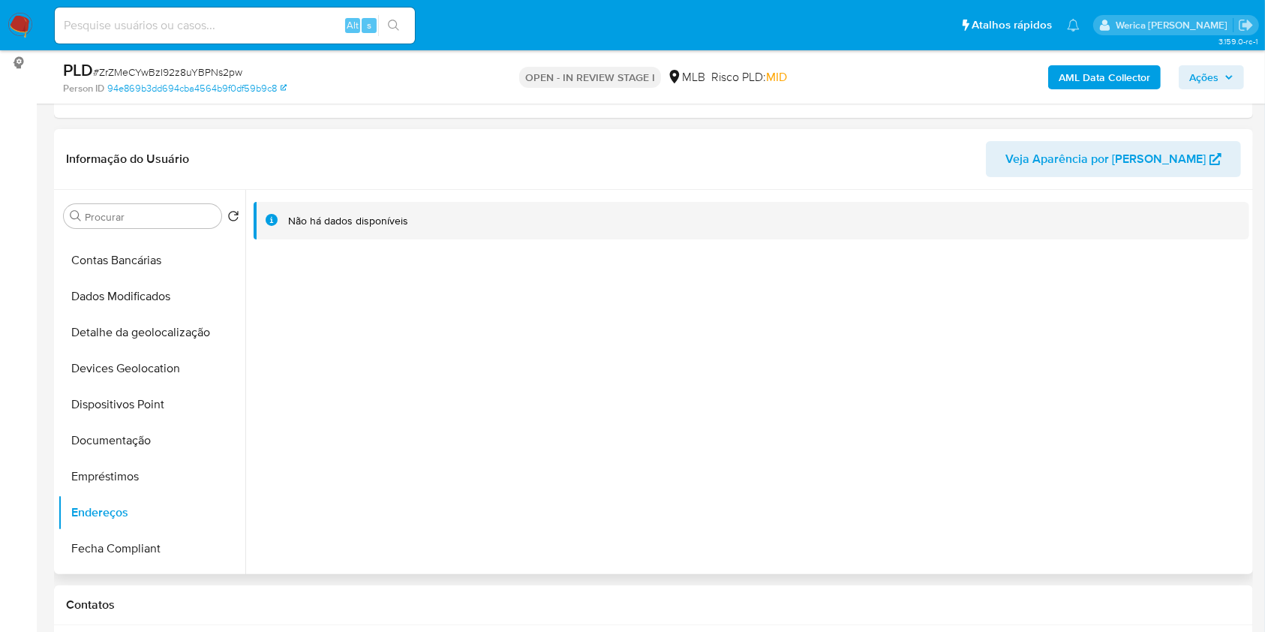
click at [1220, 484] on div "Não há dados disponíveis" at bounding box center [747, 382] width 1004 height 384
click at [143, 335] on button "Detalhe da geolocalização" at bounding box center [146, 332] width 176 height 36
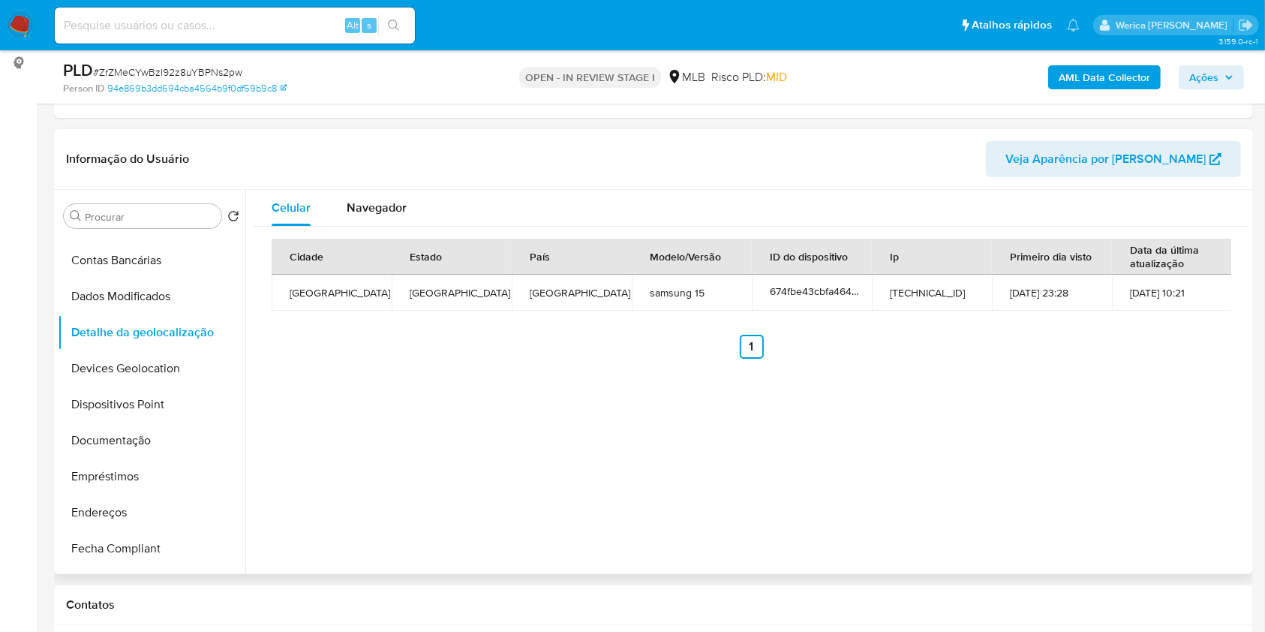
click at [1185, 501] on div "Celular Navegador Cidade Estado País Modelo/Versão ID do dispositivo Ip Primeir…" at bounding box center [747, 382] width 1004 height 384
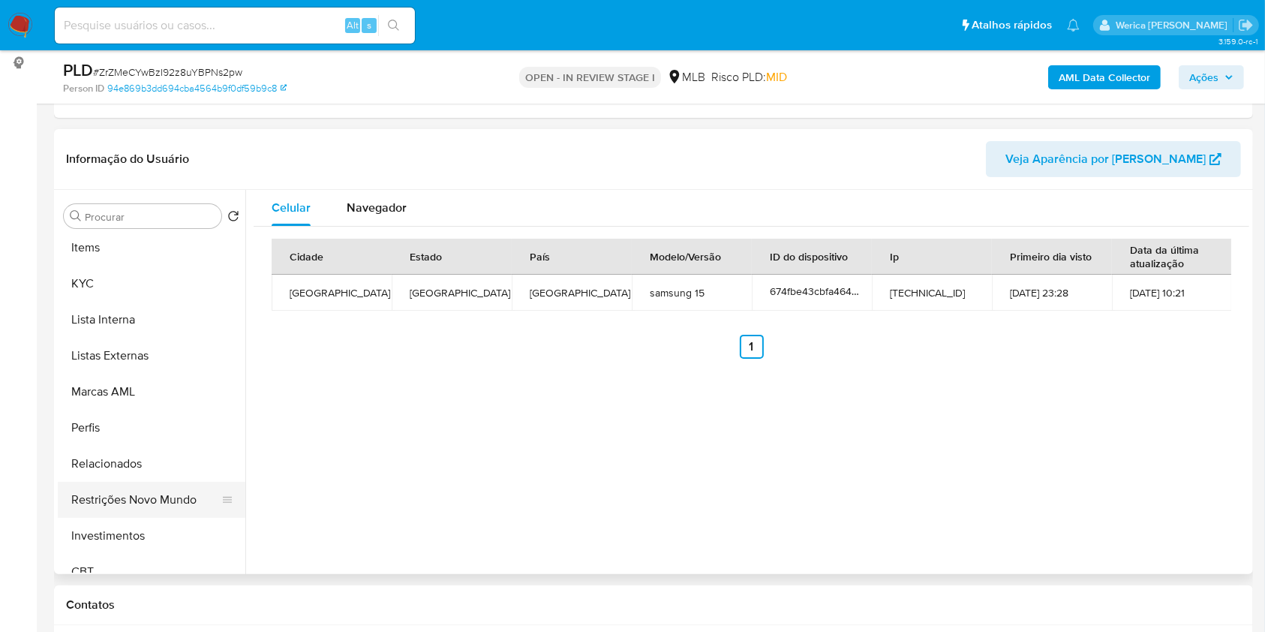
scroll to position [706, 0]
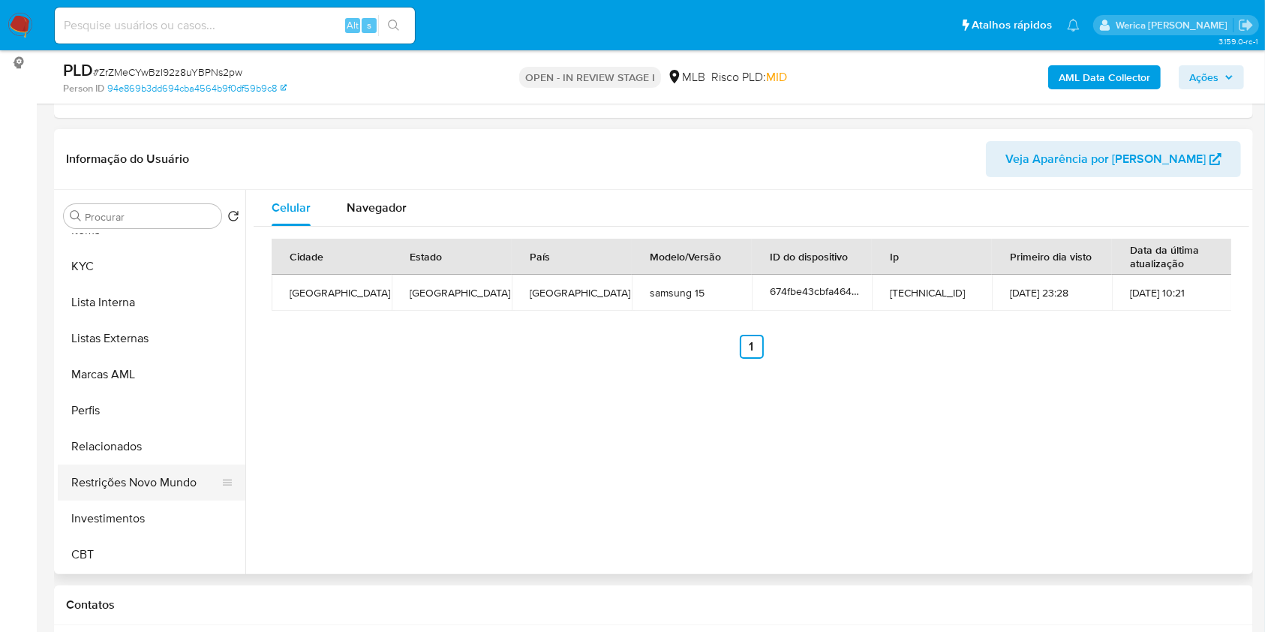
click at [164, 471] on button "Restrições Novo Mundo" at bounding box center [146, 483] width 176 height 36
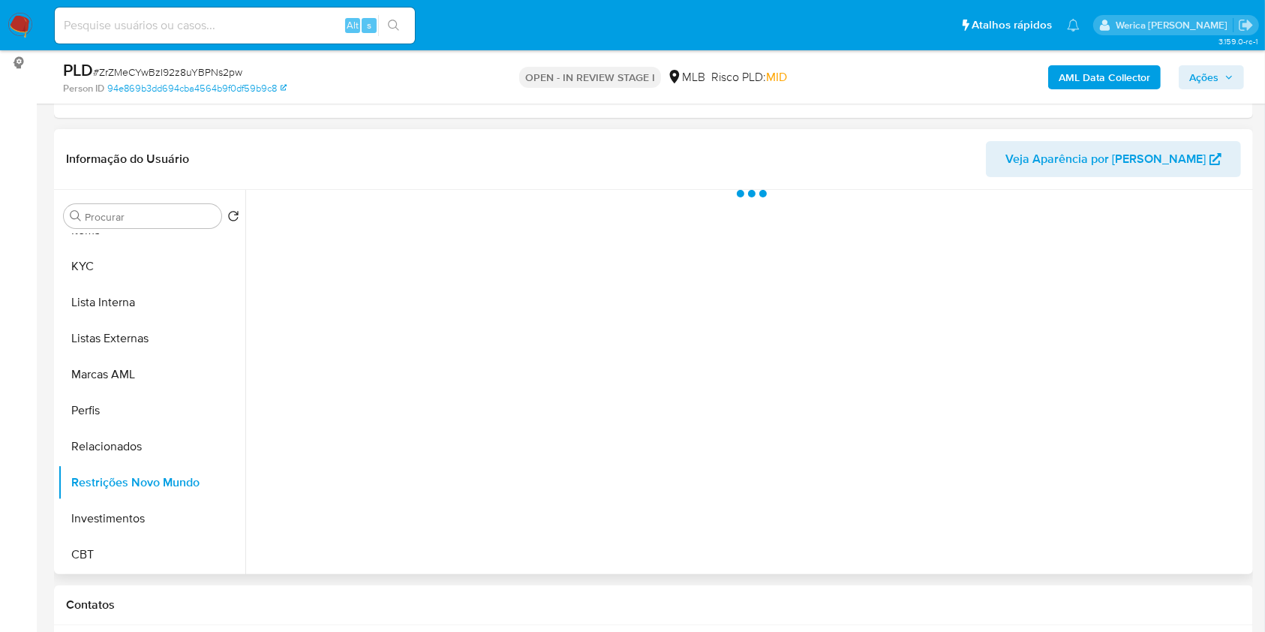
click at [837, 529] on div at bounding box center [747, 382] width 1004 height 384
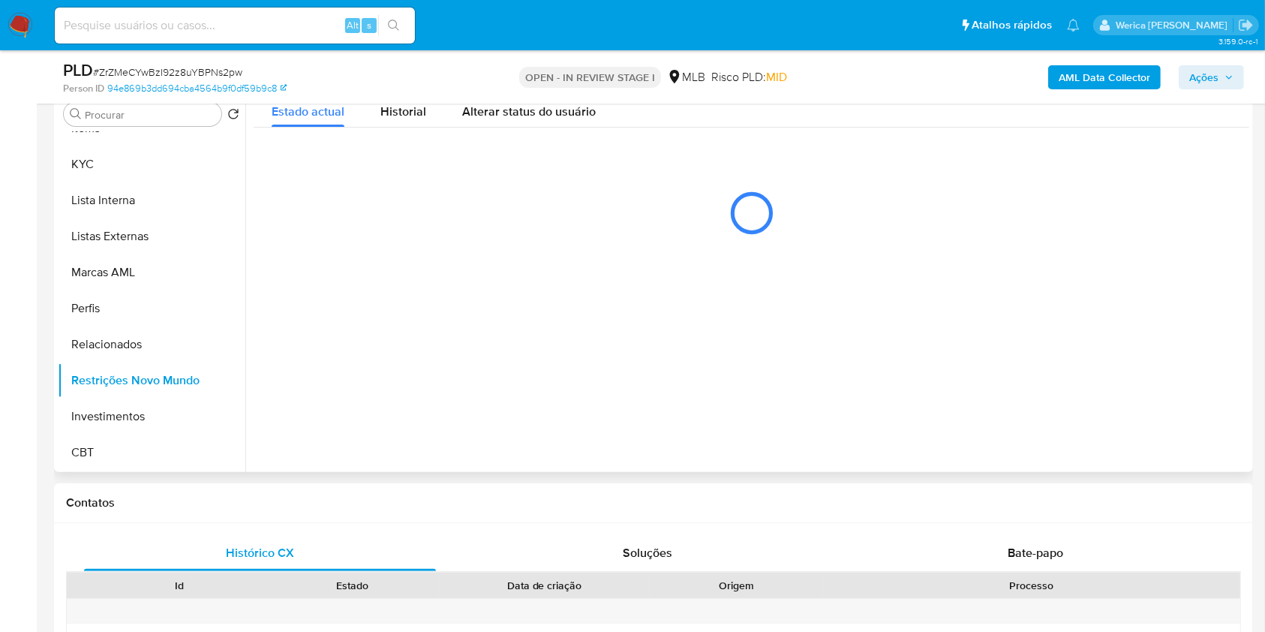
scroll to position [300, 0]
click at [417, 119] on div "Historial" at bounding box center [403, 109] width 46 height 40
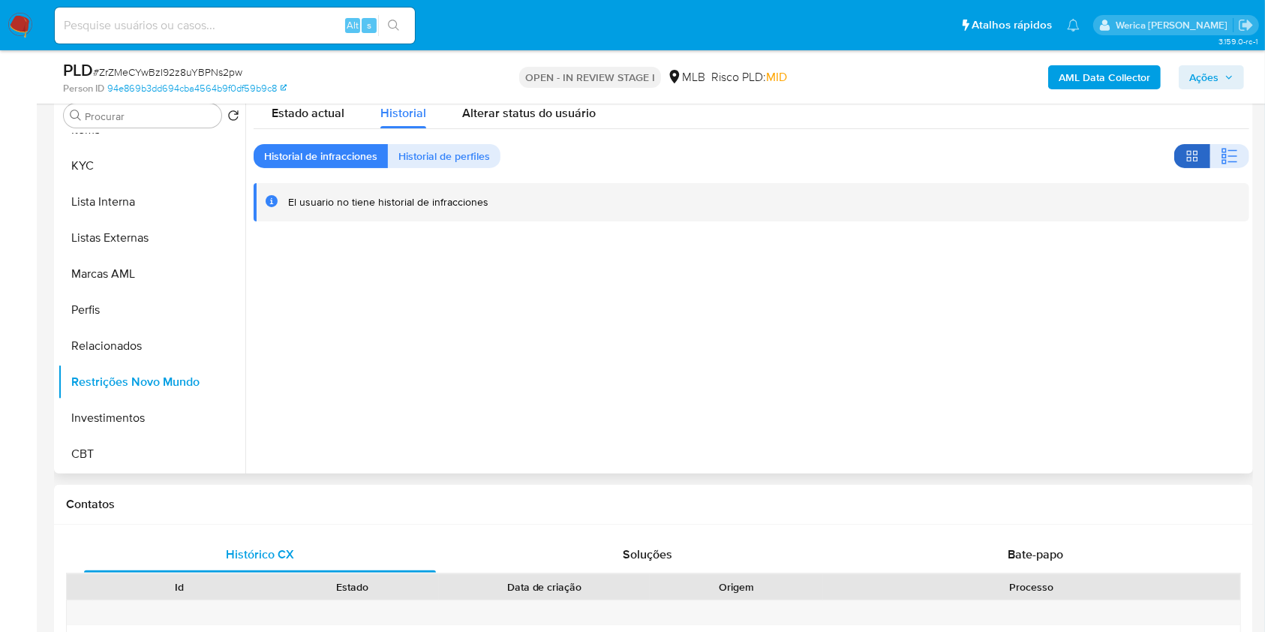
click at [1203, 152] on button "button" at bounding box center [1192, 156] width 36 height 24
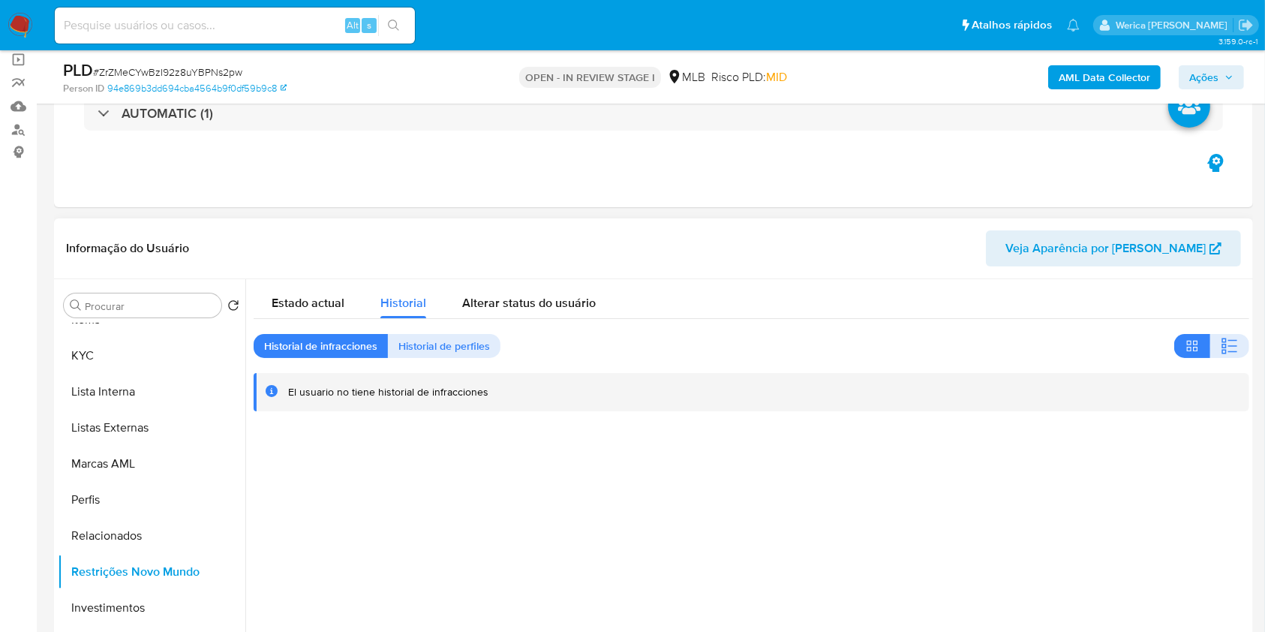
scroll to position [100, 0]
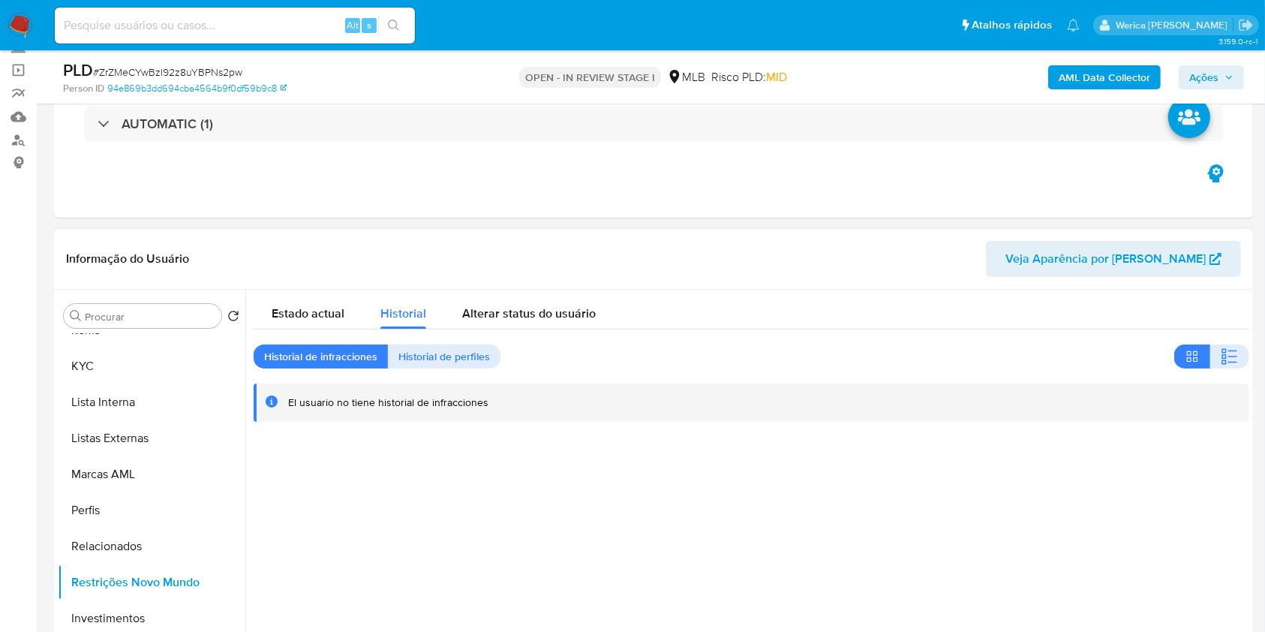
click at [1205, 537] on div at bounding box center [747, 482] width 1004 height 384
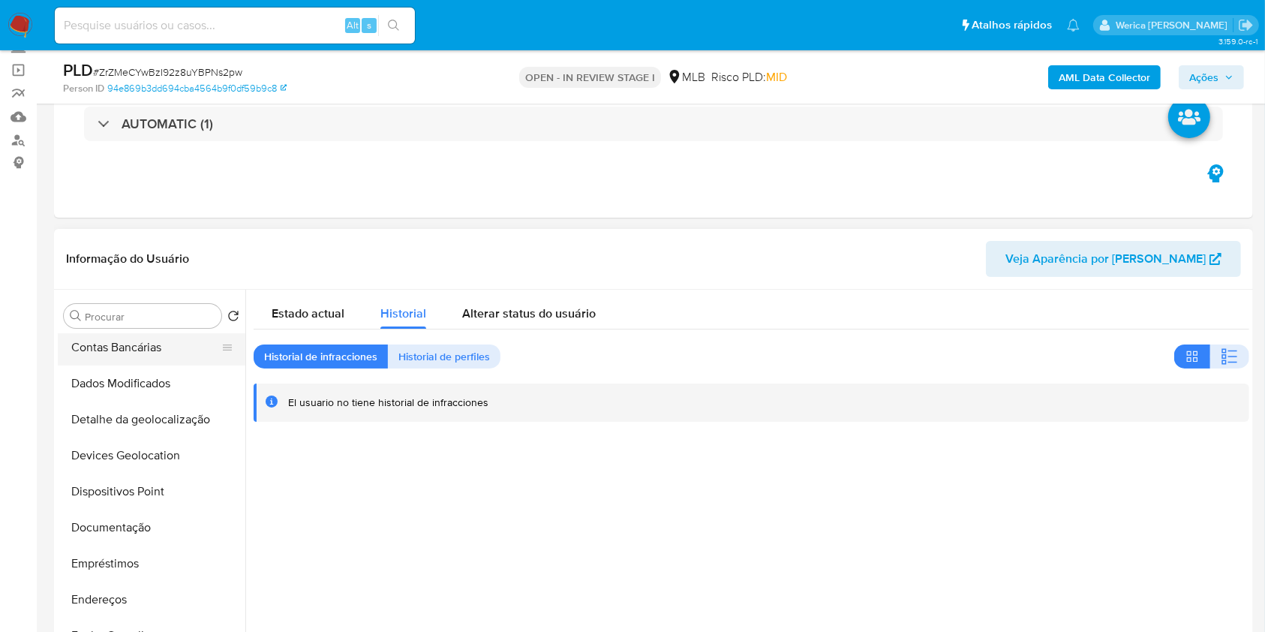
scroll to position [6, 0]
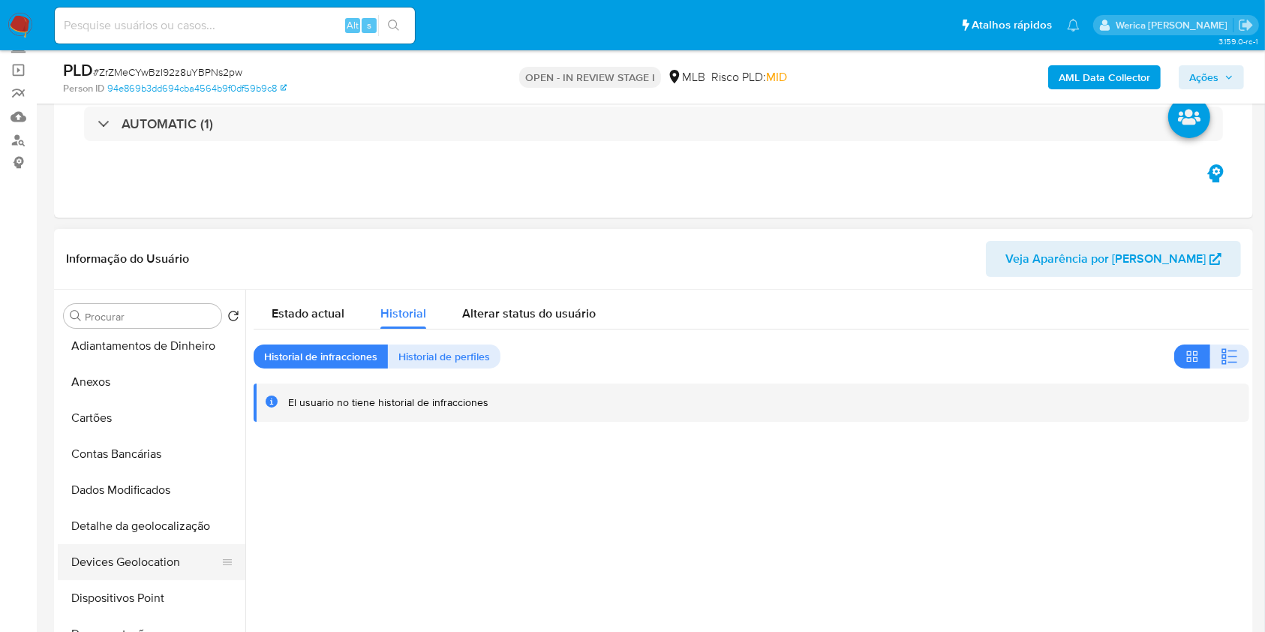
click at [138, 550] on button "Devices Geolocation" at bounding box center [146, 562] width 176 height 36
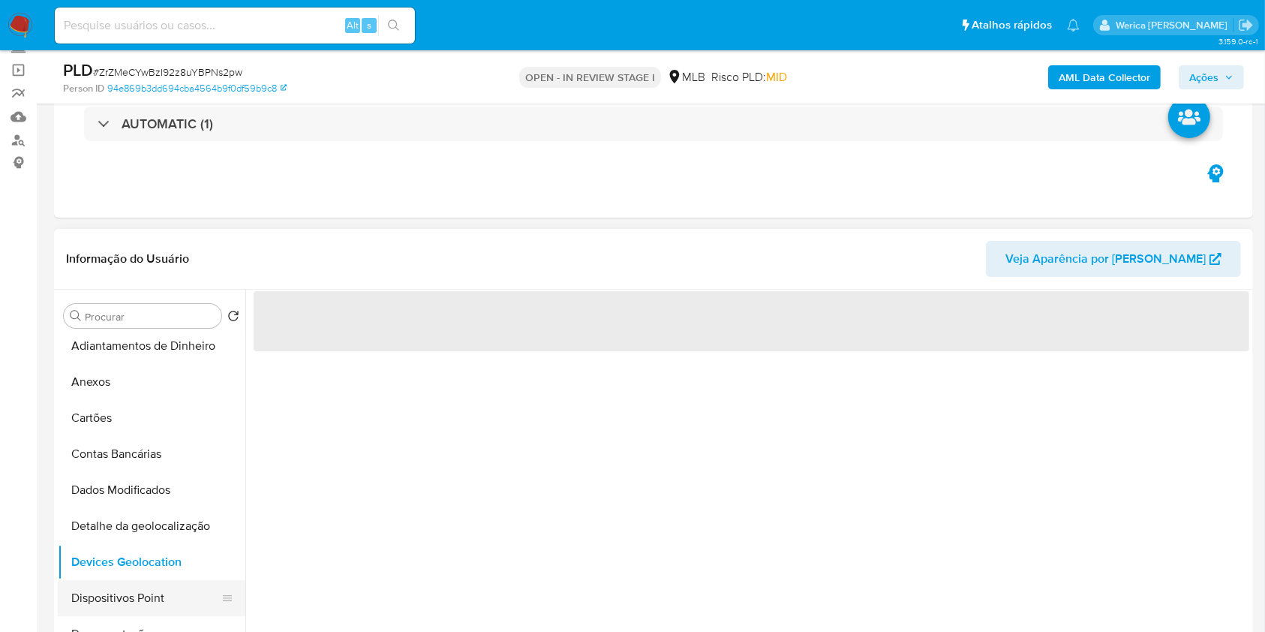
click at [150, 597] on button "Dispositivos Point" at bounding box center [146, 598] width 176 height 36
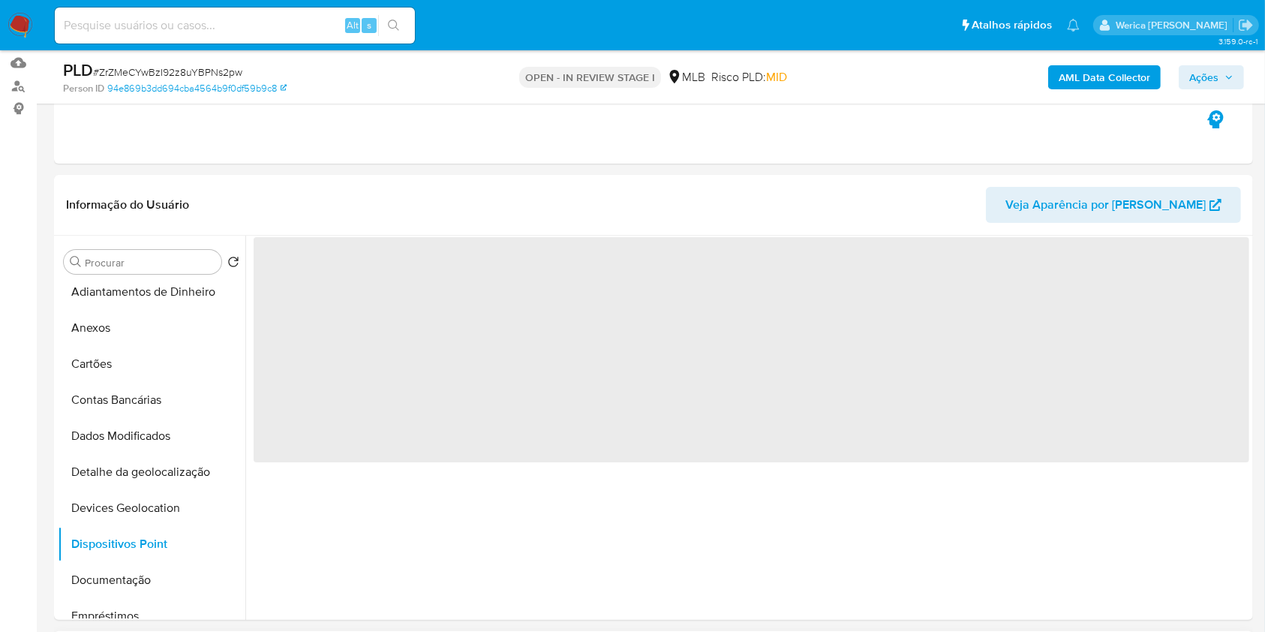
scroll to position [200, 0]
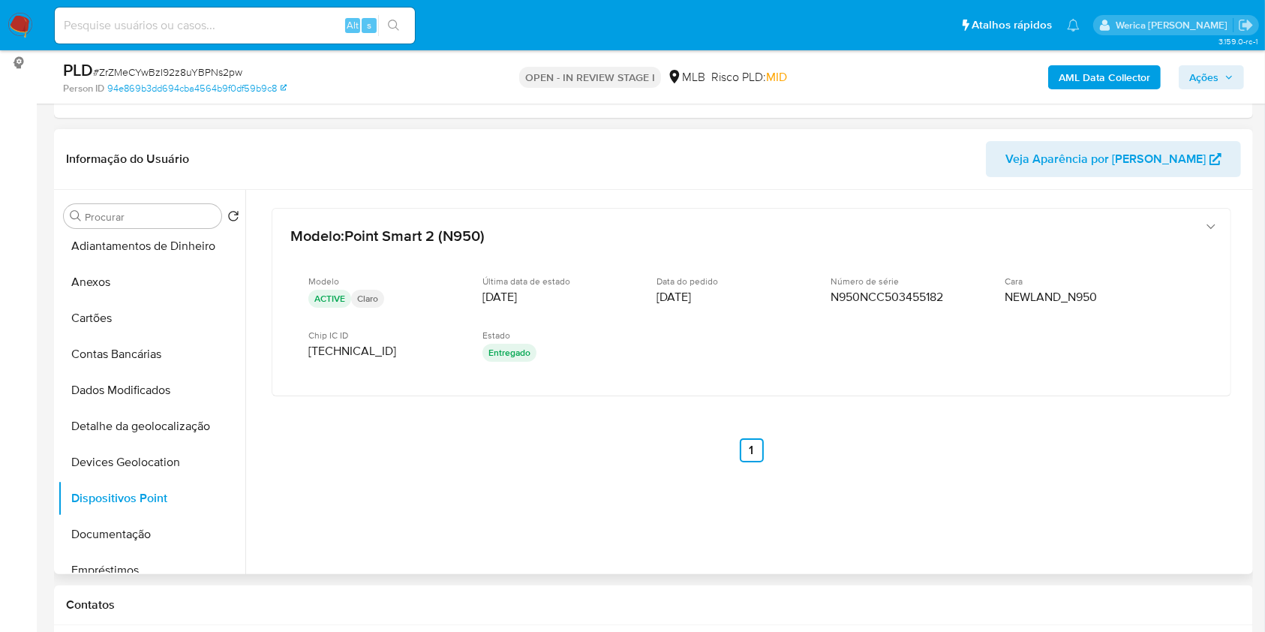
click at [1224, 413] on div "Modelo : Point Smart 2 (N950) Modelo ACTIVE Claro Última data de estado 17/07/2…" at bounding box center [752, 355] width 996 height 330
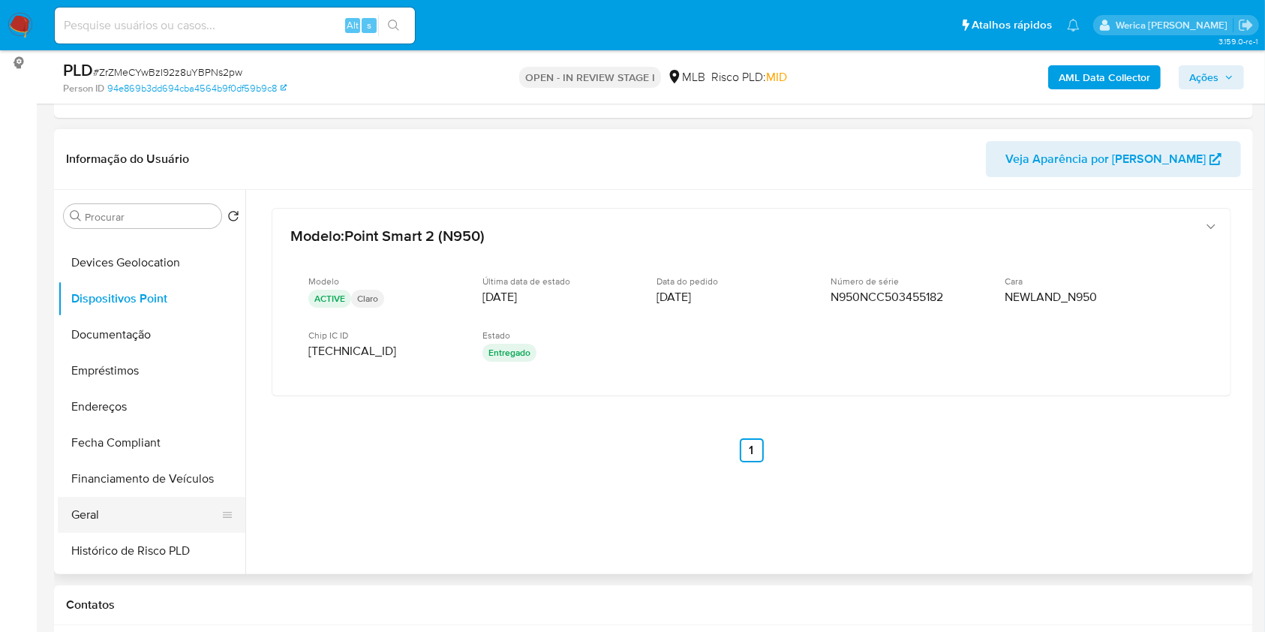
scroll to position [406, 0]
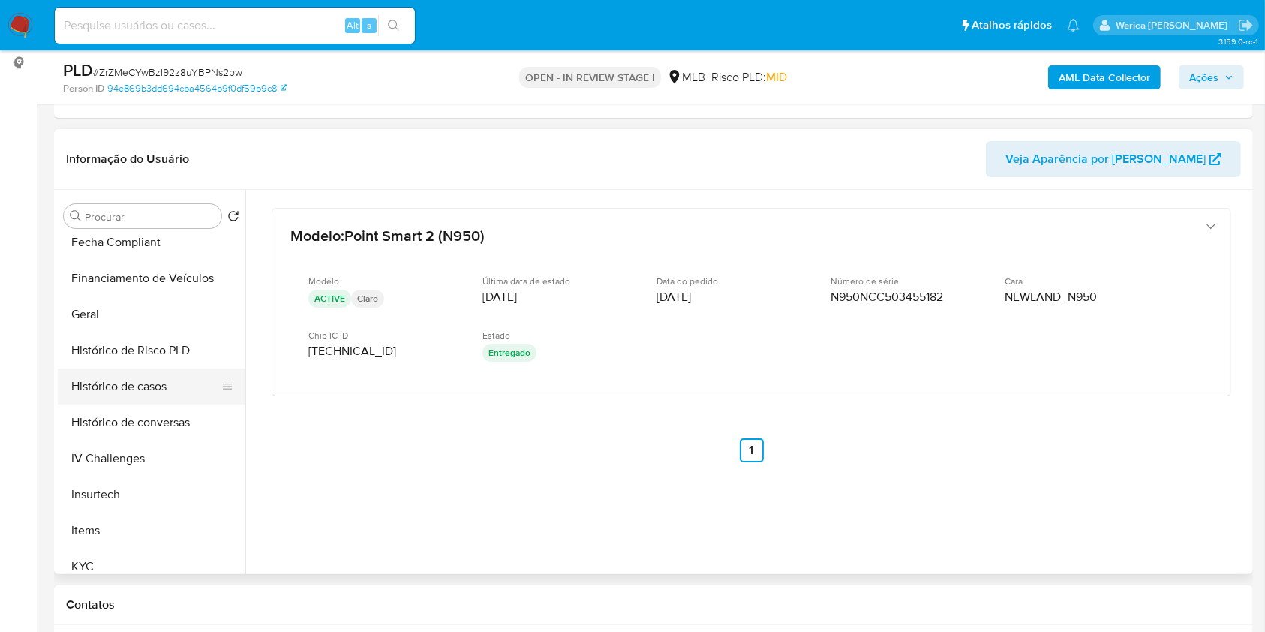
click at [143, 387] on button "Histórico de casos" at bounding box center [146, 386] width 176 height 36
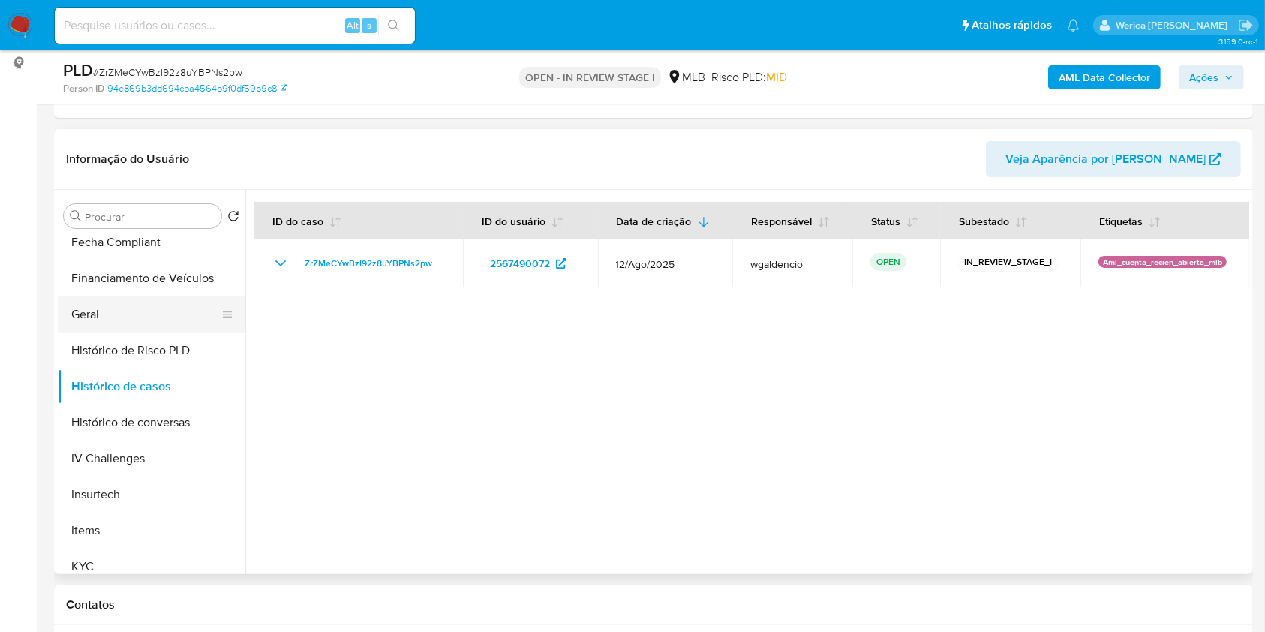
scroll to position [6, 0]
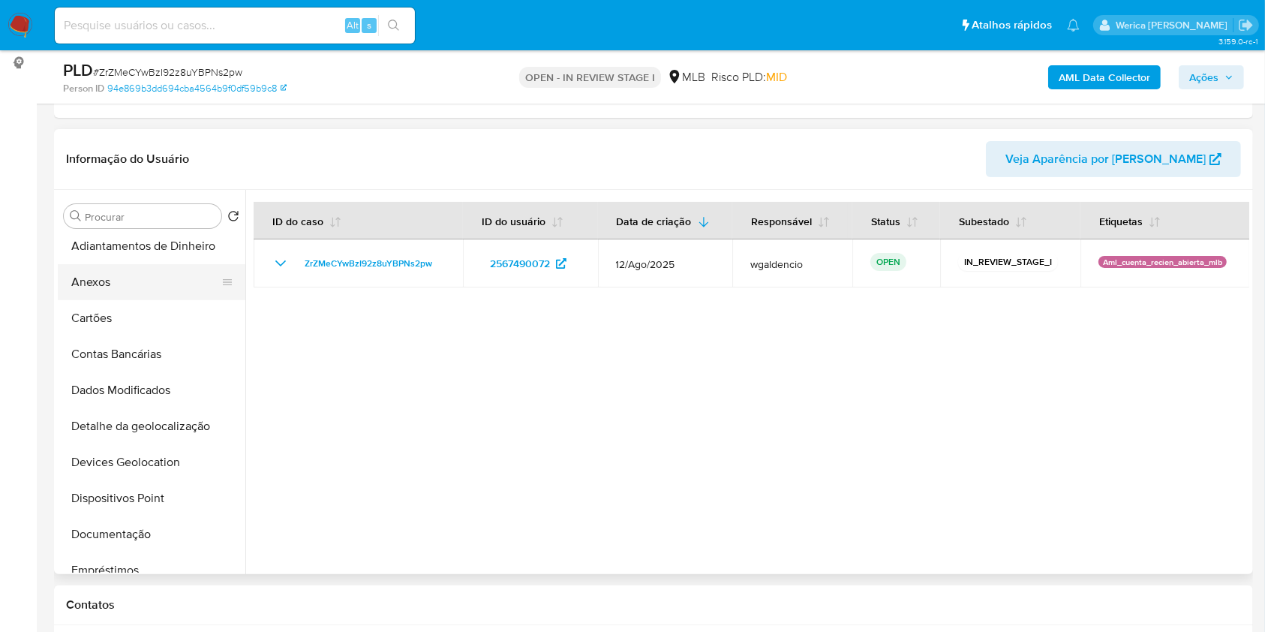
click at [141, 288] on button "Anexos" at bounding box center [146, 282] width 176 height 36
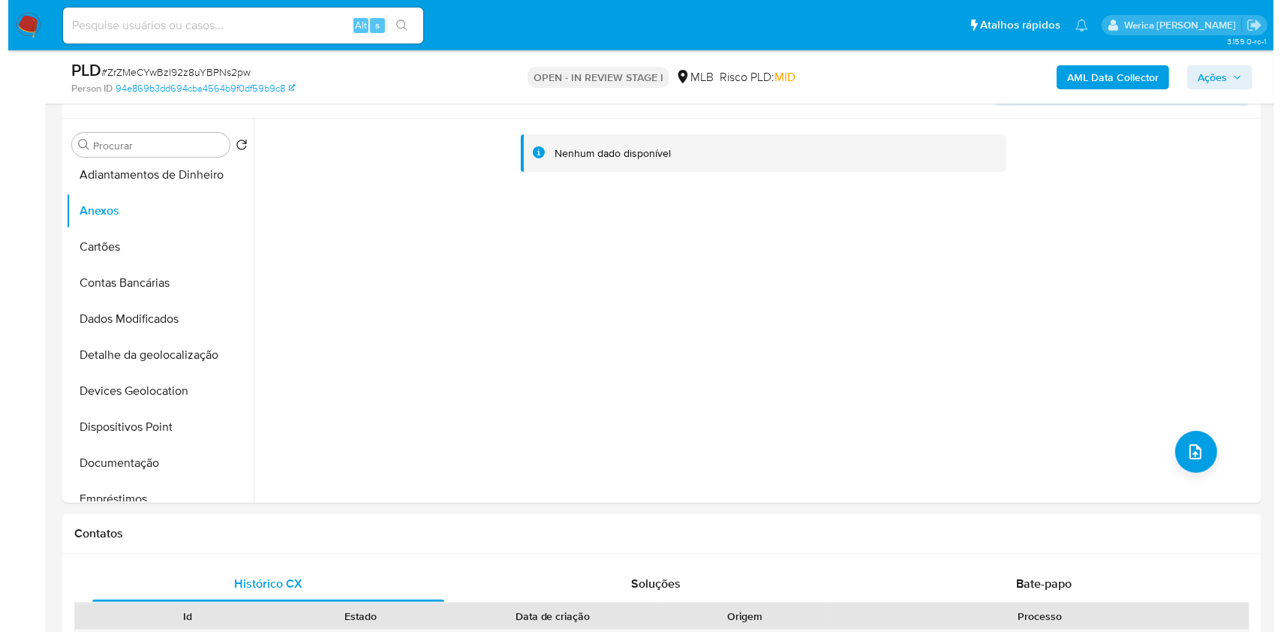
scroll to position [100, 0]
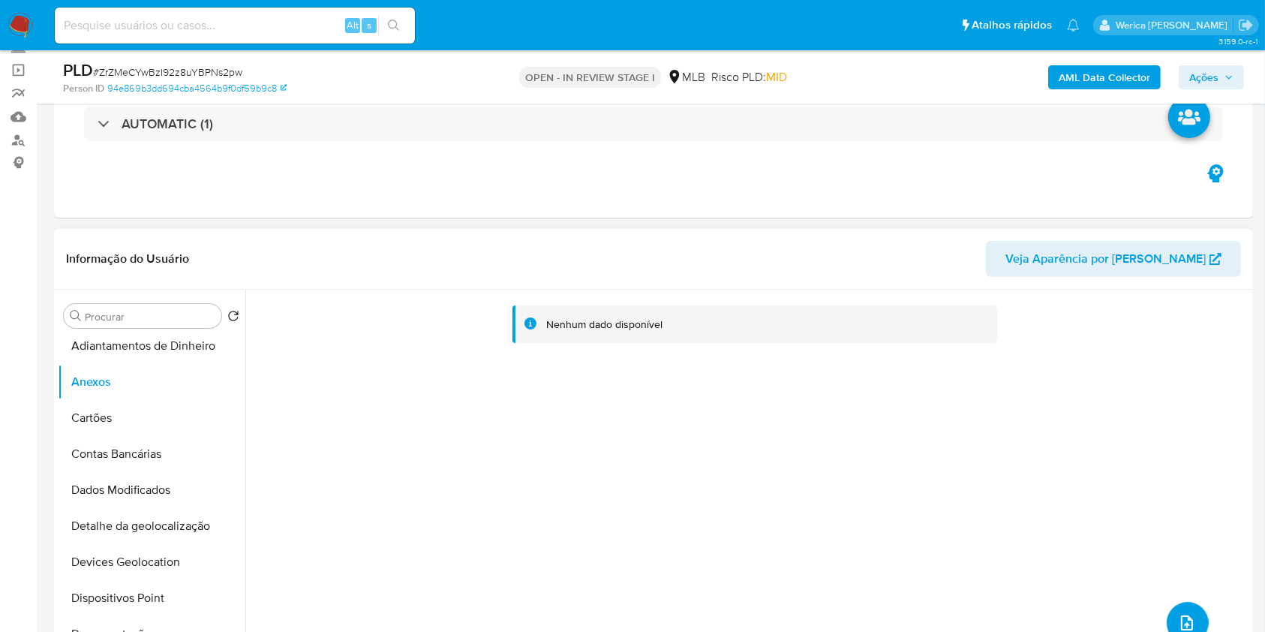
click at [1181, 617] on icon "upload-file" at bounding box center [1187, 623] width 18 height 18
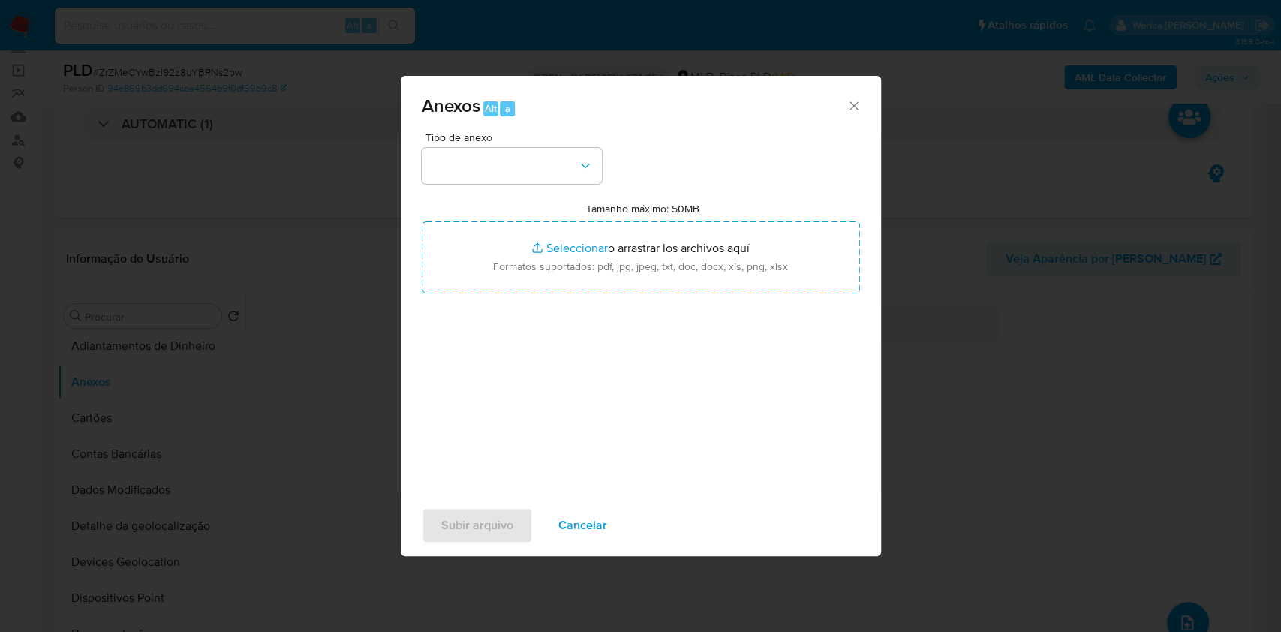
click at [495, 138] on span "Tipo de anexo" at bounding box center [516, 137] width 180 height 11
click at [495, 155] on button "button" at bounding box center [512, 166] width 180 height 36
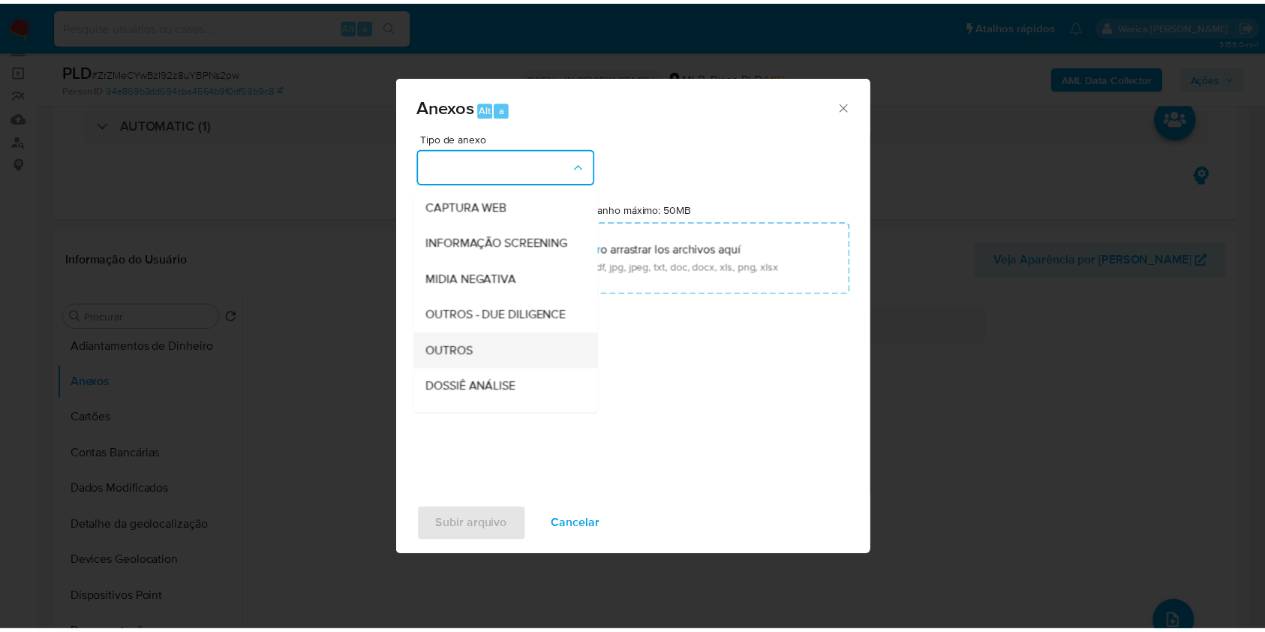
scroll to position [200, 0]
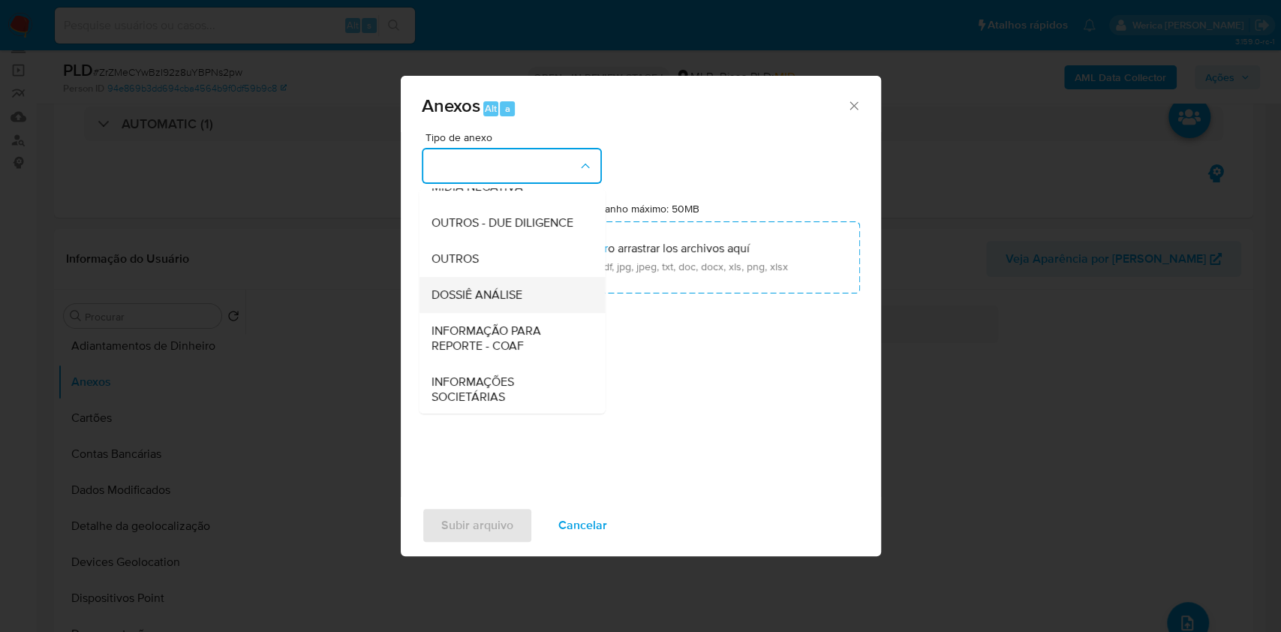
click at [495, 302] on span "DOSSIÊ ANÁLISE" at bounding box center [476, 294] width 91 height 15
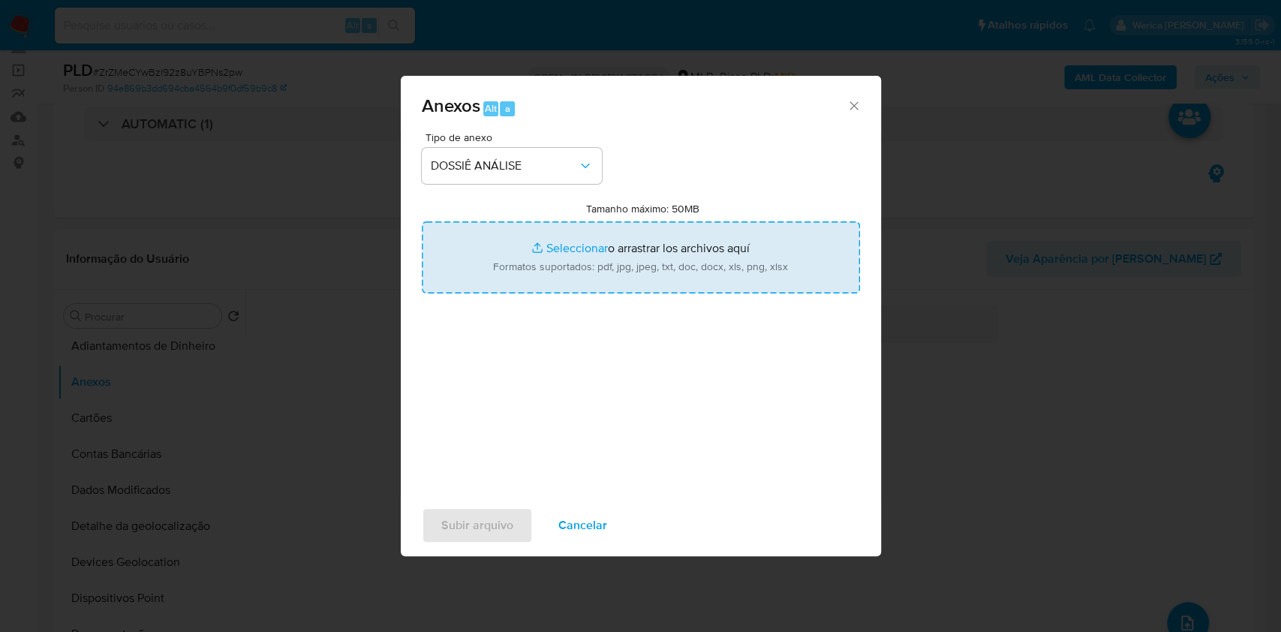
click at [734, 282] on input "Tamanho máximo: 50MB Seleccionar archivos" at bounding box center [641, 257] width 438 height 72
type input "C:\fakepath\Mulan 2567490072_2025_09_15_15_25_59.xlsx"
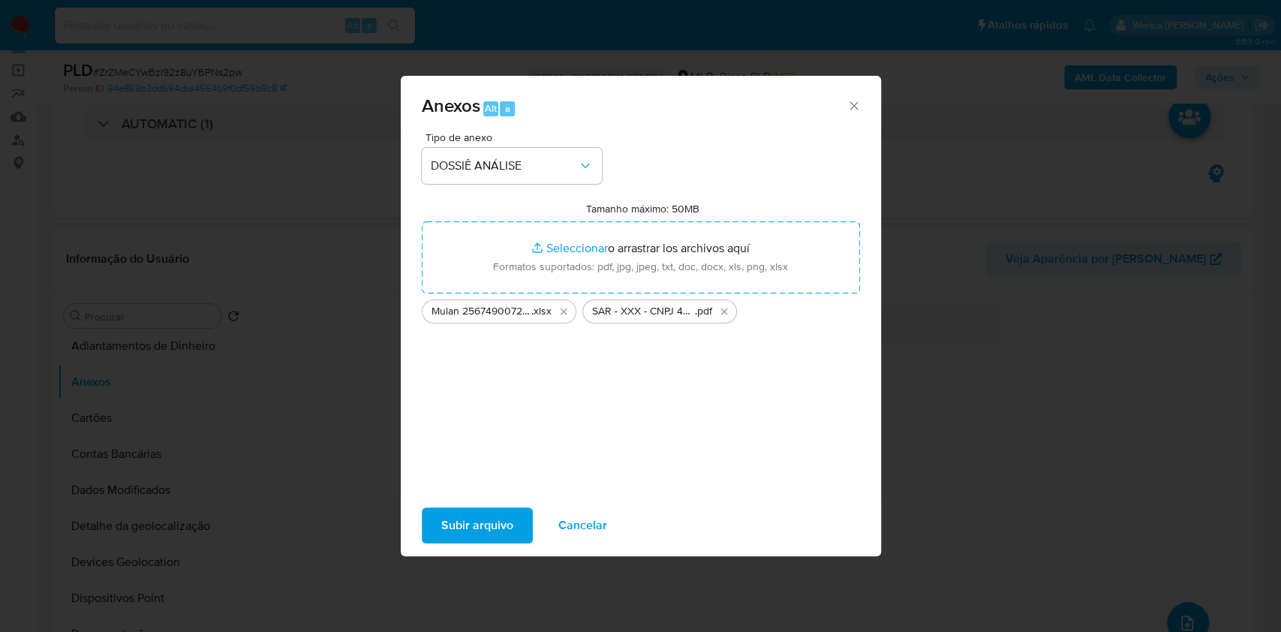
click at [463, 516] on span "Subir arquivo" at bounding box center [477, 525] width 72 height 33
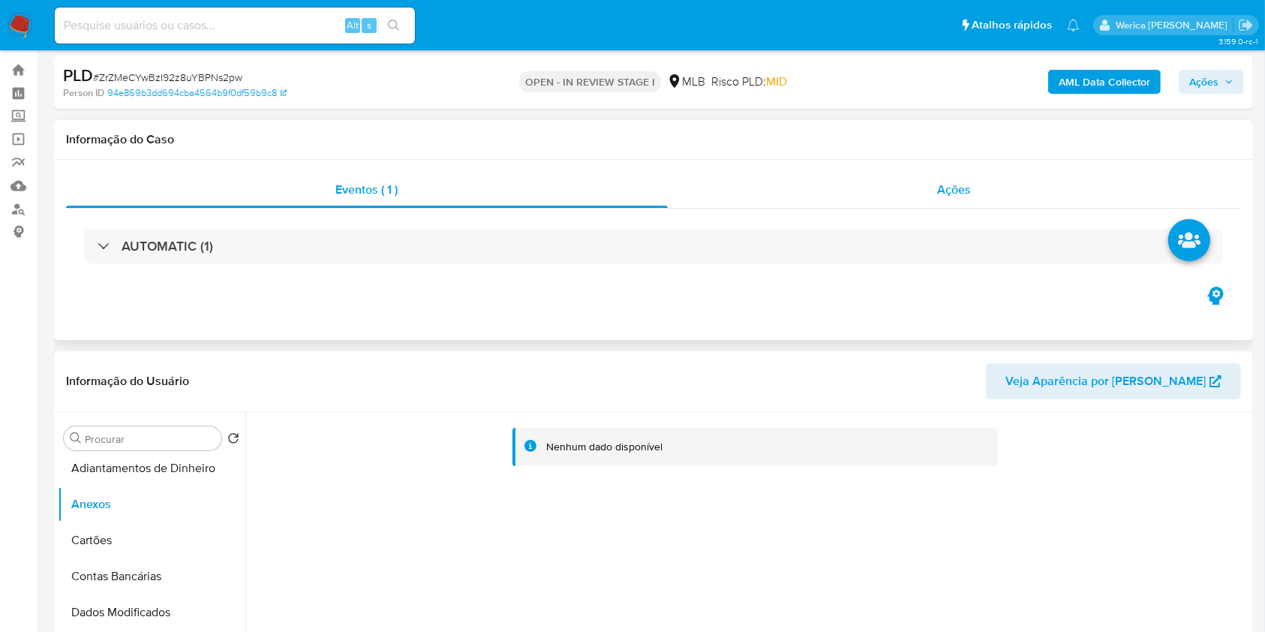
scroll to position [0, 0]
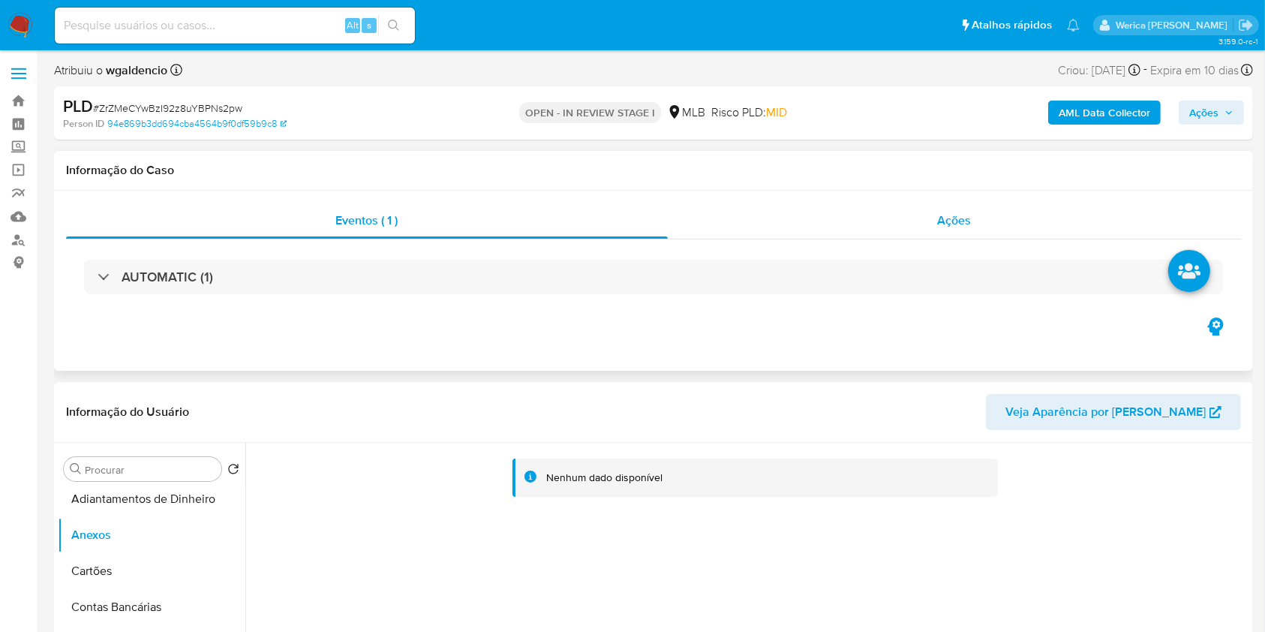
click at [966, 231] on div "Ações" at bounding box center [954, 221] width 573 height 36
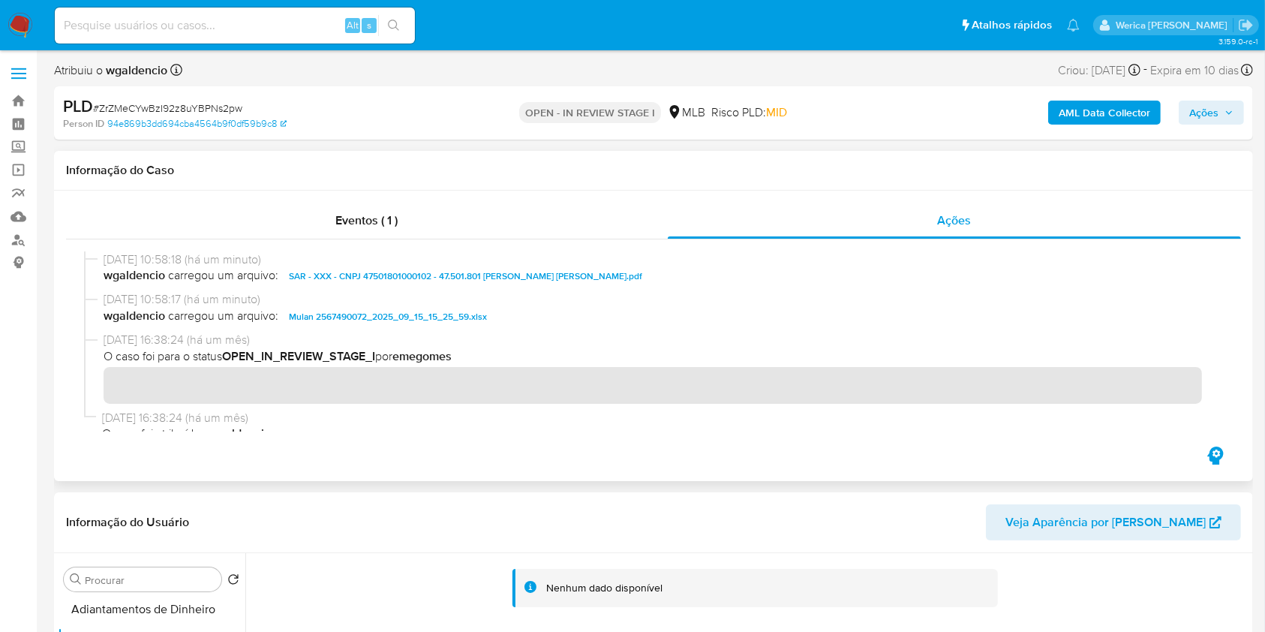
click at [79, 411] on div at bounding box center [653, 341] width 1175 height 204
click at [1204, 113] on span "Ações" at bounding box center [1203, 113] width 29 height 24
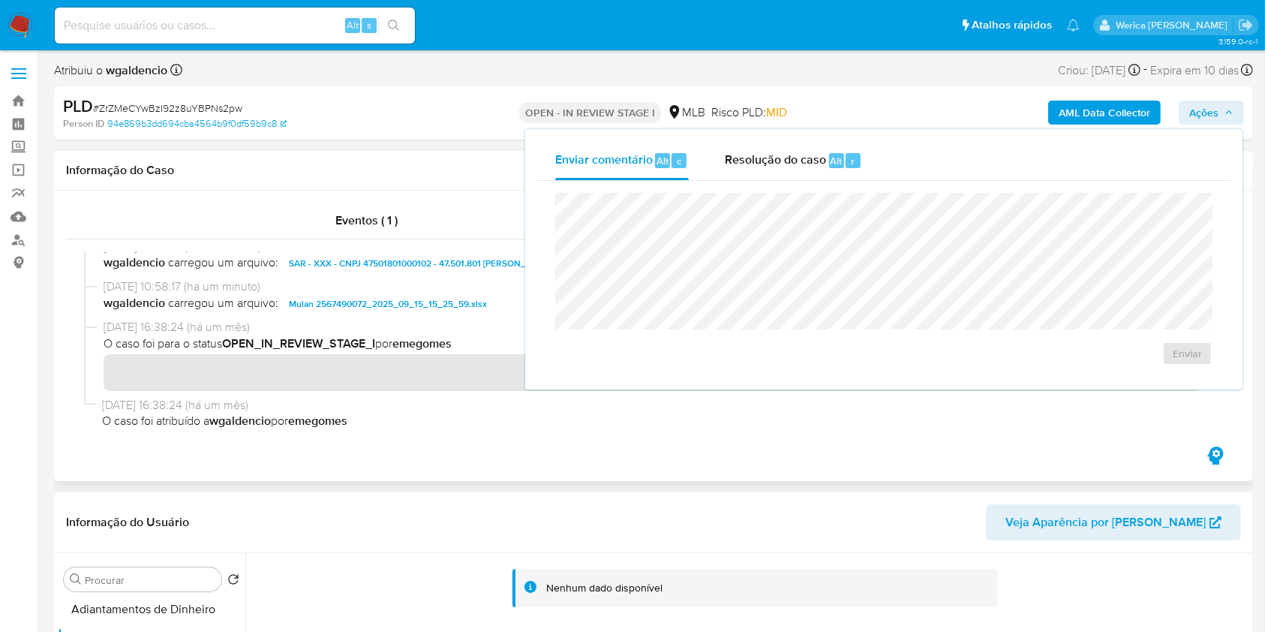
scroll to position [16, 0]
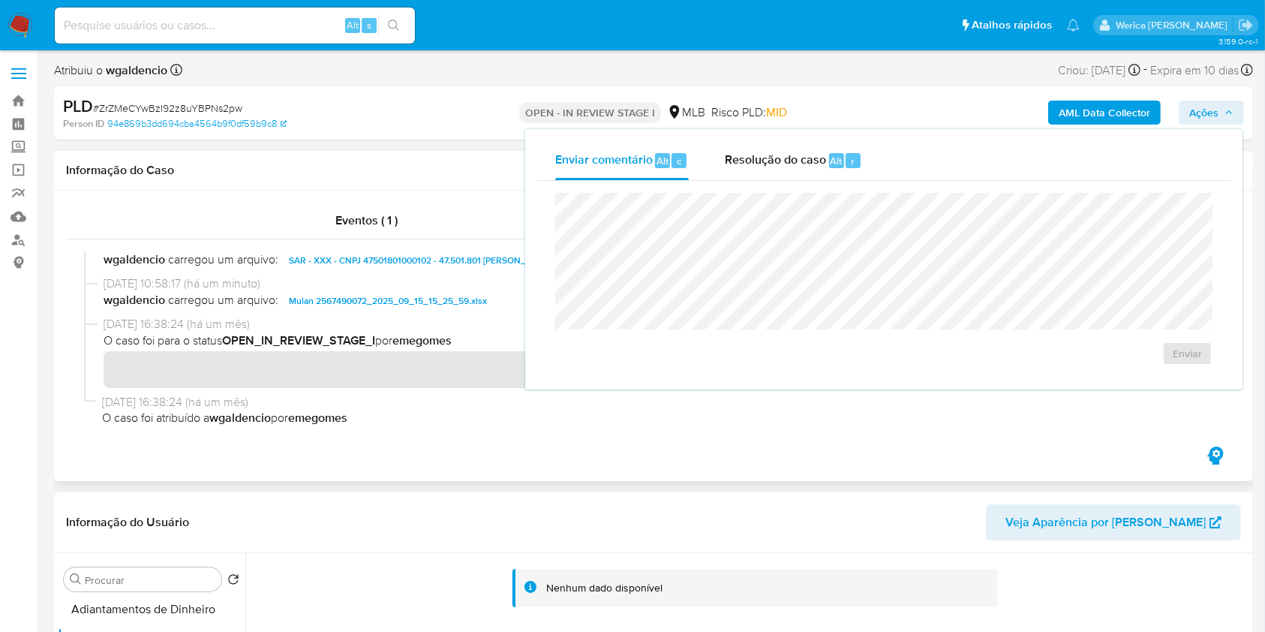
click at [408, 395] on span "20/08/2025 16:38:24 (há um mês)" at bounding box center [659, 402] width 1115 height 17
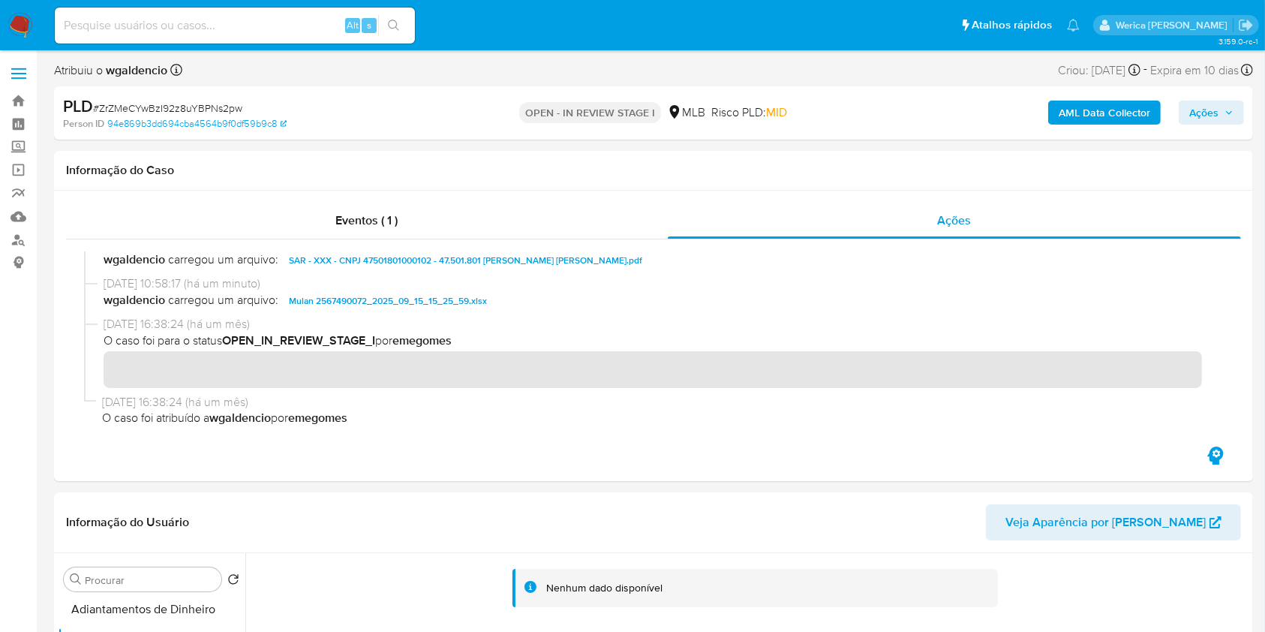
click at [1117, 114] on b "AML Data Collector" at bounding box center [1105, 113] width 92 height 24
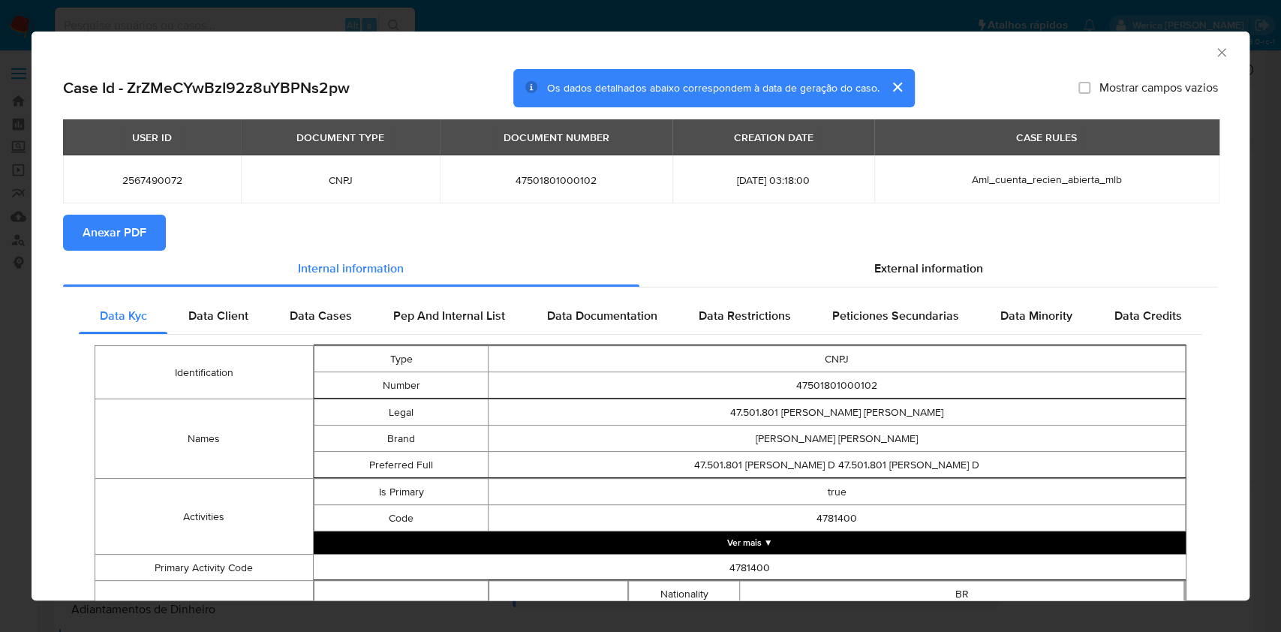
click at [132, 228] on span "Anexar PDF" at bounding box center [115, 232] width 64 height 33
click at [1214, 55] on icon "Fechar a janela" at bounding box center [1221, 52] width 15 height 15
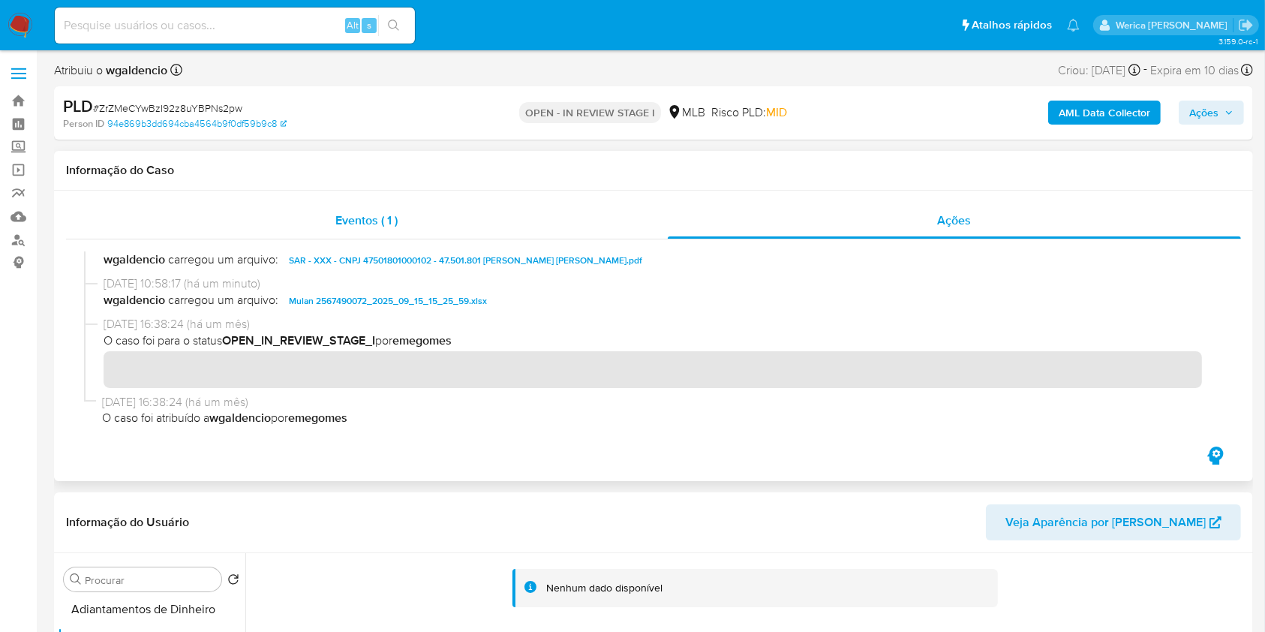
click at [611, 234] on div "Eventos ( 1 )" at bounding box center [367, 221] width 602 height 36
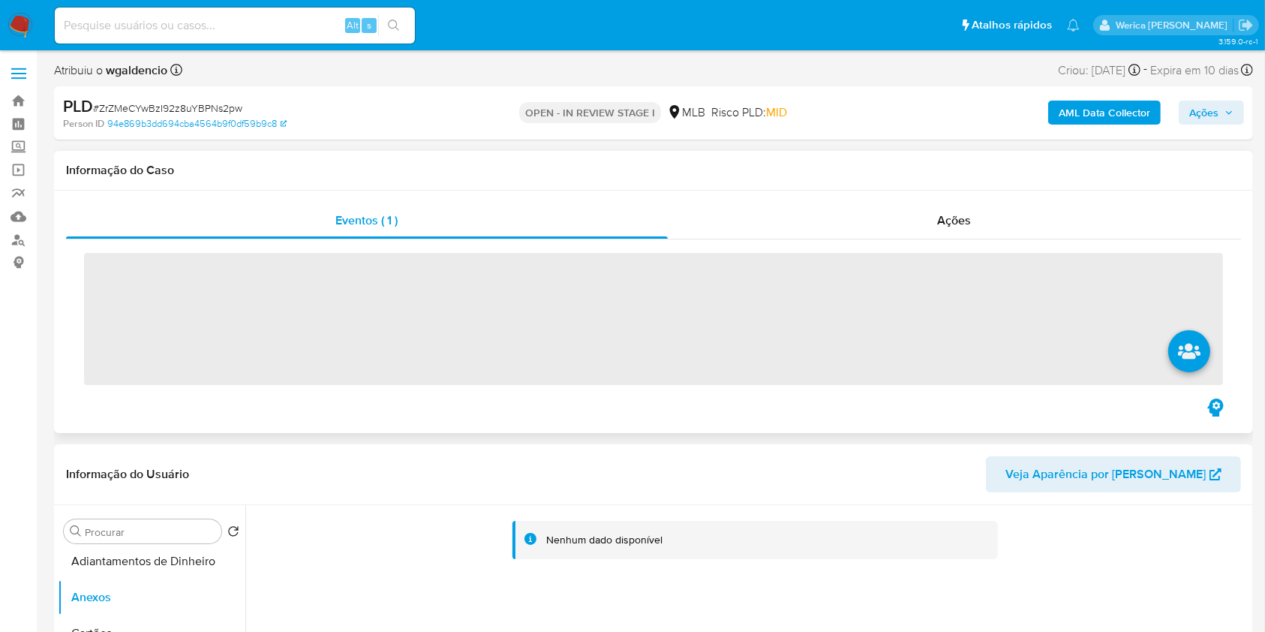
click at [918, 239] on div "‌" at bounding box center [653, 317] width 1175 height 156
click at [948, 220] on span "Ações" at bounding box center [955, 220] width 34 height 17
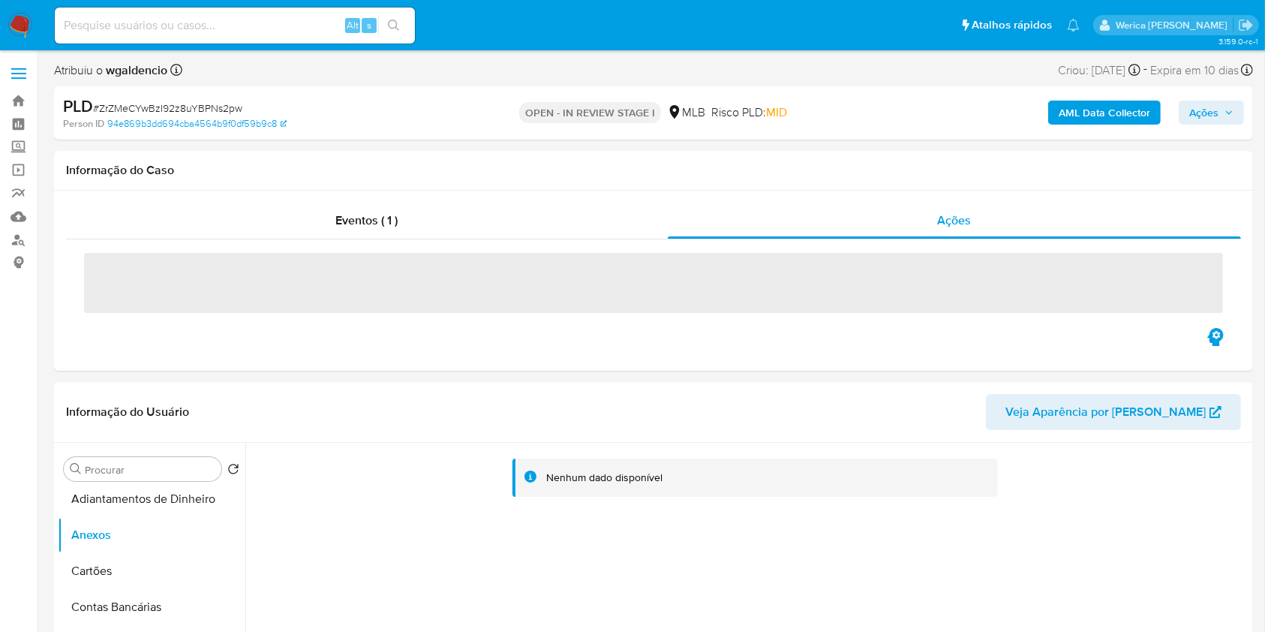
click at [1213, 104] on span "Ações" at bounding box center [1203, 113] width 29 height 24
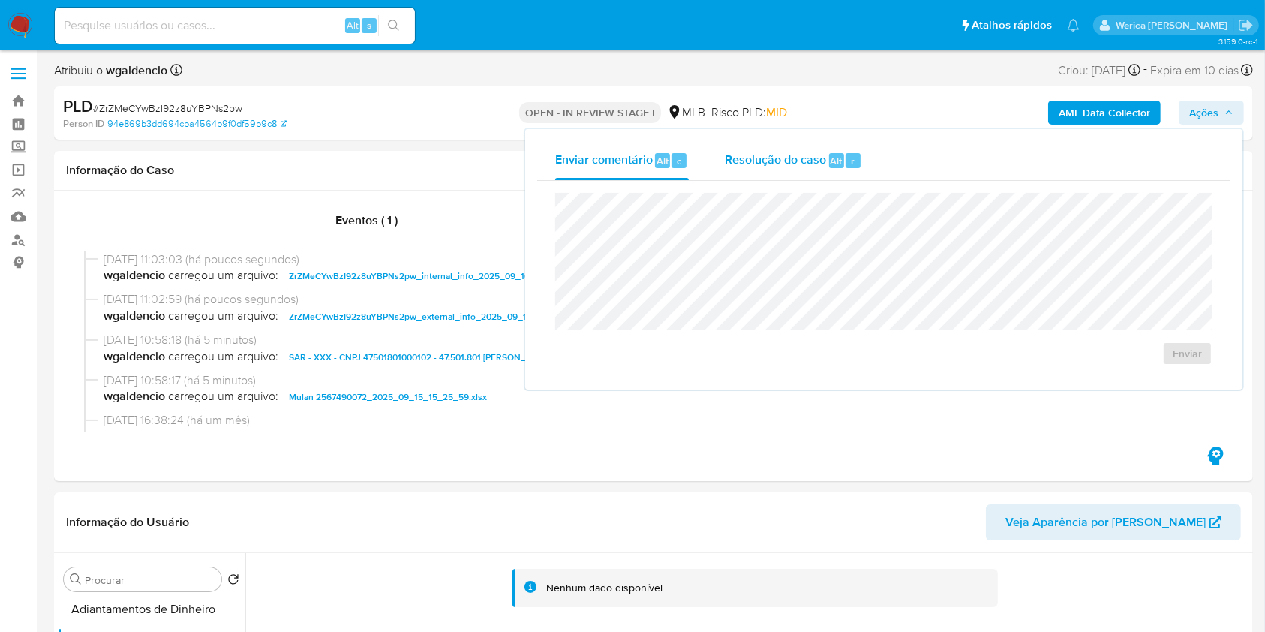
click at [800, 167] on span "Resolução do caso" at bounding box center [775, 160] width 101 height 17
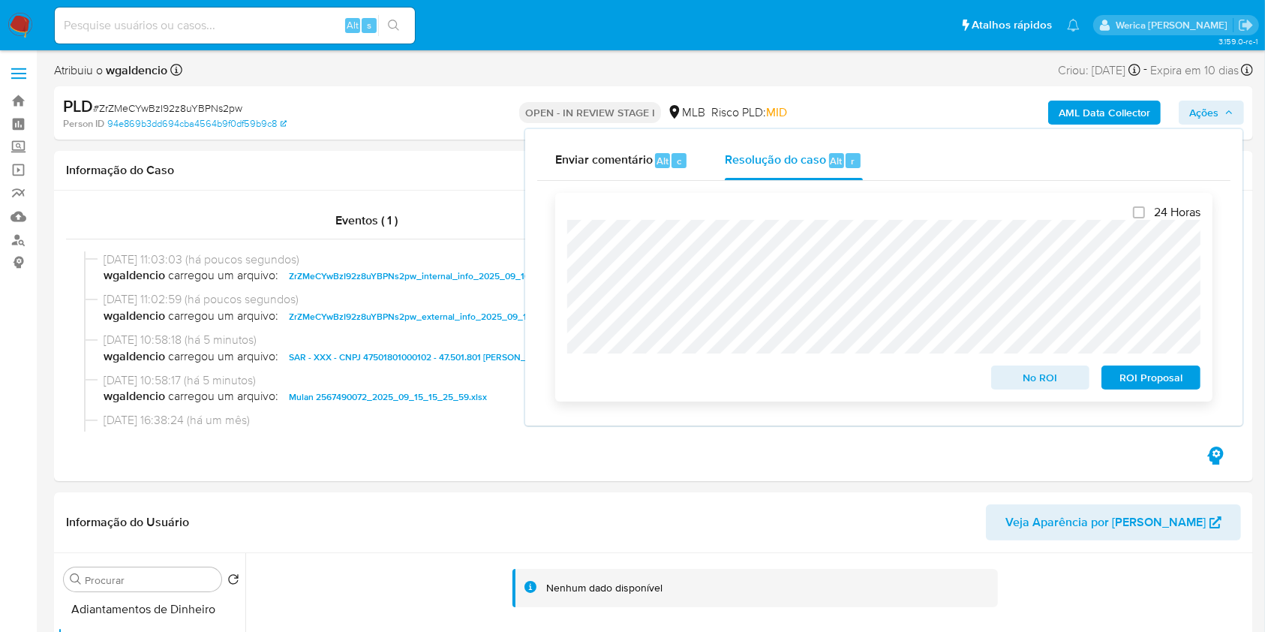
click at [1146, 382] on span "ROI Proposal" at bounding box center [1151, 377] width 78 height 21
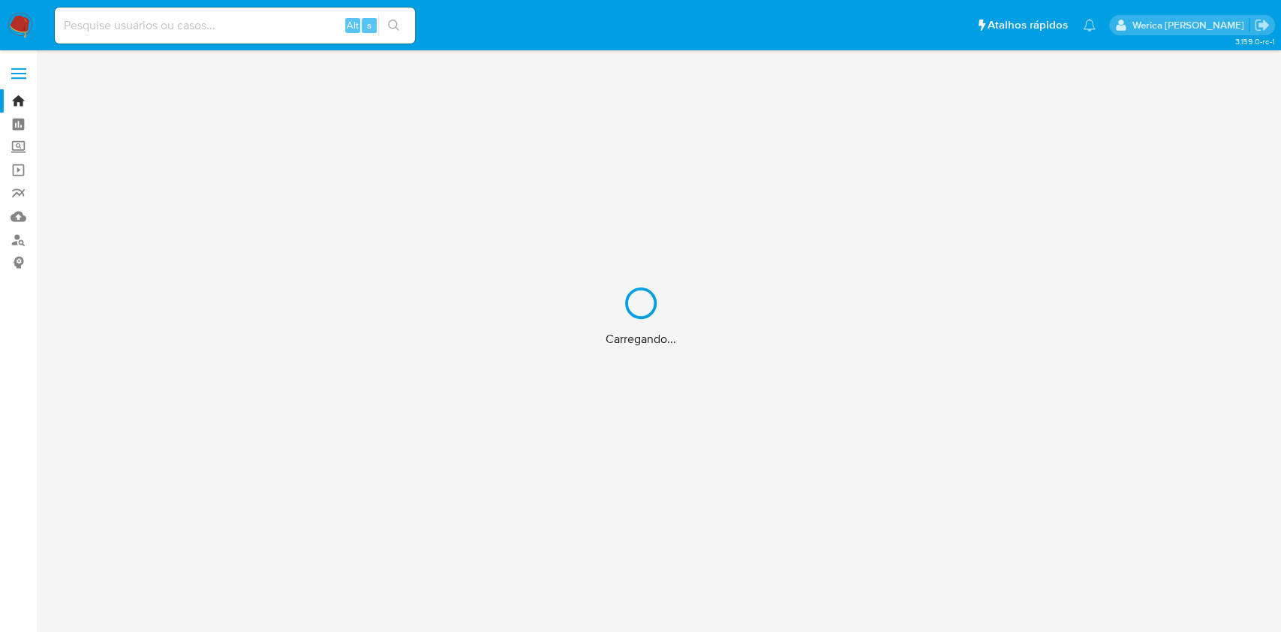
click at [213, 27] on div "Carregando..." at bounding box center [640, 316] width 1281 height 632
click at [212, 26] on div "Carregando..." at bounding box center [640, 316] width 1281 height 632
click at [215, 18] on div "Carregando..." at bounding box center [640, 316] width 1281 height 632
click at [224, 29] on div "Carregando..." at bounding box center [640, 316] width 1281 height 632
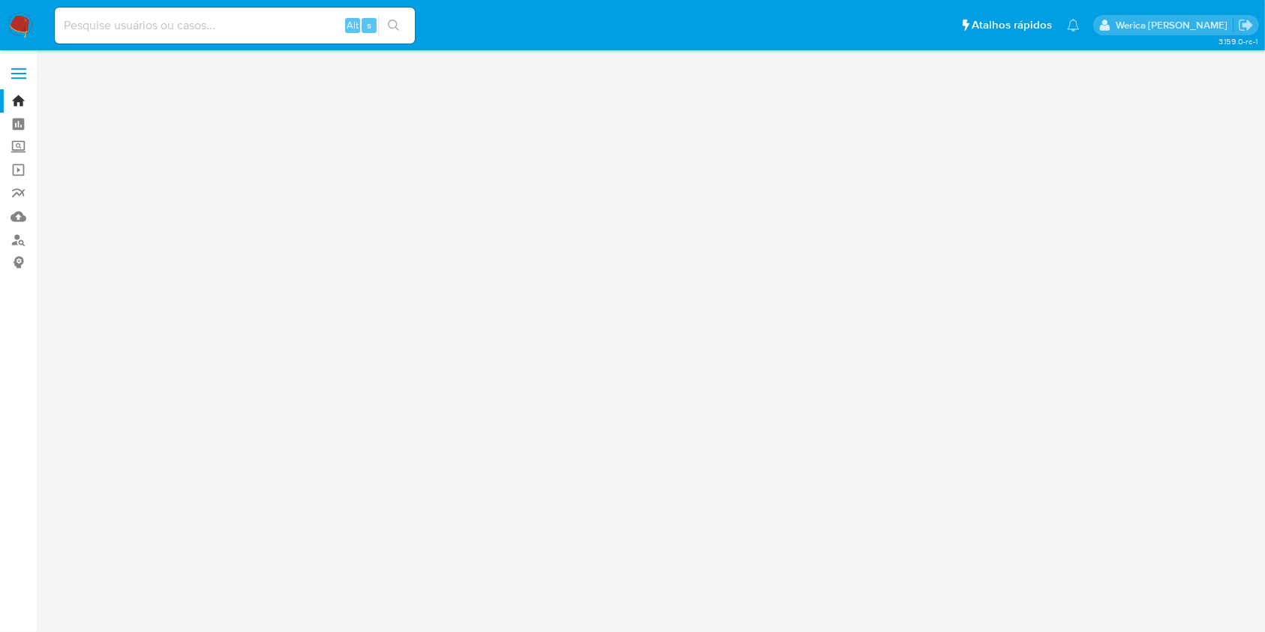
click at [270, 24] on input at bounding box center [235, 26] width 360 height 20
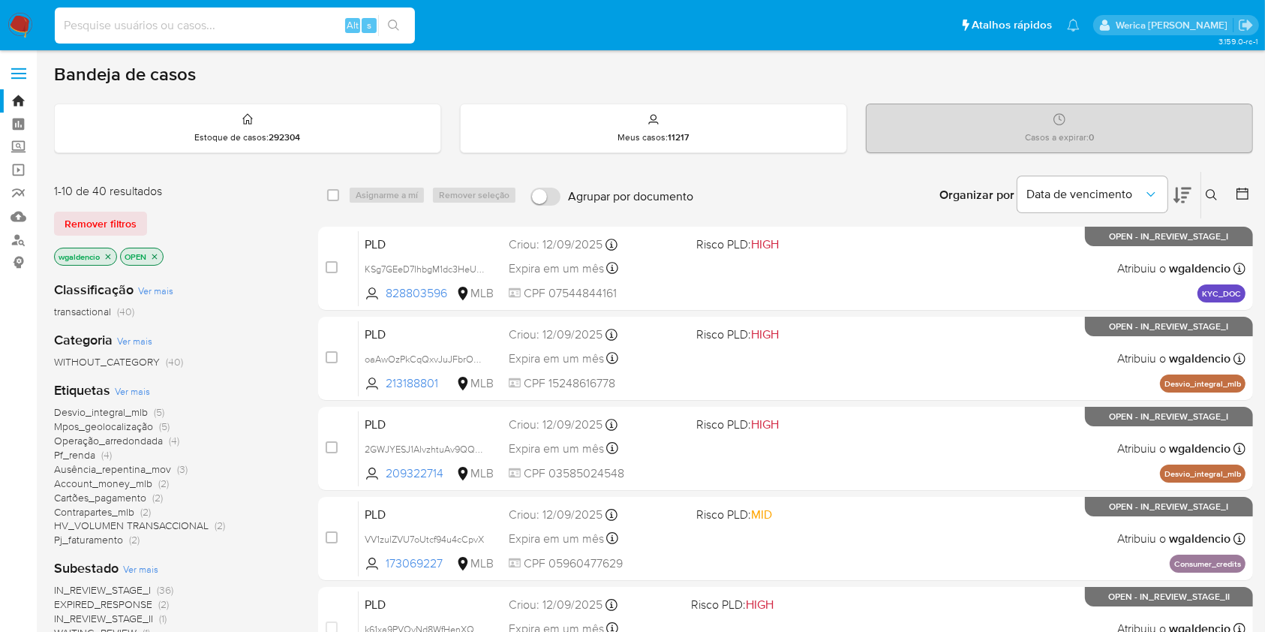
paste input "2562858921"
type input "2562858921"
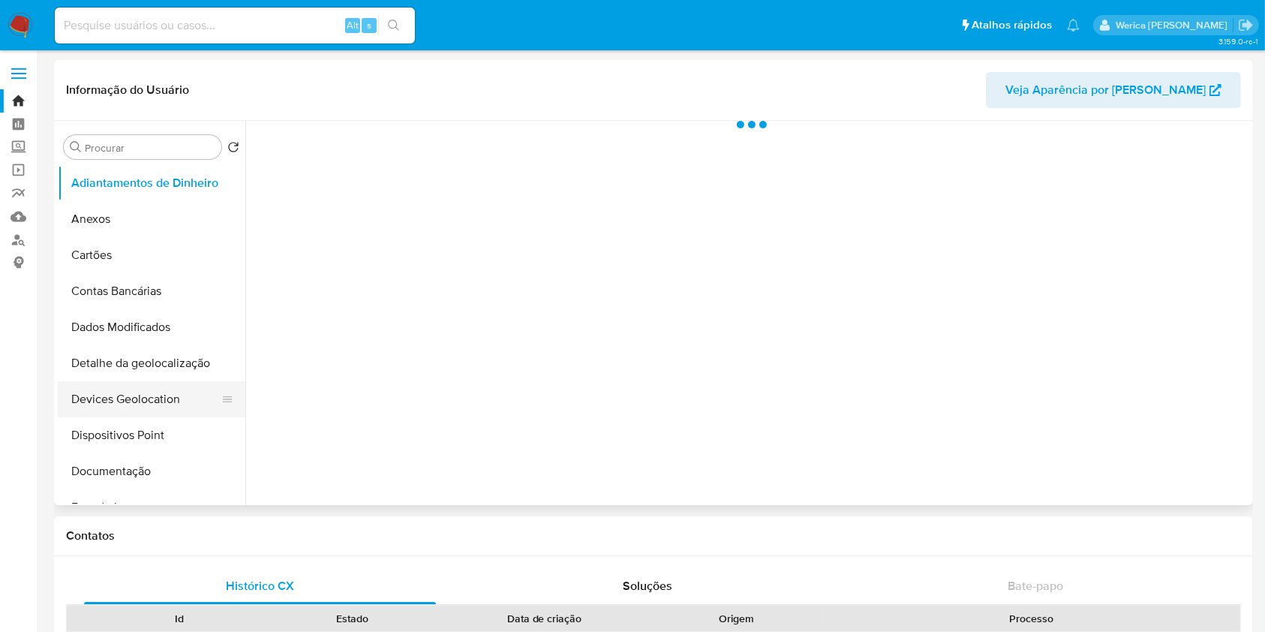
scroll to position [300, 0]
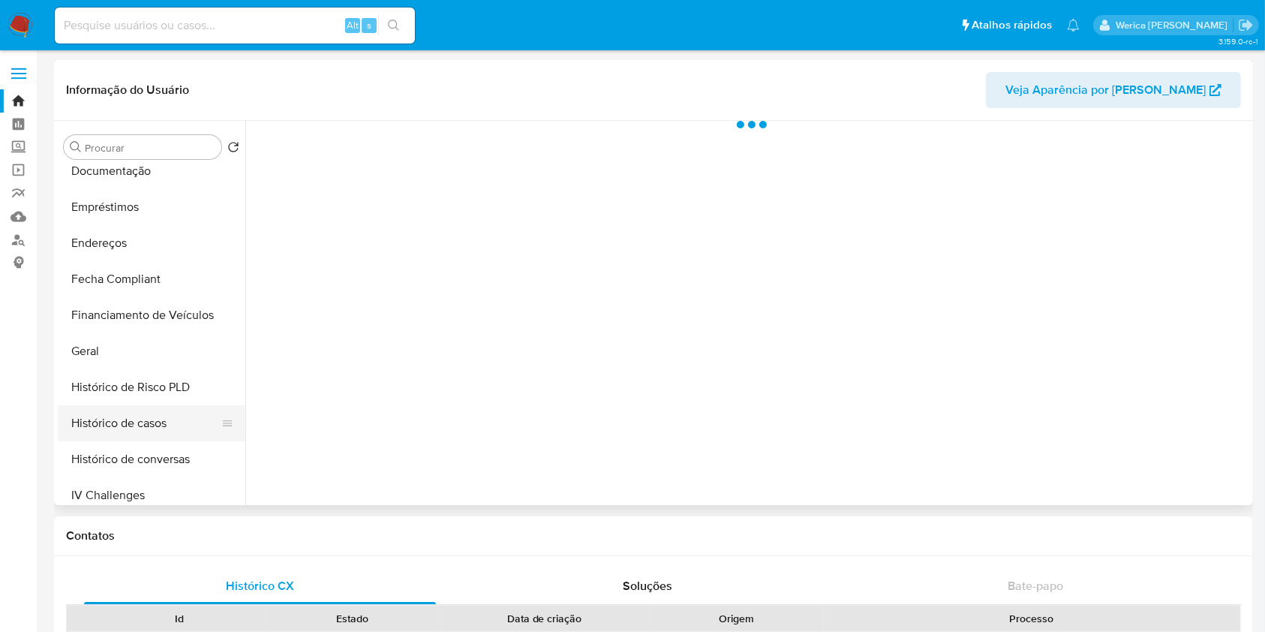
click at [145, 429] on button "Histórico de casos" at bounding box center [146, 423] width 176 height 36
select select "10"
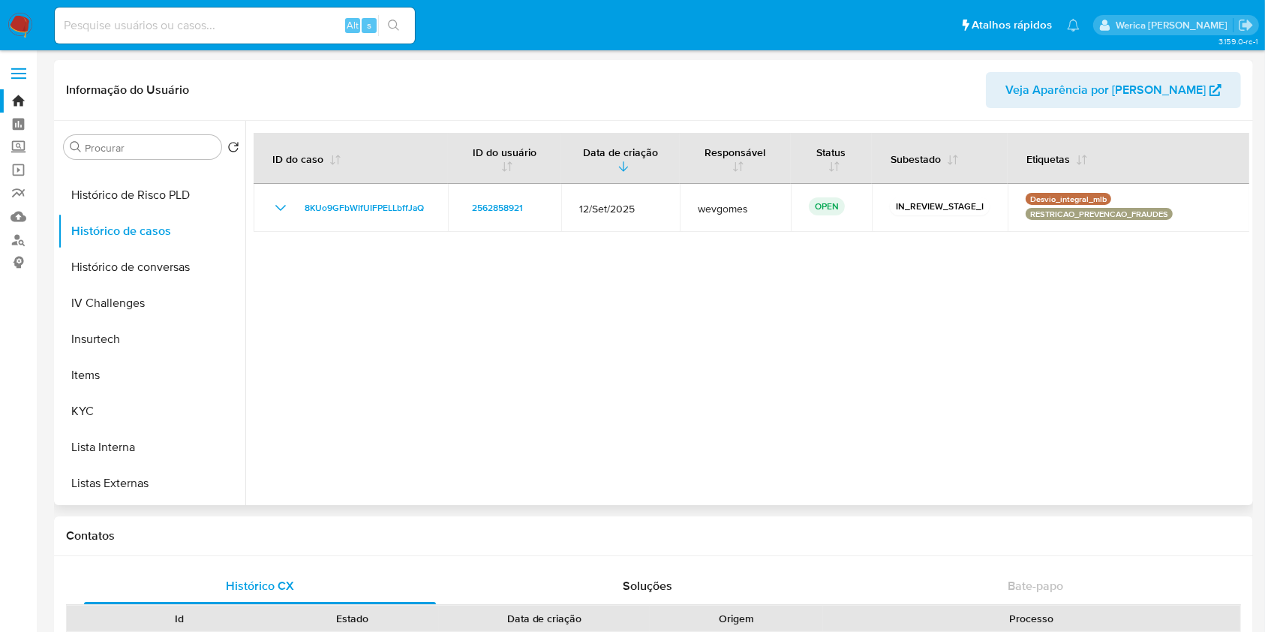
scroll to position [400, 0]
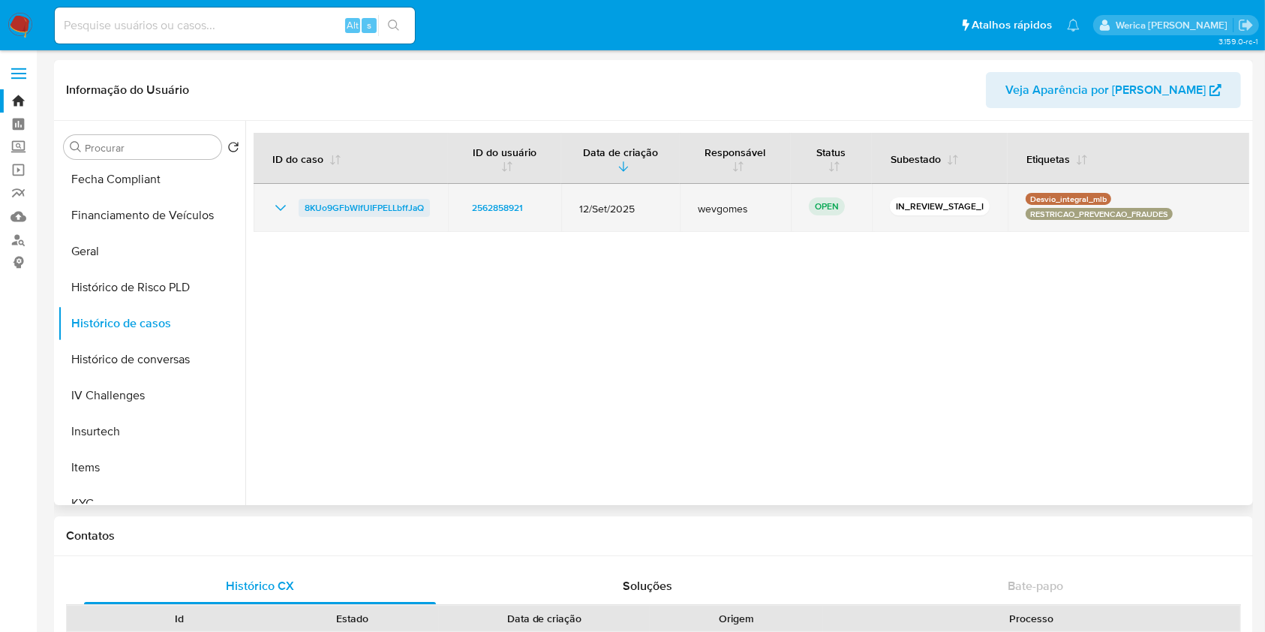
click at [364, 212] on span "8KUo9GFbWIfUIFPELLbffJaQ" at bounding box center [364, 208] width 119 height 18
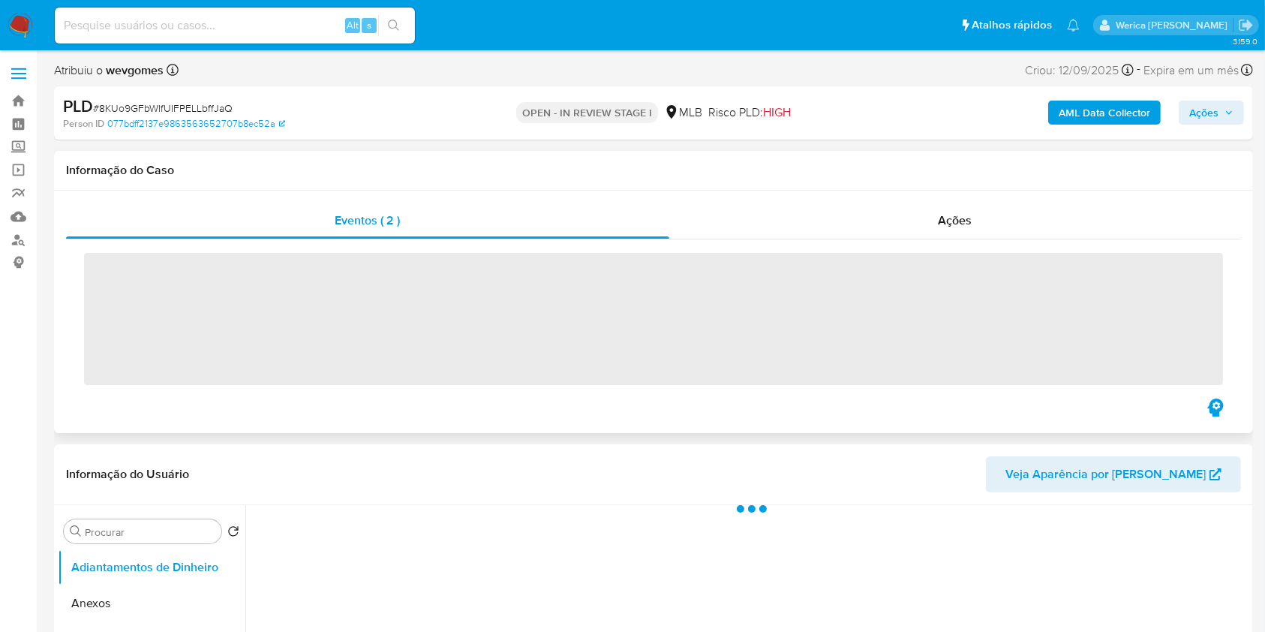
click at [938, 245] on div "‌" at bounding box center [653, 317] width 1175 height 156
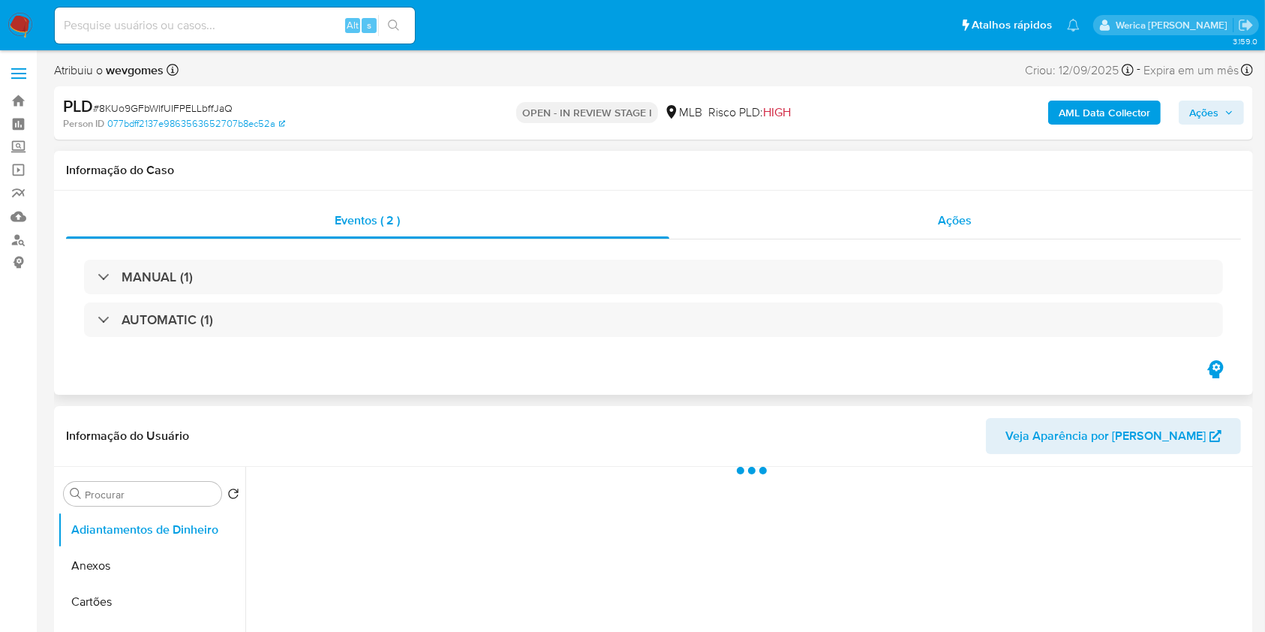
click at [937, 223] on div "Ações" at bounding box center [955, 221] width 572 height 36
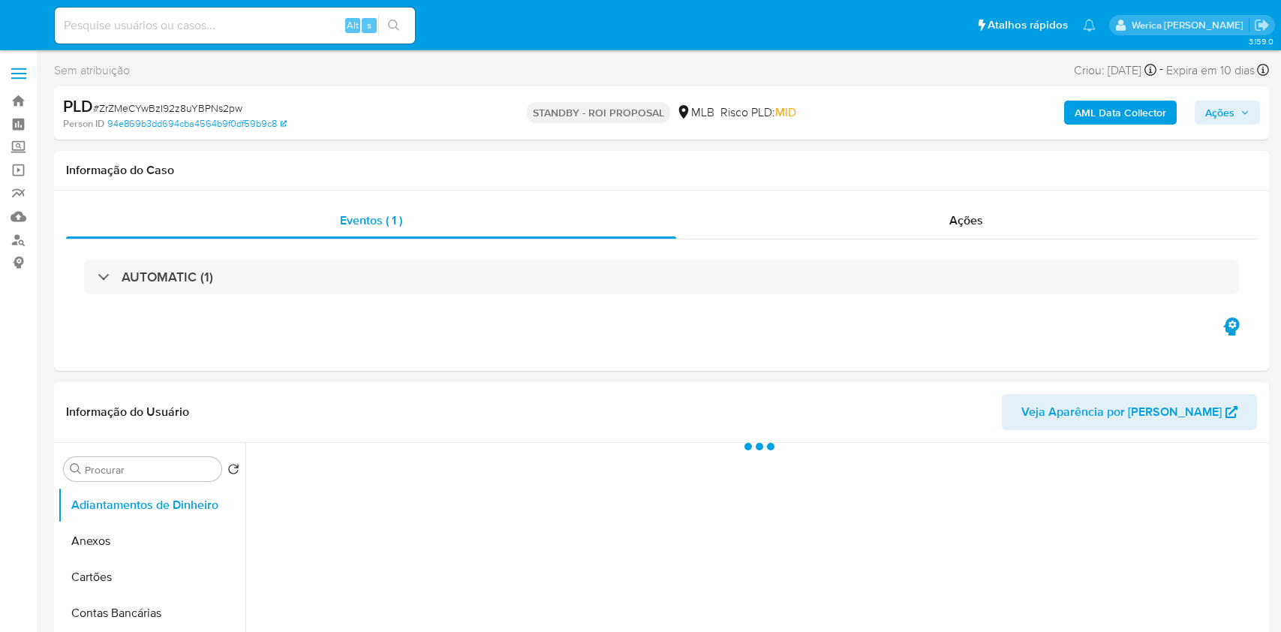
select select "10"
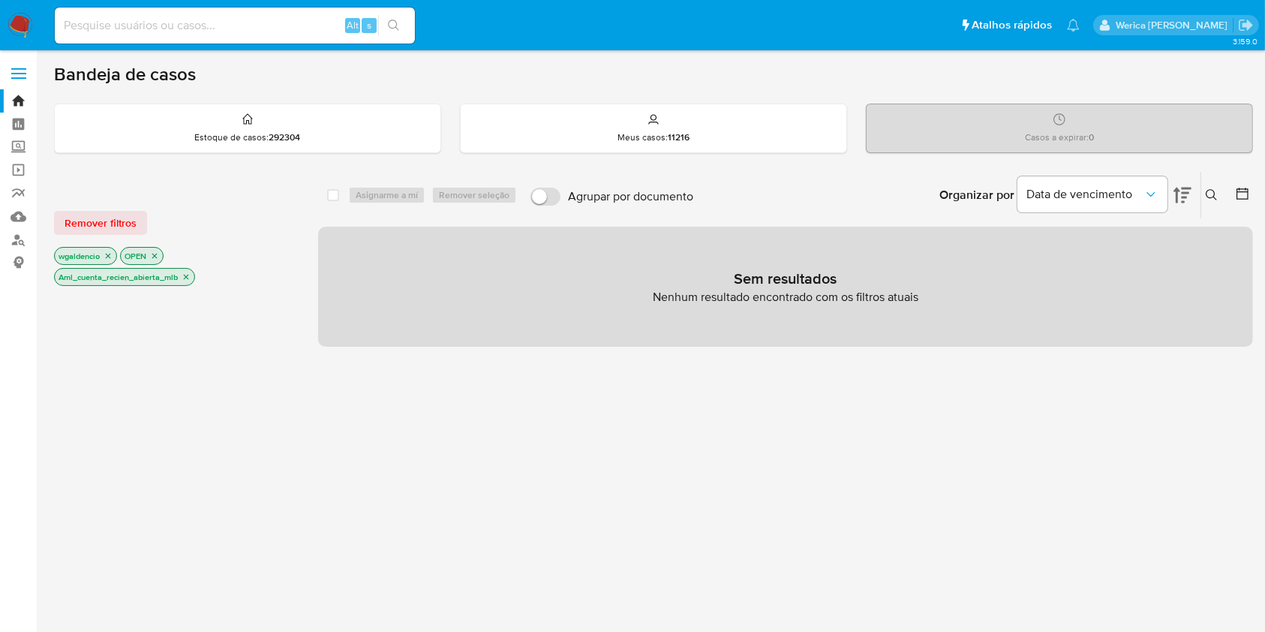
click at [191, 275] on icon "close-filter" at bounding box center [186, 276] width 9 height 9
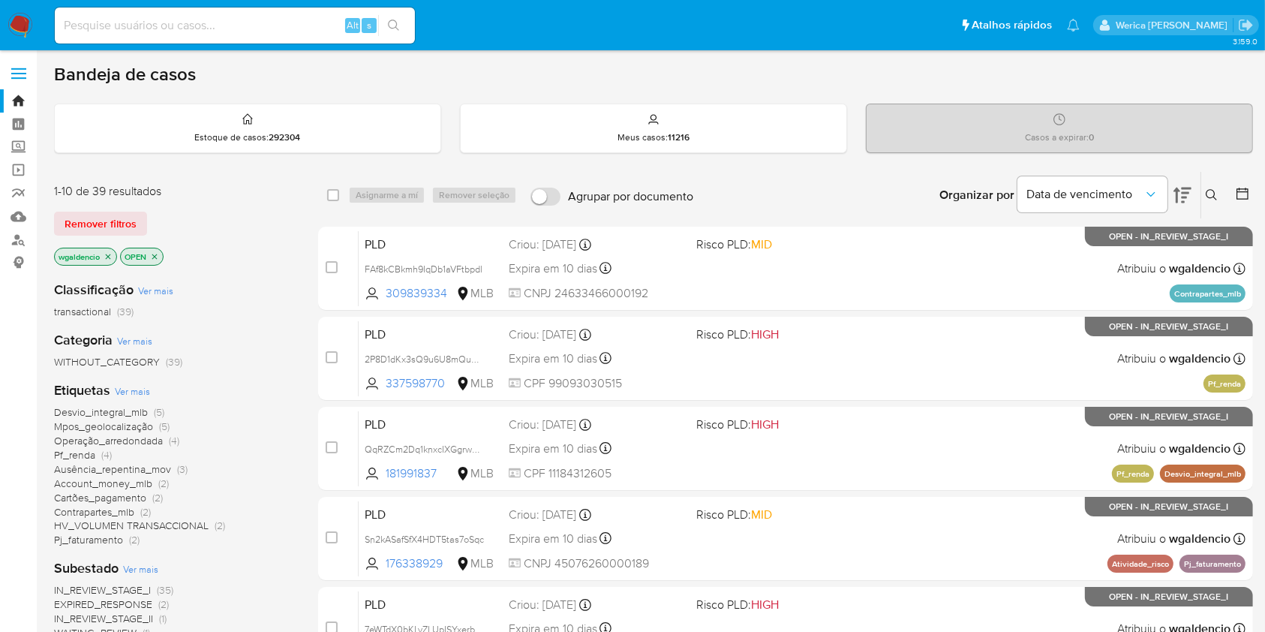
click at [144, 388] on span "Ver mais" at bounding box center [132, 391] width 35 height 14
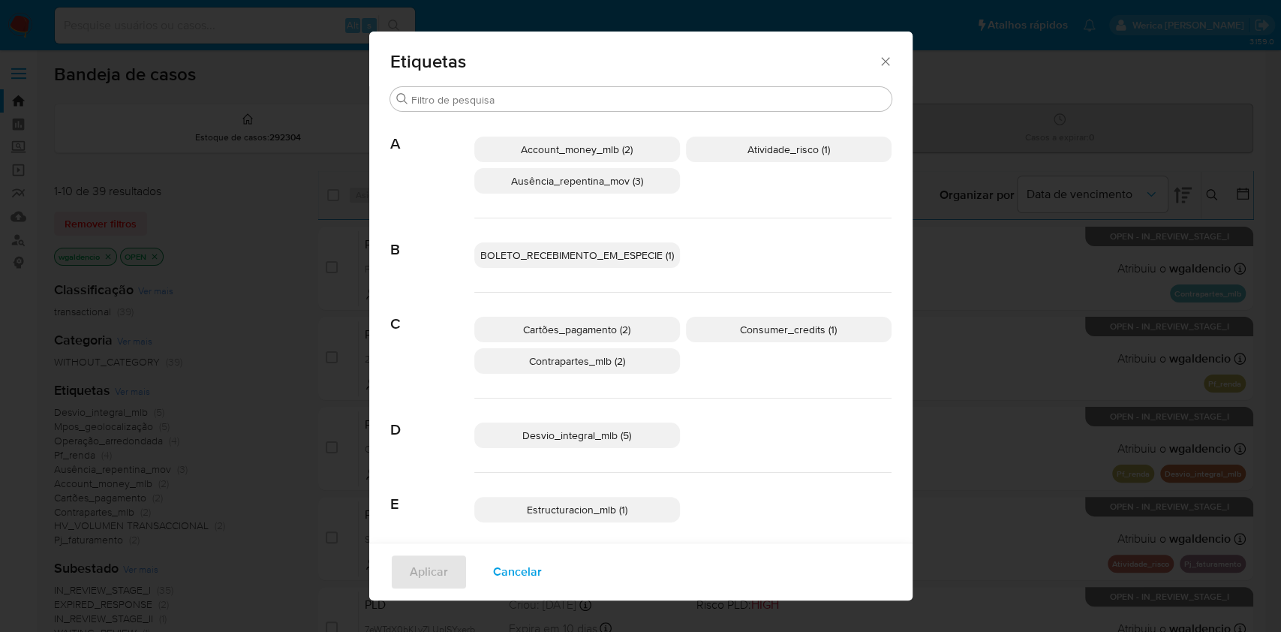
click at [804, 147] on span "Atividade_risco (1)" at bounding box center [788, 149] width 83 height 15
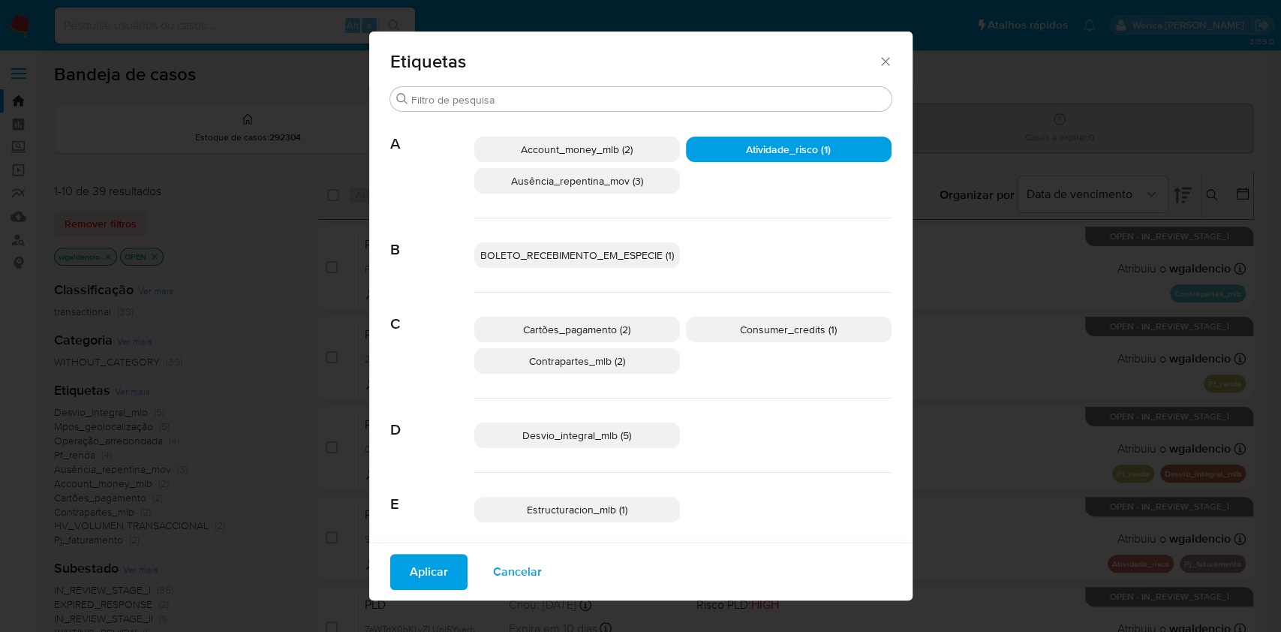
click at [410, 568] on span "Aplicar" at bounding box center [429, 571] width 38 height 33
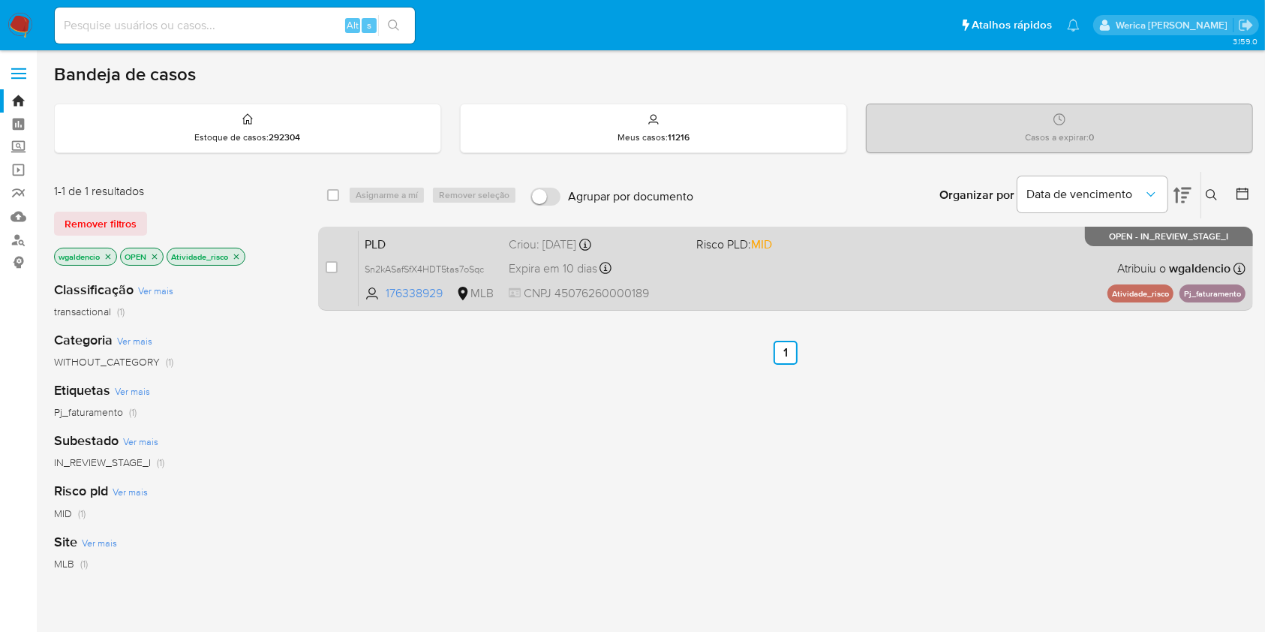
click at [937, 267] on div "PLD Sn2kASafSfX4HDT5tas7oSqc 176338929 MLB Risco PLD: MID Criou: 12/08/2025 Cri…" at bounding box center [802, 268] width 887 height 76
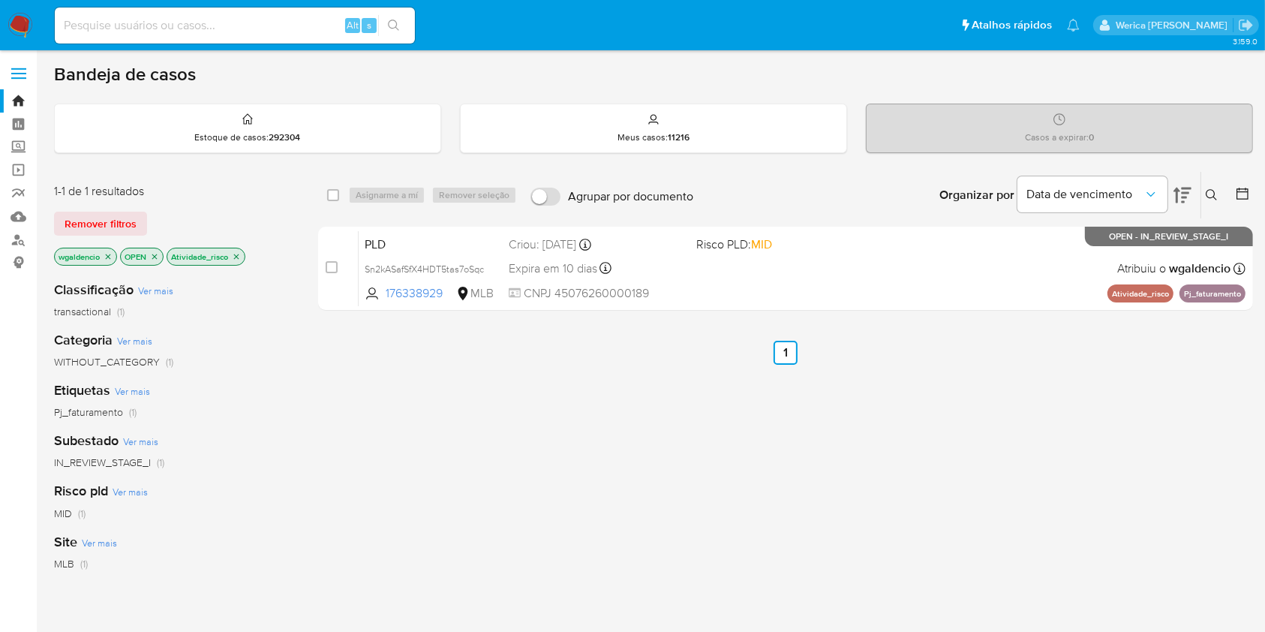
click at [242, 248] on p "Atividade_risco" at bounding box center [205, 256] width 77 height 17
click at [242, 260] on p "Atividade_risco" at bounding box center [205, 256] width 77 height 17
click at [238, 260] on icon "close-filter" at bounding box center [236, 256] width 9 height 9
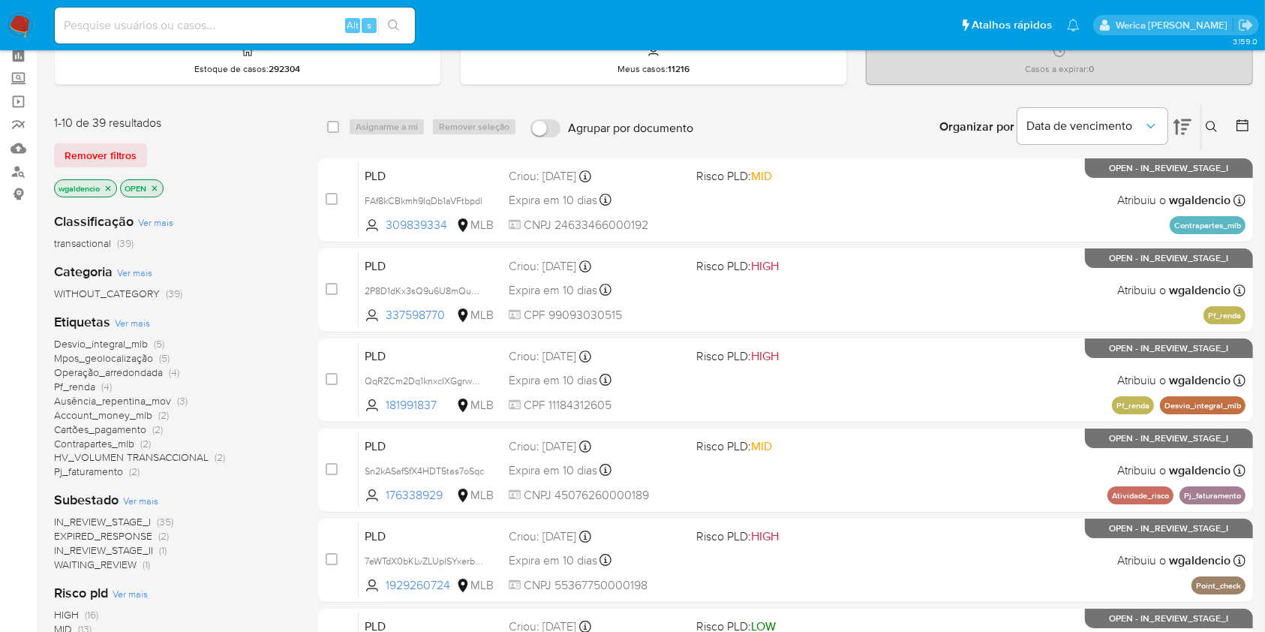
scroll to position [100, 0]
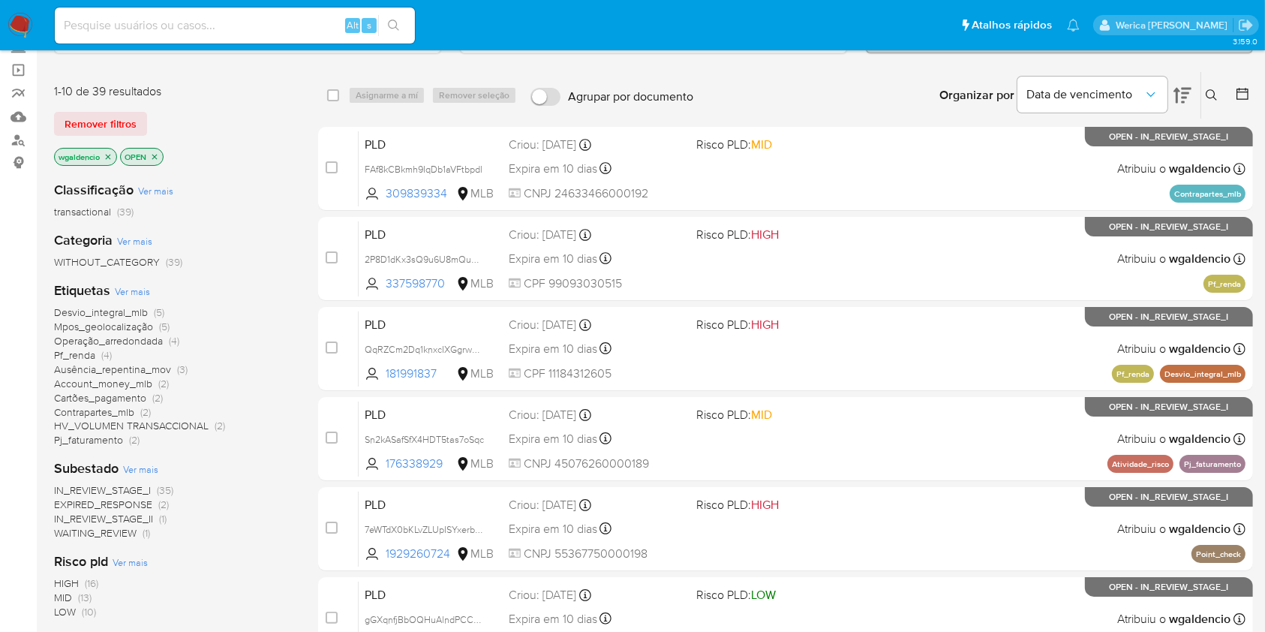
click at [116, 438] on span "Pj_faturamento" at bounding box center [88, 439] width 69 height 15
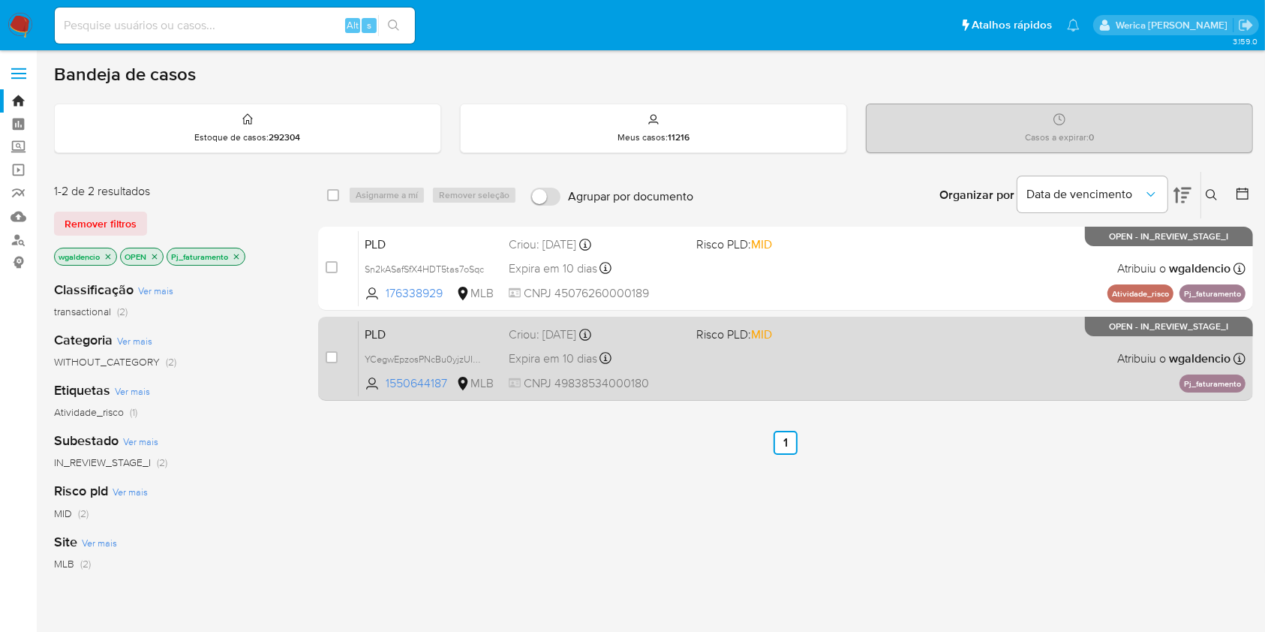
click at [836, 363] on div "PLD YCegwEpzosPNcBu0yjzUIRfe 1550644187 MLB Risco PLD: MID Criou: 12/08/2025 Cr…" at bounding box center [802, 358] width 887 height 76
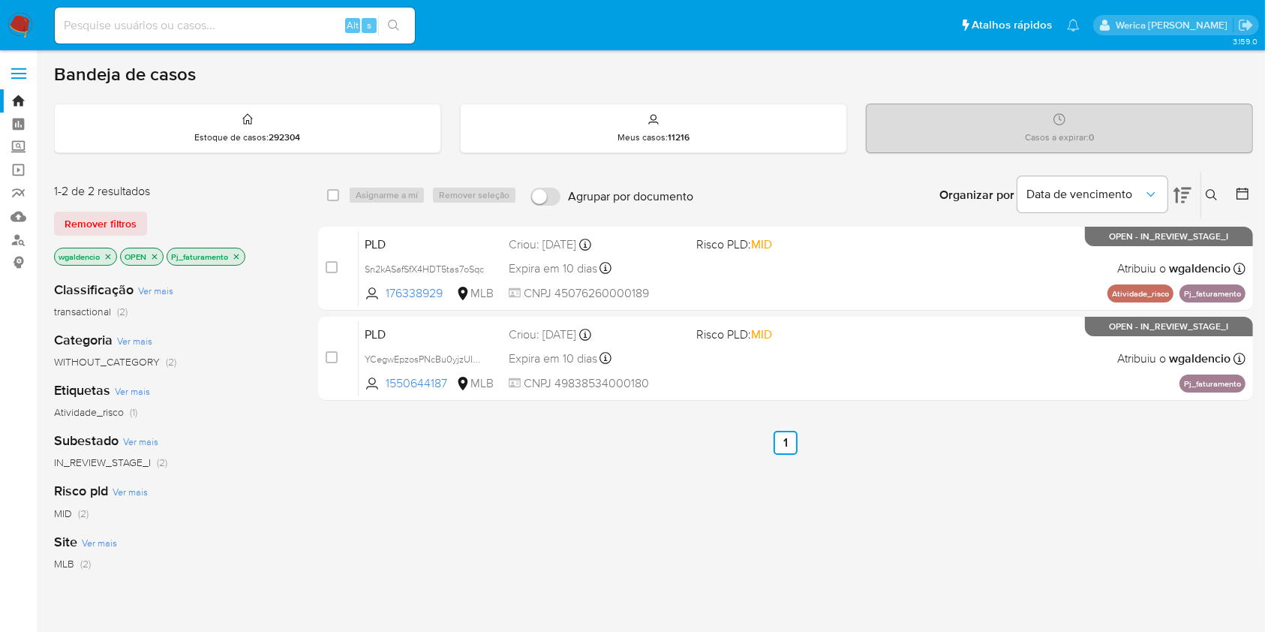
click at [235, 255] on icon "close-filter" at bounding box center [236, 256] width 9 height 9
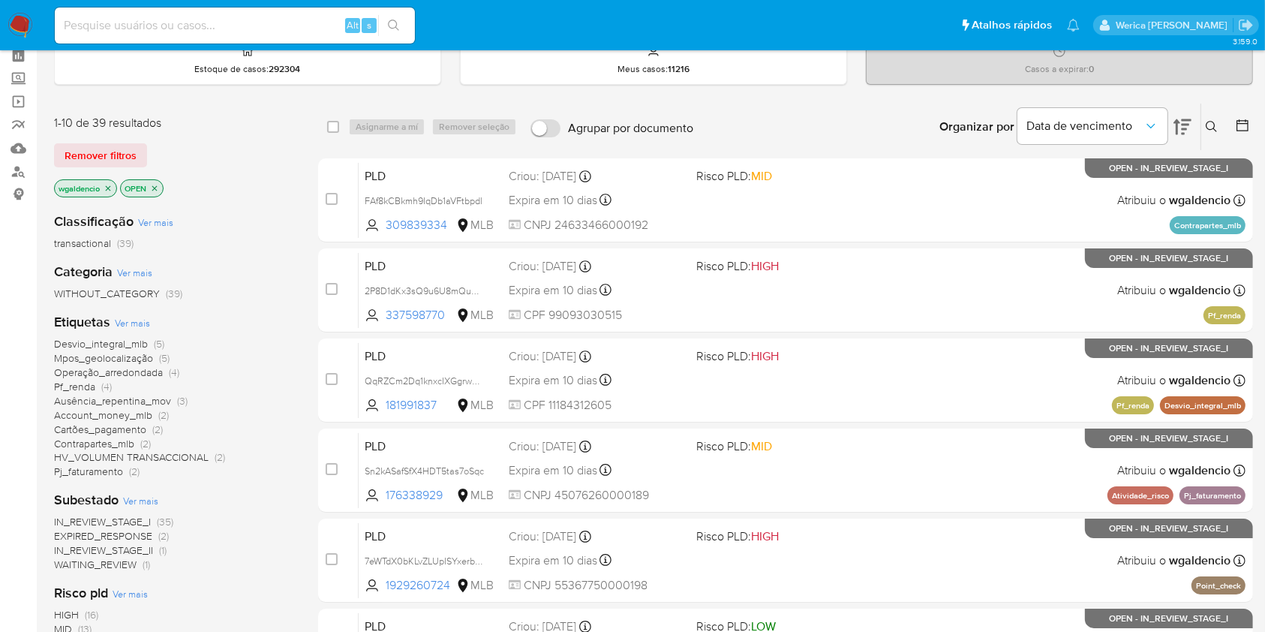
scroll to position [100, 0]
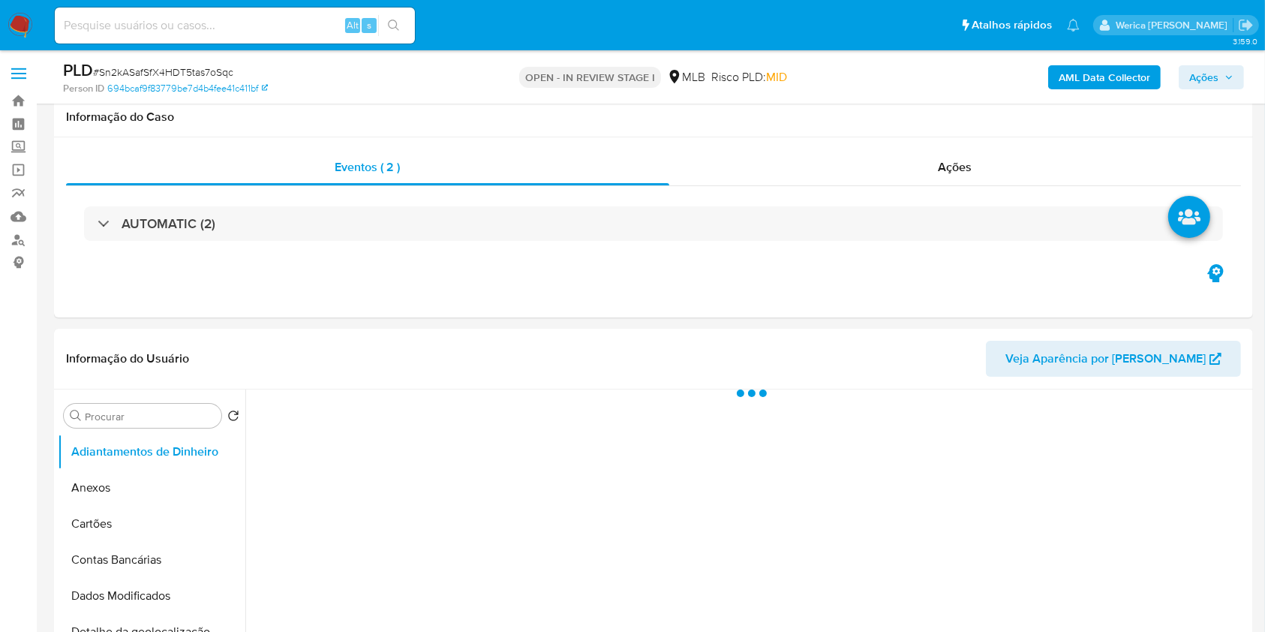
scroll to position [300, 0]
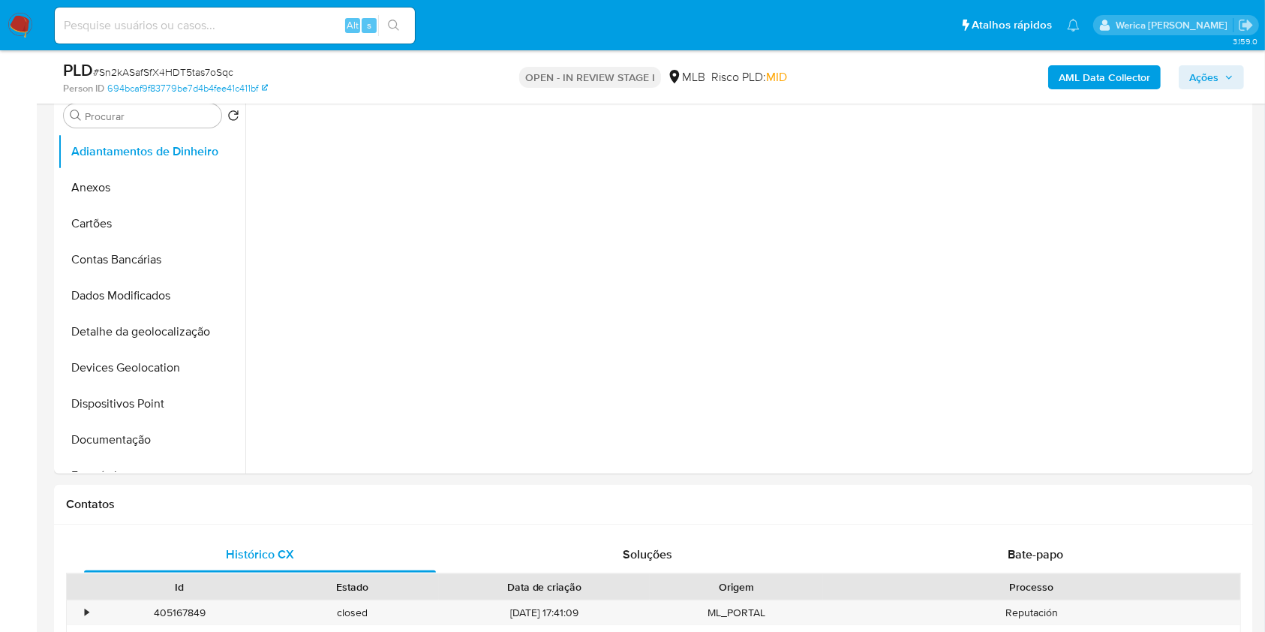
select select "10"
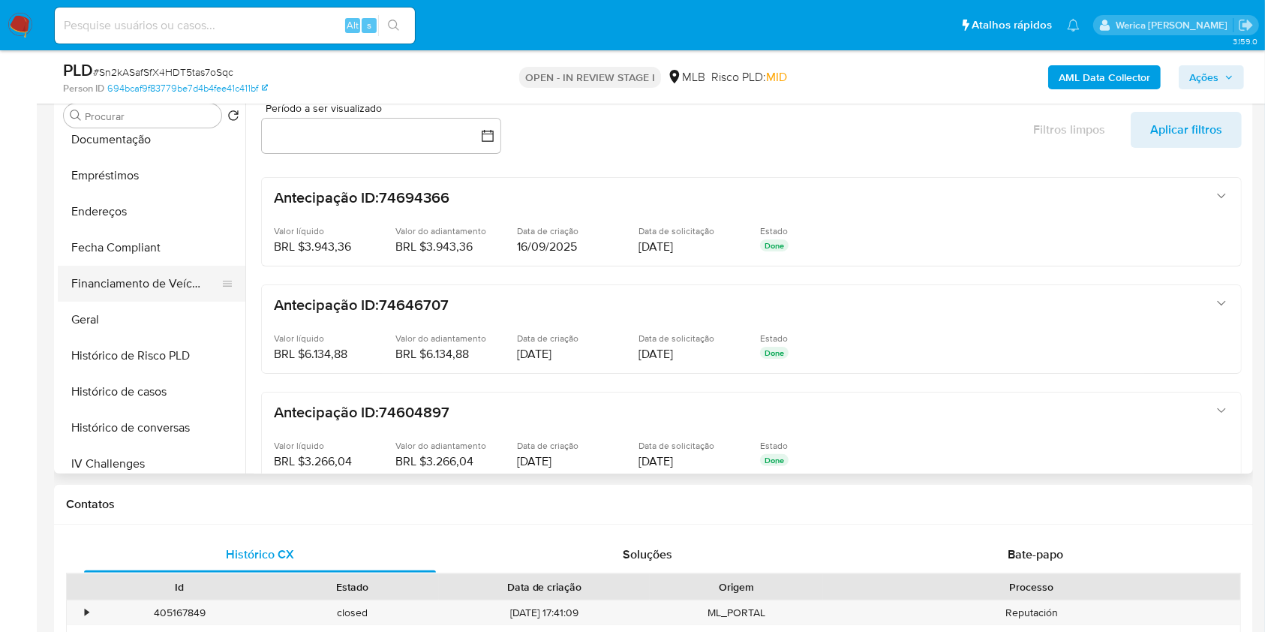
click at [124, 299] on button "Financiamento de Veículos" at bounding box center [146, 284] width 176 height 36
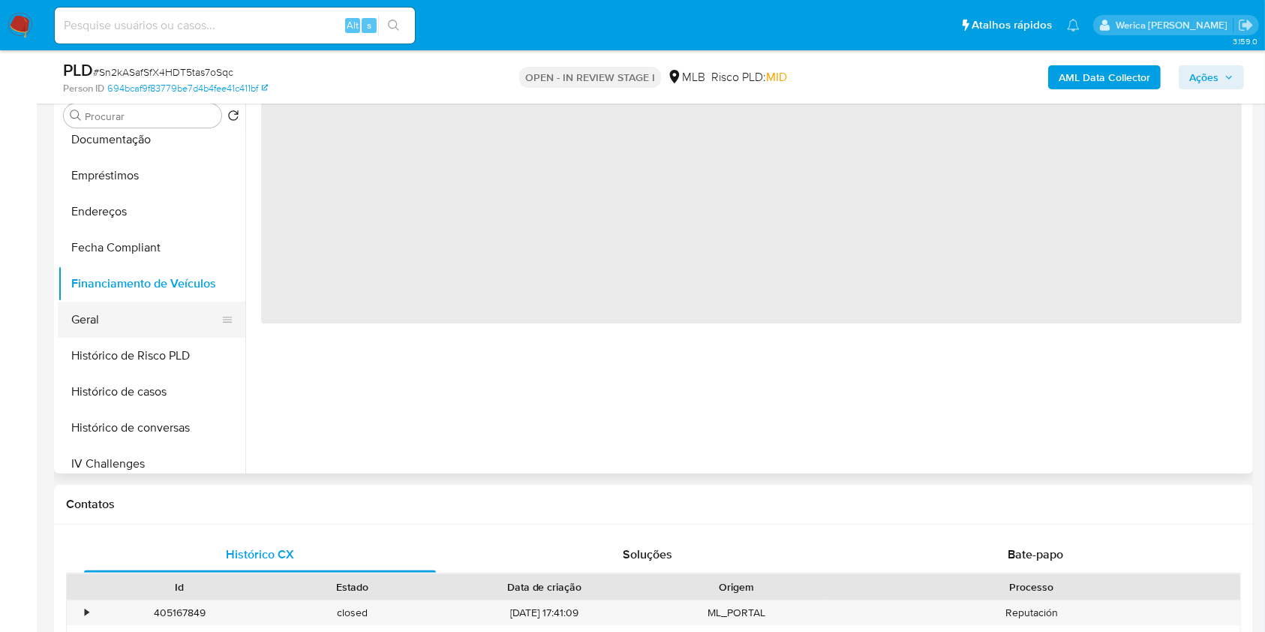
click at [126, 312] on button "Geral" at bounding box center [146, 320] width 176 height 36
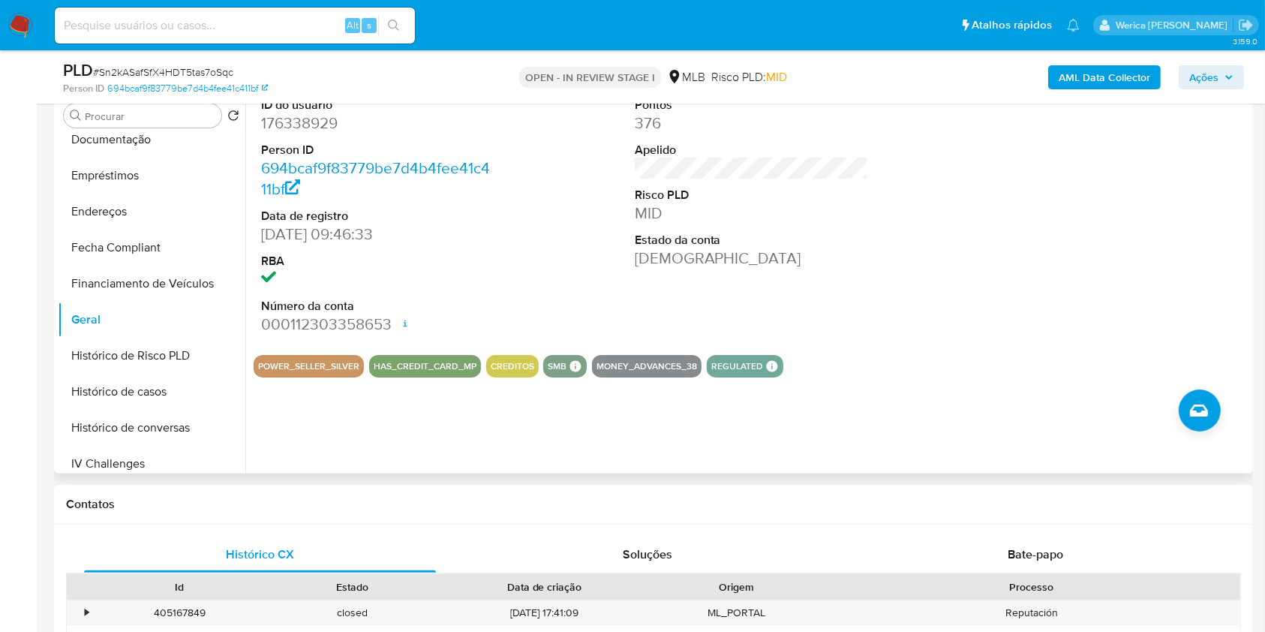
click at [307, 149] on dt "Person ID" at bounding box center [378, 150] width 234 height 17
click at [305, 131] on dd "176338929" at bounding box center [378, 123] width 234 height 21
copy dd "176338929"
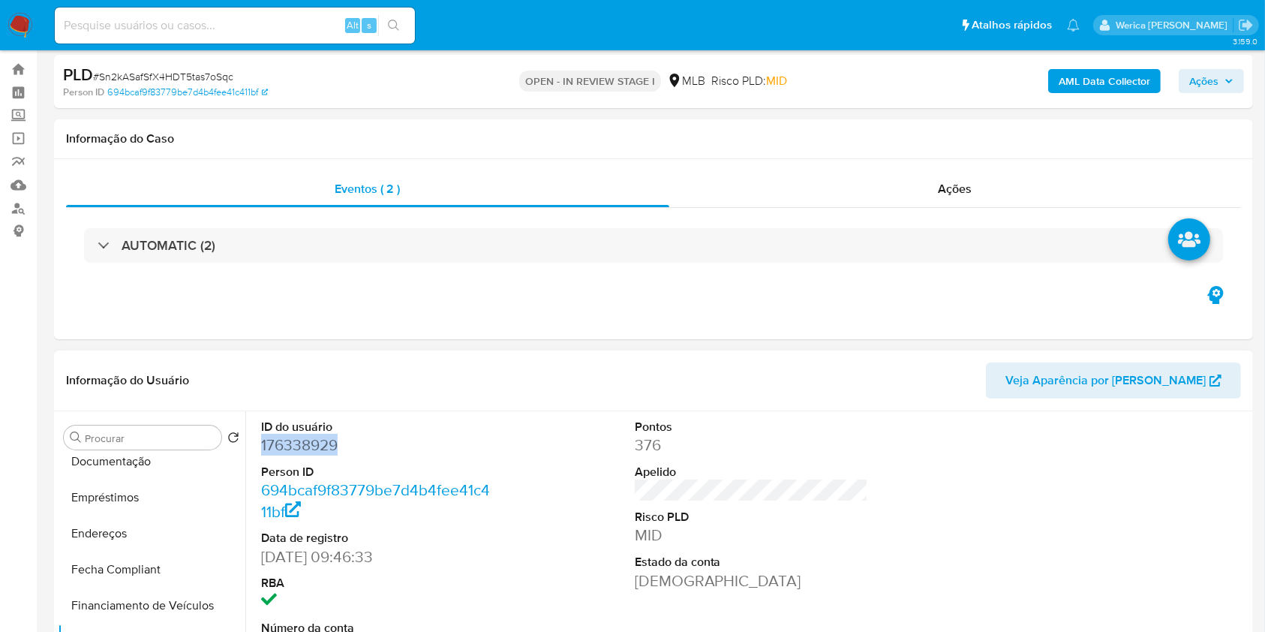
scroll to position [0, 0]
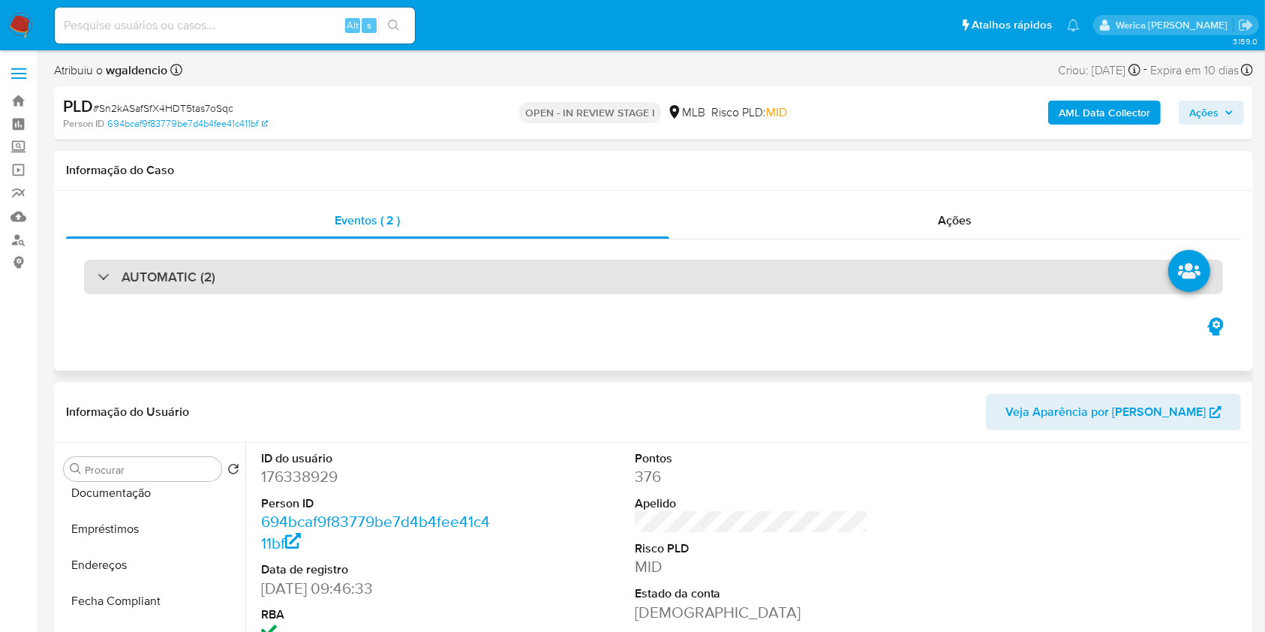
click at [618, 284] on div "AUTOMATIC (2)" at bounding box center [653, 277] width 1139 height 35
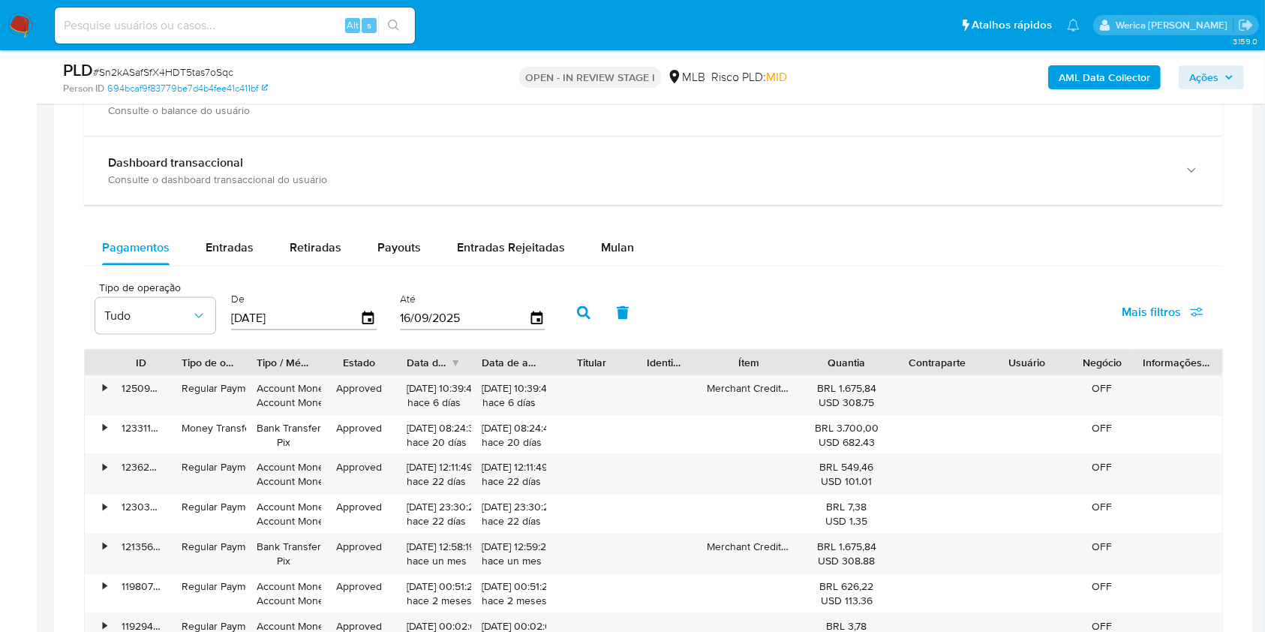
scroll to position [1801, 0]
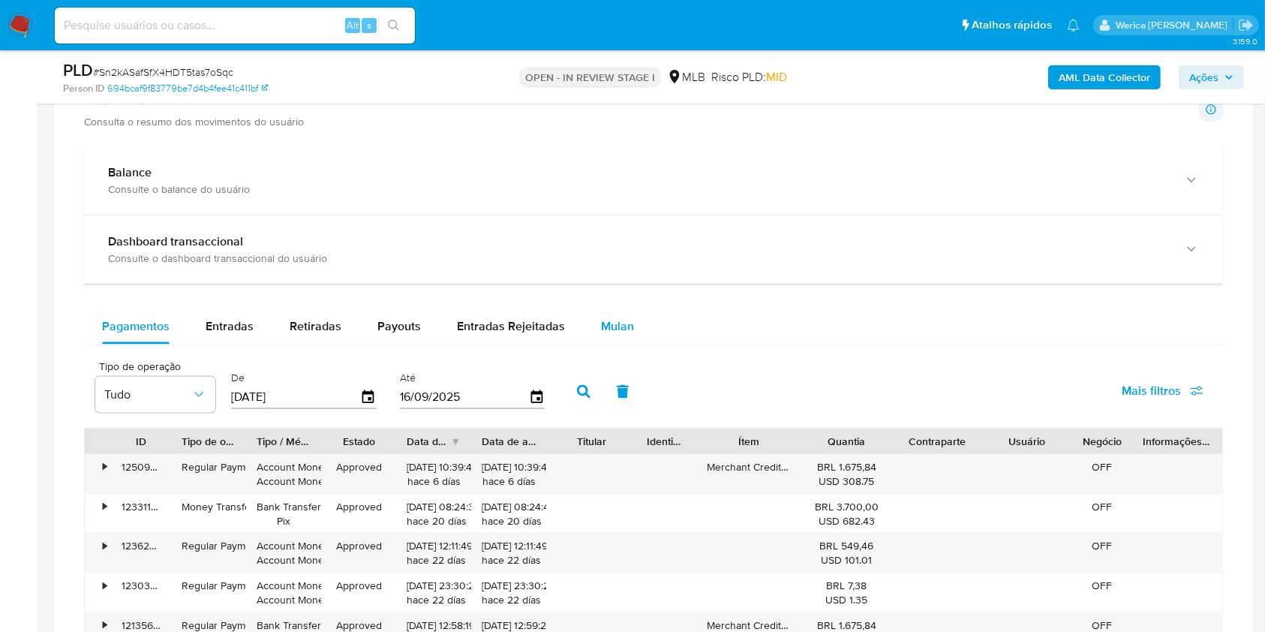
click at [613, 317] on span "Mulan" at bounding box center [617, 325] width 33 height 17
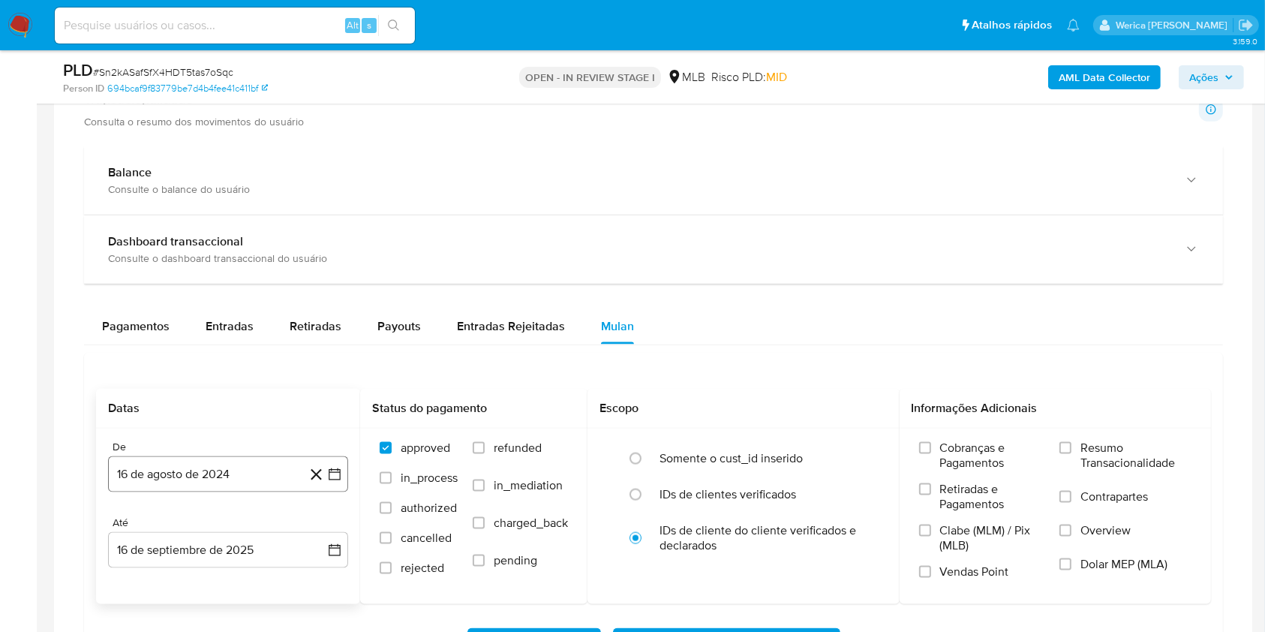
click at [164, 464] on button "16 de agosto de 2024" at bounding box center [228, 474] width 240 height 36
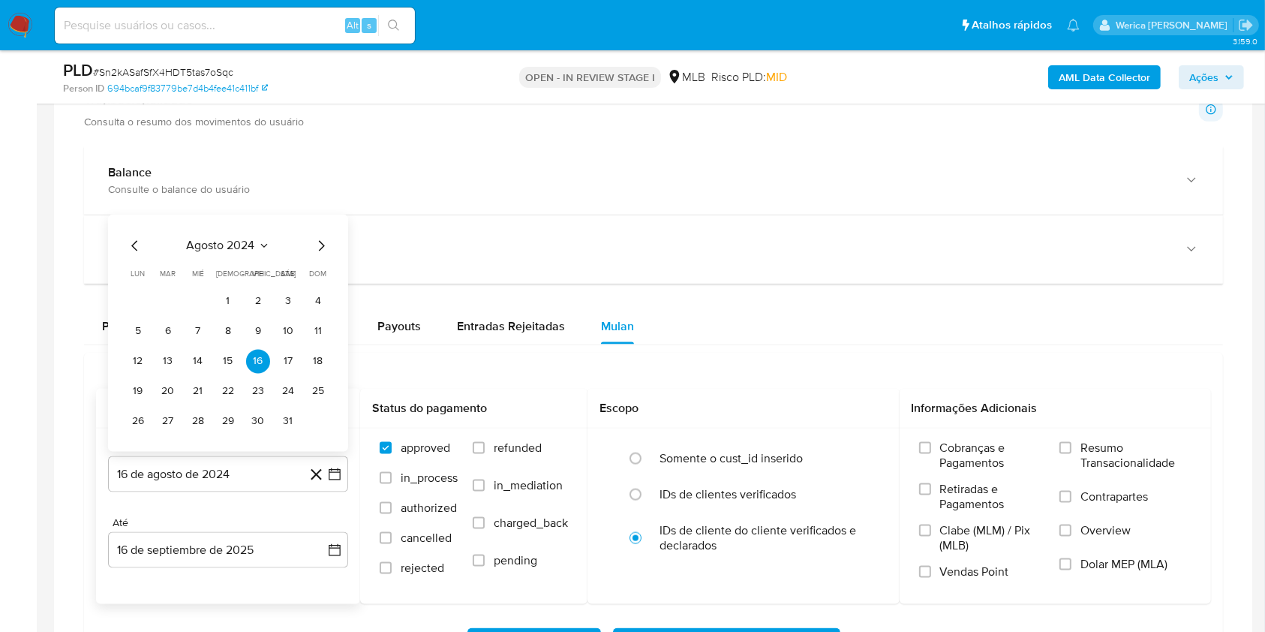
click at [225, 242] on span "agosto 2024" at bounding box center [221, 246] width 68 height 15
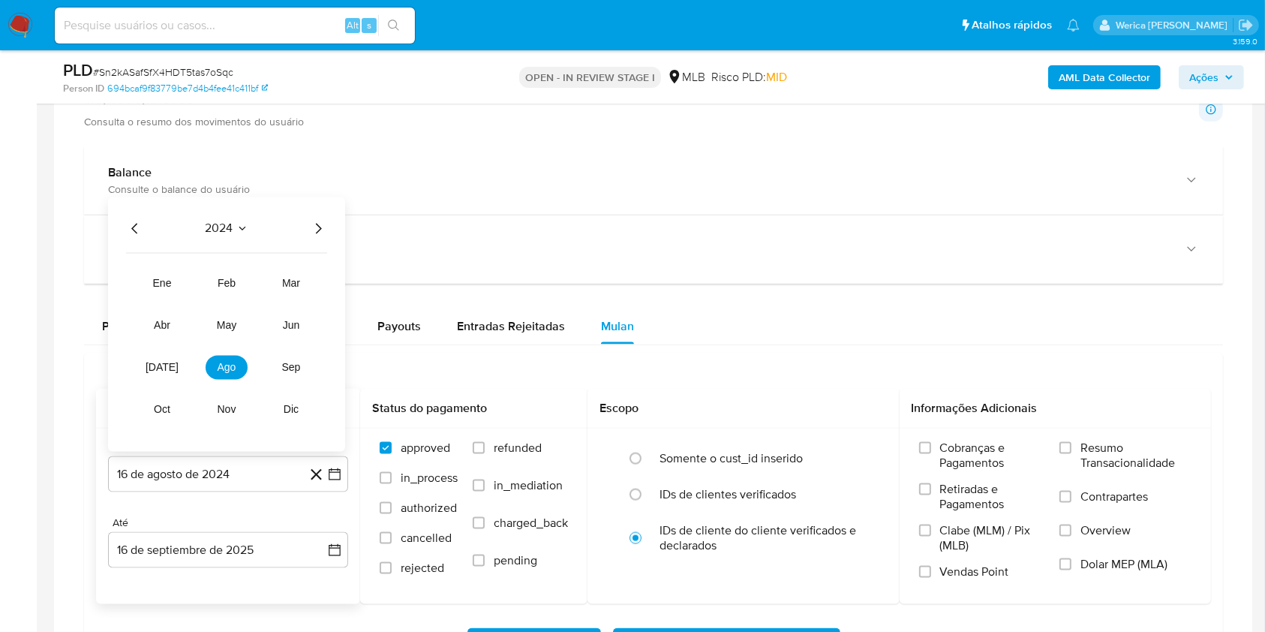
click at [320, 225] on icon "Año siguiente" at bounding box center [318, 229] width 18 height 18
click at [225, 370] on span "ago" at bounding box center [227, 368] width 19 height 12
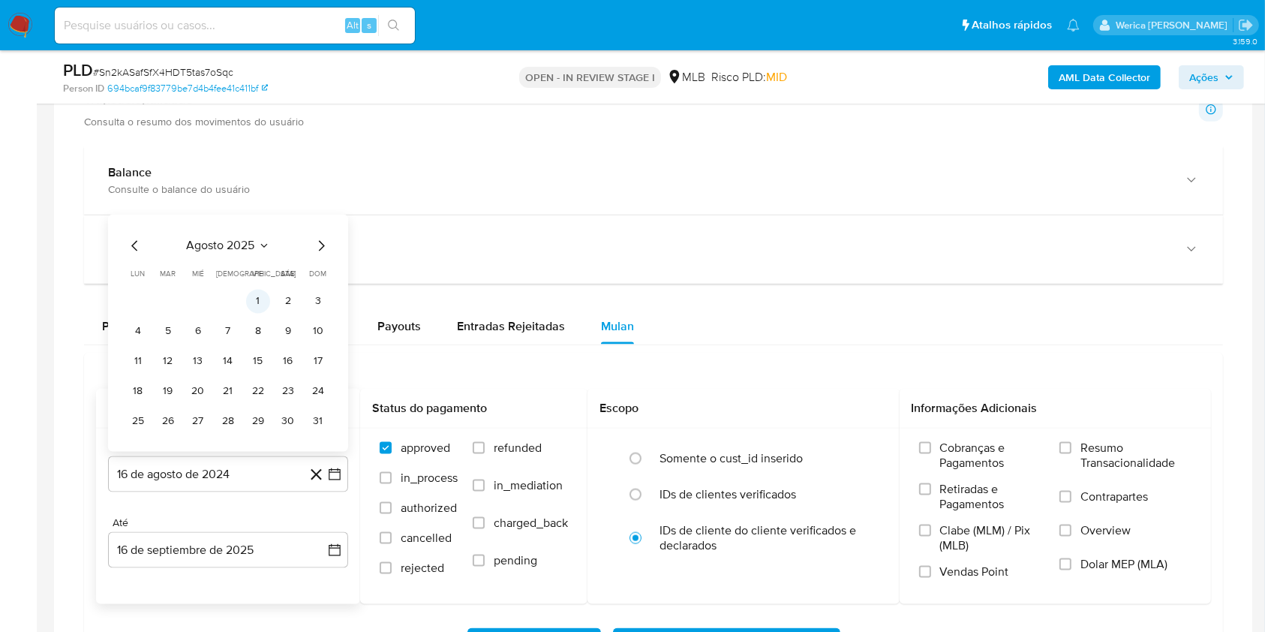
click at [259, 301] on button "1" at bounding box center [258, 302] width 24 height 24
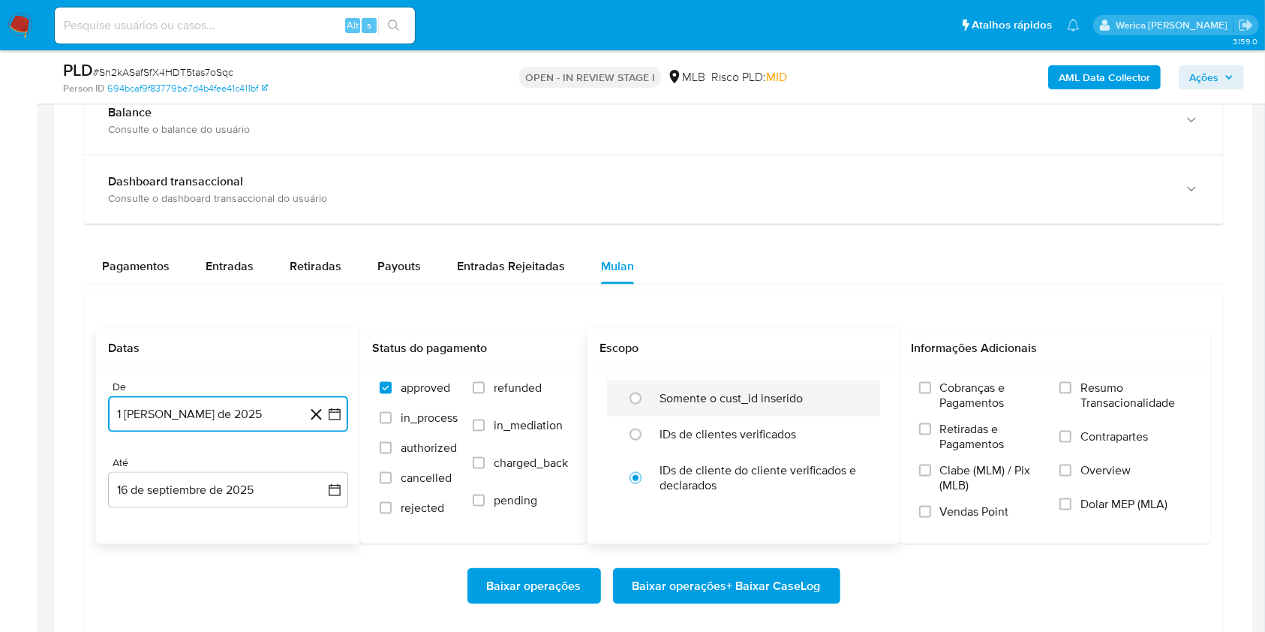
scroll to position [1901, 0]
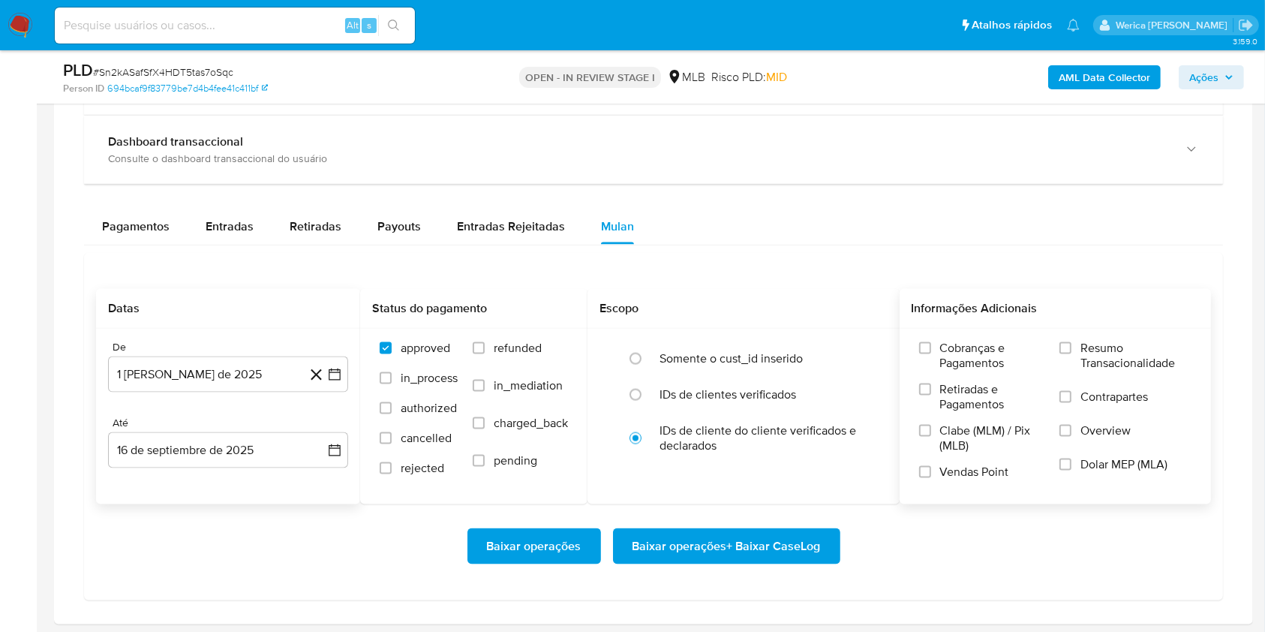
click at [950, 347] on span "Cobranças e Pagamentos" at bounding box center [992, 356] width 105 height 30
click at [931, 347] on input "Cobranças e Pagamentos" at bounding box center [925, 348] width 12 height 12
click at [959, 387] on span "Retiradas e Pagamentos" at bounding box center [992, 397] width 105 height 30
click at [931, 387] on input "Retiradas e Pagamentos" at bounding box center [925, 389] width 12 height 12
click at [973, 429] on span "Clabe (MLM) / Pix (MLB)" at bounding box center [992, 438] width 105 height 30
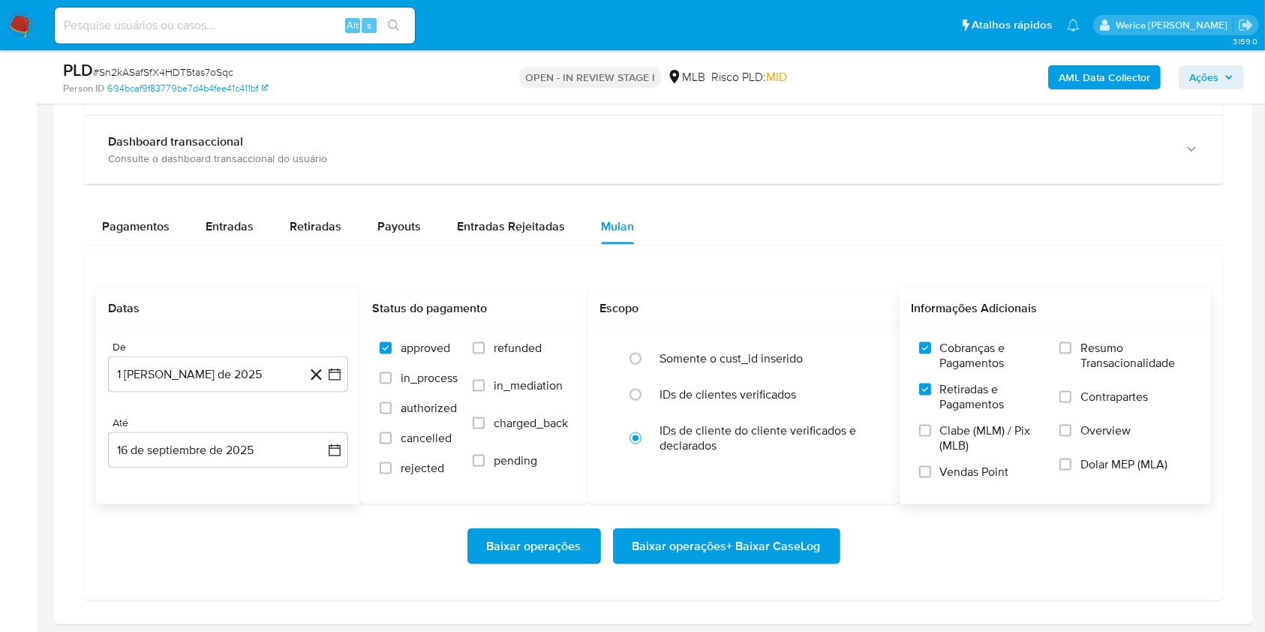
click at [931, 429] on input "Clabe (MLM) / Pix (MLB)" at bounding box center [925, 431] width 12 height 12
click at [976, 465] on span "Vendas Point" at bounding box center [974, 472] width 69 height 15
click at [931, 466] on input "Vendas Point" at bounding box center [925, 472] width 12 height 12
click at [1110, 459] on span "Dolar MEP (MLA)" at bounding box center [1124, 464] width 87 height 15
click at [1101, 435] on span "Overview" at bounding box center [1106, 430] width 50 height 15
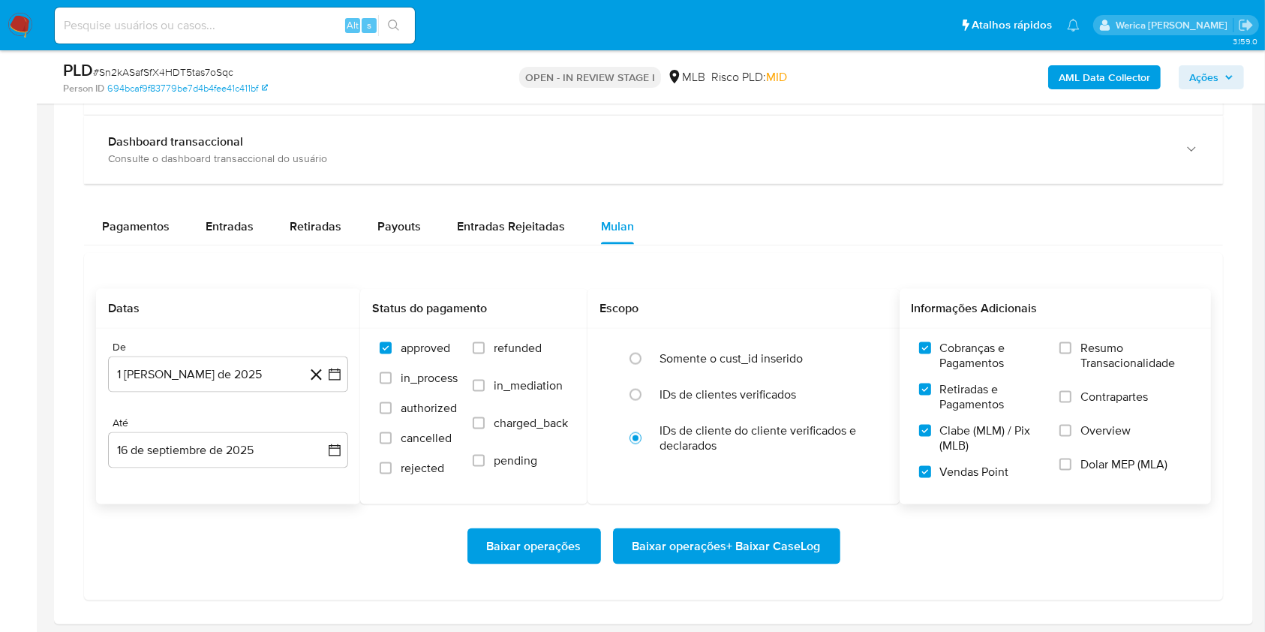
click at [1072, 435] on input "Overview" at bounding box center [1066, 431] width 12 height 12
click at [1089, 399] on span "Contrapartes" at bounding box center [1115, 396] width 68 height 15
click at [1072, 399] on input "Contrapartes" at bounding box center [1066, 397] width 12 height 12
click at [1087, 351] on span "Resumo Transacionalidade" at bounding box center [1136, 356] width 111 height 30
click at [1072, 351] on input "Resumo Transacionalidade" at bounding box center [1066, 348] width 12 height 12
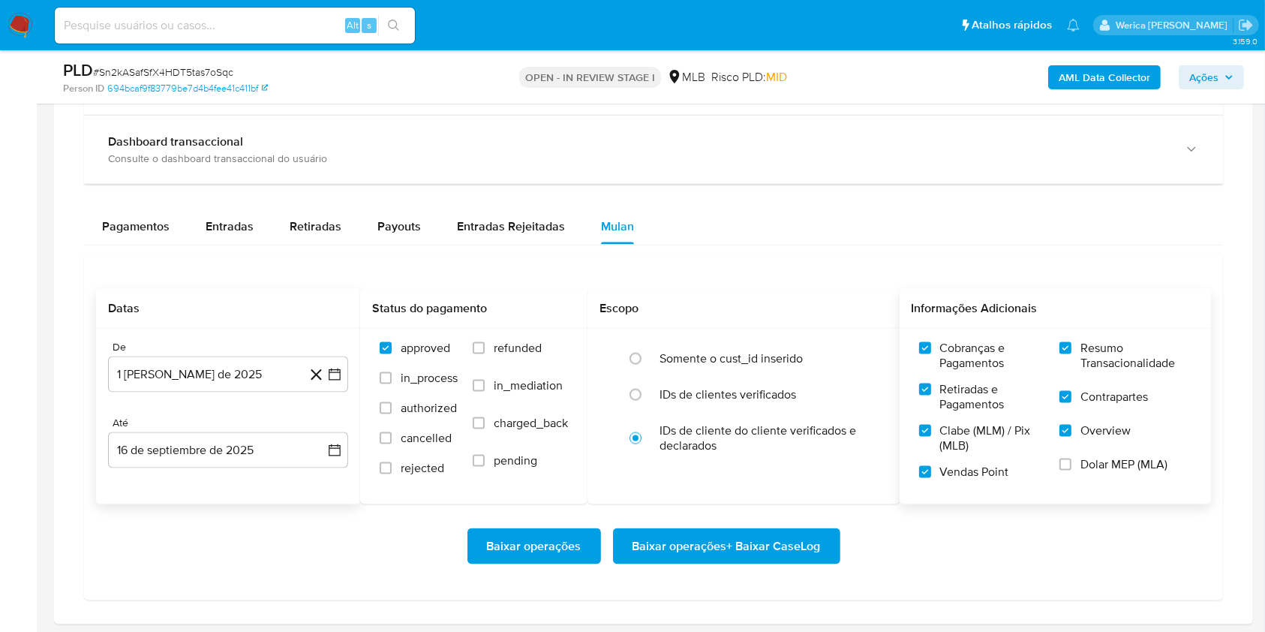
click at [1111, 470] on span "Dolar MEP (MLA)" at bounding box center [1124, 464] width 87 height 15
click at [1072, 470] on input "Dolar MEP (MLA)" at bounding box center [1066, 465] width 12 height 12
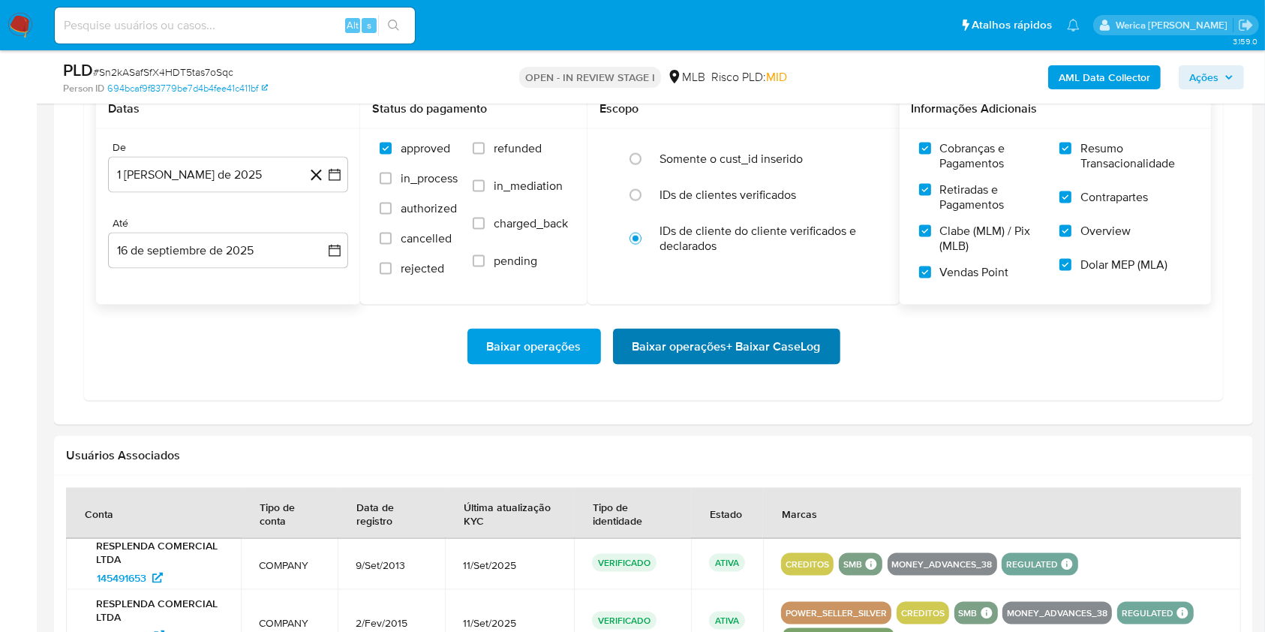
scroll to position [2101, 0]
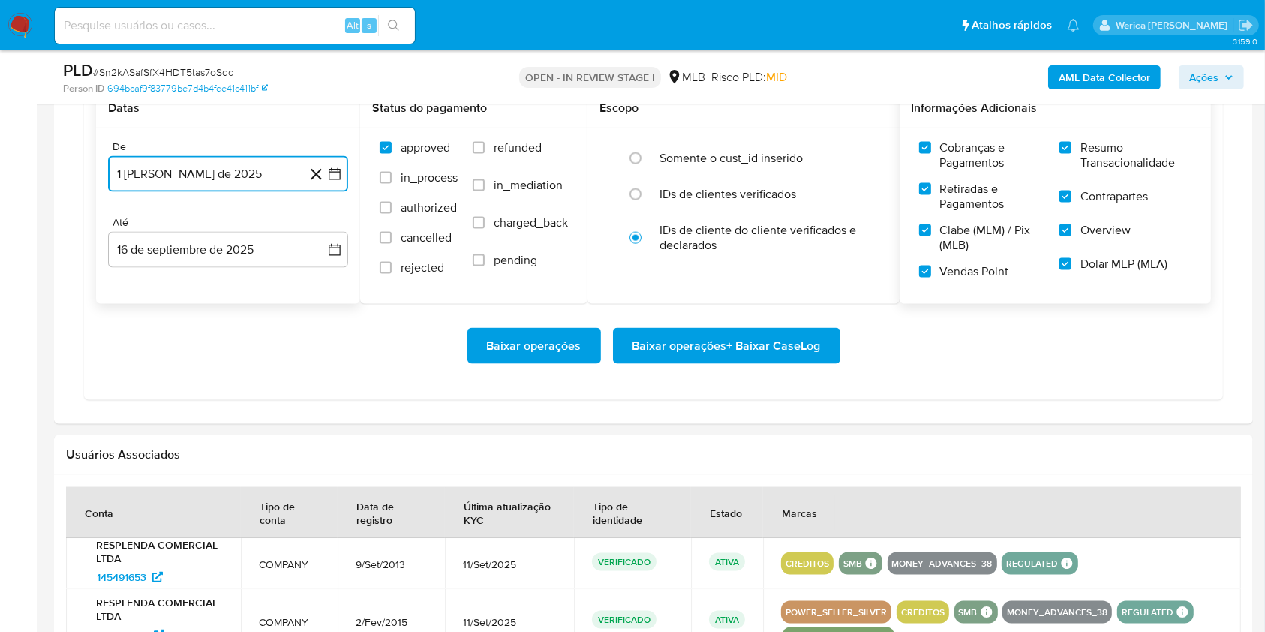
click at [272, 177] on button "1 de agosto de 2025" at bounding box center [228, 174] width 240 height 36
click at [242, 231] on span "agosto 2025" at bounding box center [221, 228] width 68 height 15
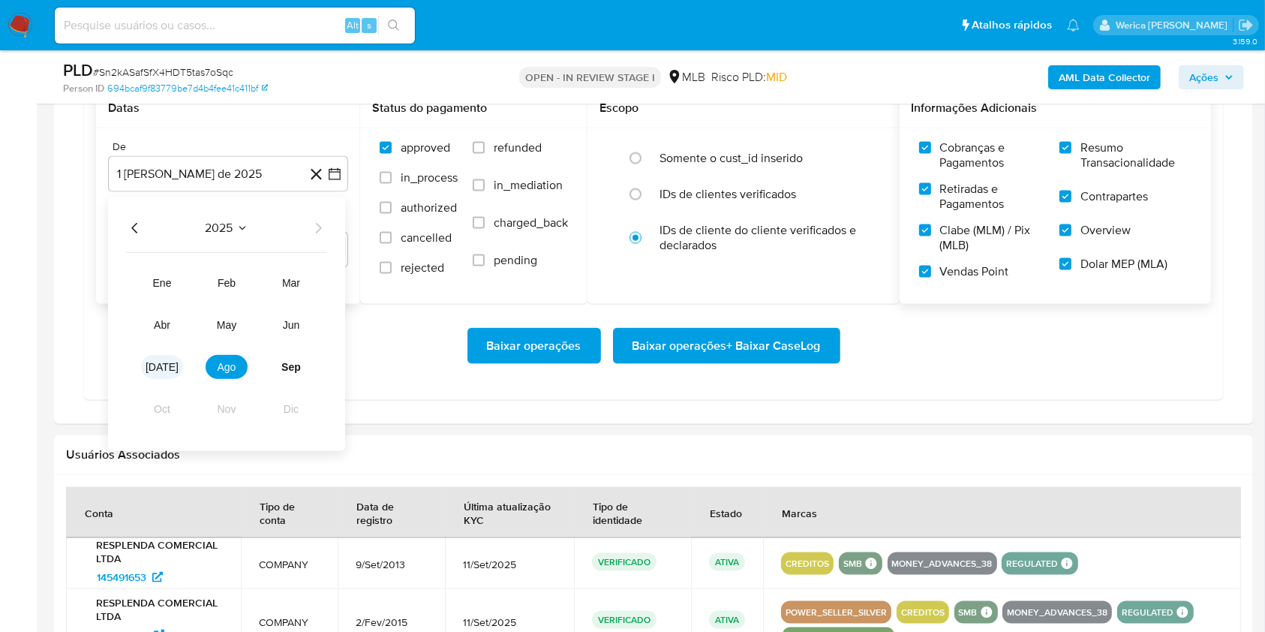
click at [156, 365] on span "jul" at bounding box center [162, 367] width 33 height 12
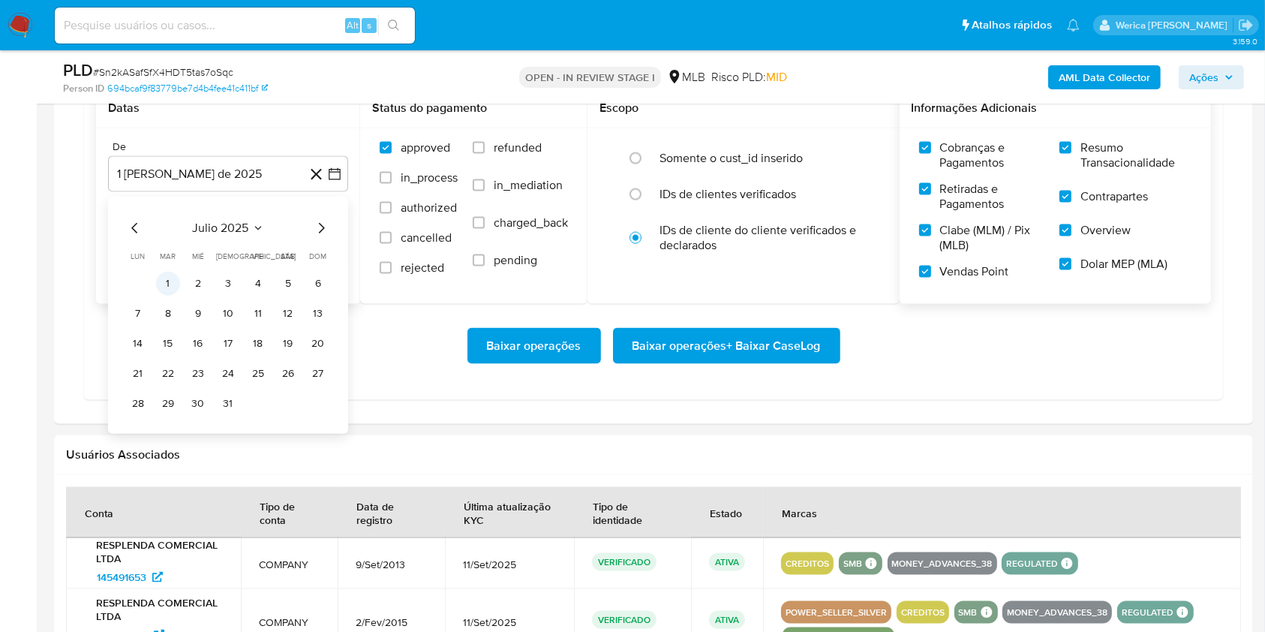
click at [168, 281] on button "1" at bounding box center [168, 284] width 24 height 24
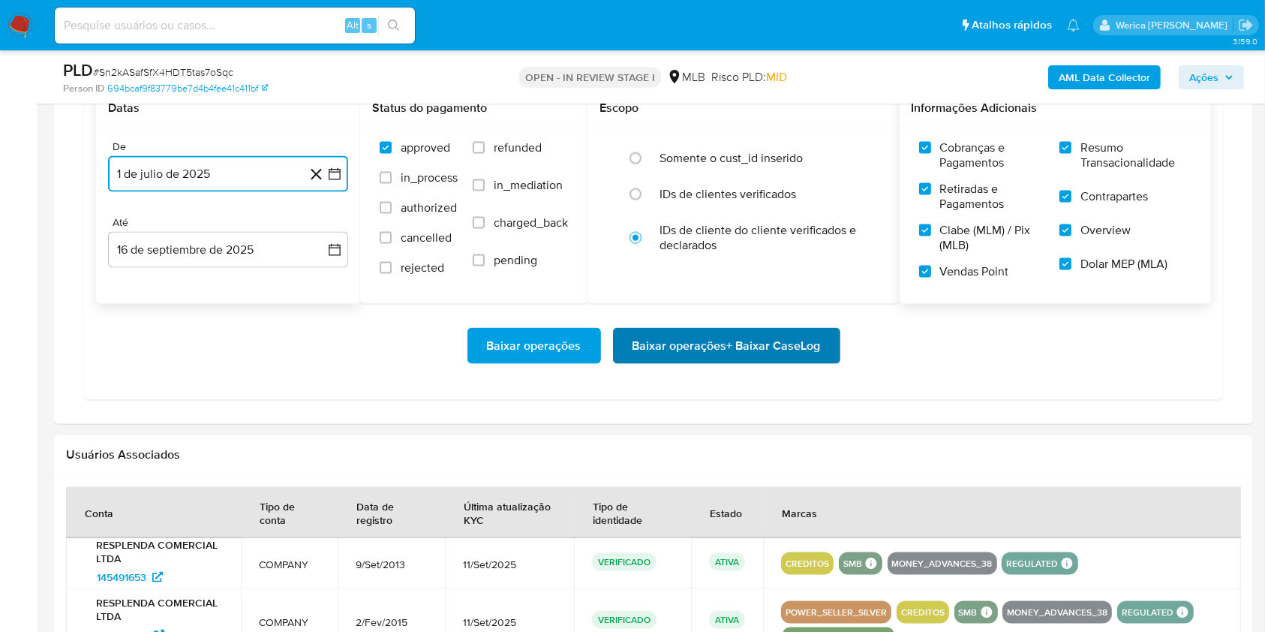
click at [750, 344] on span "Baixar operações + Baixar CaseLog" at bounding box center [727, 345] width 188 height 33
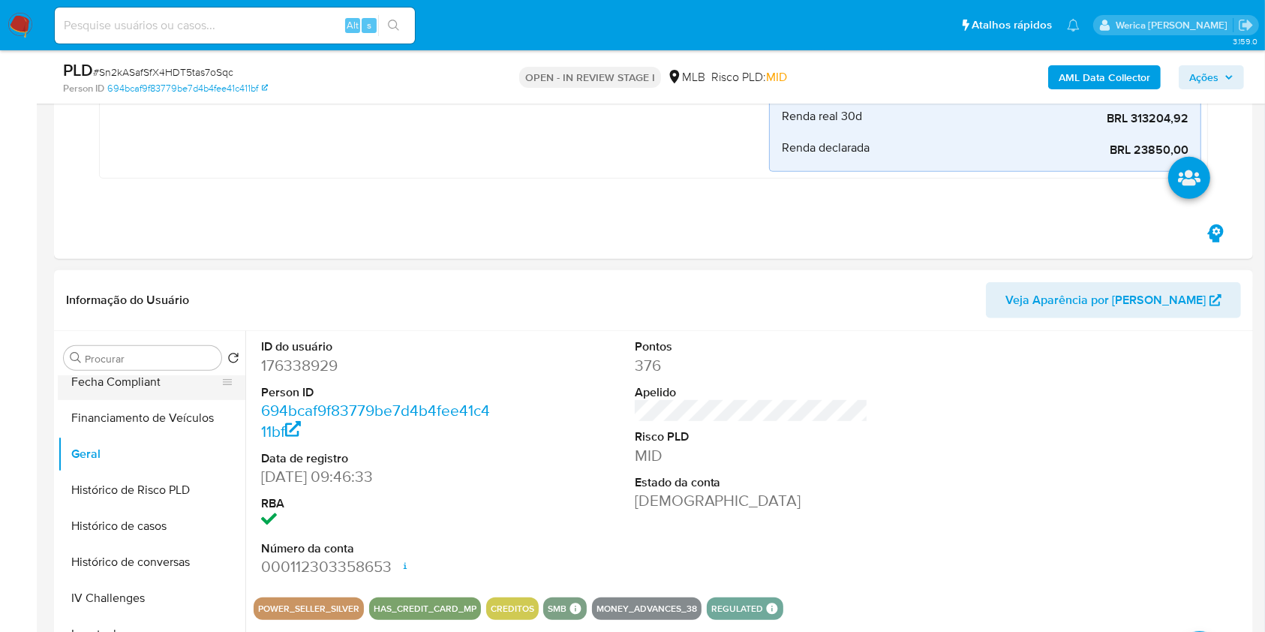
scroll to position [500, 0]
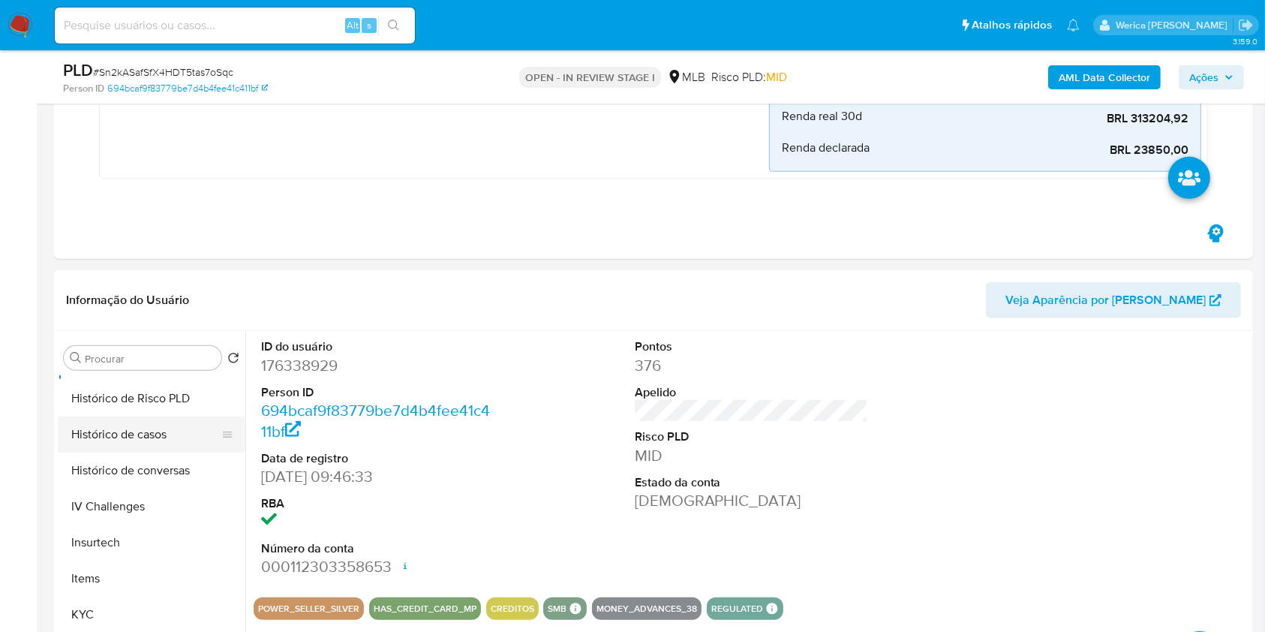
click at [126, 440] on button "Histórico de casos" at bounding box center [146, 435] width 176 height 36
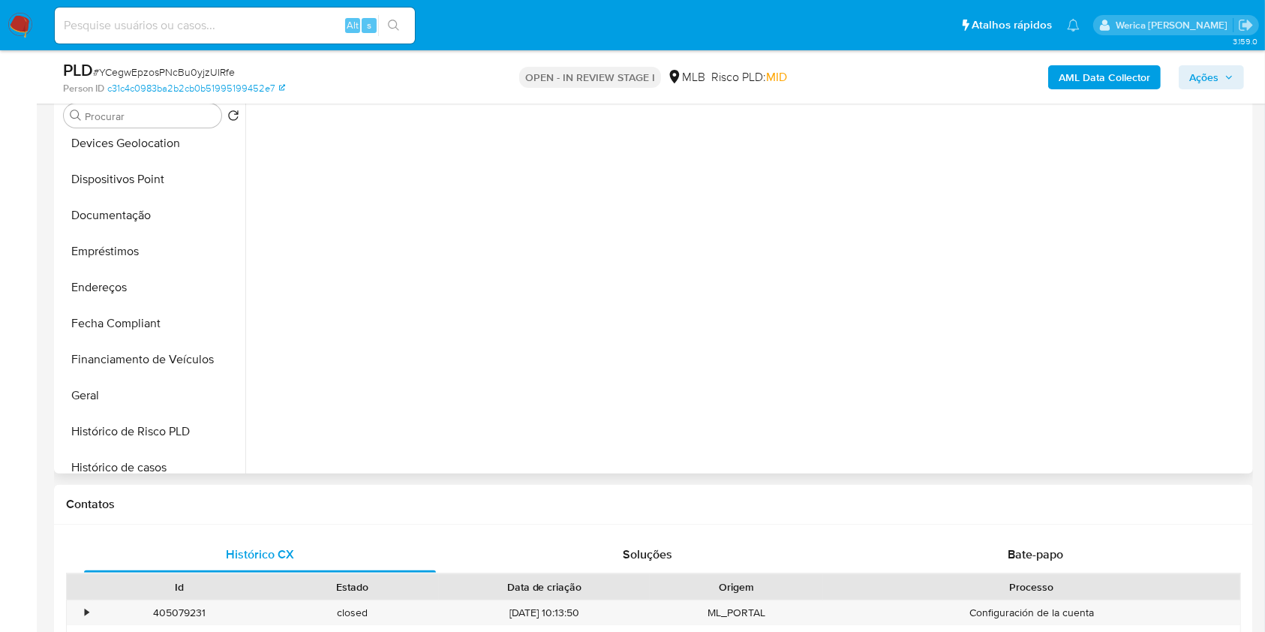
scroll to position [400, 0]
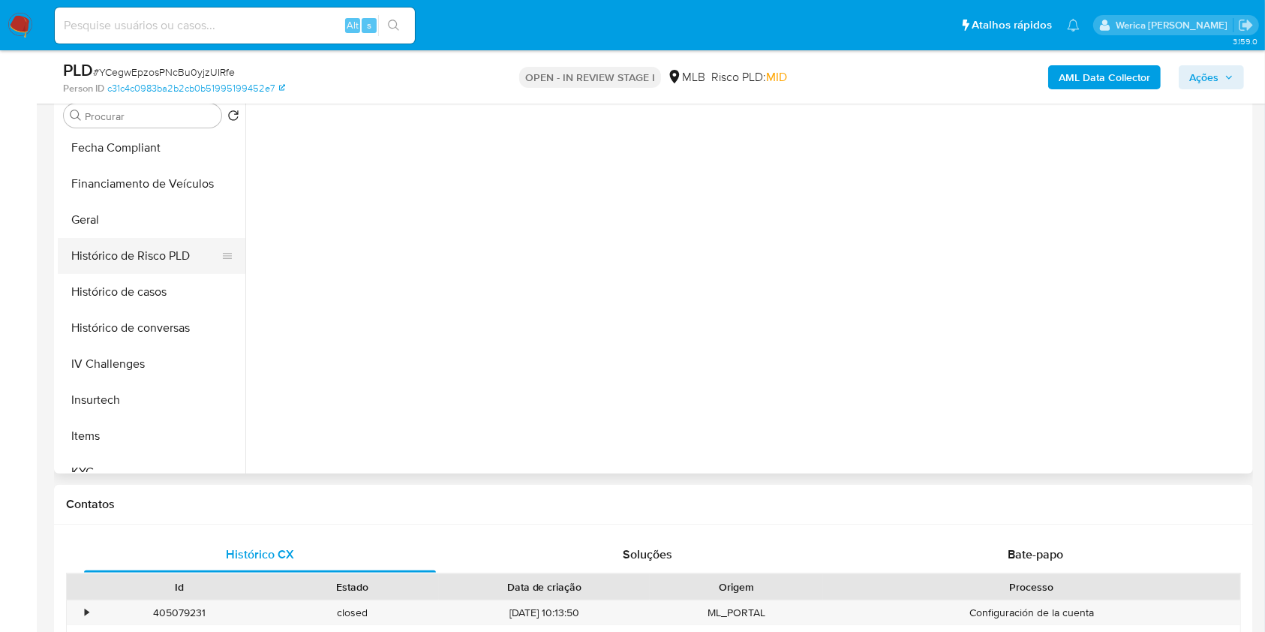
select select "10"
click at [112, 242] on button "Histórico de Risco PLD" at bounding box center [146, 256] width 176 height 36
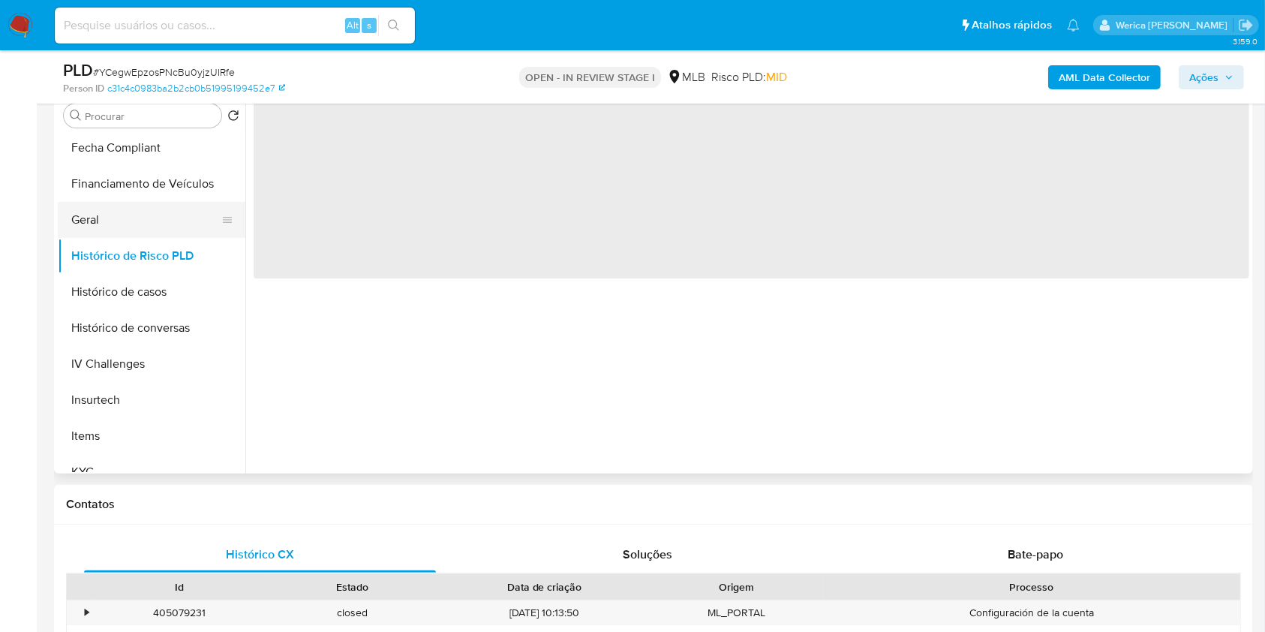
click at [113, 217] on button "Geral" at bounding box center [146, 220] width 176 height 36
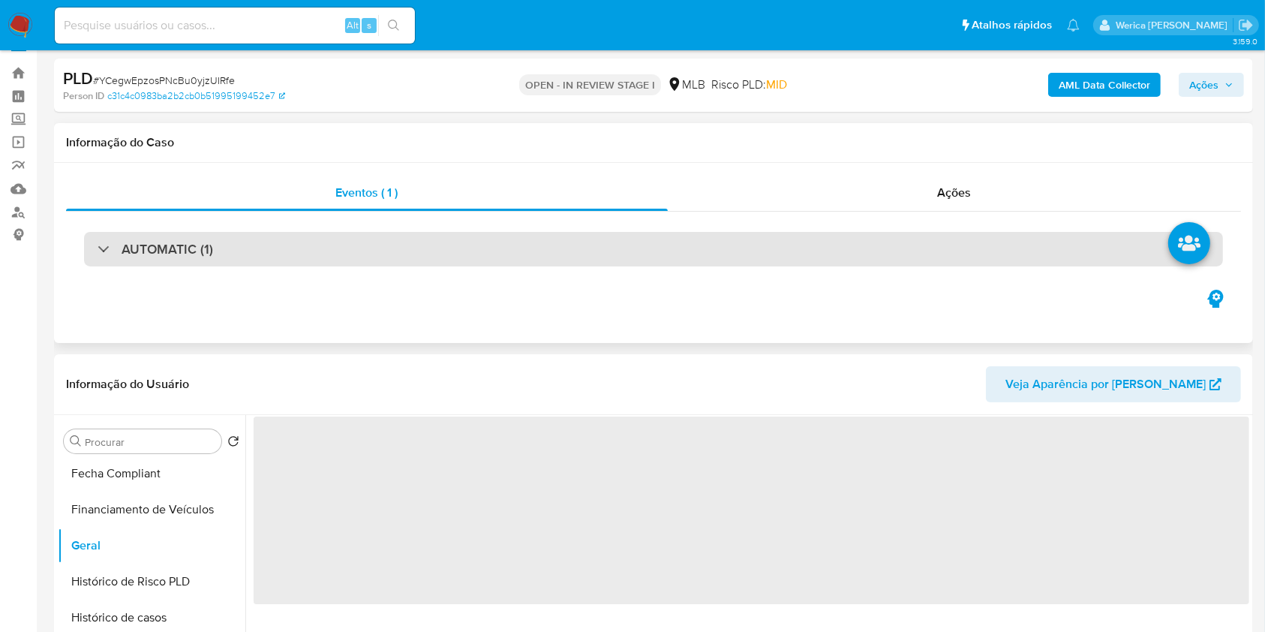
scroll to position [200, 0]
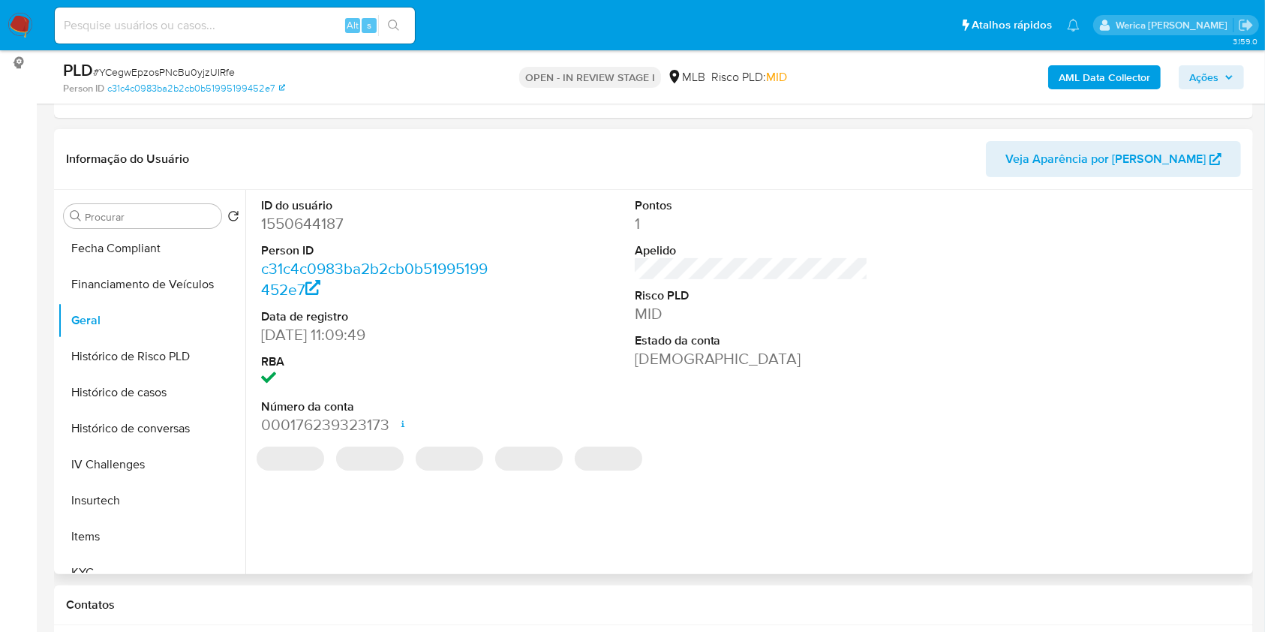
click at [311, 224] on dd "1550644187" at bounding box center [378, 223] width 234 height 21
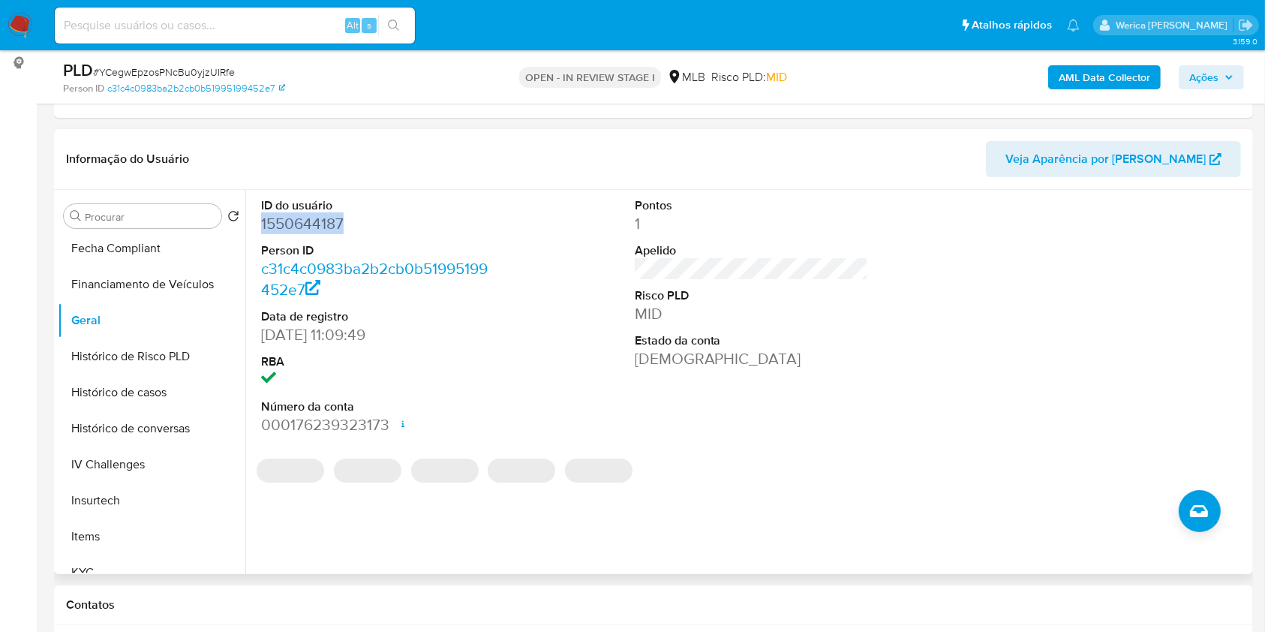
copy dd "1550644187"
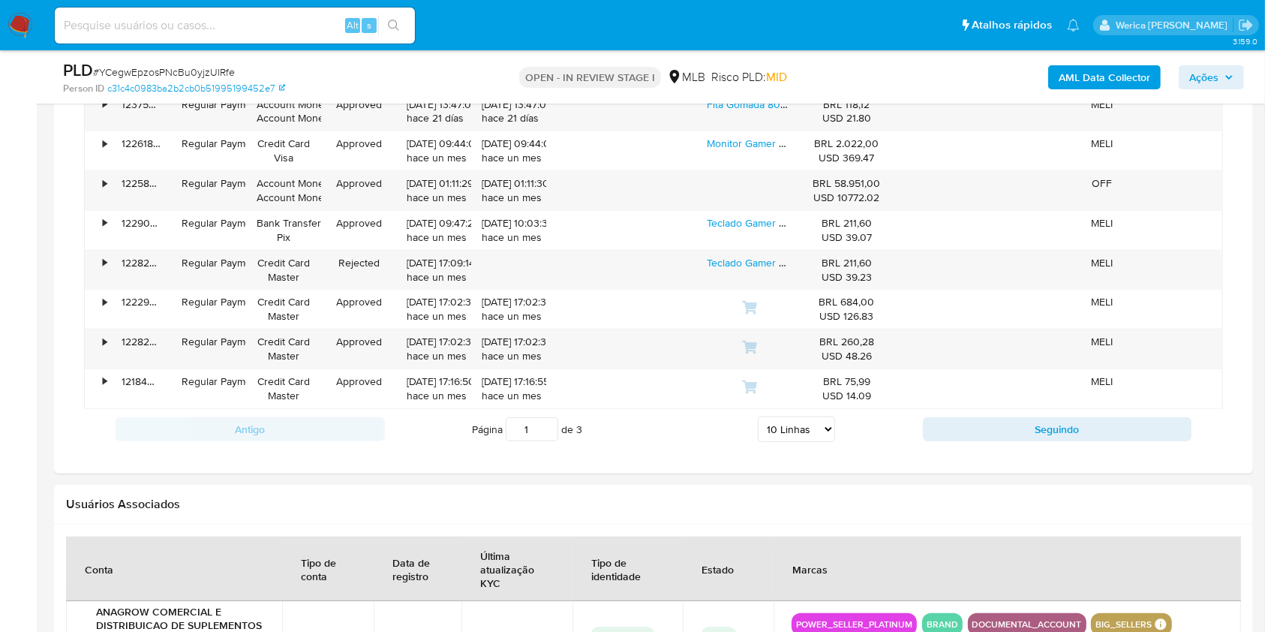
scroll to position [1201, 0]
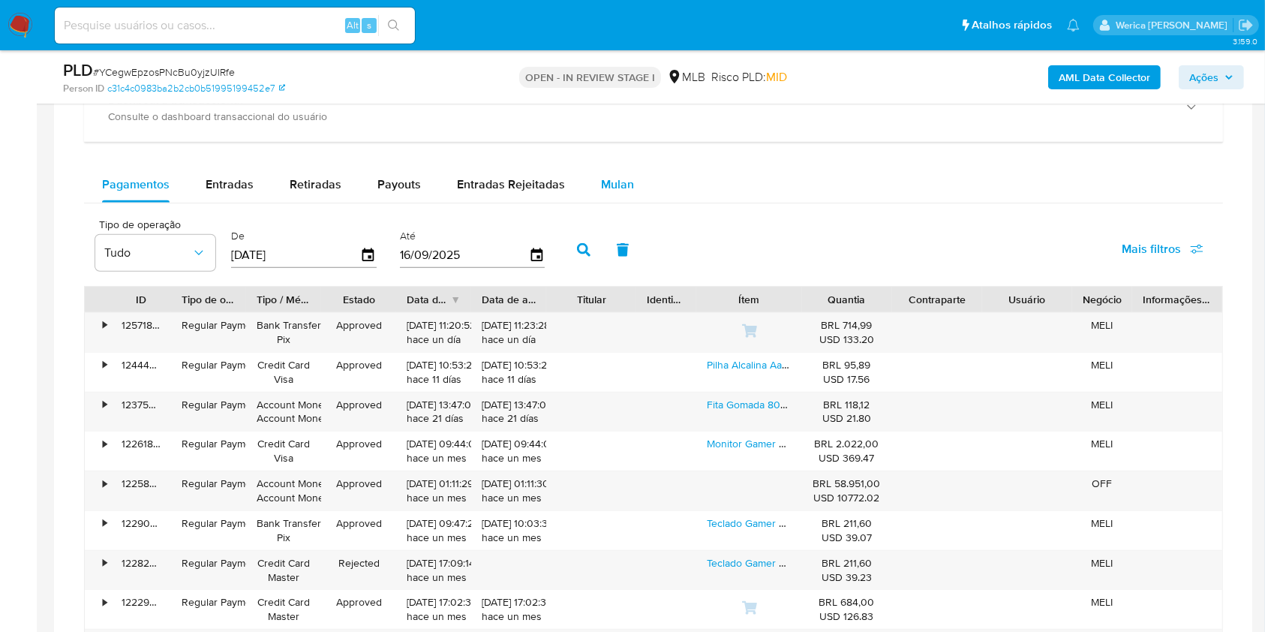
click at [630, 194] on button "Mulan" at bounding box center [617, 185] width 69 height 36
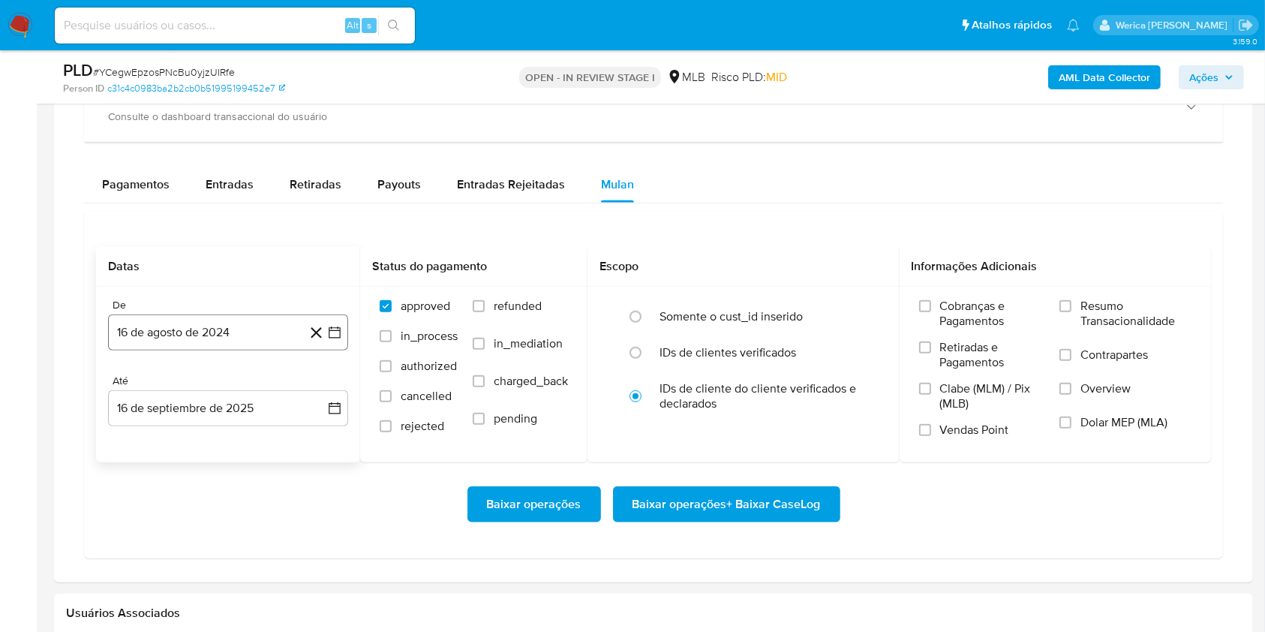
click at [221, 324] on button "16 de agosto de 2024" at bounding box center [228, 332] width 240 height 36
click at [233, 389] on span "agosto 2024" at bounding box center [221, 386] width 68 height 15
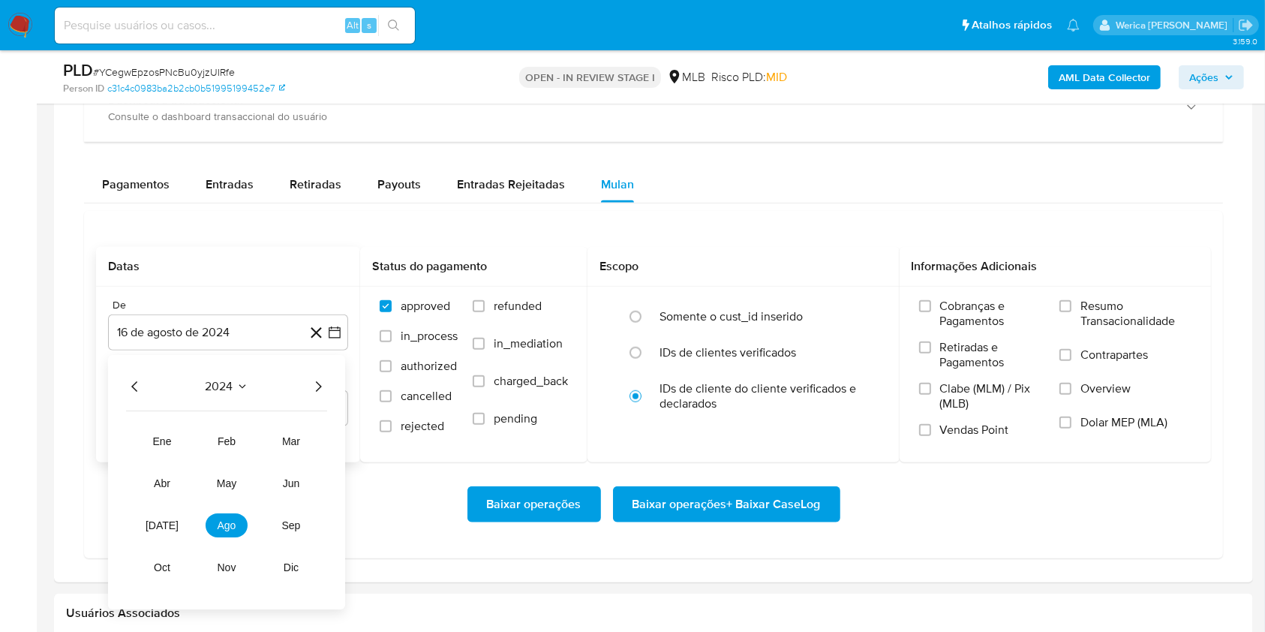
click at [320, 381] on icon "Año siguiente" at bounding box center [318, 386] width 18 height 18
click at [158, 528] on span "[DATE]" at bounding box center [162, 525] width 33 height 12
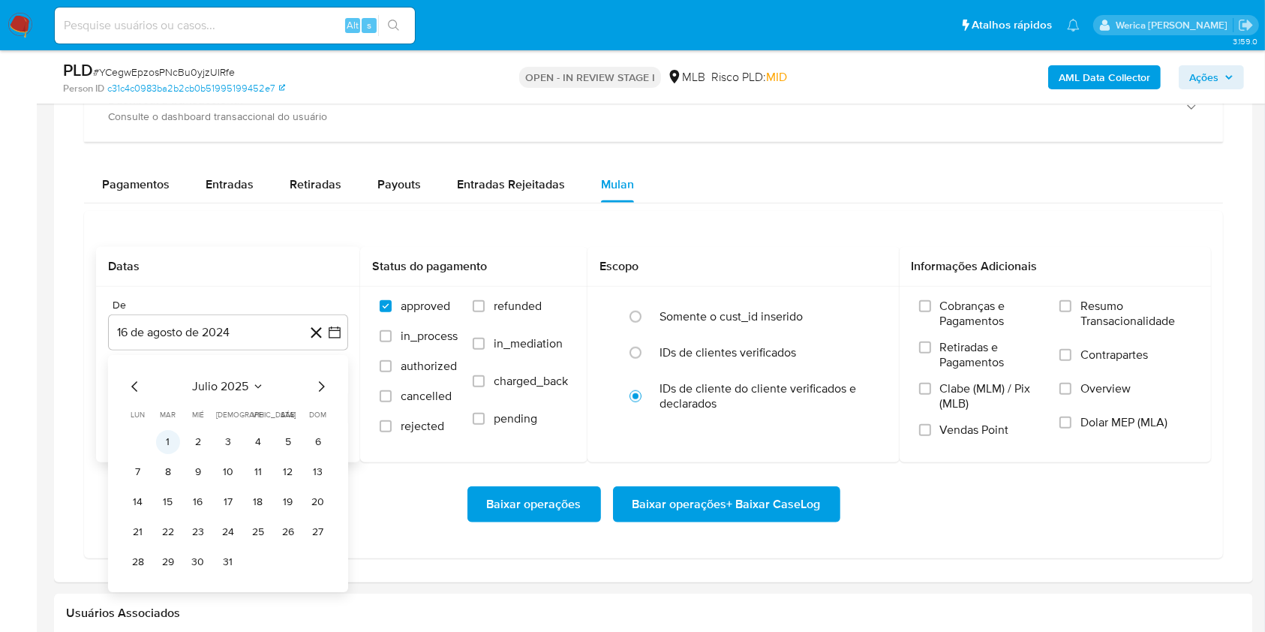
click at [174, 443] on button "1" at bounding box center [168, 442] width 24 height 24
click at [998, 329] on label "Cobranças e Pagamentos" at bounding box center [982, 319] width 126 height 41
click at [931, 312] on input "Cobranças e Pagamentos" at bounding box center [925, 306] width 12 height 12
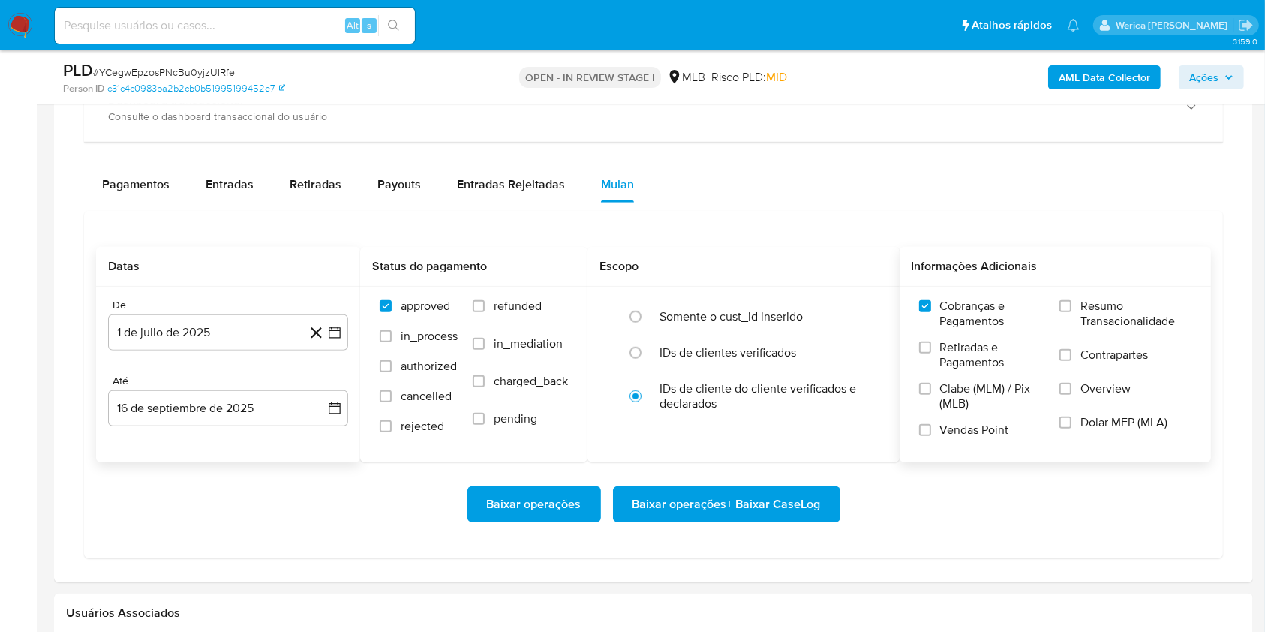
click at [987, 365] on span "Retiradas e Pagamentos" at bounding box center [992, 355] width 105 height 30
click at [931, 353] on input "Retiradas e Pagamentos" at bounding box center [925, 347] width 12 height 12
click at [976, 405] on span "Clabe (MLM) / Pix (MLB)" at bounding box center [992, 396] width 105 height 30
click at [931, 395] on input "Clabe (MLM) / Pix (MLB)" at bounding box center [925, 389] width 12 height 12
click at [976, 428] on span "Vendas Point" at bounding box center [974, 430] width 69 height 15
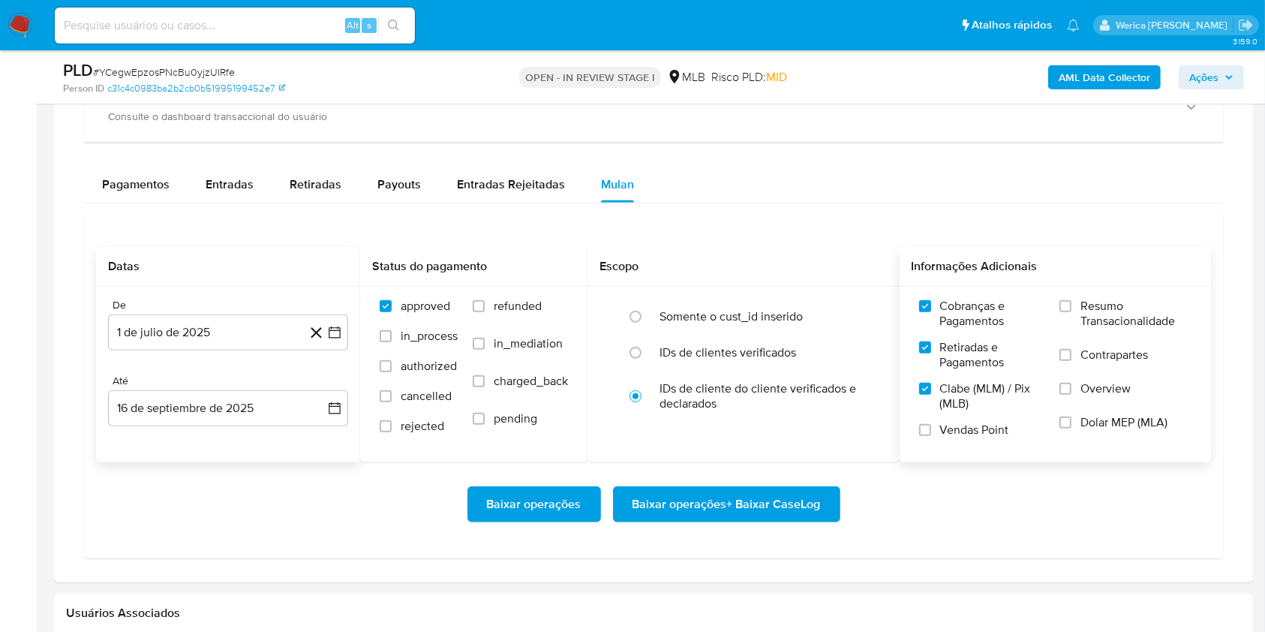
click at [931, 428] on input "Vendas Point" at bounding box center [925, 430] width 12 height 12
click at [1090, 415] on span "Dolar MEP (MLA)" at bounding box center [1124, 422] width 87 height 15
click at [1072, 417] on input "Dolar MEP (MLA)" at bounding box center [1066, 423] width 12 height 12
click at [1087, 385] on span "Overview" at bounding box center [1106, 388] width 50 height 15
click at [1072, 385] on input "Overview" at bounding box center [1066, 389] width 12 height 12
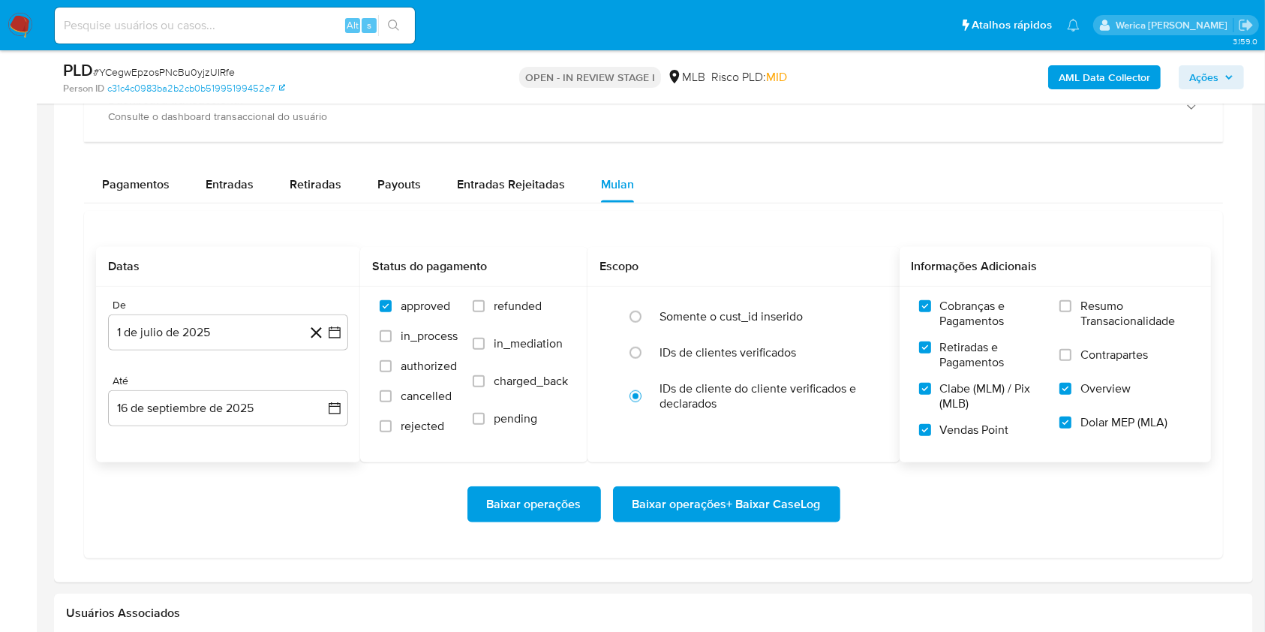
click at [1087, 351] on span "Contrapartes" at bounding box center [1115, 354] width 68 height 15
click at [1072, 351] on input "Contrapartes" at bounding box center [1066, 355] width 12 height 12
click at [1085, 314] on span "Resumo Transacionalidade" at bounding box center [1136, 314] width 111 height 30
click at [1072, 312] on input "Resumo Transacionalidade" at bounding box center [1066, 306] width 12 height 12
click at [809, 508] on span "Baixar operações + Baixar CaseLog" at bounding box center [727, 504] width 188 height 33
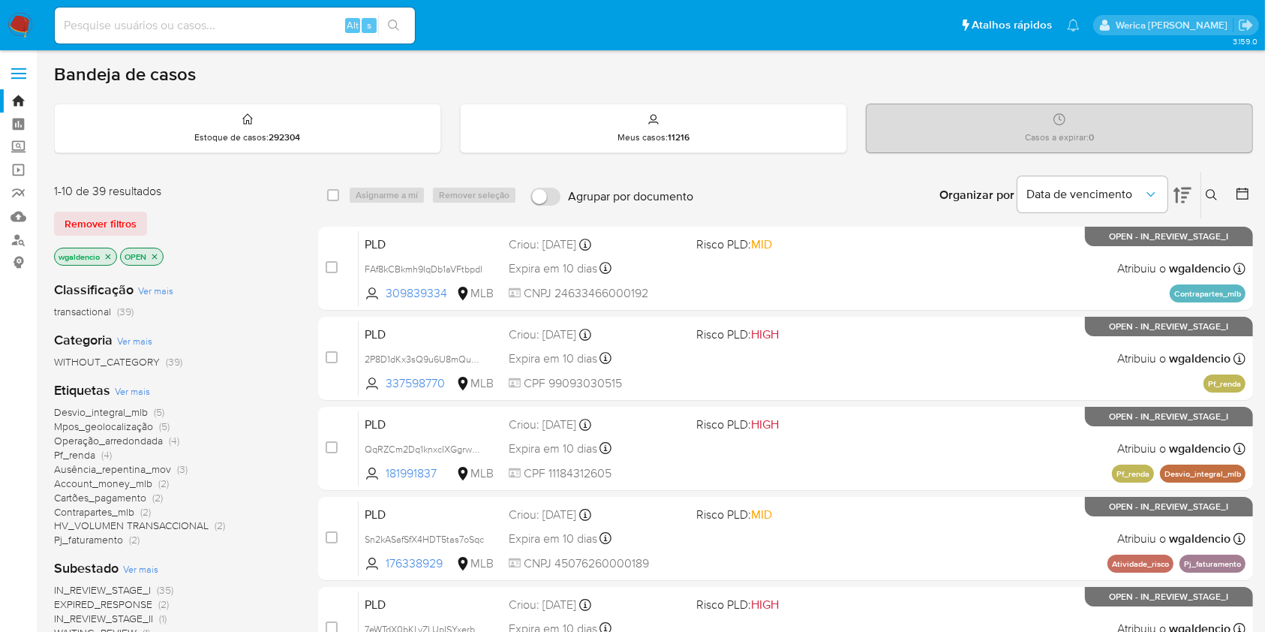
click at [119, 465] on span "Ausência_repentina_mov" at bounding box center [112, 469] width 117 height 15
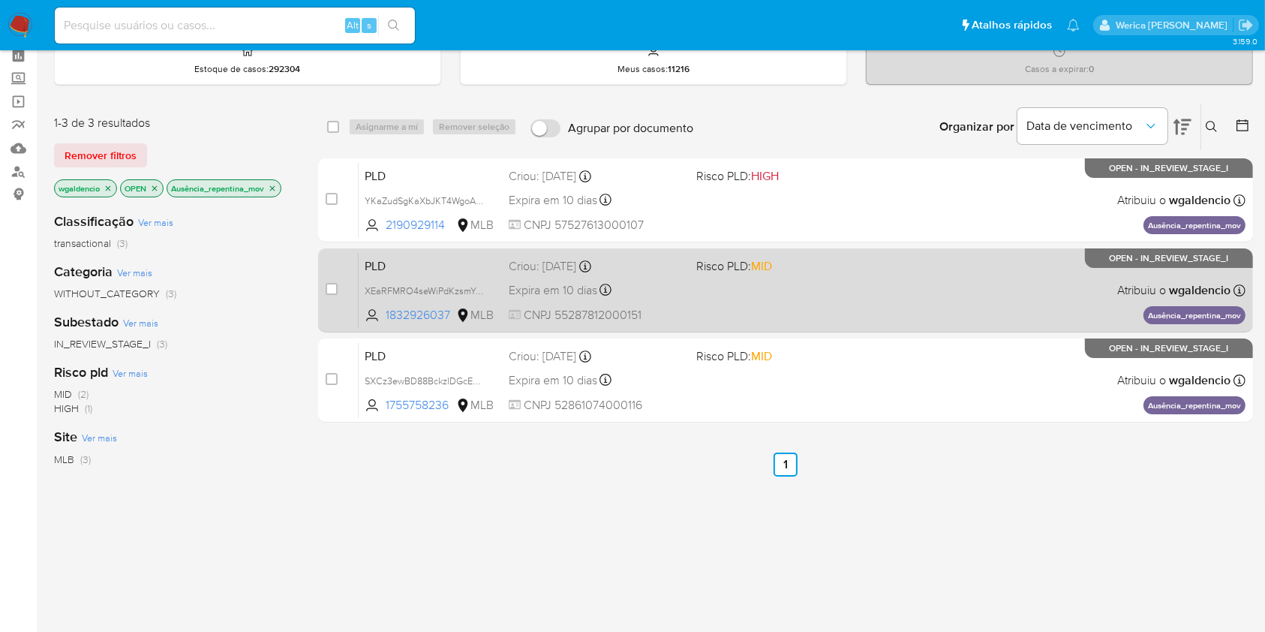
scroll to position [100, 0]
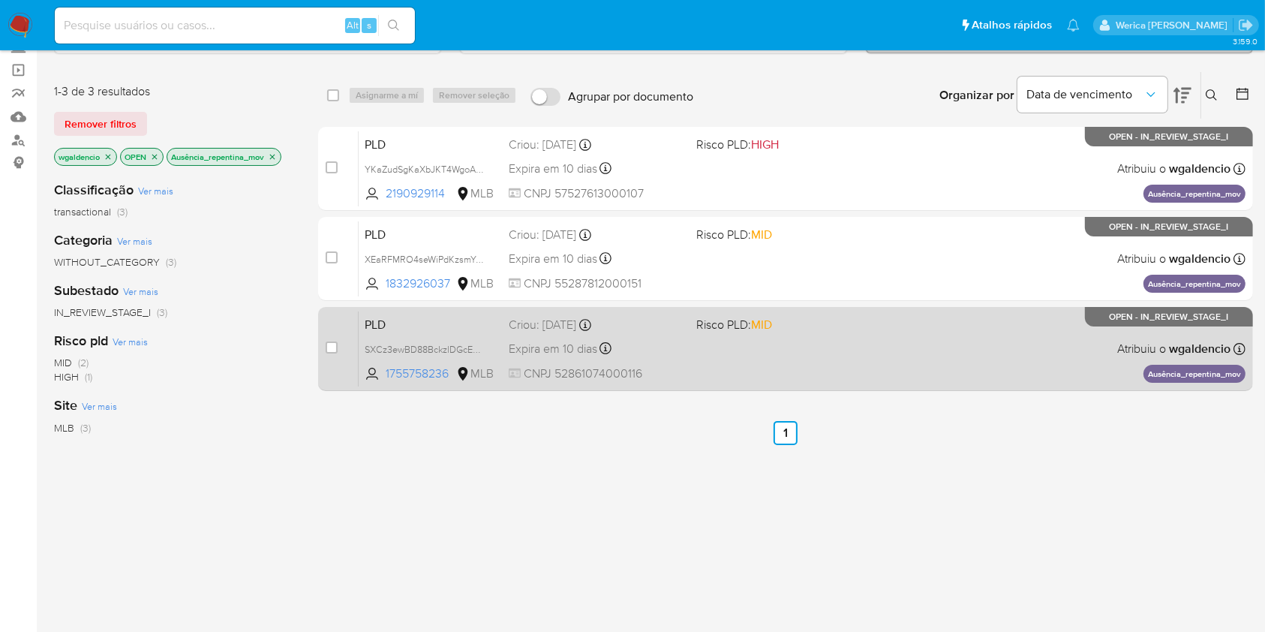
click at [979, 354] on div "PLD SXCz3ewBD88BckzlDGcEN7qA 1755758236 MLB Risco PLD: MID Criou: [DATE] Criou:…" at bounding box center [802, 349] width 887 height 76
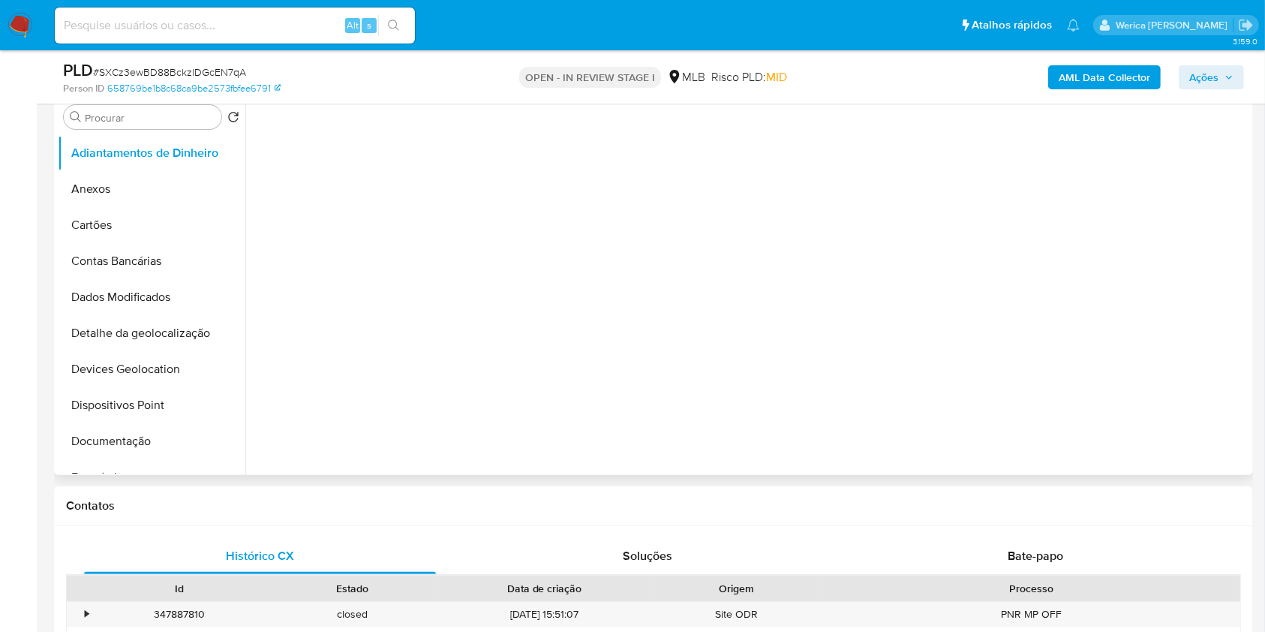
scroll to position [300, 0]
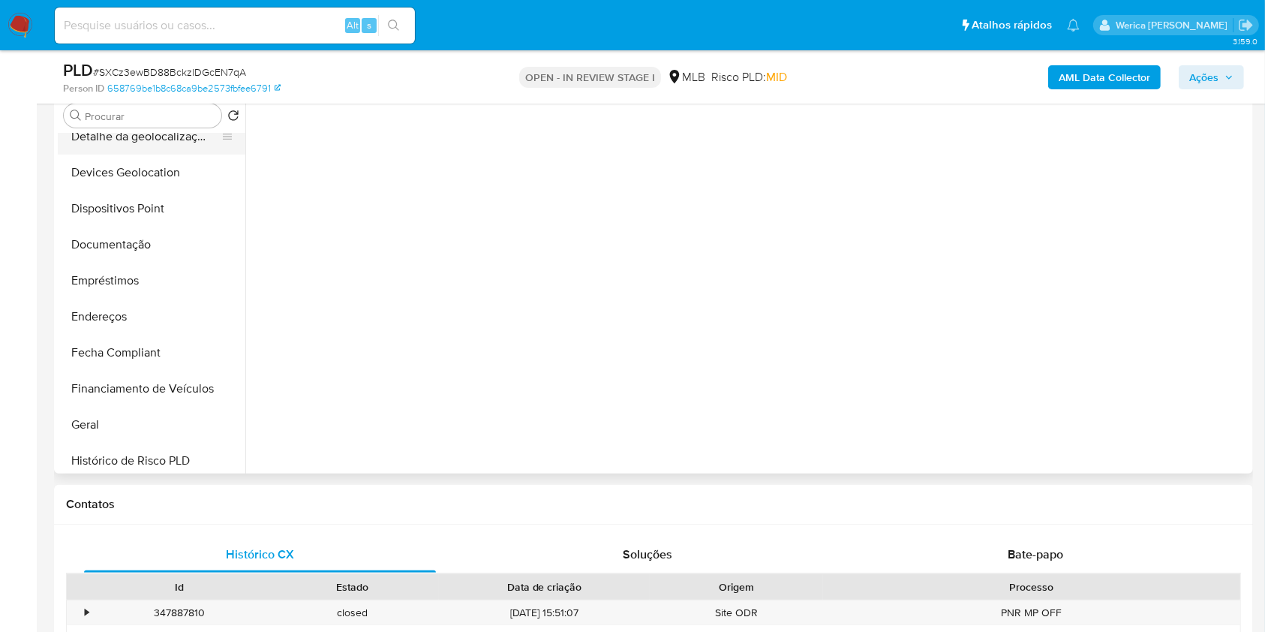
select select "10"
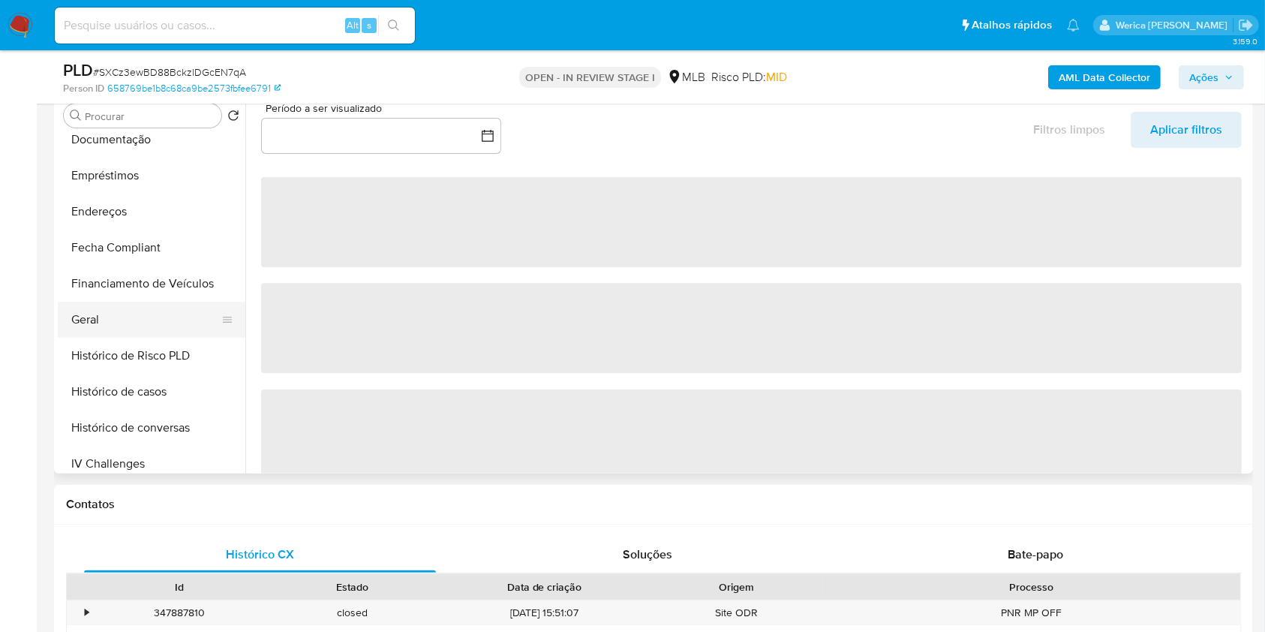
click at [120, 321] on button "Geral" at bounding box center [146, 320] width 176 height 36
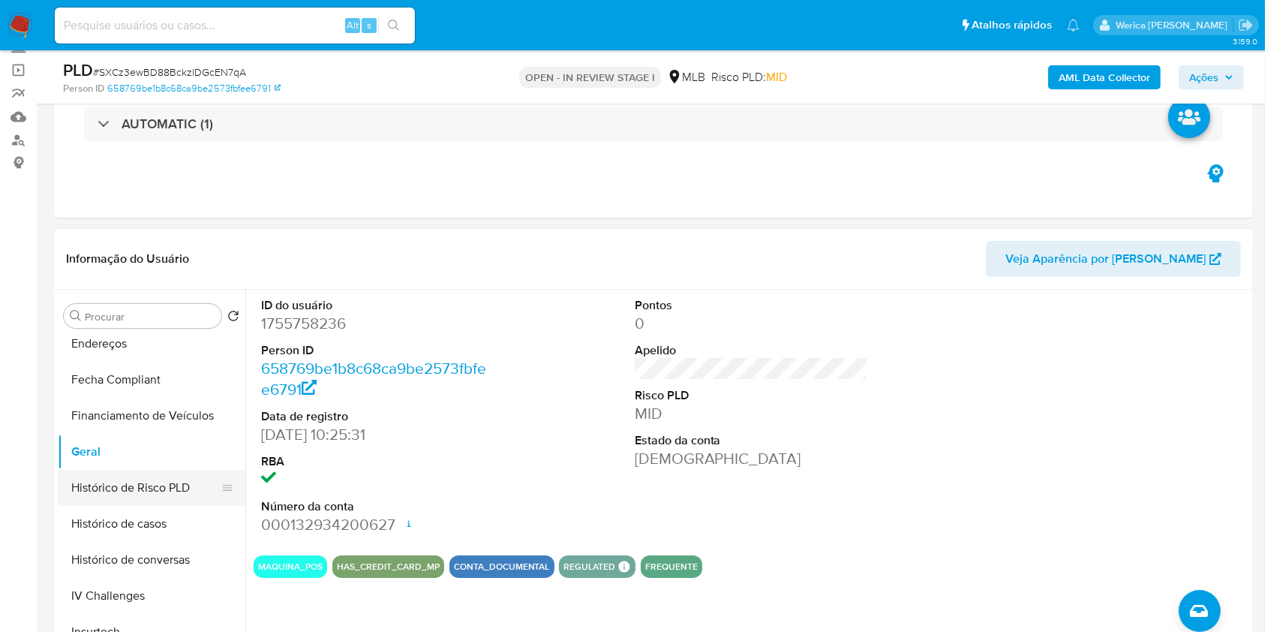
scroll to position [400, 0]
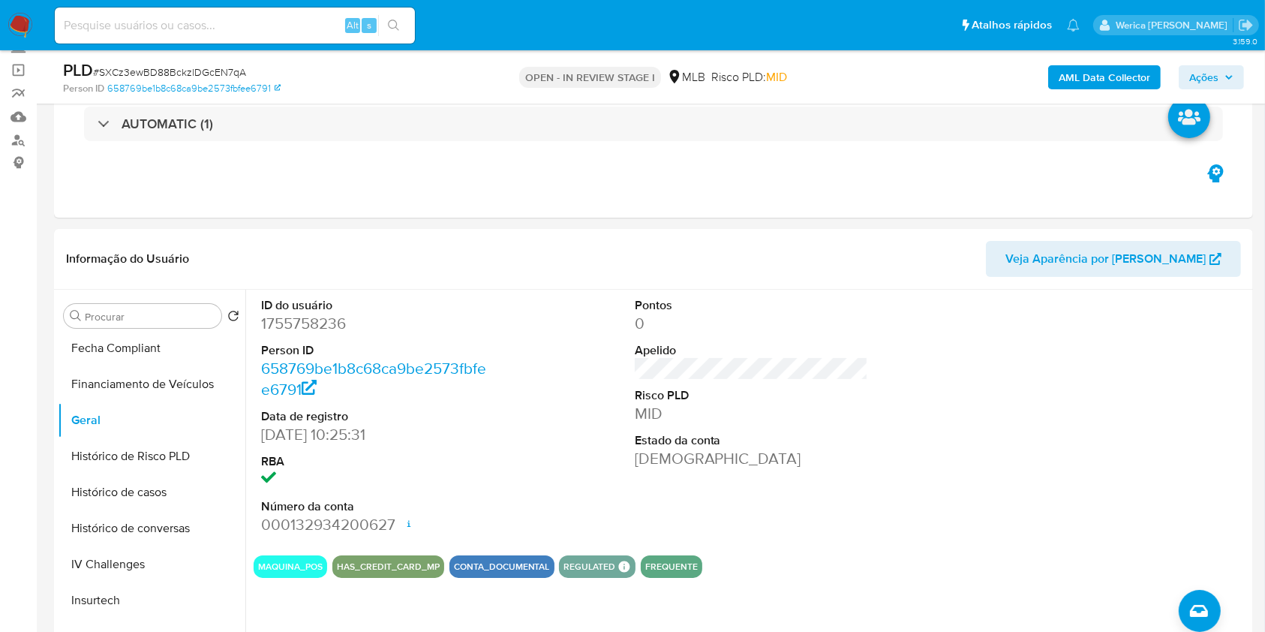
click at [293, 326] on dd "1755758236" at bounding box center [378, 323] width 234 height 21
copy dd "1755758236"
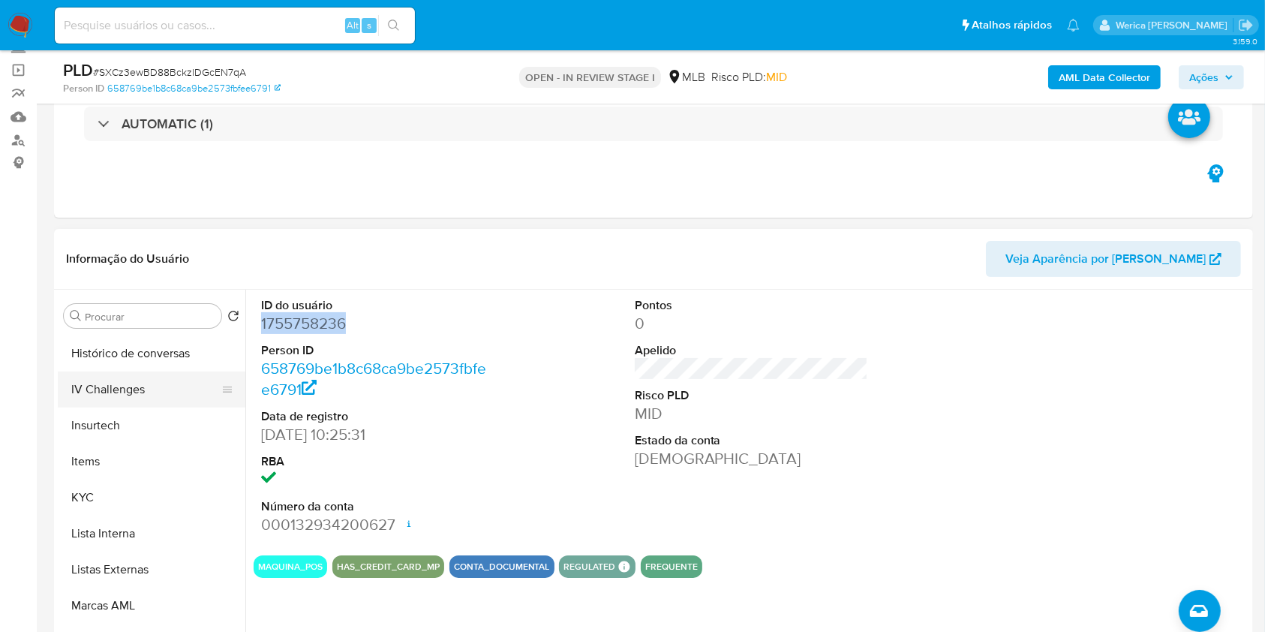
scroll to position [700, 0]
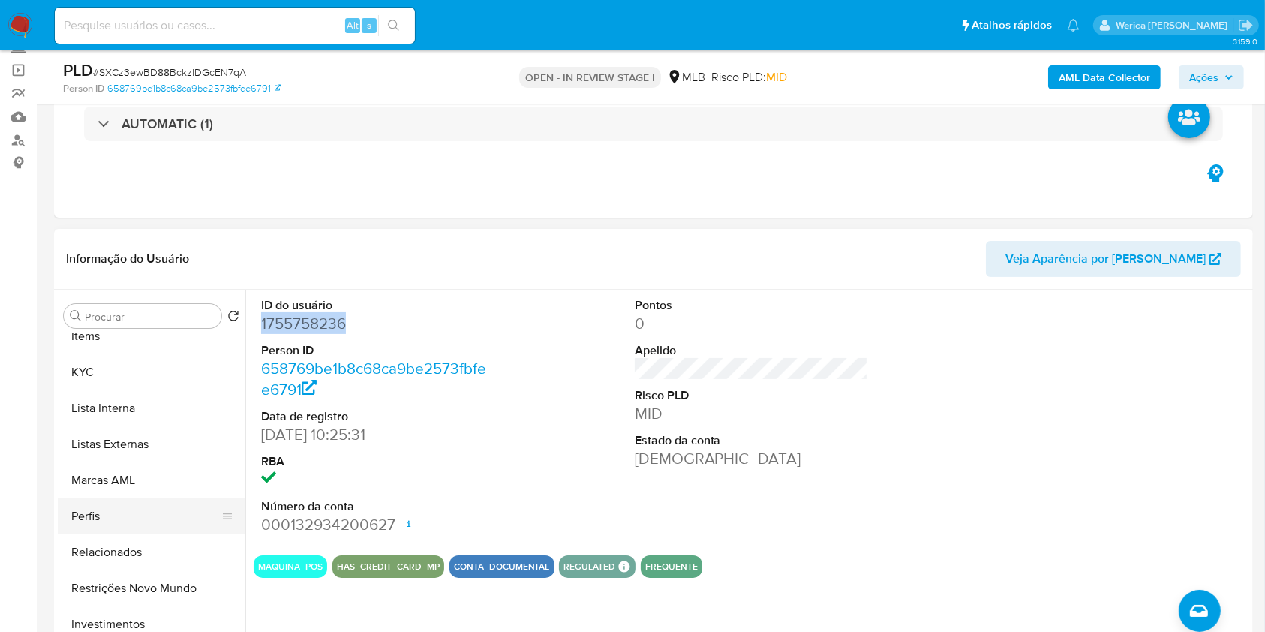
click at [125, 507] on button "Perfis" at bounding box center [146, 516] width 176 height 36
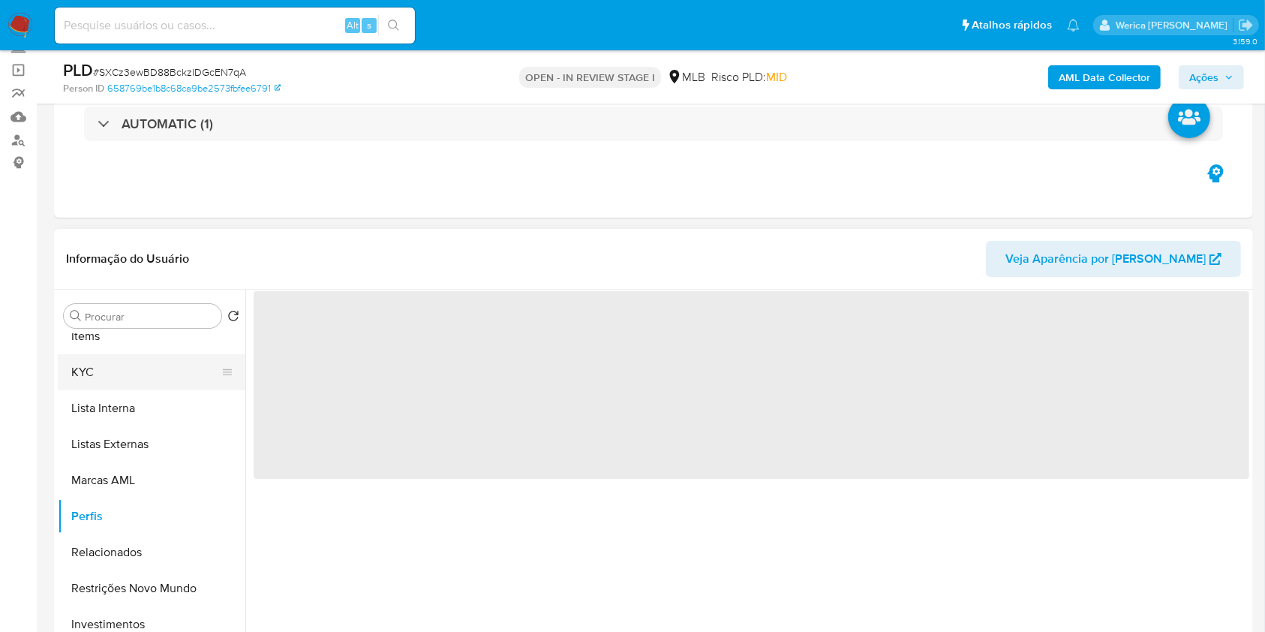
click at [107, 356] on button "KYC" at bounding box center [146, 372] width 176 height 36
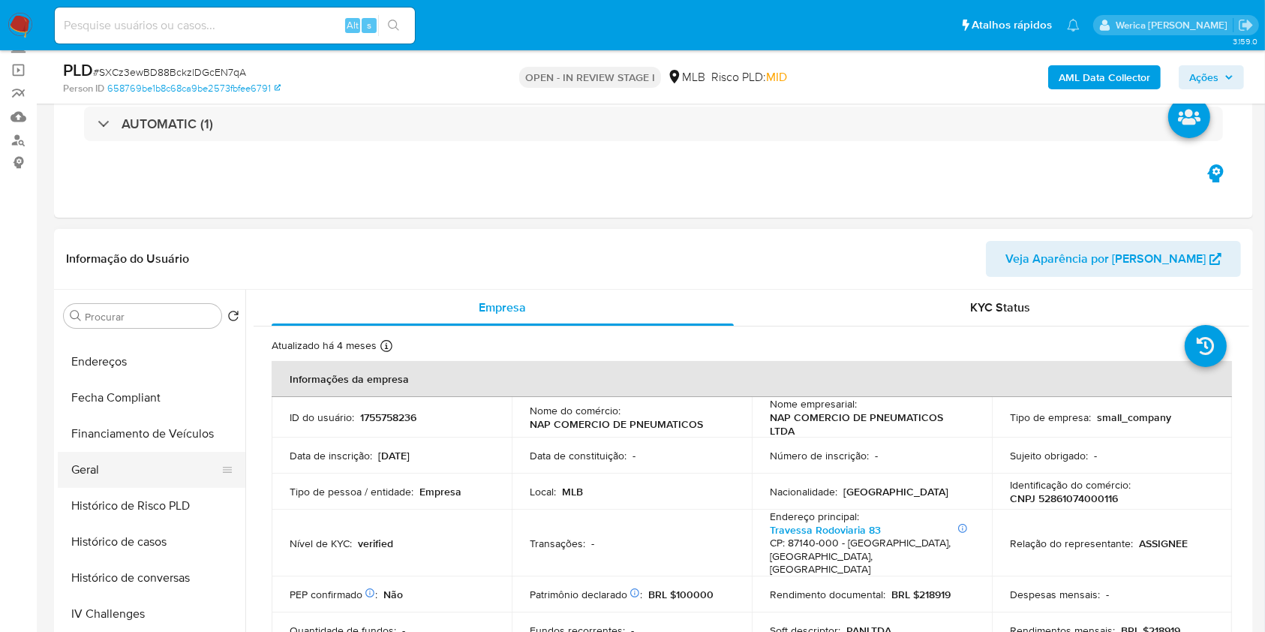
scroll to position [200, 0]
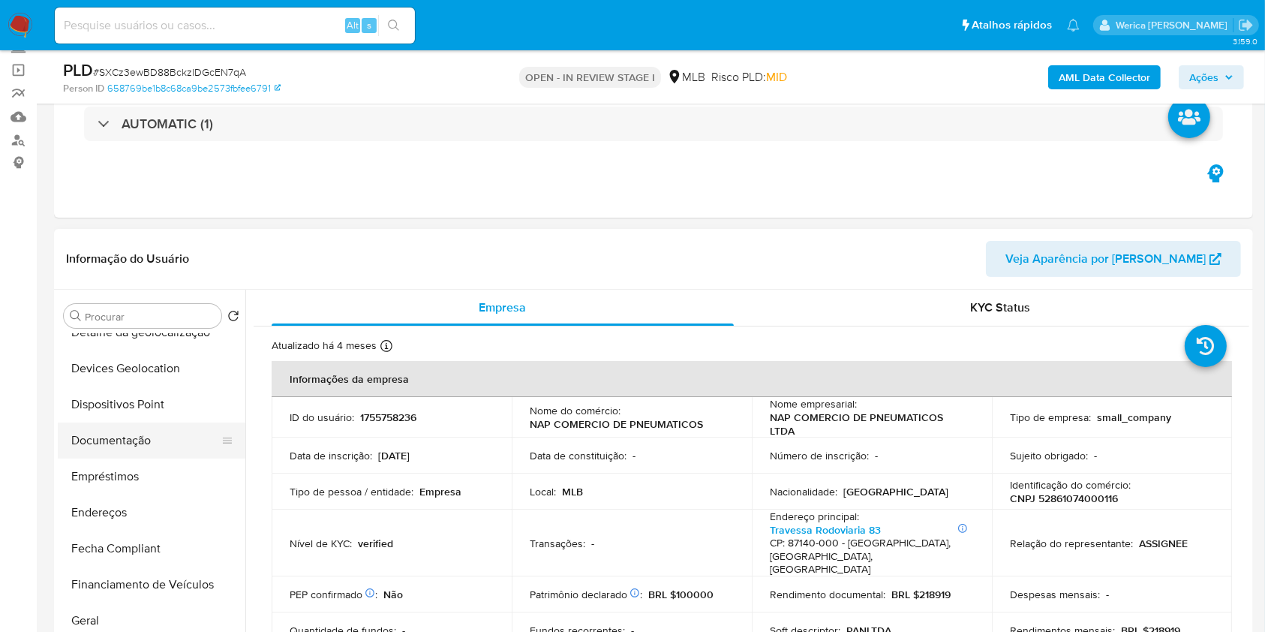
click at [149, 453] on button "Documentação" at bounding box center [146, 441] width 176 height 36
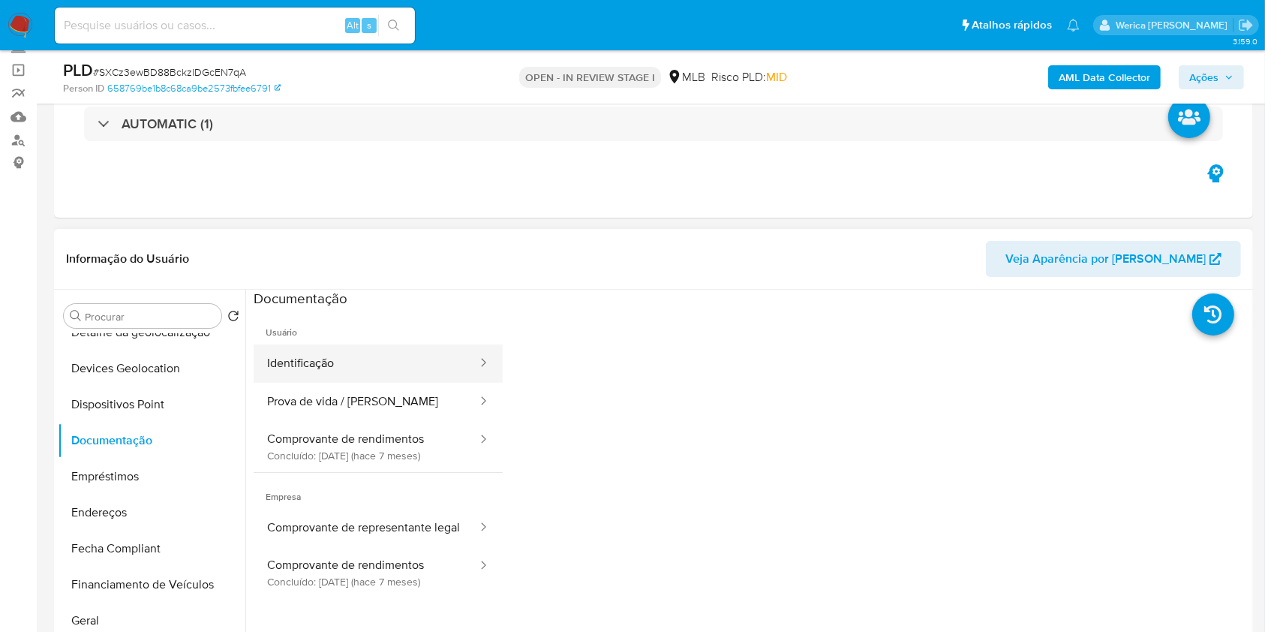
click at [374, 355] on button "Identificação" at bounding box center [366, 363] width 225 height 38
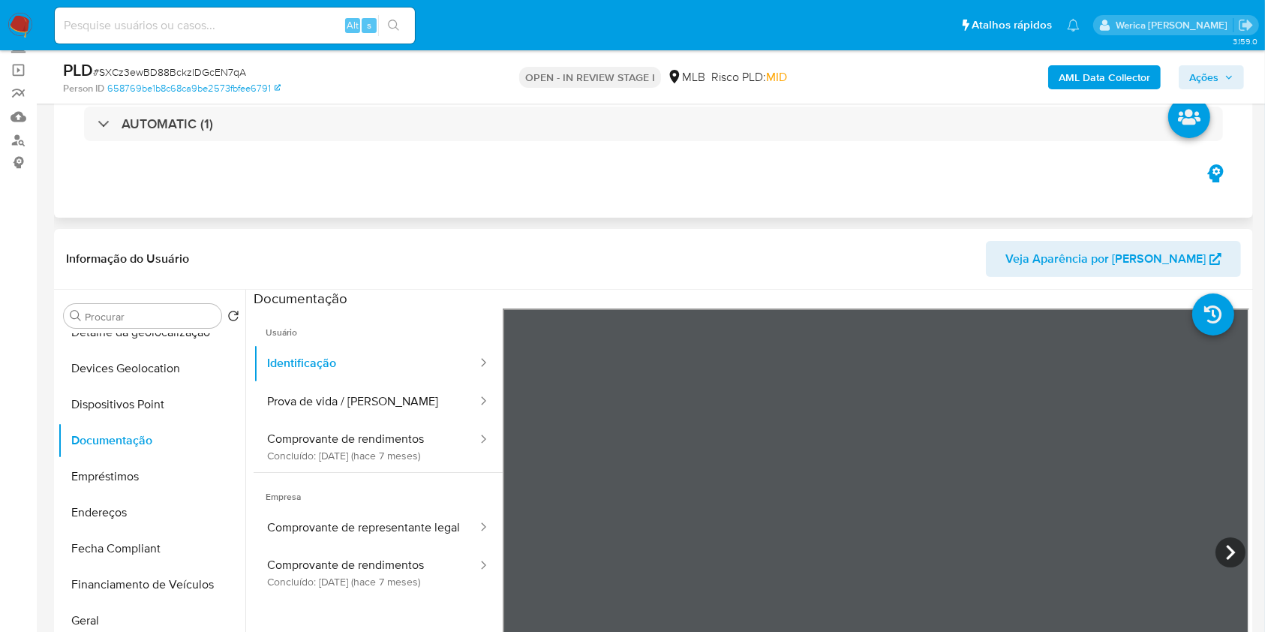
scroll to position [300, 0]
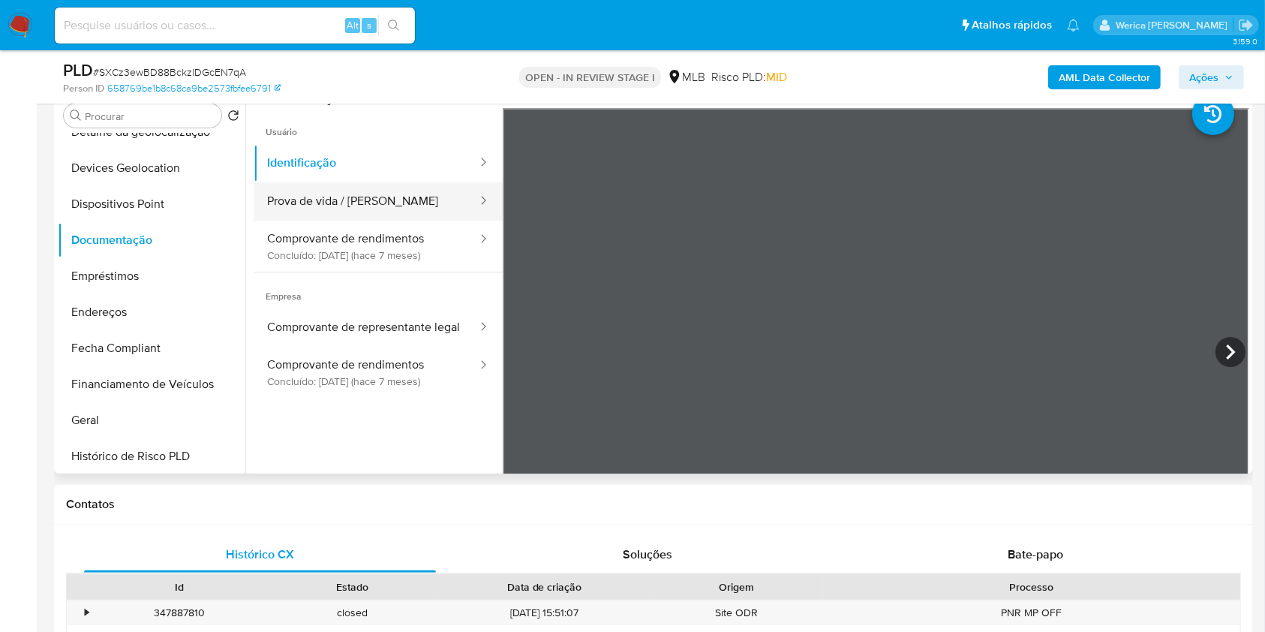
click at [389, 213] on button "Prova de vida / [PERSON_NAME]" at bounding box center [366, 201] width 225 height 38
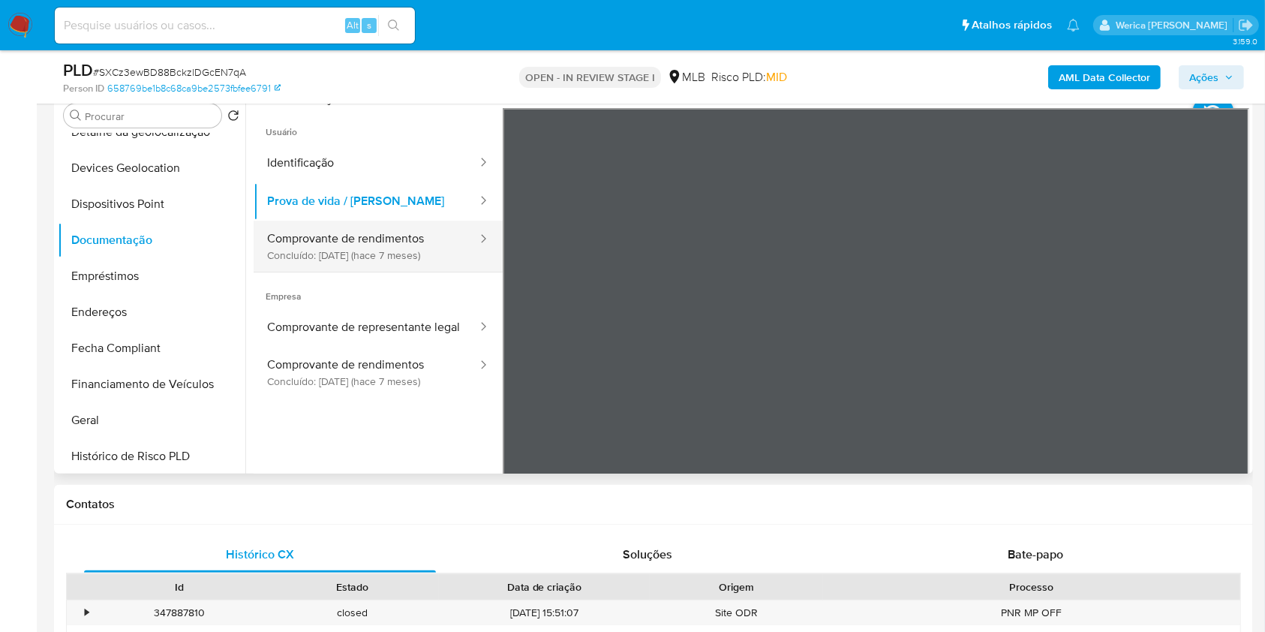
click at [409, 261] on button "Comprovante de rendimentos Concluído: [DATE] (hace 7 meses)" at bounding box center [366, 246] width 225 height 51
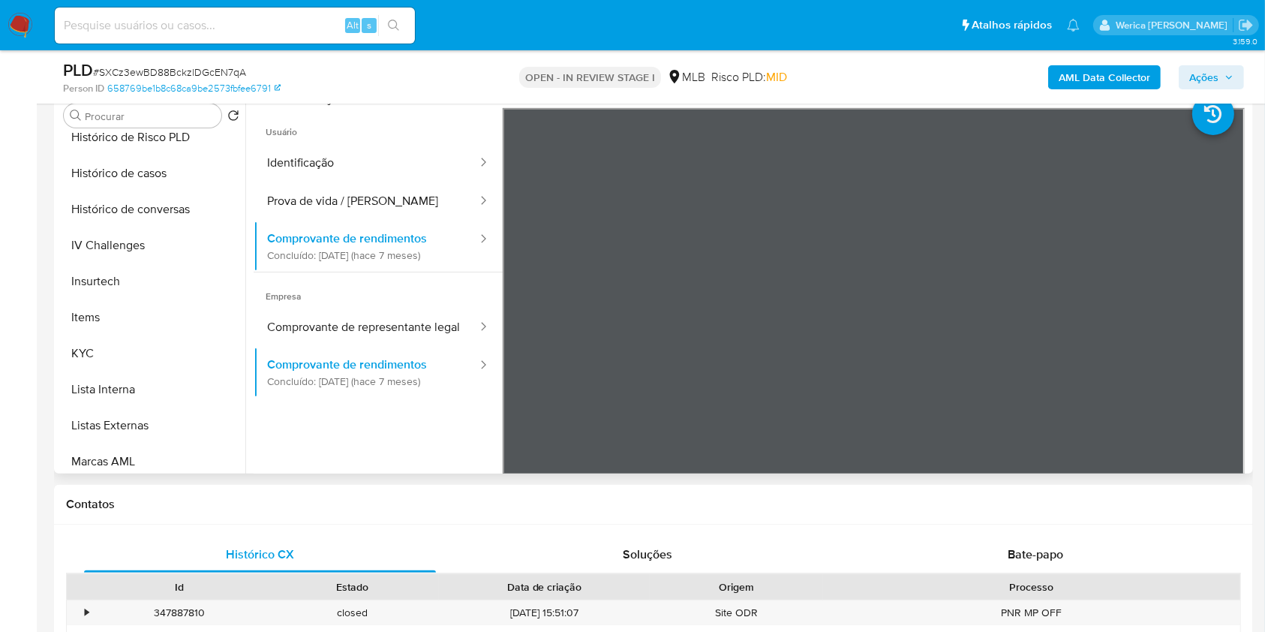
scroll to position [700, 0]
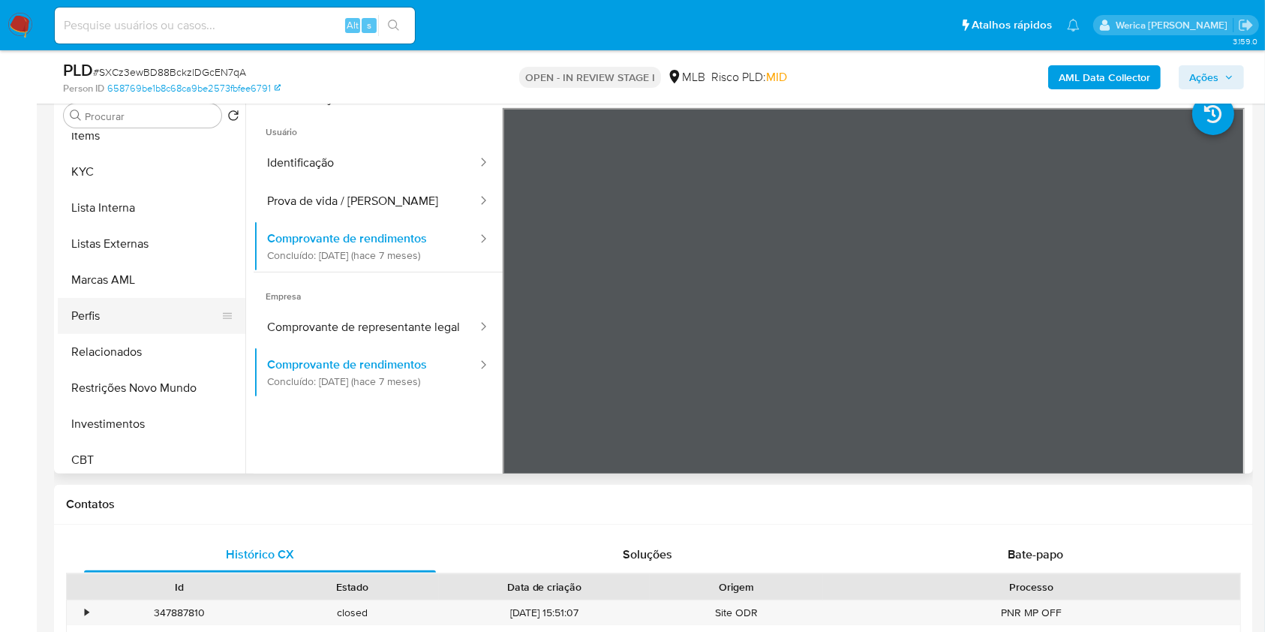
click at [155, 303] on button "Perfis" at bounding box center [146, 316] width 176 height 36
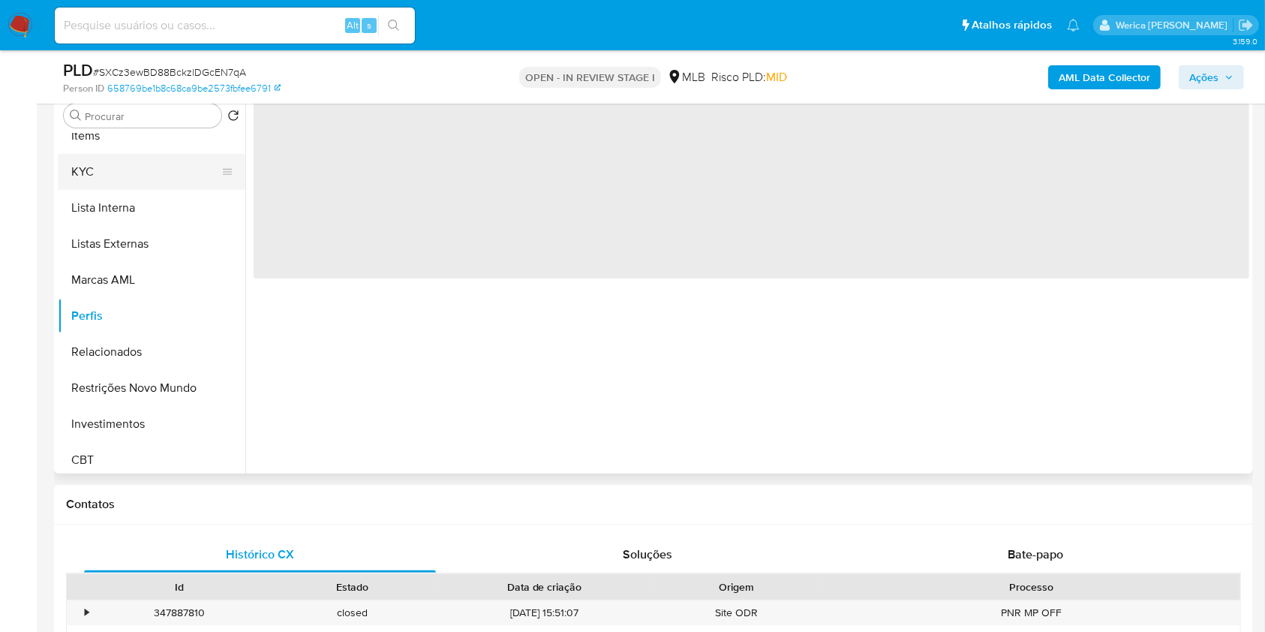
click at [89, 173] on button "KYC" at bounding box center [146, 172] width 176 height 36
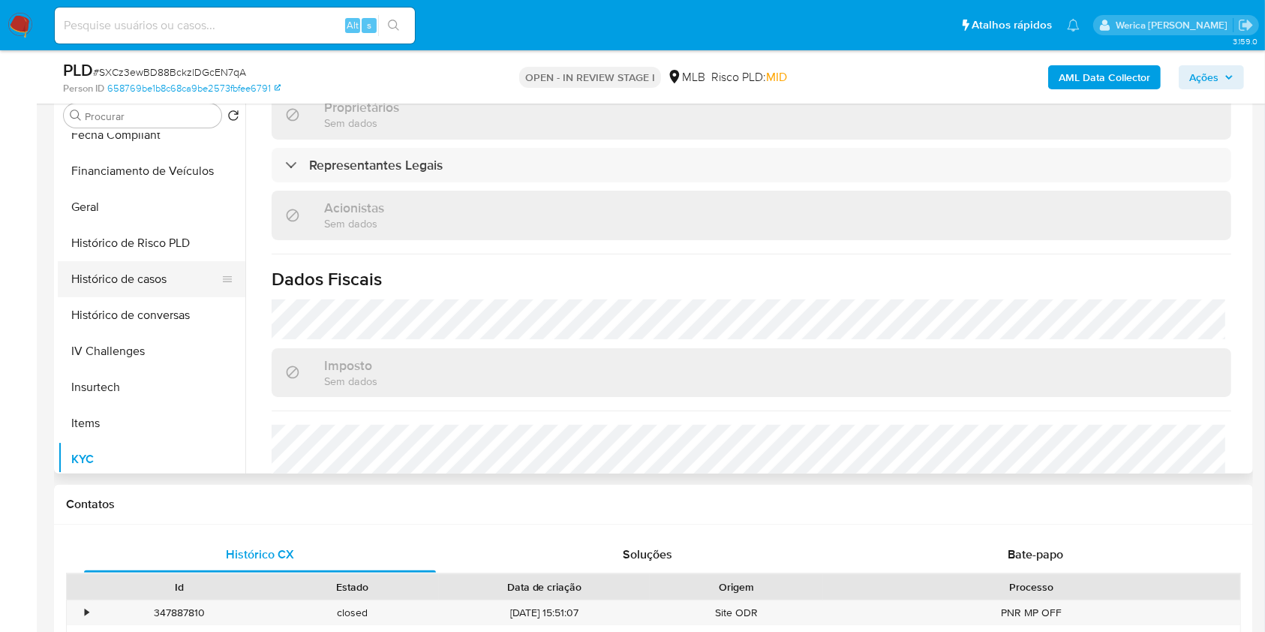
scroll to position [300, 0]
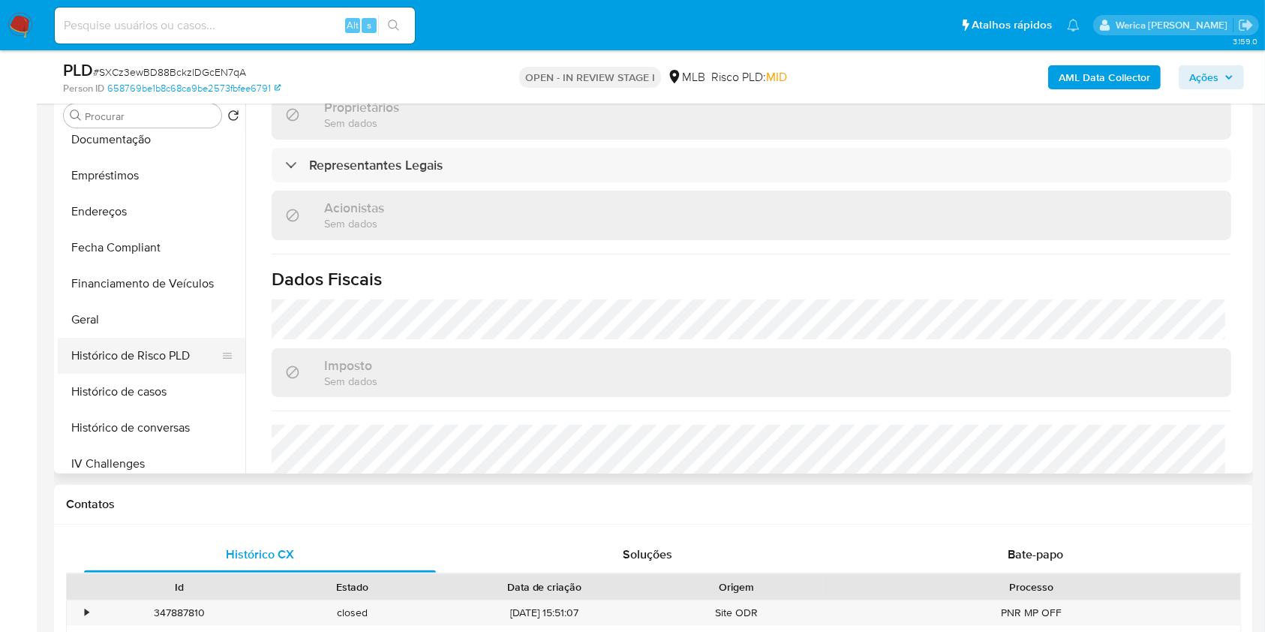
click at [156, 341] on button "Histórico de Risco PLD" at bounding box center [146, 356] width 176 height 36
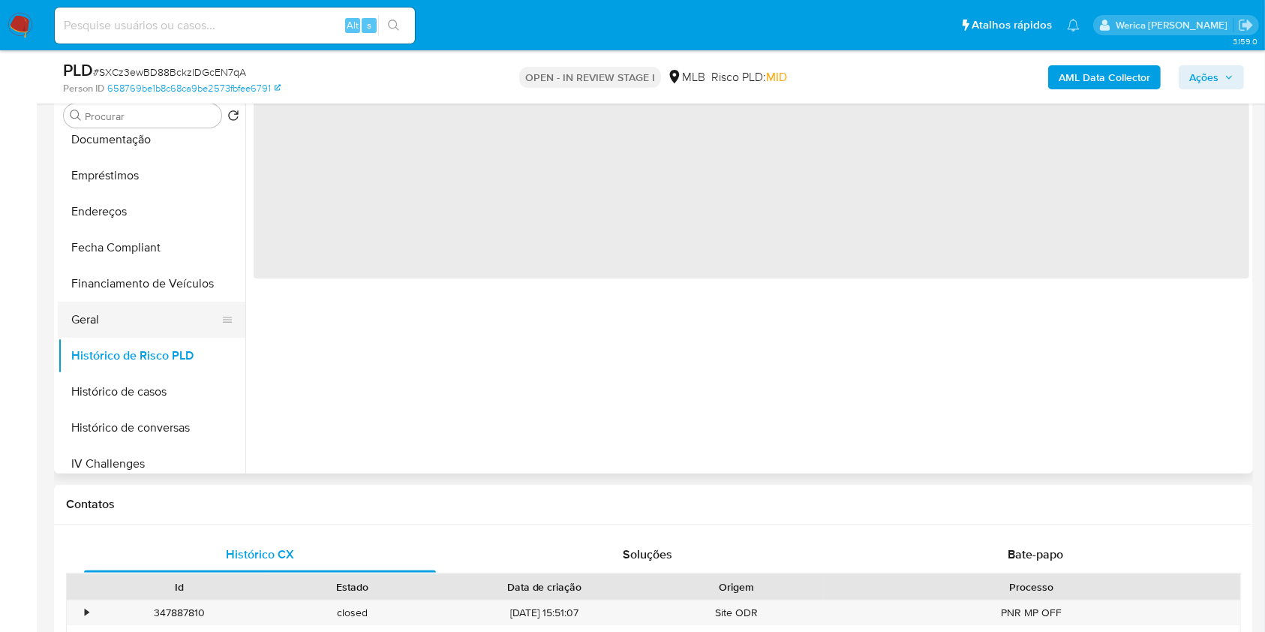
scroll to position [0, 0]
click at [150, 311] on button "Geral" at bounding box center [146, 320] width 176 height 36
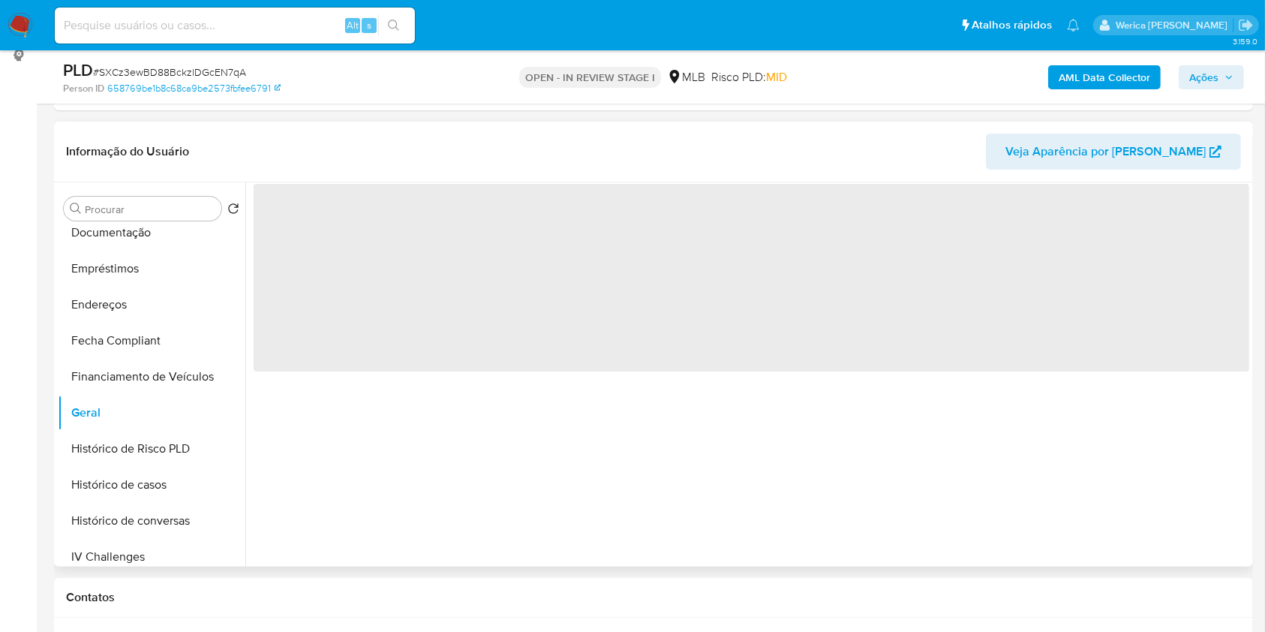
scroll to position [100, 0]
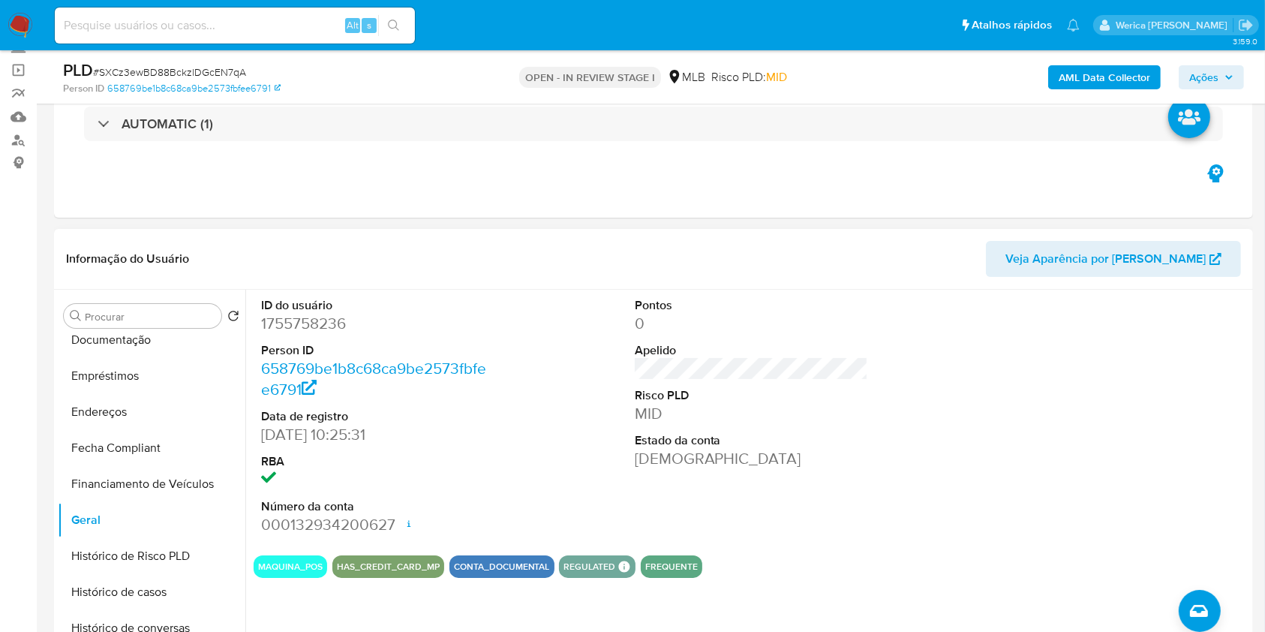
click at [1170, 459] on div at bounding box center [1124, 417] width 249 height 254
click at [1145, 417] on div at bounding box center [1124, 417] width 249 height 254
click at [1141, 494] on div at bounding box center [1124, 417] width 249 height 254
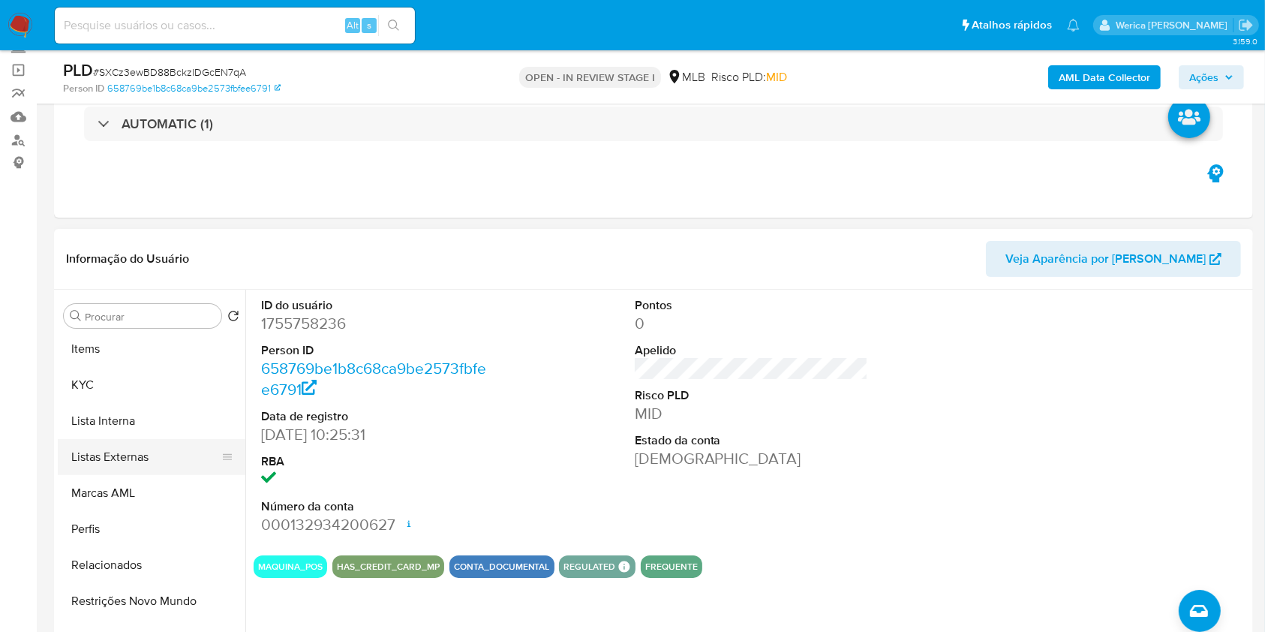
scroll to position [700, 0]
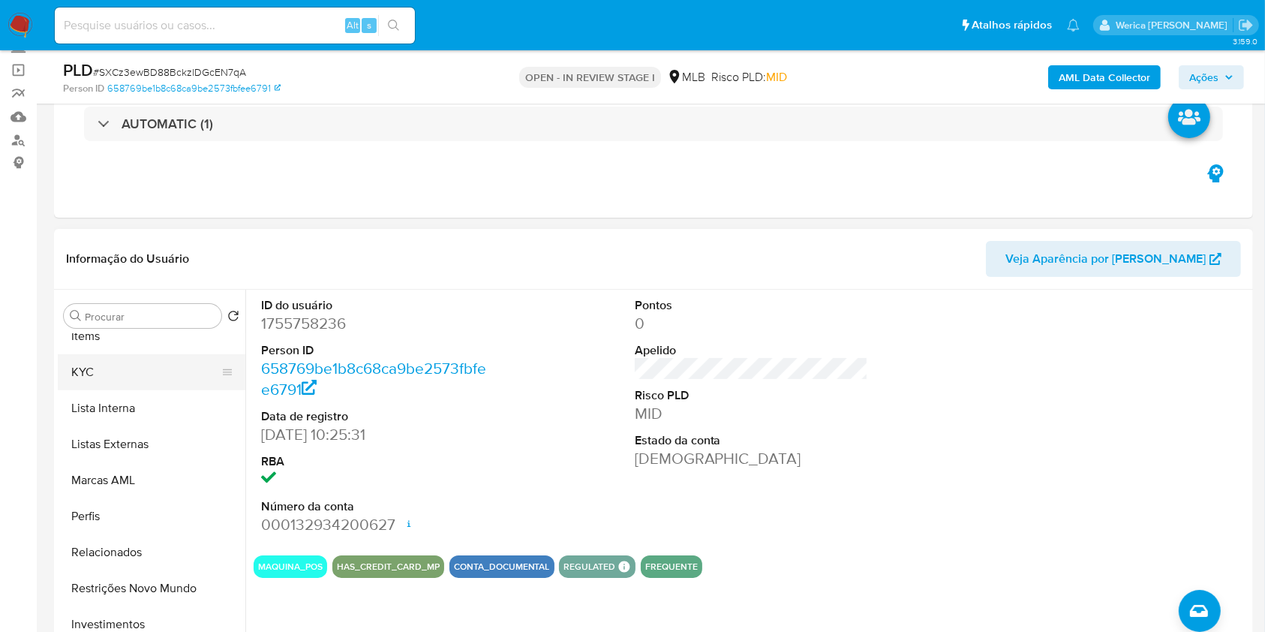
click at [137, 375] on button "KYC" at bounding box center [146, 372] width 176 height 36
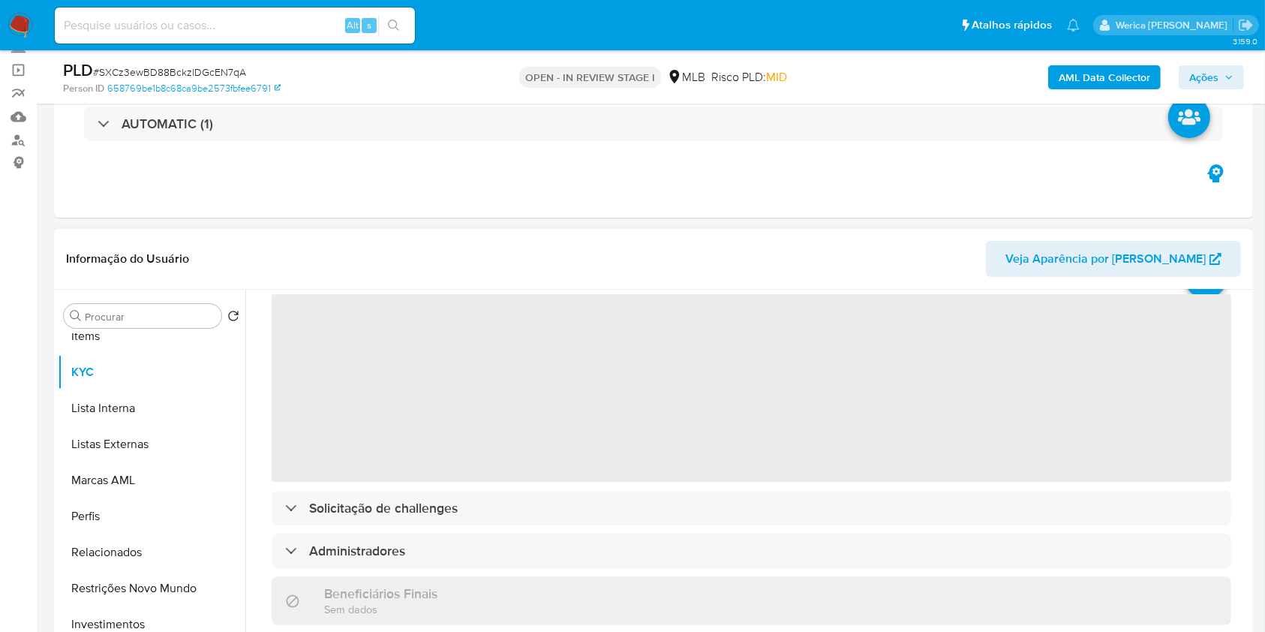
scroll to position [100, 0]
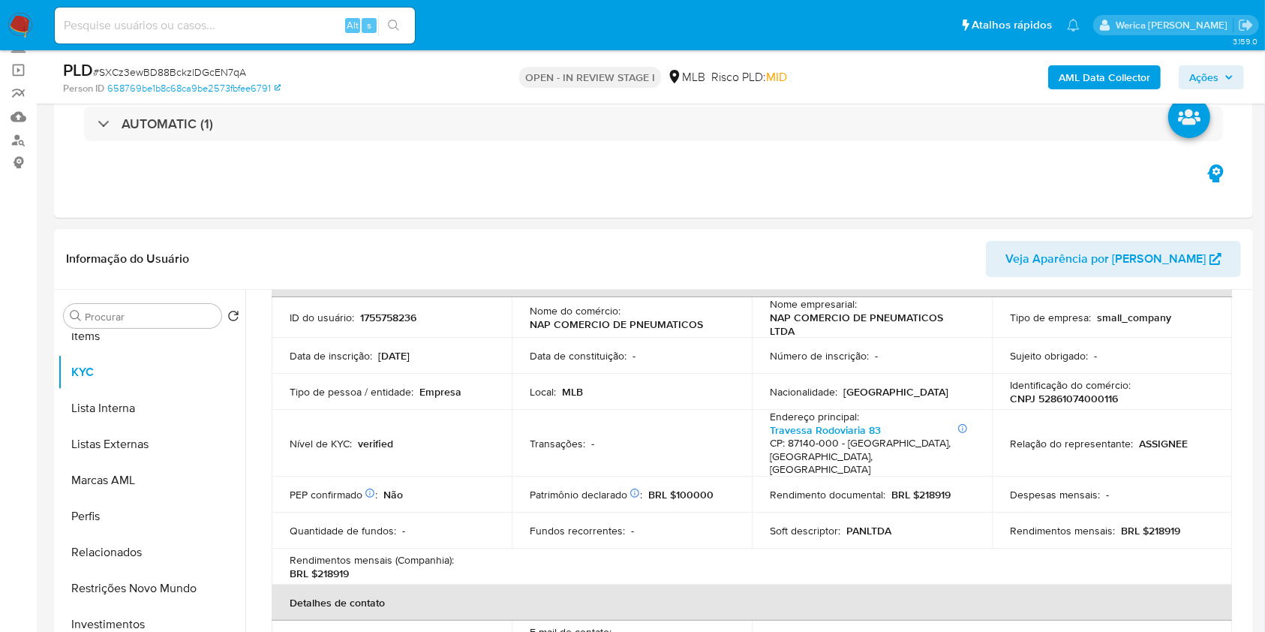
click at [1129, 513] on td "Rendimentos mensais : BRL $218919" at bounding box center [1112, 531] width 240 height 36
click at [1122, 496] on td "Despesas mensais : -" at bounding box center [1112, 495] width 240 height 36
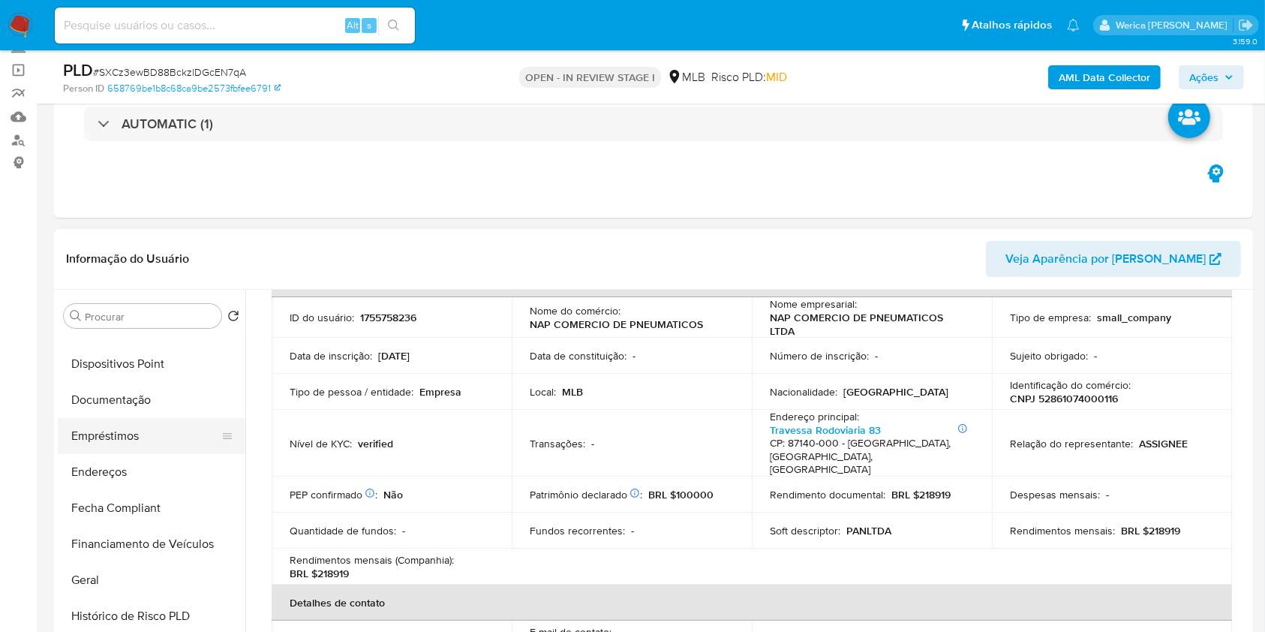
scroll to position [200, 0]
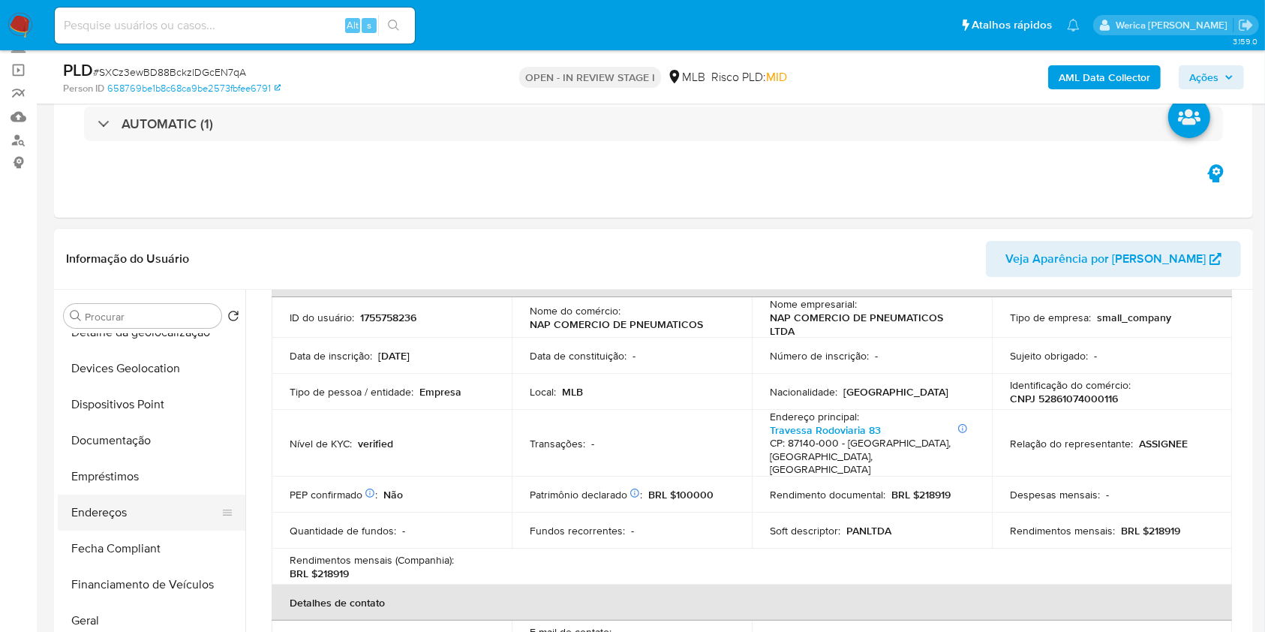
click at [145, 510] on button "Endereços" at bounding box center [146, 513] width 176 height 36
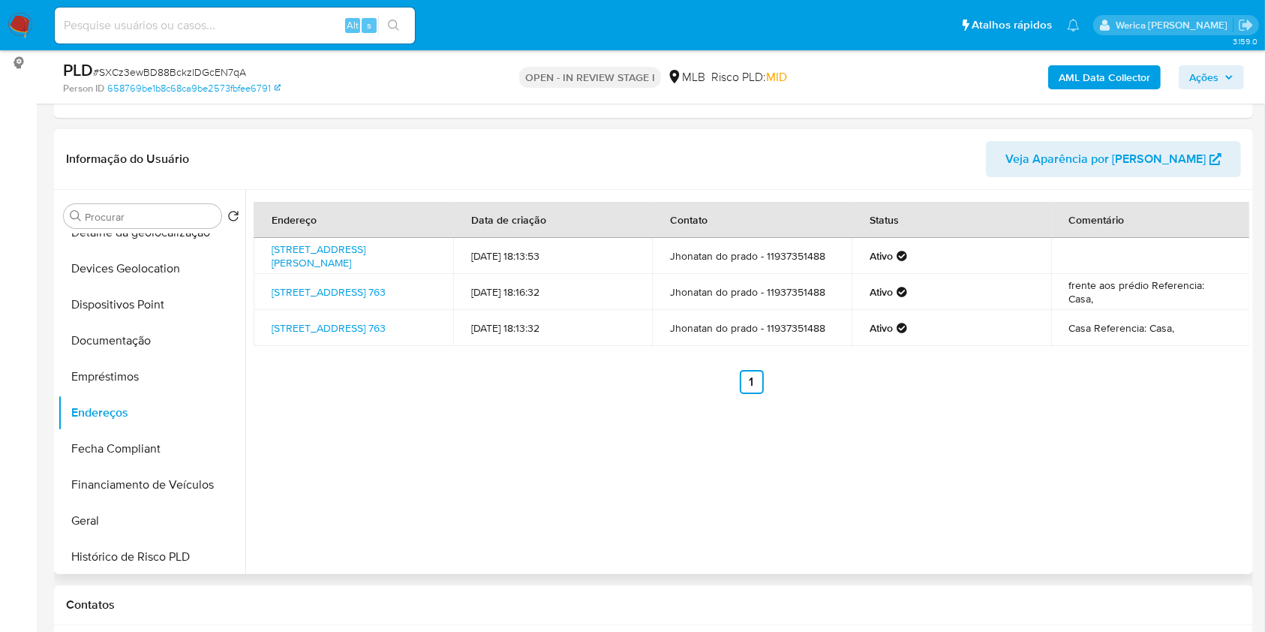
click at [1125, 546] on div "Endereço Data de criação Contato Status Comentário [STREET_ADDRESS][PERSON_NAME…" at bounding box center [747, 382] width 1004 height 384
click at [1112, 553] on div "Endereço Data de criação Contato Status Comentário [STREET_ADDRESS][PERSON_NAME…" at bounding box center [747, 382] width 1004 height 384
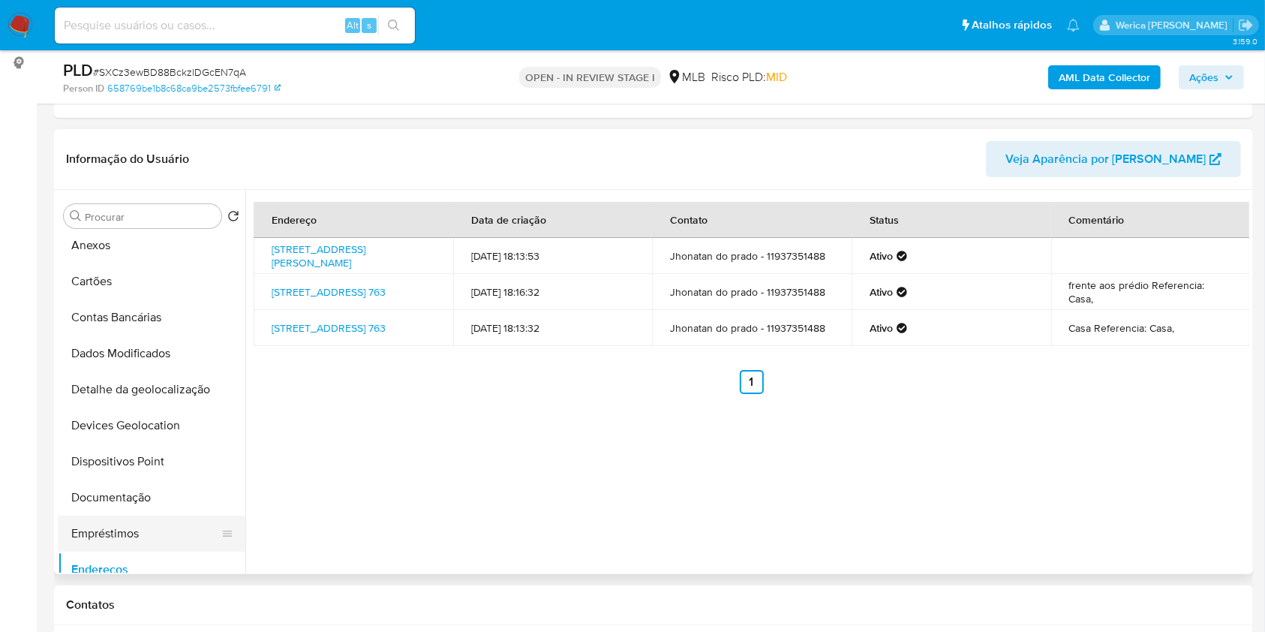
scroll to position [0, 0]
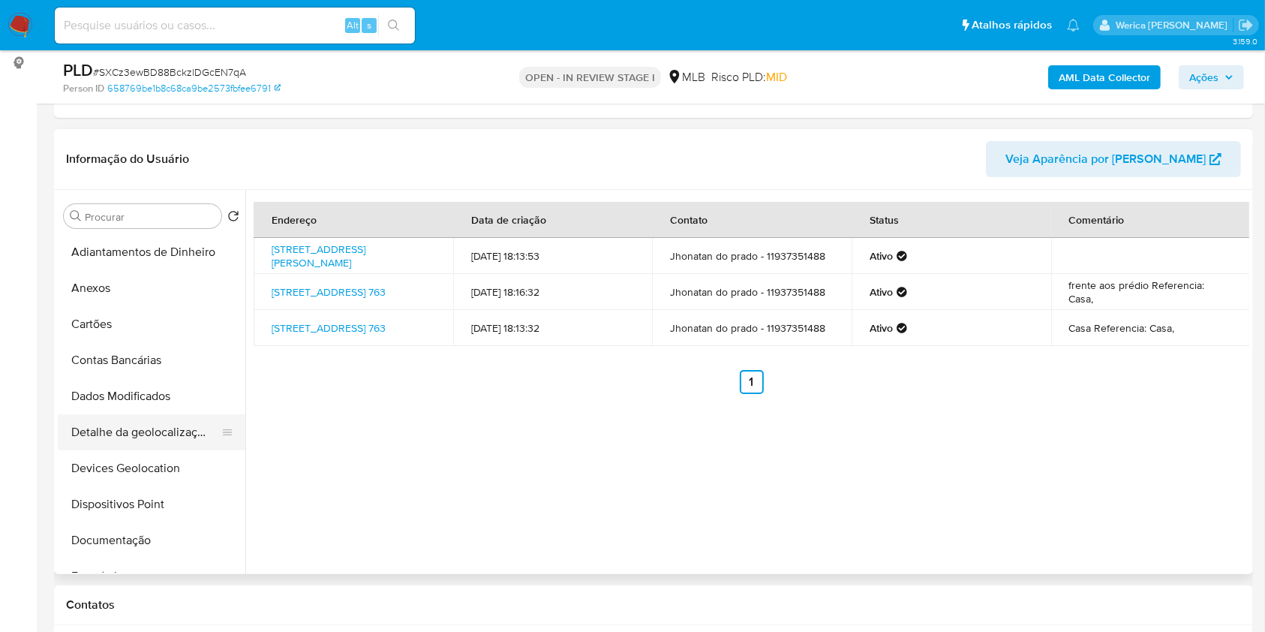
click at [167, 444] on button "Detalhe da geolocalização" at bounding box center [146, 432] width 176 height 36
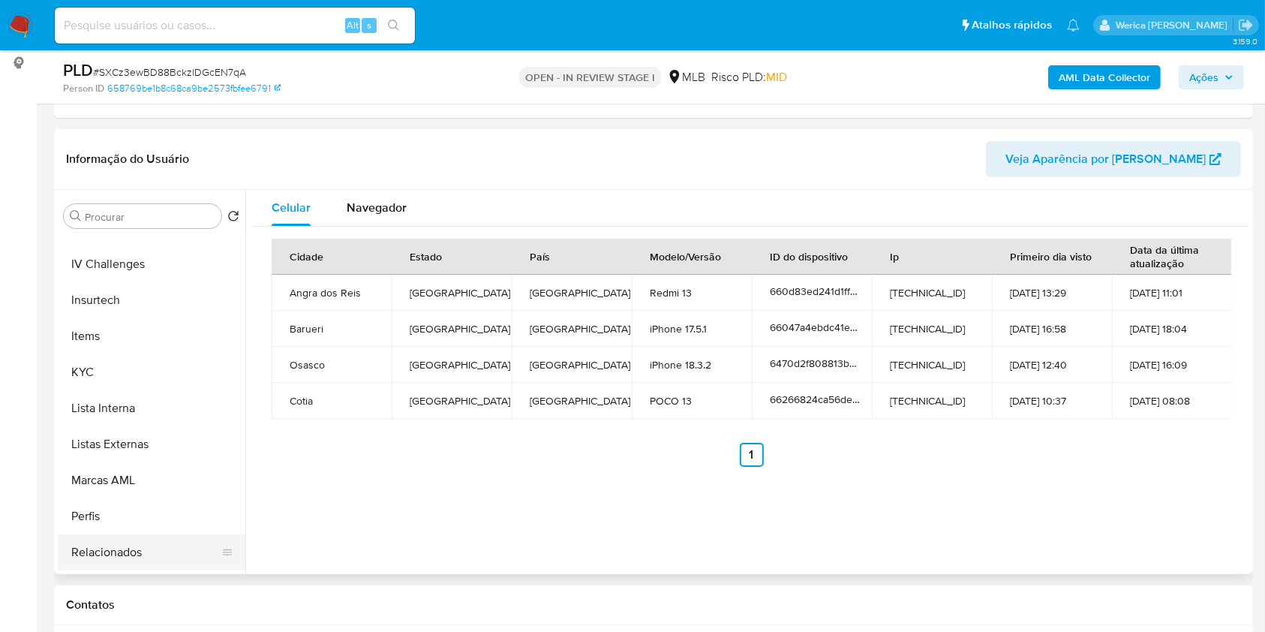
click at [137, 545] on button "Relacionados" at bounding box center [146, 552] width 176 height 36
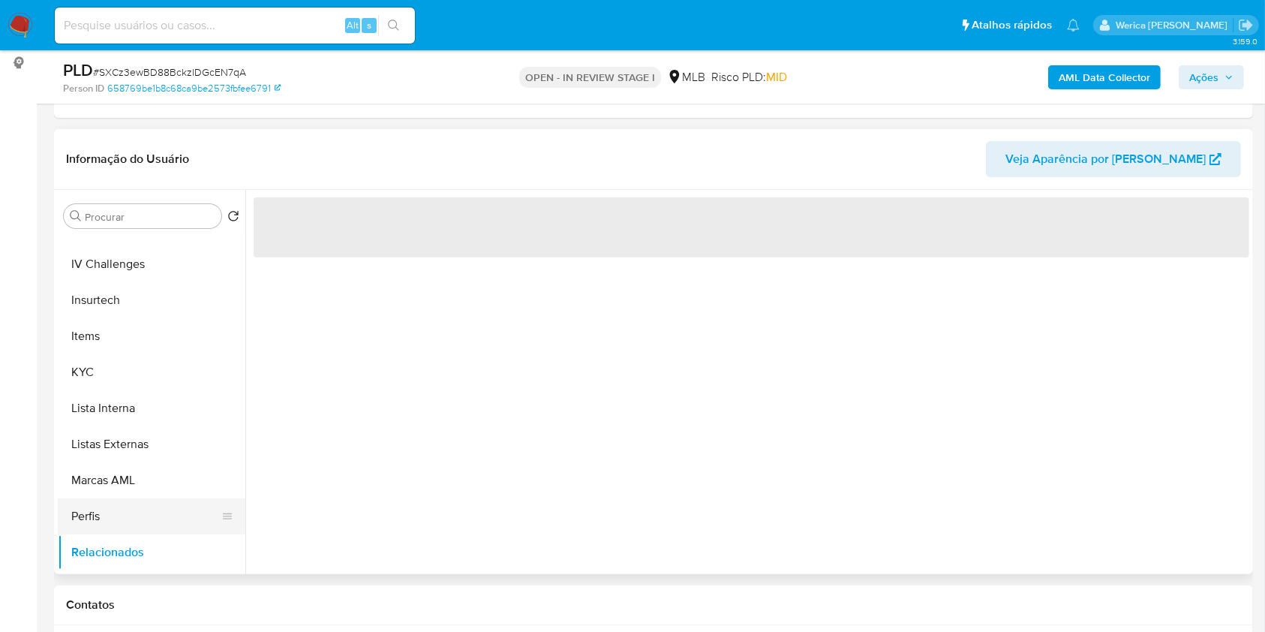
scroll to position [706, 0]
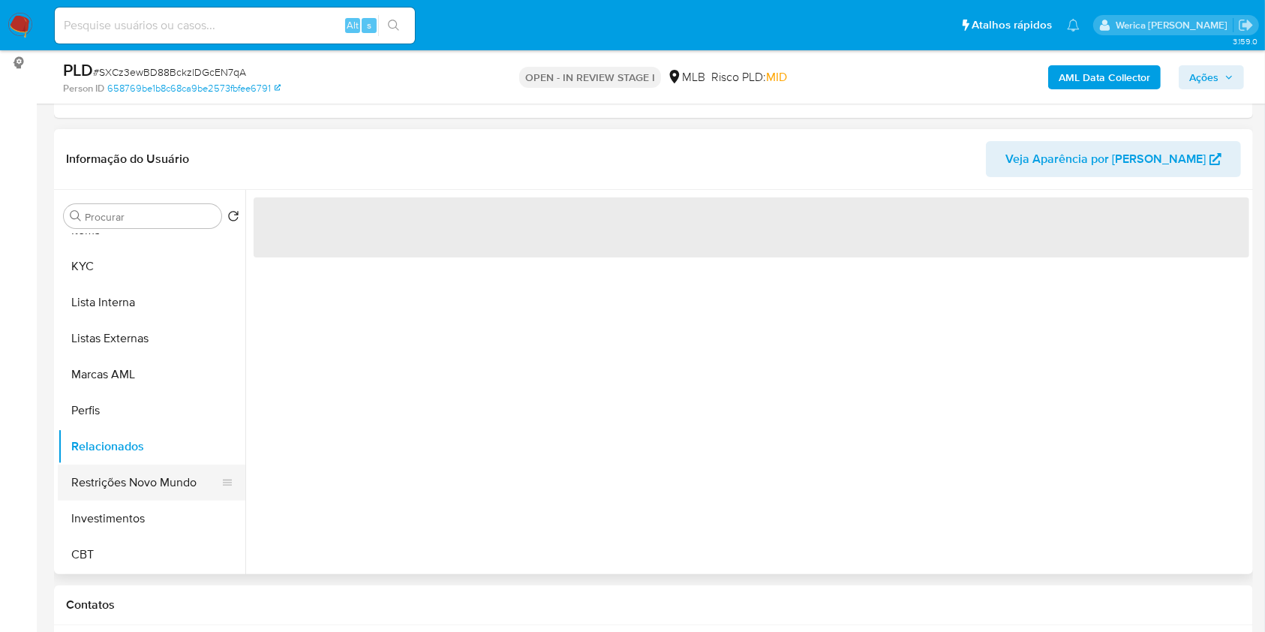
click at [125, 480] on button "Restrições Novo Mundo" at bounding box center [146, 483] width 176 height 36
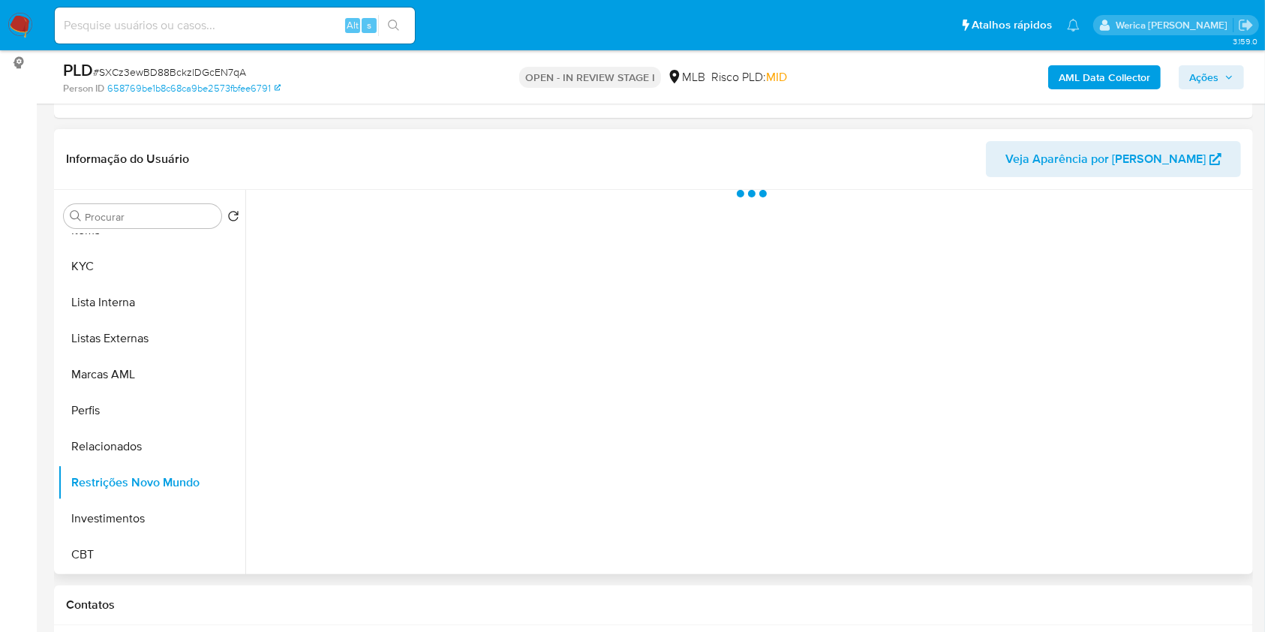
click at [278, 308] on div at bounding box center [747, 382] width 1004 height 384
click at [387, 236] on div at bounding box center [747, 382] width 1004 height 384
click at [419, 215] on div at bounding box center [747, 382] width 1004 height 384
click at [459, 229] on div at bounding box center [747, 382] width 1004 height 384
click at [455, 206] on button "Alterar status do usuário" at bounding box center [529, 210] width 170 height 40
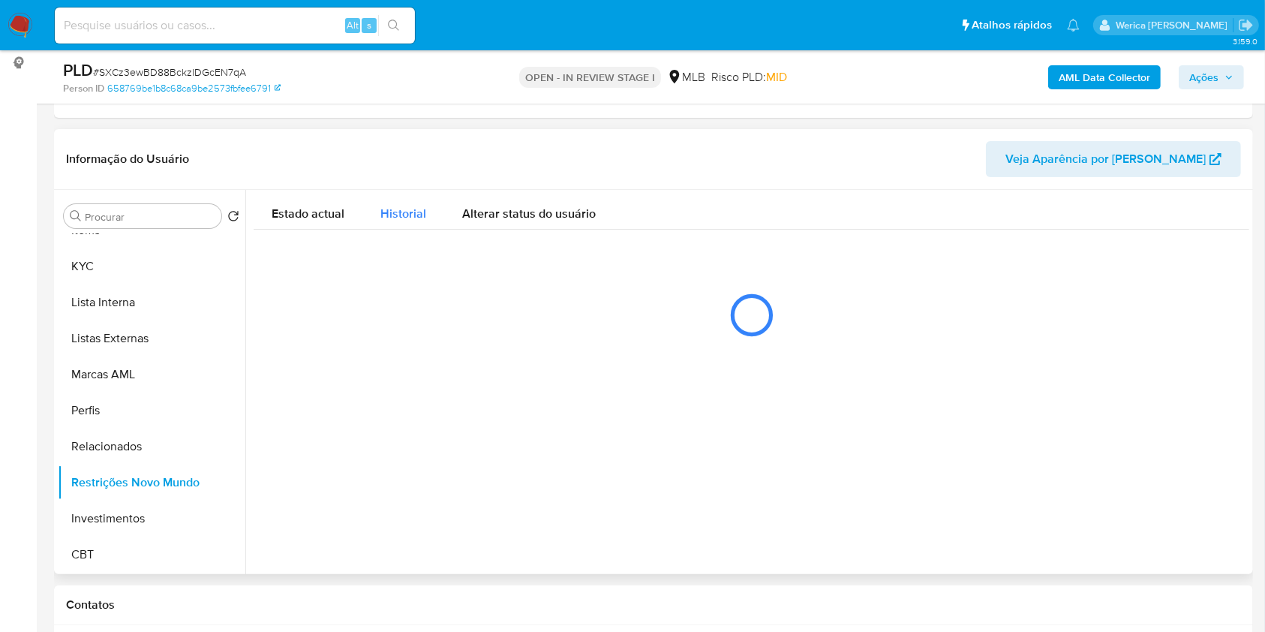
click at [413, 200] on div "Historial" at bounding box center [403, 210] width 46 height 40
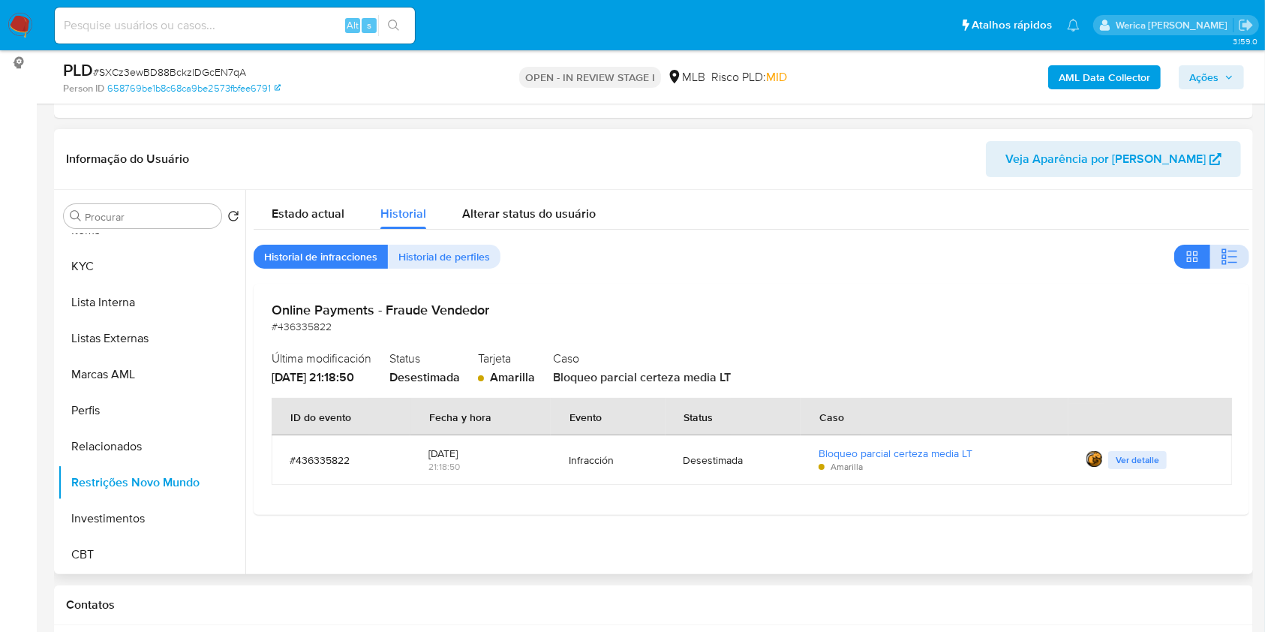
click at [1223, 258] on icon "button" at bounding box center [1230, 257] width 18 height 18
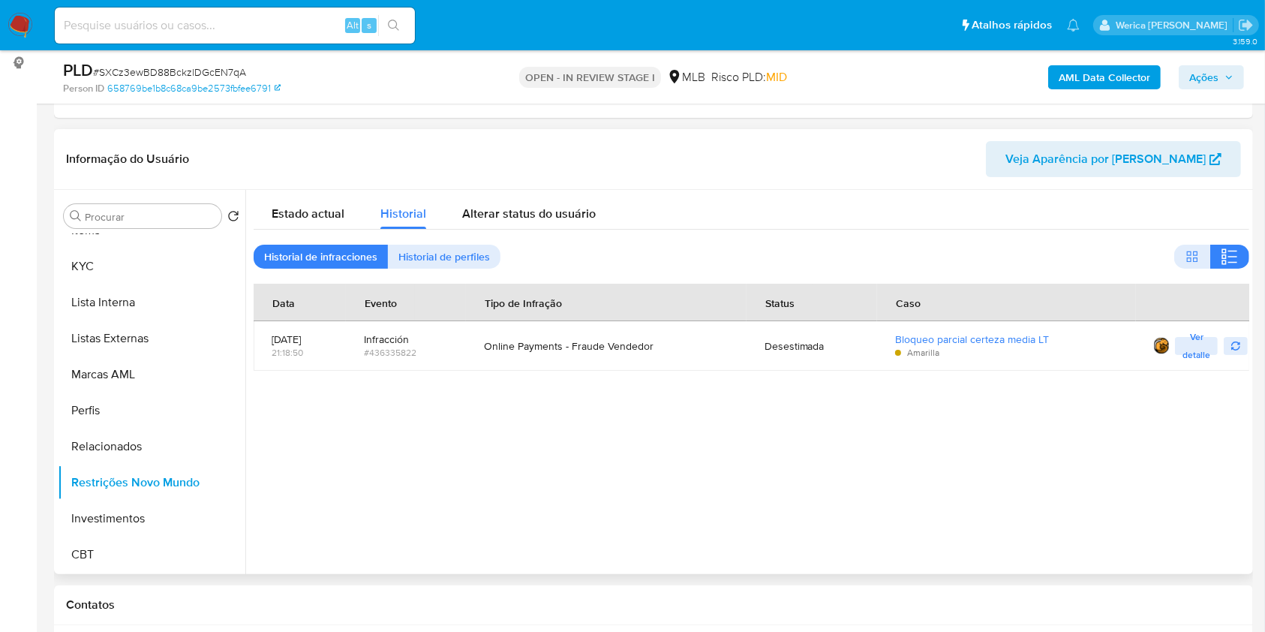
click at [1177, 530] on div at bounding box center [747, 382] width 1004 height 384
click at [1162, 539] on div at bounding box center [747, 382] width 1004 height 384
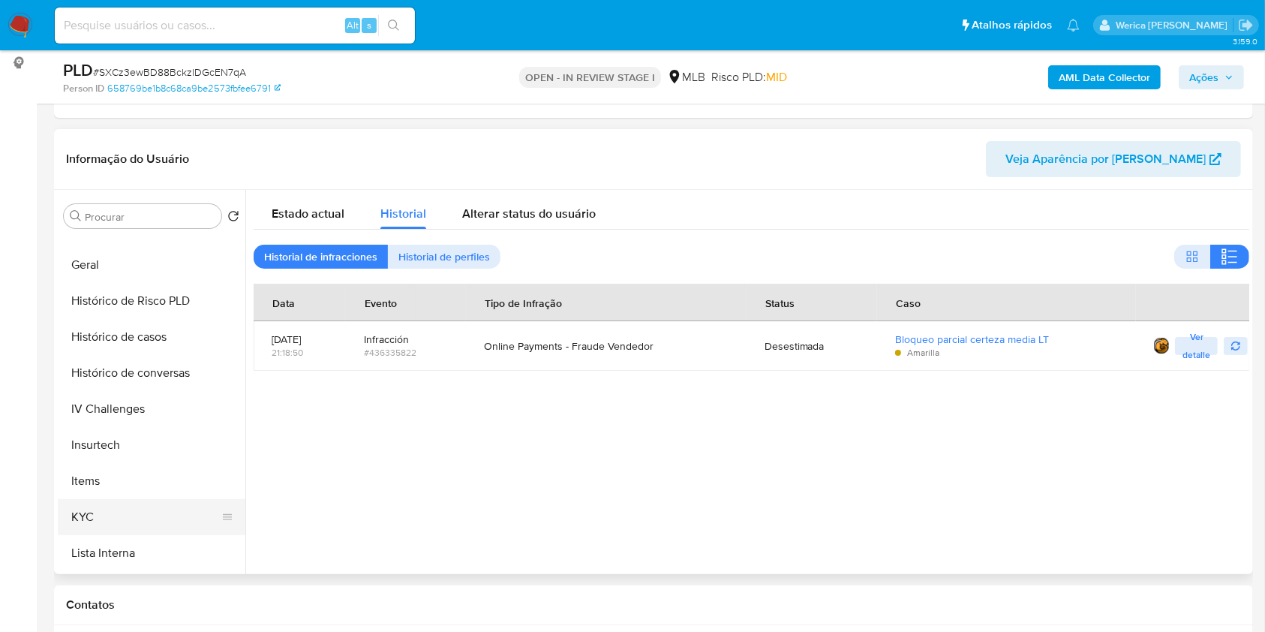
scroll to position [206, 0]
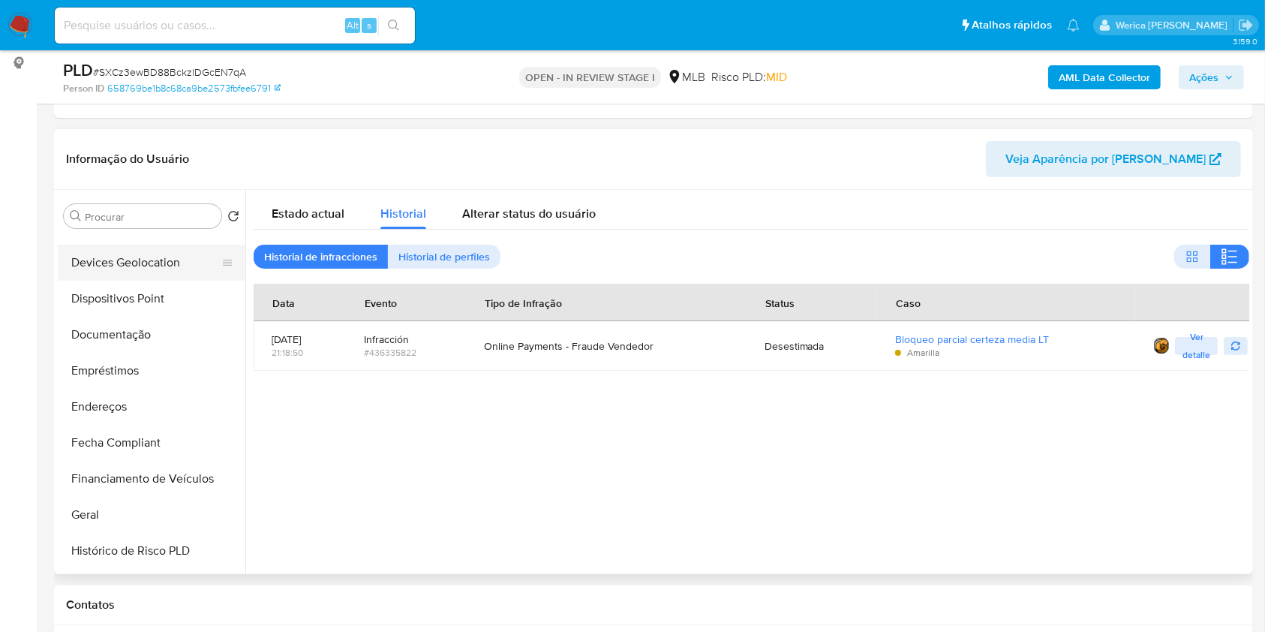
click at [149, 261] on button "Devices Geolocation" at bounding box center [146, 263] width 176 height 36
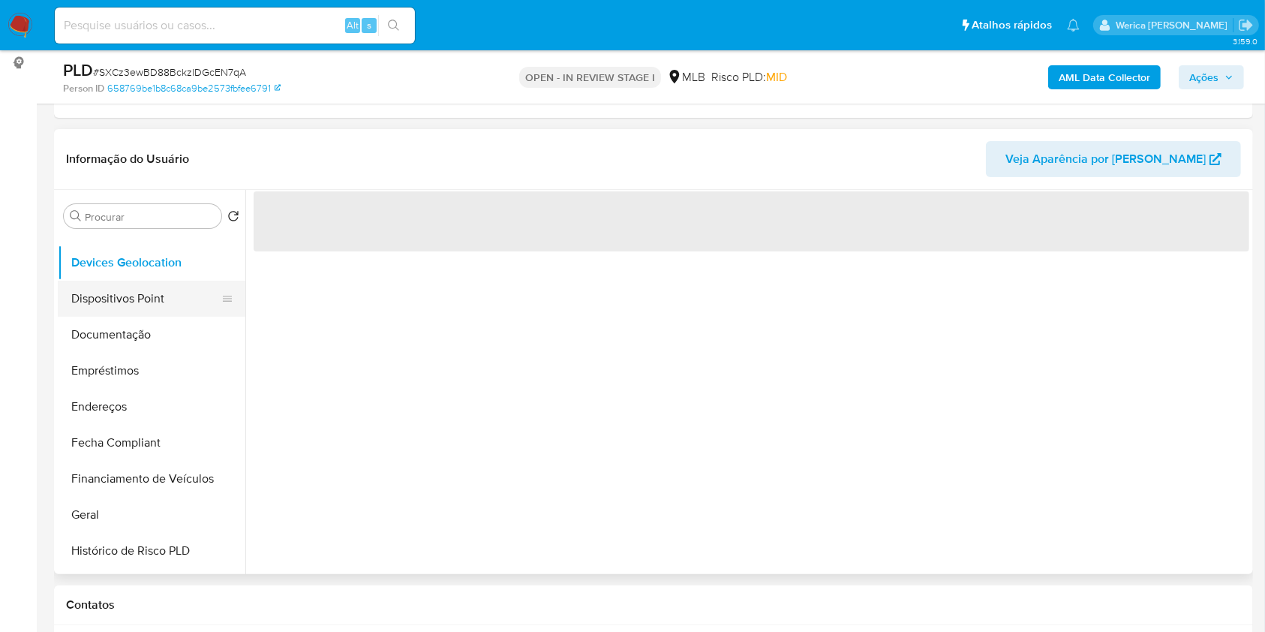
click at [134, 309] on button "Dispositivos Point" at bounding box center [146, 299] width 176 height 36
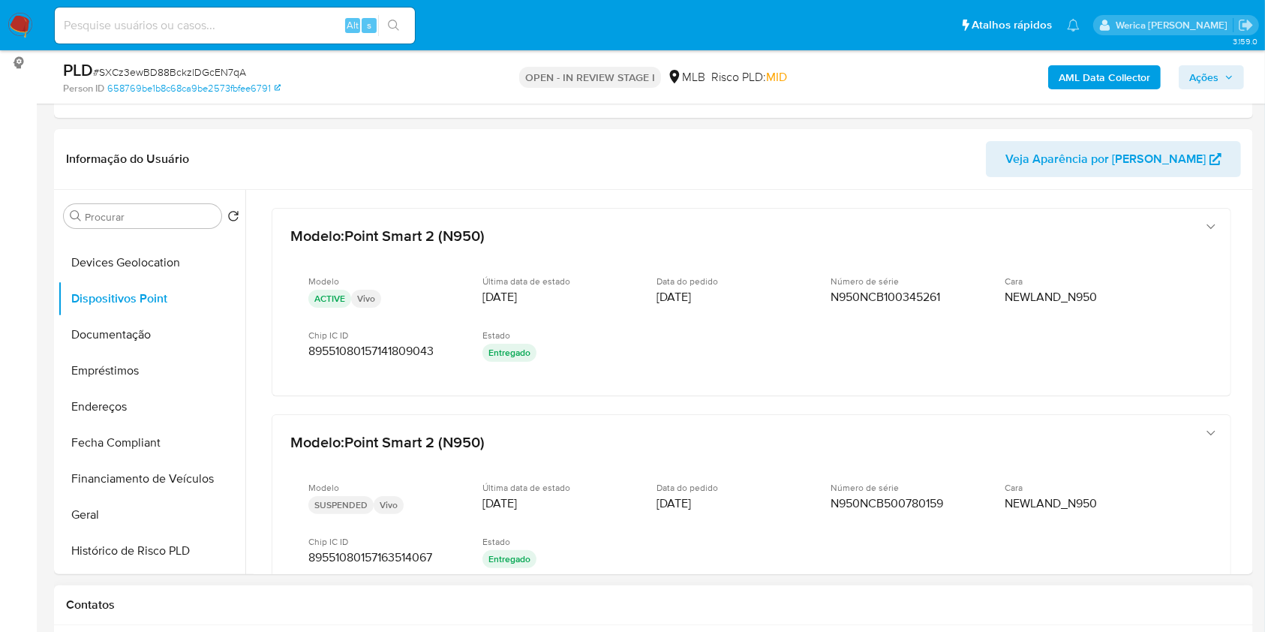
click at [1250, 591] on div "Contatos" at bounding box center [653, 605] width 1199 height 40
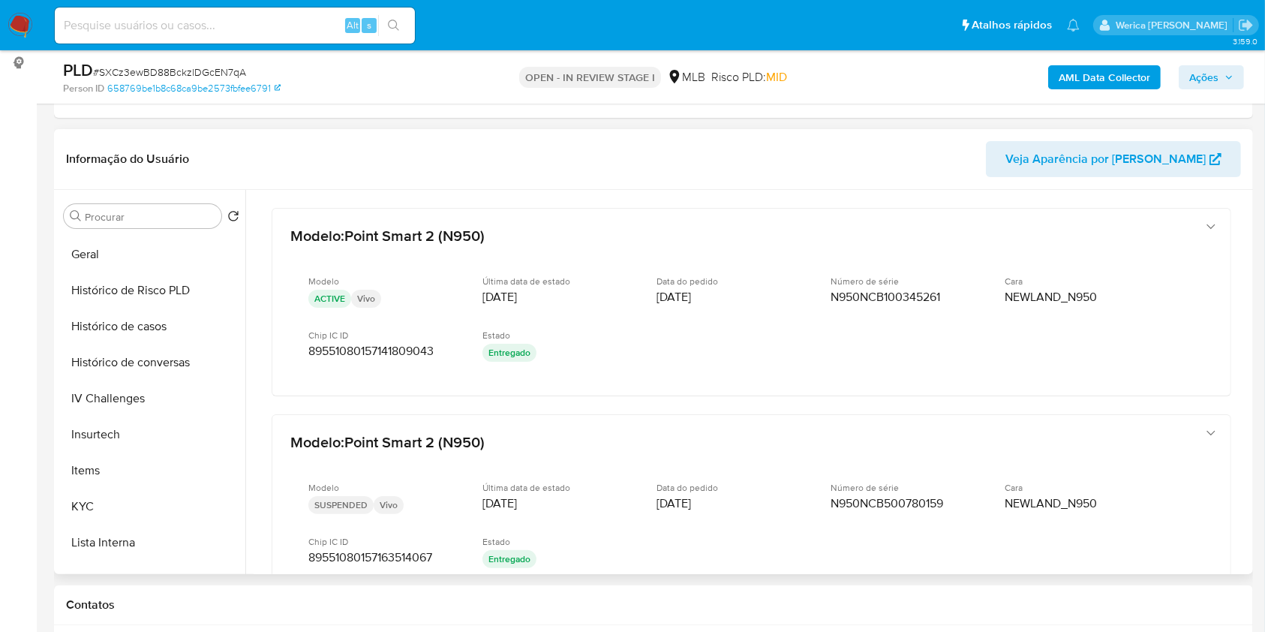
scroll to position [606, 0]
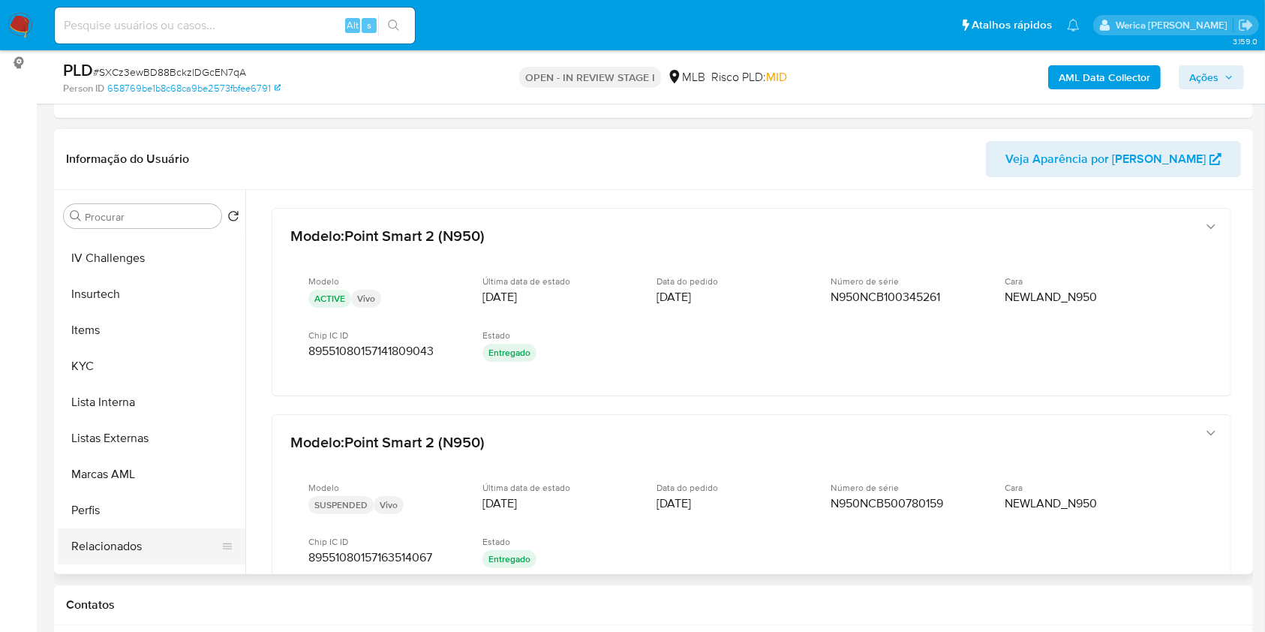
click at [156, 550] on button "Relacionados" at bounding box center [146, 546] width 176 height 36
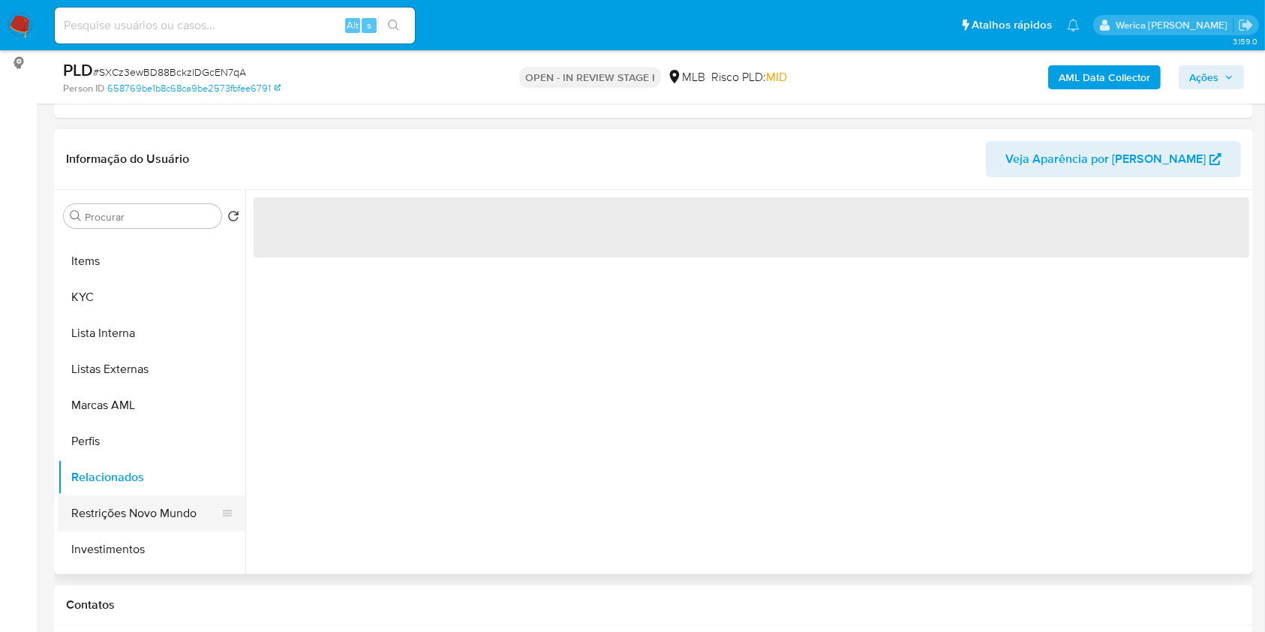
scroll to position [706, 0]
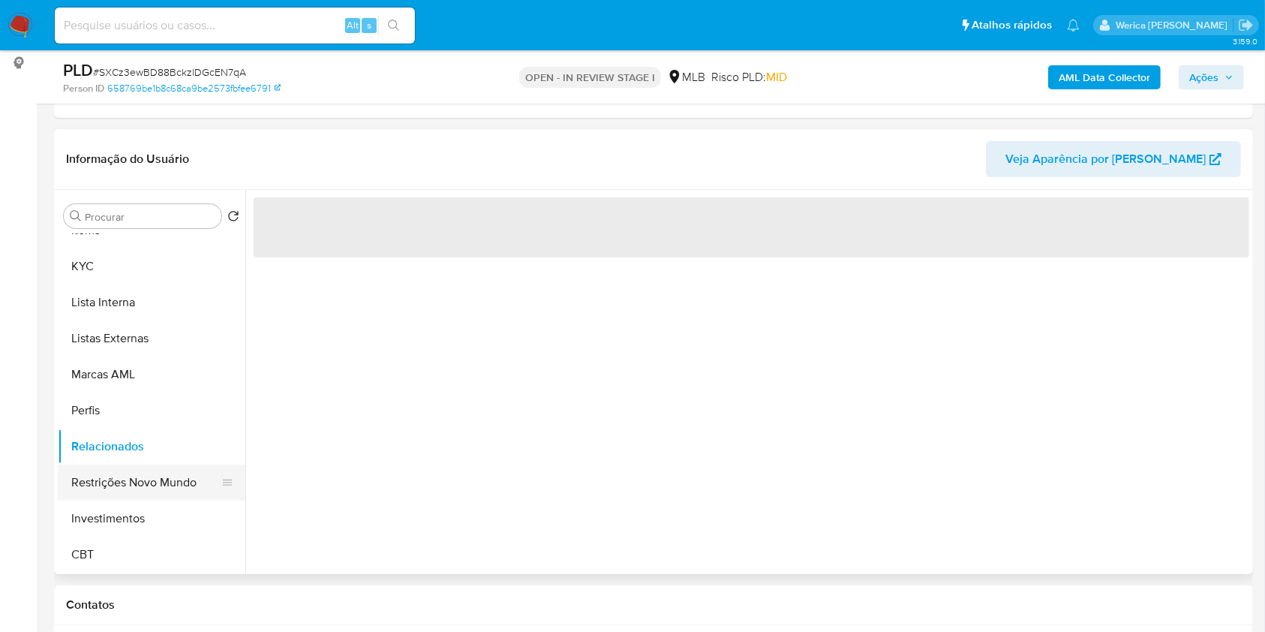
drag, startPoint x: 140, startPoint y: 480, endPoint x: 220, endPoint y: 411, distance: 105.9
click at [140, 482] on button "Restrições Novo Mundo" at bounding box center [152, 483] width 188 height 36
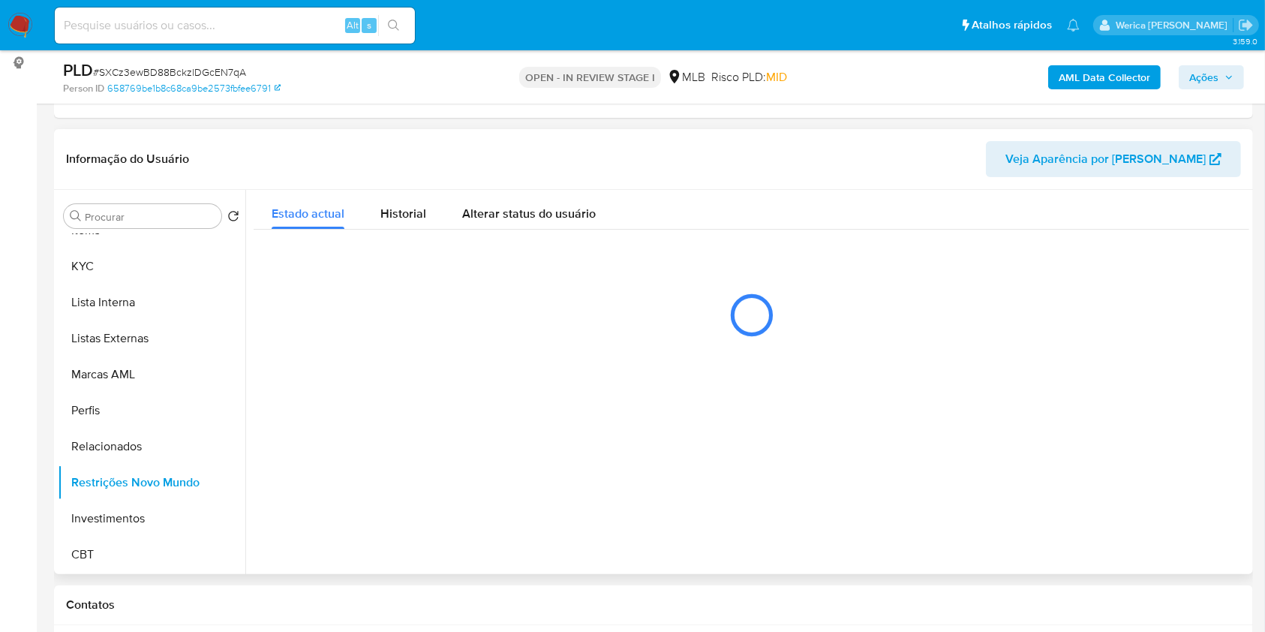
click at [366, 231] on div "Estado actual Historial Alterar status do usuário" at bounding box center [752, 272] width 996 height 164
click at [404, 223] on div "Historial" at bounding box center [403, 210] width 46 height 40
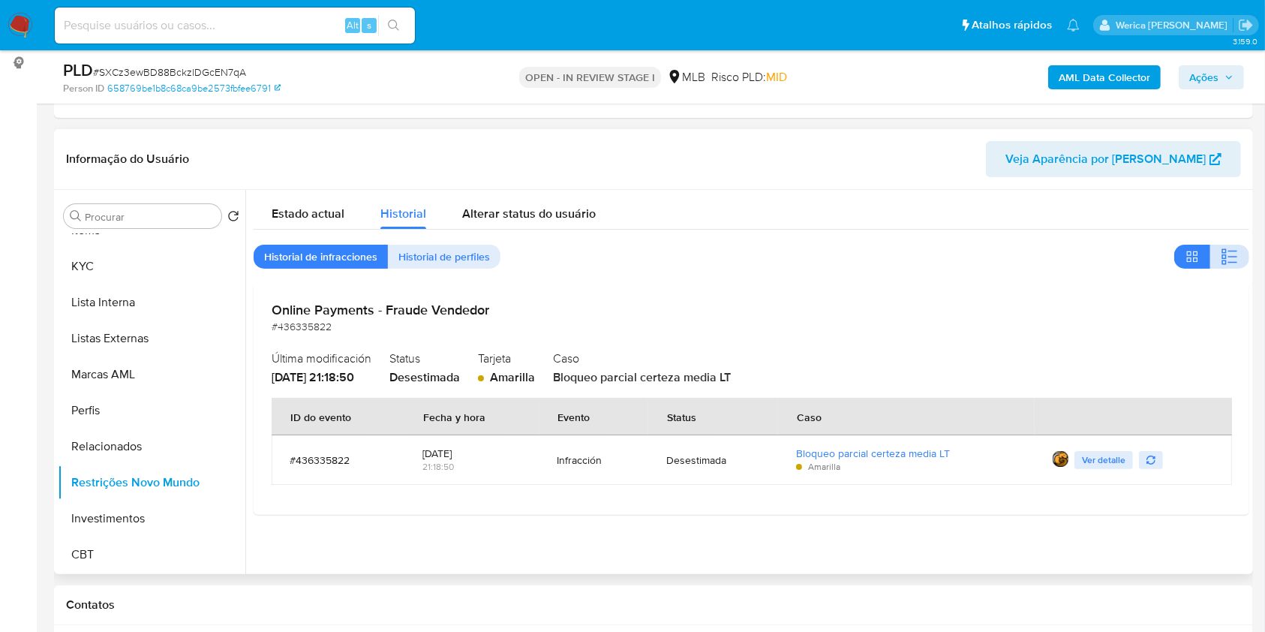
click at [1223, 249] on icon "button" at bounding box center [1230, 257] width 18 height 18
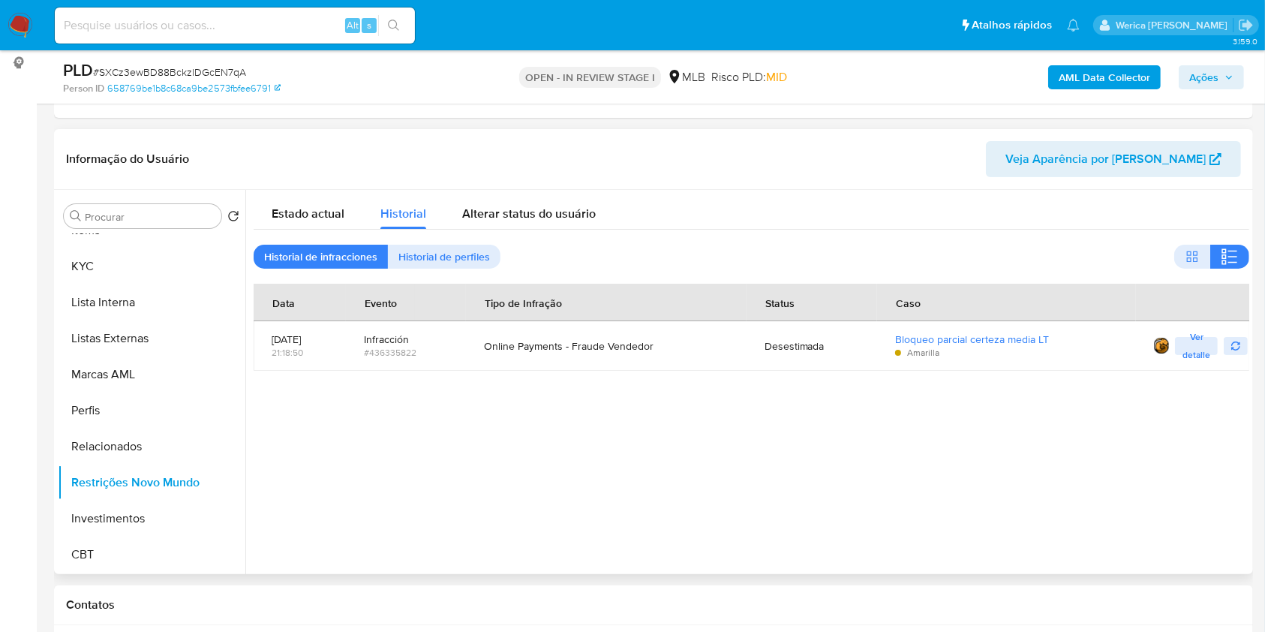
click at [564, 350] on div "Online Payments - Fraude Vendedor" at bounding box center [606, 346] width 244 height 14
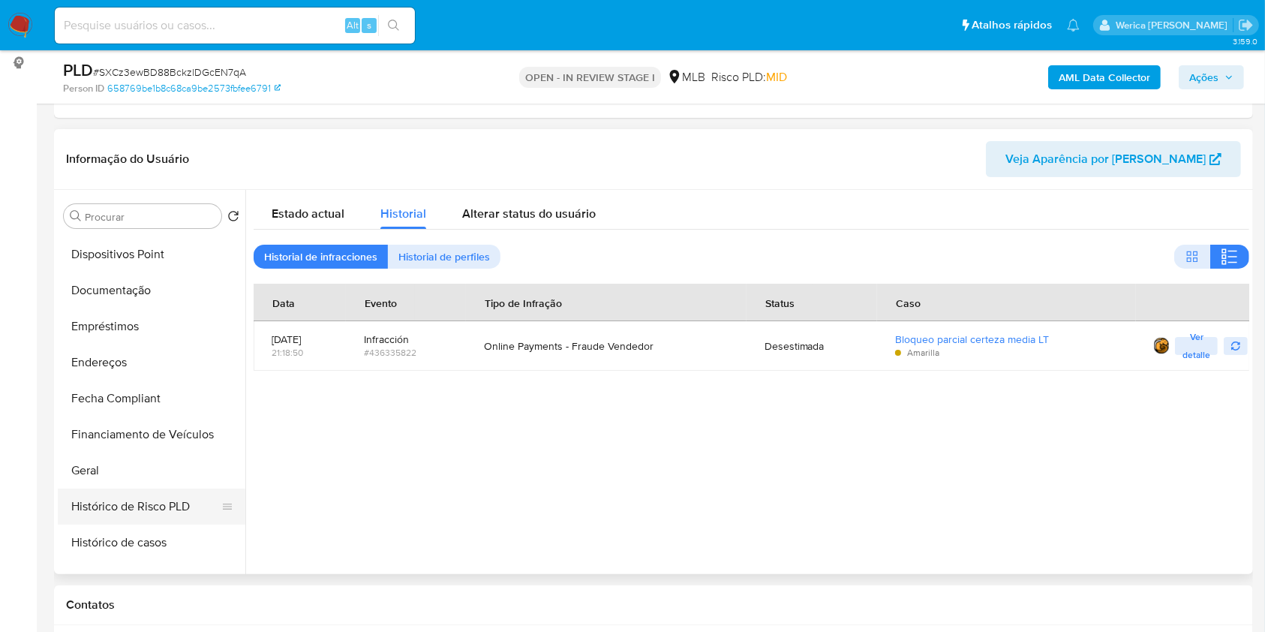
scroll to position [206, 0]
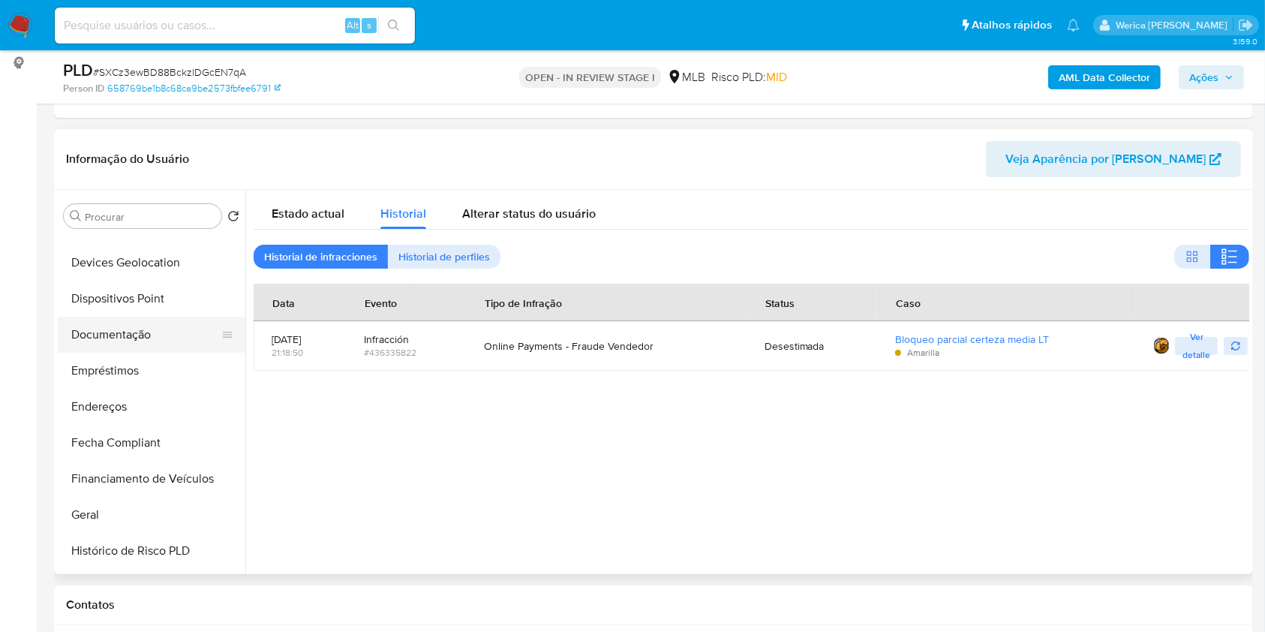
click at [155, 329] on button "Documentação" at bounding box center [146, 335] width 176 height 36
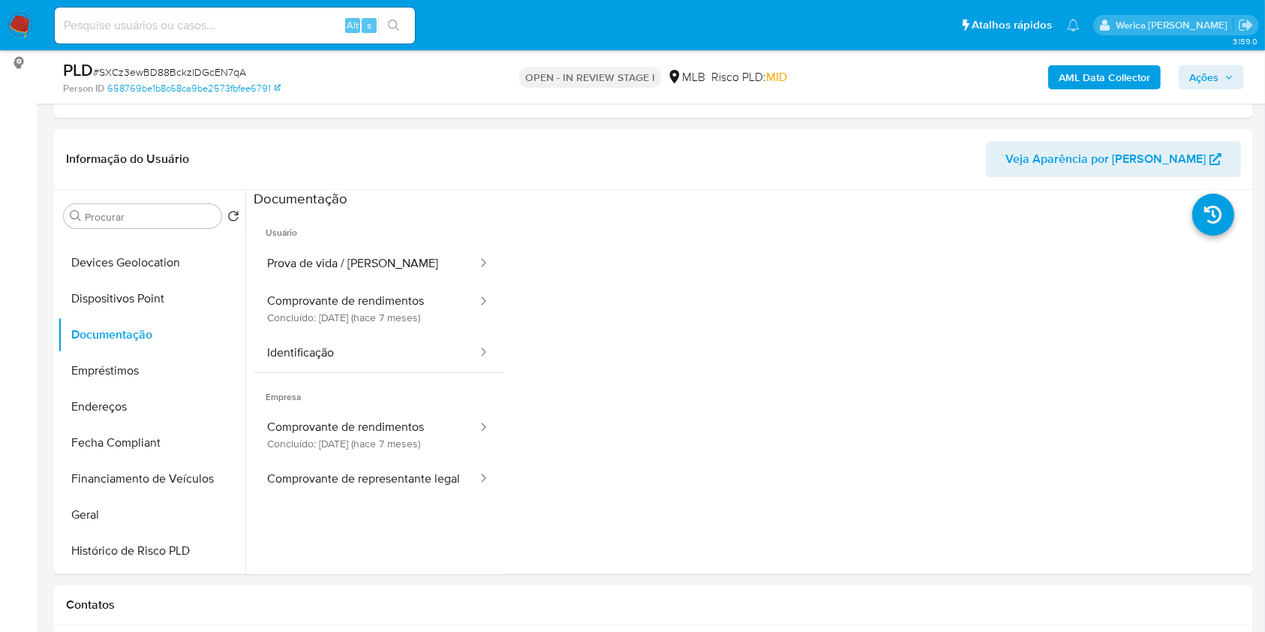
click at [312, 272] on button "Prova de vida / [PERSON_NAME]" at bounding box center [366, 264] width 225 height 38
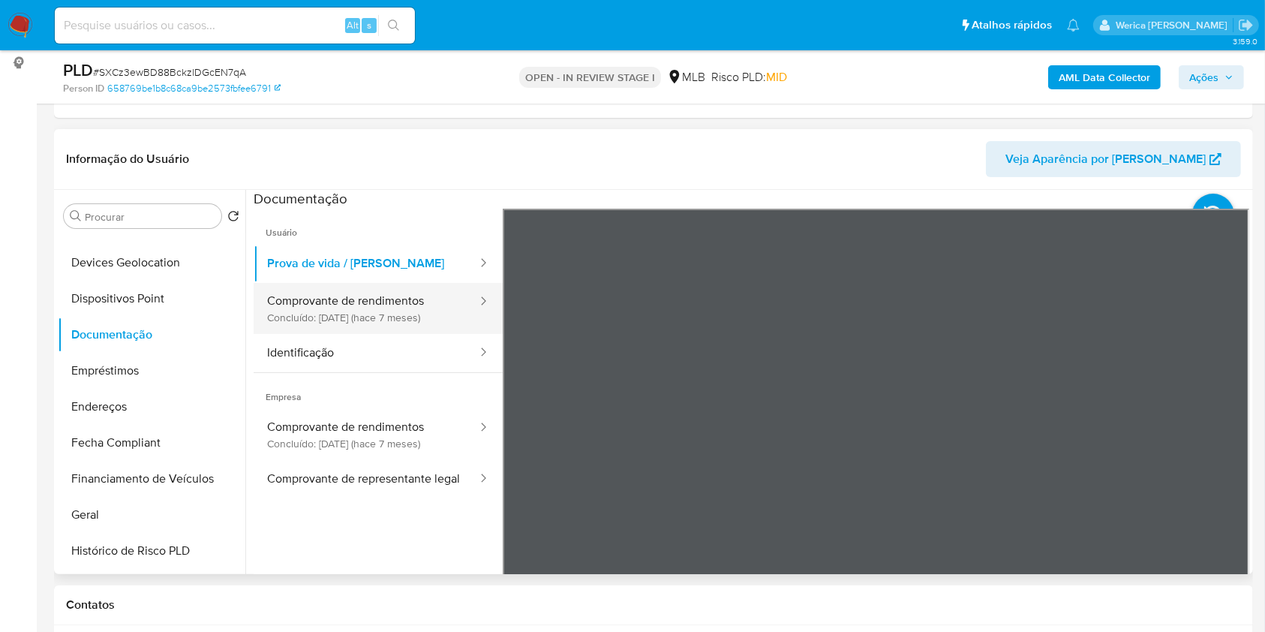
click at [334, 316] on button "Comprovante de rendimentos Concluído: [DATE] (hace 7 meses)" at bounding box center [366, 308] width 225 height 51
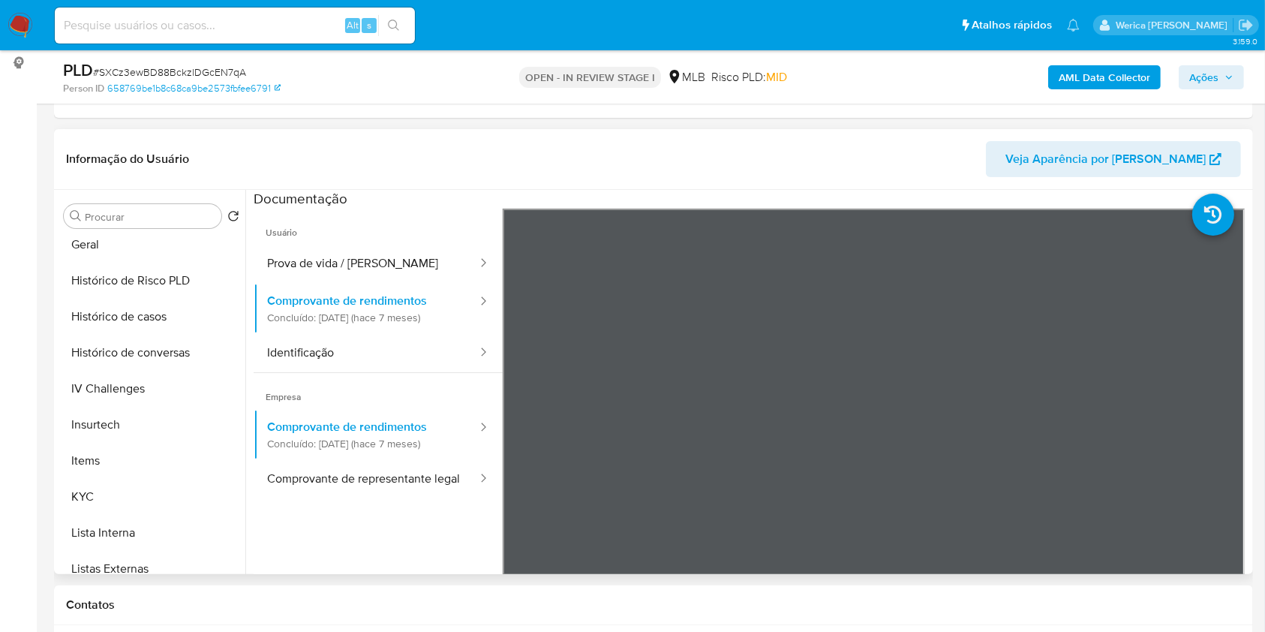
scroll to position [506, 0]
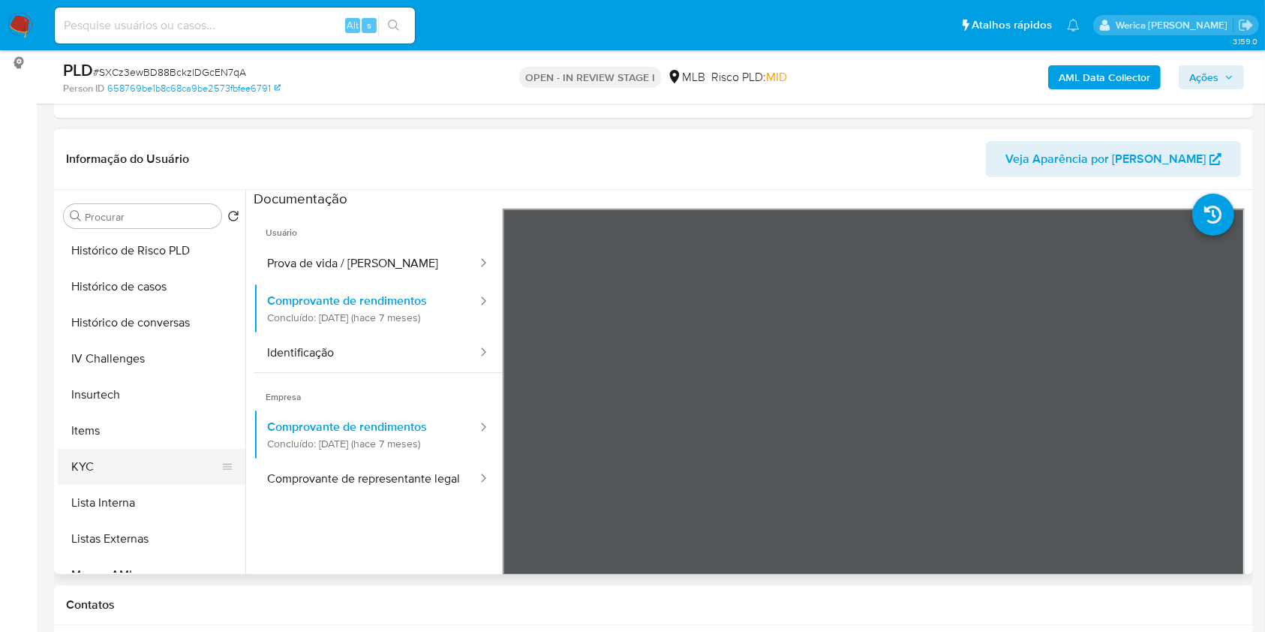
click at [140, 449] on button "KYC" at bounding box center [146, 467] width 176 height 36
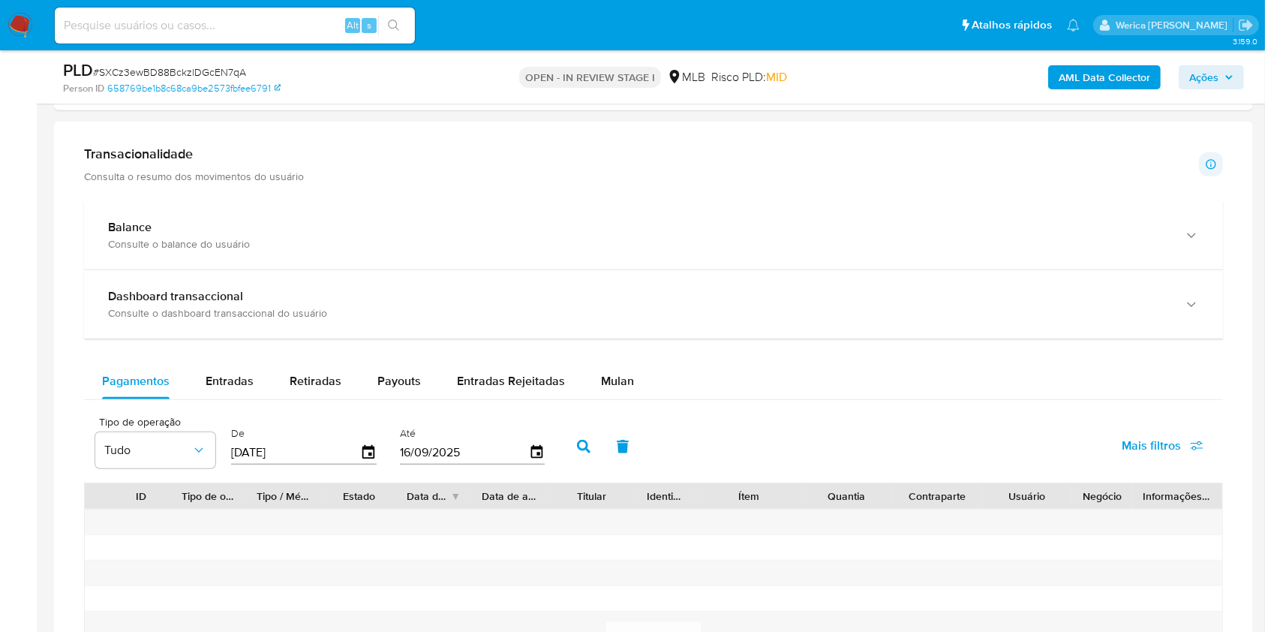
scroll to position [1100, 0]
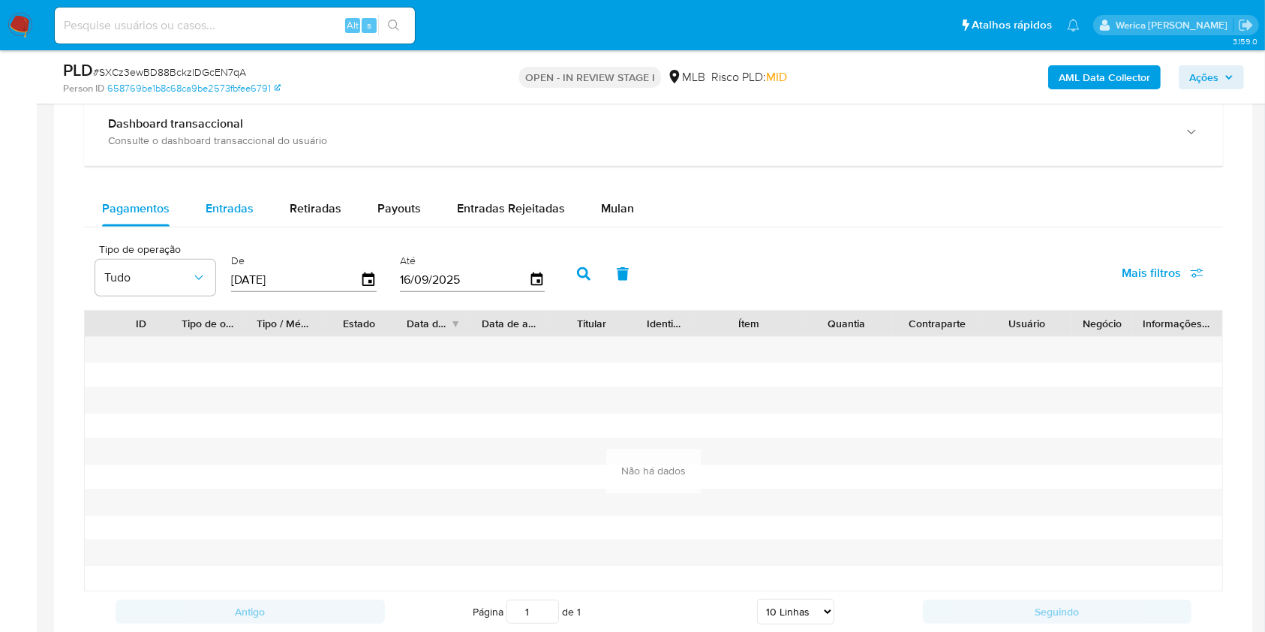
click at [242, 193] on div "Entradas" at bounding box center [230, 209] width 48 height 36
select select "10"
drag, startPoint x: 354, startPoint y: 279, endPoint x: 363, endPoint y: 278, distance: 9.0
click at [363, 278] on div "[DATE]" at bounding box center [304, 280] width 146 height 24
click at [369, 279] on icon "button" at bounding box center [368, 279] width 12 height 14
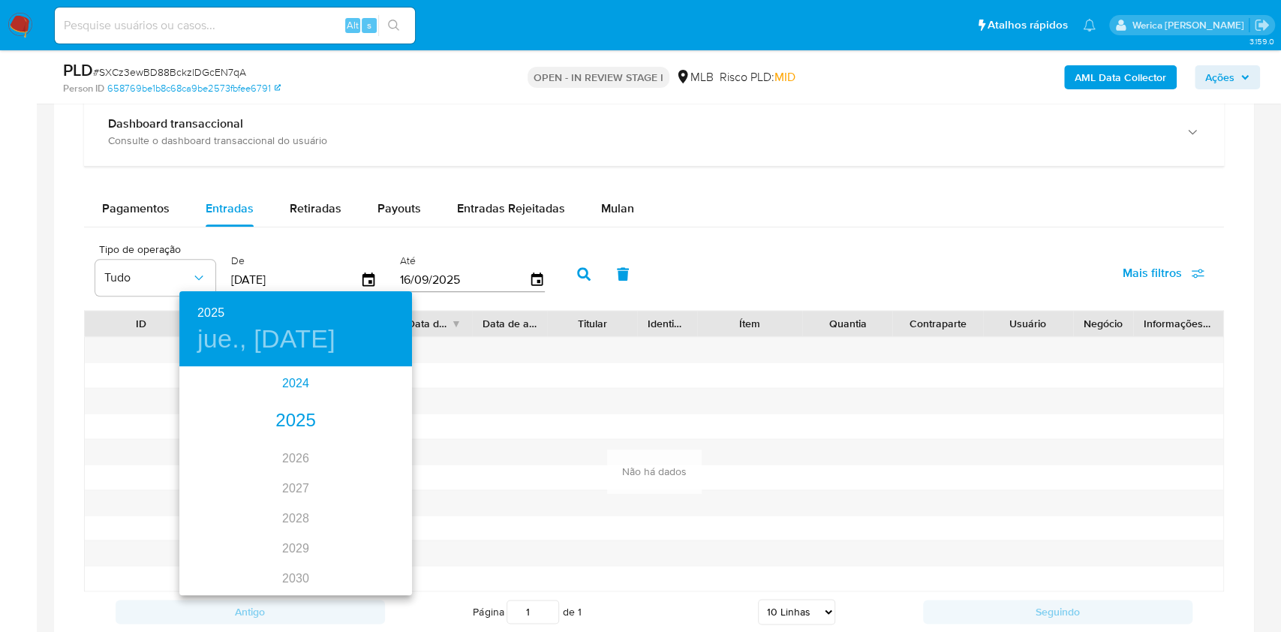
click at [294, 385] on div "2024" at bounding box center [295, 383] width 233 height 30
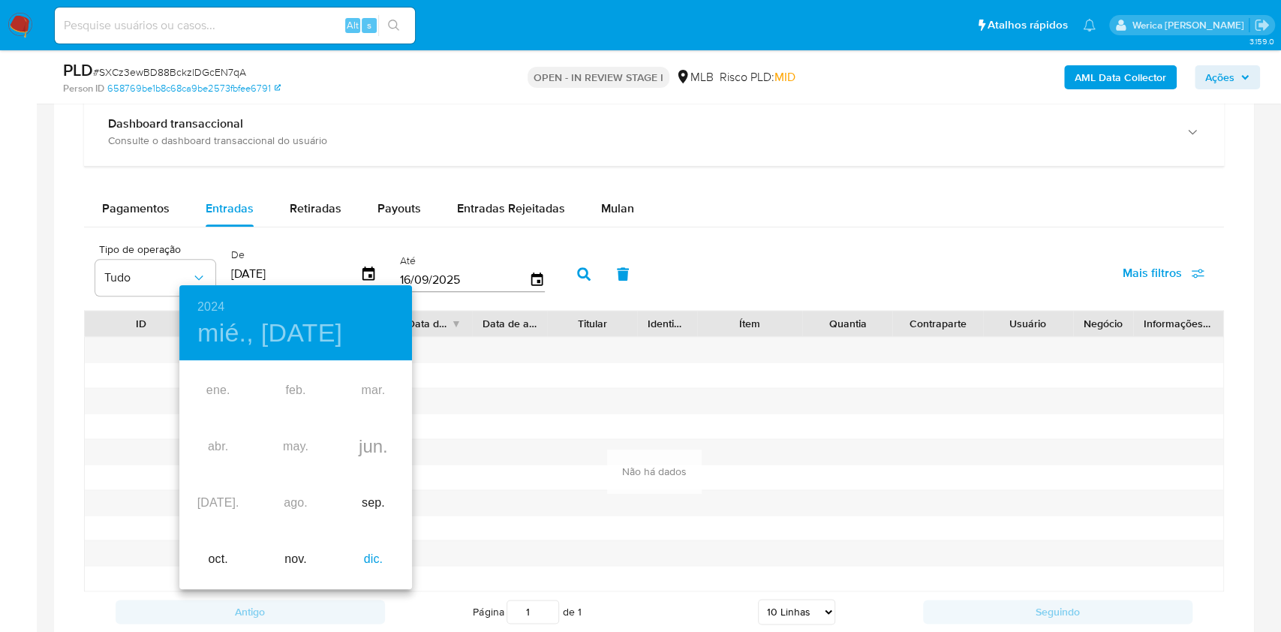
click at [363, 554] on div "dic." at bounding box center [373, 559] width 77 height 56
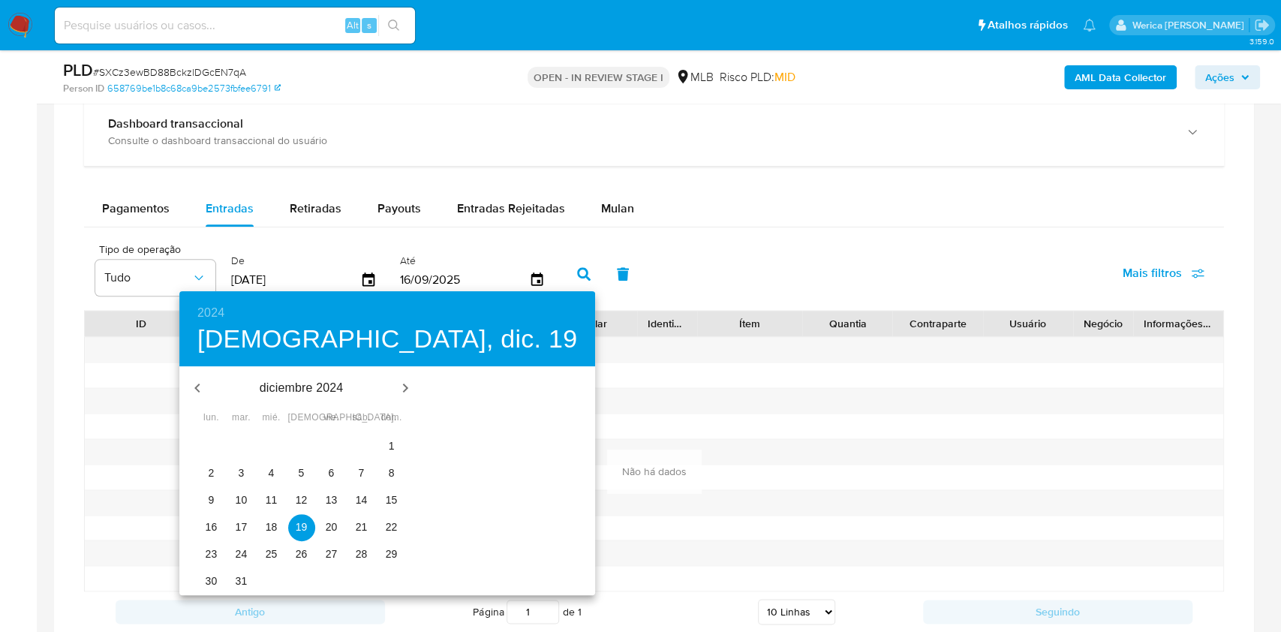
click at [389, 437] on button "1" at bounding box center [391, 446] width 27 height 27
type input "[DATE]"
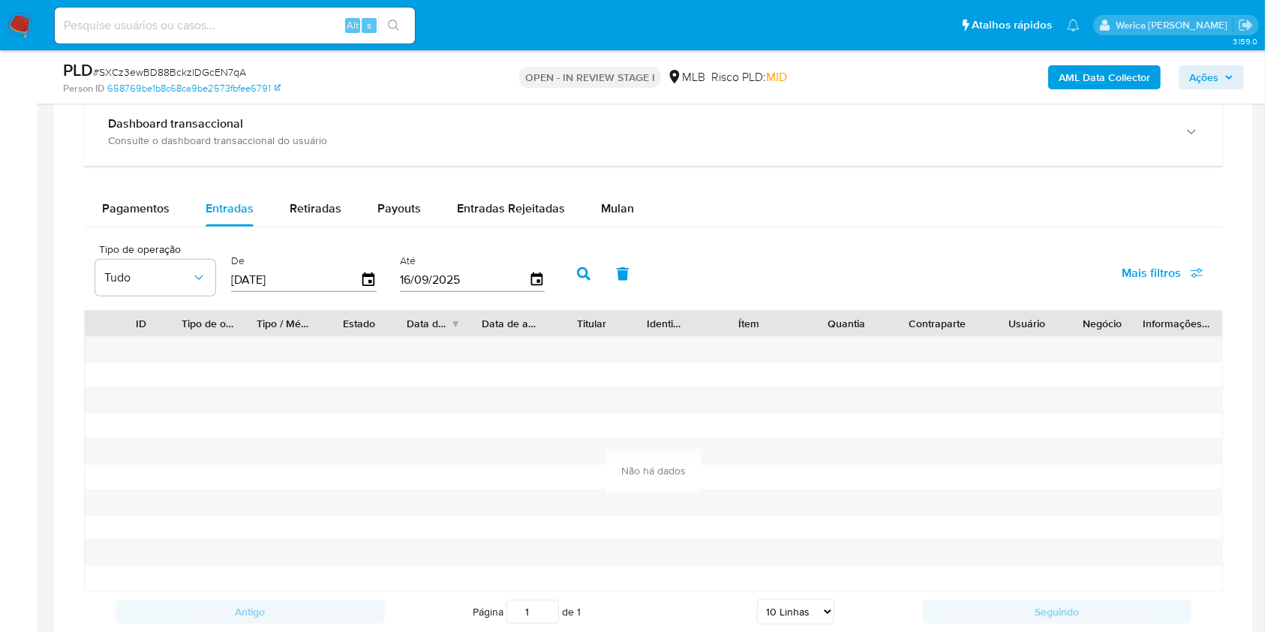
click at [585, 271] on icon "button" at bounding box center [584, 274] width 14 height 14
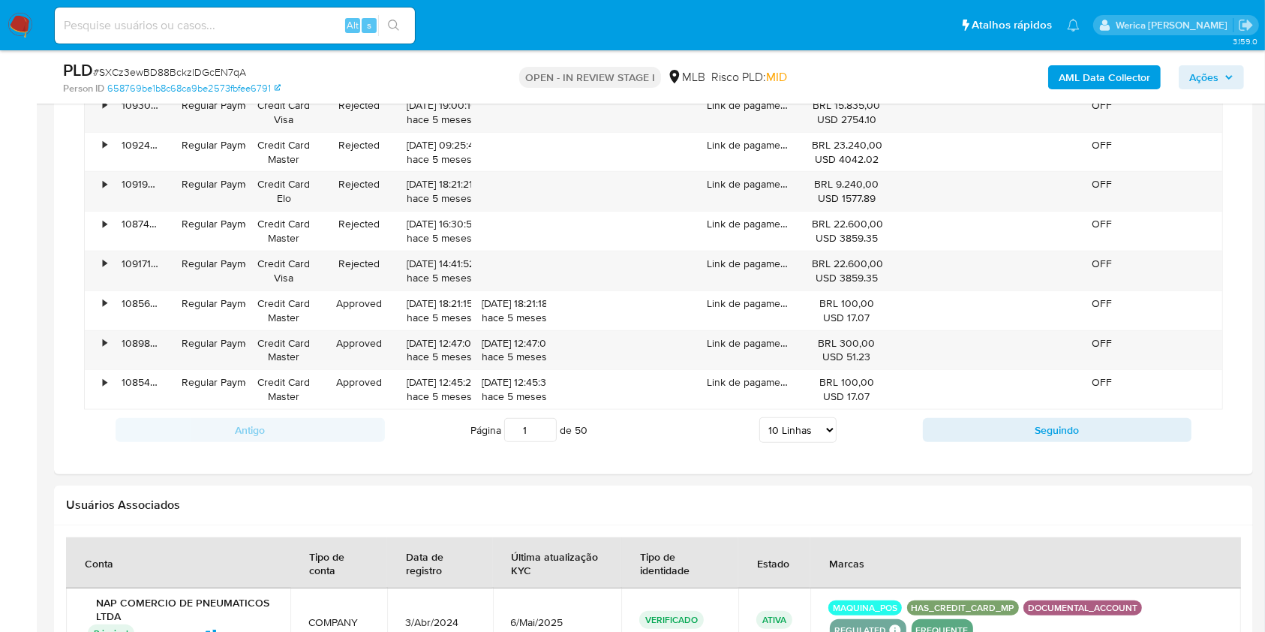
scroll to position [1201, 0]
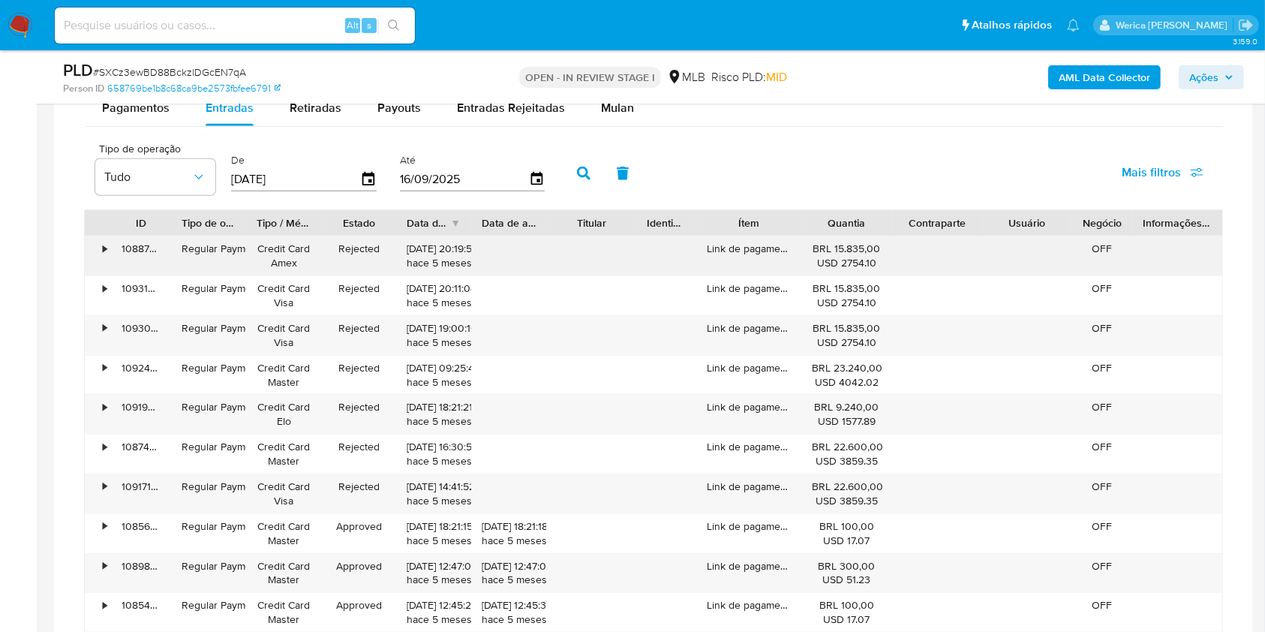
drag, startPoint x: 402, startPoint y: 240, endPoint x: 459, endPoint y: 241, distance: 57.0
click at [459, 241] on div "[DATE] 20:19:57 hace 5 meses" at bounding box center [433, 255] width 75 height 39
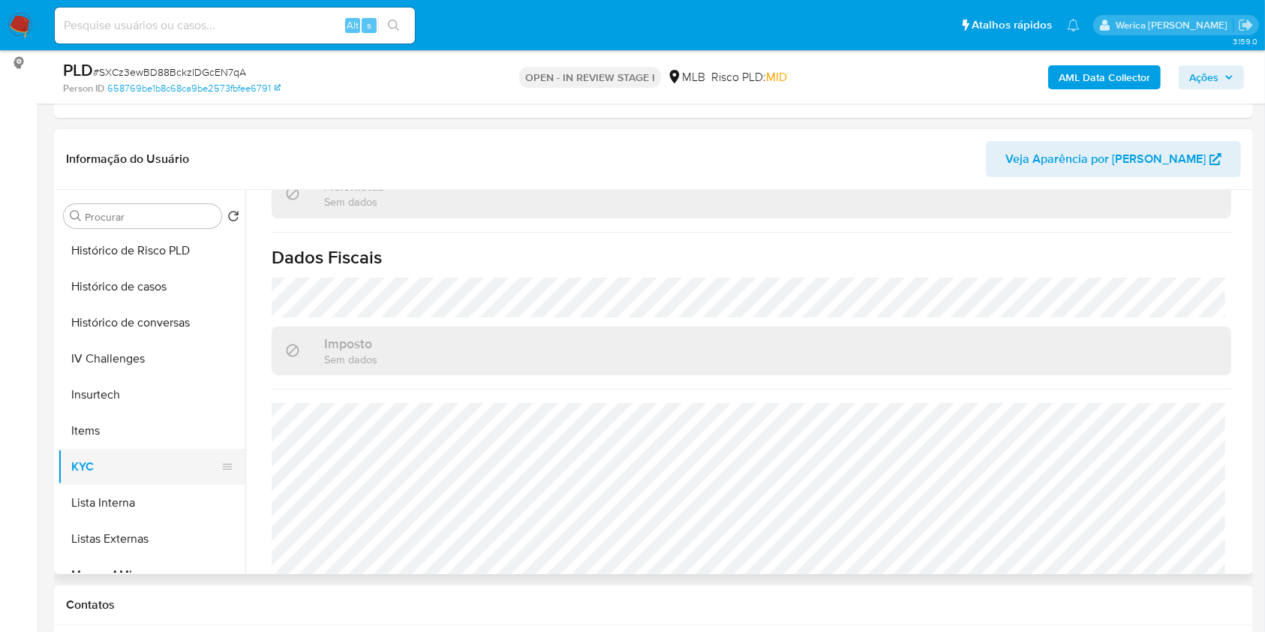
scroll to position [706, 0]
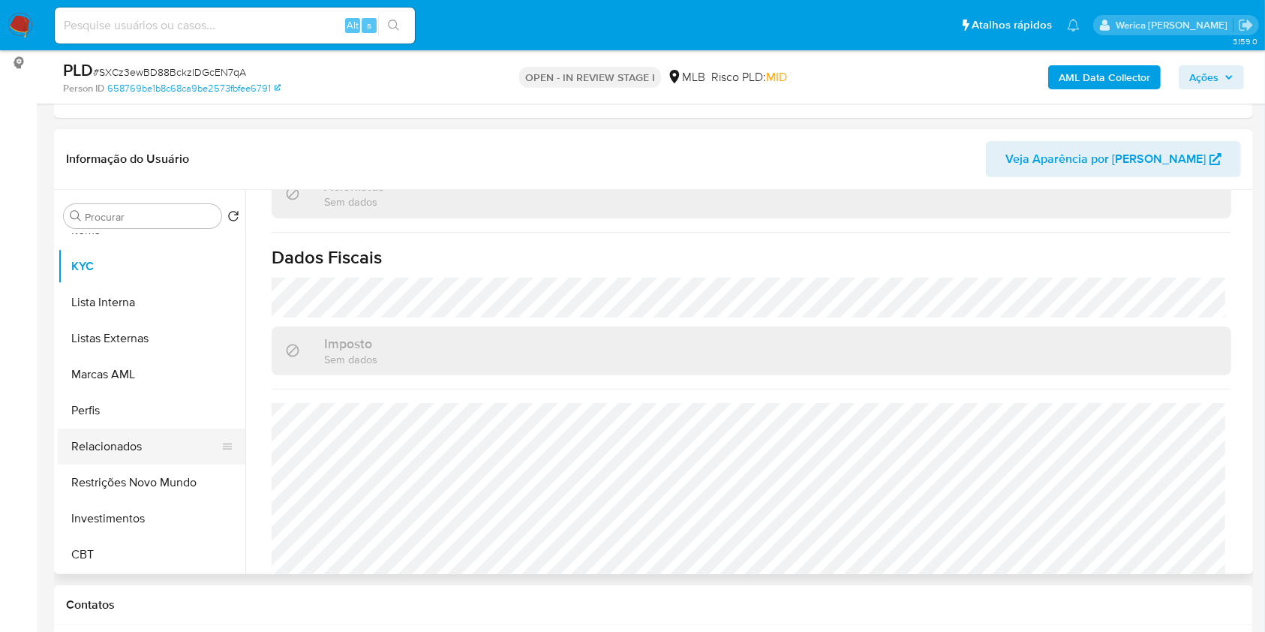
click at [156, 441] on button "Relacionados" at bounding box center [146, 447] width 176 height 36
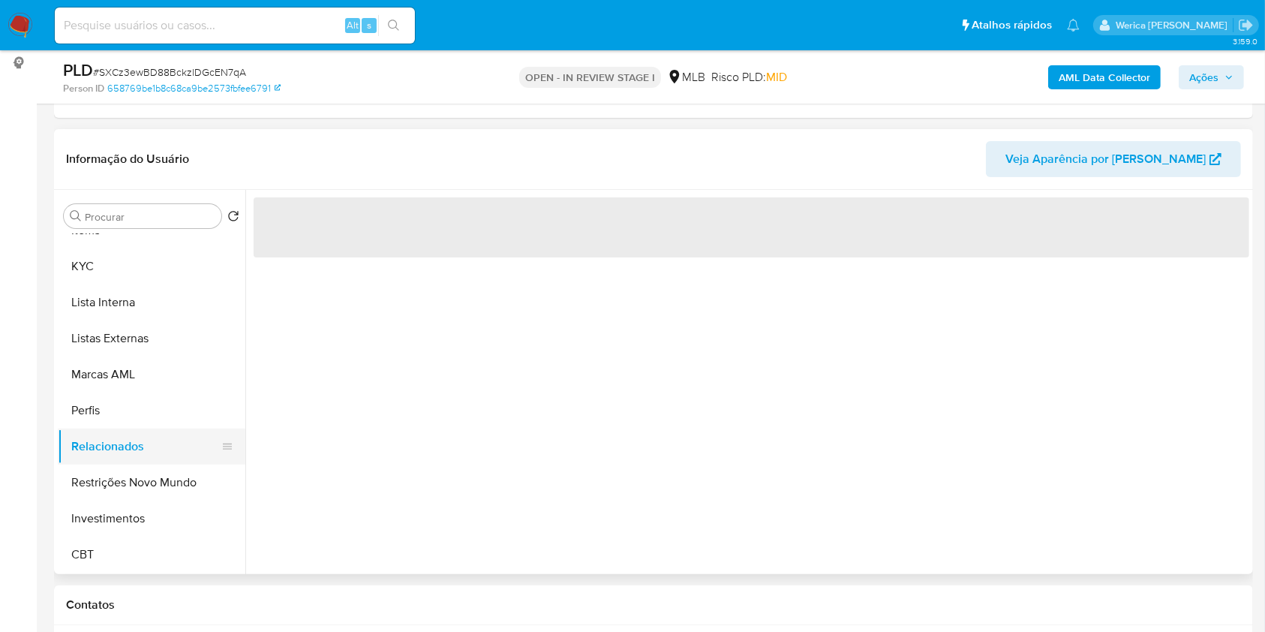
scroll to position [0, 0]
click at [154, 474] on button "Restrições Novo Mundo" at bounding box center [146, 483] width 176 height 36
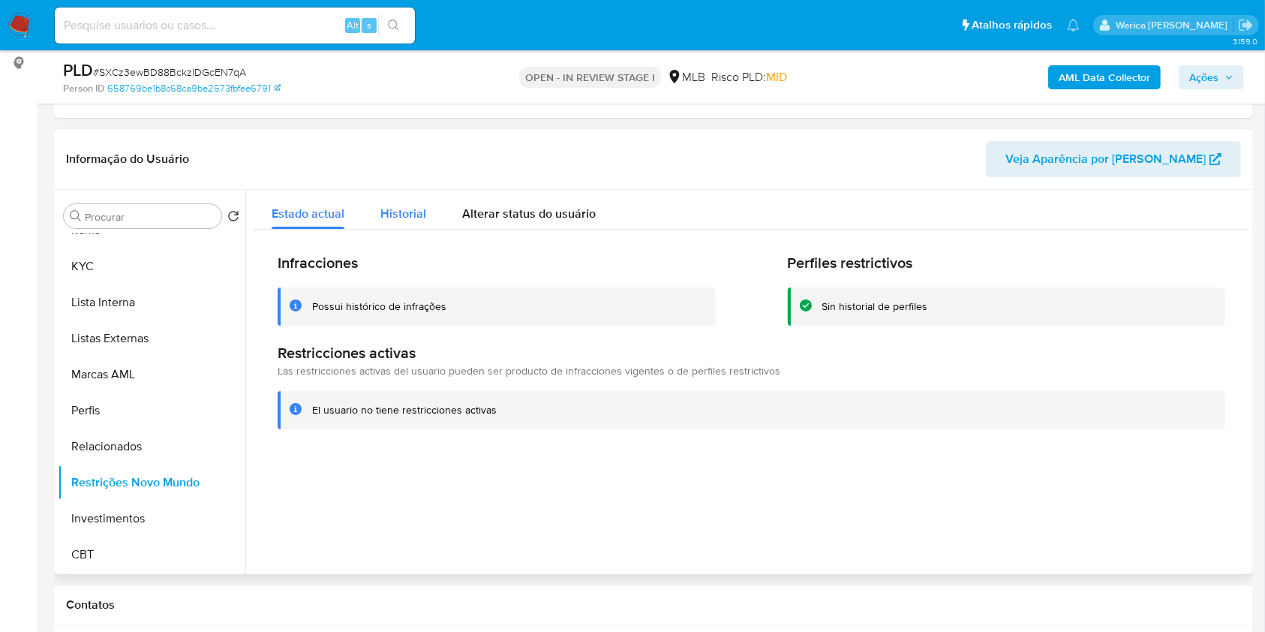
click at [434, 205] on button "Historial" at bounding box center [403, 210] width 82 height 40
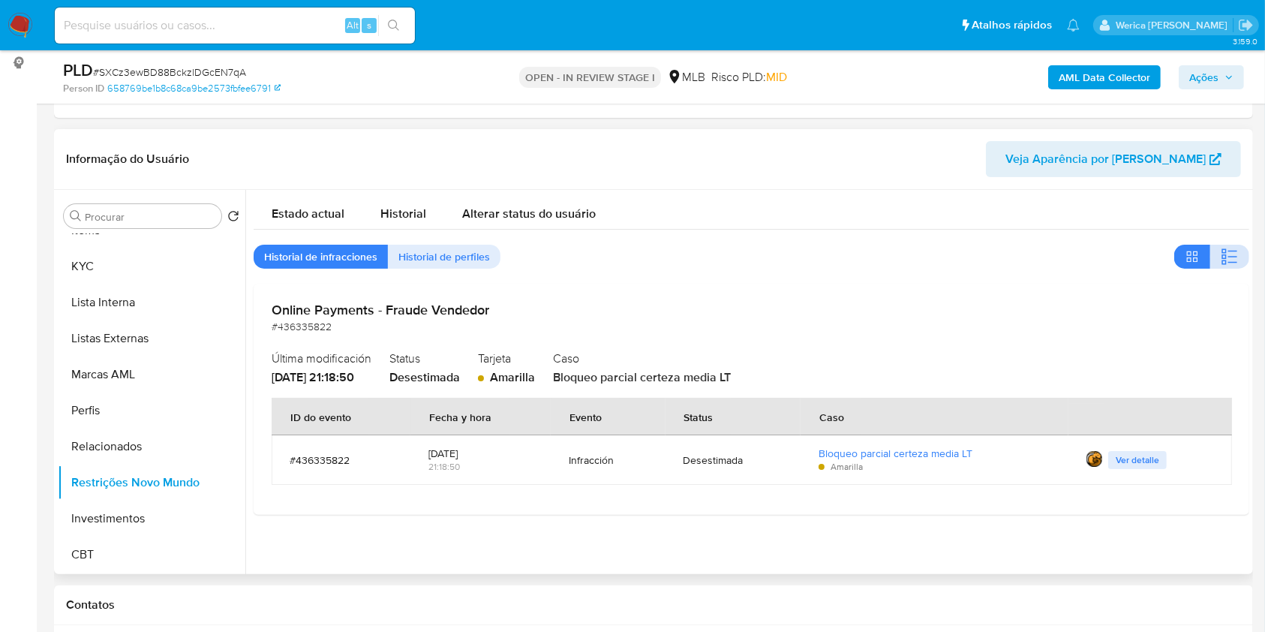
click at [1234, 248] on button "button" at bounding box center [1229, 257] width 39 height 24
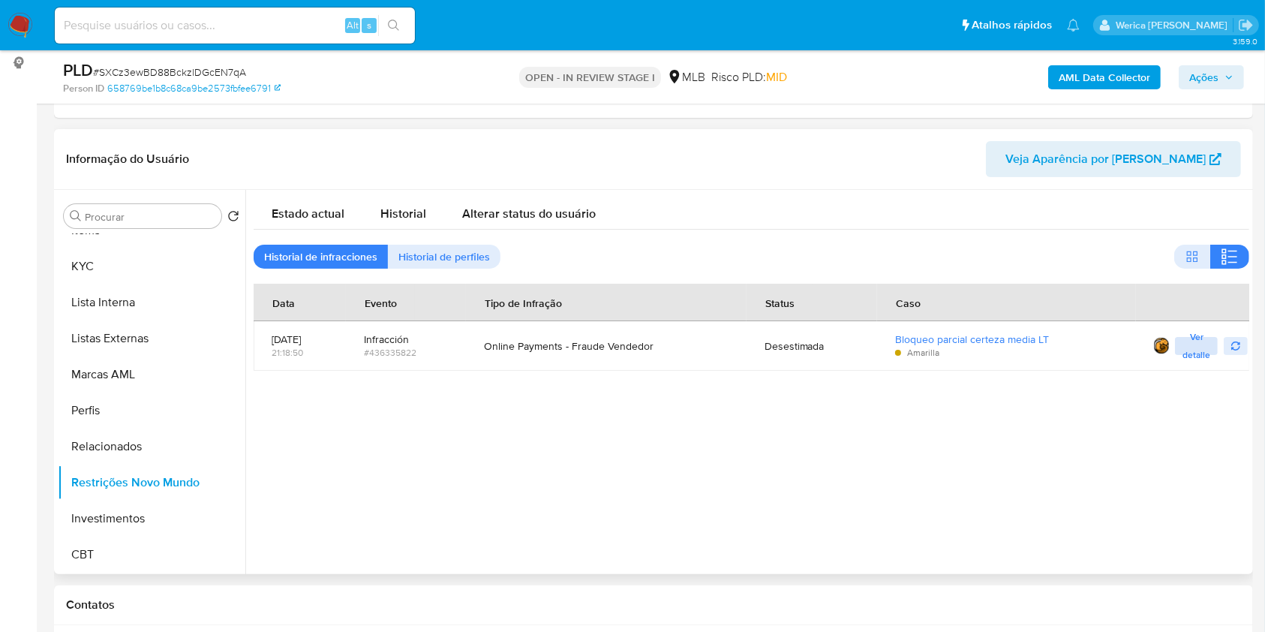
click at [1189, 345] on span "Ver detalle" at bounding box center [1197, 345] width 28 height 15
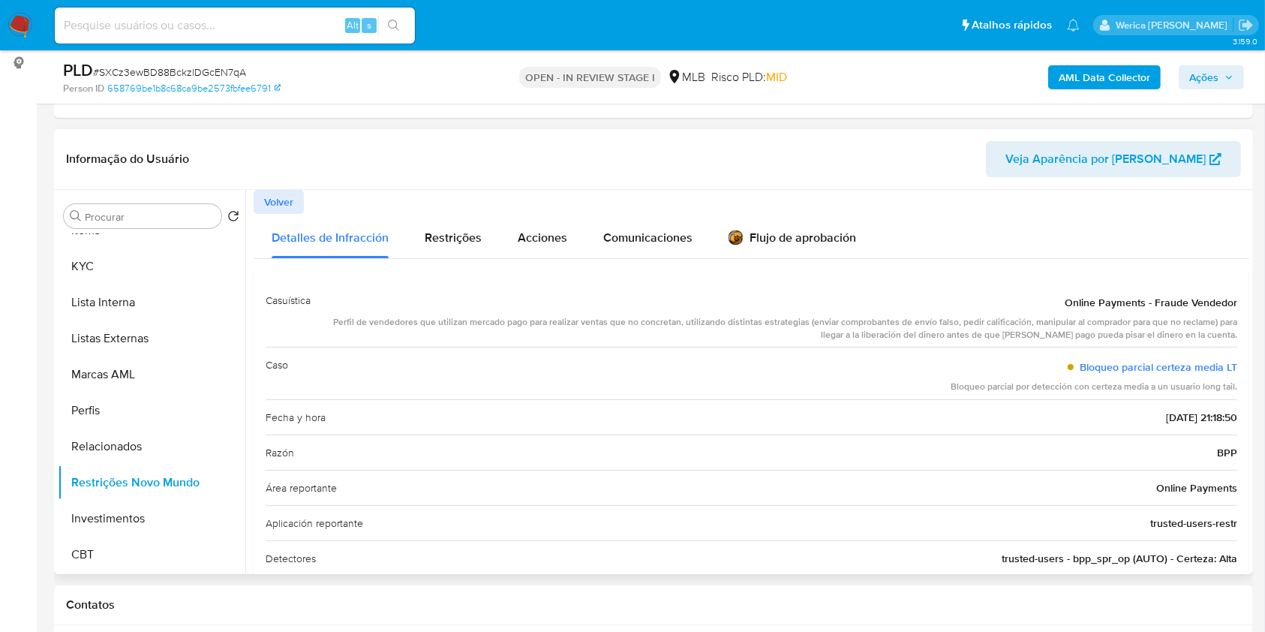
click at [1003, 329] on div "Perfil de vendedores que utilizan mercado pago para realizar ventas que no conc…" at bounding box center [780, 329] width 915 height 26
drag, startPoint x: 1134, startPoint y: 417, endPoint x: 1189, endPoint y: 421, distance: 55.7
click at [1189, 421] on span "[DATE] 21:18:50" at bounding box center [1201, 417] width 71 height 15
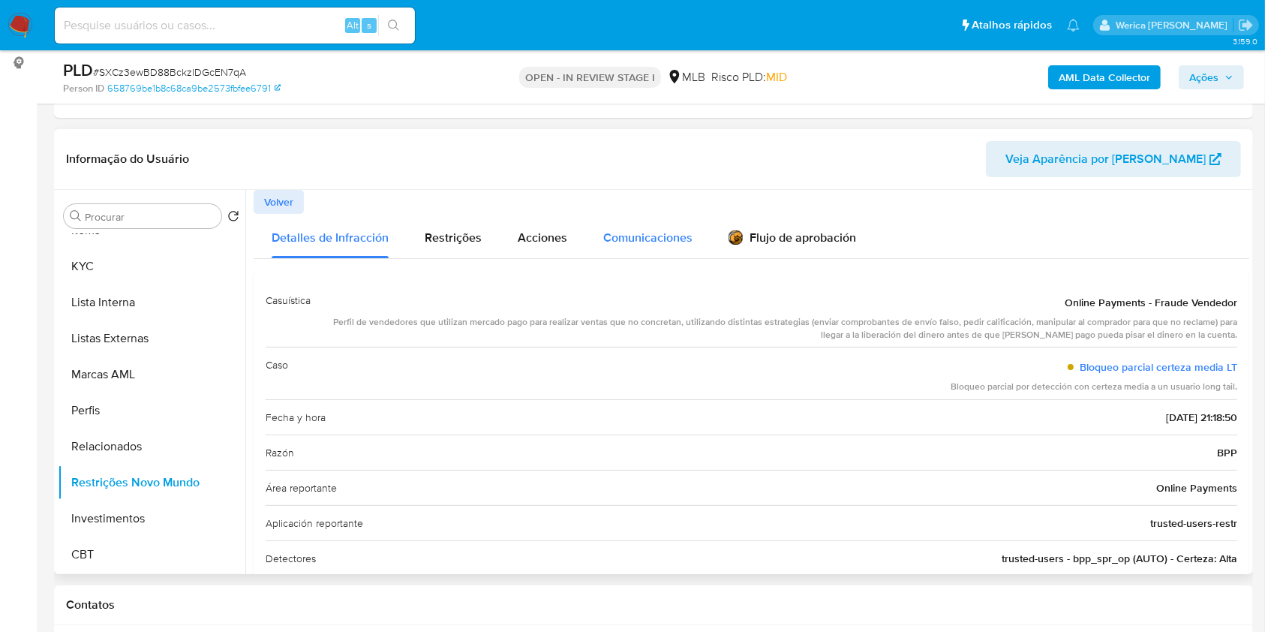
click at [630, 243] on span "Comunicaciones" at bounding box center [647, 237] width 89 height 17
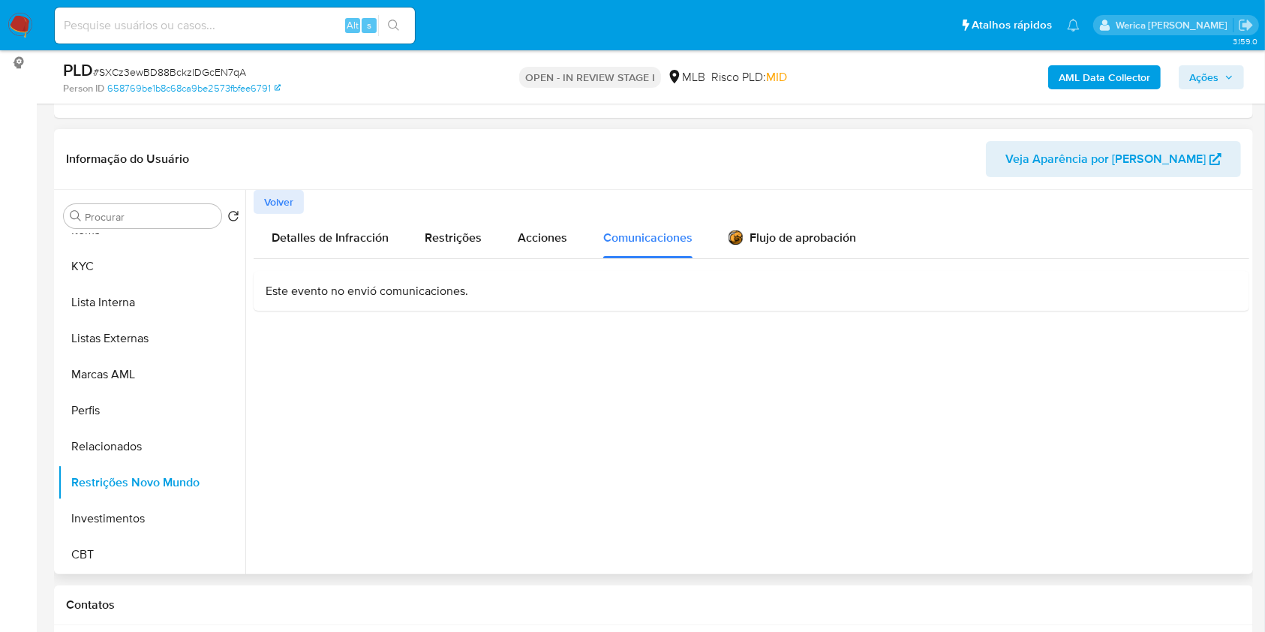
click at [420, 289] on p "Este evento no envió comunicaciones." at bounding box center [752, 291] width 972 height 17
click at [348, 299] on div "Este evento no envió comunicaciones." at bounding box center [752, 291] width 996 height 41
click at [448, 243] on span "Restrições" at bounding box center [453, 237] width 57 height 17
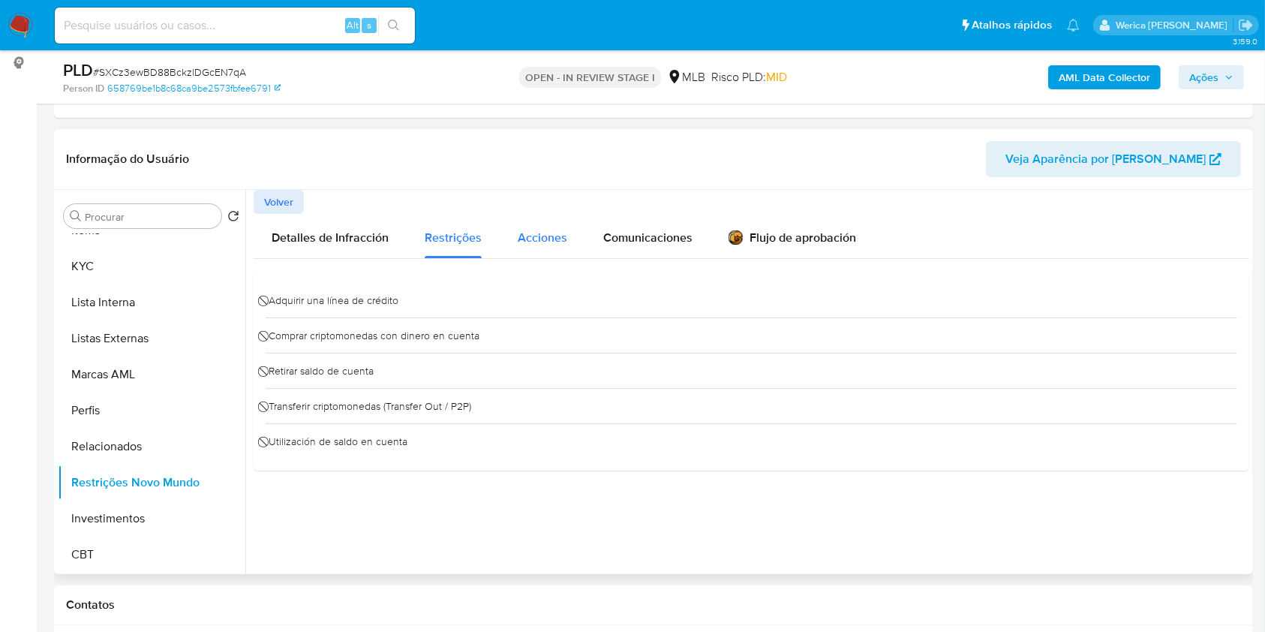
click at [520, 230] on span "Acciones" at bounding box center [543, 237] width 50 height 17
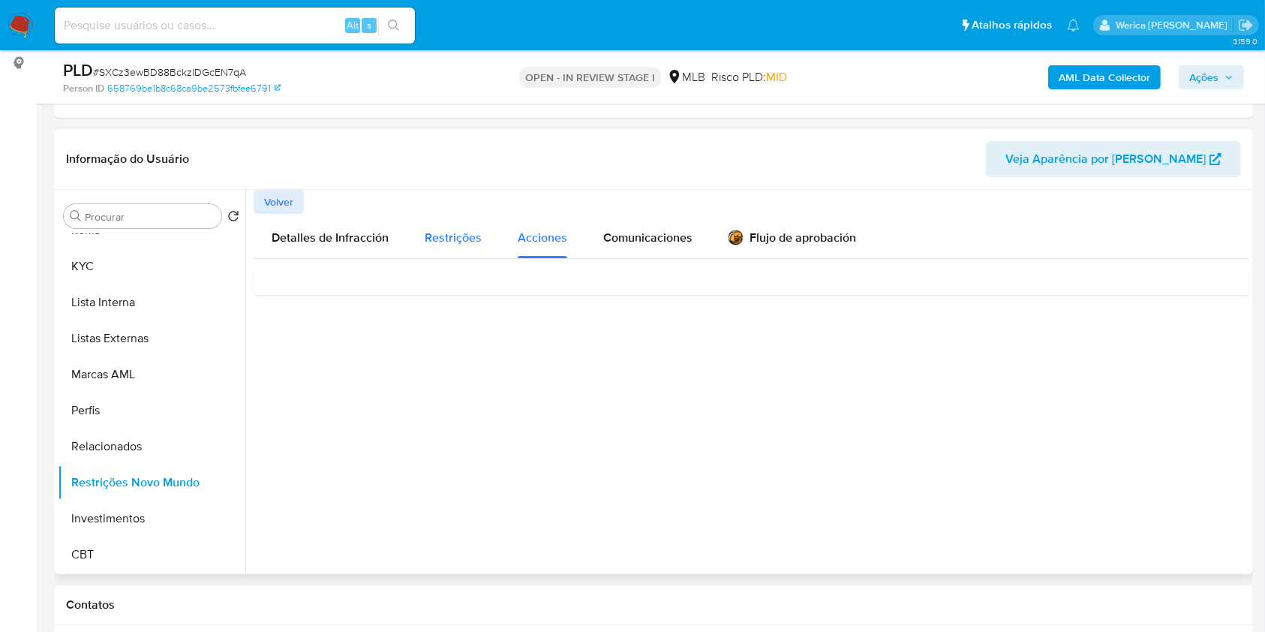
click at [469, 232] on span "Restrições" at bounding box center [453, 237] width 57 height 17
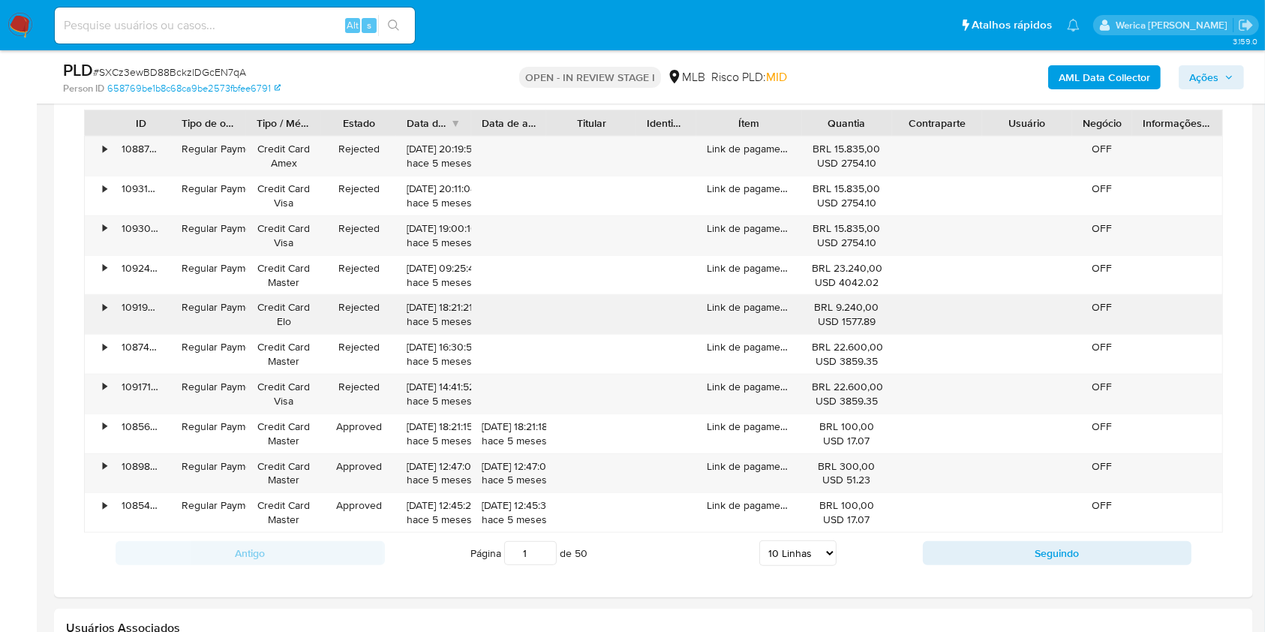
scroll to position [901, 0]
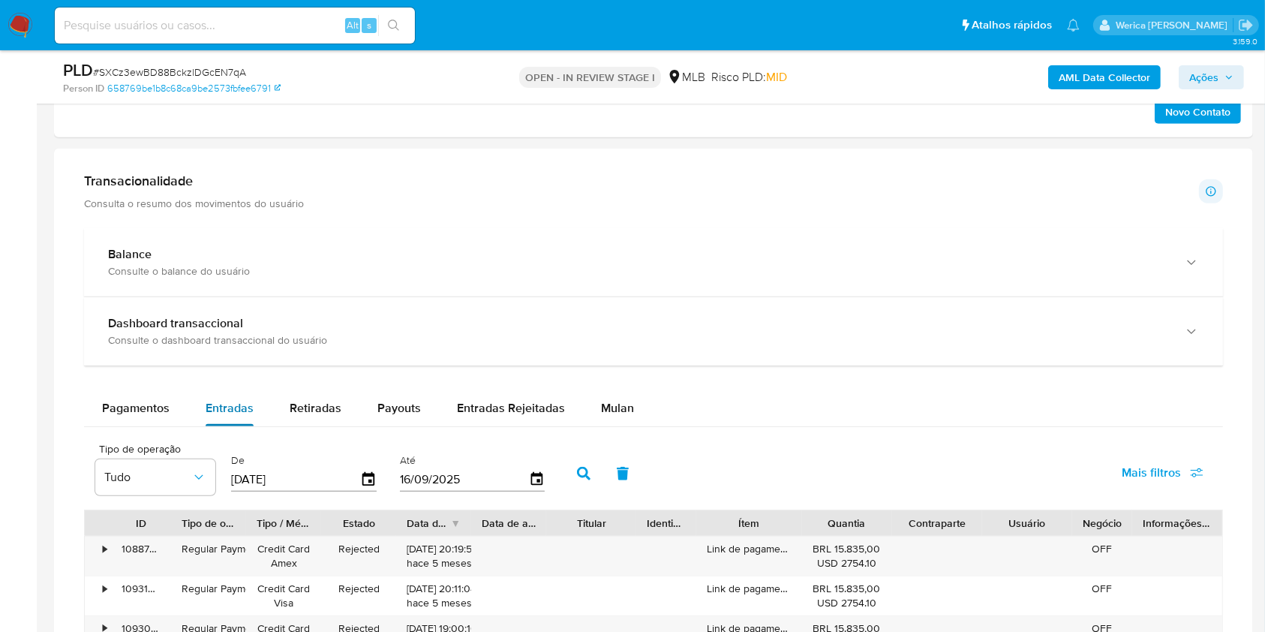
click at [232, 408] on span "Entradas" at bounding box center [230, 407] width 48 height 17
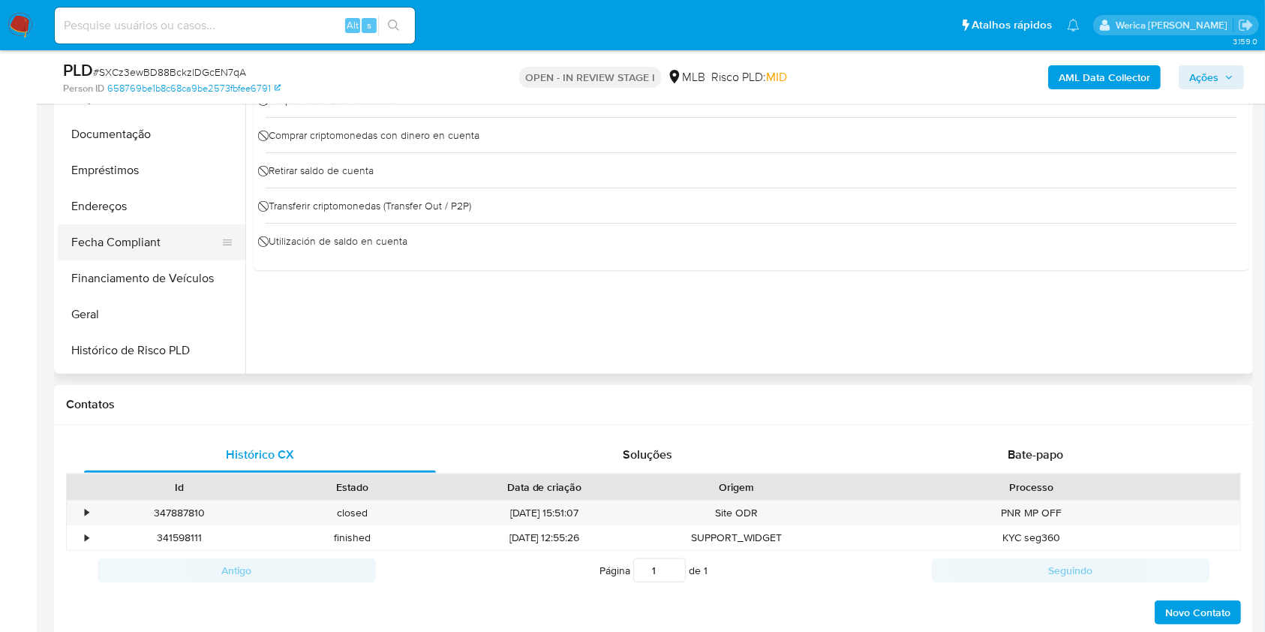
scroll to position [306, 0]
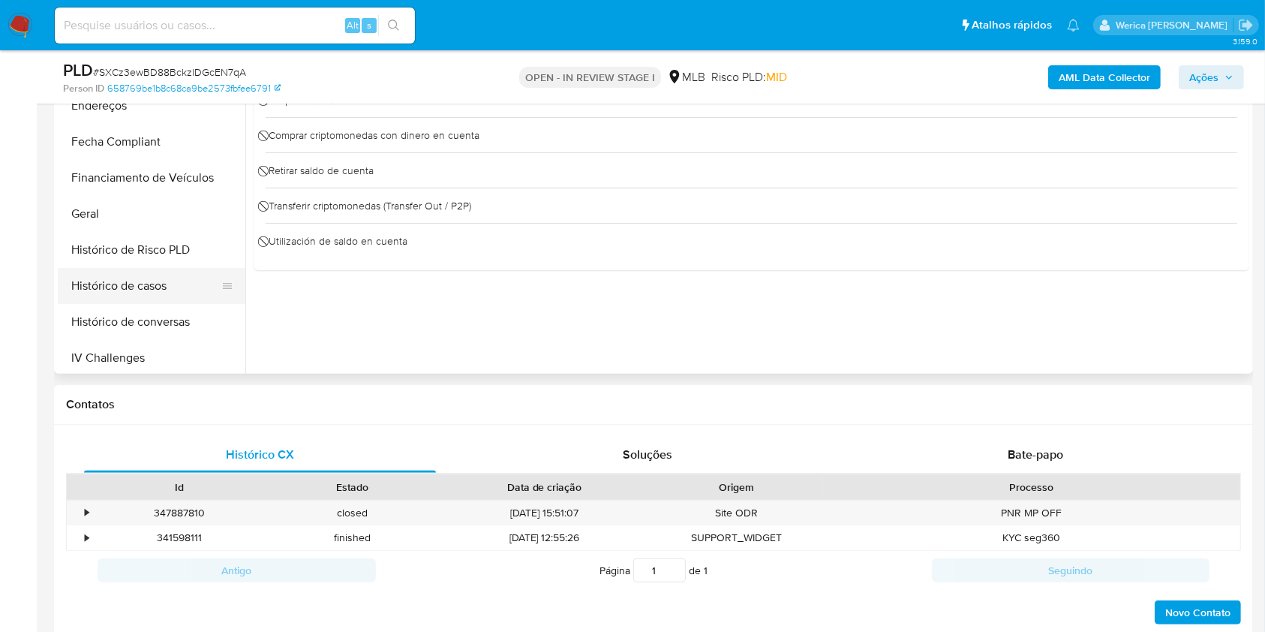
click at [150, 283] on button "Histórico de casos" at bounding box center [146, 286] width 176 height 36
